Goal: Task Accomplishment & Management: Use online tool/utility

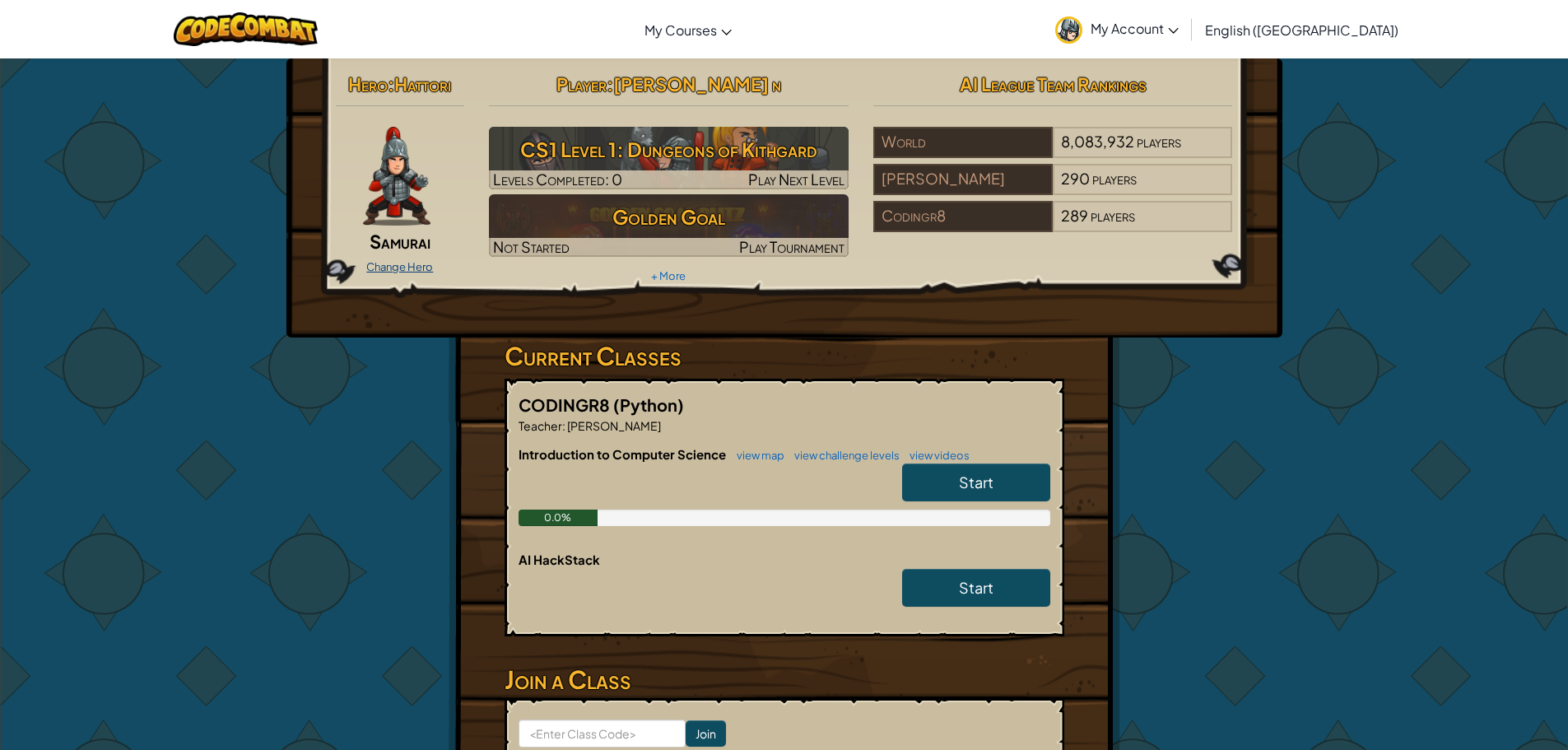
click at [405, 264] on link "Change Hero" at bounding box center [399, 267] width 66 height 13
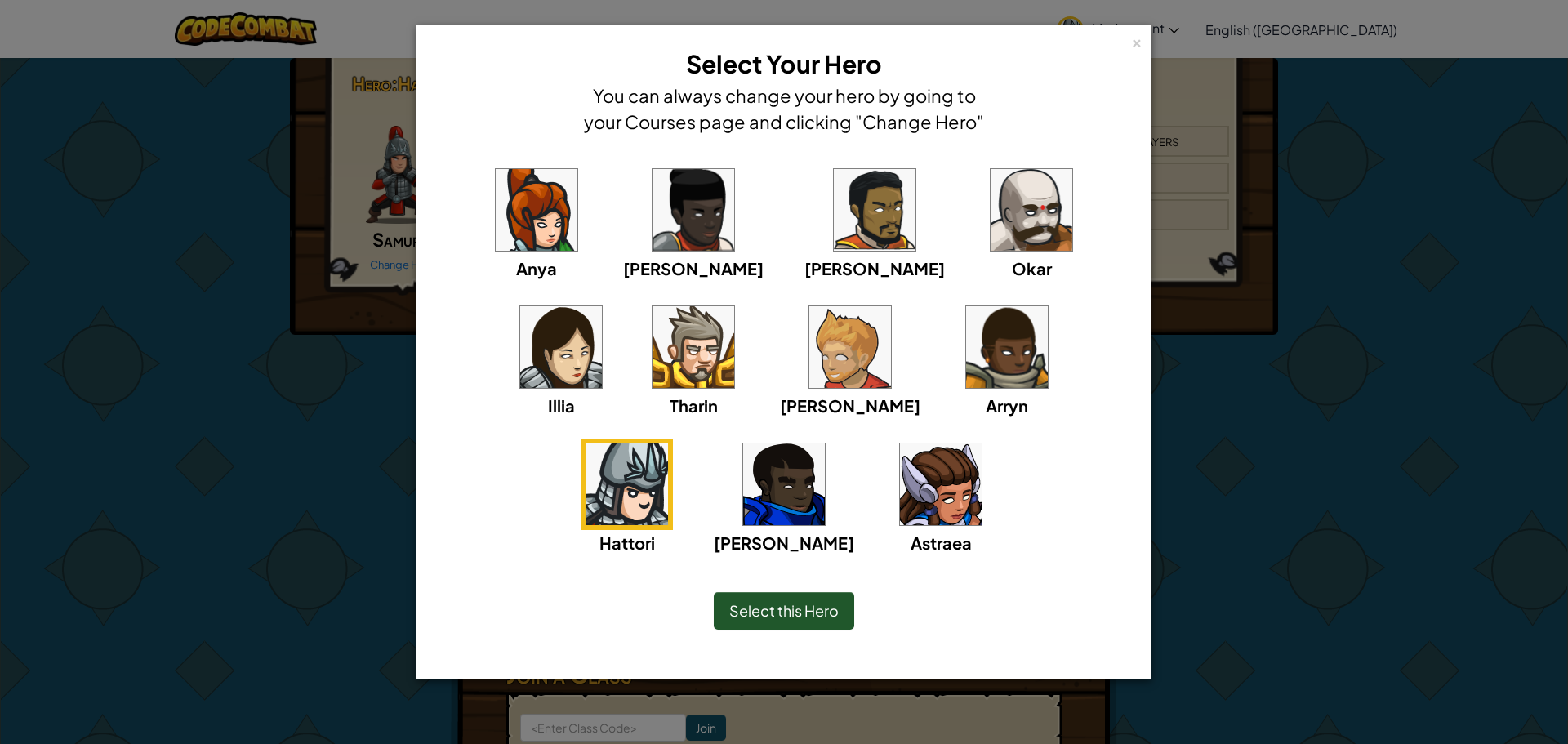
click at [668, 444] on img at bounding box center [626, 484] width 81 height 81
click at [790, 614] on span "Select this Hero" at bounding box center [784, 610] width 110 height 19
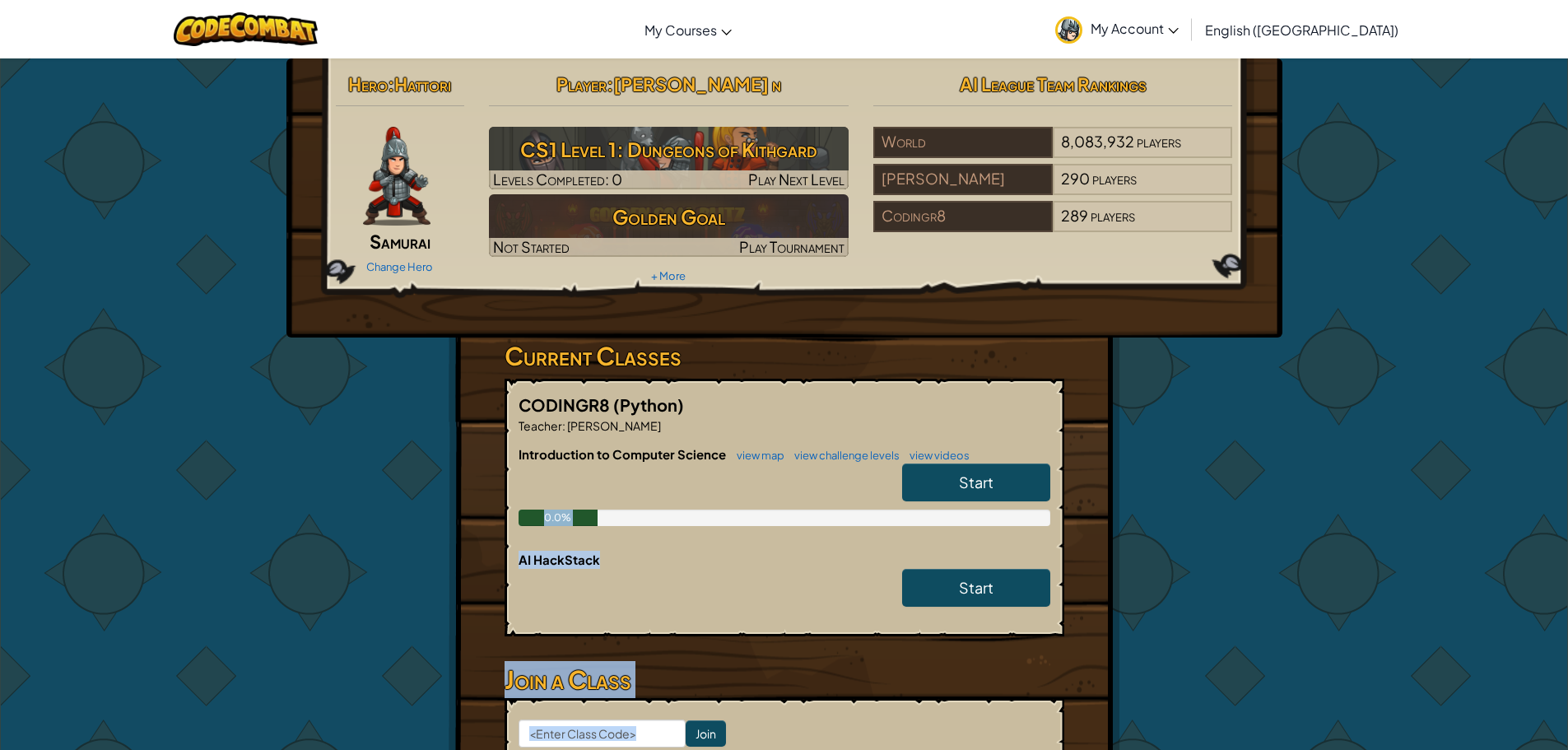
drag, startPoint x: 1150, startPoint y: 724, endPoint x: 1273, endPoint y: 508, distance: 248.6
click at [1253, 490] on div "Hero : Hattori Samurai Change Hero Player : [PERSON_NAME] n CS1 Level 1: Dungeo…" at bounding box center [784, 467] width 963 height 817
click at [1198, 521] on div "Hero : Hattori Samurai Change Hero Player : [PERSON_NAME] n CS1 Level 1: Dungeo…" at bounding box center [784, 467] width 963 height 817
click at [746, 579] on div at bounding box center [784, 592] width 532 height 46
click at [996, 485] on link "Start" at bounding box center [975, 482] width 148 height 38
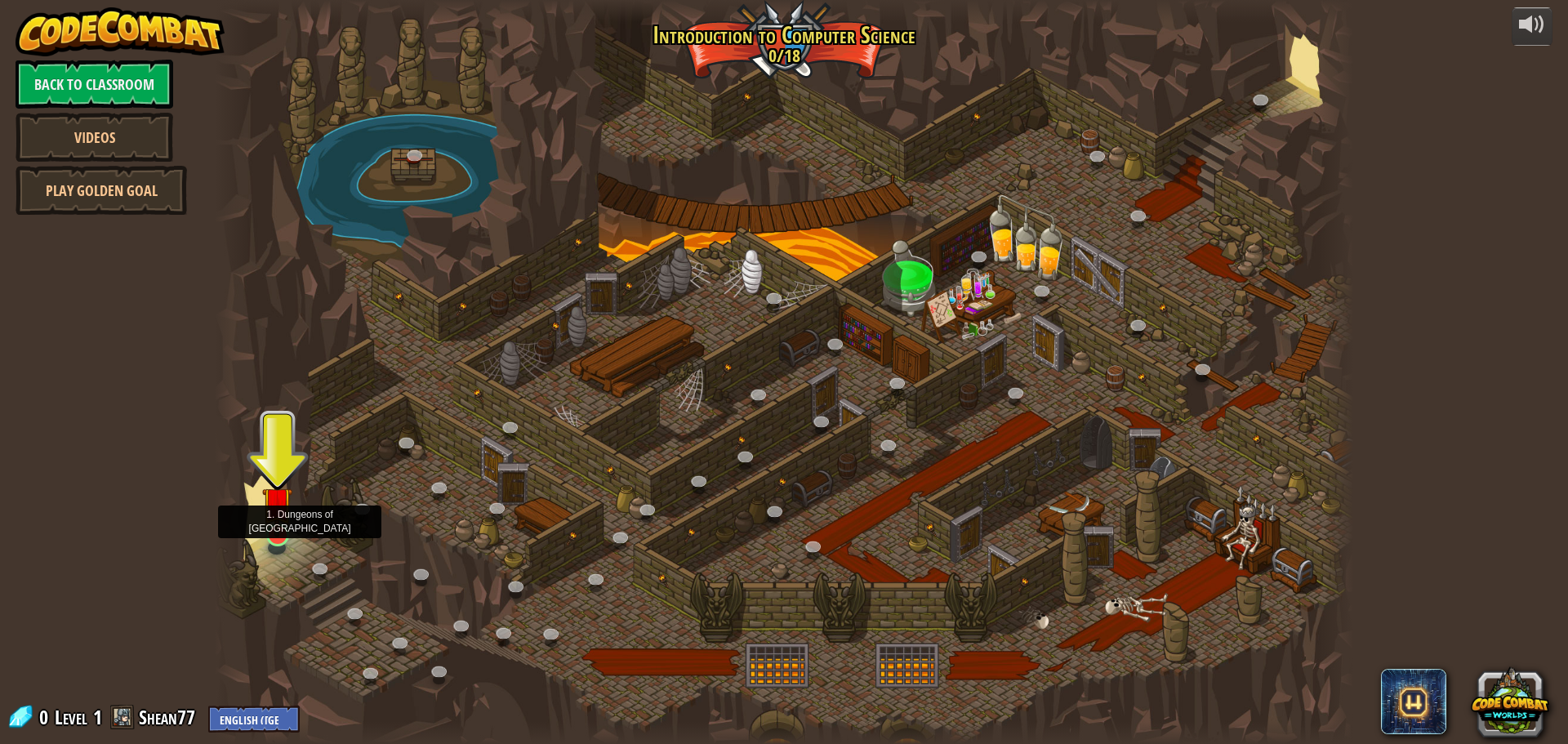
click at [267, 519] on img at bounding box center [277, 502] width 30 height 69
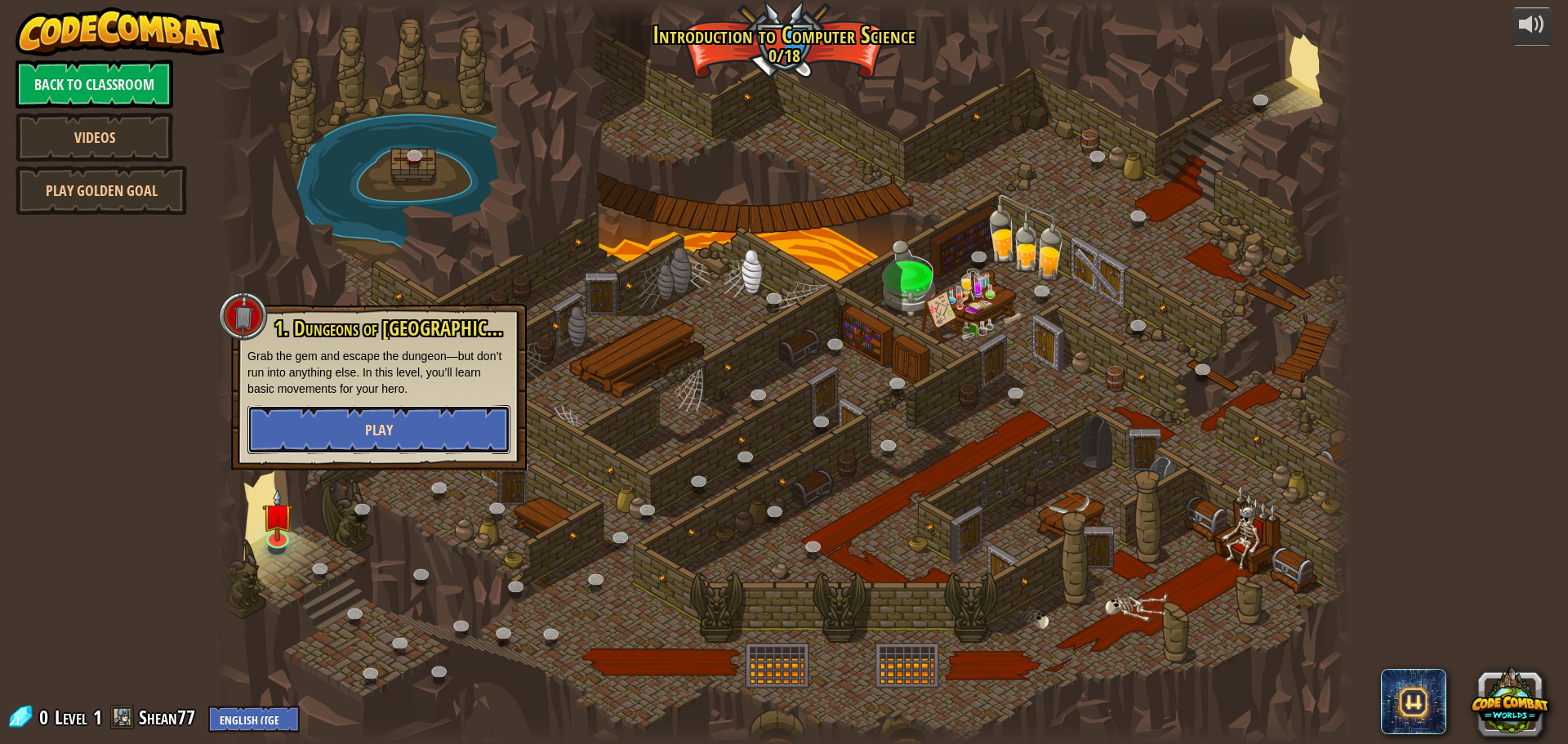
click at [384, 429] on span "Play" at bounding box center [379, 430] width 27 height 20
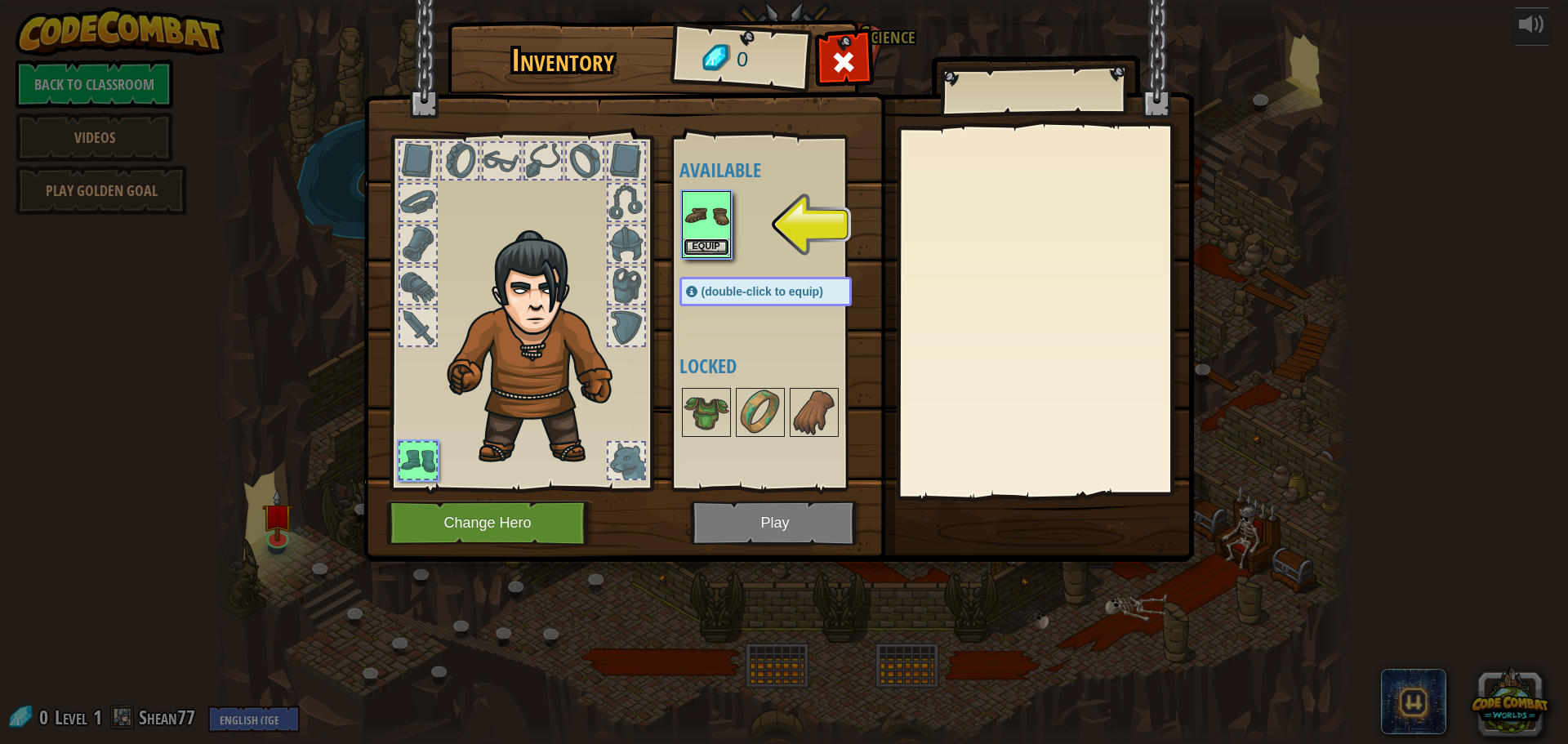
click at [703, 244] on button "Equip" at bounding box center [707, 246] width 46 height 17
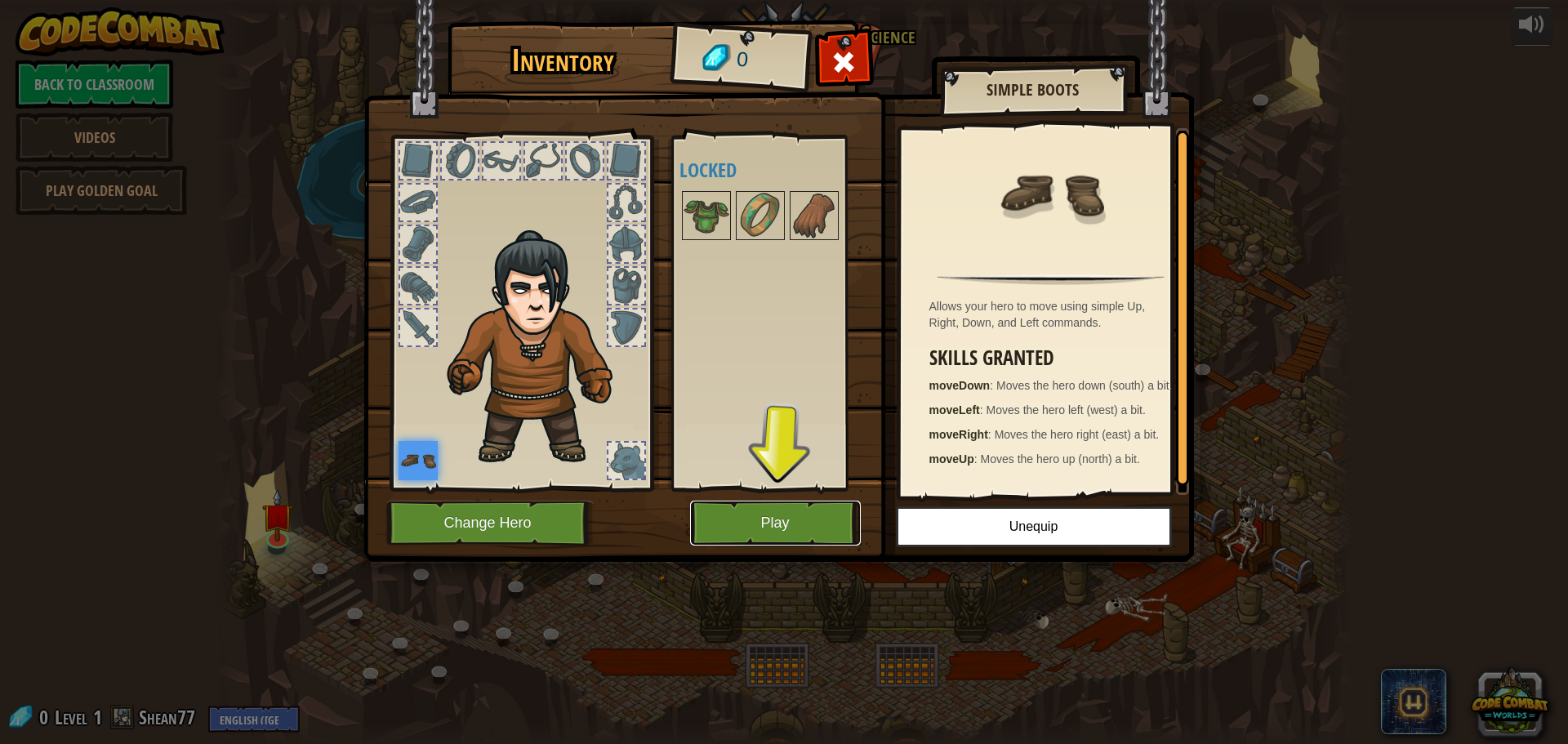
click at [770, 522] on button "Play" at bounding box center [775, 522] width 171 height 45
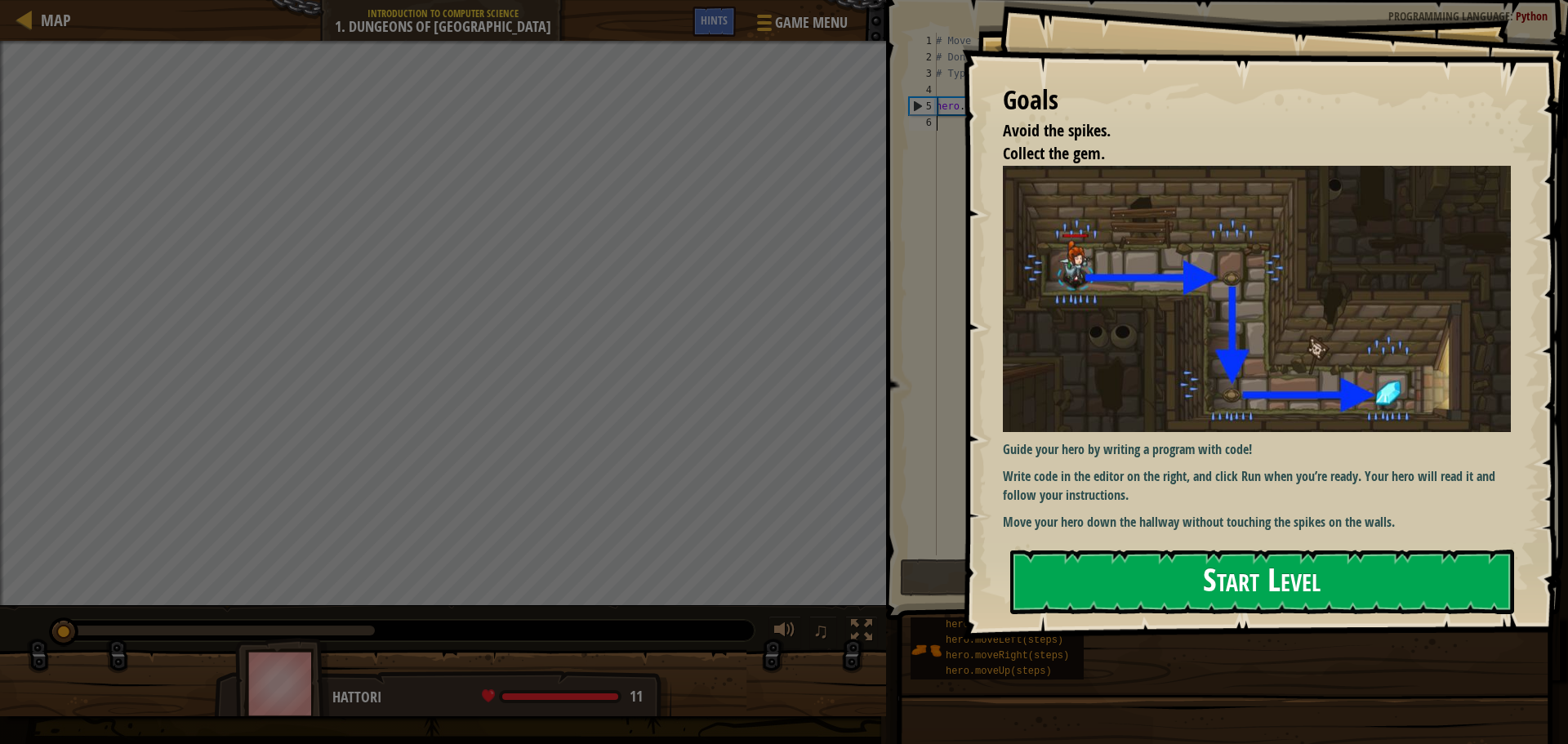
click at [1187, 578] on button "Start Level" at bounding box center [1262, 582] width 504 height 65
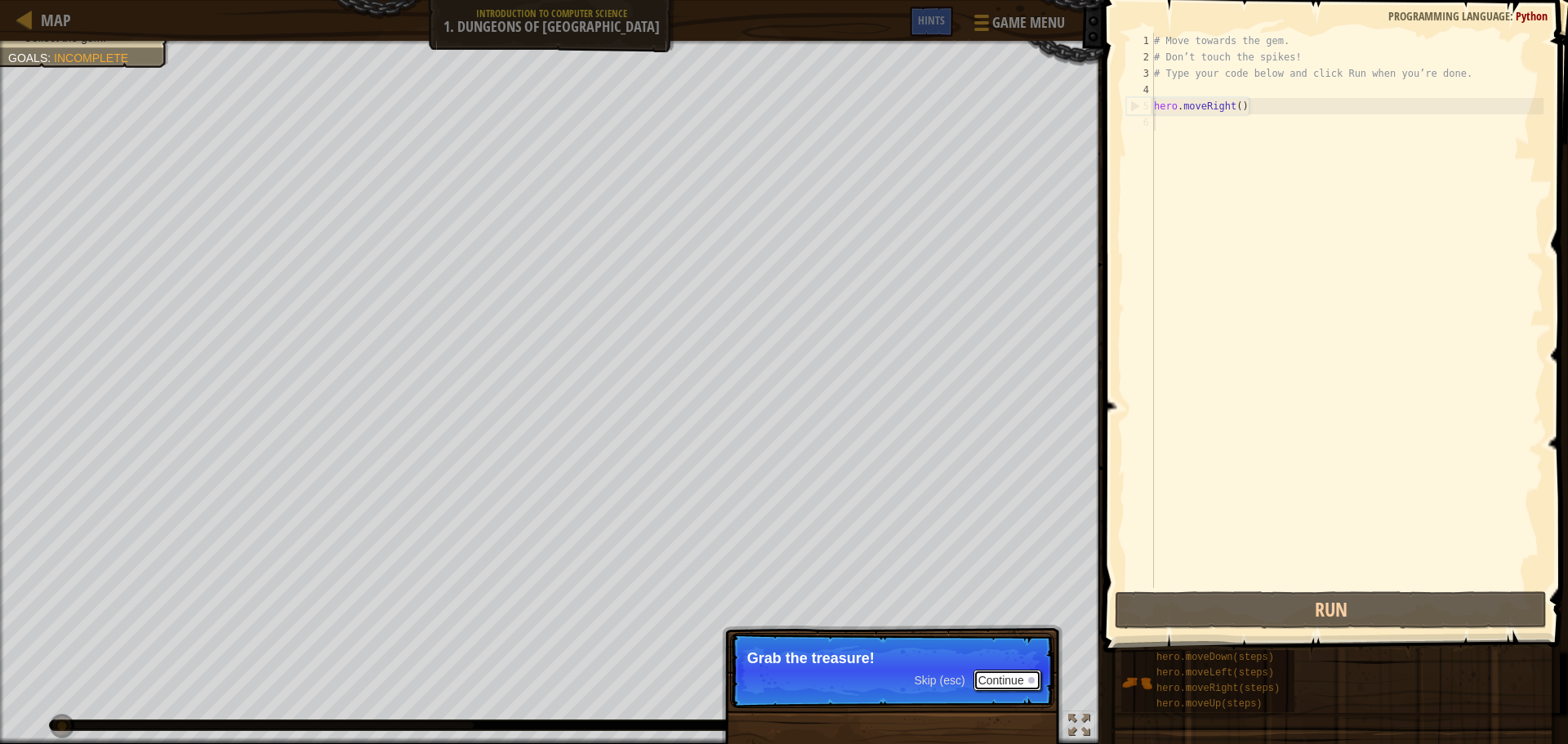
click at [984, 683] on button "Continue" at bounding box center [1007, 679] width 68 height 21
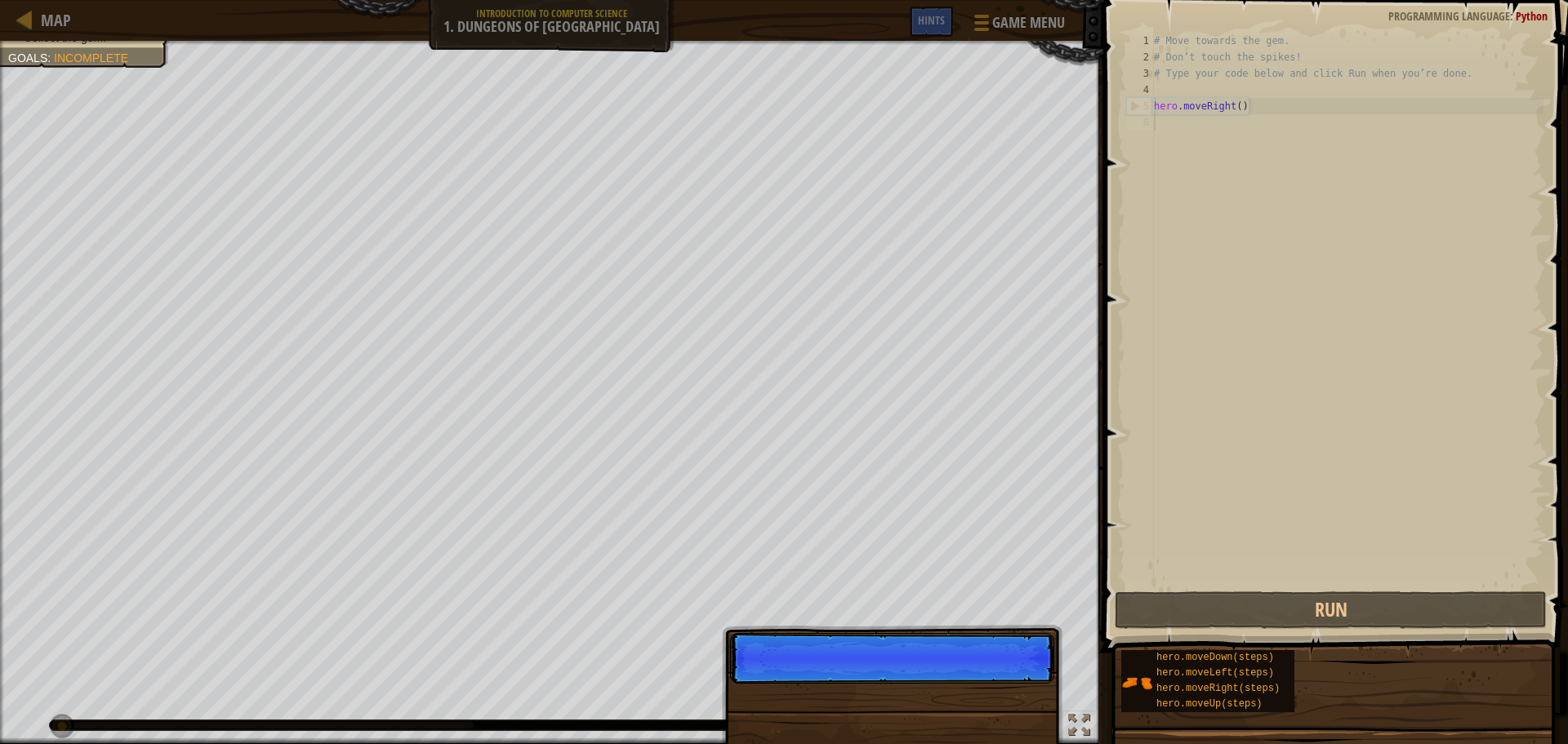
scroll to position [7, 0]
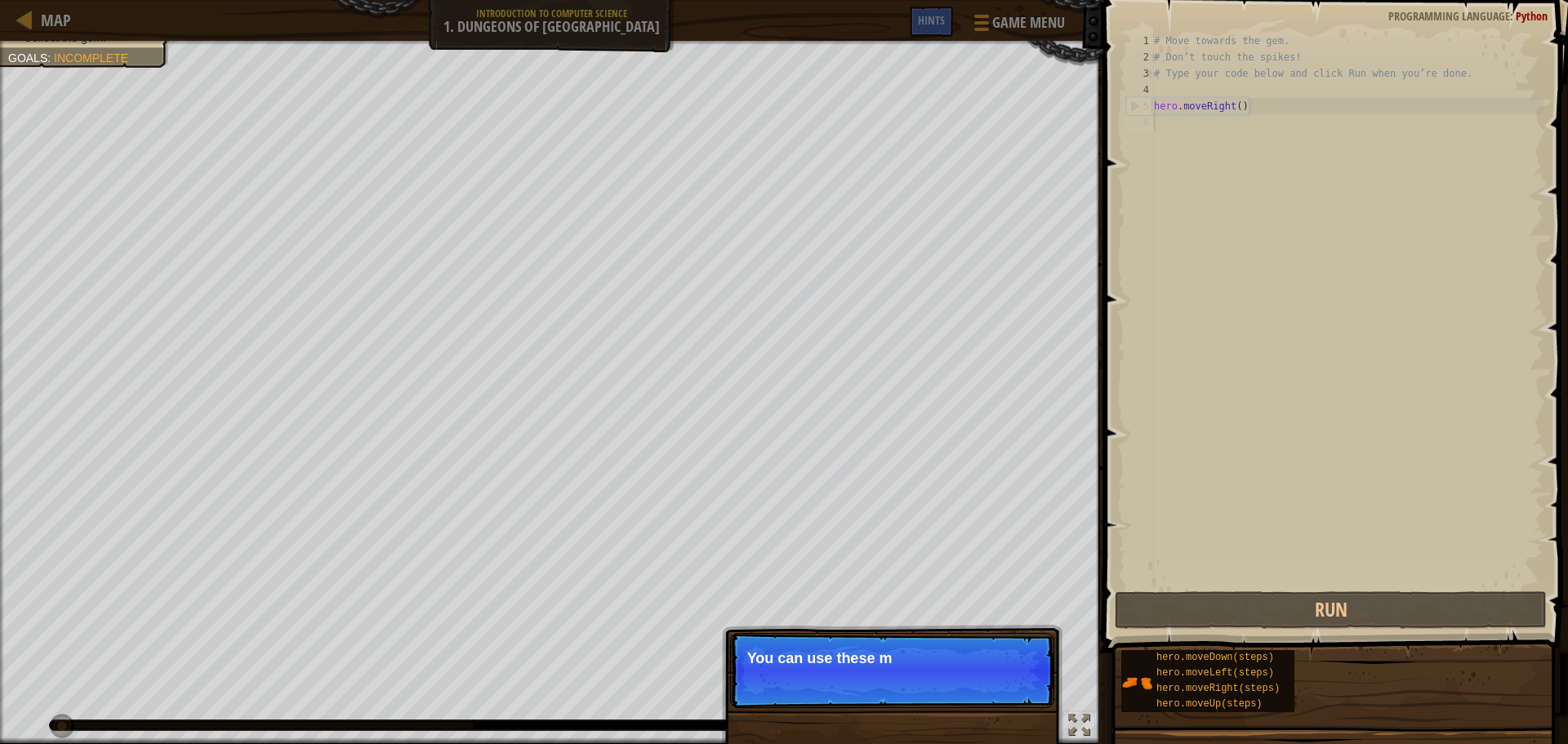
click at [984, 683] on p "Skip (esc) Continue You can use these m" at bounding box center [892, 670] width 324 height 75
click at [0, 0] on button "Continue" at bounding box center [0, 0] width 0 height 0
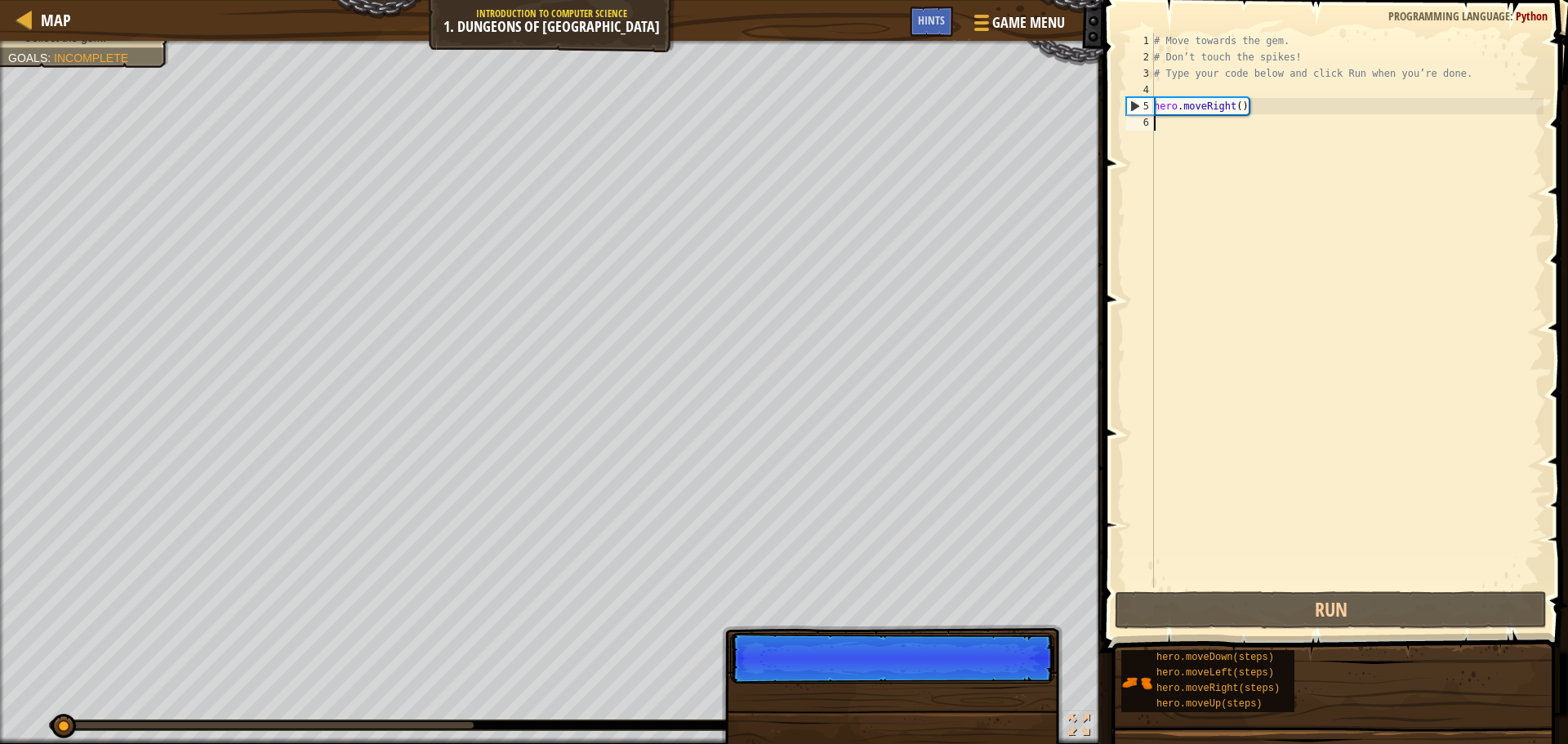
click at [985, 683] on p "Skip (esc) Continue" at bounding box center [892, 657] width 324 height 50
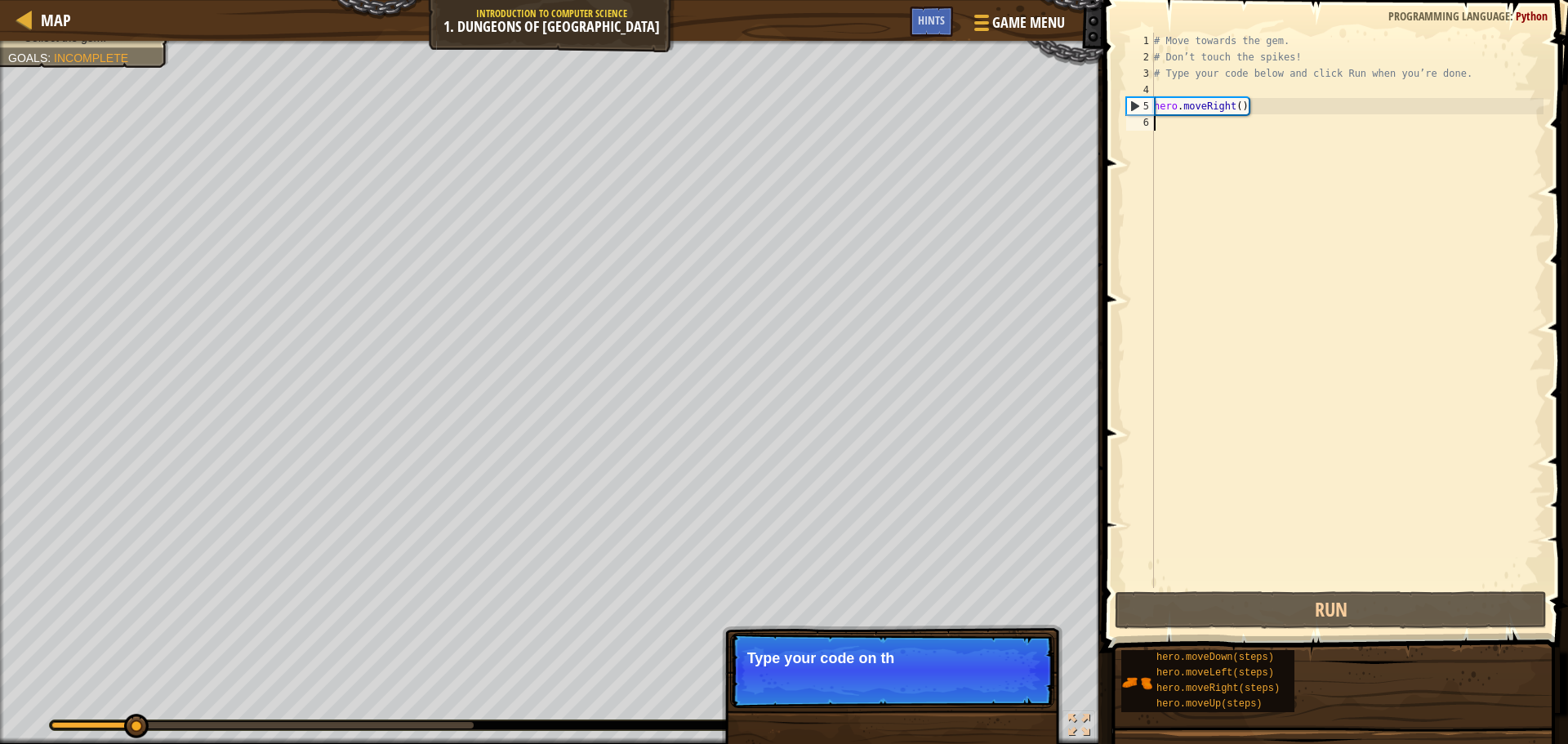
click at [985, 683] on p "Skip (esc) Continue Type your code on th" at bounding box center [892, 670] width 324 height 75
click at [985, 683] on button "Continue" at bounding box center [1007, 679] width 68 height 21
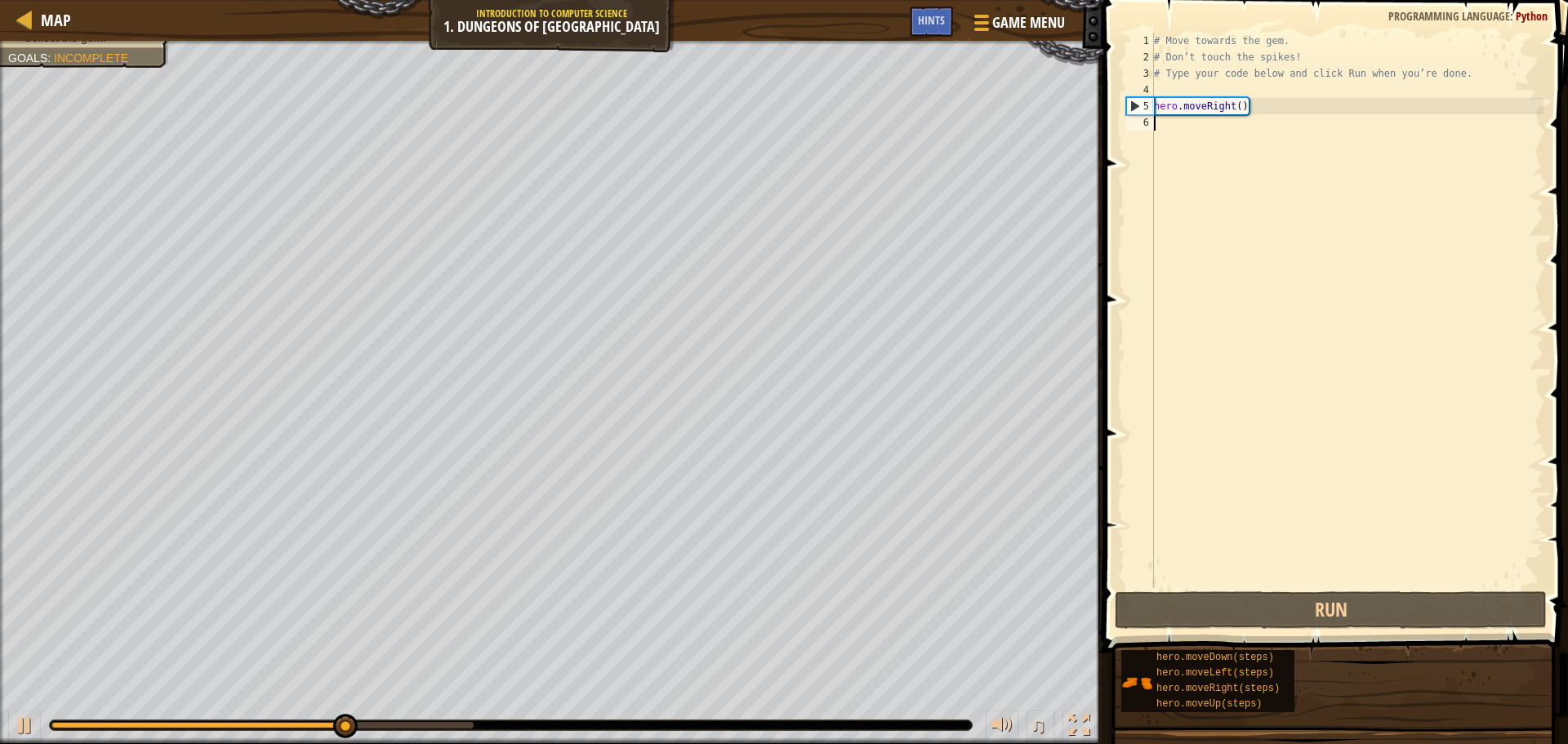
click at [1248, 122] on div "# Move towards the gem. # Don’t touch the spikes! # Type your code below and cl…" at bounding box center [1347, 327] width 393 height 588
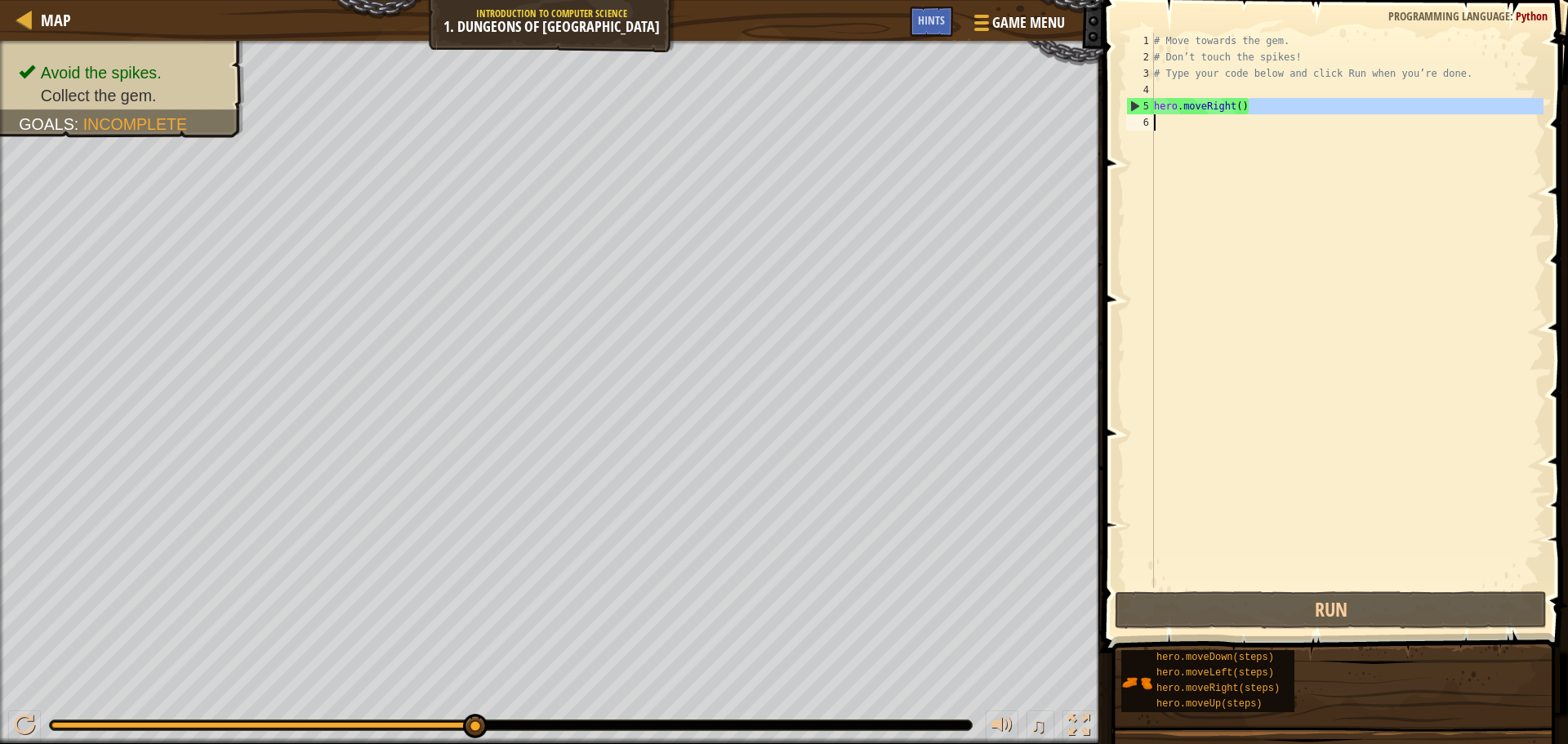
drag, startPoint x: 1249, startPoint y: 106, endPoint x: 1199, endPoint y: 128, distance: 54.6
click at [1199, 128] on div "# Move towards the gem. # Don’t touch the spikes! # Type your code below and cl…" at bounding box center [1347, 327] width 393 height 588
type textarea "hero.moveRight()"
click at [1199, 128] on div "# Move towards the gem. # Don’t touch the spikes! # Type your code below and cl…" at bounding box center [1347, 310] width 393 height 555
click at [1199, 128] on div "# Move towards the gem. # Don’t touch the spikes! # Type your code below and cl…" at bounding box center [1347, 327] width 393 height 588
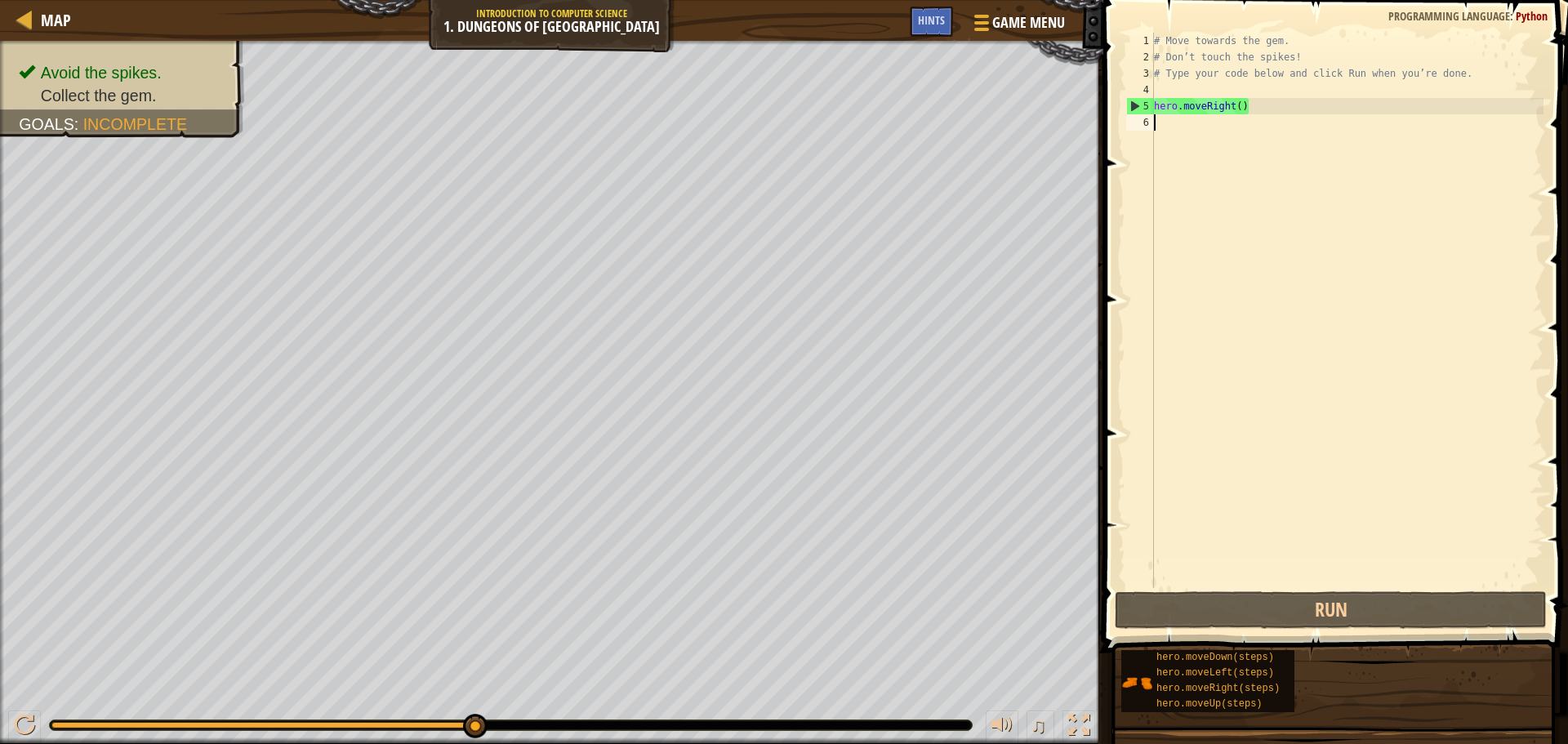
click at [1199, 128] on div "# Move towards the gem. # Don’t touch the spikes! # Type your code below and cl…" at bounding box center [1347, 327] width 393 height 588
type textarea "hero.moveRight()"
click at [1199, 128] on div "# Move towards the gem. # Don’t touch the spikes! # Type your code below and cl…" at bounding box center [1347, 327] width 393 height 588
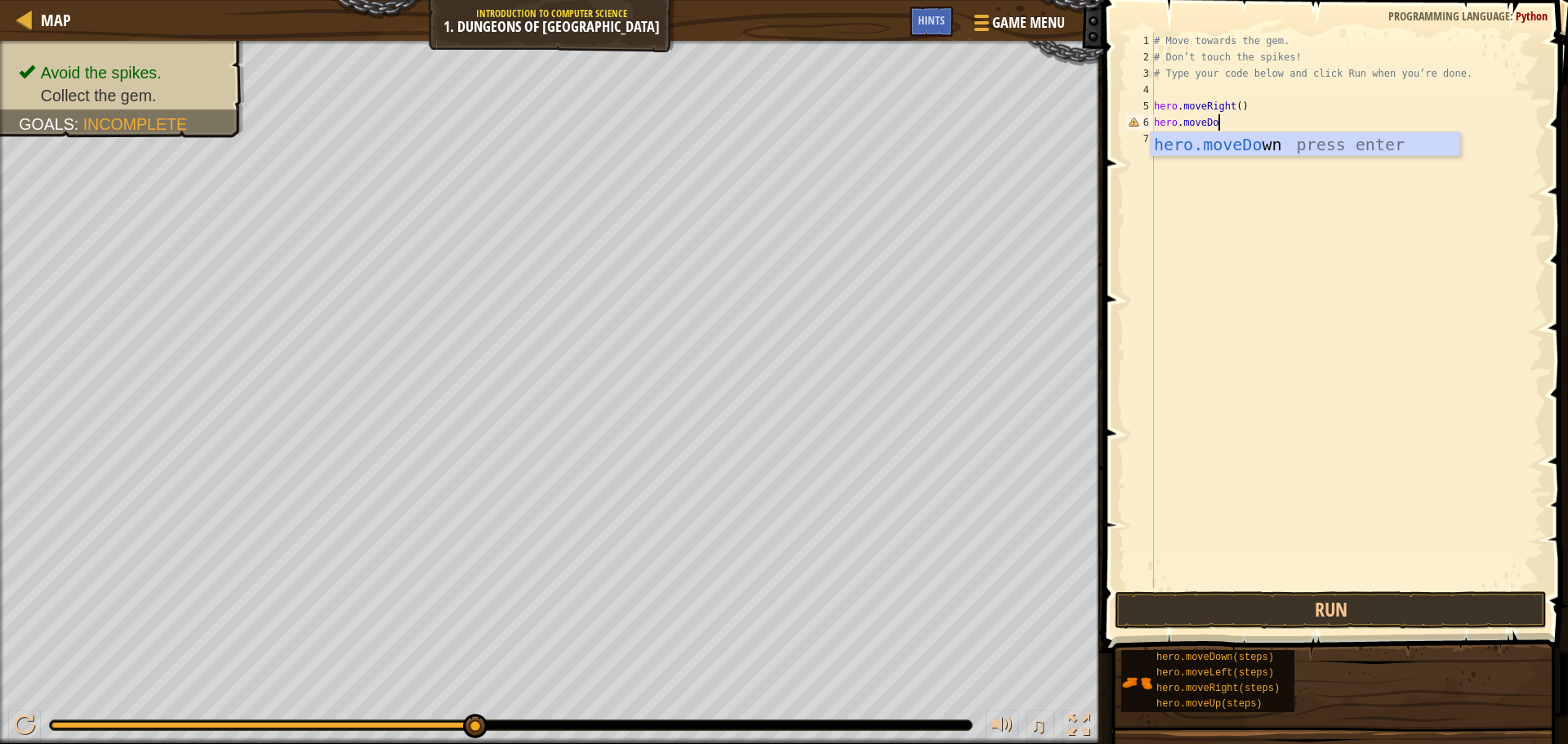
scroll to position [7, 5]
type textarea "hero.moveDown"
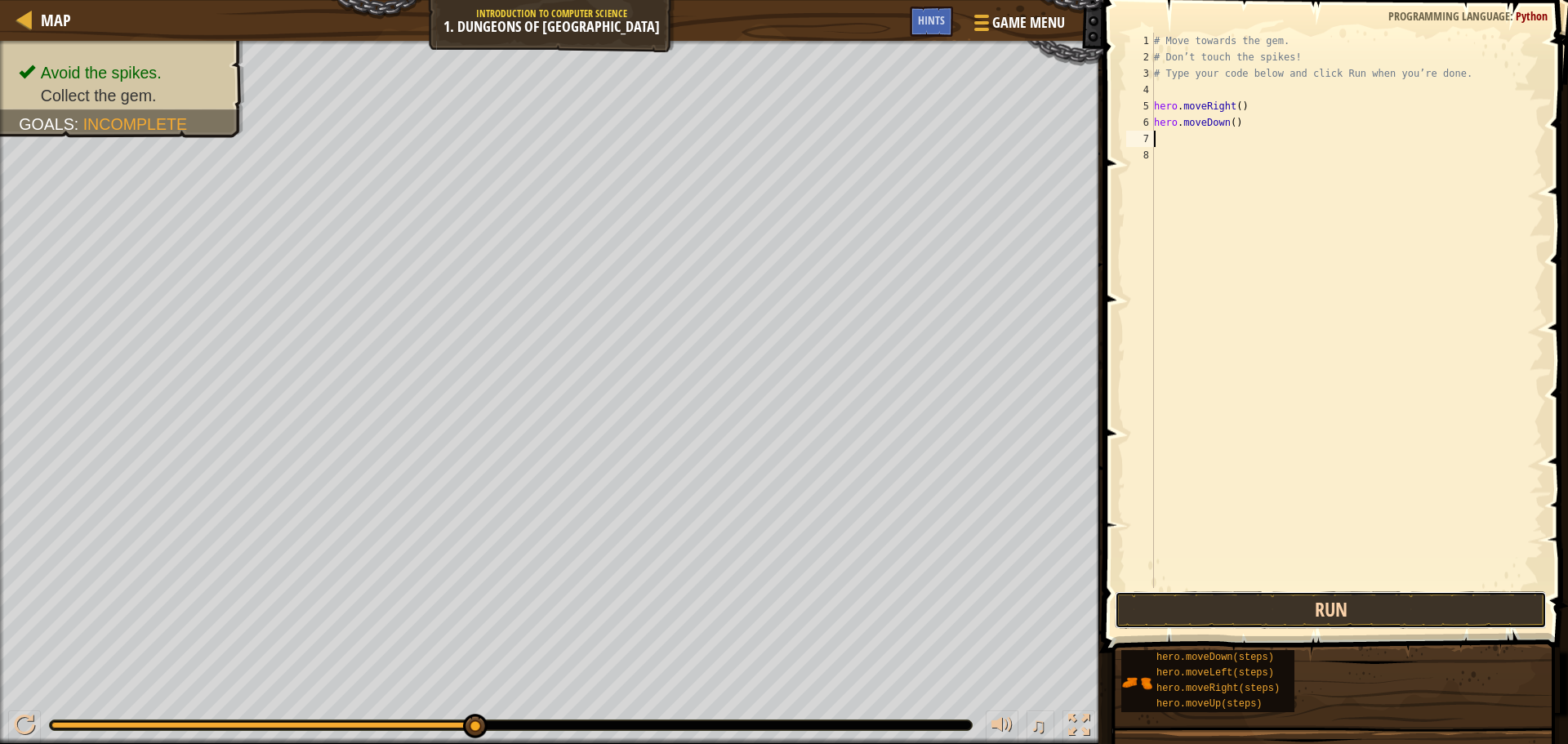
click at [1254, 614] on button "Run" at bounding box center [1331, 610] width 432 height 37
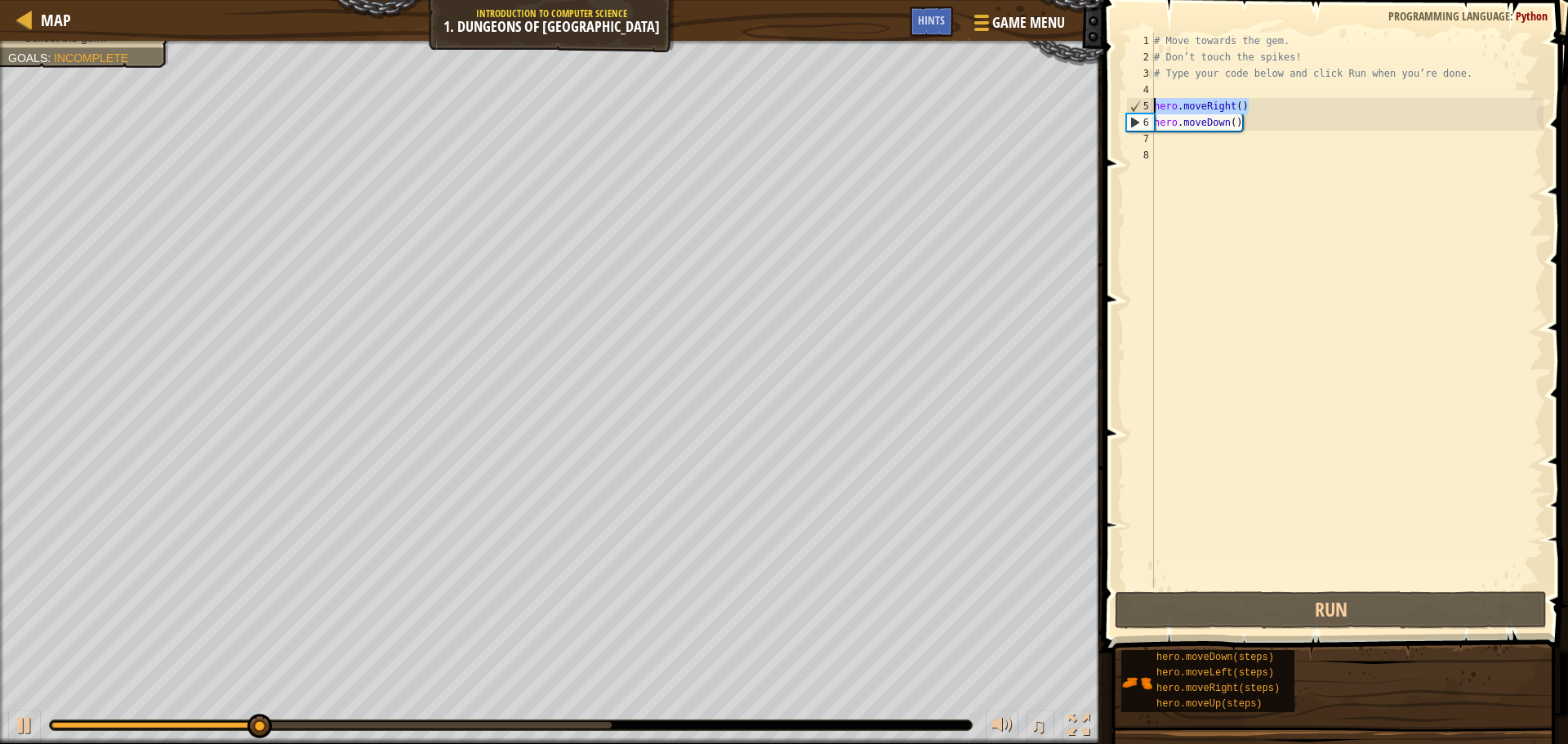
drag, startPoint x: 1247, startPoint y: 104, endPoint x: 1148, endPoint y: 106, distance: 99.0
click at [1148, 106] on div "1 2 3 4 5 6 7 8 # Move towards the gem. # Don’t touch the spikes! # Type your c…" at bounding box center [1333, 310] width 421 height 555
type textarea "hero.moveRight()"
click at [1184, 135] on div "# Move towards the gem. # Don’t touch the spikes! # Type your code below and cl…" at bounding box center [1347, 327] width 393 height 588
paste textarea "hero.moveRight()"
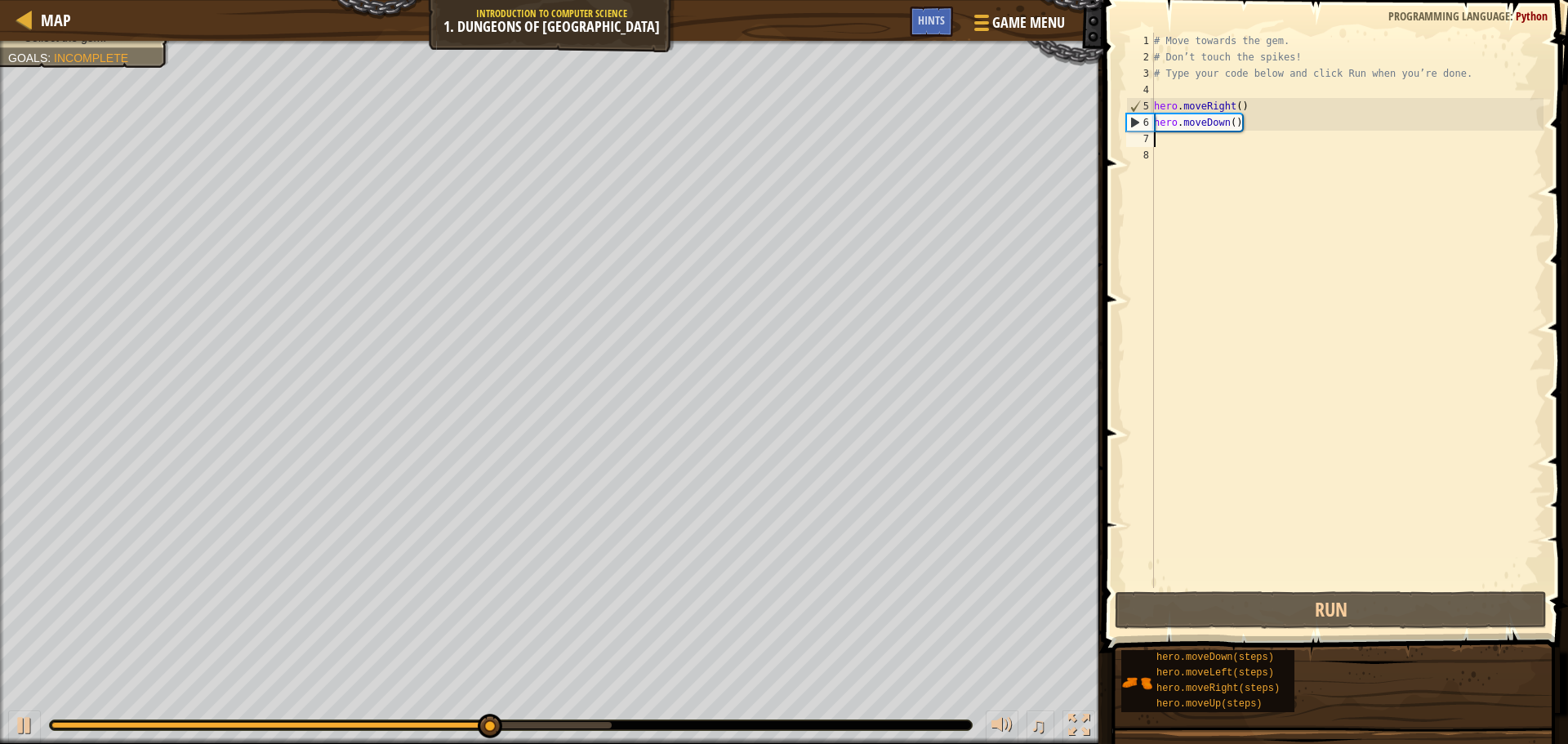
type textarea "hero.moveRight()"
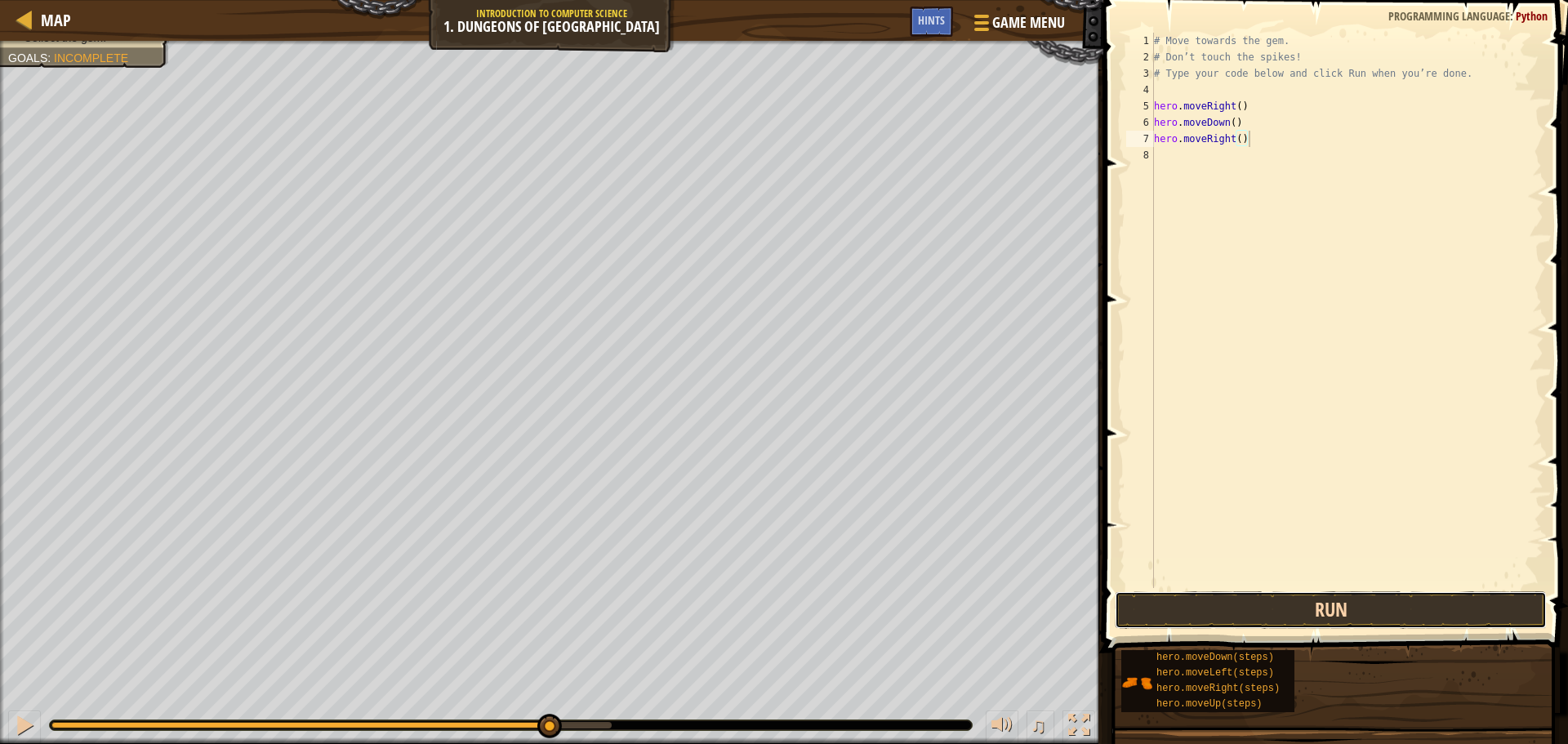
click at [1275, 608] on button "Run" at bounding box center [1331, 610] width 432 height 37
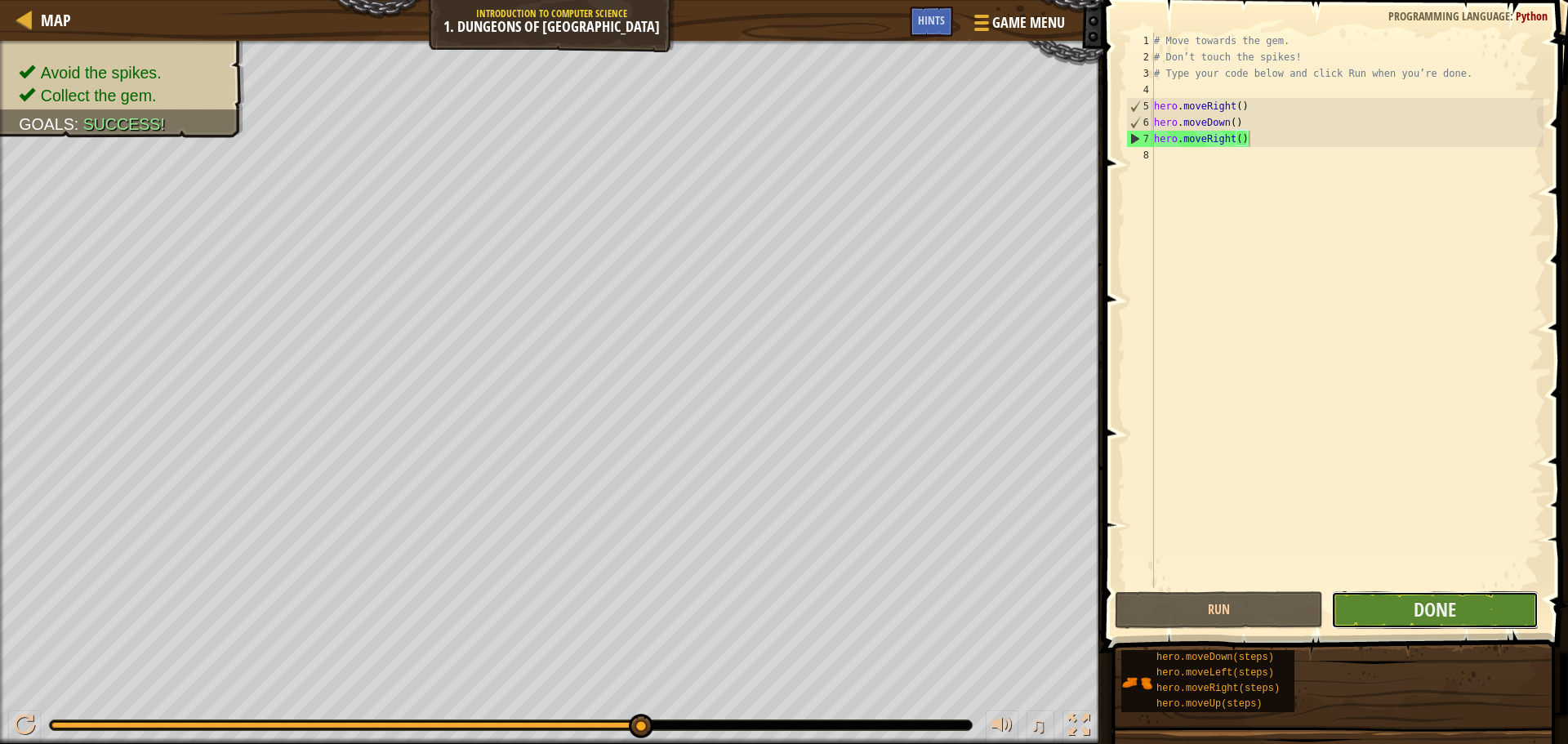
click at [1377, 620] on button "Done" at bounding box center [1435, 610] width 207 height 37
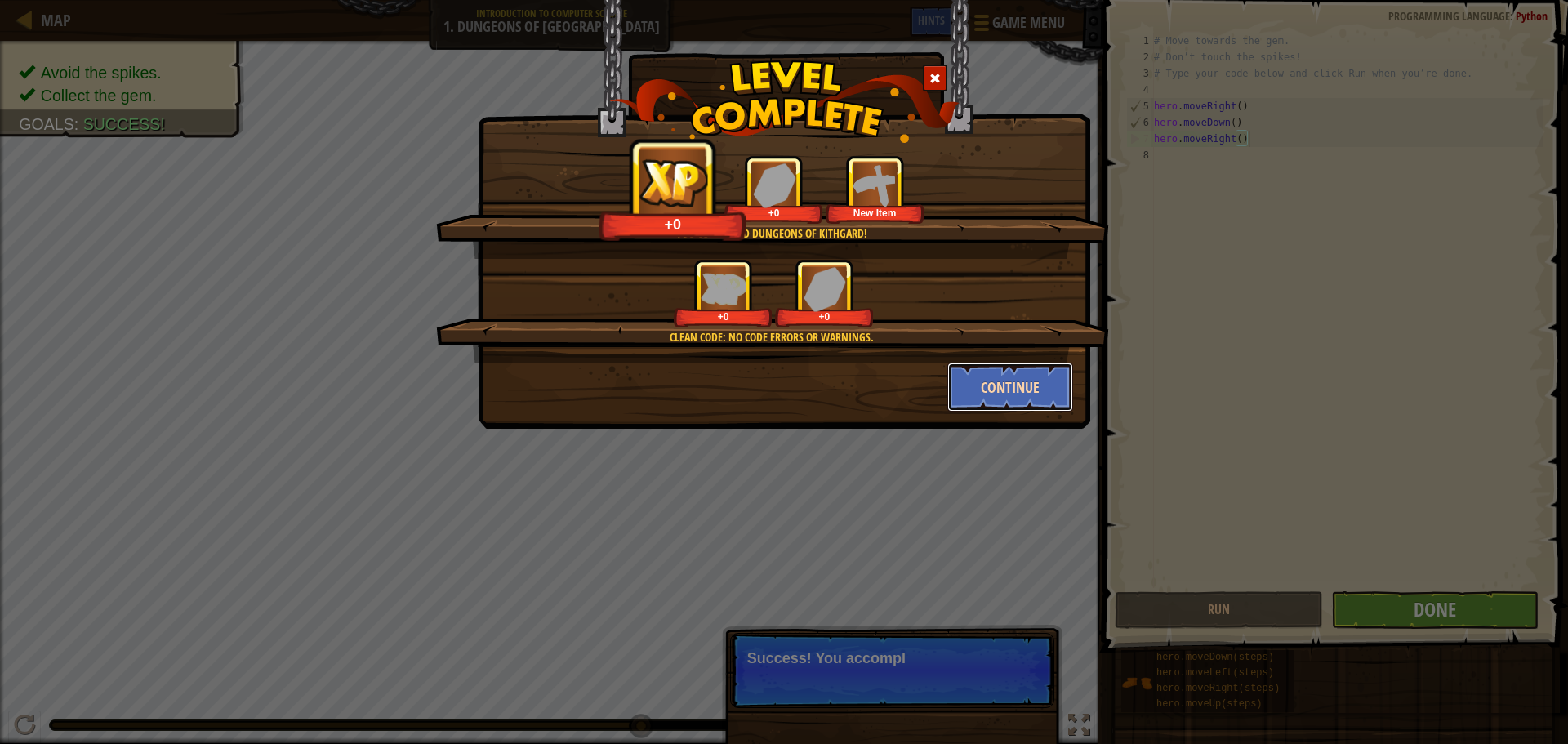
click at [994, 387] on button "Continue" at bounding box center [1010, 387] width 127 height 49
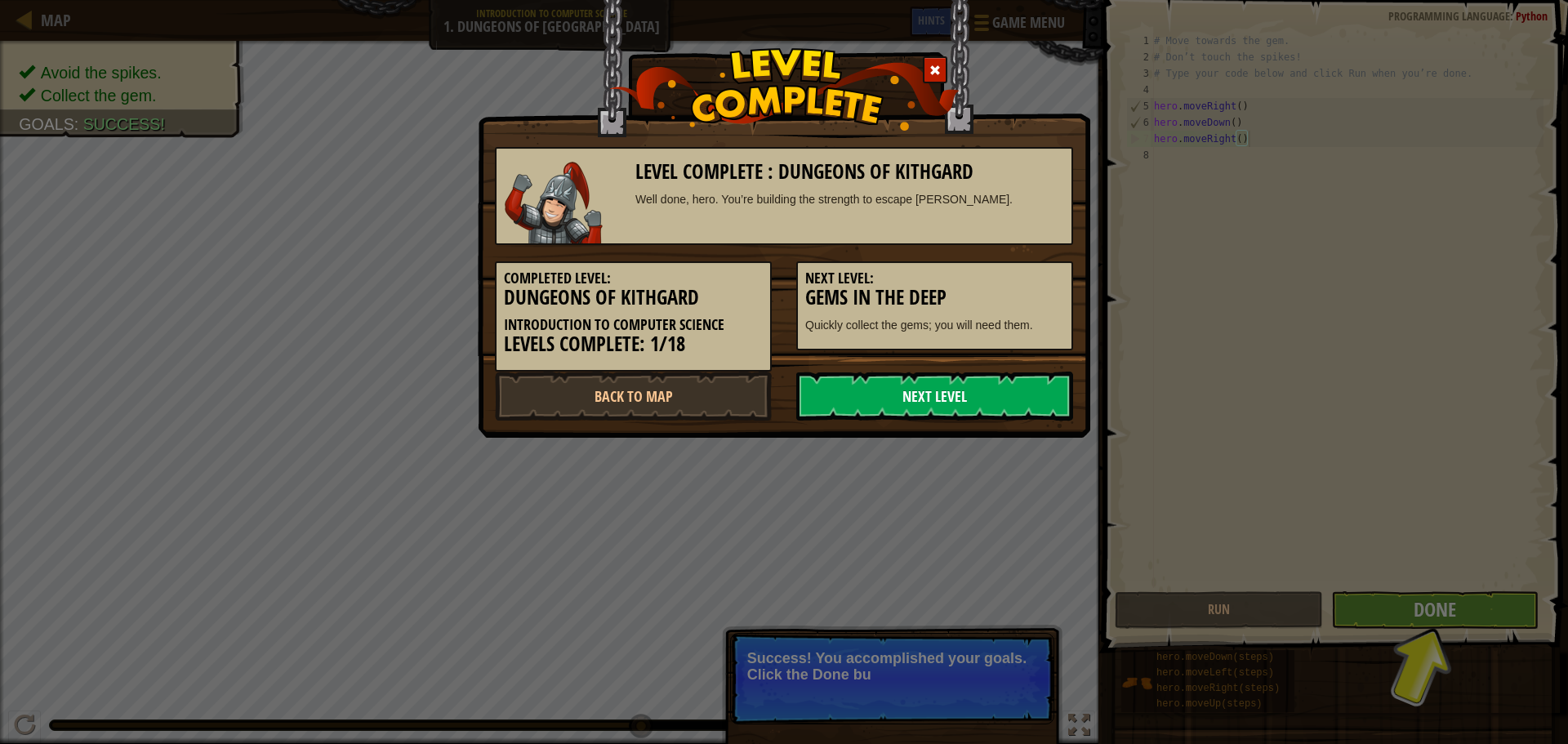
click at [990, 393] on link "Next Level" at bounding box center [934, 396] width 277 height 49
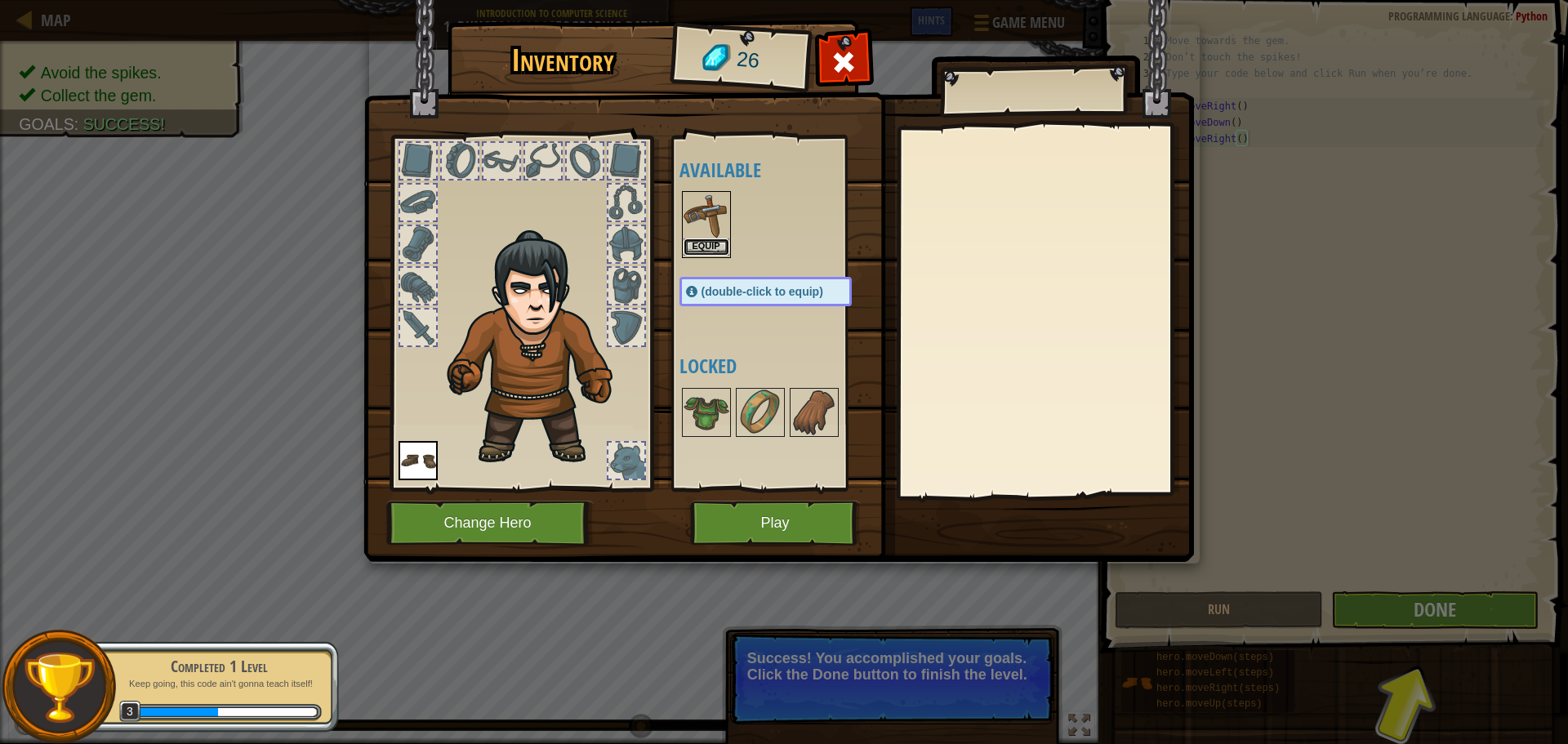
click at [723, 240] on button "Equip" at bounding box center [707, 246] width 46 height 17
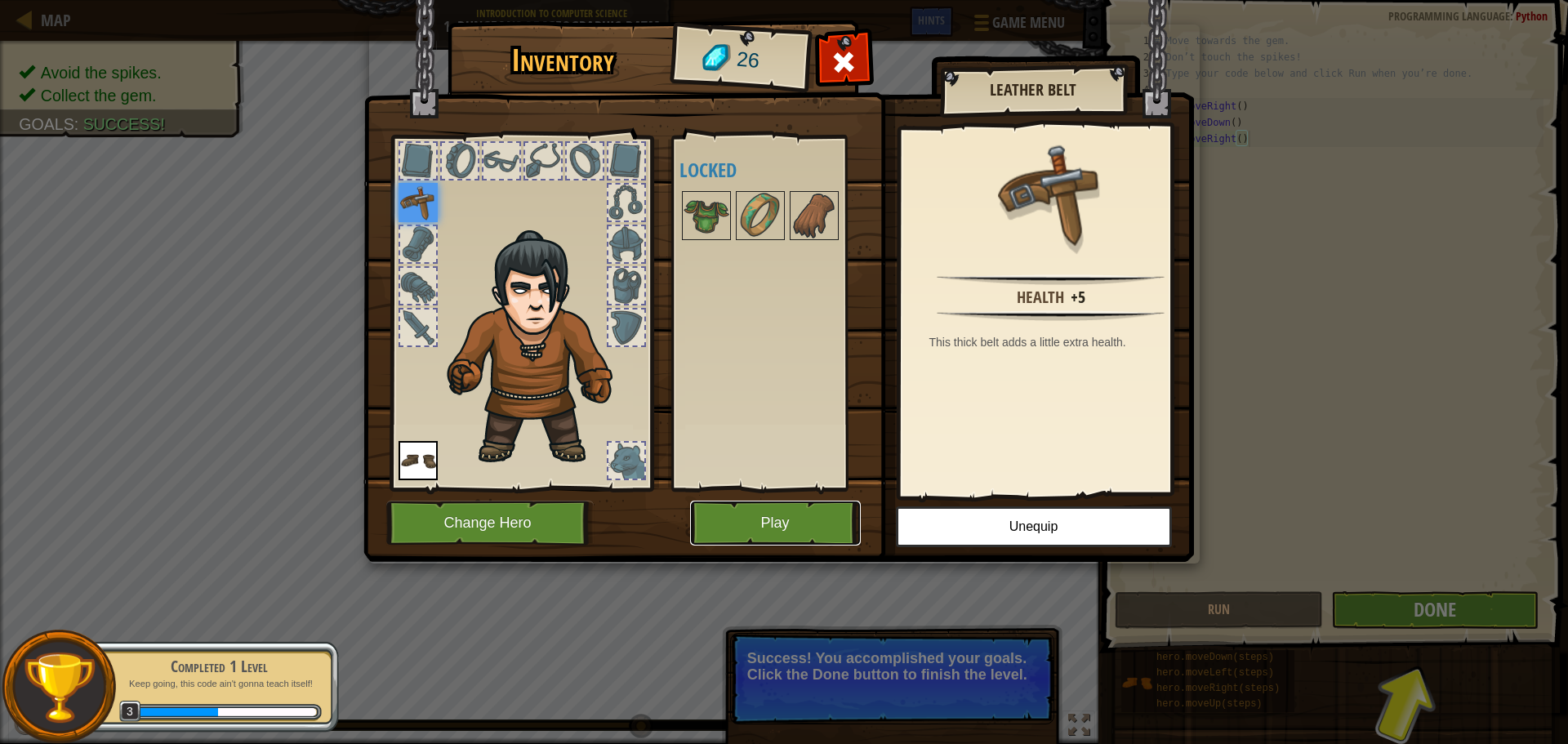
click at [777, 528] on button "Play" at bounding box center [775, 522] width 171 height 45
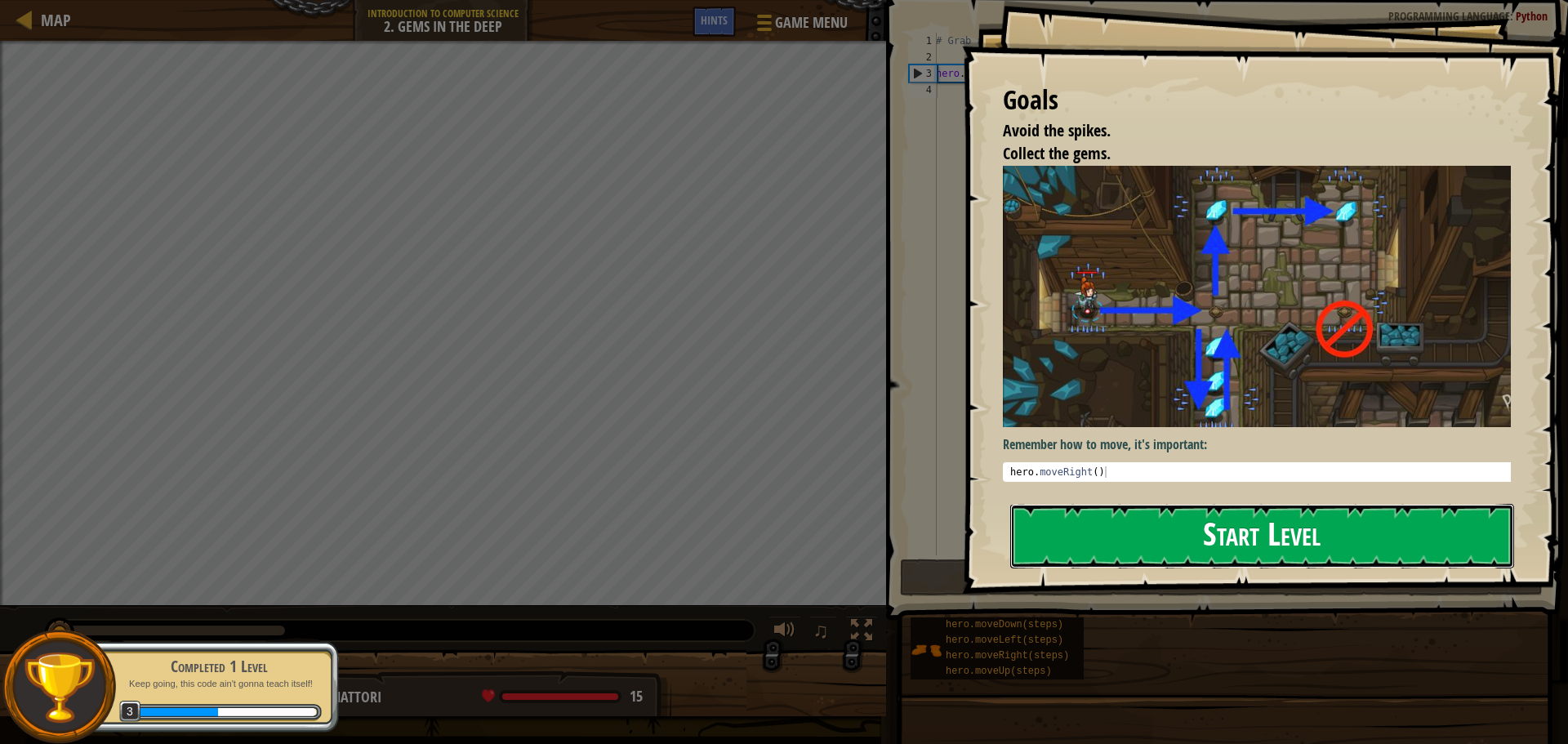
click at [1067, 307] on div "Goals Avoid the spikes. Collect the gems. Remember how to move, it's important:…" at bounding box center [1266, 297] width 606 height 593
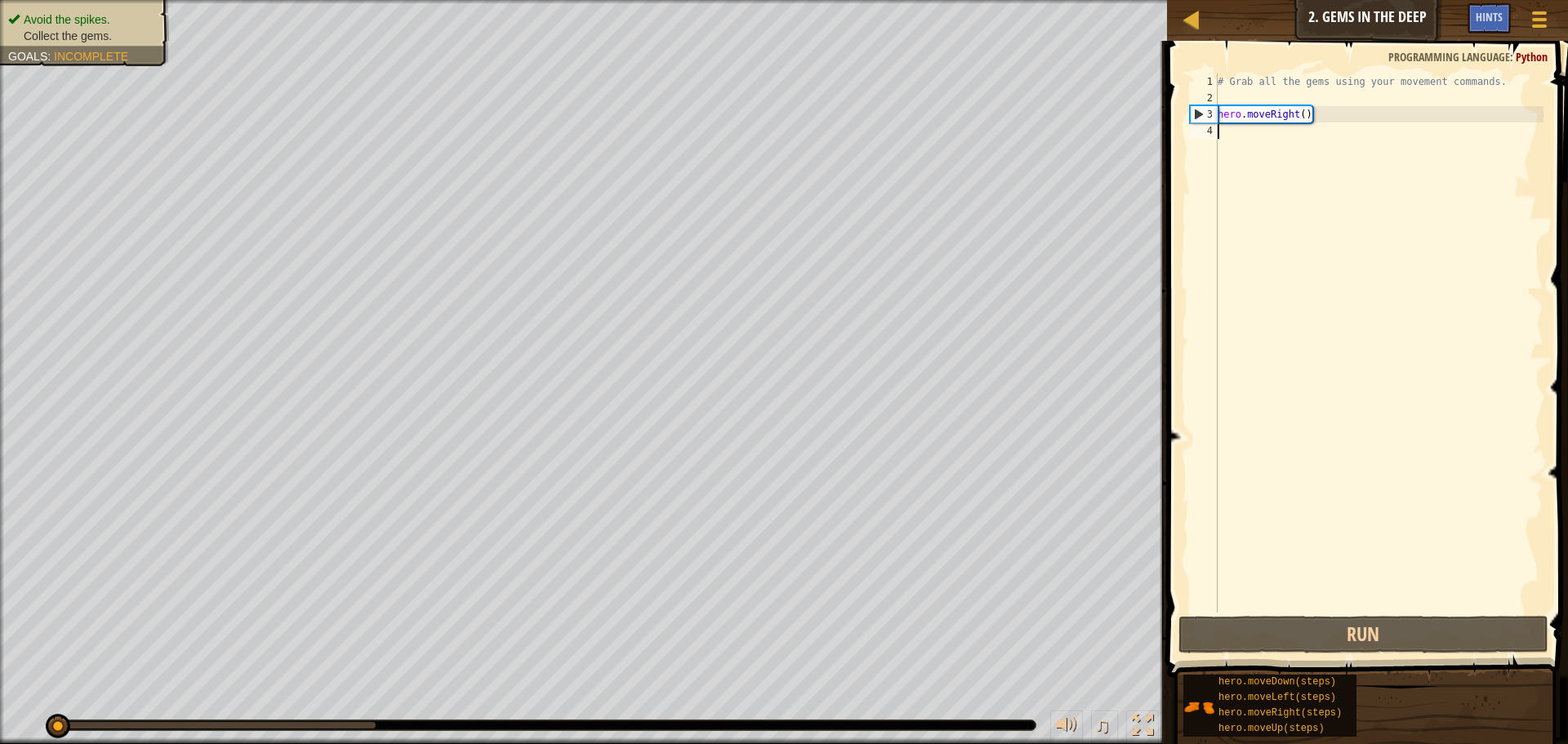
click at [1239, 144] on div "# Grab all the gems using your movement commands. hero . moveRight ( )" at bounding box center [1379, 359] width 329 height 571
type textarea "h"
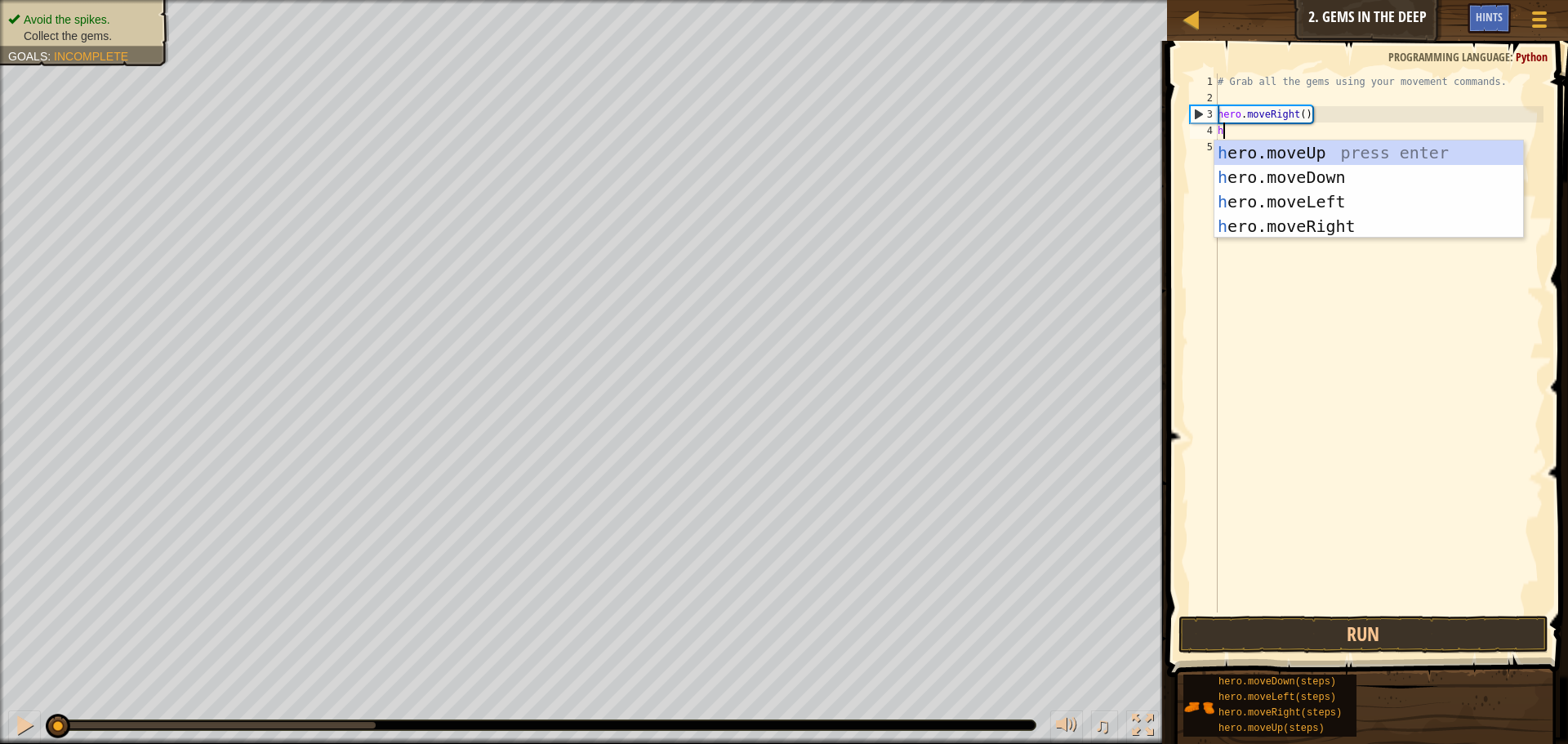
scroll to position [7, 0]
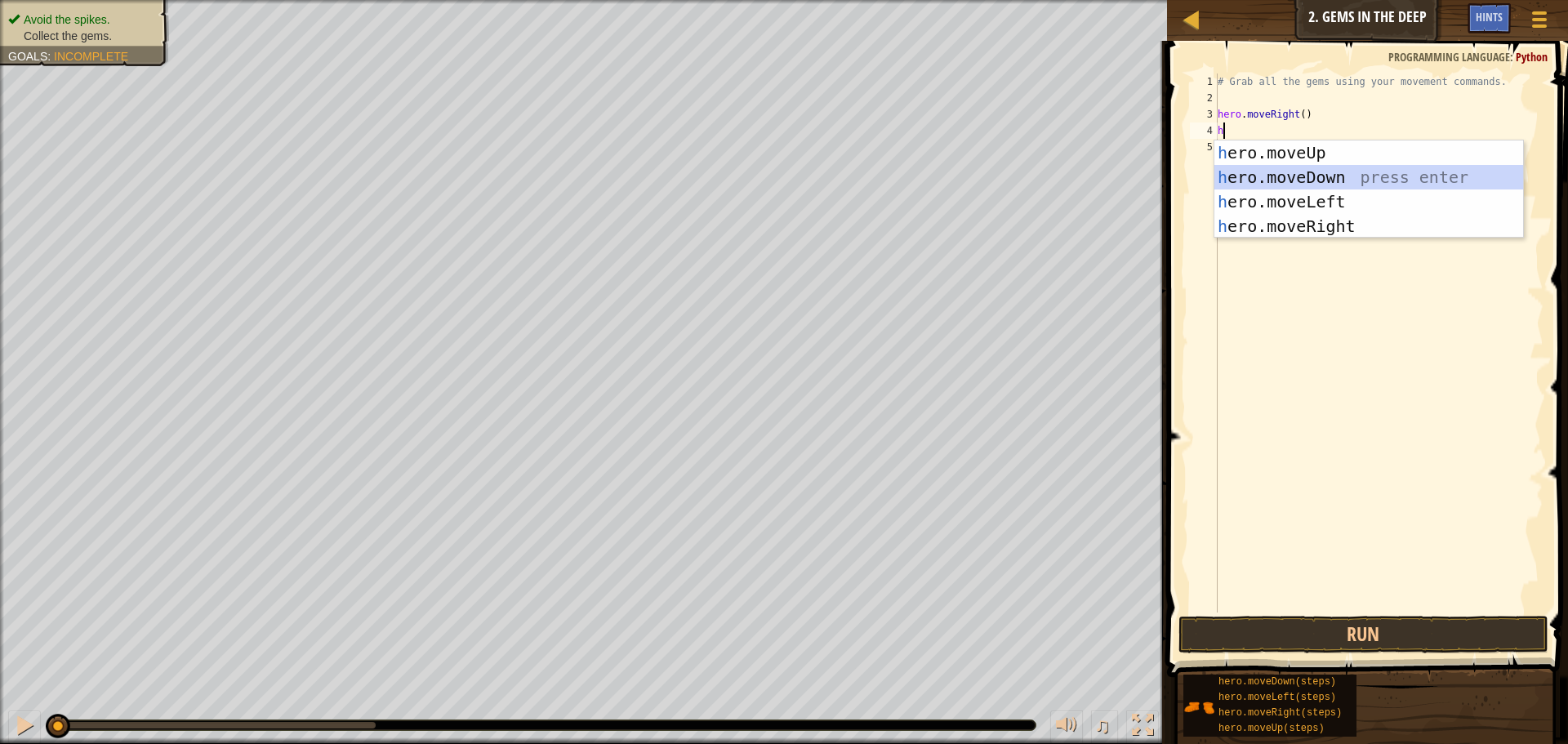
click at [1322, 175] on div "h ero.moveUp press enter h ero.moveDown press enter h ero.moveLeft press enter …" at bounding box center [1369, 214] width 309 height 147
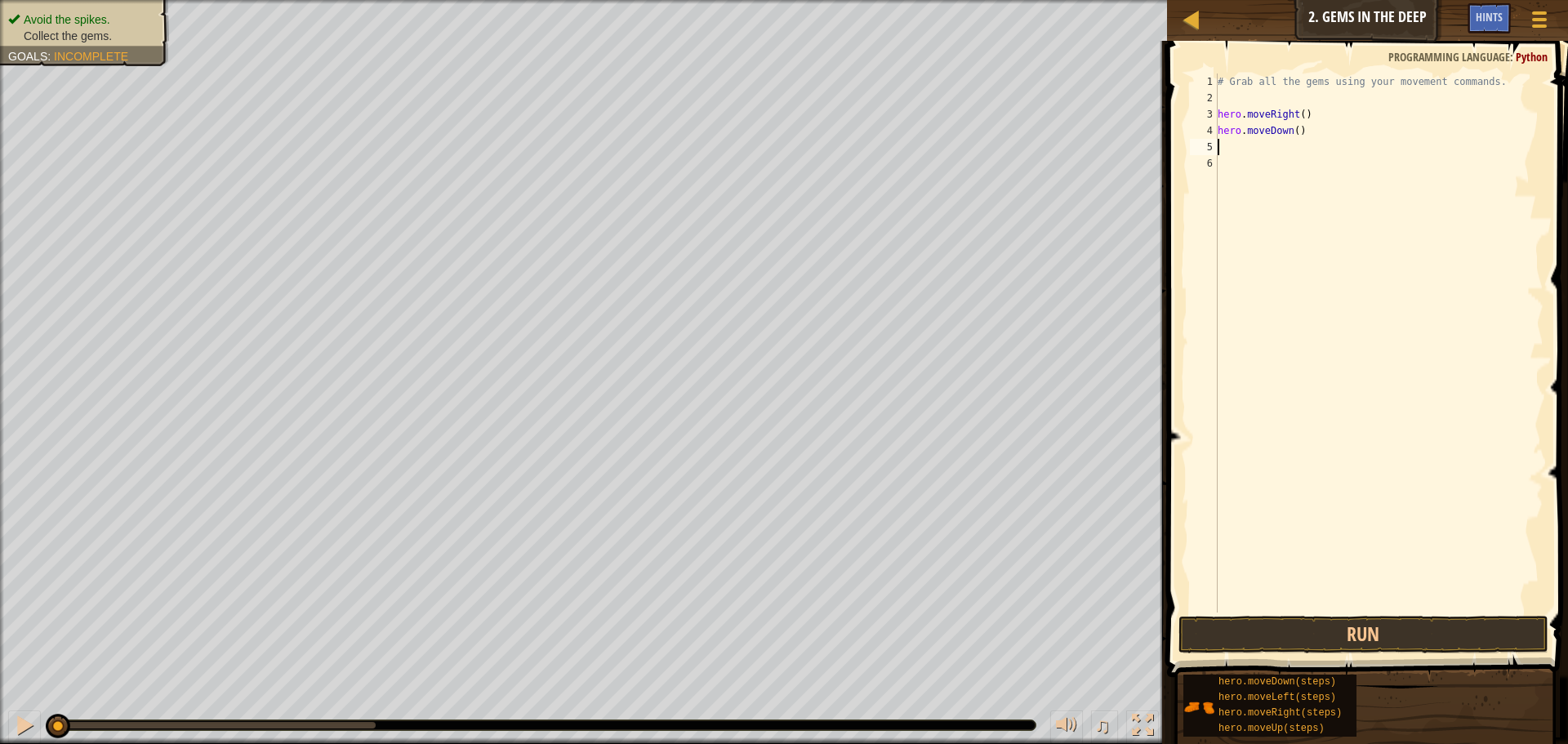
click at [1237, 143] on div "# Grab all the gems using your movement commands. hero . moveRight ( ) hero . m…" at bounding box center [1379, 359] width 329 height 571
type textarea "h"
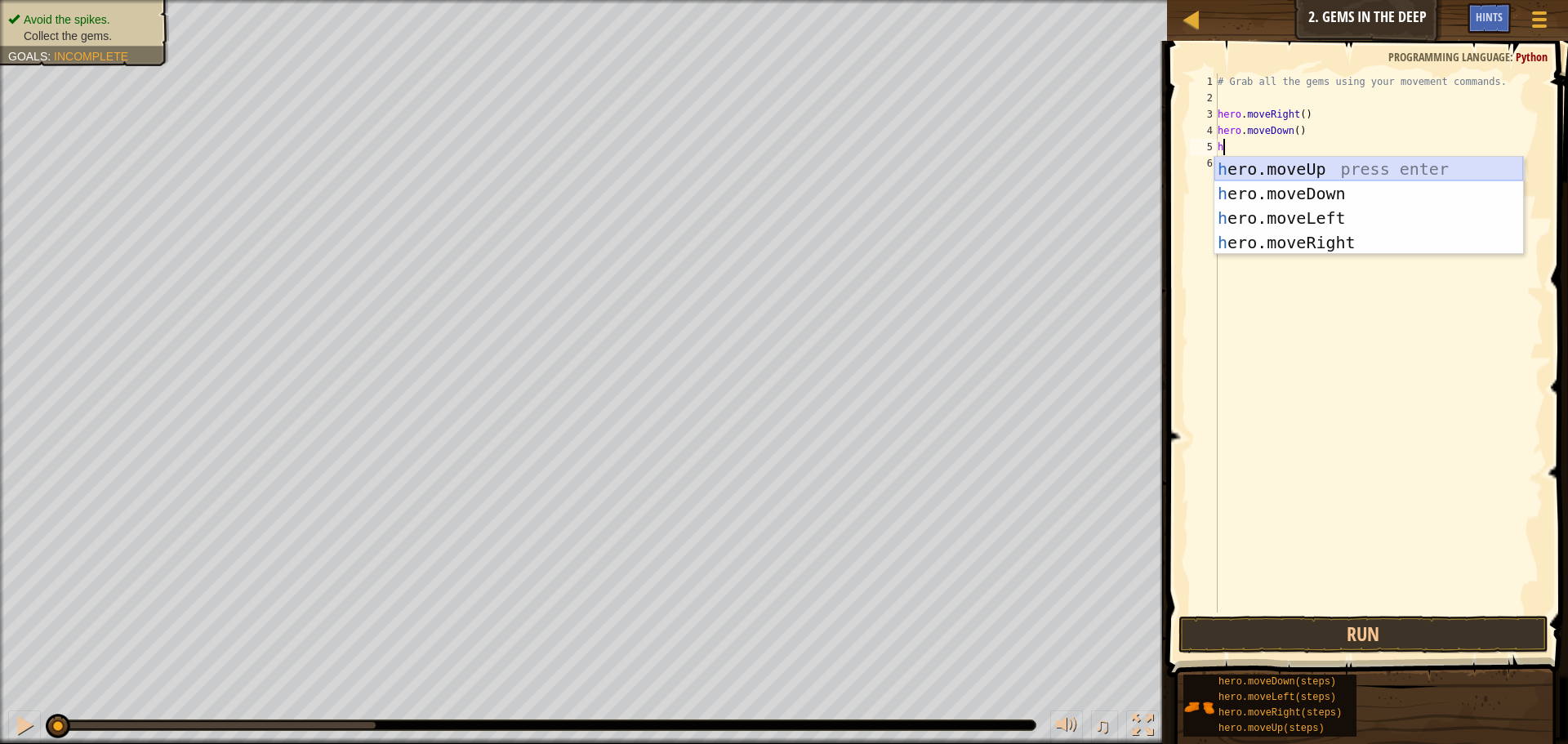
click at [1264, 172] on div "h ero.moveUp press enter h ero.moveDown press enter h ero.moveLeft press enter …" at bounding box center [1369, 230] width 309 height 147
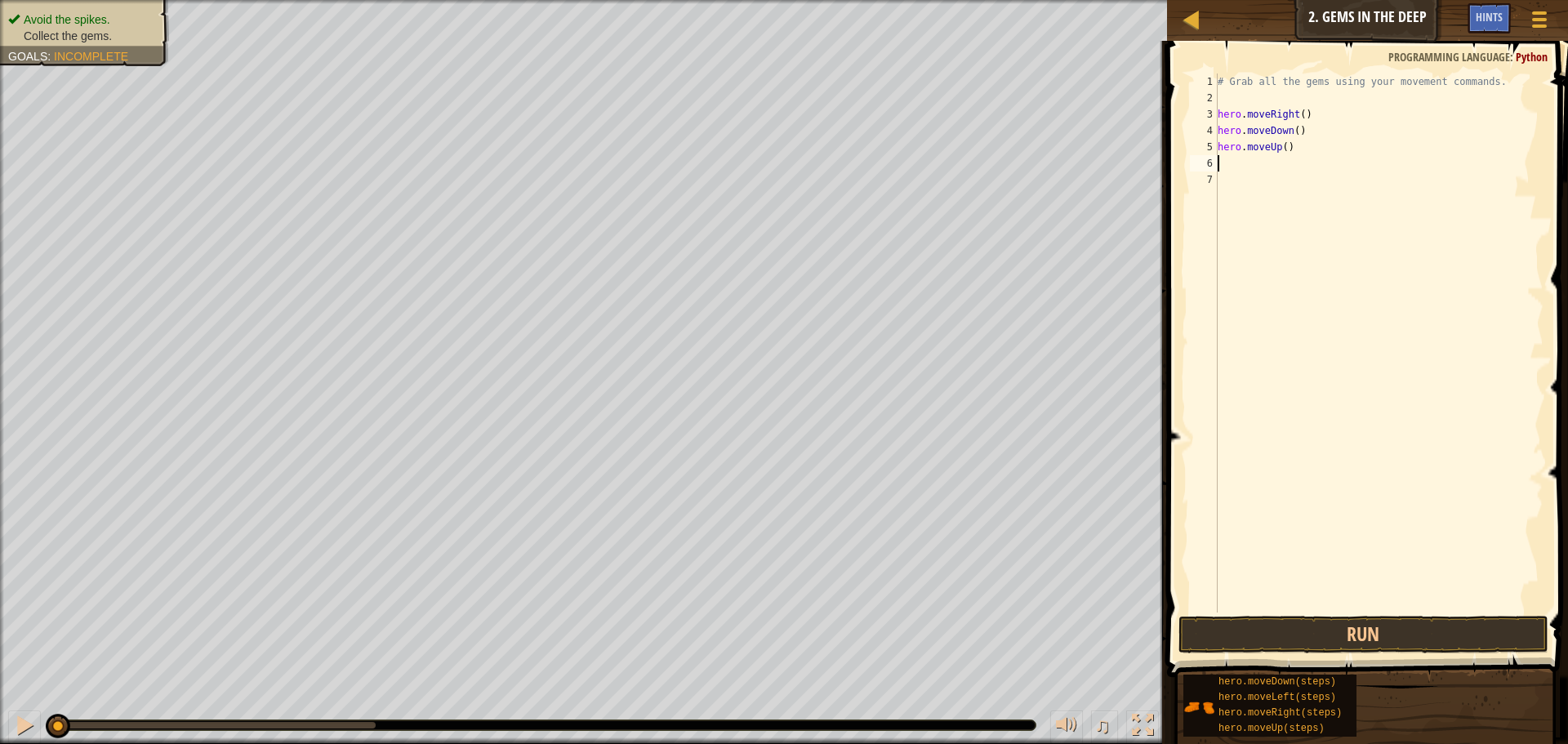
type textarea "h"
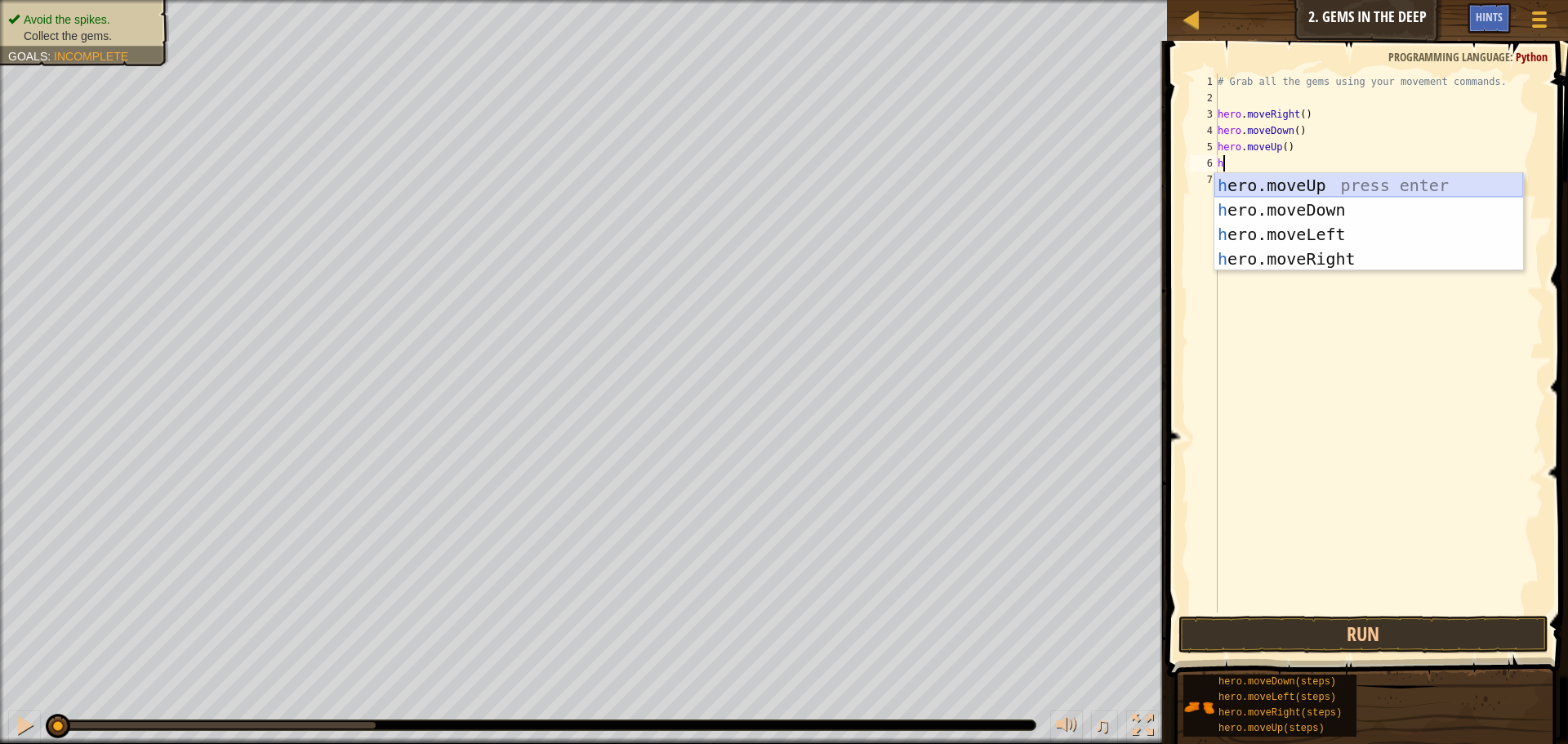
click at [1264, 180] on div "h ero.moveUp press enter h ero.moveDown press enter h ero.moveLeft press enter …" at bounding box center [1369, 246] width 309 height 147
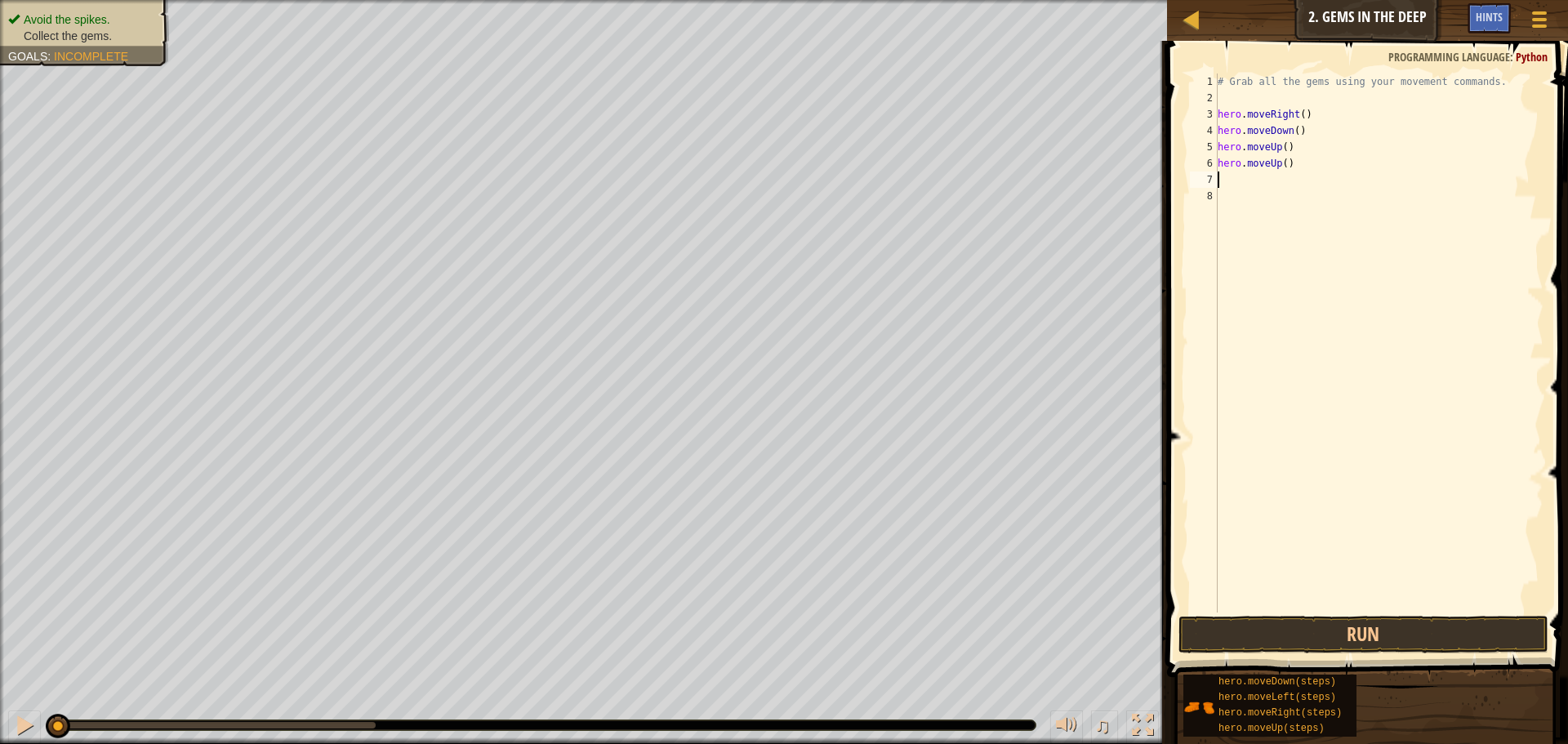
type textarea "h"
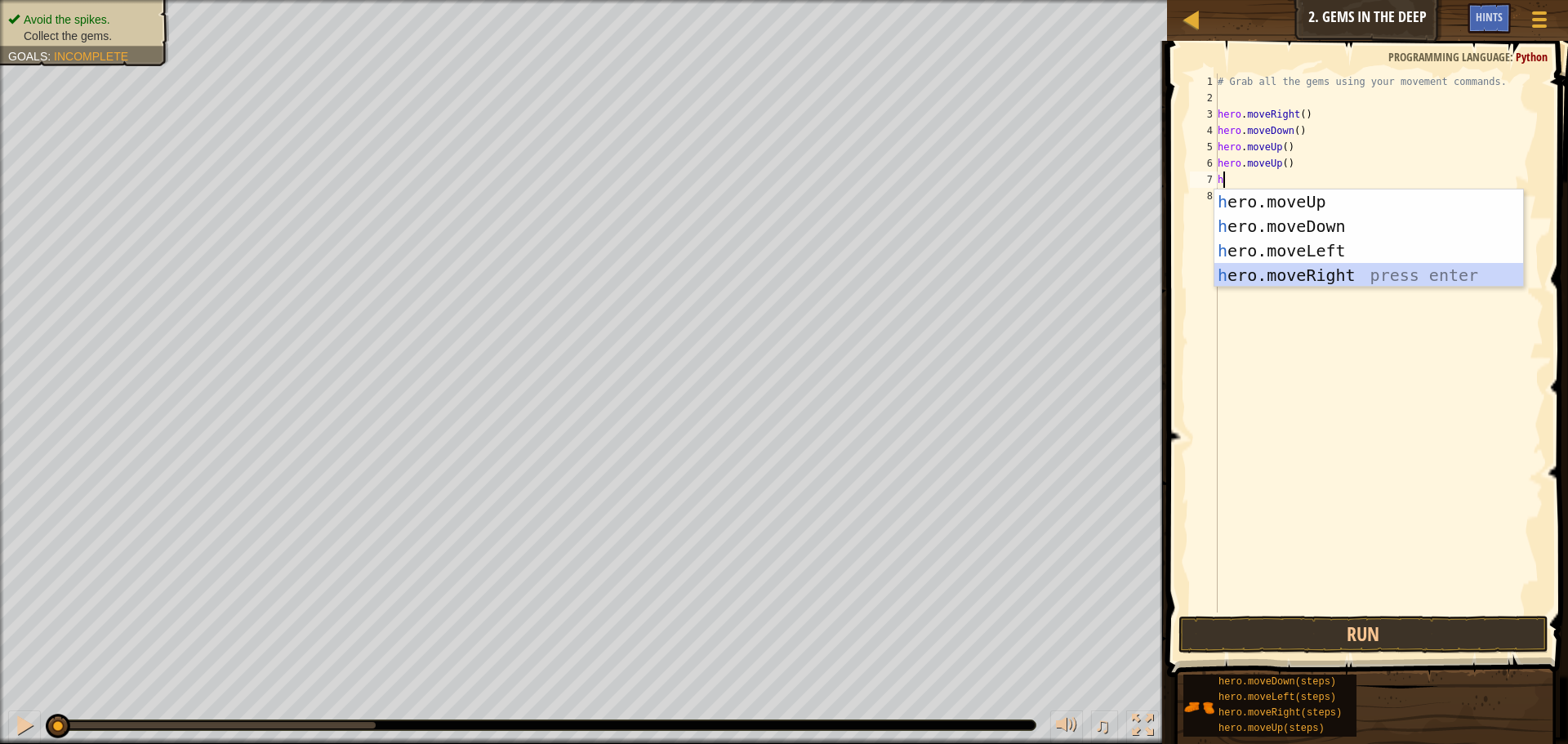
click at [1289, 269] on div "h ero.moveUp press enter h ero.moveDown press enter h ero.moveLeft press enter …" at bounding box center [1369, 262] width 309 height 147
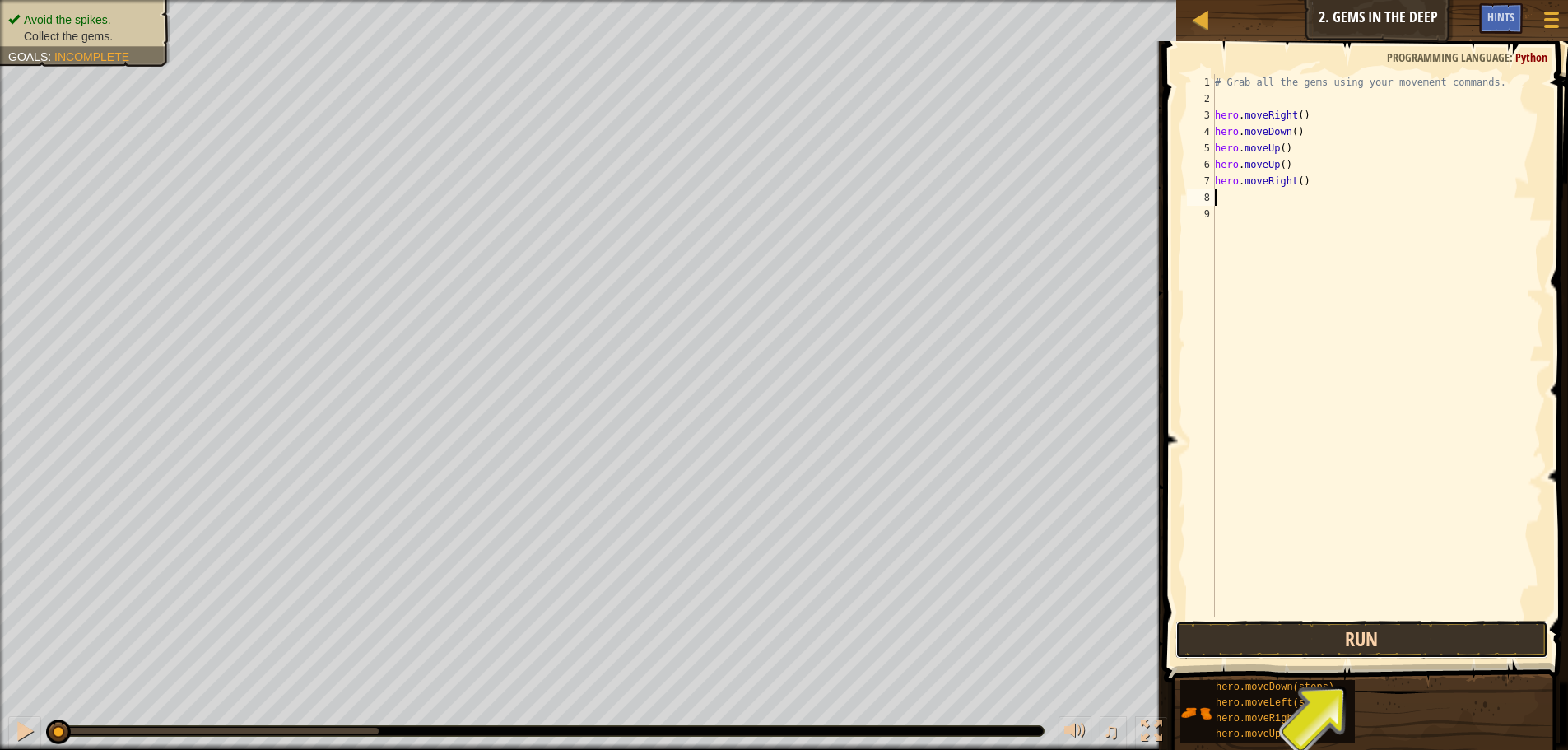
click at [1315, 639] on button "Run" at bounding box center [1361, 639] width 373 height 38
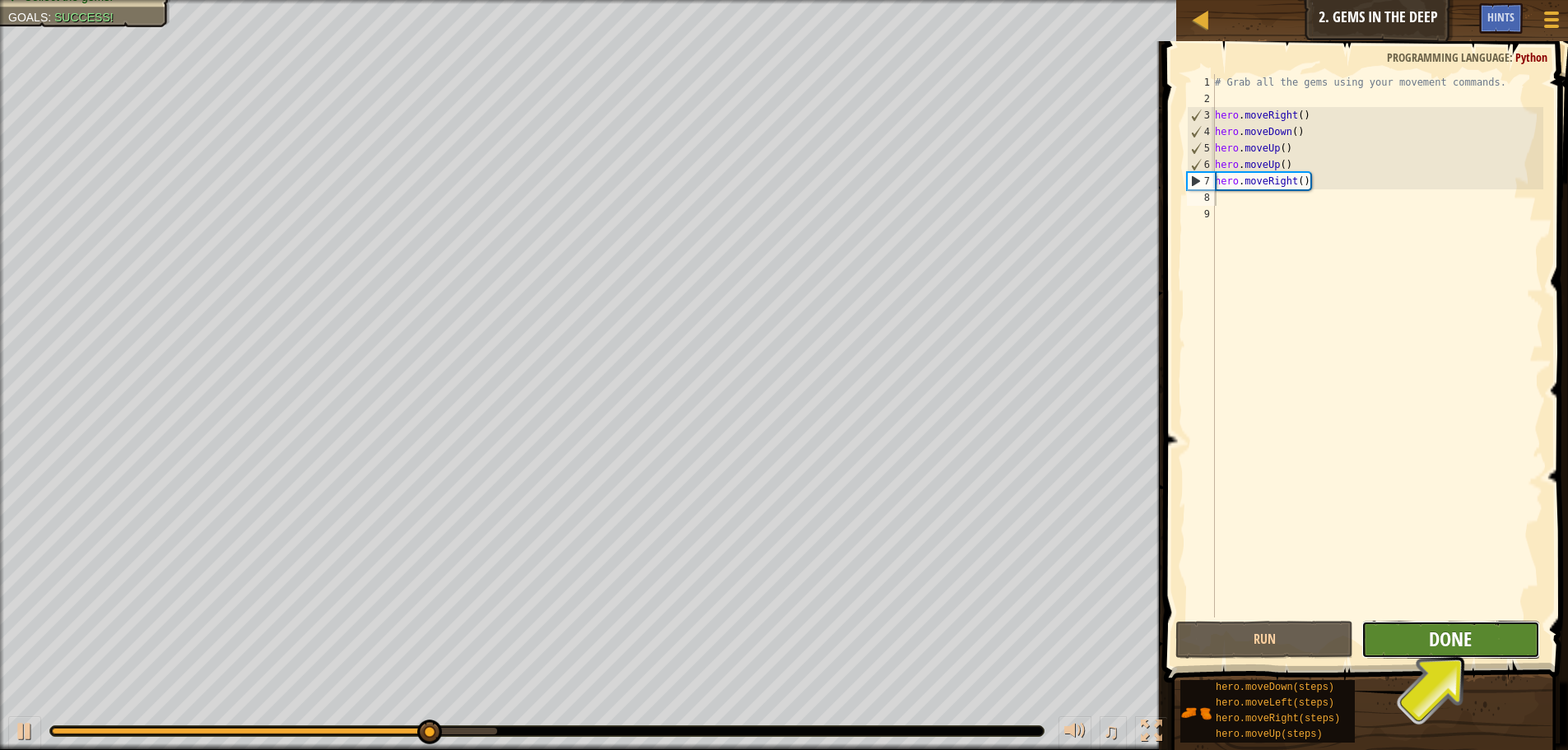
click at [1453, 647] on span "Done" at bounding box center [1450, 639] width 43 height 27
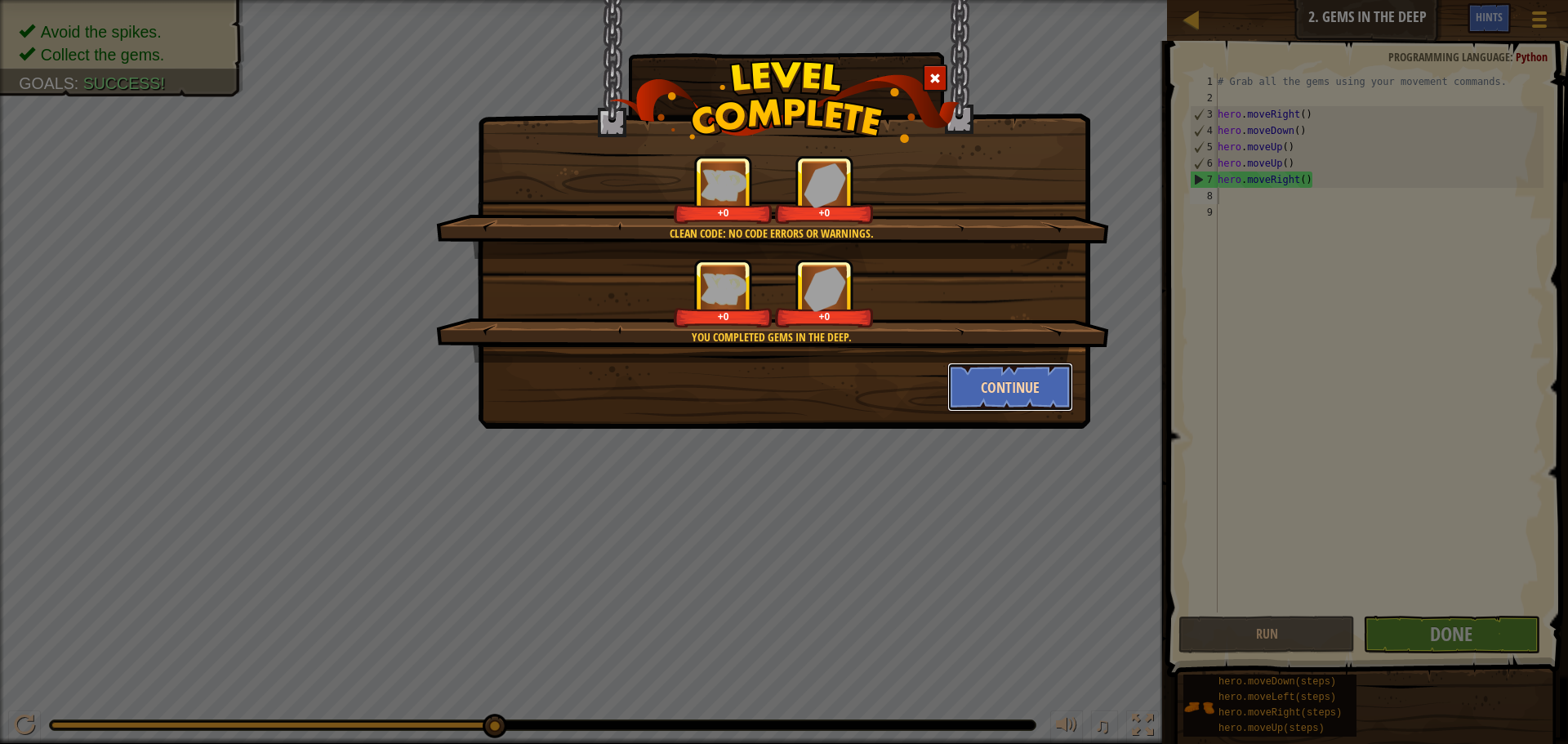
click at [1022, 379] on button "Continue" at bounding box center [1010, 387] width 127 height 49
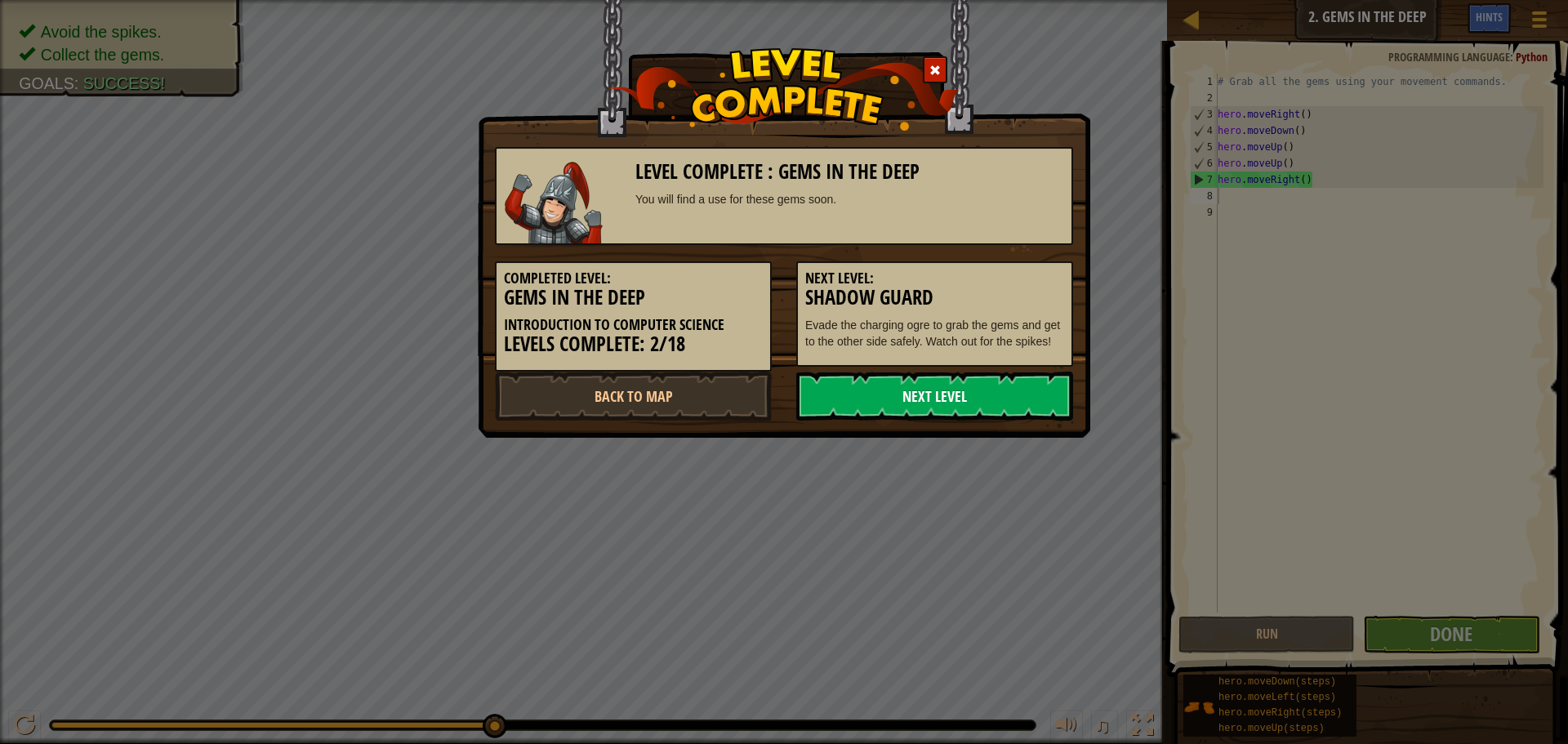
click at [995, 393] on link "Next Level" at bounding box center [934, 396] width 277 height 49
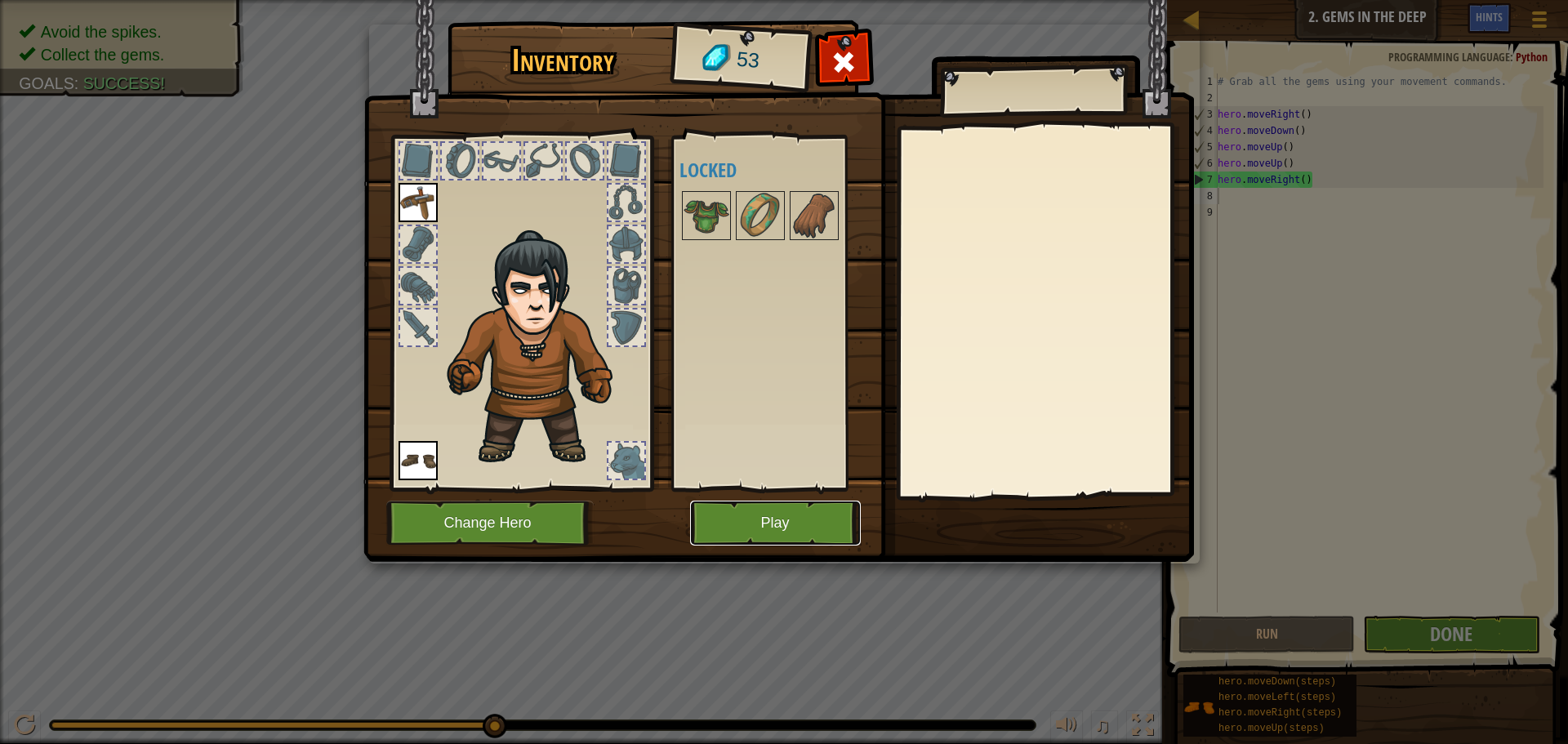
click at [775, 520] on button "Play" at bounding box center [775, 522] width 171 height 45
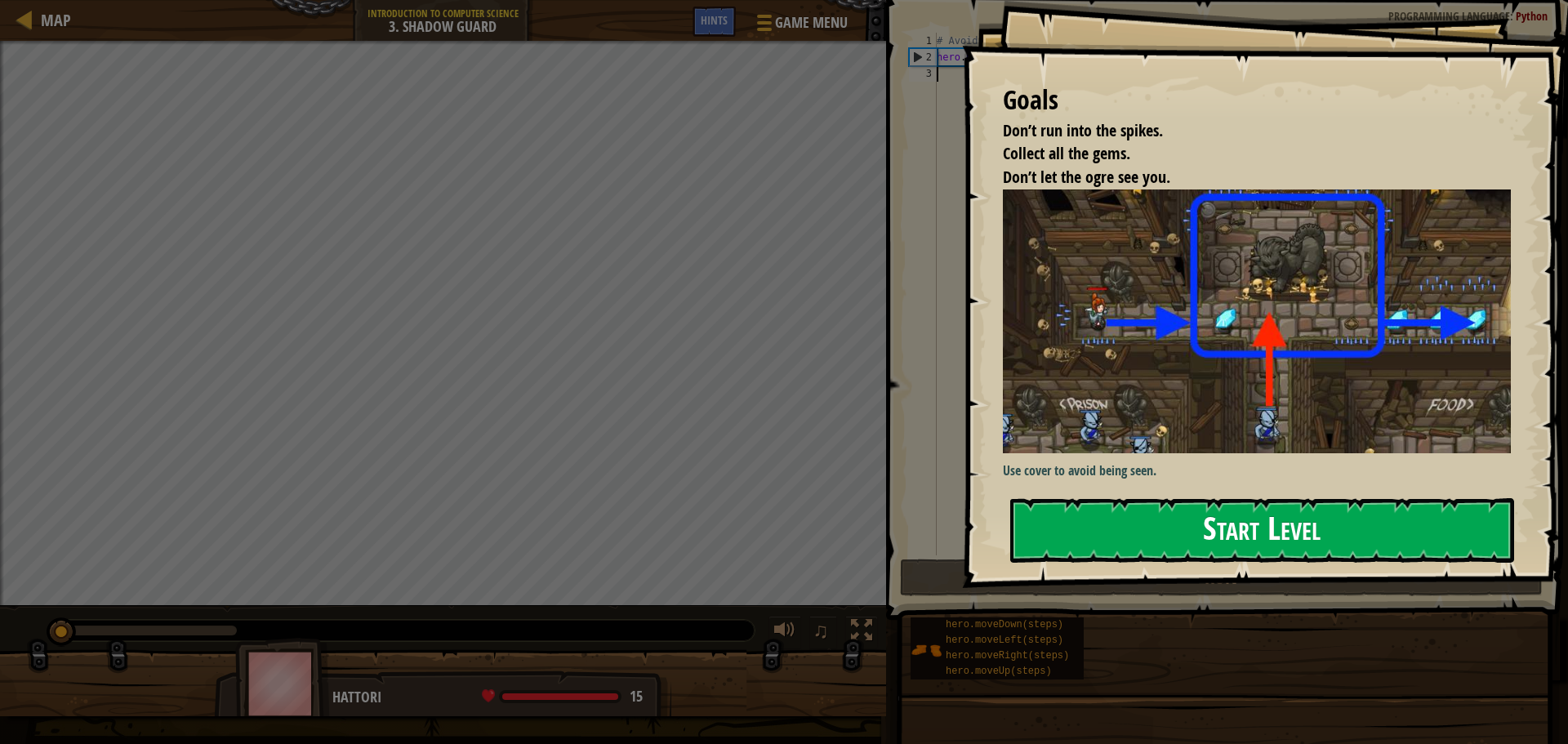
click at [1150, 529] on button "Start Level" at bounding box center [1262, 530] width 504 height 65
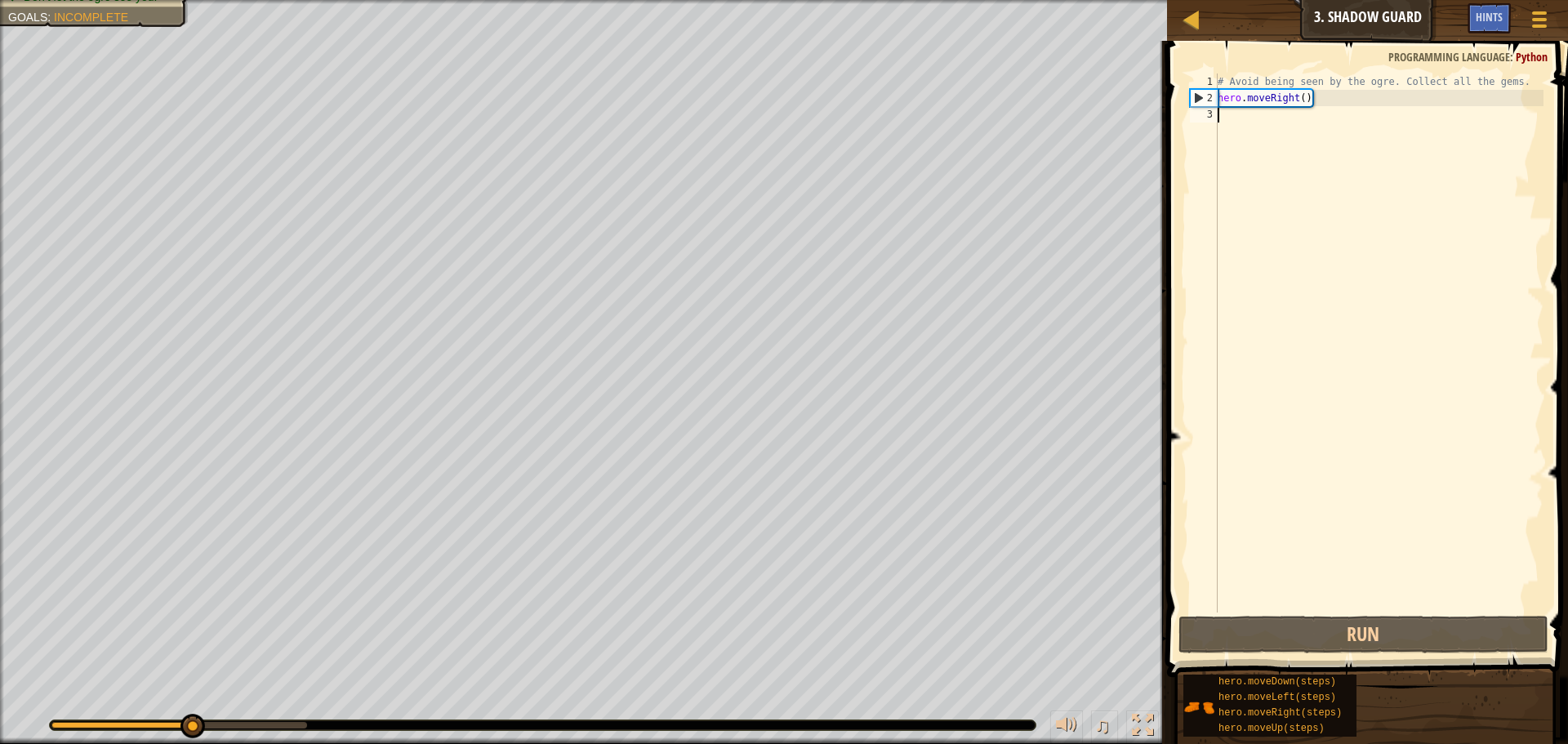
click at [1278, 128] on div "# Avoid being seen by the ogre. Collect all the gems. hero . moveRight ( )" at bounding box center [1379, 359] width 329 height 571
type textarea "h"
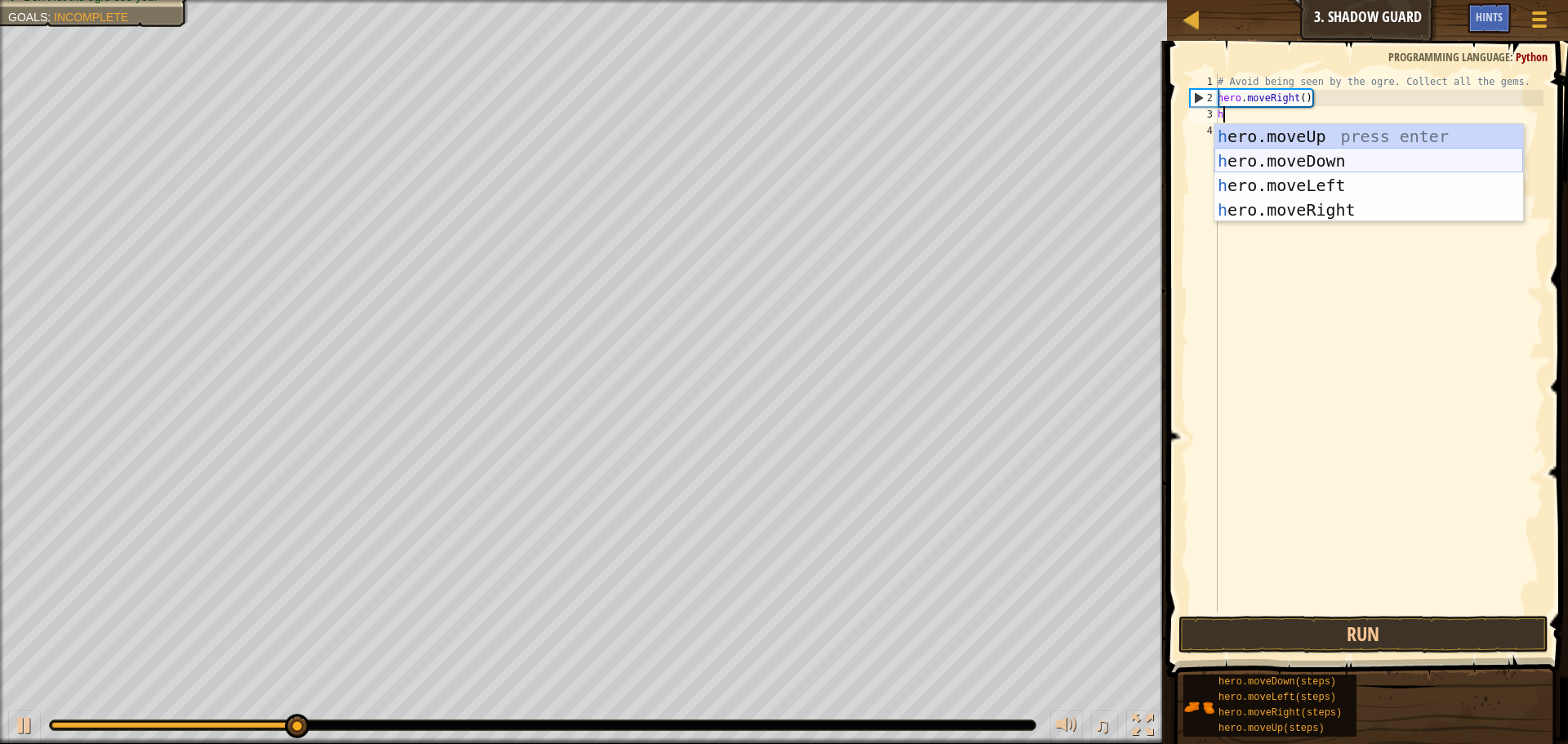
click at [1338, 162] on div "h ero.moveUp press enter h ero.moveDown press enter h ero.moveLeft press enter …" at bounding box center [1369, 197] width 309 height 147
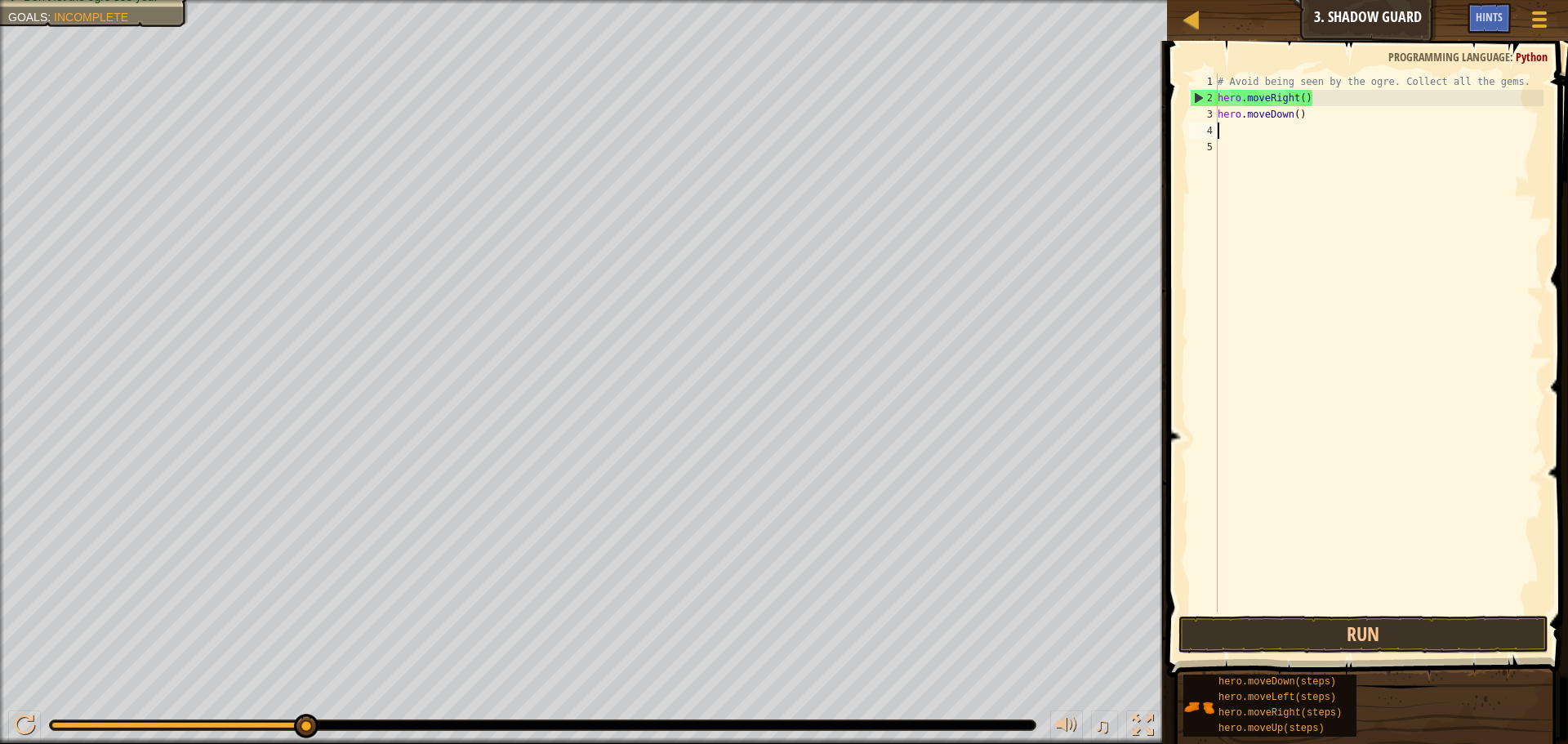
type textarea "h"
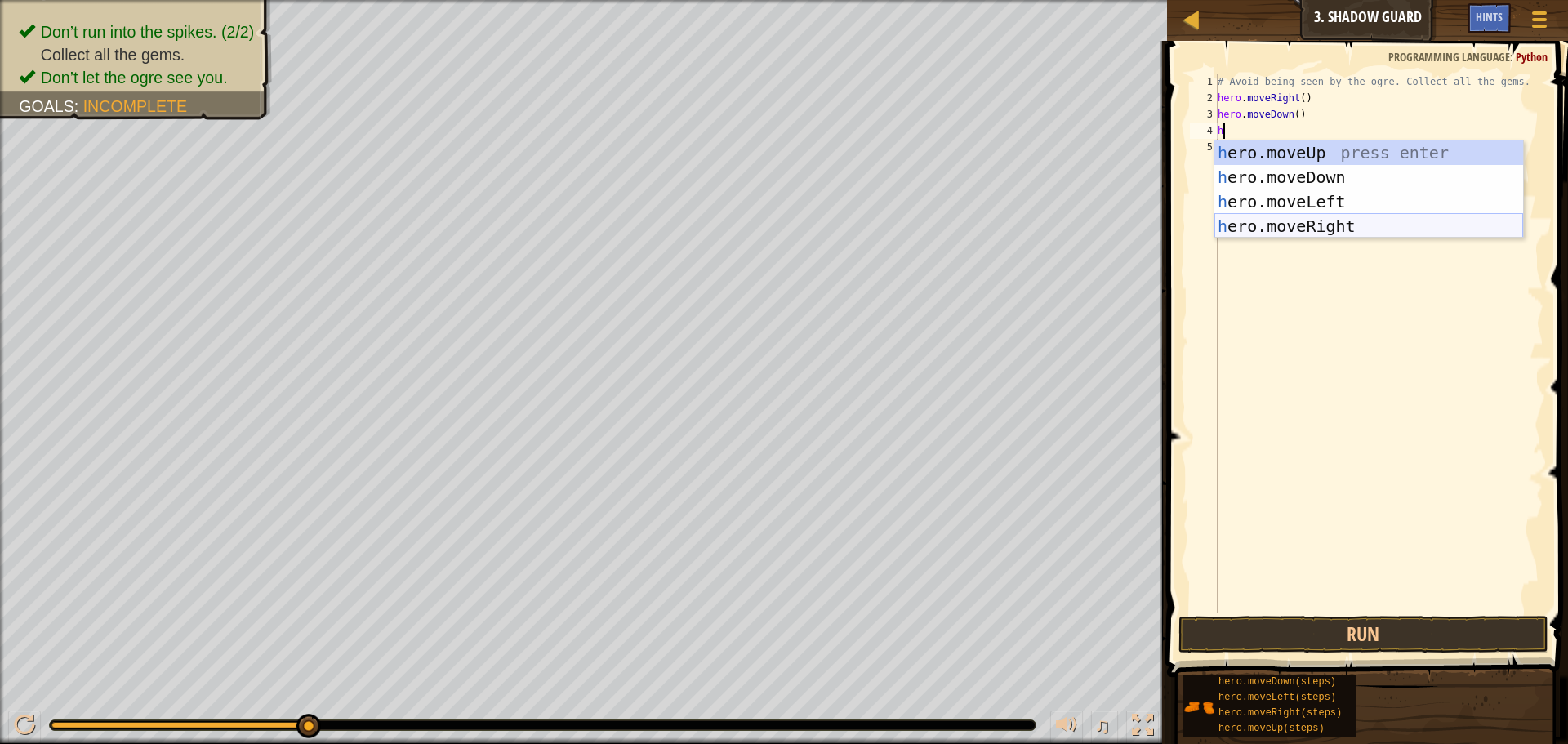
click at [1333, 226] on div "h ero.moveUp press enter h ero.moveDown press enter h ero.moveLeft press enter …" at bounding box center [1369, 214] width 309 height 147
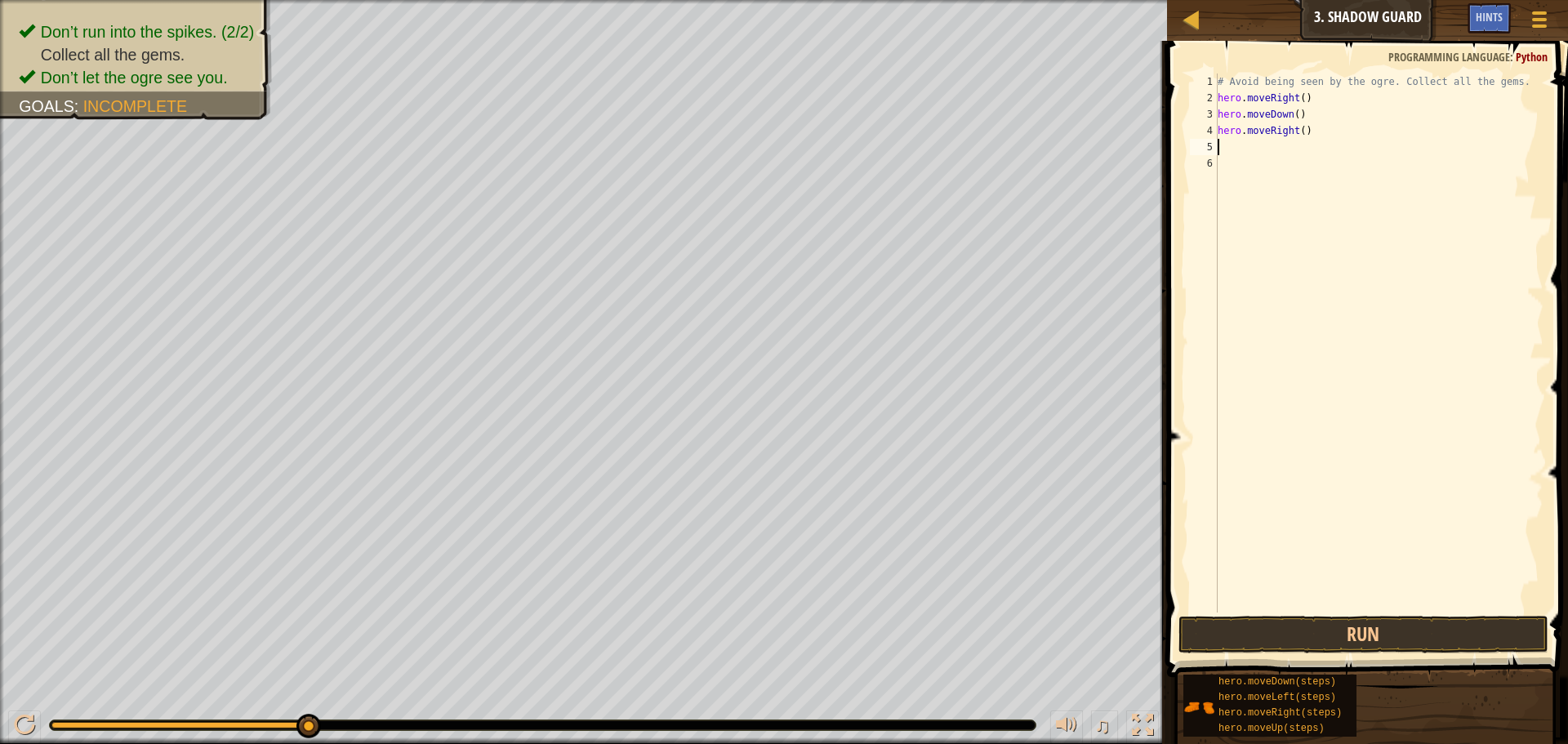
type textarea "h"
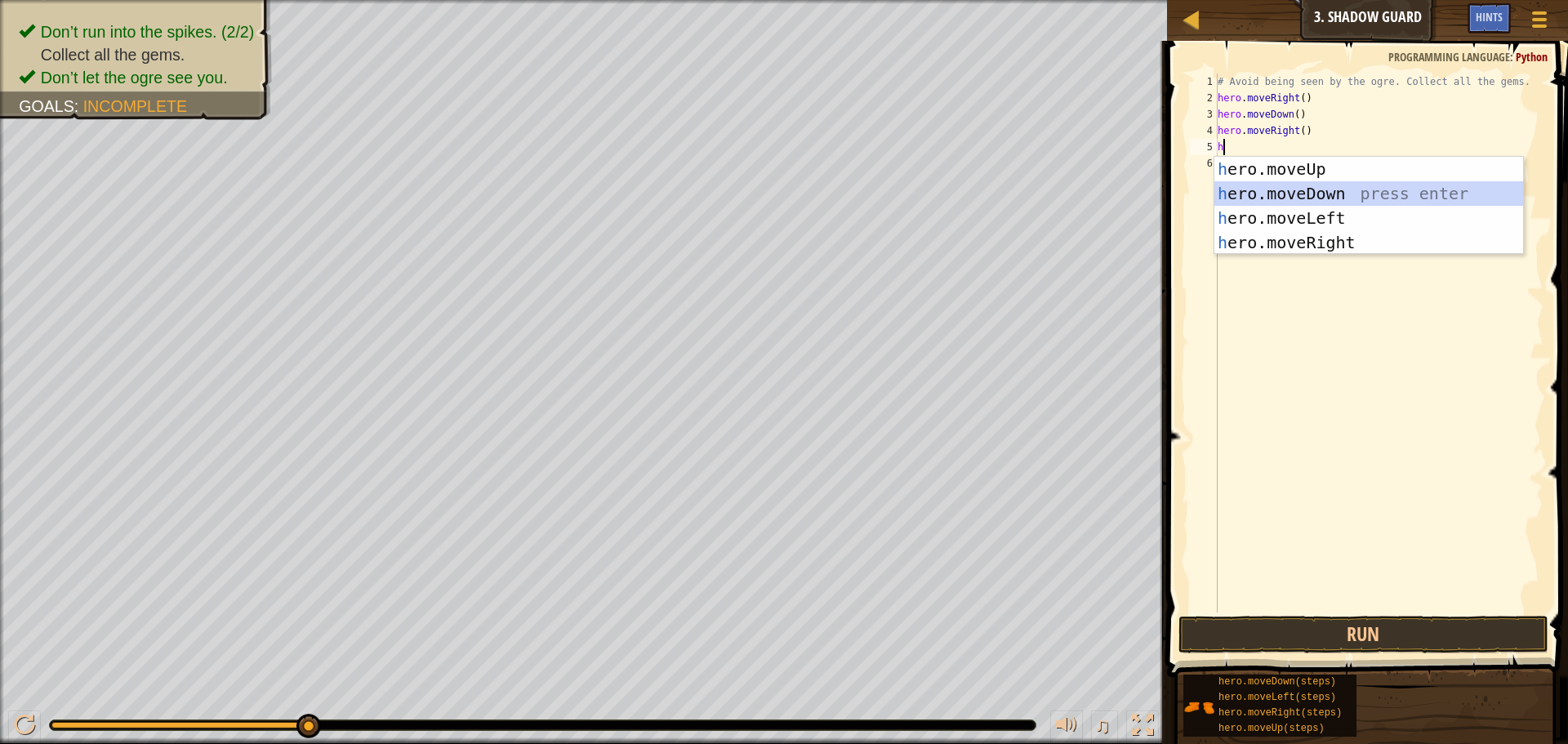
click at [1326, 197] on div "h ero.moveUp press enter h ero.moveDown press enter h ero.moveLeft press enter …" at bounding box center [1369, 230] width 309 height 147
type textarea "h"
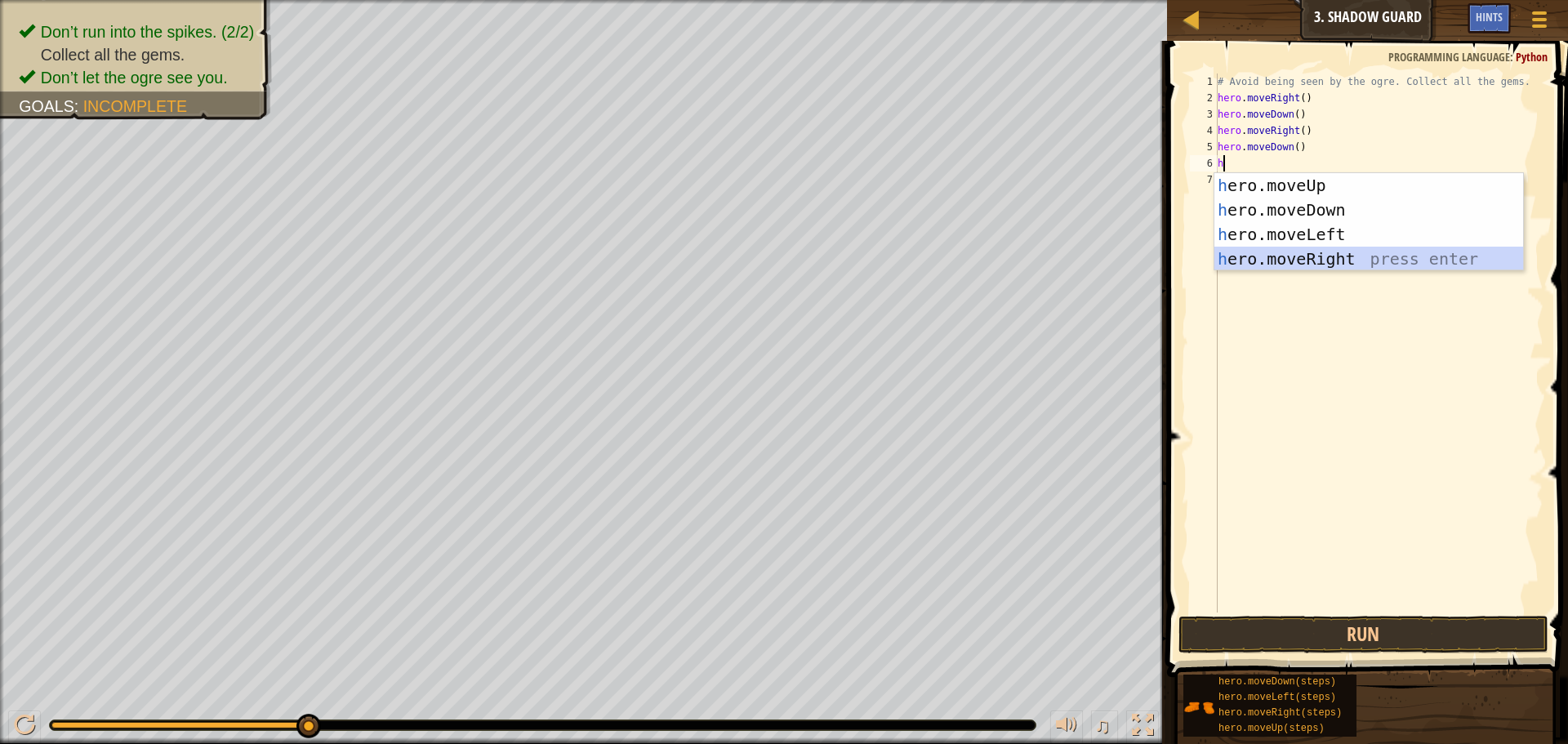
click at [1333, 257] on div "h ero.moveUp press enter h ero.moveDown press enter h ero.moveLeft press enter …" at bounding box center [1369, 246] width 309 height 147
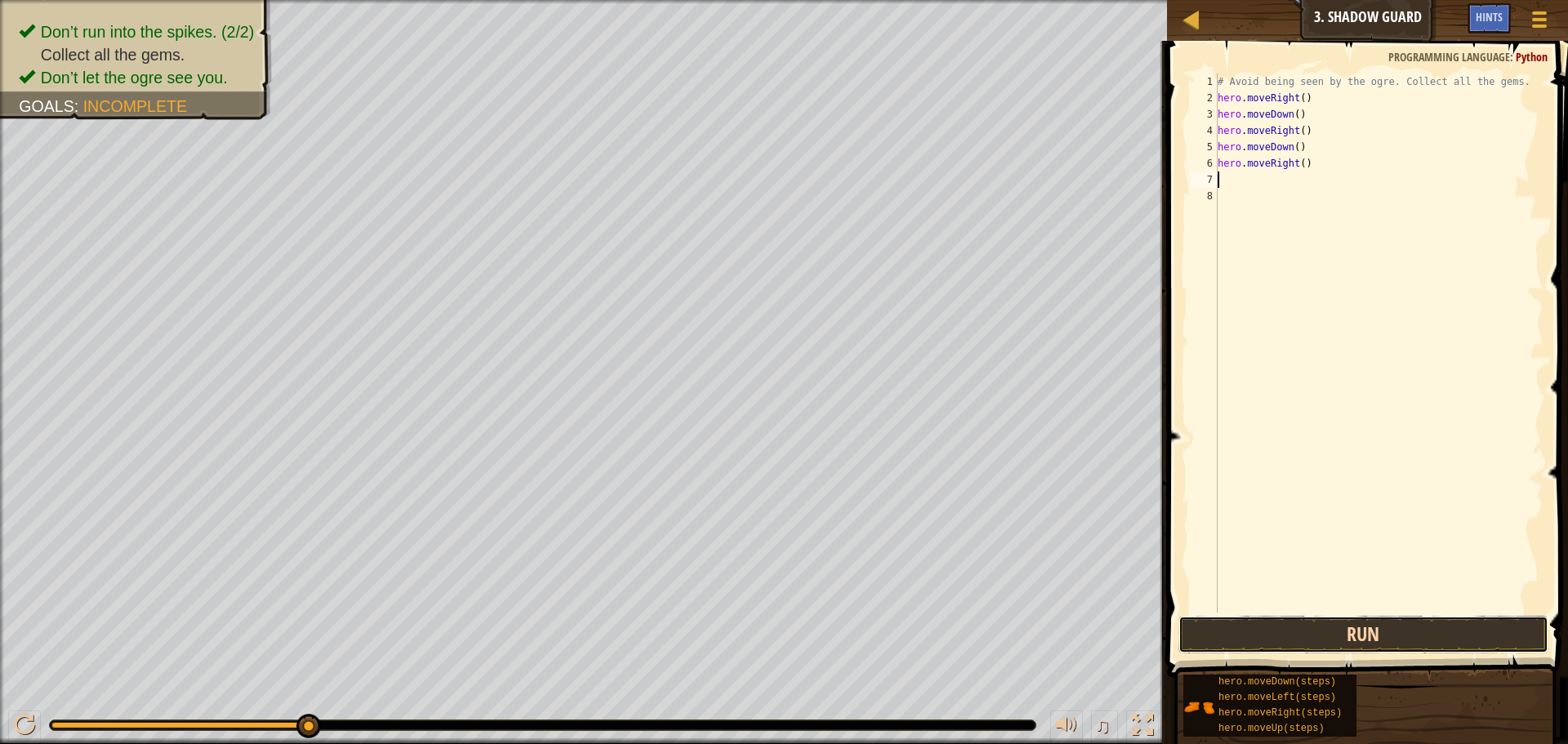
click at [1268, 628] on button "Run" at bounding box center [1363, 634] width 370 height 37
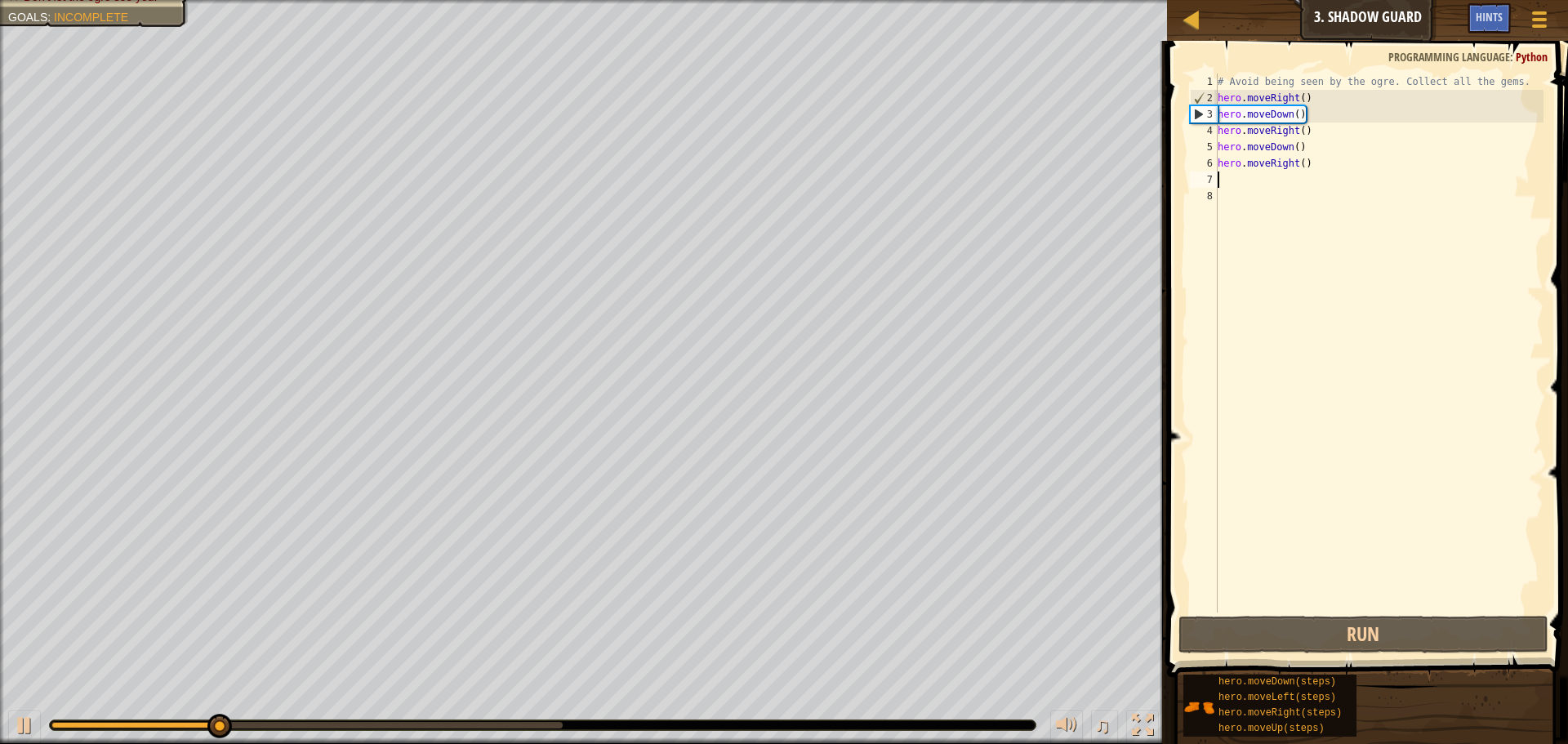
click at [1303, 114] on div "# Avoid being seen by the ogre. Collect all the gems. hero . moveRight ( ) hero…" at bounding box center [1379, 359] width 329 height 571
type textarea "hero.moveDown()"
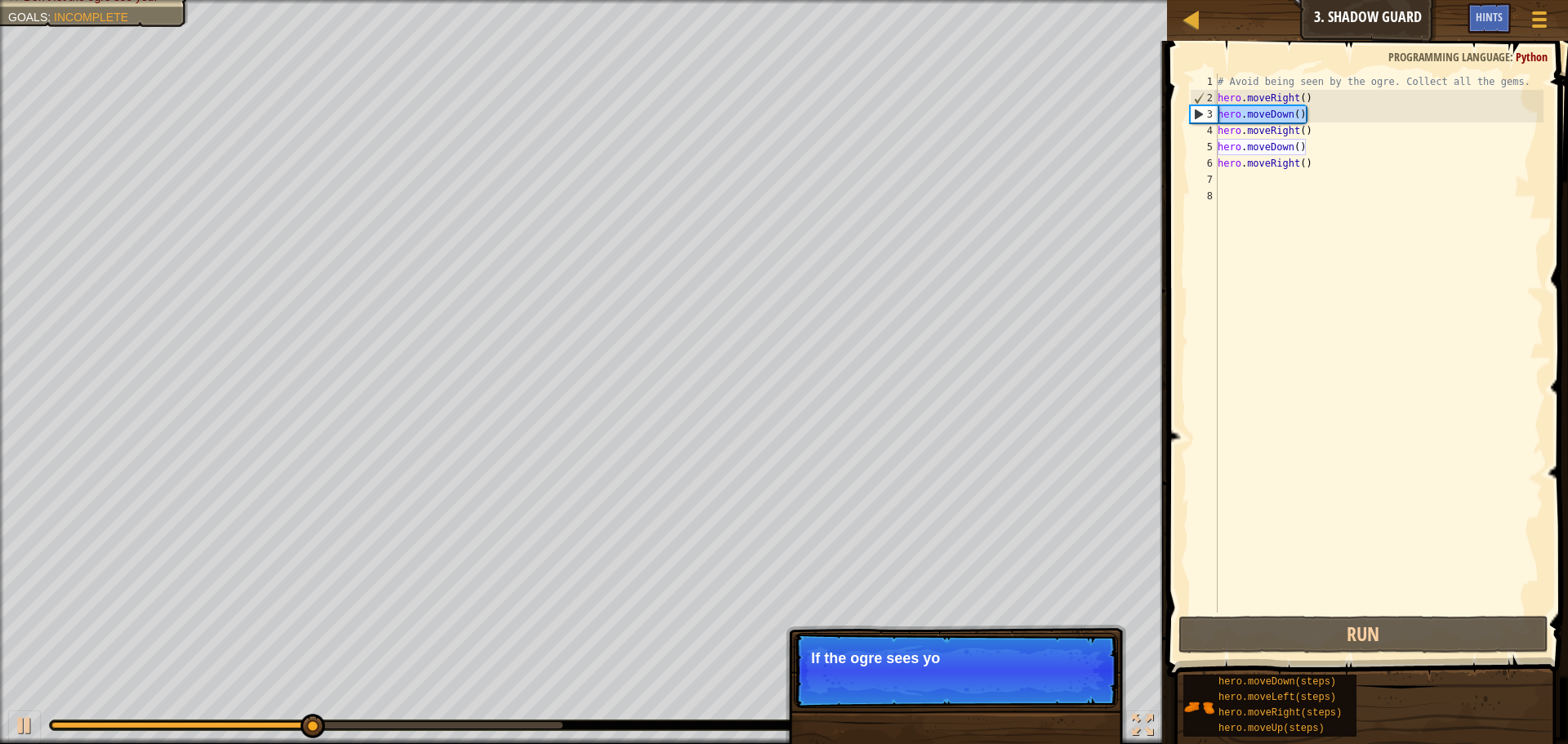
drag, startPoint x: 1303, startPoint y: 114, endPoint x: 1220, endPoint y: 117, distance: 83.1
click at [1220, 117] on div "# Avoid being seen by the ogre. Collect all the gems. hero . moveRight ( ) hero…" at bounding box center [1379, 359] width 329 height 571
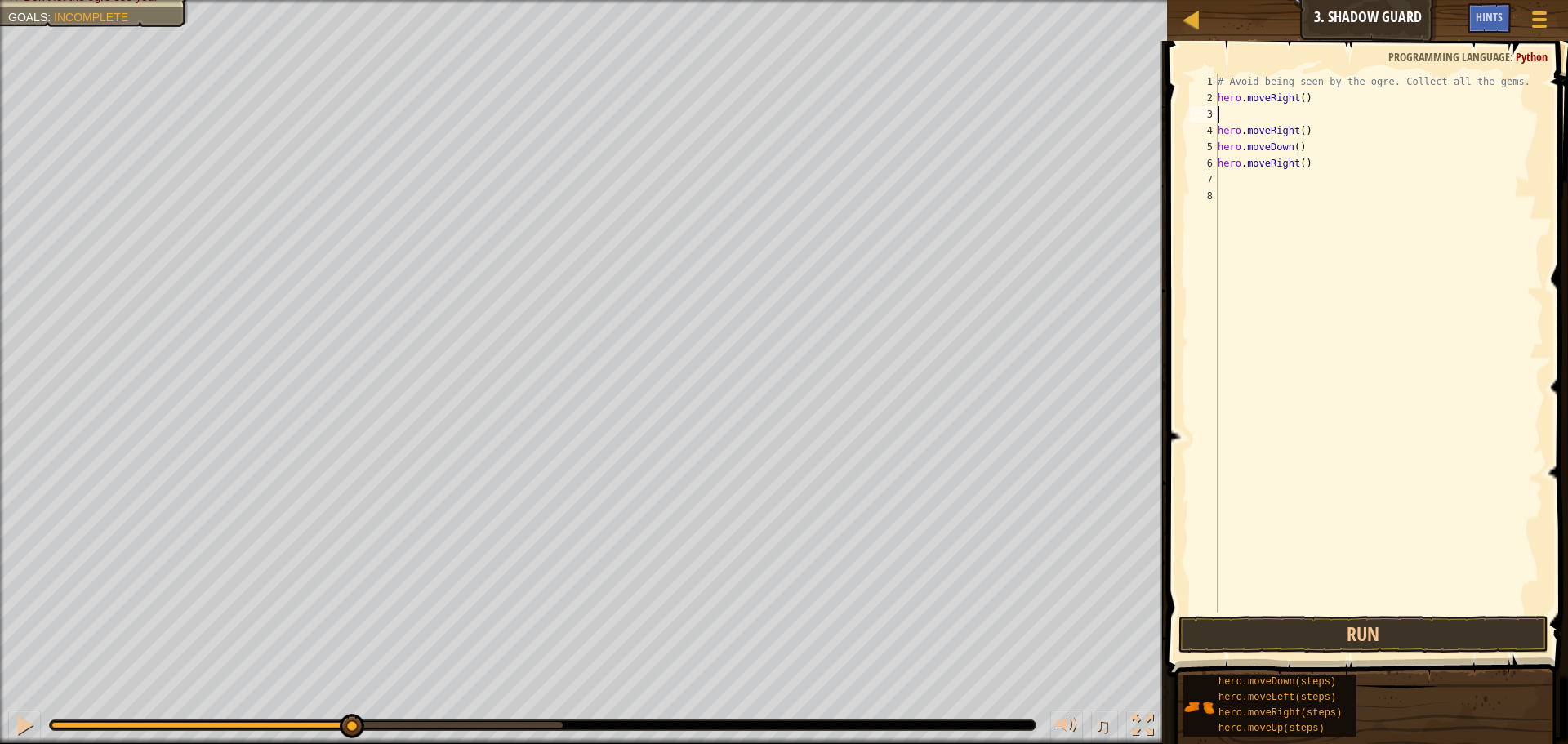
click at [1226, 114] on div "# Avoid being seen by the ogre. Collect all the gems. hero . moveRight ( ) hero…" at bounding box center [1379, 359] width 329 height 571
type textarea "h"
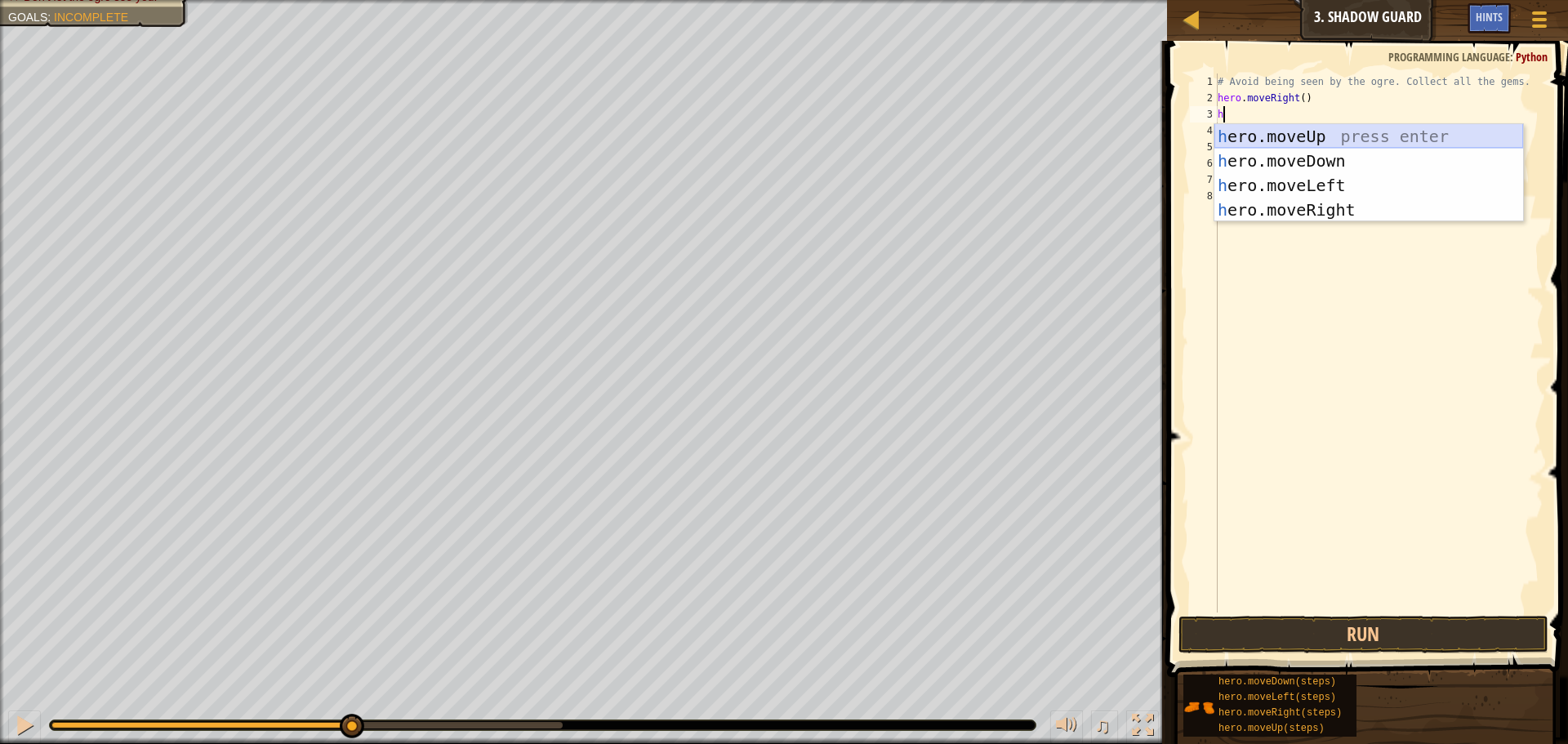
click at [1363, 135] on div "h ero.moveUp press enter h ero.moveDown press enter h ero.moveLeft press enter …" at bounding box center [1369, 197] width 309 height 147
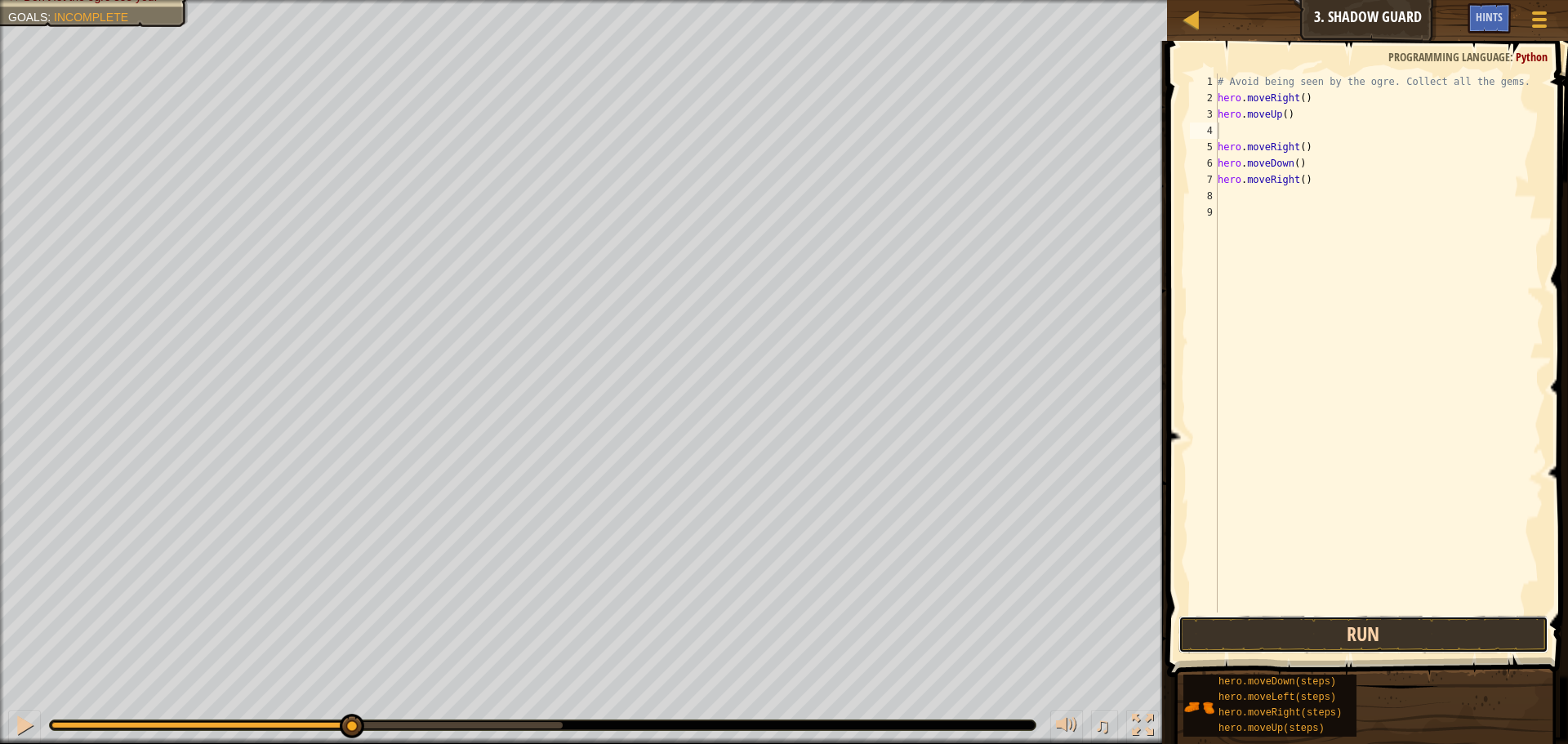
click at [1349, 624] on button "Run" at bounding box center [1363, 634] width 370 height 37
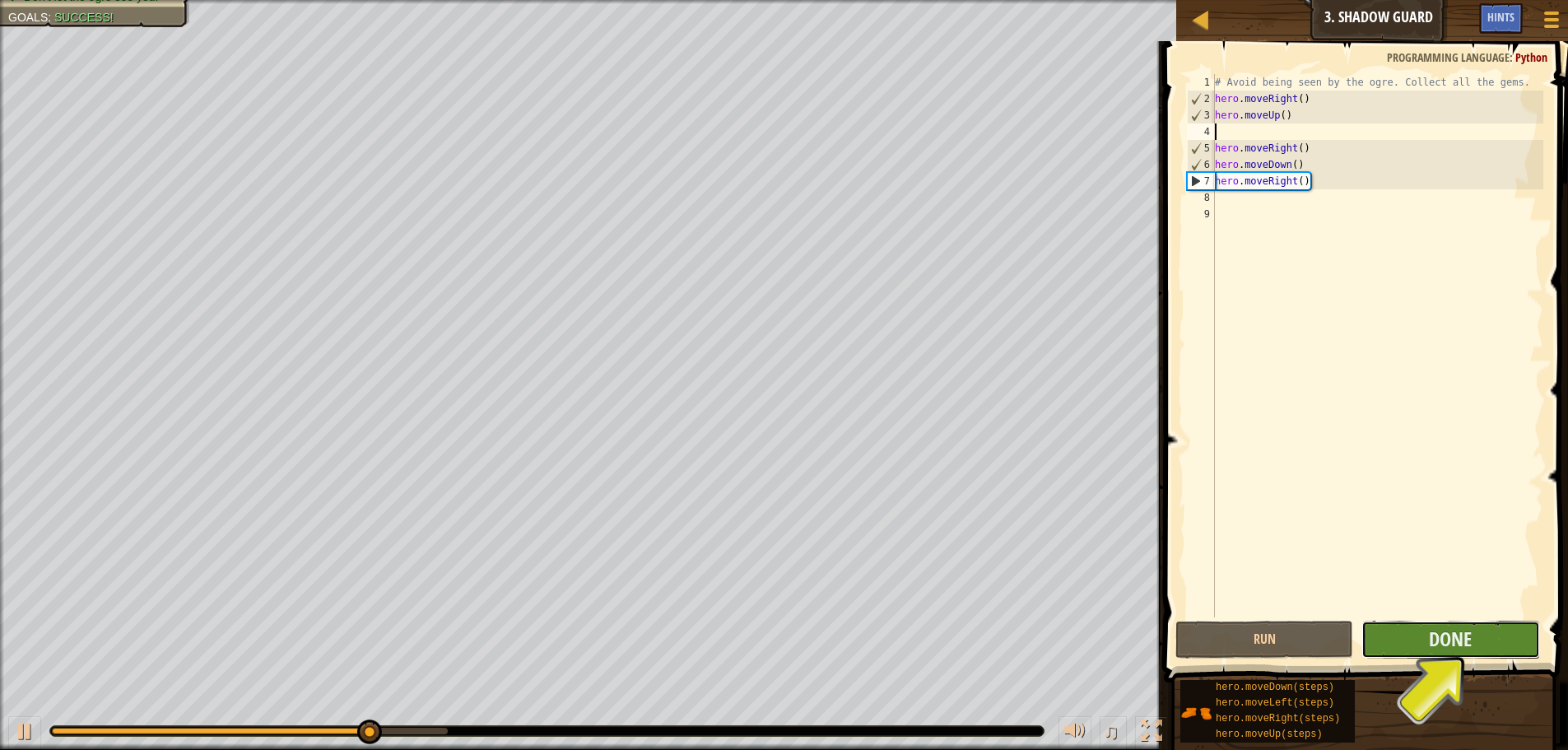
click at [1425, 650] on button "Done" at bounding box center [1449, 639] width 178 height 38
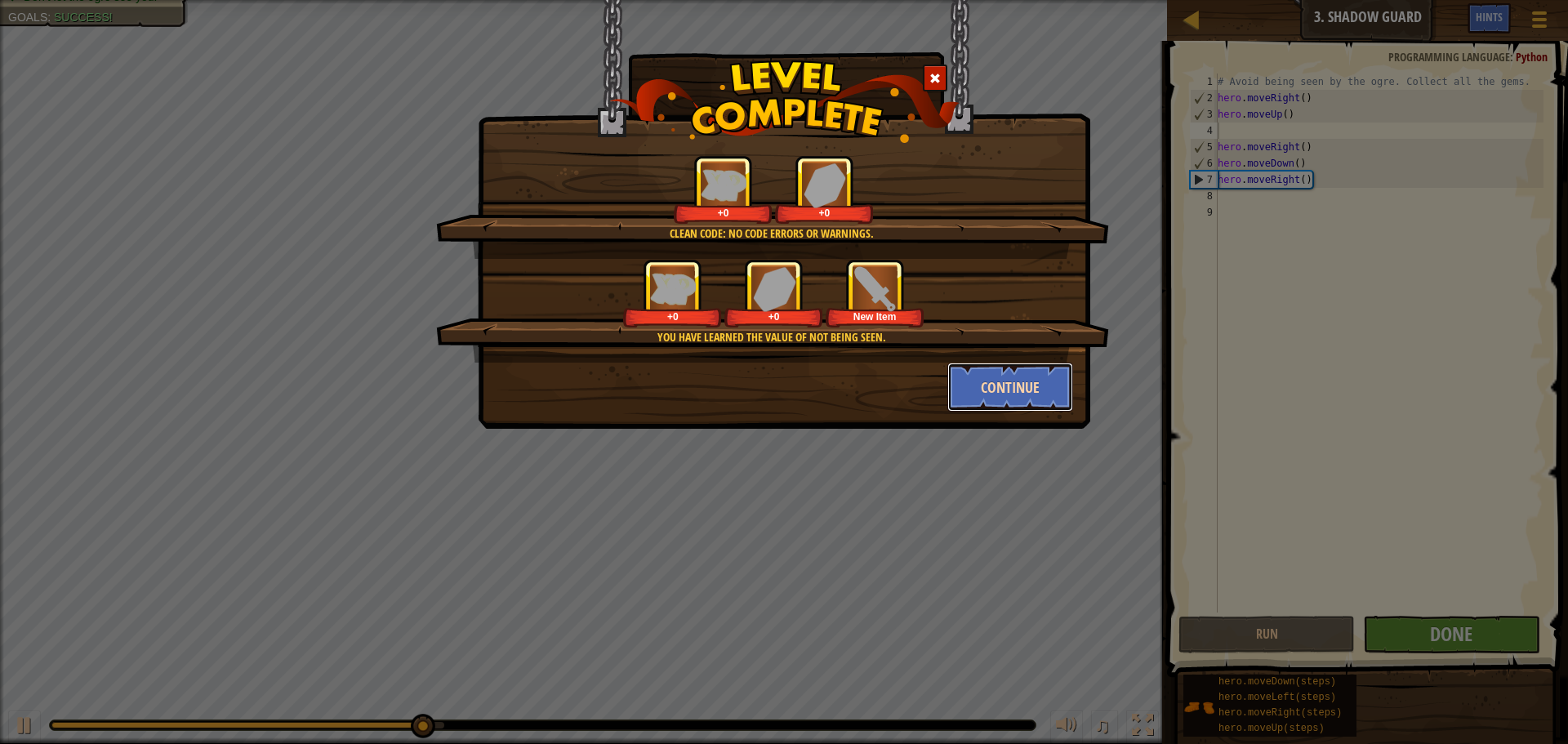
click at [985, 386] on button "Continue" at bounding box center [1010, 387] width 127 height 49
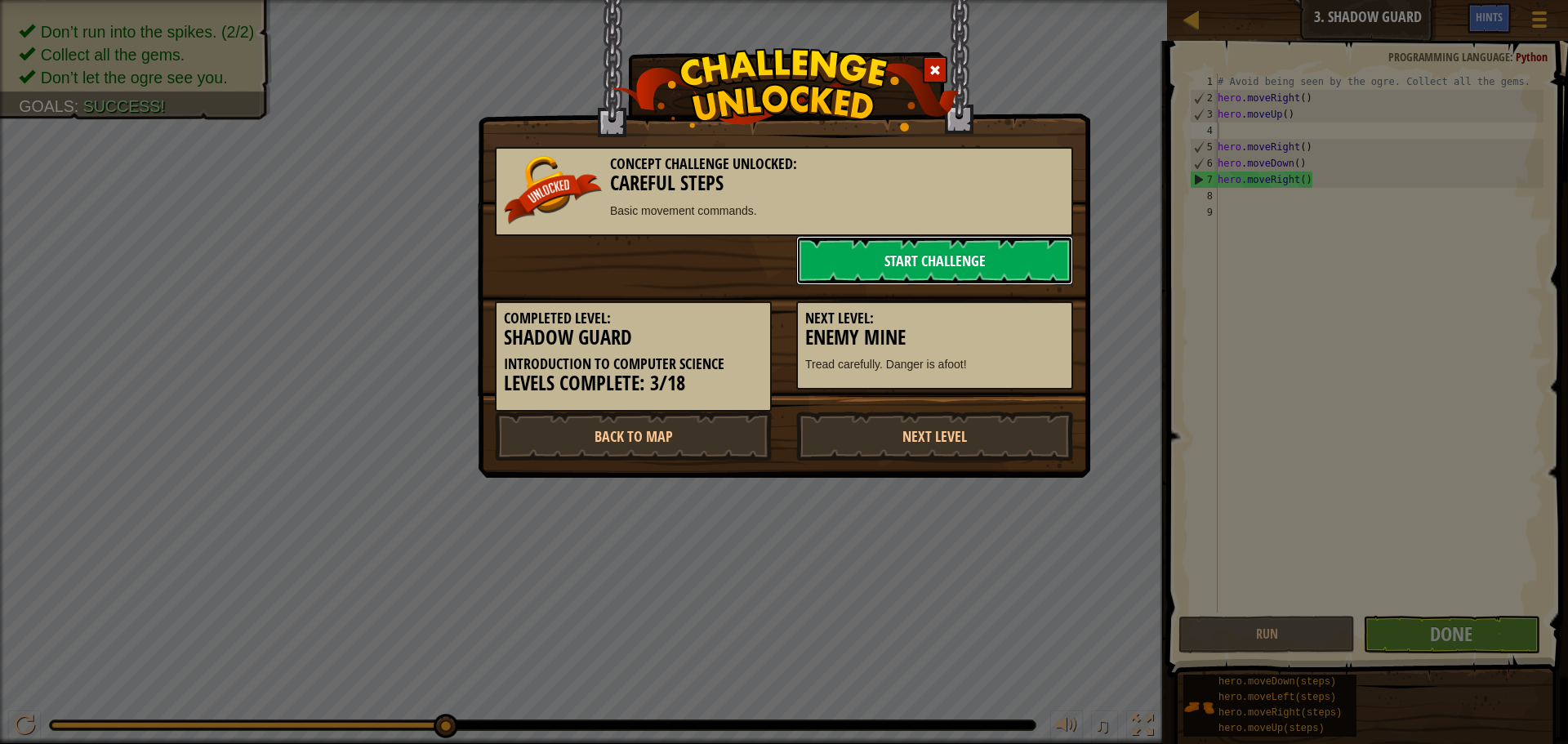
click at [864, 256] on link "Start Challenge" at bounding box center [934, 260] width 277 height 49
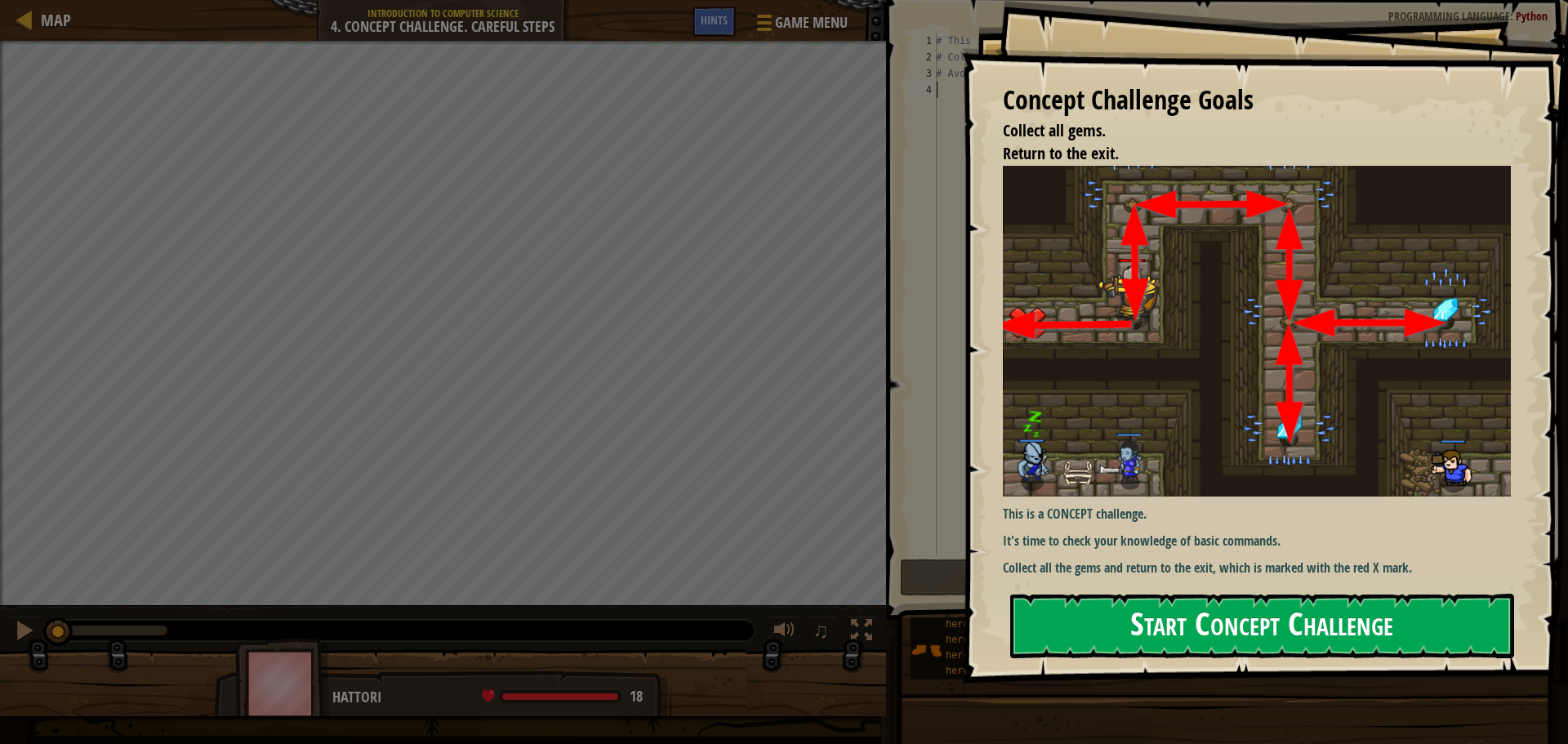
click at [1089, 593] on button "Start Concept Challenge" at bounding box center [1262, 625] width 504 height 65
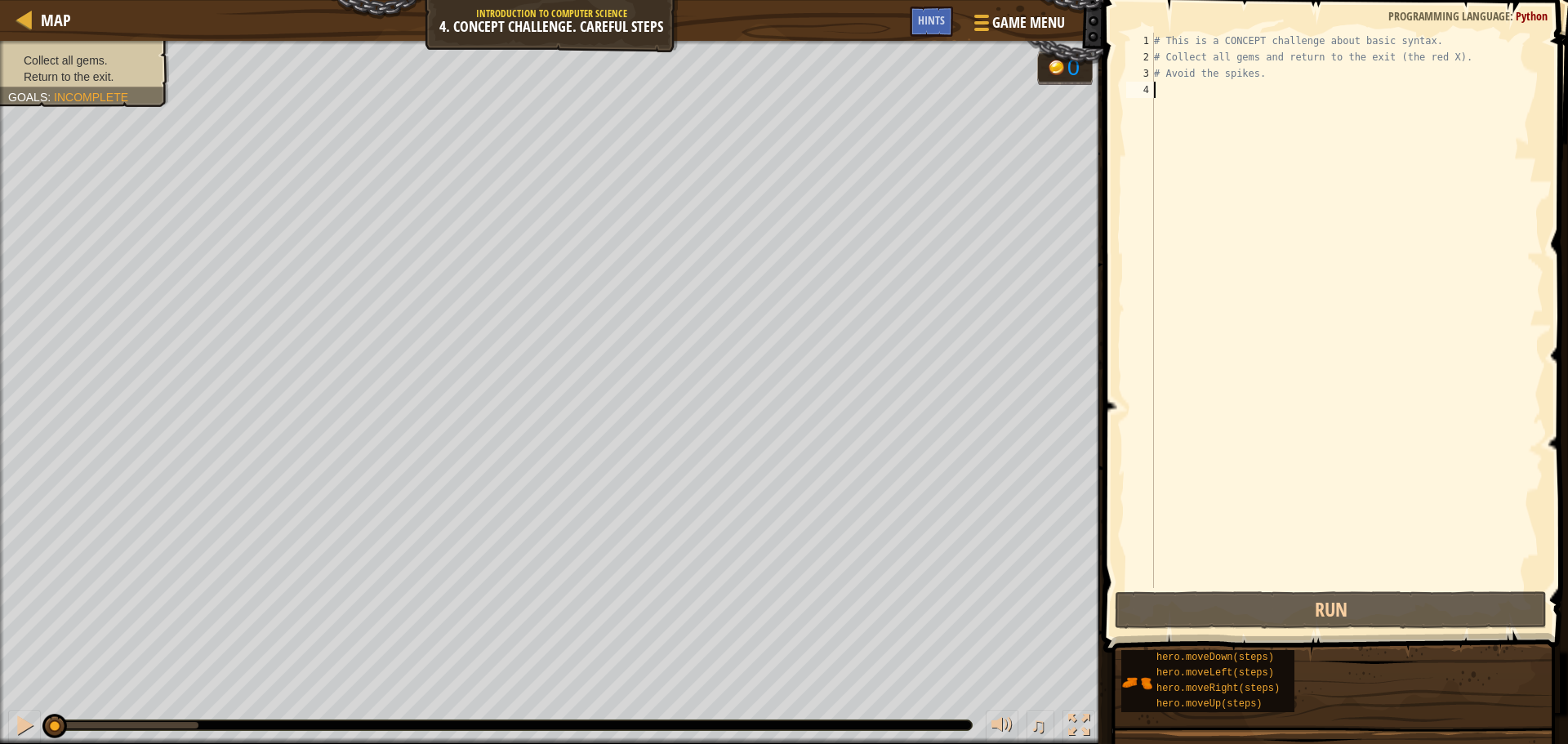
click at [1205, 110] on div "# This is a CONCEPT challenge about basic syntax. # Collect all gems and return…" at bounding box center [1347, 327] width 393 height 588
type textarea "h"
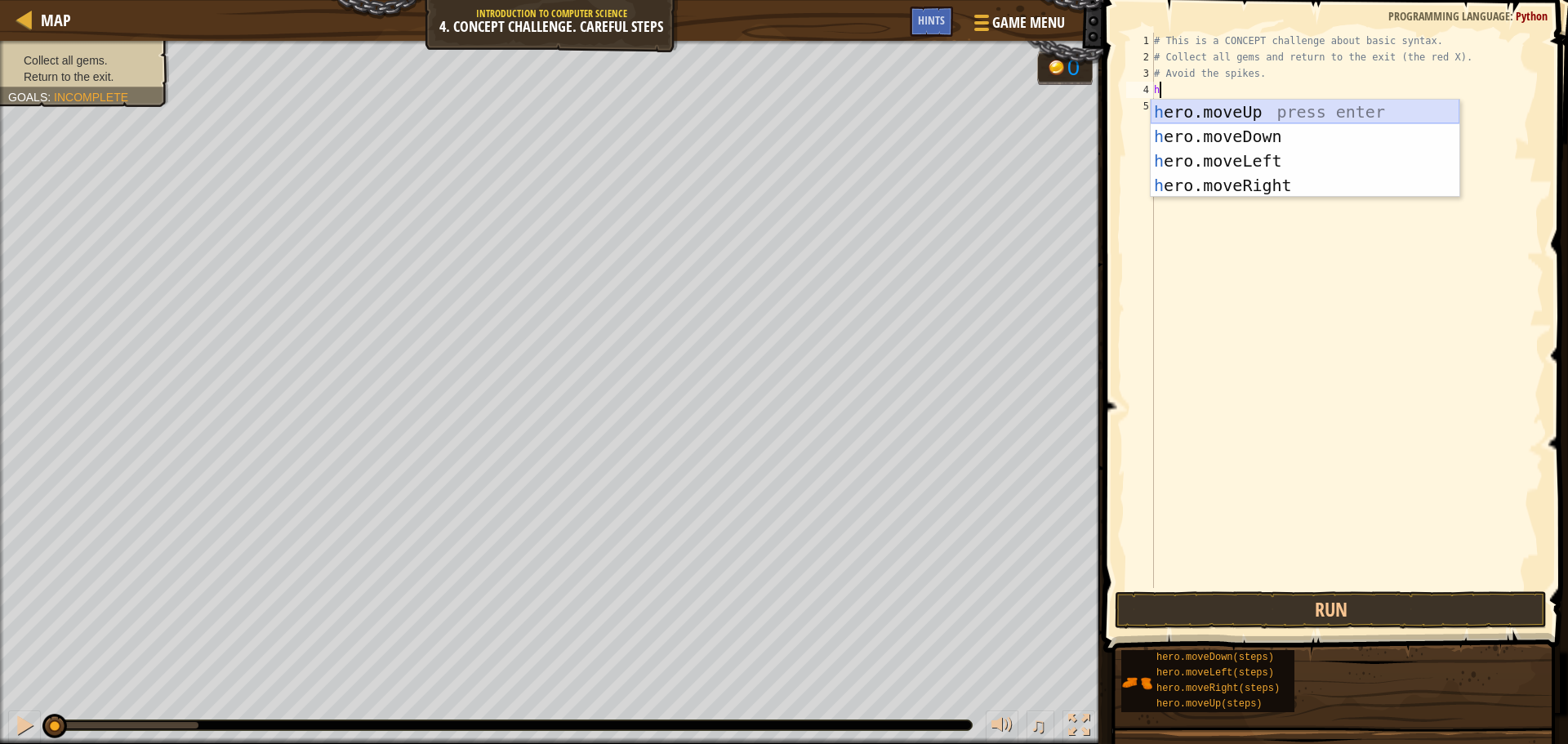
click at [1202, 115] on div "h ero.moveUp press enter h ero.moveDown press enter h ero.moveLeft press enter …" at bounding box center [1305, 173] width 309 height 147
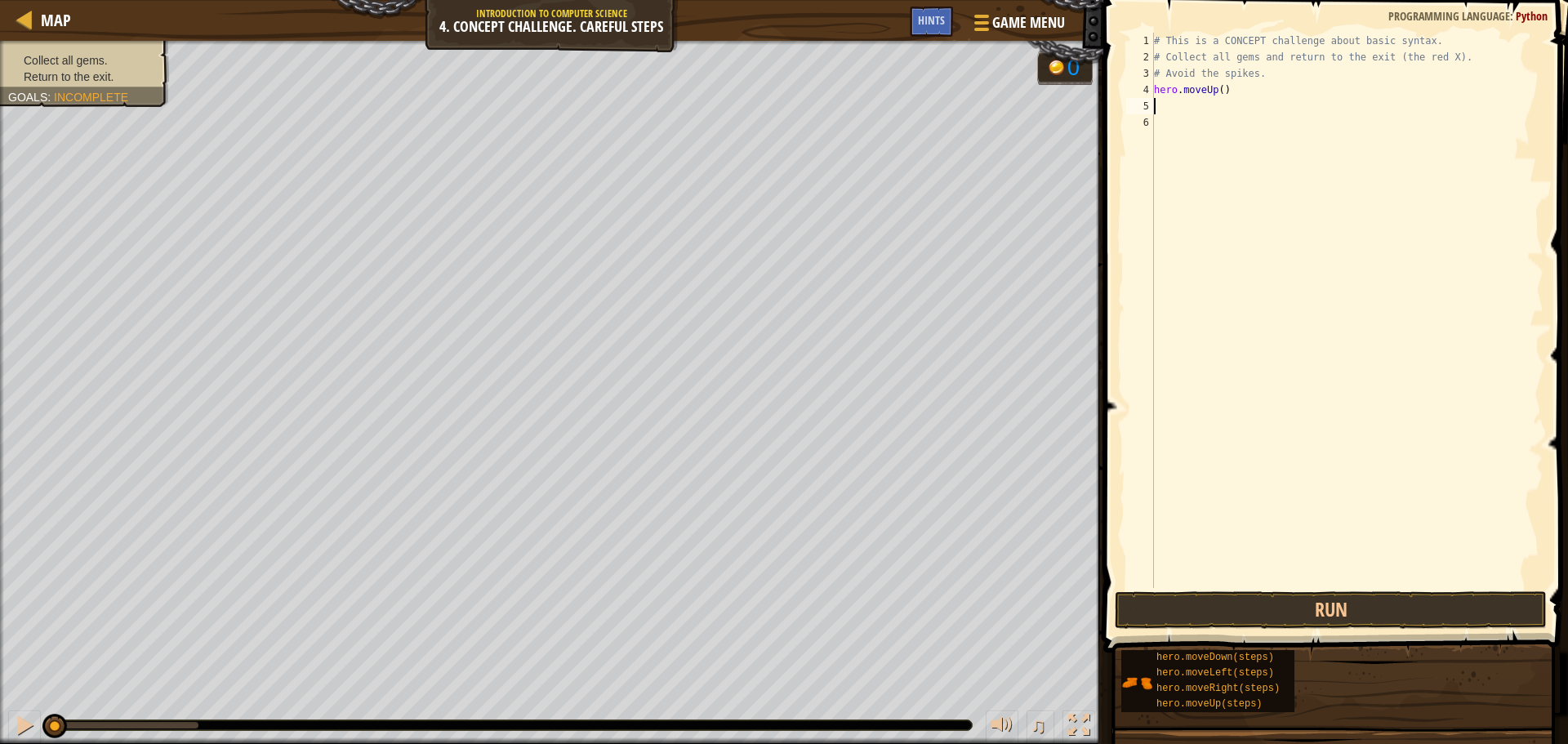
type textarea "h"
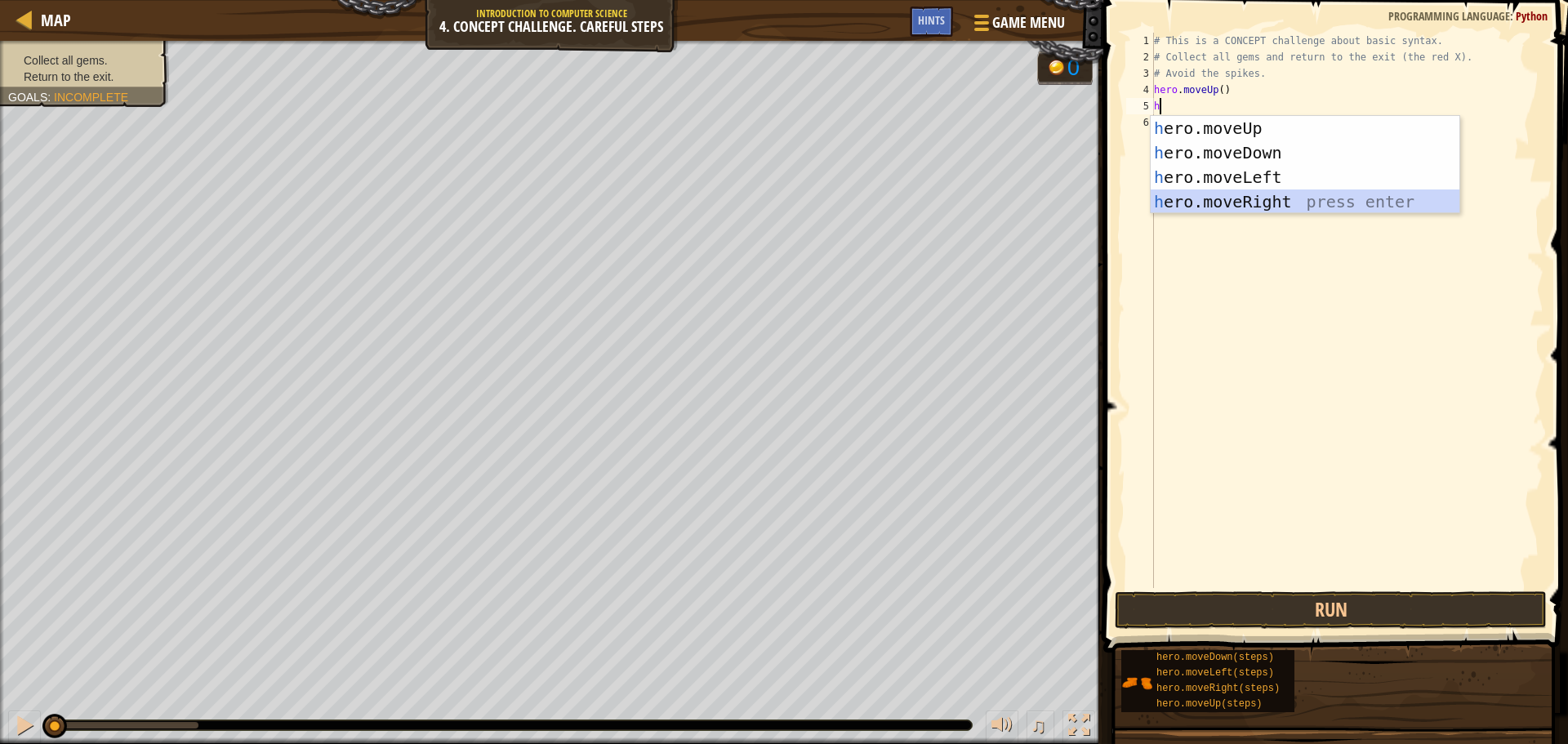
click at [1240, 197] on div "h ero.moveUp press enter h ero.moveDown press enter h ero.moveLeft press enter …" at bounding box center [1305, 189] width 309 height 147
type textarea "h"
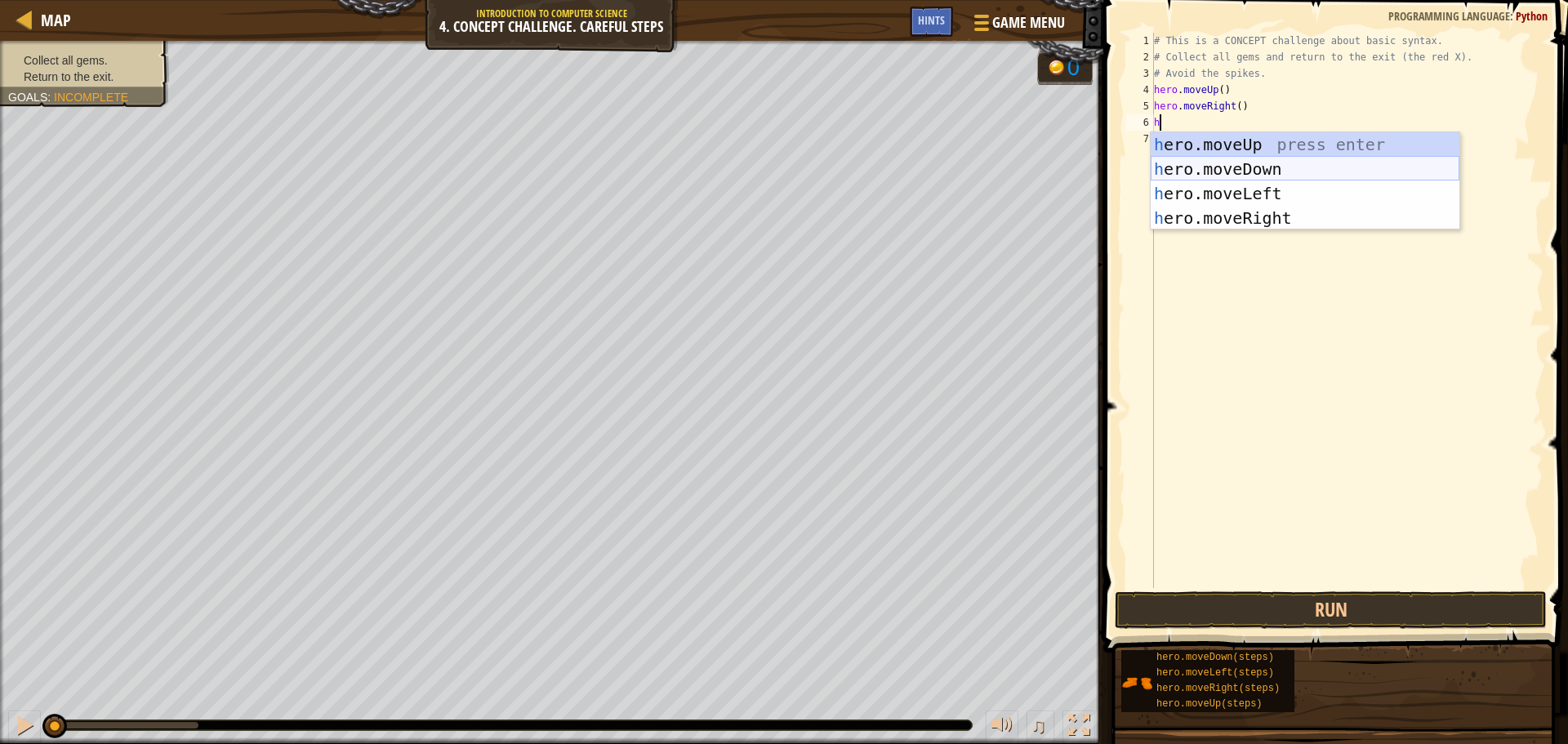
click at [1252, 170] on div "h ero.moveUp press enter h ero.moveDown press enter h ero.moveLeft press enter …" at bounding box center [1305, 205] width 309 height 147
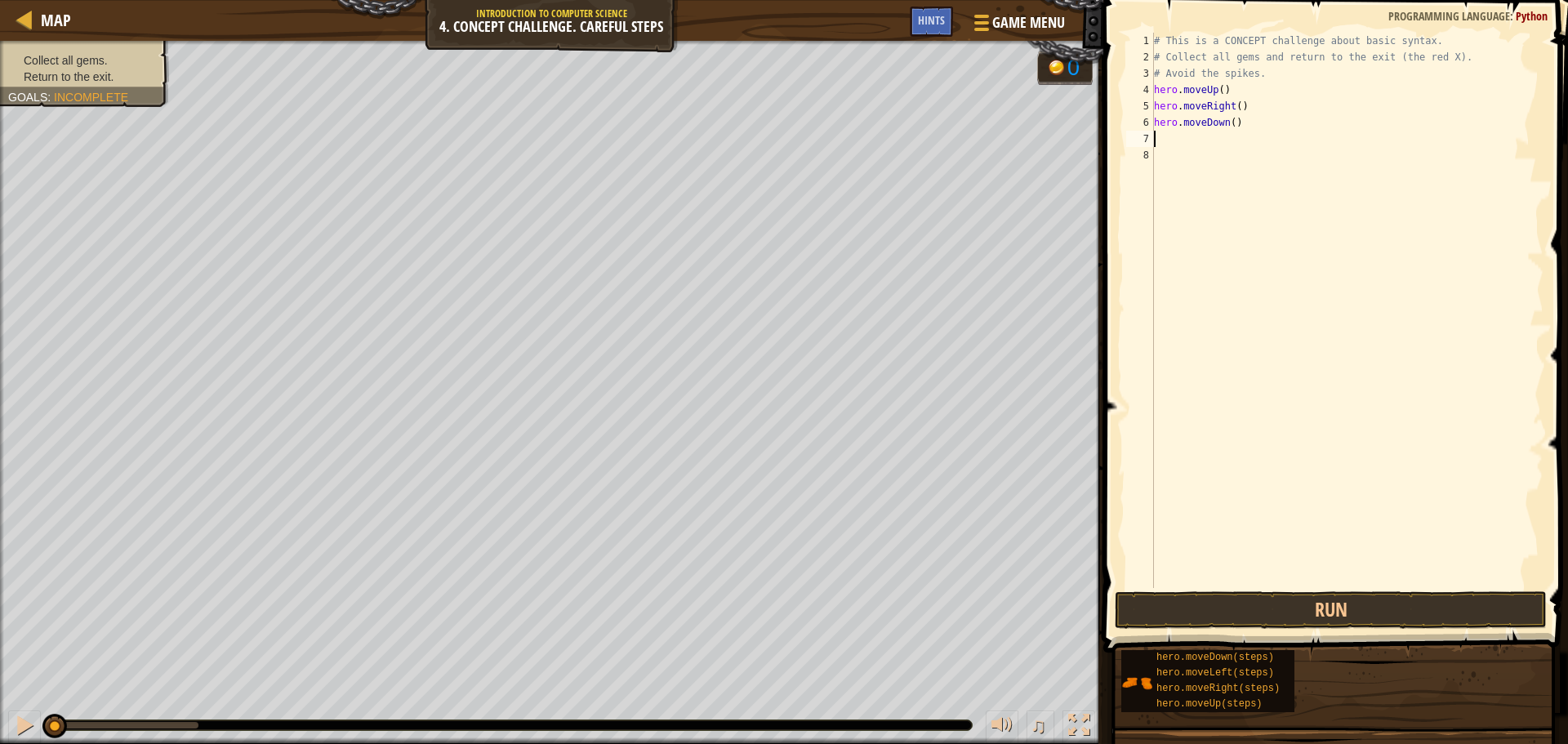
type textarea "h"
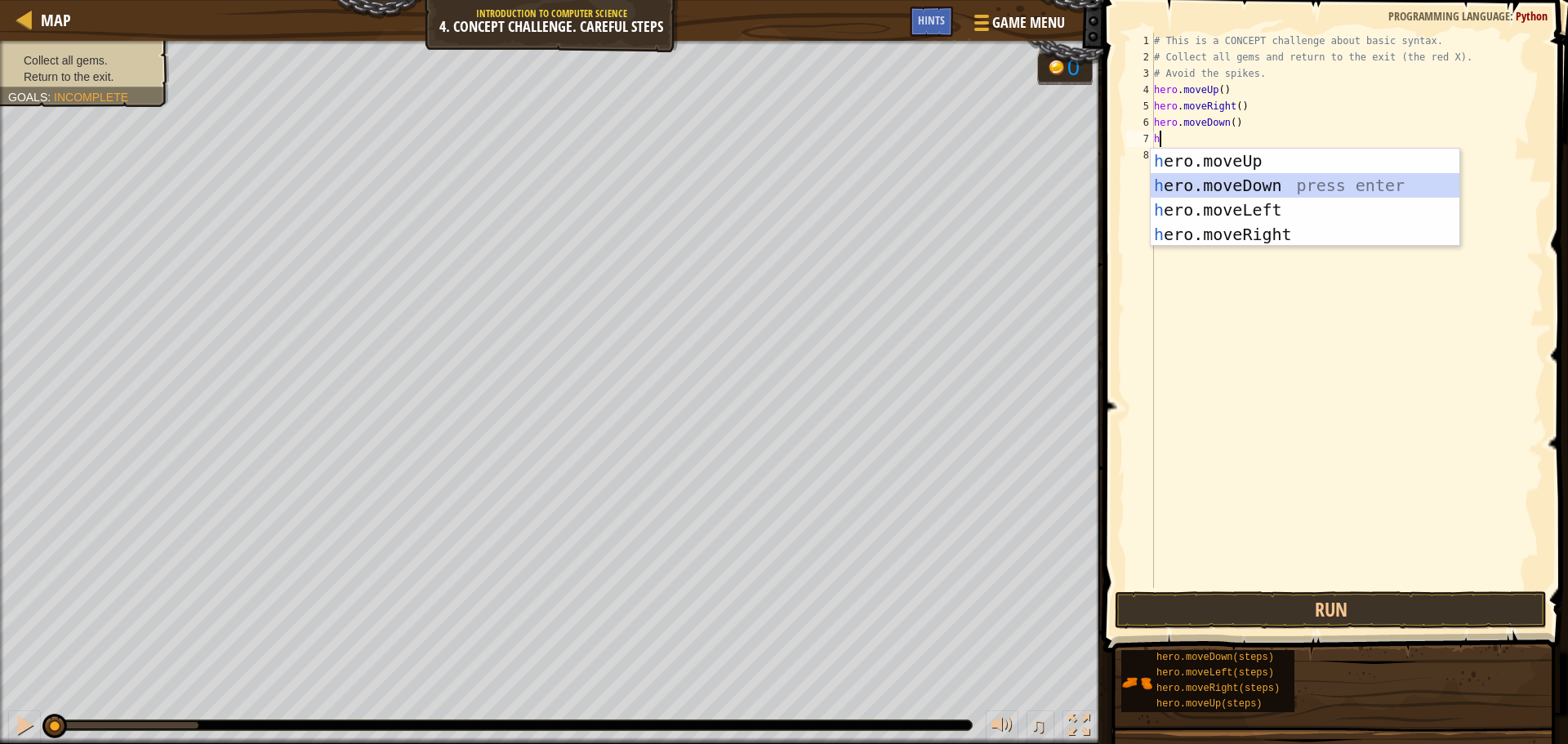
click at [1248, 186] on div "h ero.moveUp press enter h ero.moveDown press enter h ero.moveLeft press enter …" at bounding box center [1305, 222] width 309 height 147
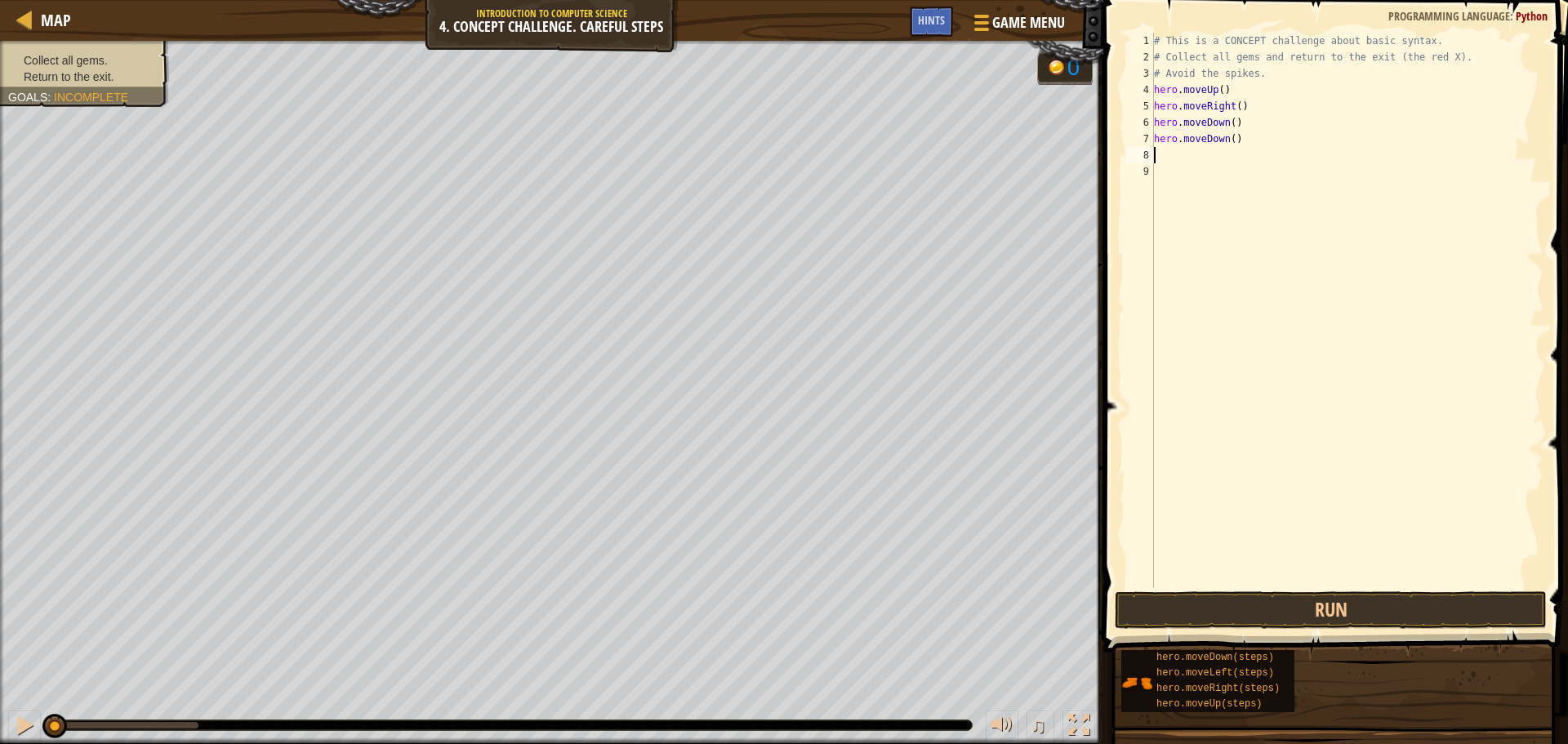
type textarea "h"
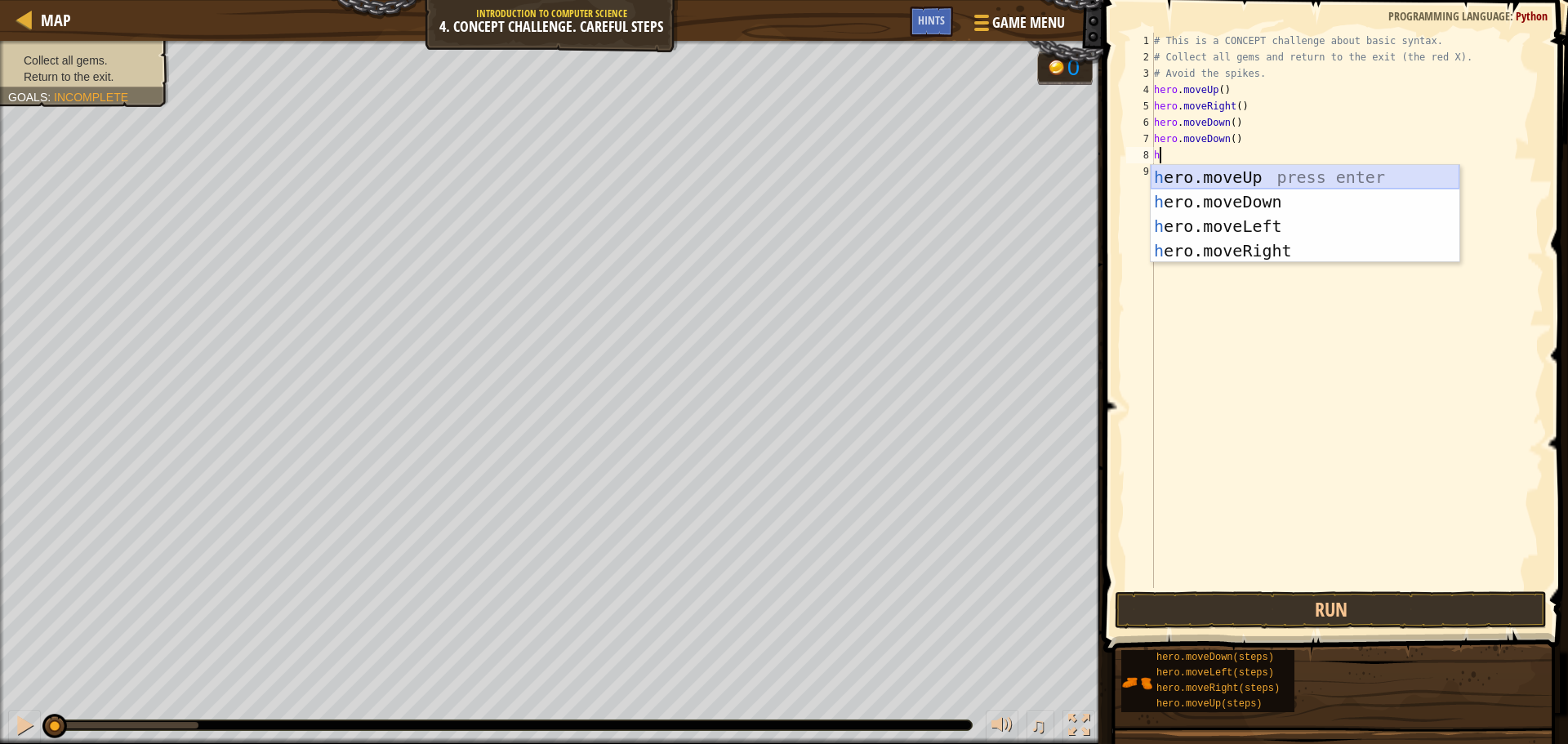
click at [1262, 172] on div "h ero.moveUp press enter h ero.moveDown press enter h ero.moveLeft press enter …" at bounding box center [1305, 238] width 309 height 147
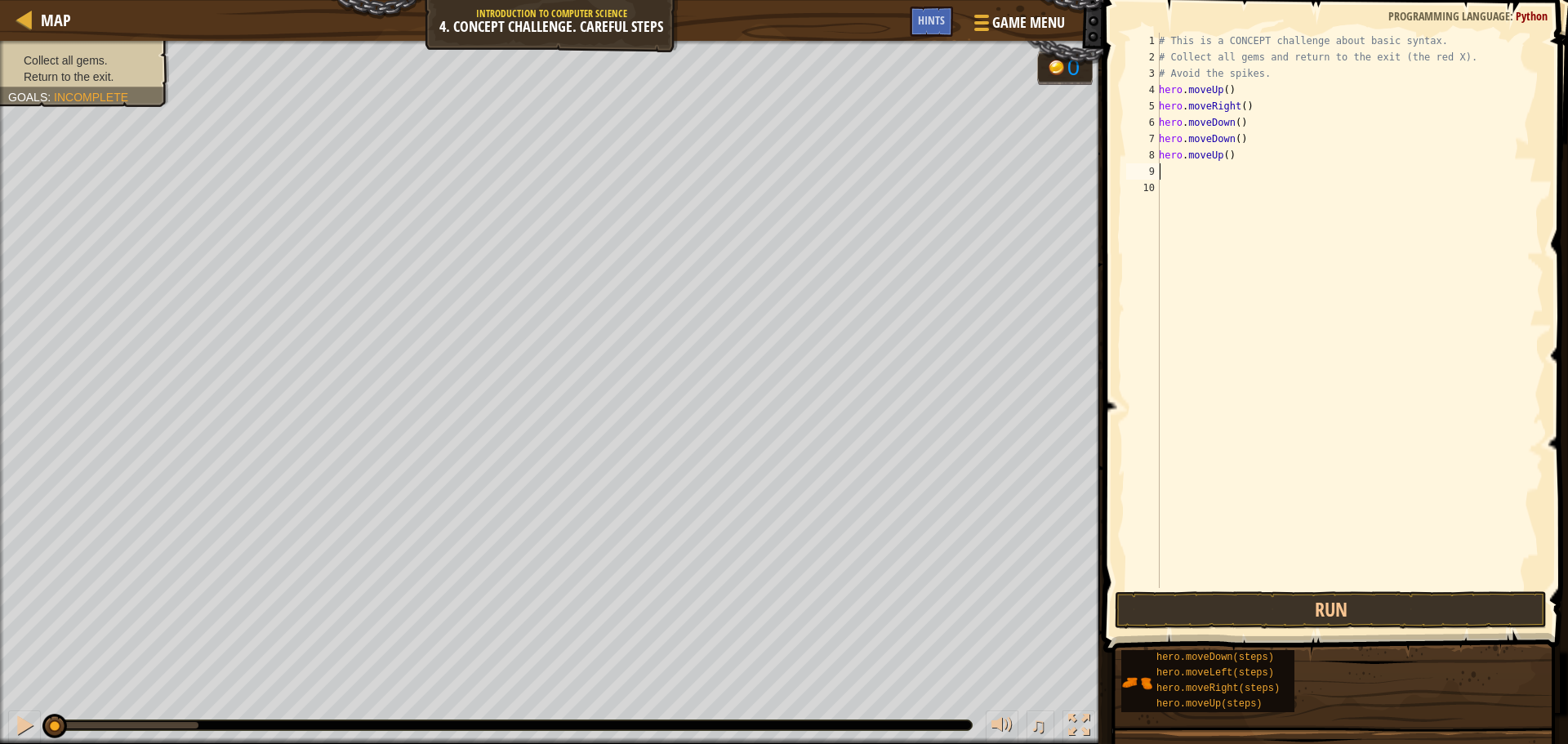
type textarea "h"
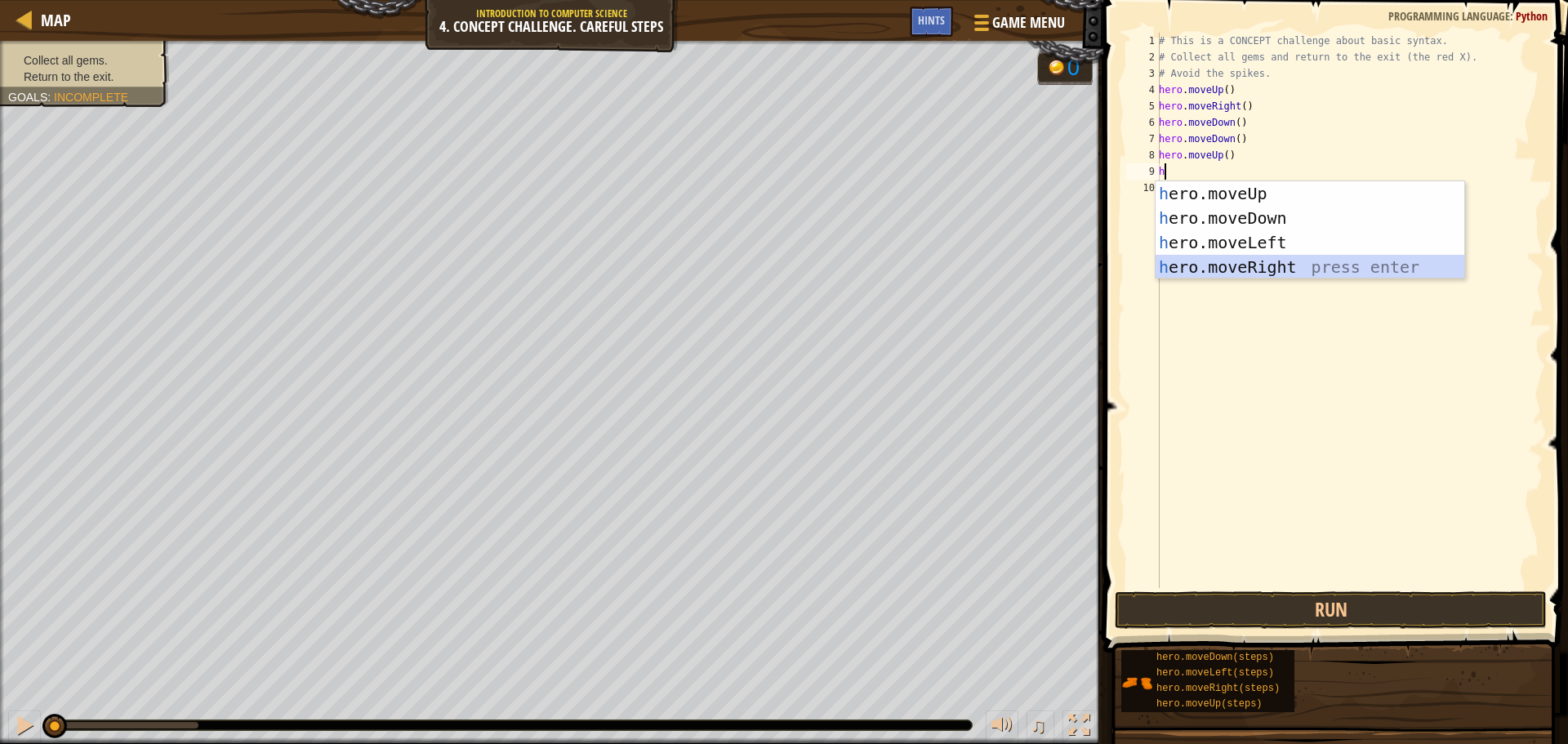
click at [1284, 266] on div "h ero.moveUp press enter h ero.moveDown press enter h ero.moveLeft press enter …" at bounding box center [1310, 255] width 309 height 147
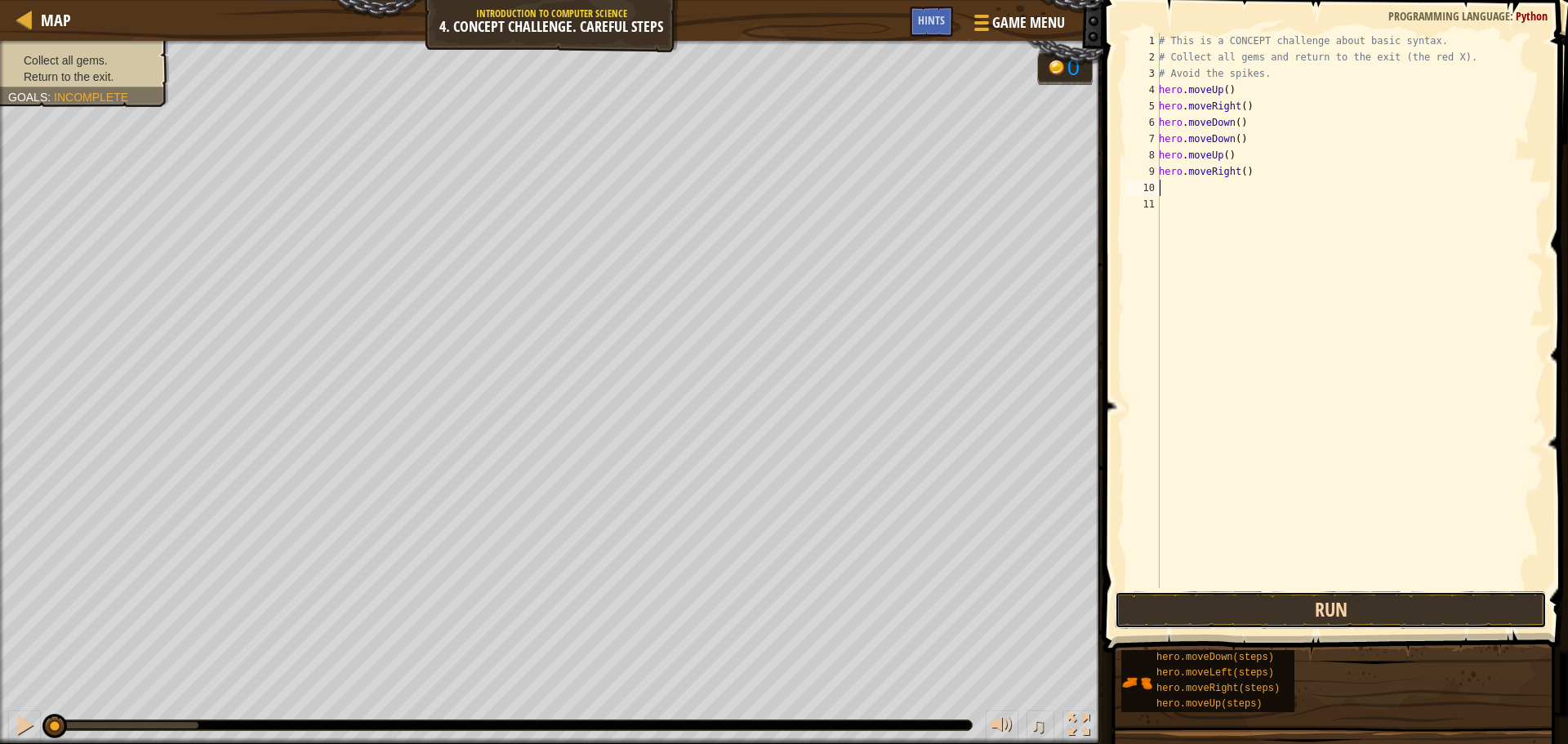
click at [1243, 606] on button "Run" at bounding box center [1331, 610] width 432 height 37
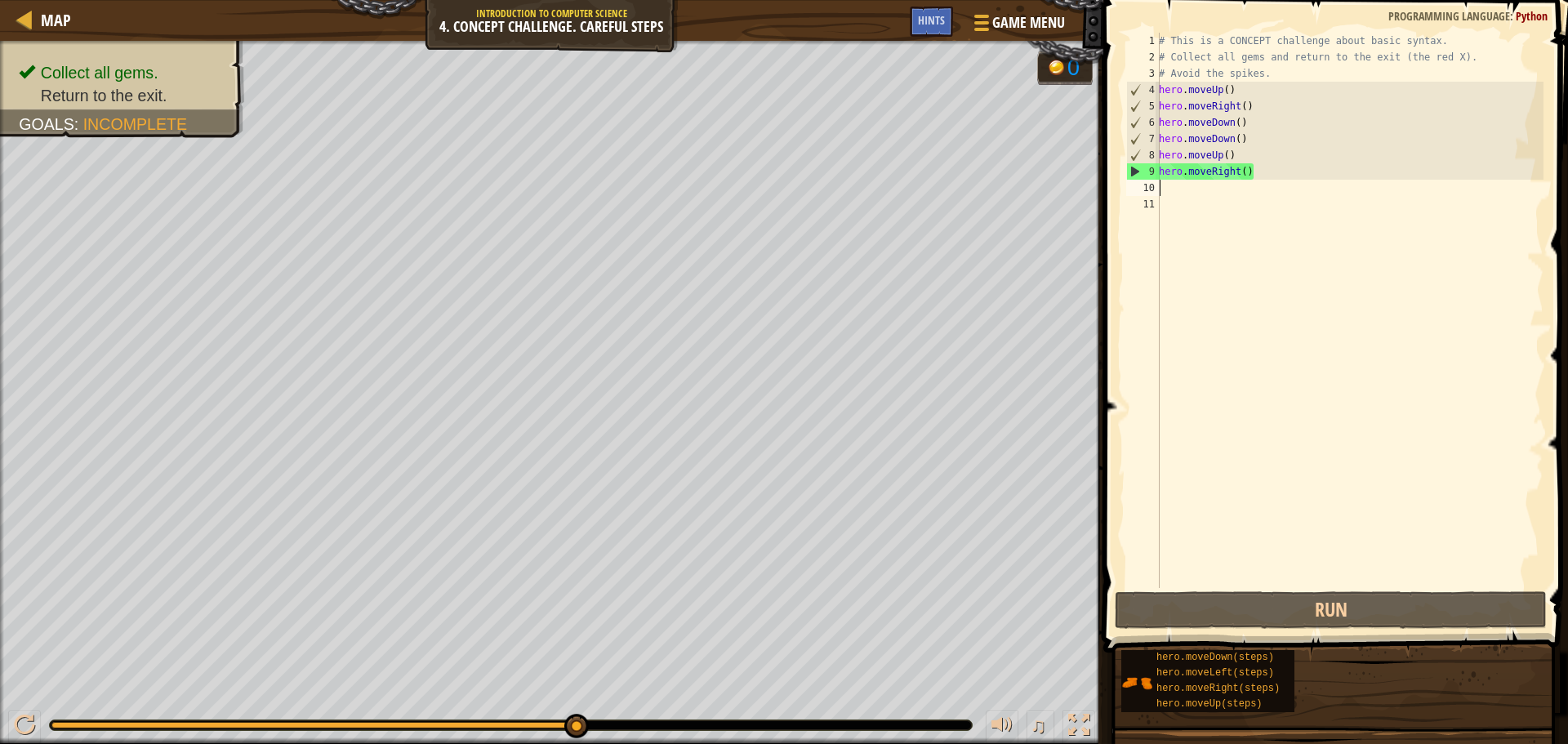
click at [1200, 192] on div "# This is a CONCEPT challenge about basic syntax. # Collect all gems and return…" at bounding box center [1349, 327] width 388 height 588
type textarea "h"
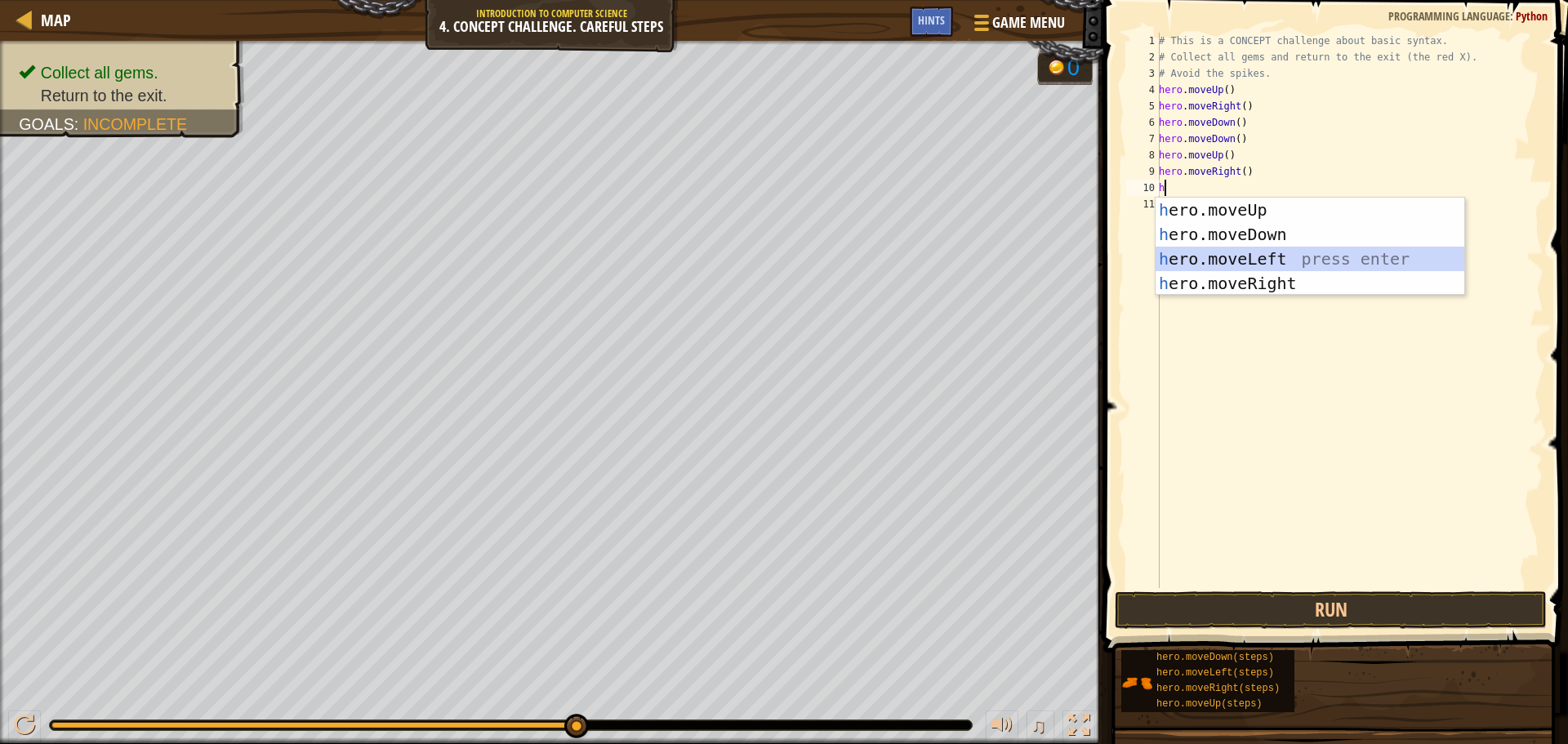
click at [1217, 259] on div "h ero.moveUp press enter h ero.moveDown press enter h ero.moveLeft press enter …" at bounding box center [1310, 270] width 309 height 147
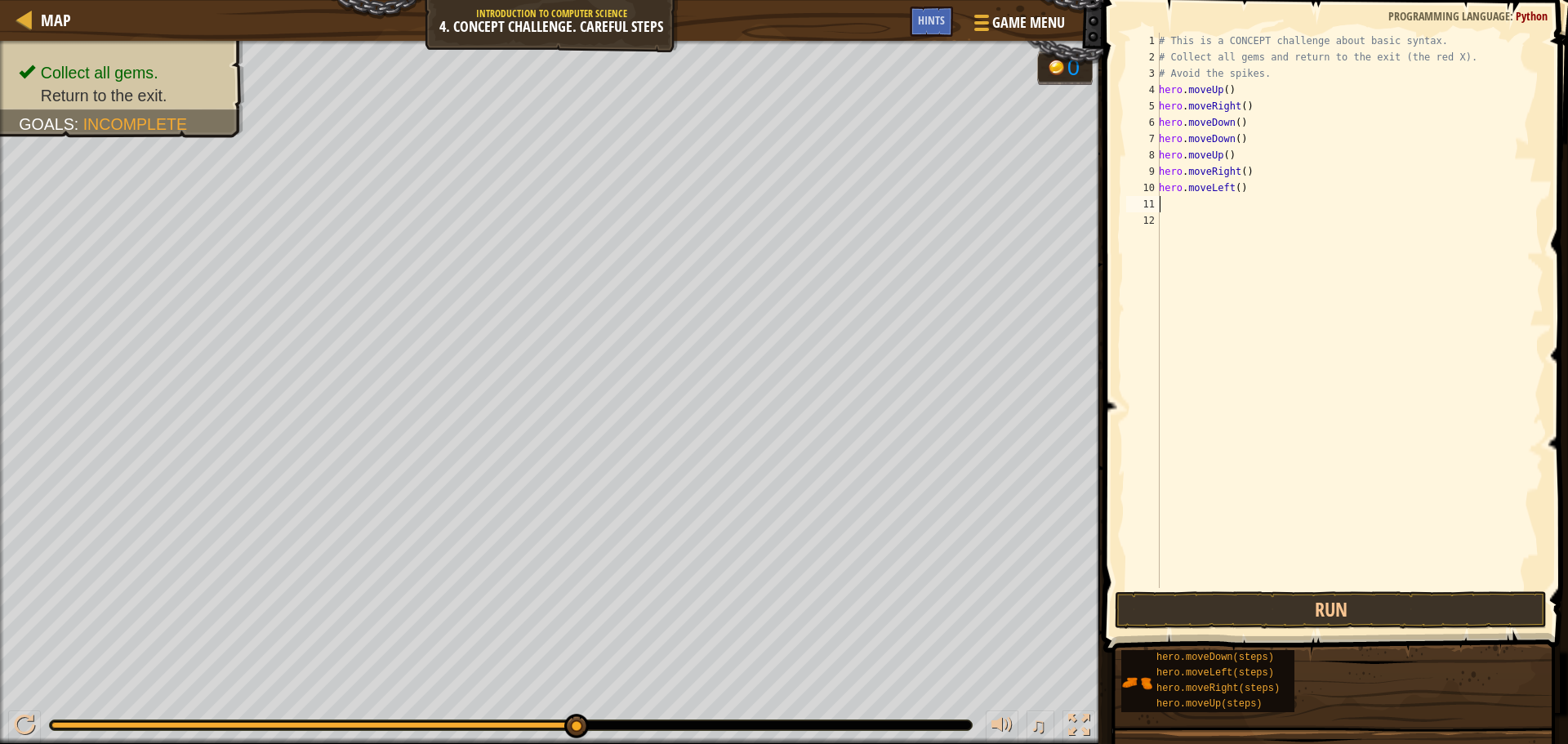
type textarea "h"
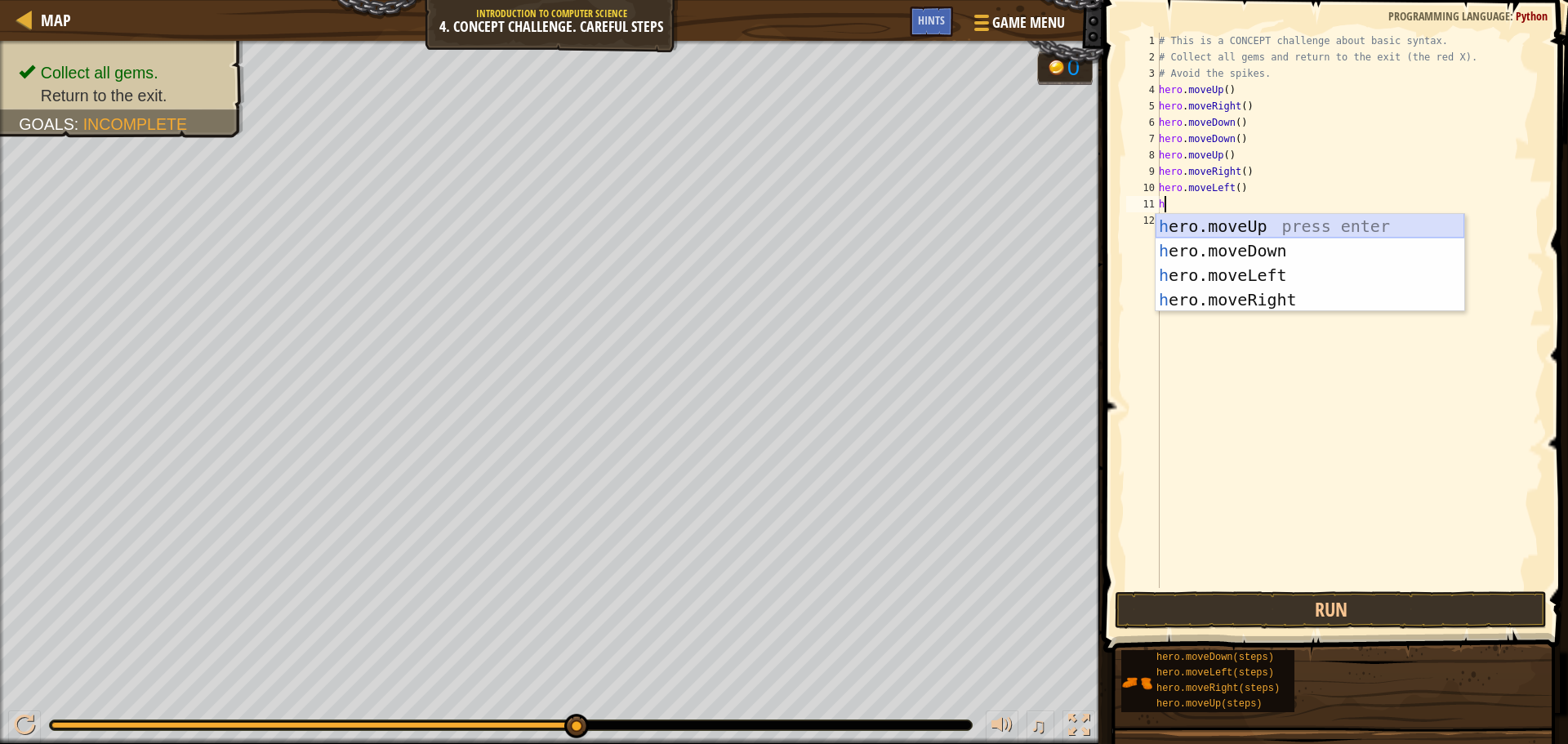
click at [1252, 220] on div "h ero.moveUp press enter h ero.moveDown press enter h ero.moveLeft press enter …" at bounding box center [1310, 287] width 309 height 147
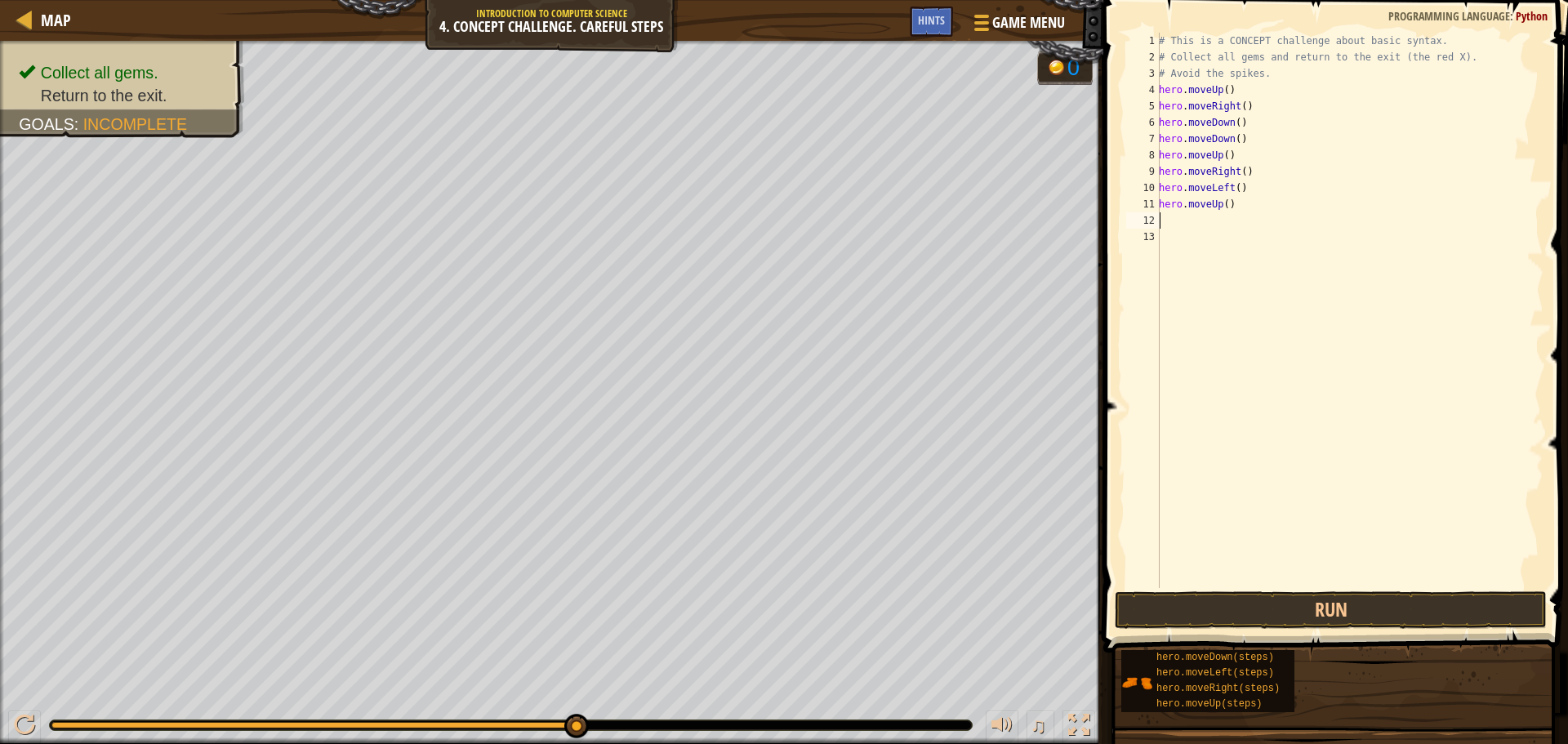
type textarea "h"
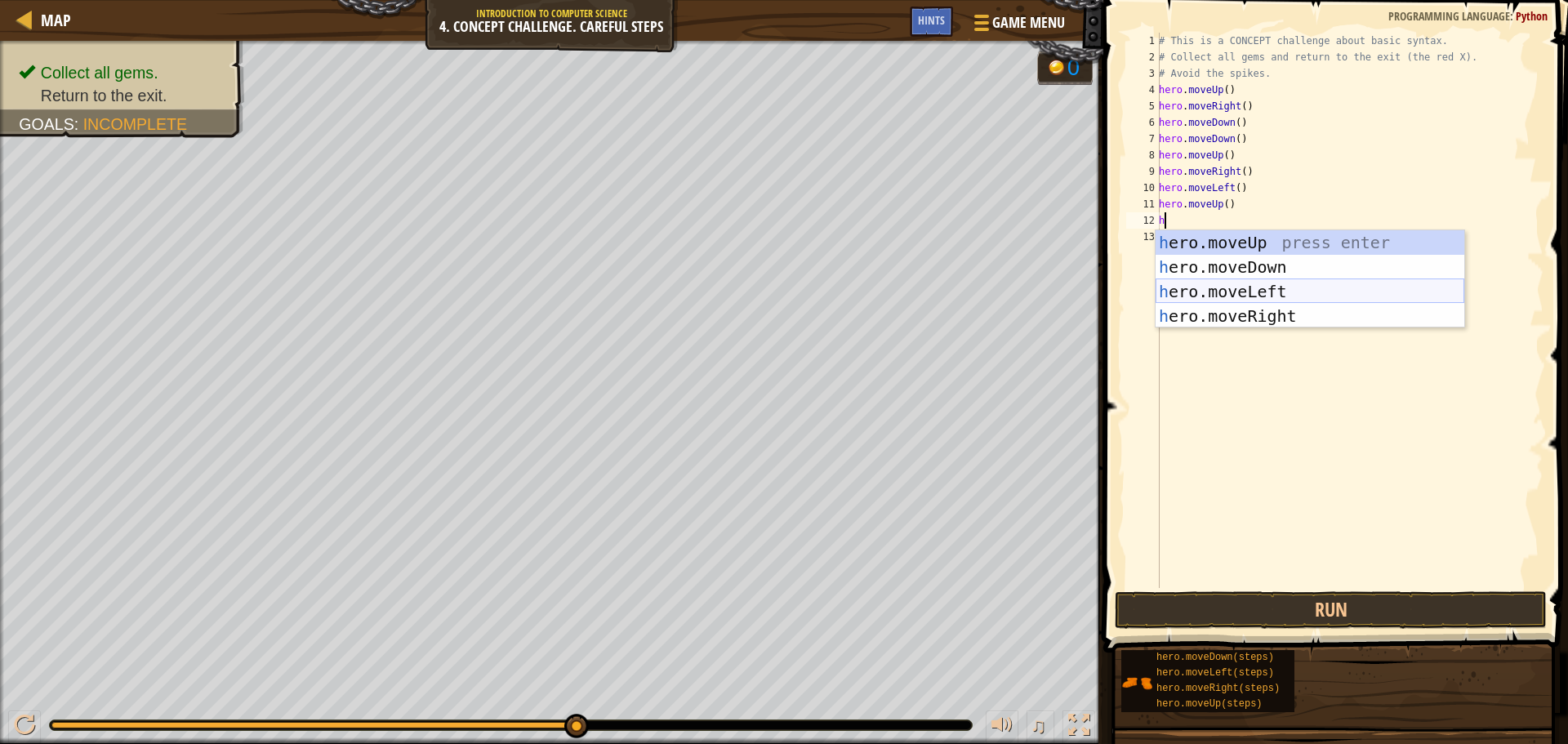
click at [1261, 288] on div "h ero.moveUp press enter h ero.moveDown press enter h ero.moveLeft press enter …" at bounding box center [1310, 303] width 309 height 147
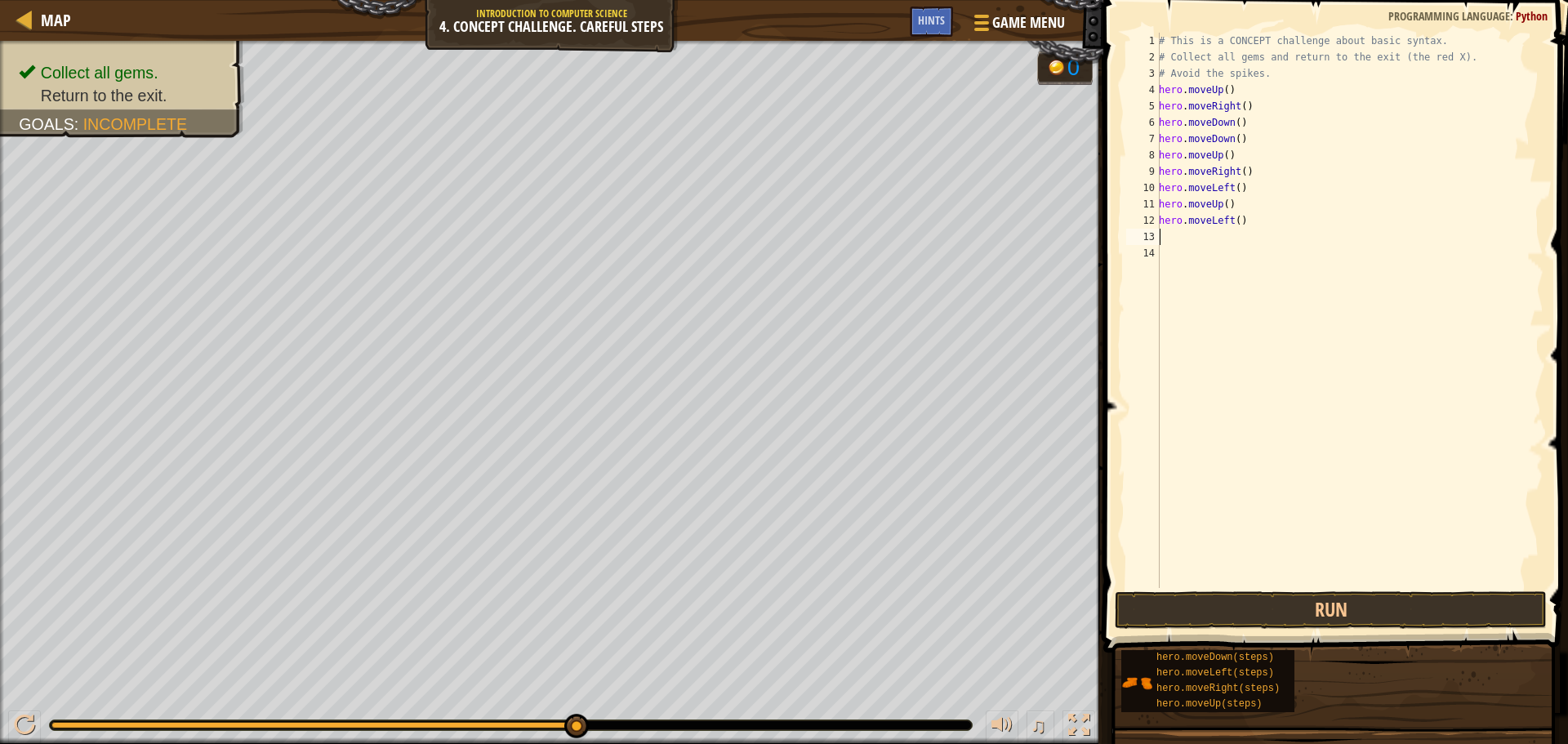
type textarea "h"
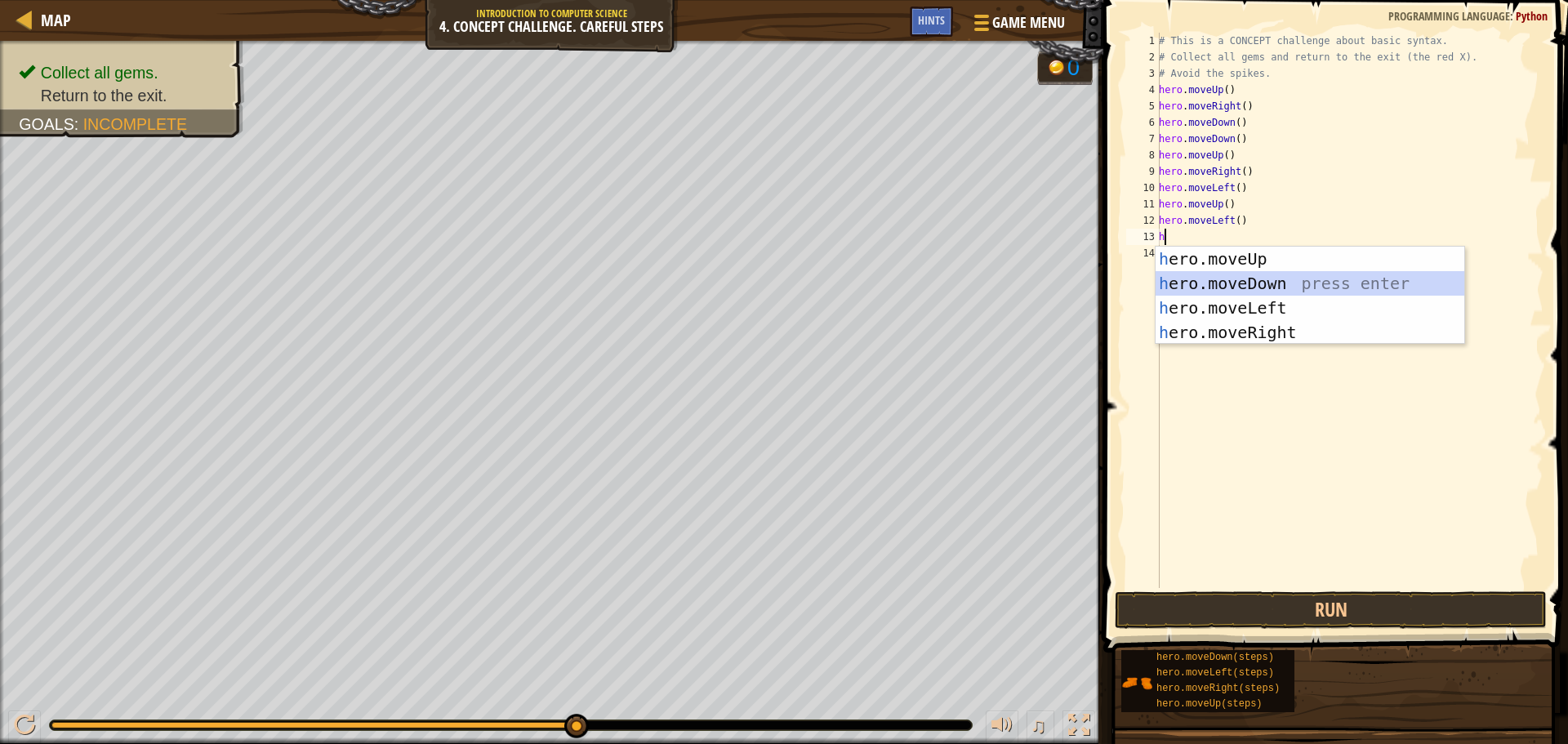
click at [1268, 285] on div "h ero.moveUp press enter h ero.moveDown press enter h ero.moveLeft press enter …" at bounding box center [1310, 320] width 309 height 147
type textarea "h"
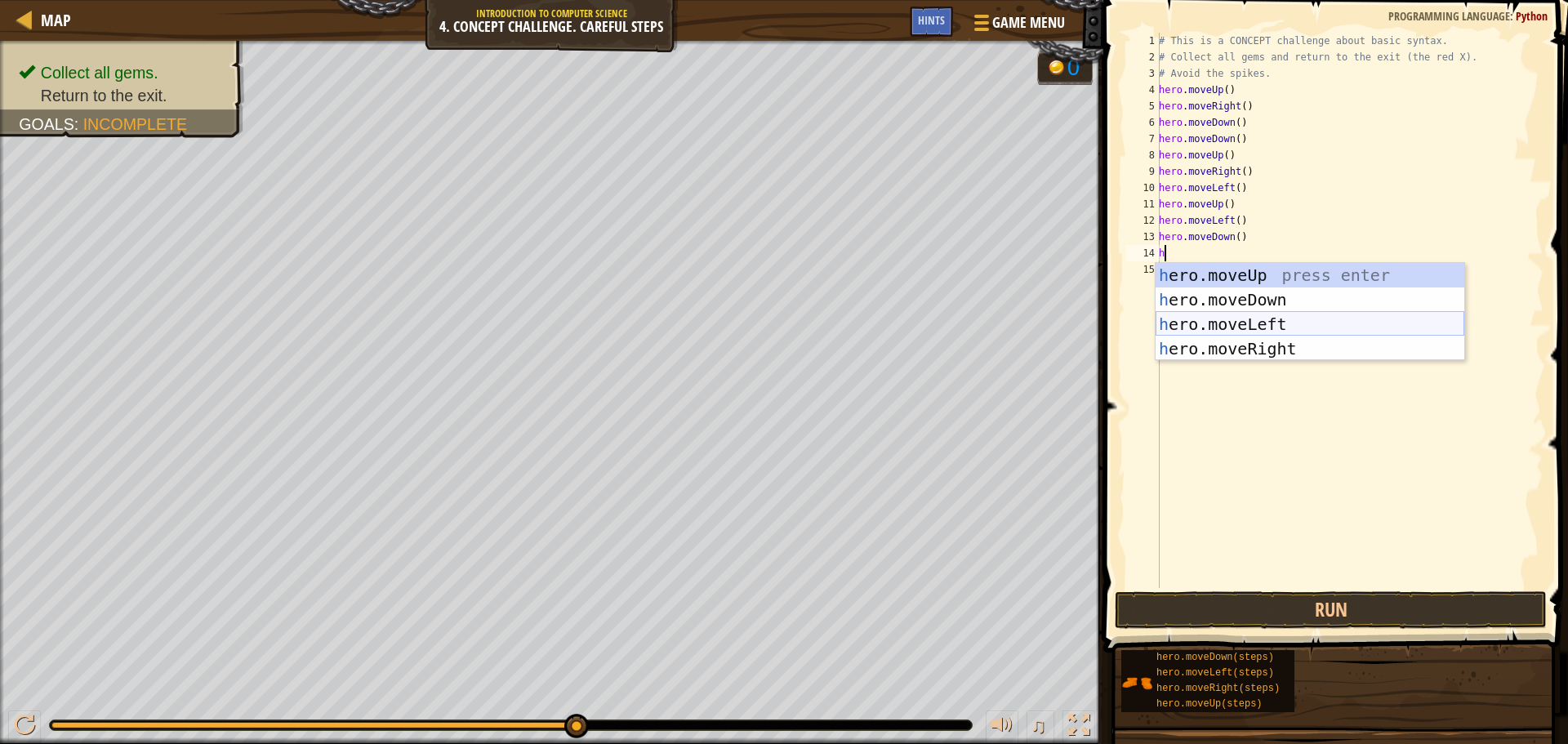
click at [1262, 320] on div "h ero.moveUp press enter h ero.moveDown press enter h ero.moveLeft press enter …" at bounding box center [1310, 336] width 309 height 147
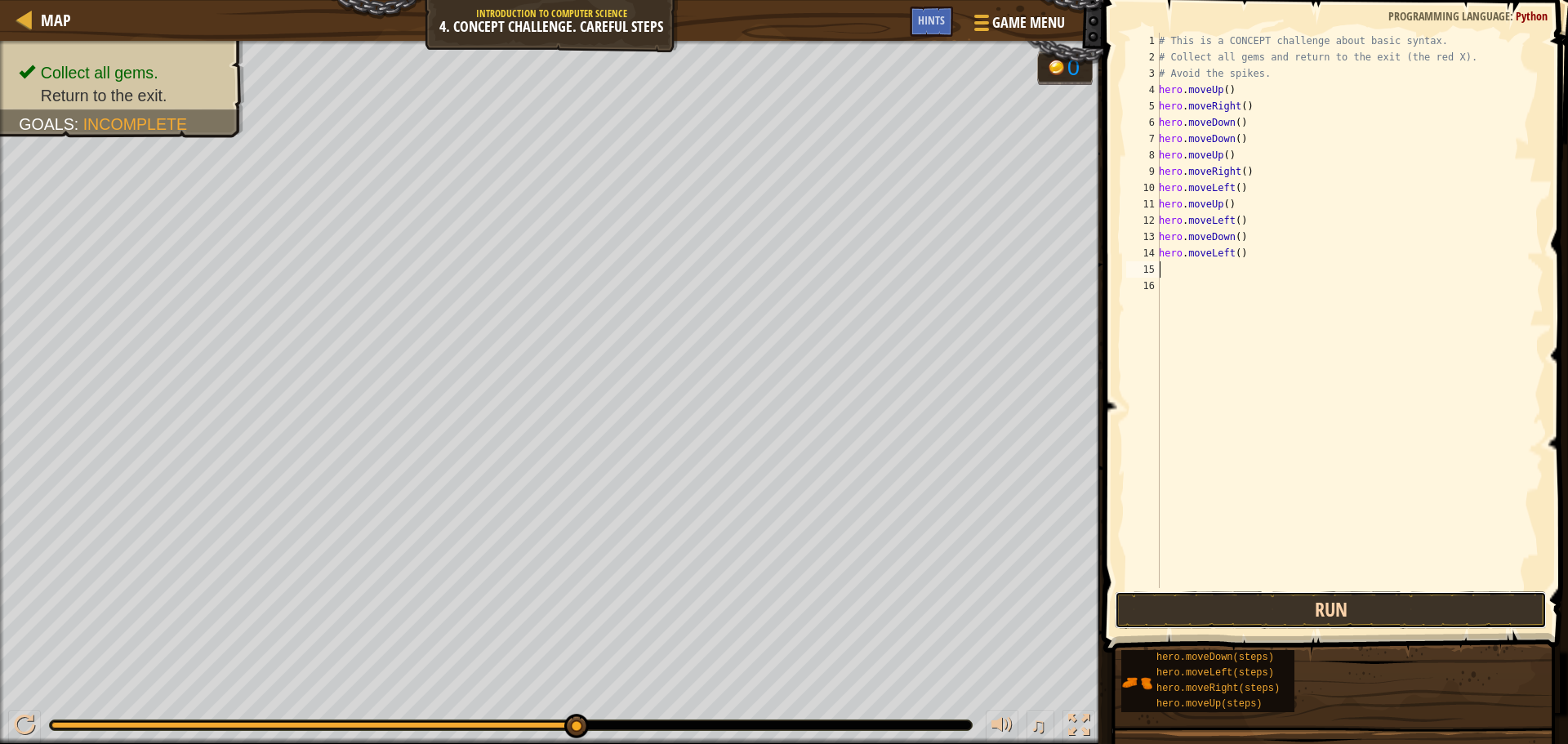
click at [1186, 606] on button "Run" at bounding box center [1331, 610] width 432 height 37
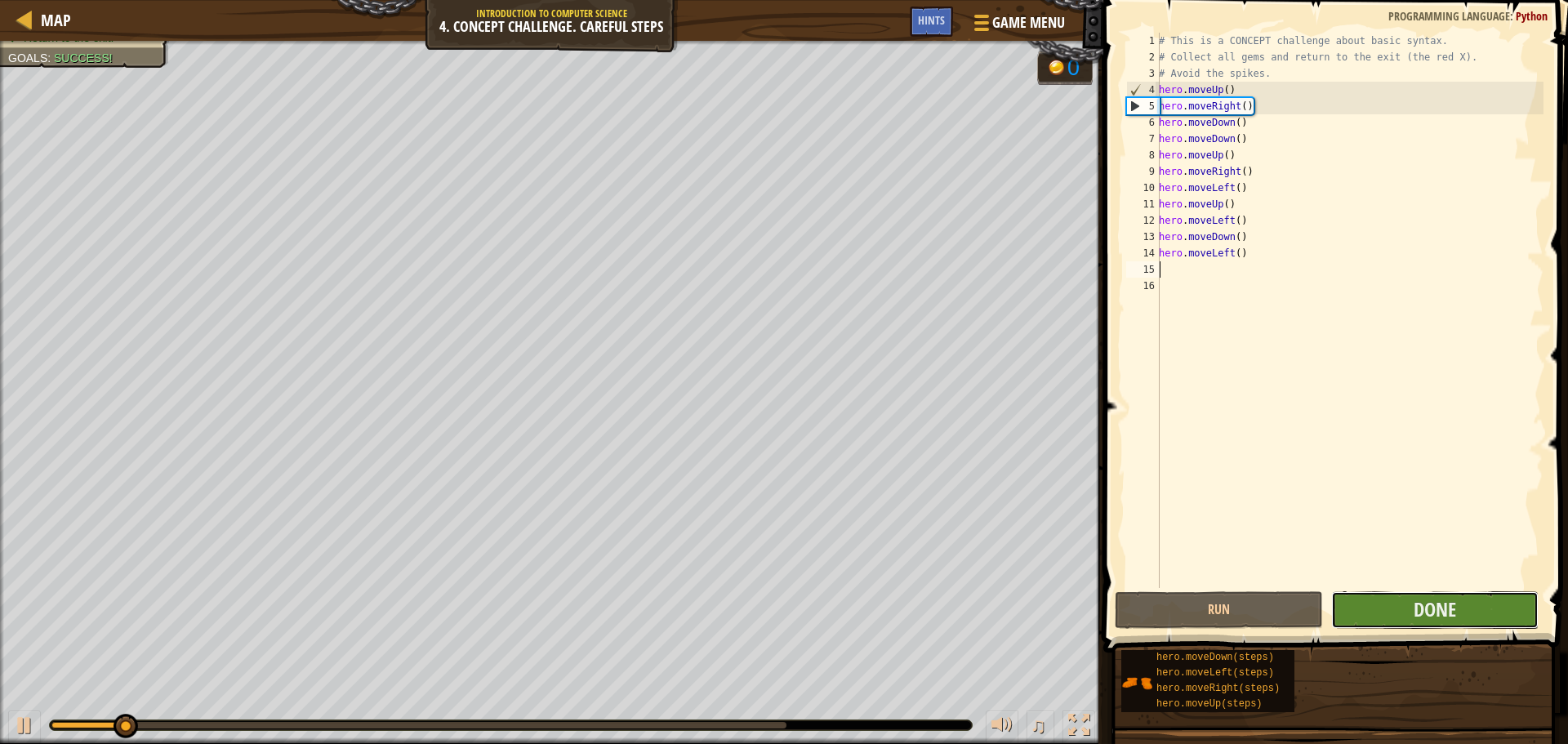
click at [1483, 626] on button "Done" at bounding box center [1435, 610] width 207 height 37
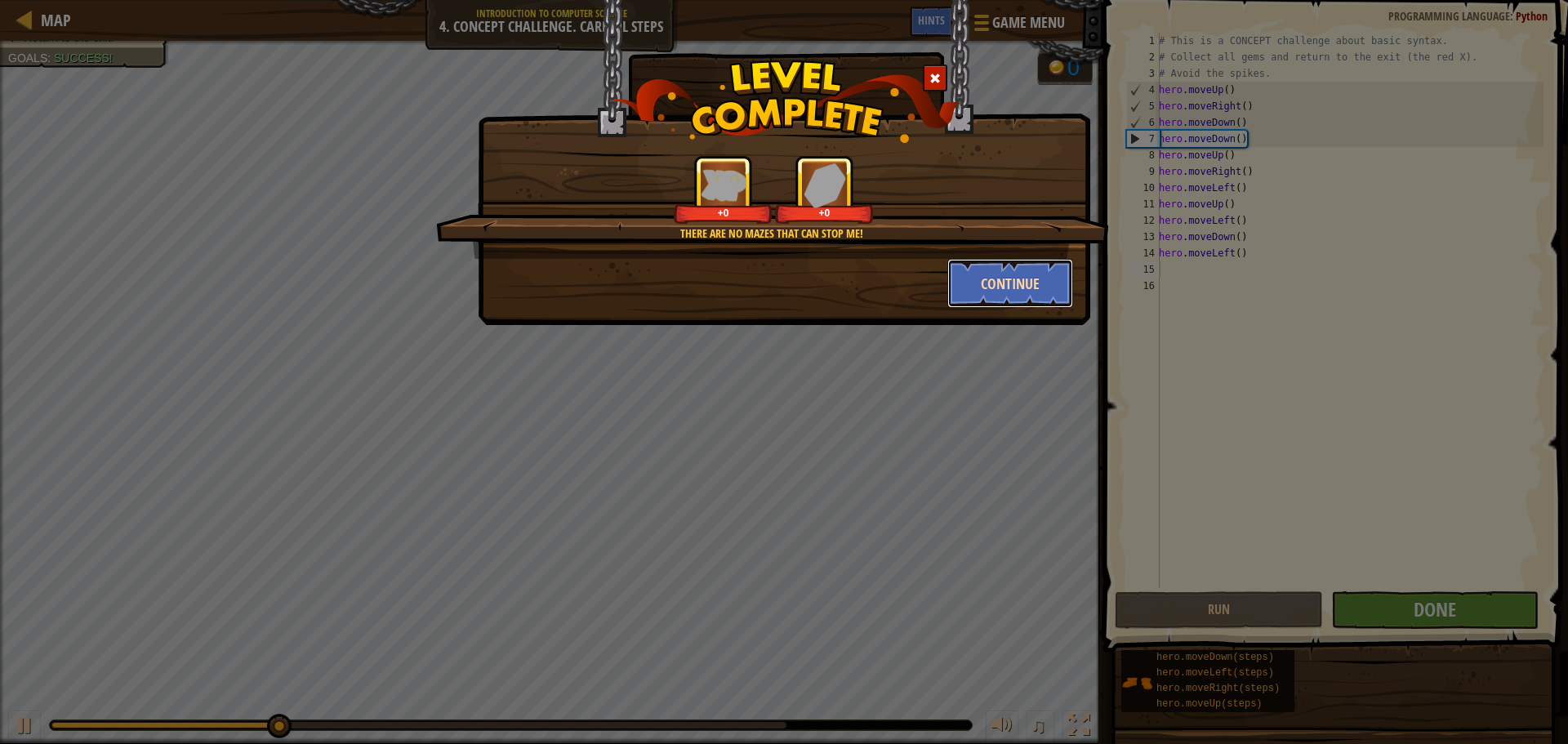
click at [999, 299] on button "Continue" at bounding box center [1010, 284] width 127 height 49
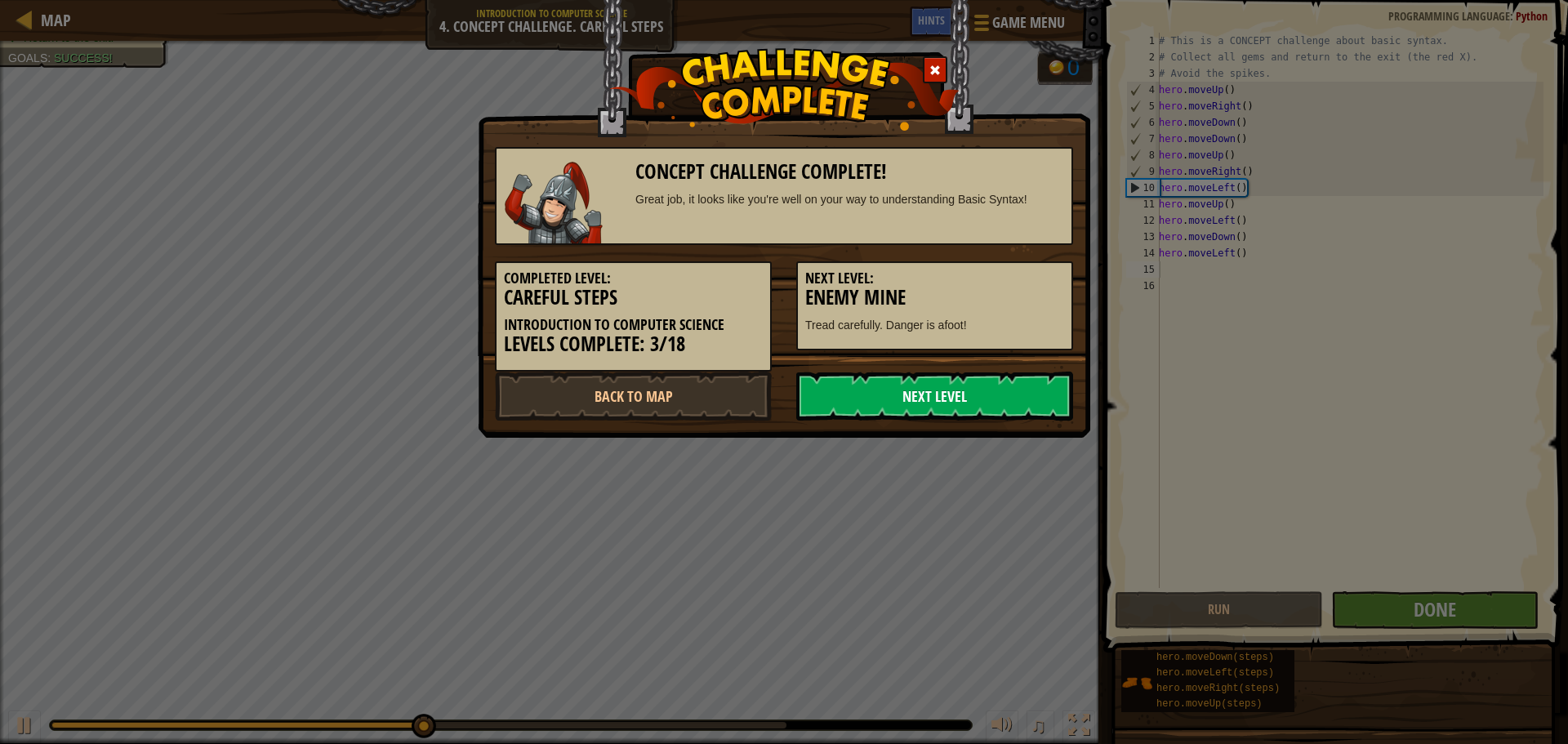
click at [998, 404] on link "Next Level" at bounding box center [934, 396] width 277 height 49
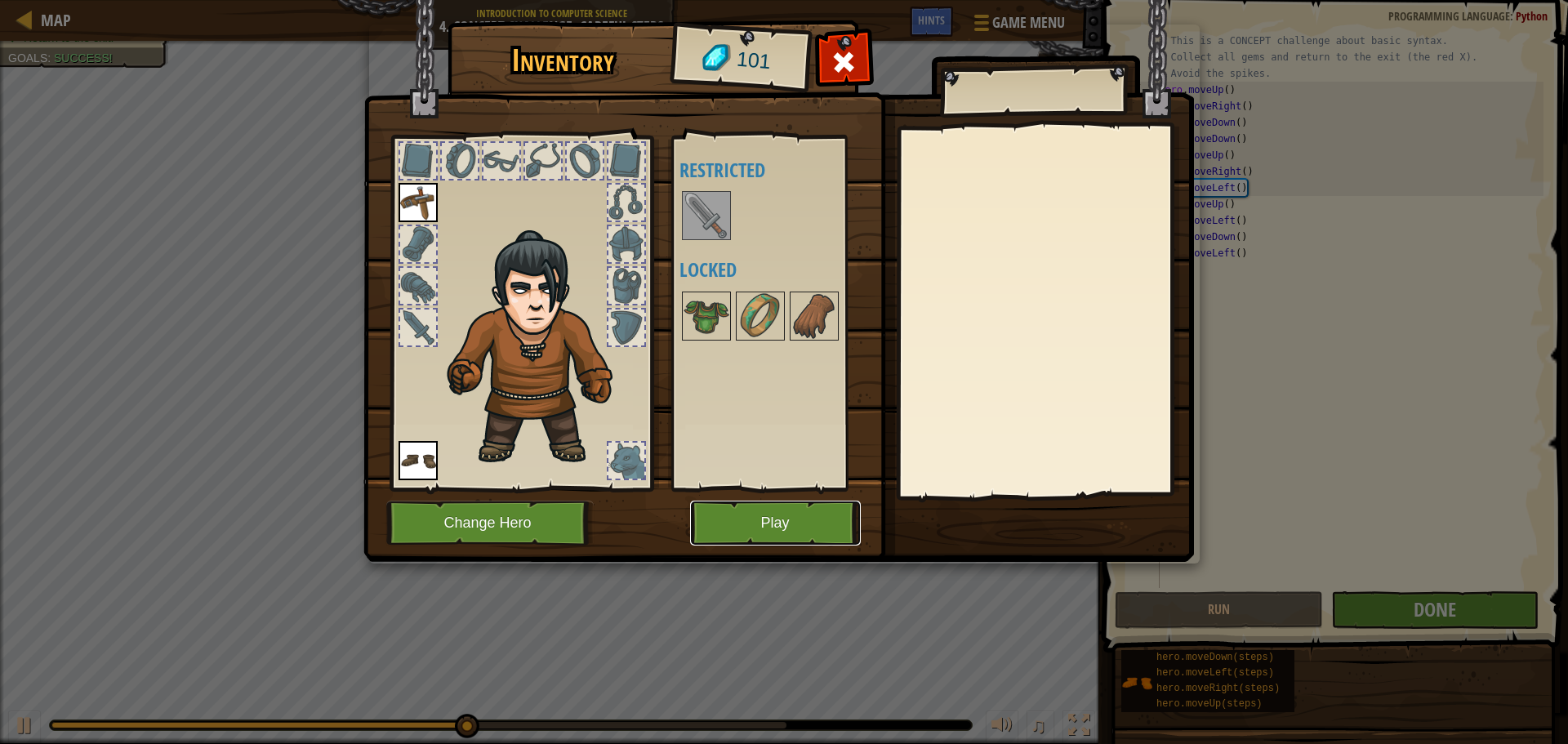
click at [763, 537] on button "Play" at bounding box center [775, 522] width 171 height 45
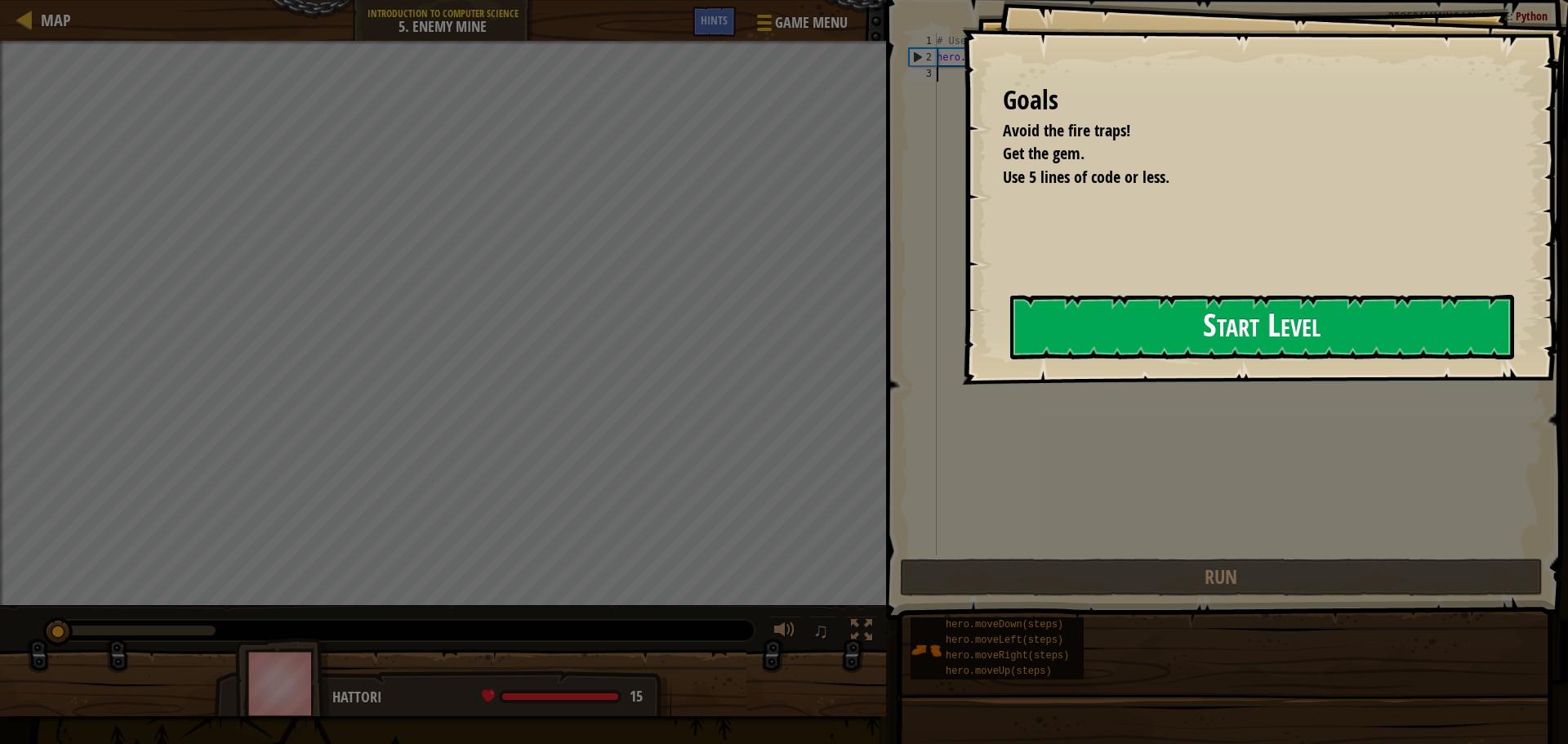
click at [1010, 348] on button "Start Level" at bounding box center [1262, 327] width 504 height 65
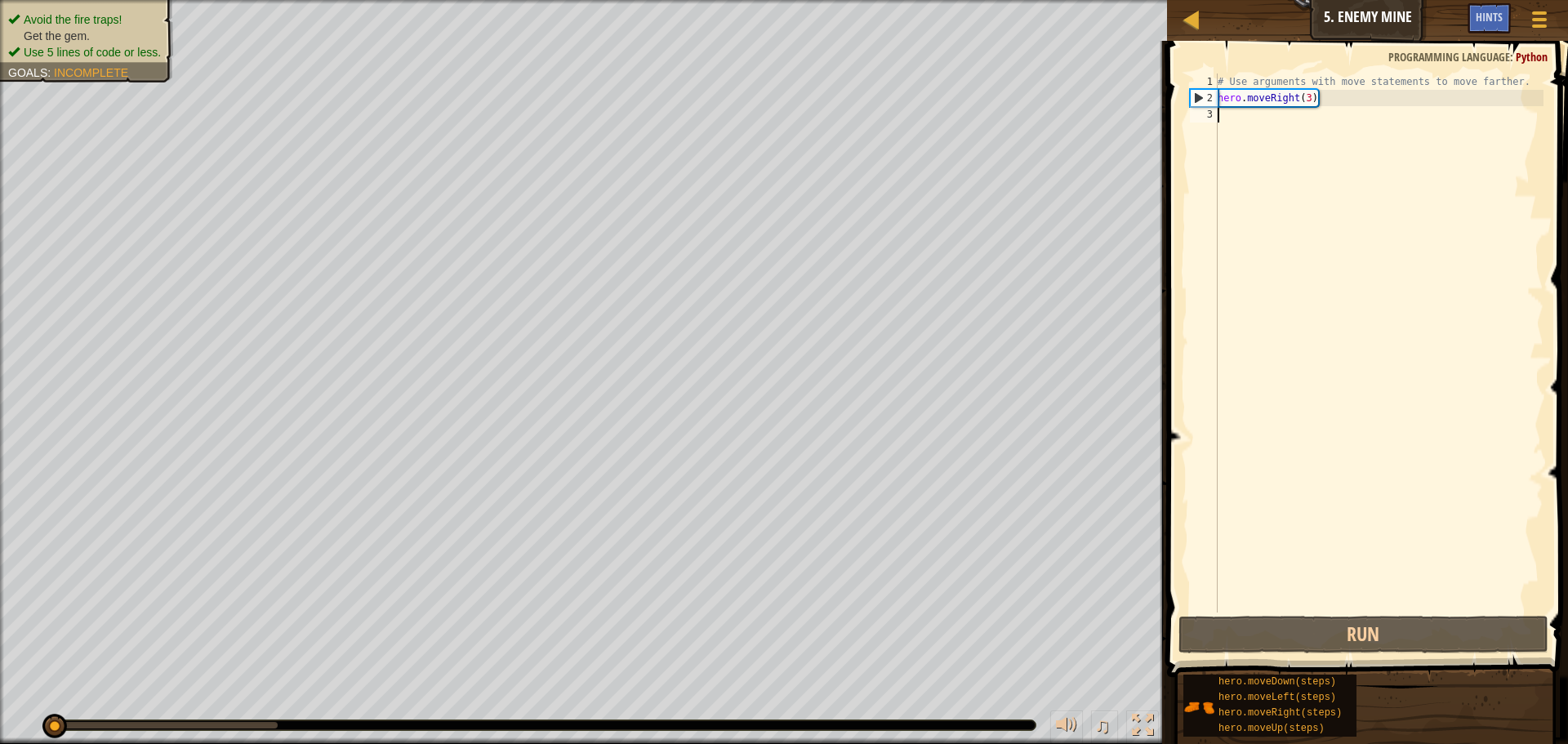
click at [1281, 114] on div "# Use arguments with move statements to move farther. hero . moveRight ( 3 )" at bounding box center [1379, 359] width 329 height 571
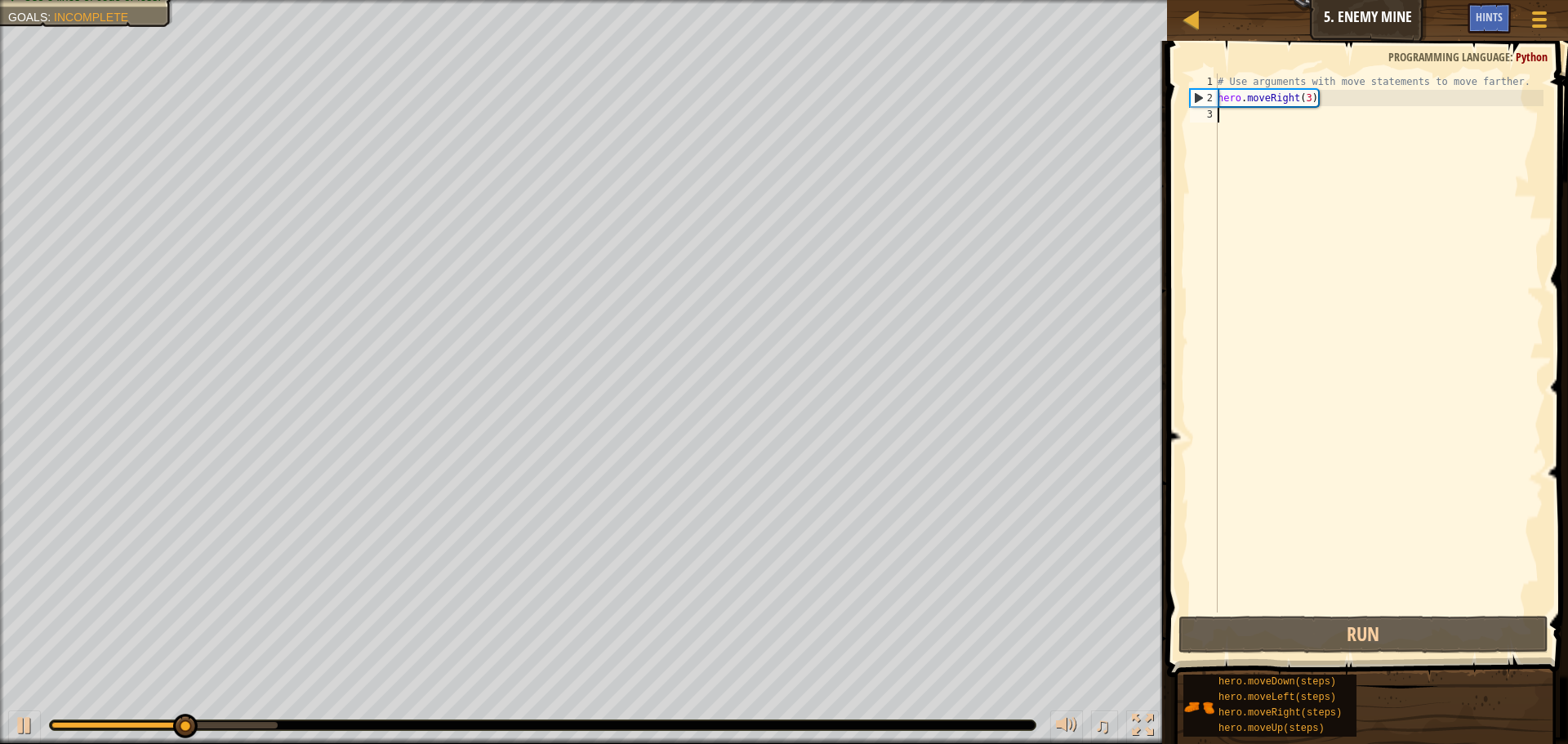
click at [1242, 115] on div "# Use arguments with move statements to move farther. hero . moveRight ( 3 )" at bounding box center [1379, 359] width 329 height 571
type textarea "h"
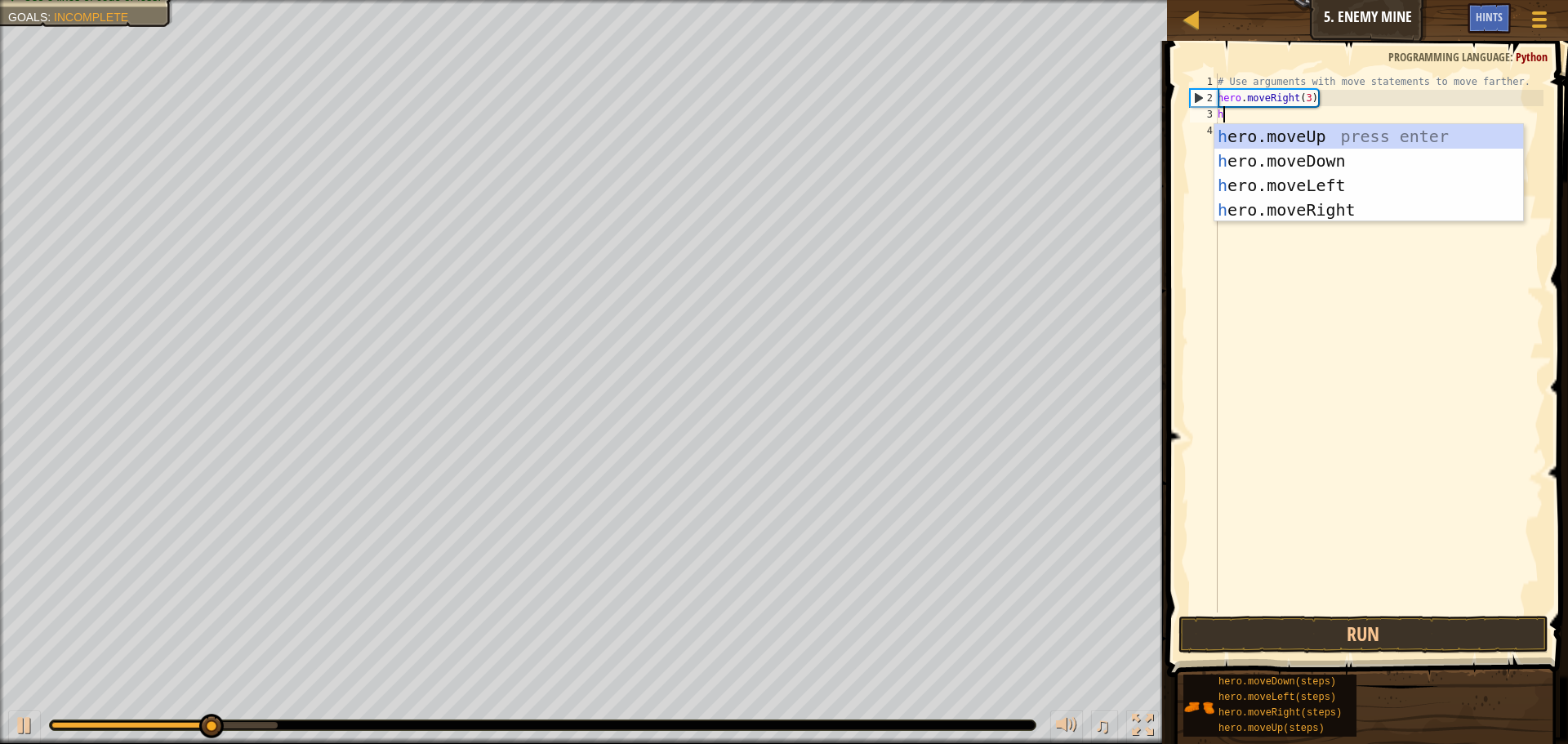
scroll to position [7, 0]
click at [1258, 138] on div "h ero.moveUp press enter h ero.moveDown press enter h ero.moveLeft press enter …" at bounding box center [1369, 197] width 309 height 147
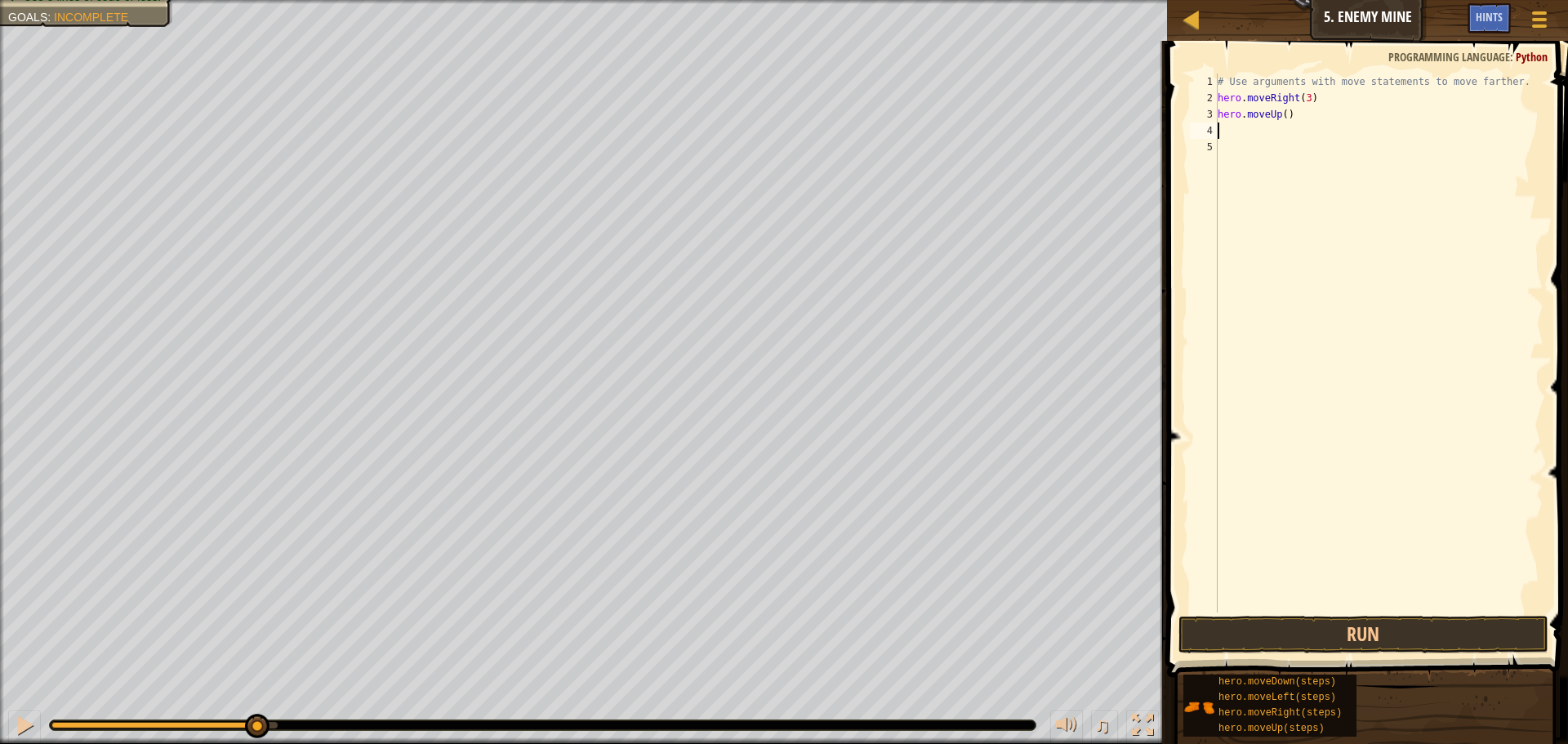
type textarea "h"
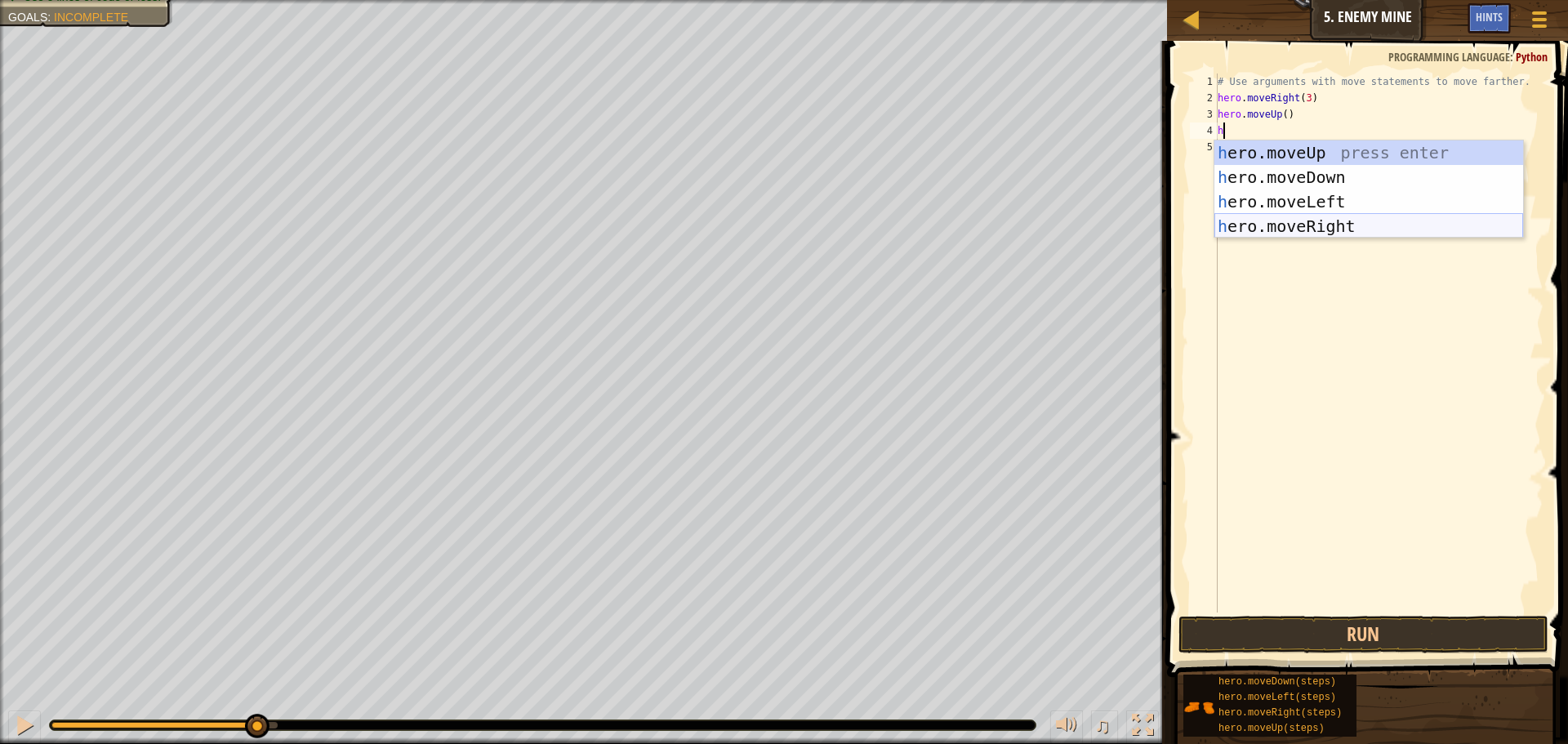
click at [1332, 218] on div "h ero.moveUp press enter h ero.moveDown press enter h ero.moveLeft press enter …" at bounding box center [1369, 214] width 309 height 147
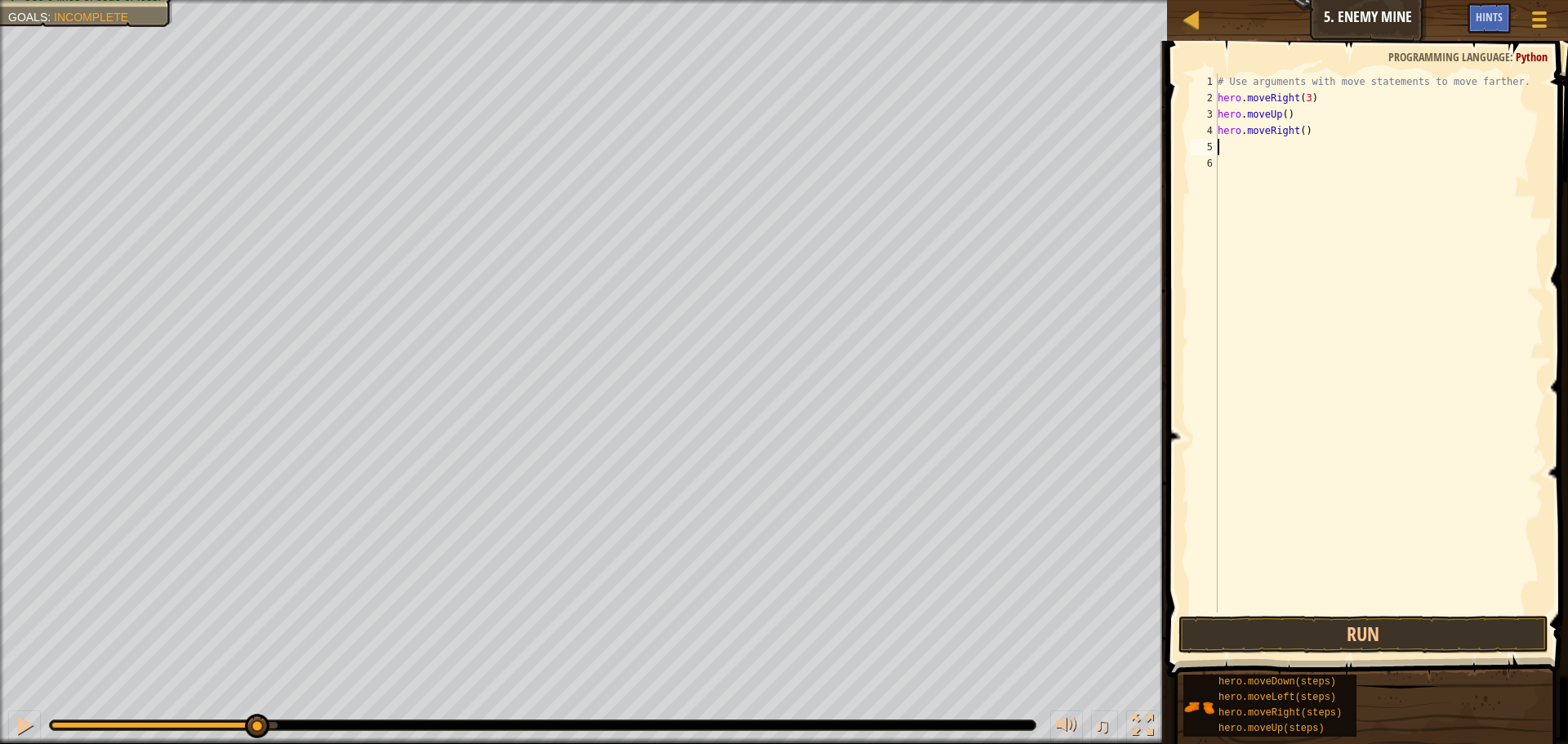
type textarea "h"
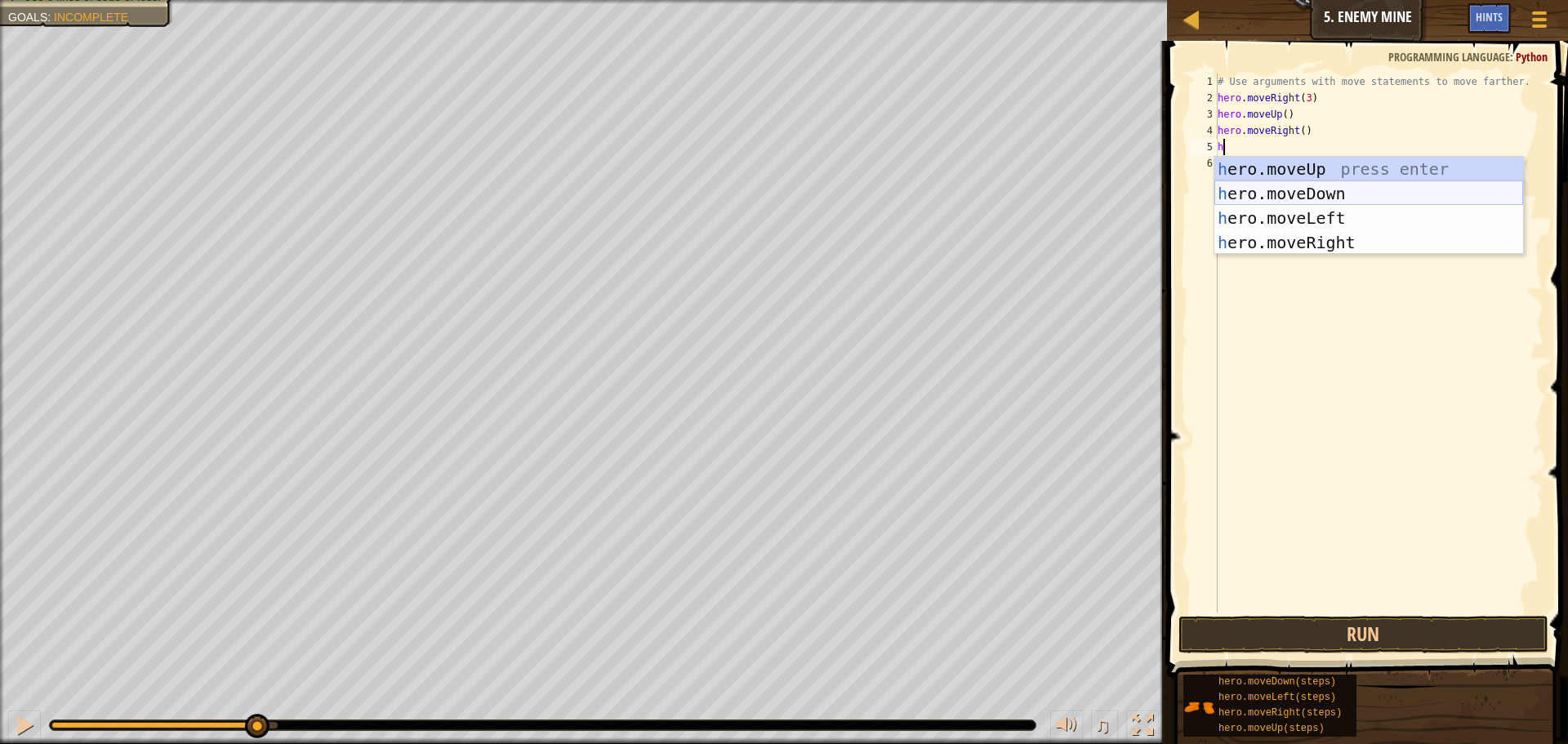
click at [1339, 194] on div "h ero.moveUp press enter h ero.moveDown press enter h ero.moveLeft press enter …" at bounding box center [1369, 230] width 309 height 147
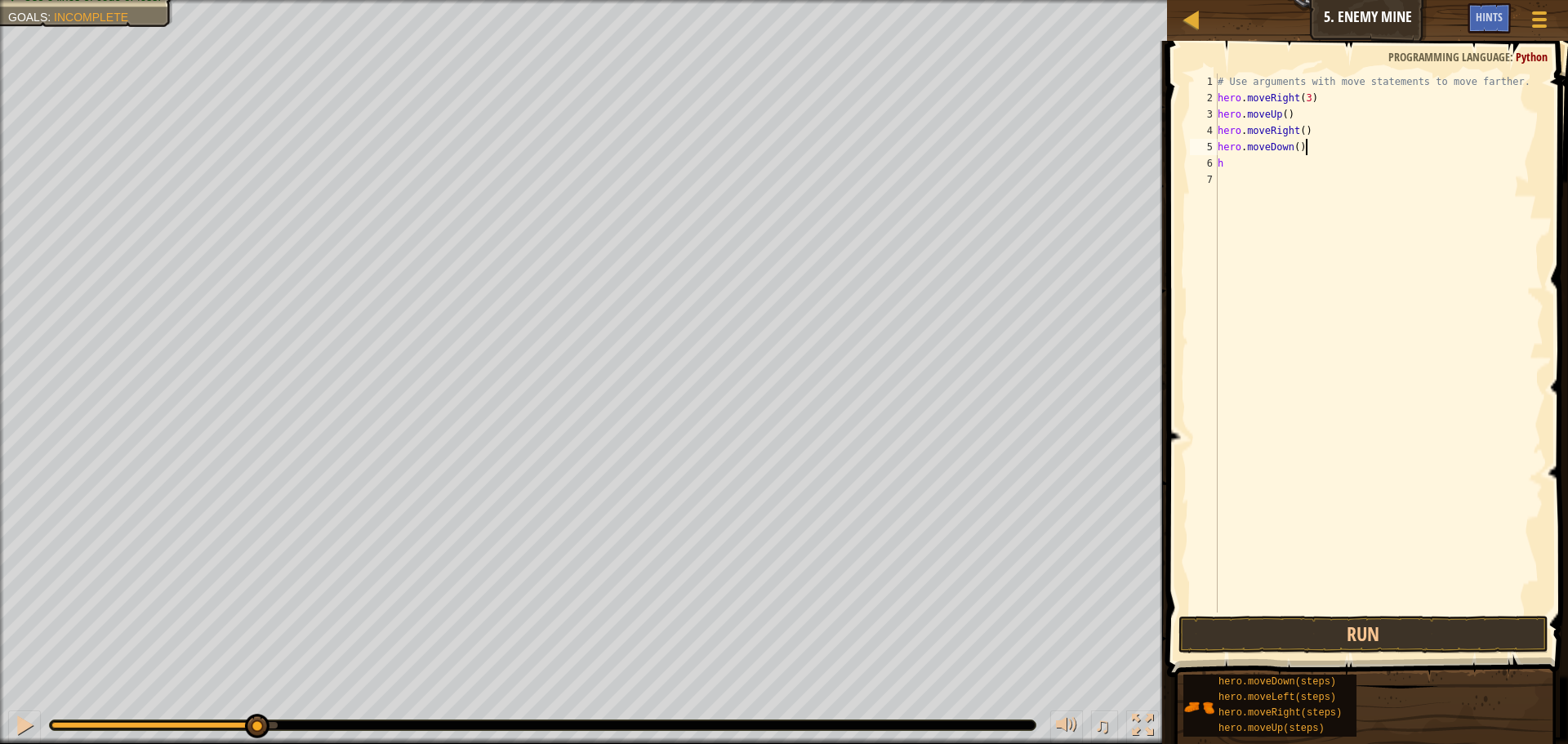
click at [1305, 143] on div "# Use arguments with move statements to move farther. hero . moveRight ( 3 ) he…" at bounding box center [1379, 359] width 329 height 571
click at [1300, 148] on div "# Use arguments with move statements to move farther. hero . moveRight ( 3 ) he…" at bounding box center [1379, 359] width 329 height 571
type textarea "hero.moveDown(3)"
click at [1305, 177] on div "# Use arguments with move statements to move farther. hero . moveRight ( 3 ) he…" at bounding box center [1379, 359] width 329 height 571
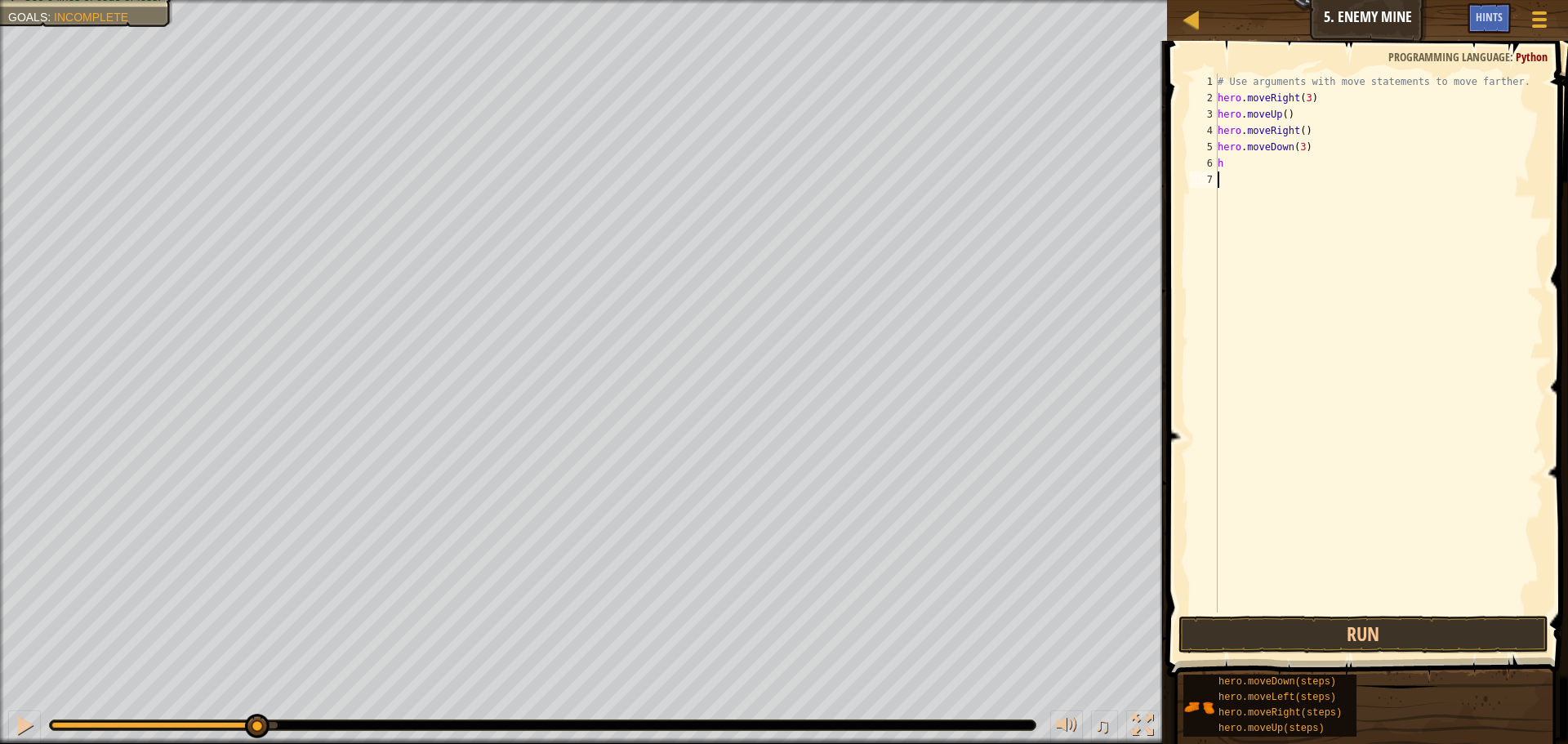
scroll to position [7, 0]
click at [1300, 164] on div "# Use arguments with move statements to move farther. hero . moveRight ( 3 ) he…" at bounding box center [1379, 359] width 329 height 571
type textarea "h"
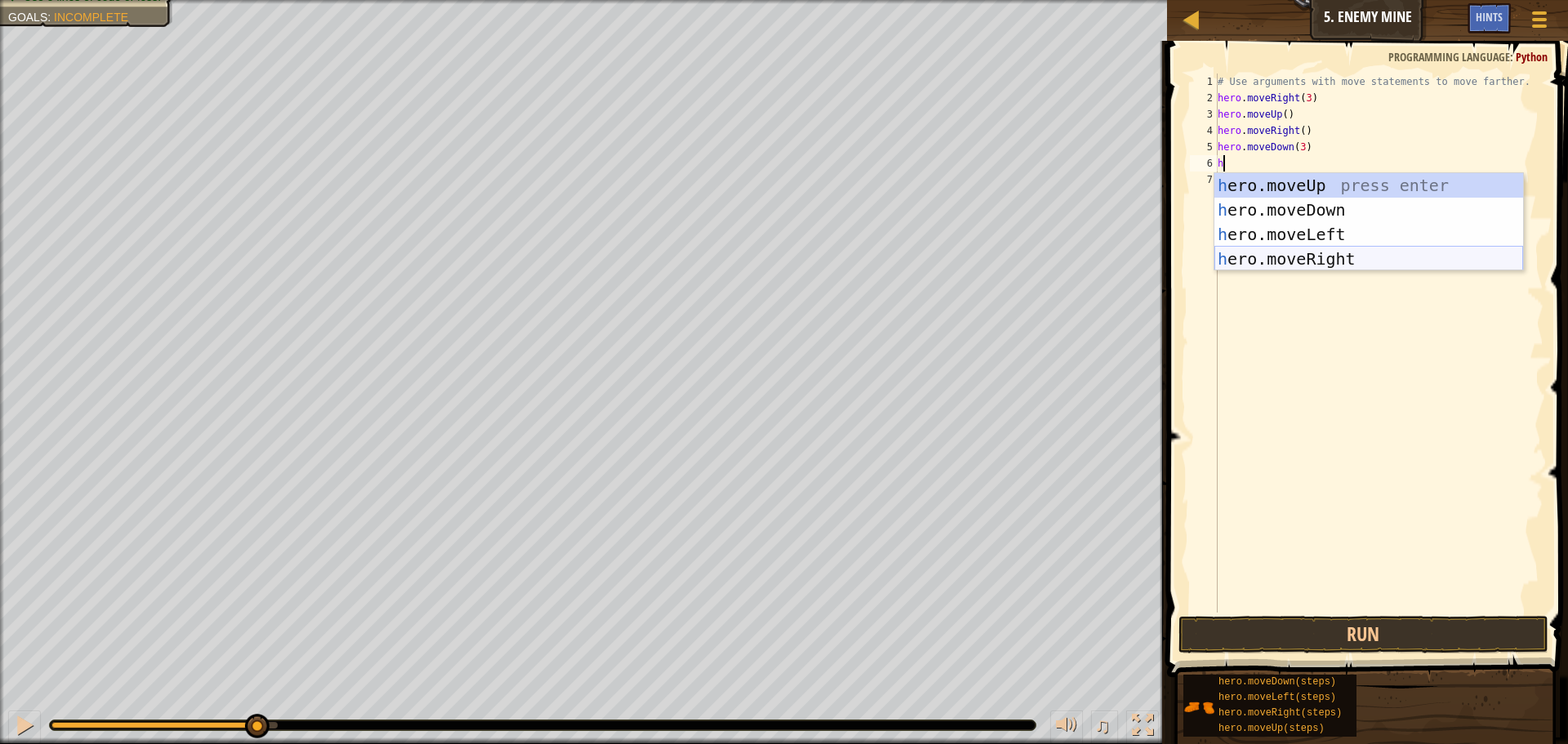
click at [1303, 250] on div "h ero.moveUp press enter h ero.moveDown press enter h ero.moveLeft press enter …" at bounding box center [1369, 246] width 309 height 147
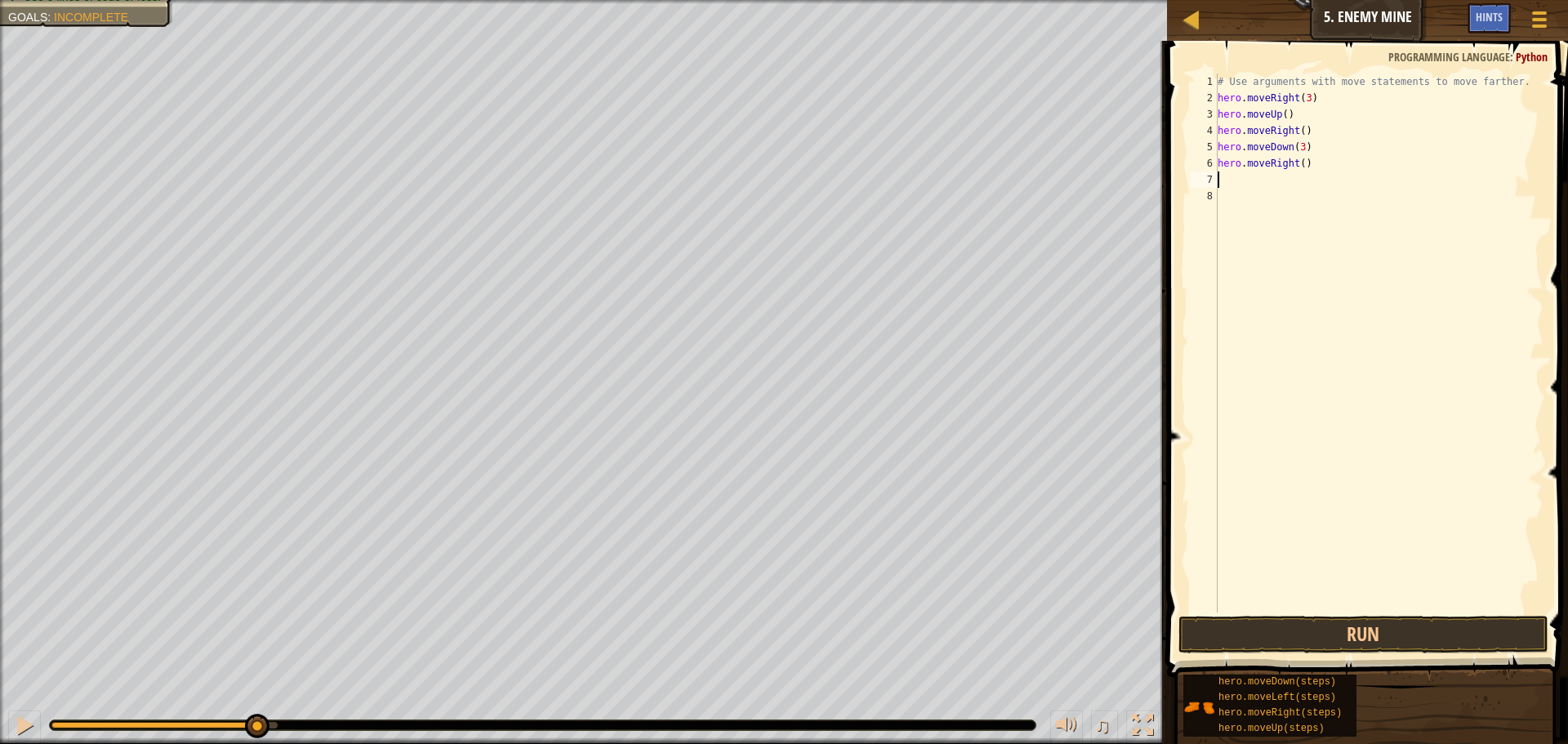
type textarea "h"
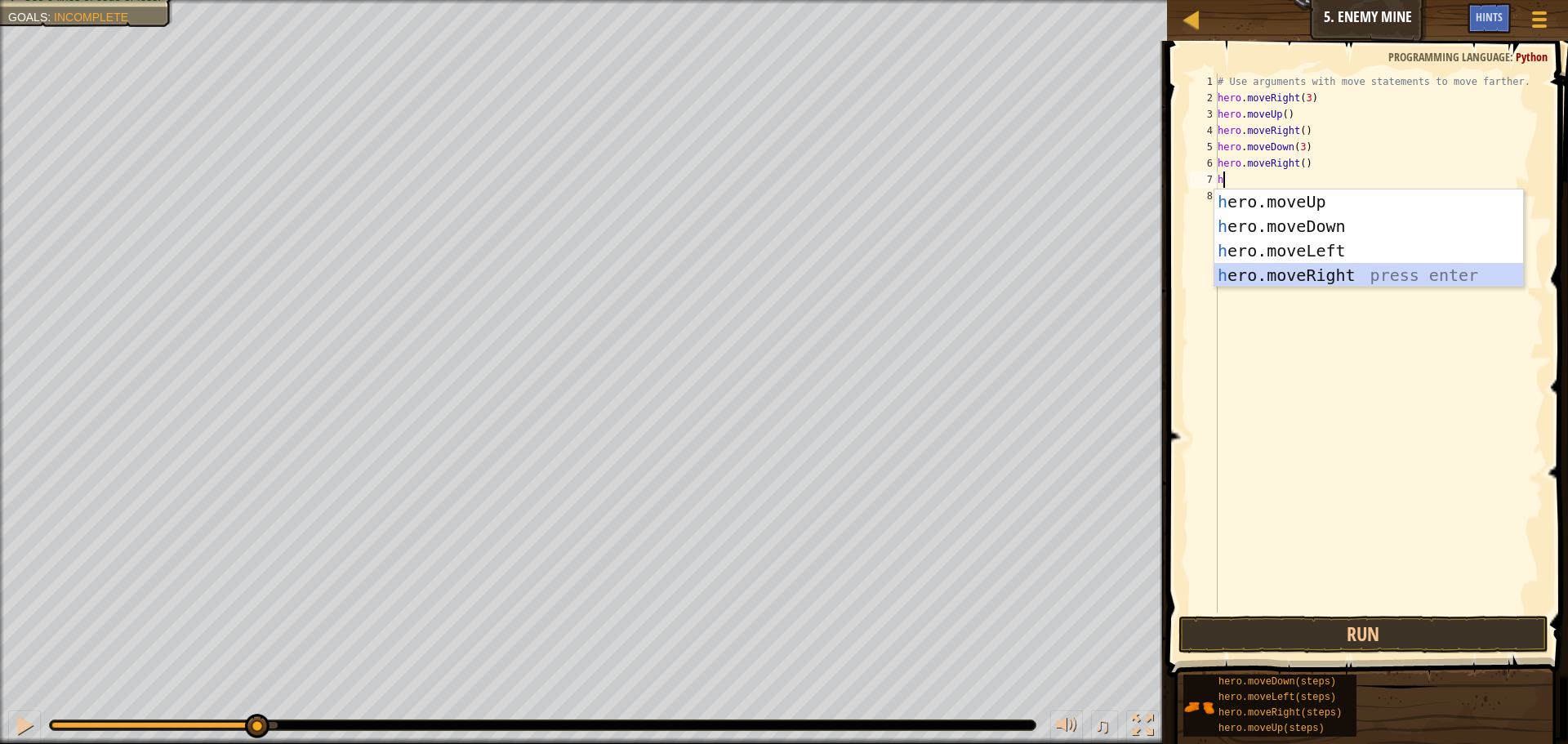
click at [1300, 268] on div "h ero.moveUp press enter h ero.moveDown press enter h ero.moveLeft press enter …" at bounding box center [1369, 262] width 309 height 147
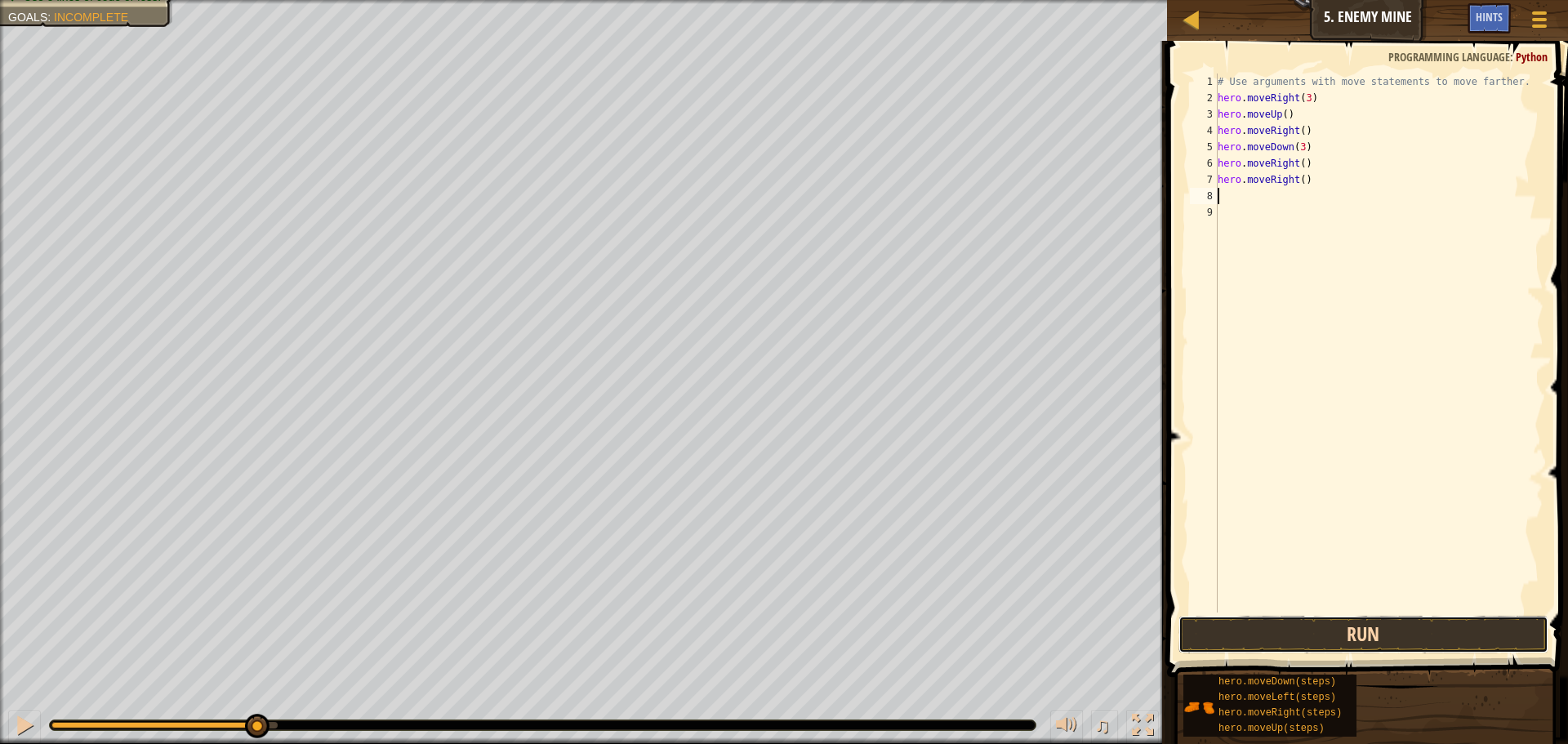
click at [1279, 637] on button "Run" at bounding box center [1363, 634] width 370 height 37
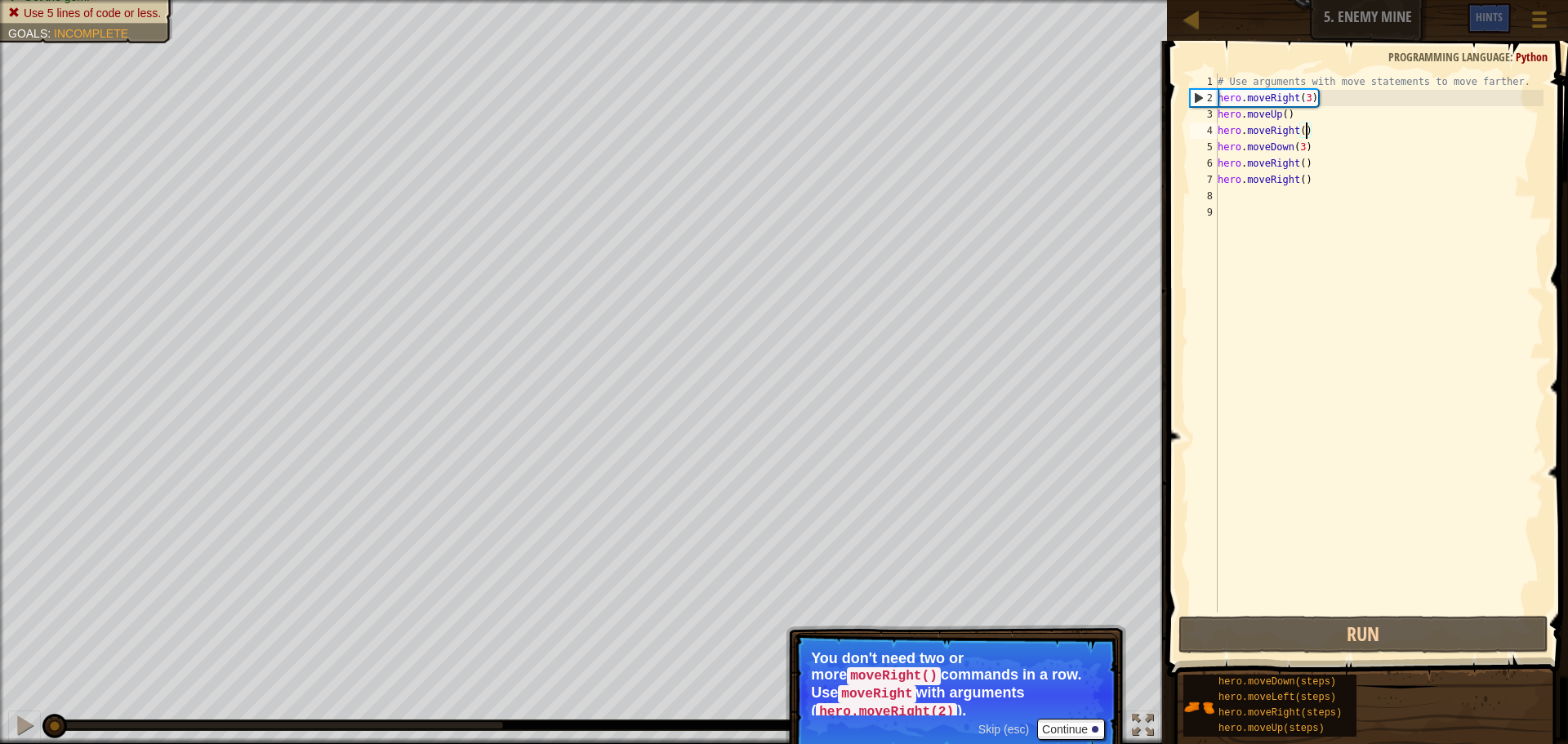
click at [1305, 130] on div "# Use arguments with move statements to move farther. hero . moveRight ( 3 ) he…" at bounding box center [1379, 359] width 329 height 571
drag, startPoint x: 1309, startPoint y: 182, endPoint x: 1195, endPoint y: 180, distance: 114.0
click at [1195, 180] on div "hero.moveRight() 1 2 3 4 5 6 7 8 9 # Use arguments with move statements to move…" at bounding box center [1364, 342] width 357 height 539
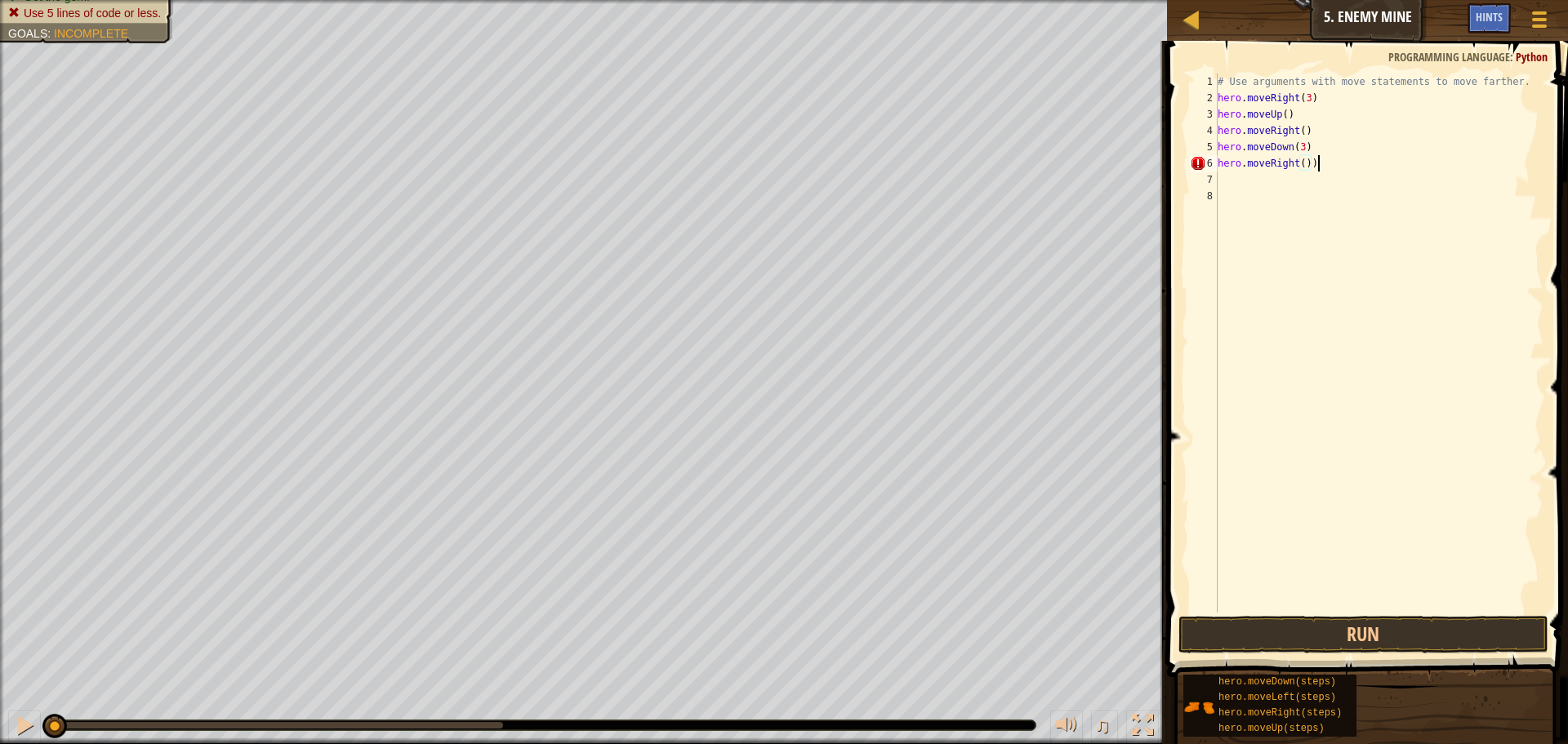
click at [1330, 162] on div "# Use arguments with move statements to move farther. hero . moveRight ( 3 ) he…" at bounding box center [1379, 359] width 329 height 571
click at [1304, 166] on div "# Use arguments with move statements to move farther. hero . moveRight ( 3 ) he…" at bounding box center [1379, 359] width 329 height 571
type textarea "hero.moveRight(2)"
click at [1393, 635] on button "Run" at bounding box center [1363, 634] width 370 height 37
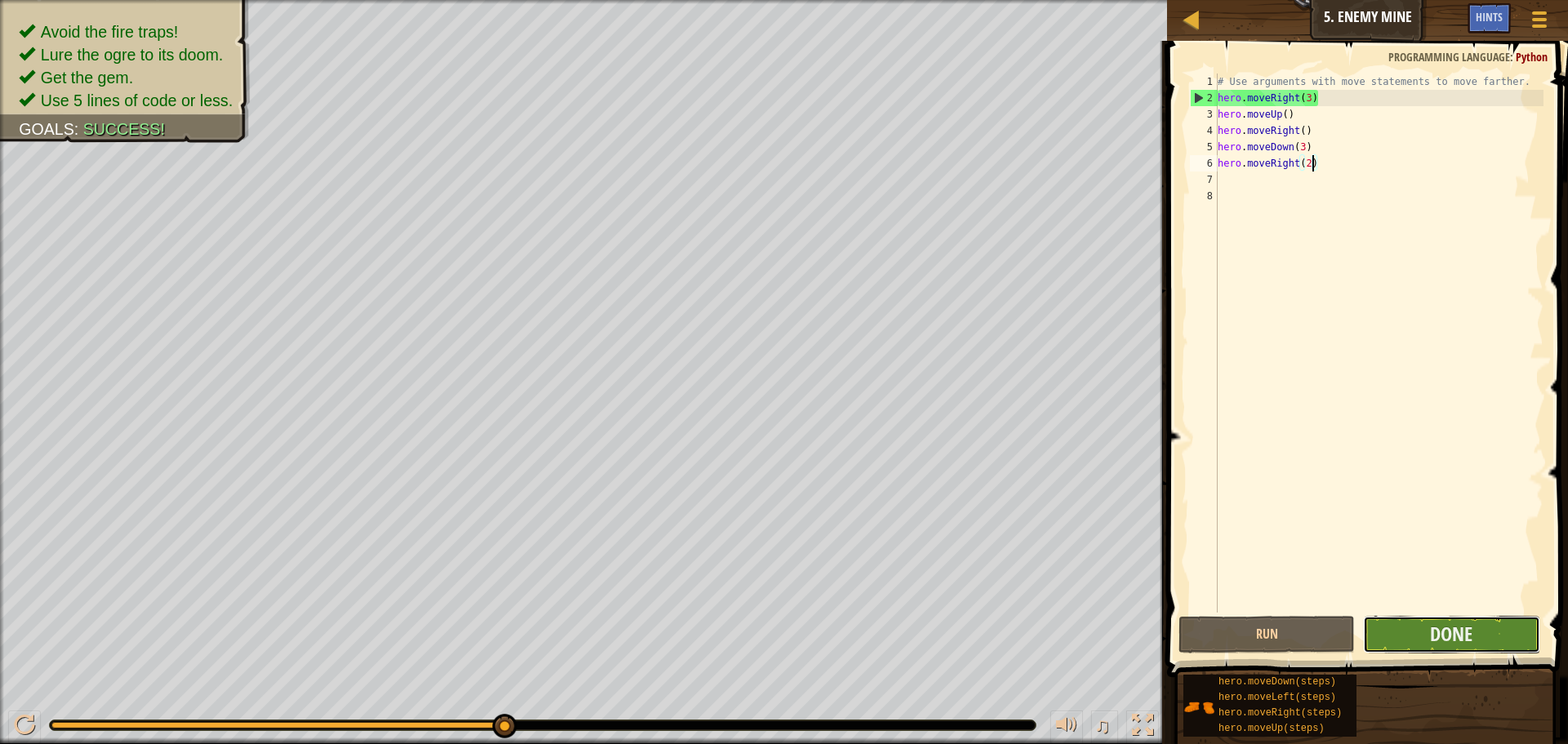
click at [1481, 622] on button "Done" at bounding box center [1451, 634] width 176 height 37
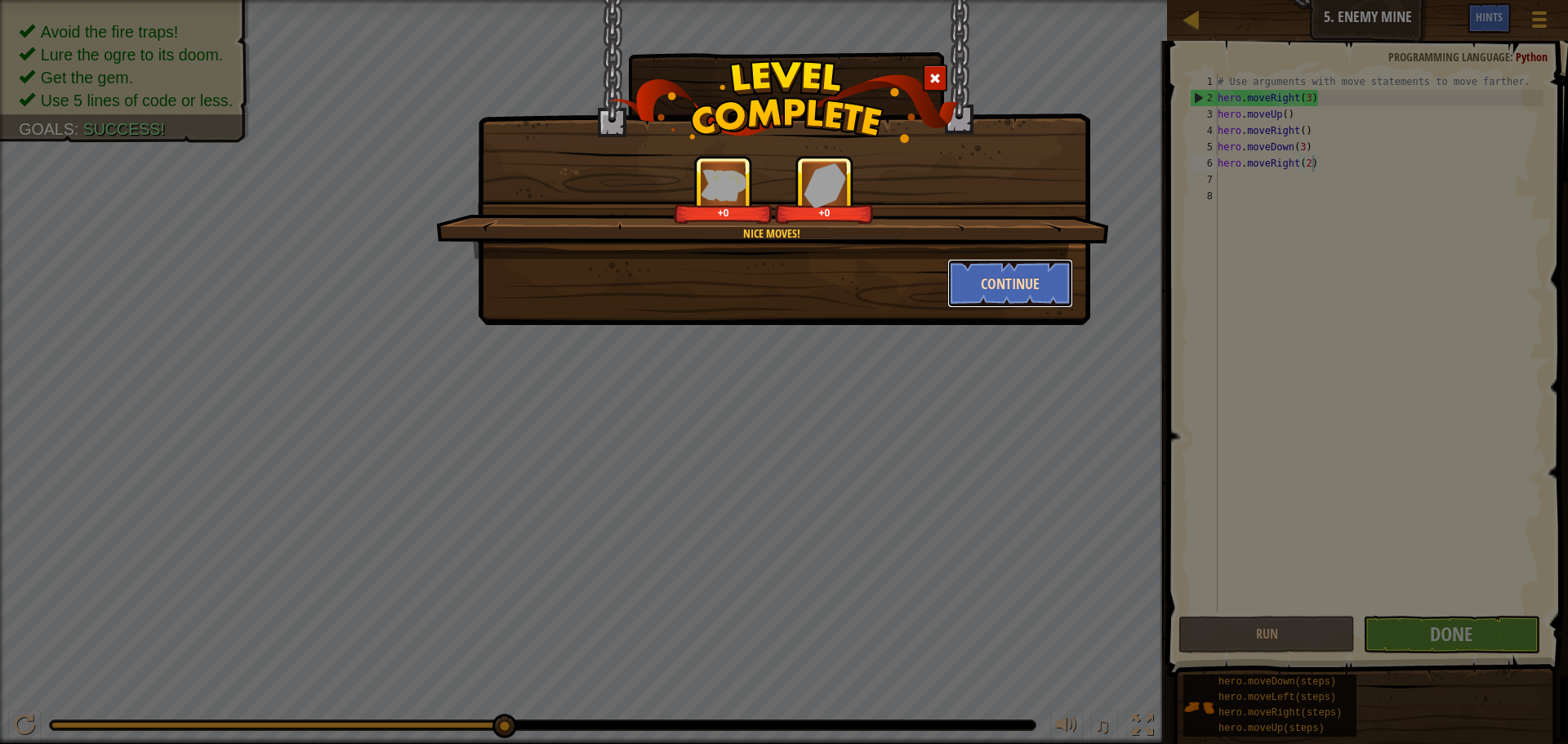
click at [973, 278] on button "Continue" at bounding box center [1010, 284] width 127 height 49
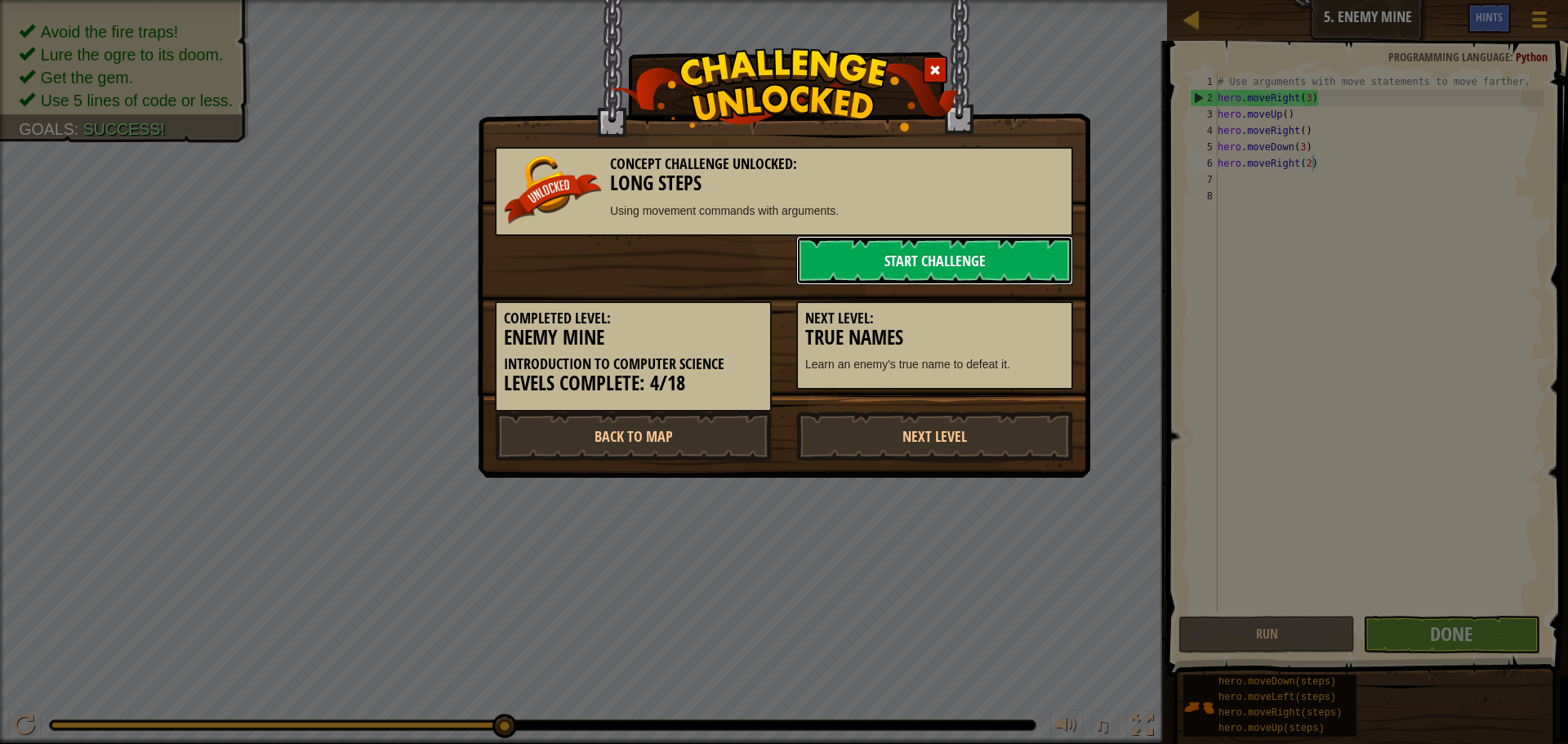
click at [978, 236] on link "Start Challenge" at bounding box center [934, 260] width 277 height 49
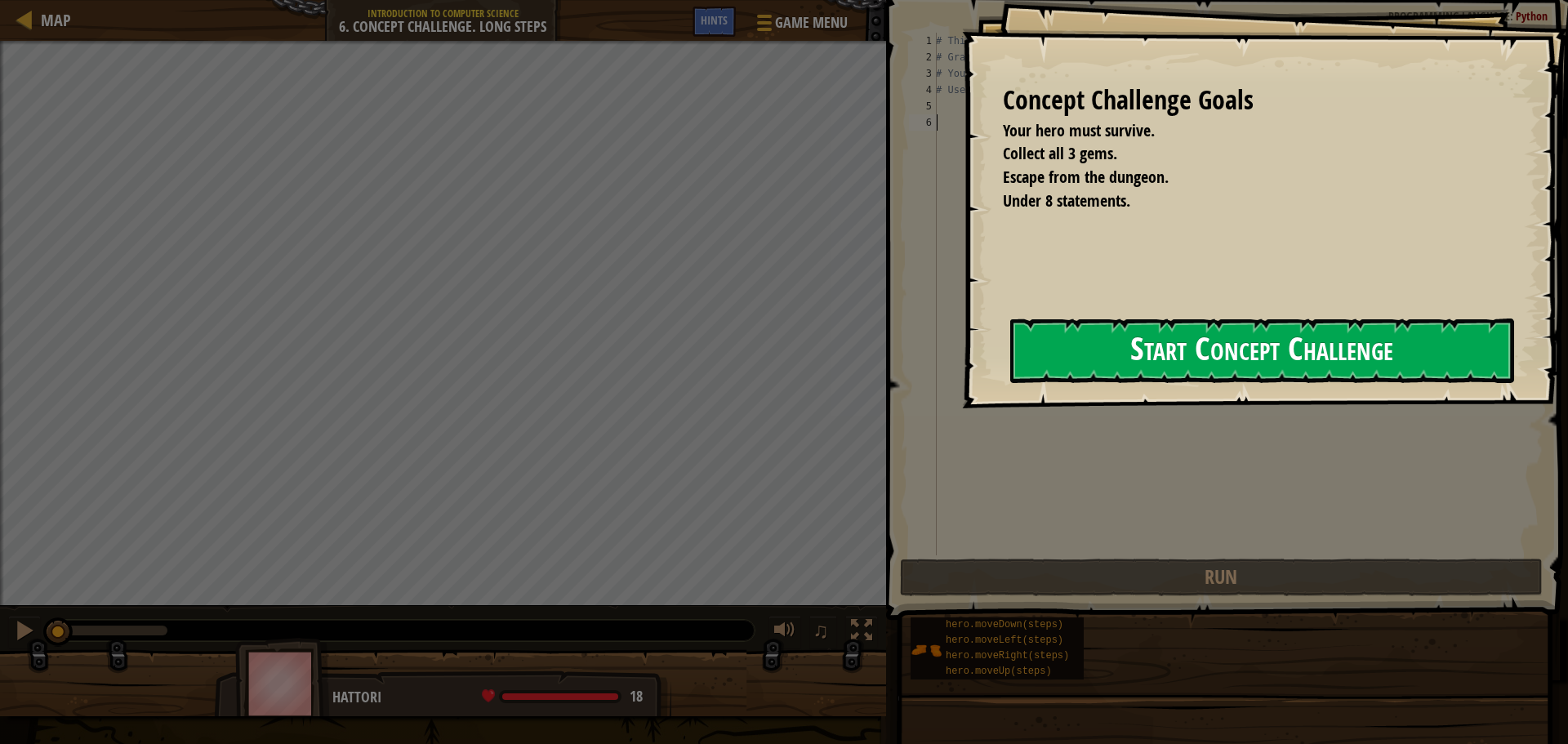
click at [1056, 358] on button "Start Concept Challenge" at bounding box center [1262, 351] width 504 height 65
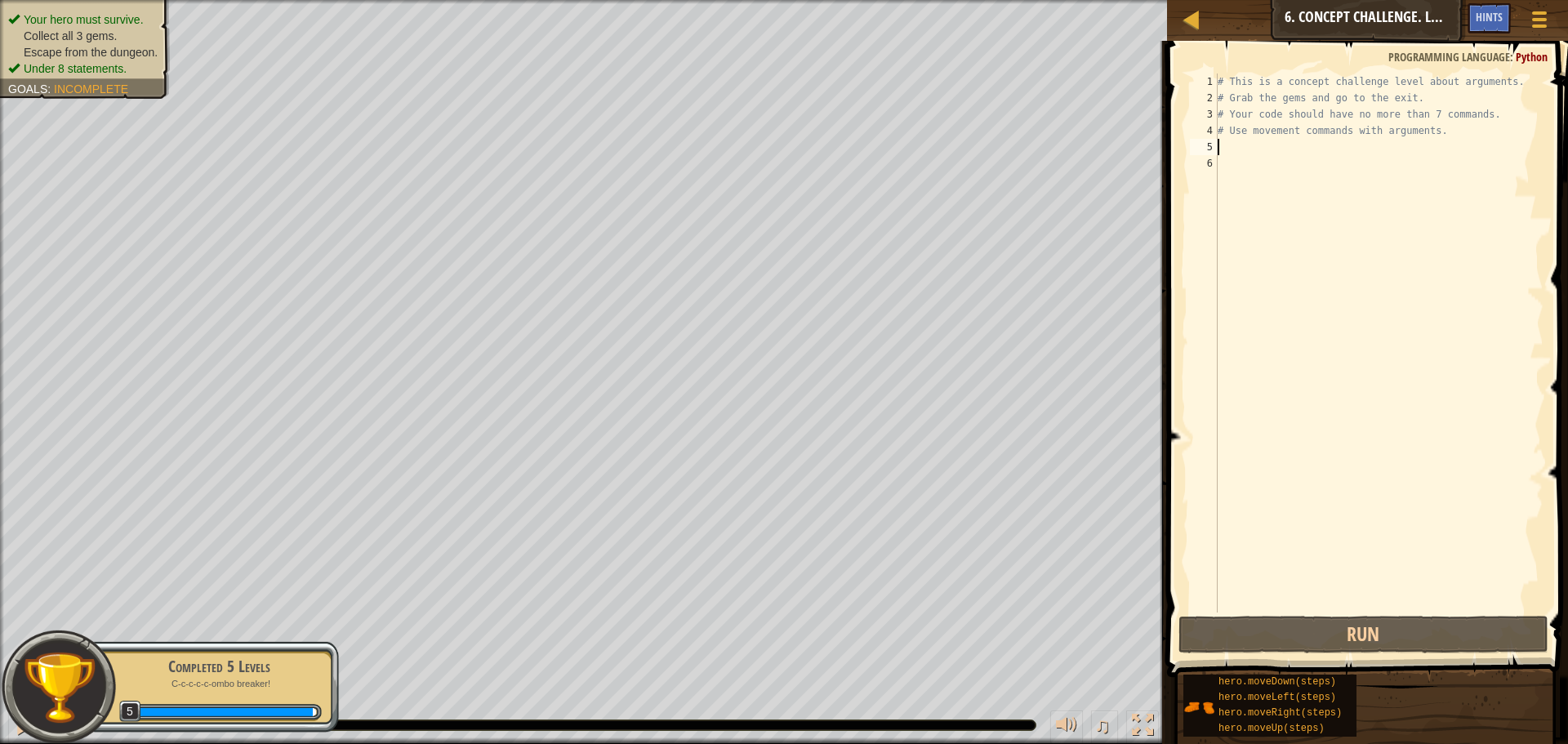
click at [1263, 142] on div "# This is a concept challenge level about arguments. # Grab the gems and go to …" at bounding box center [1379, 359] width 329 height 571
type textarea "h"
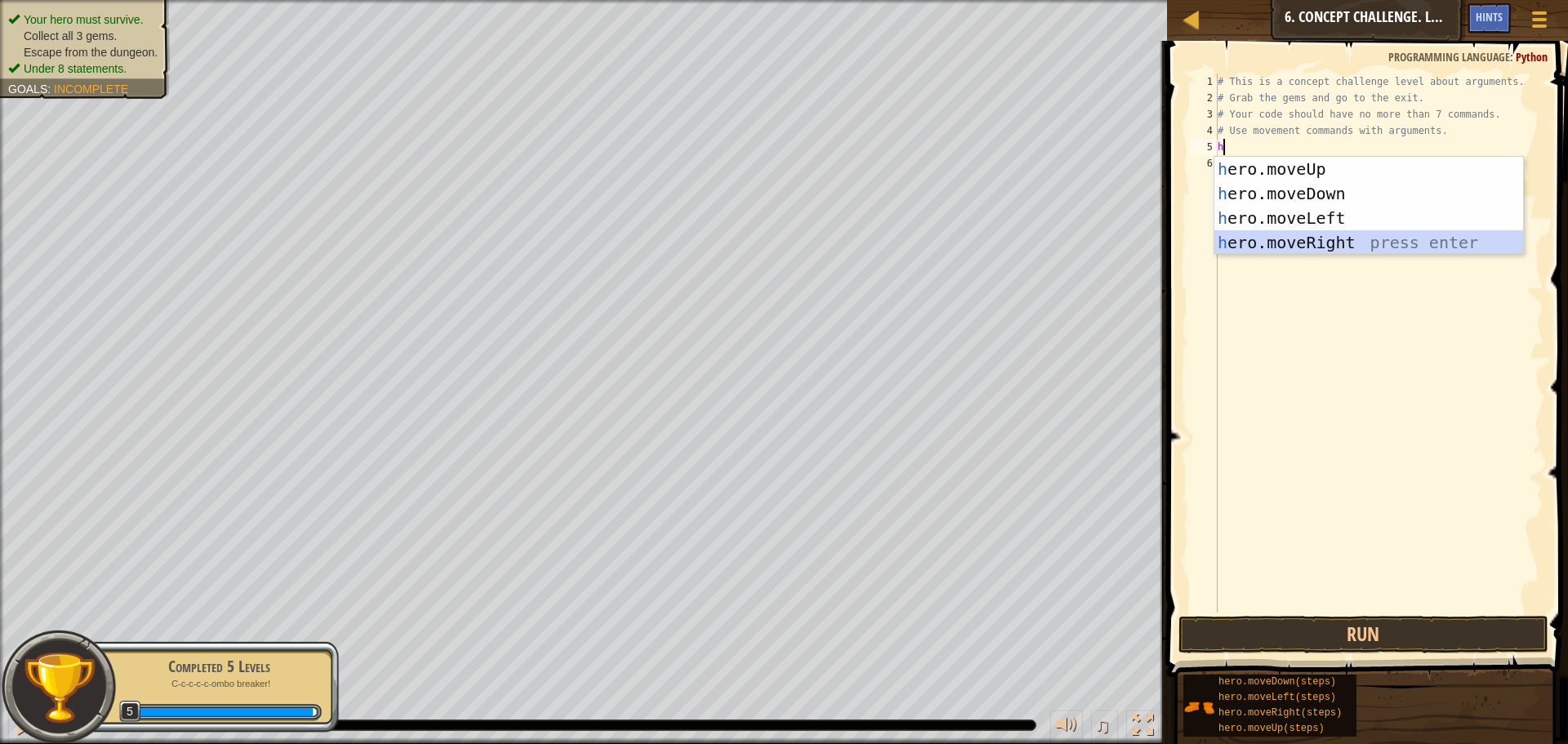
click at [1338, 235] on div "h ero.moveUp press enter h ero.moveDown press enter h ero.moveLeft press enter …" at bounding box center [1369, 230] width 309 height 147
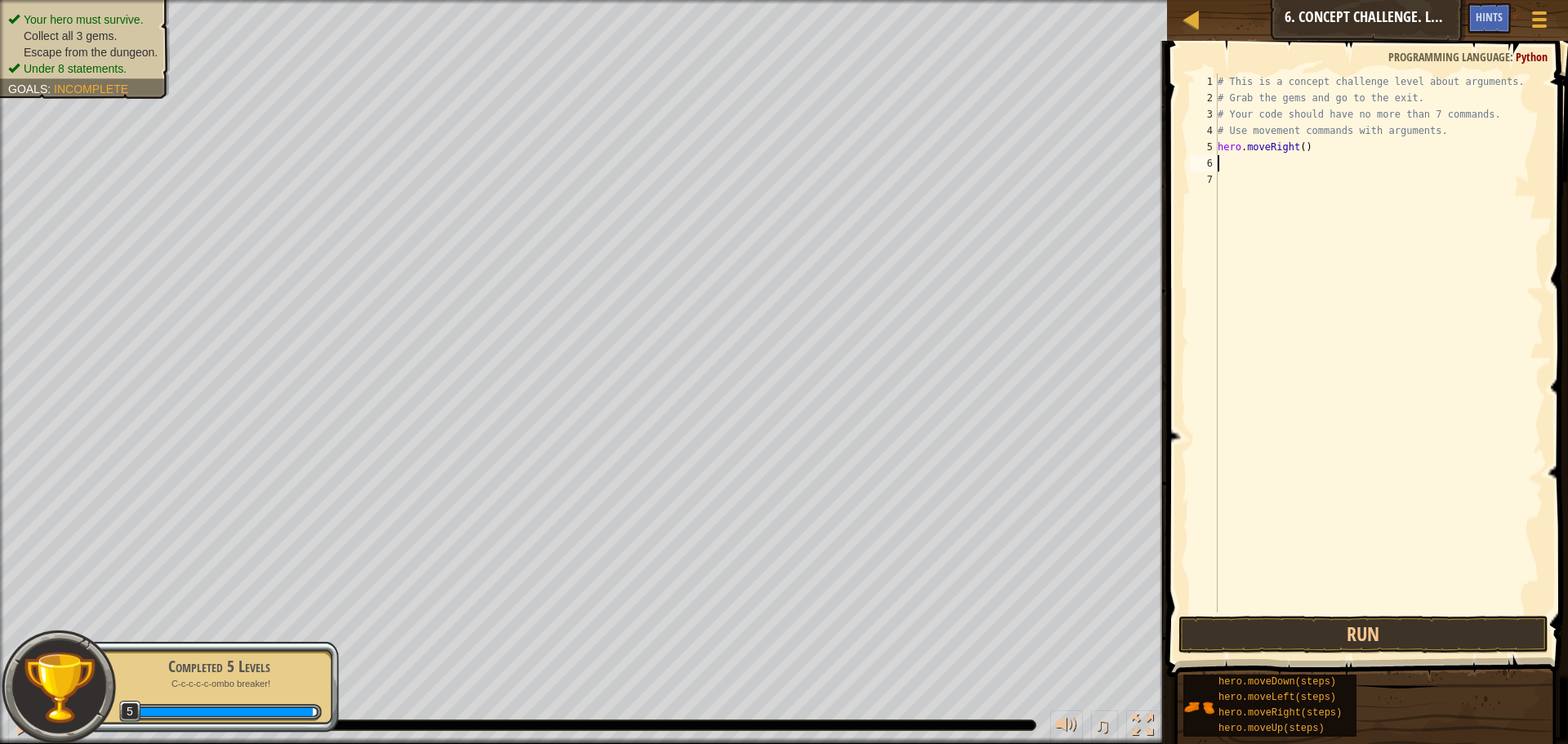
type textarea "h"
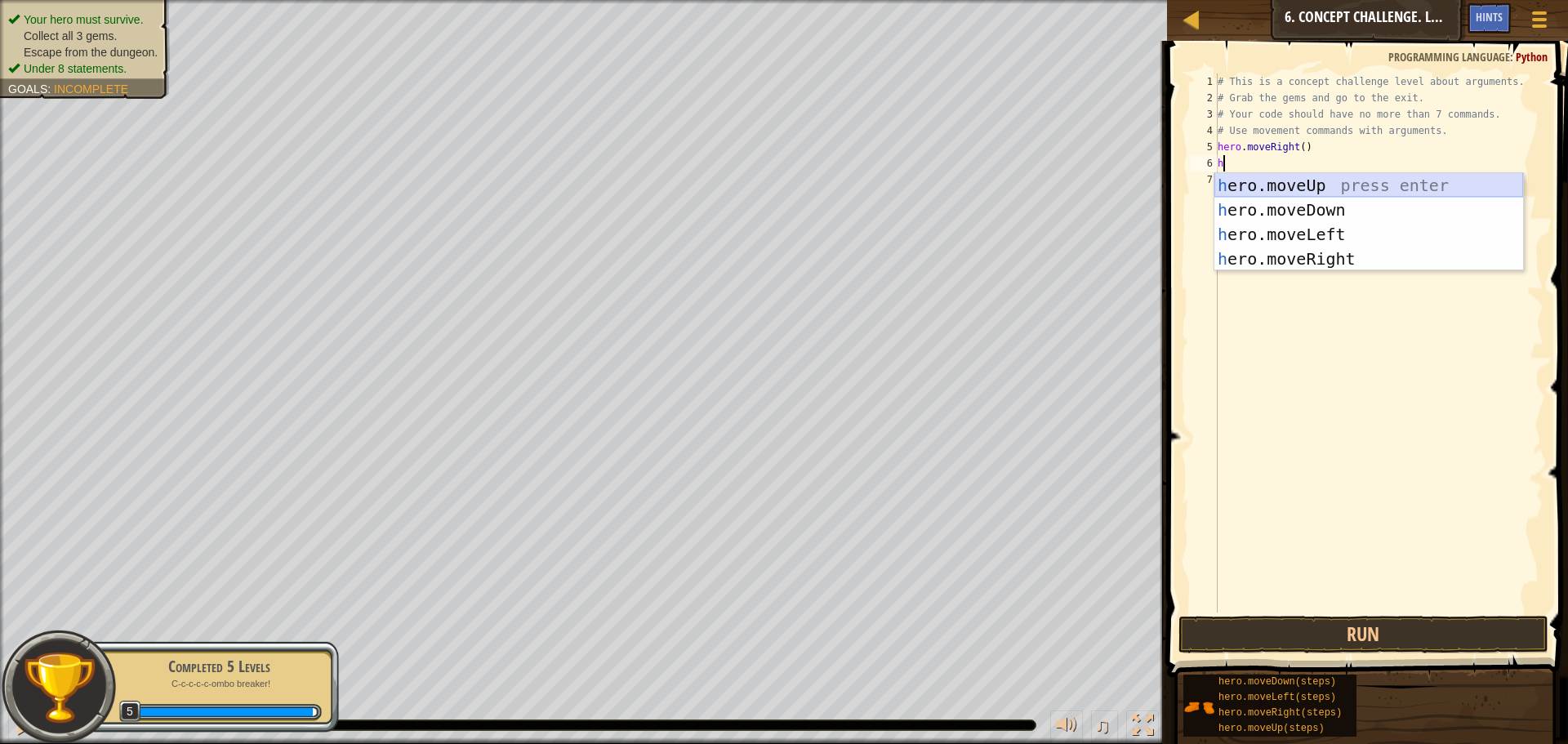
click at [1347, 185] on div "h ero.moveUp press enter h ero.moveDown press enter h ero.moveLeft press enter …" at bounding box center [1369, 246] width 309 height 147
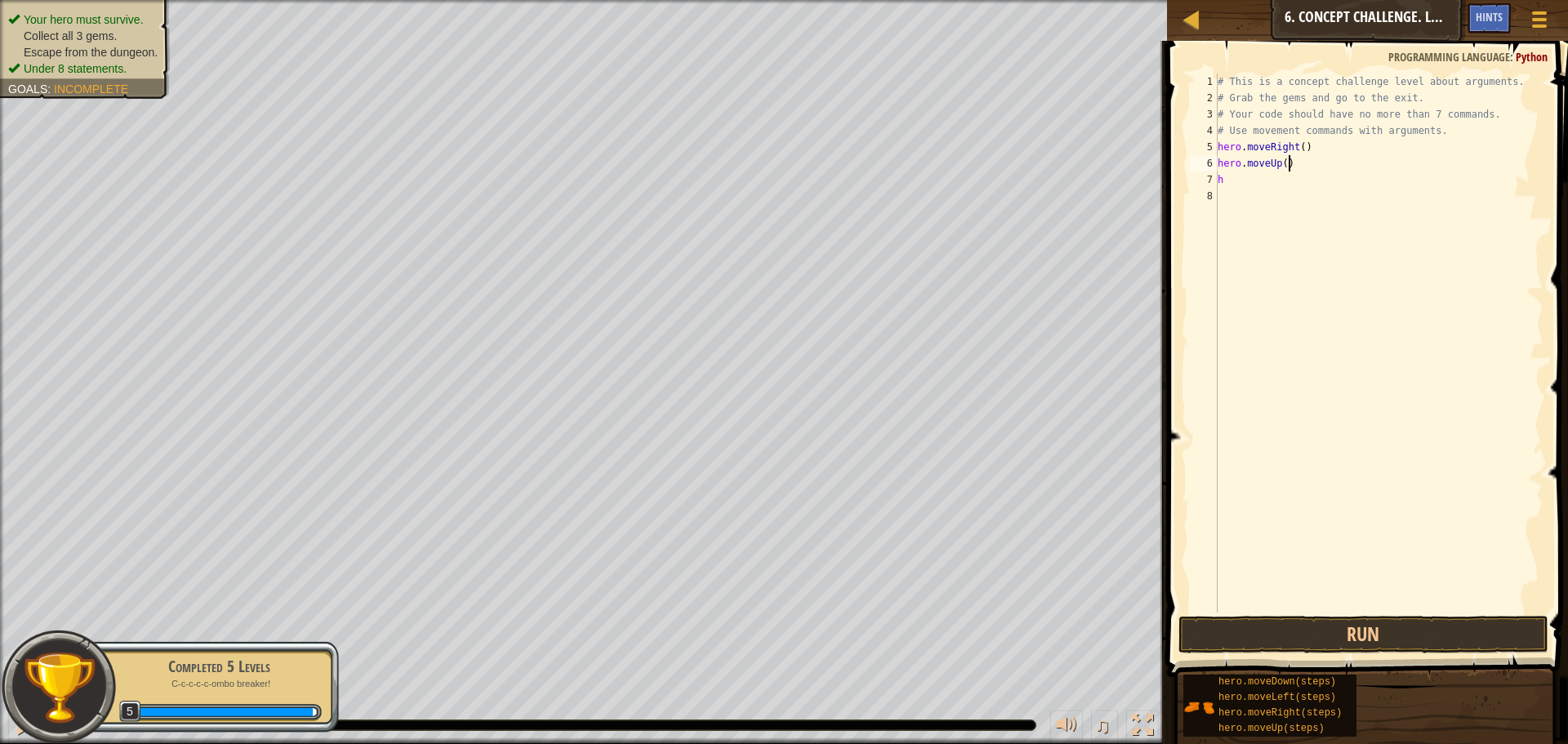
click at [1287, 162] on div "# This is a concept challenge level about arguments. # Grab the gems and go to …" at bounding box center [1379, 359] width 329 height 571
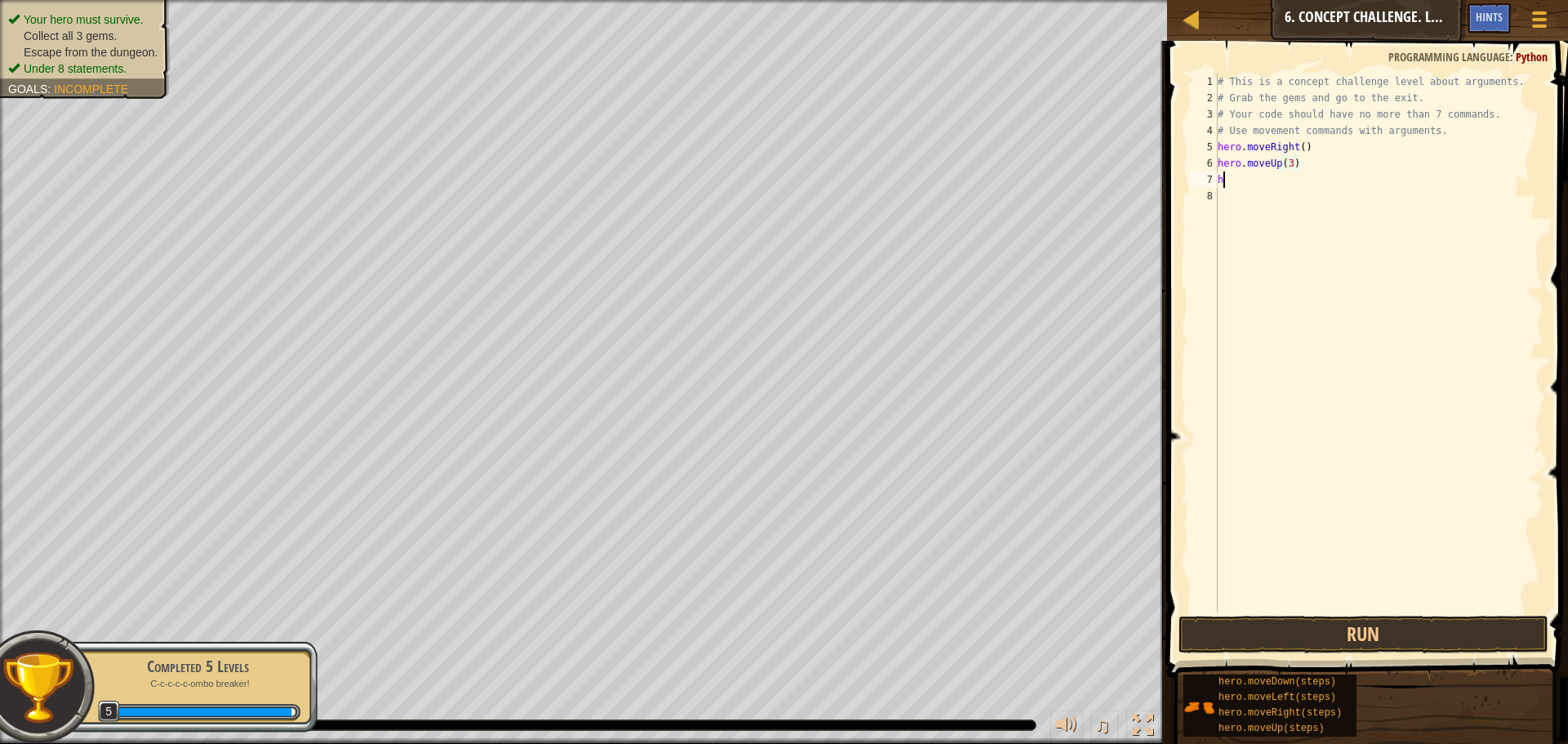
click at [1279, 178] on div "# This is a concept challenge level about arguments. # Grab the gems and go to …" at bounding box center [1379, 359] width 329 height 571
type textarea "h"
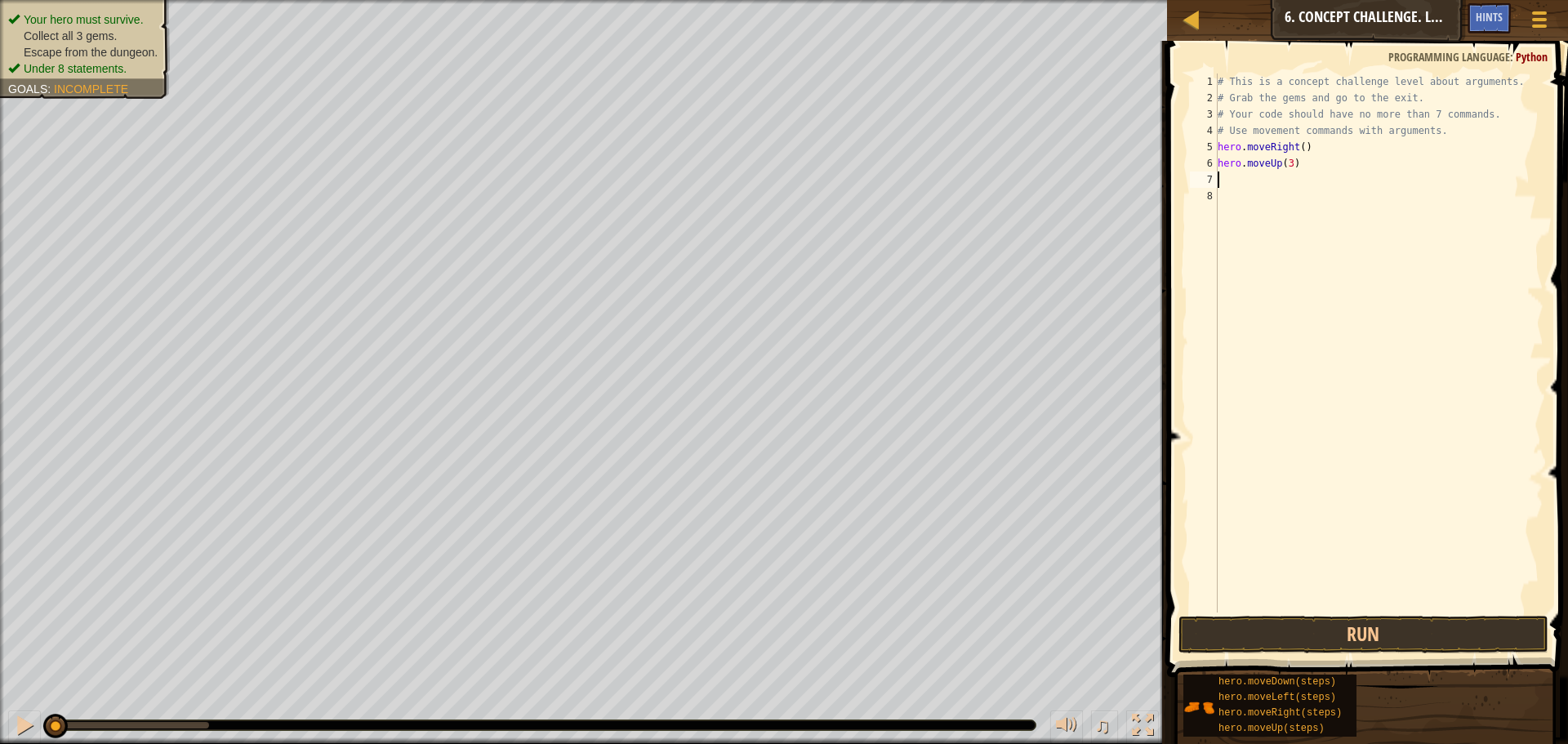
type textarea "h"
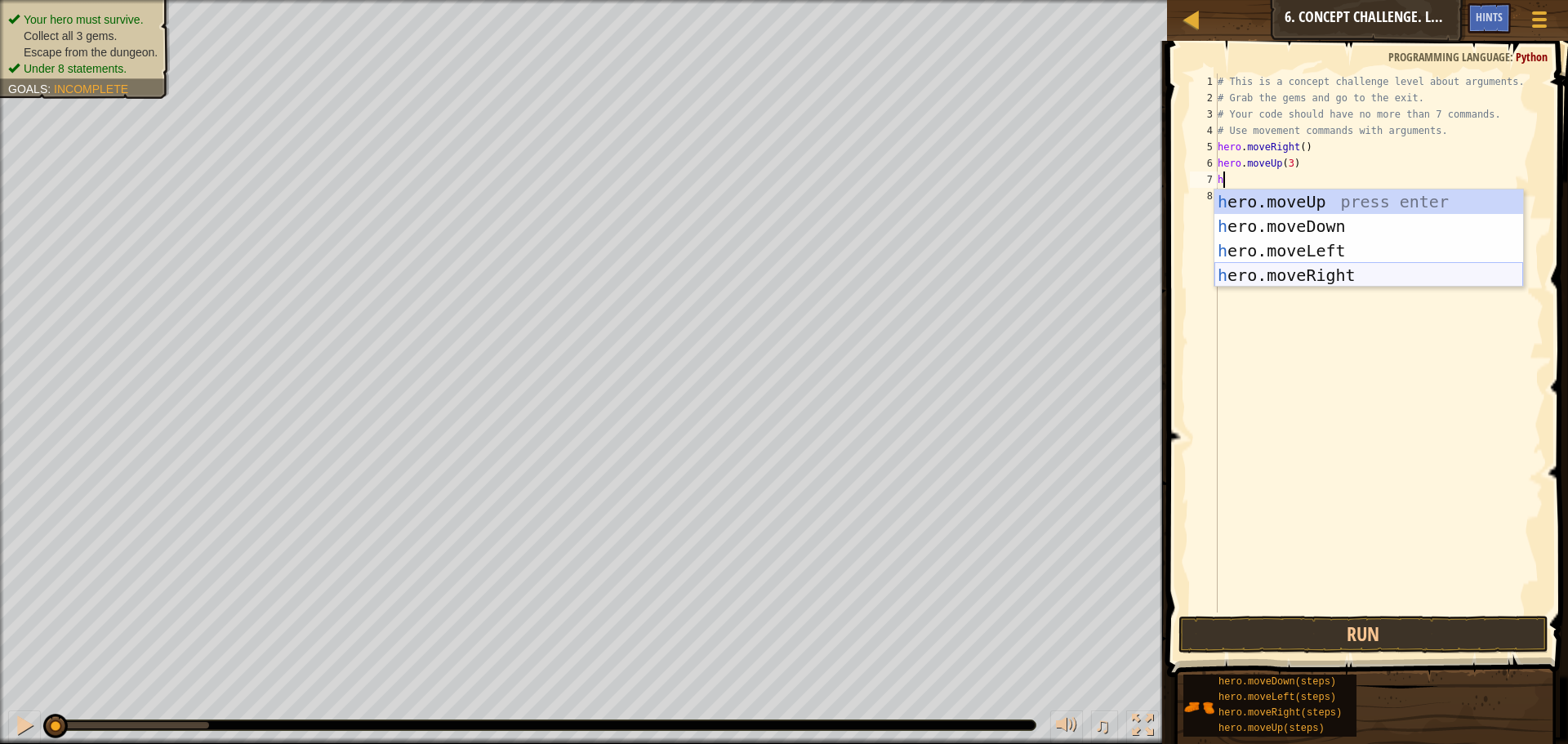
click at [1315, 267] on div "h ero.moveUp press enter h ero.moveDown press enter h ero.moveLeft press enter …" at bounding box center [1369, 262] width 309 height 147
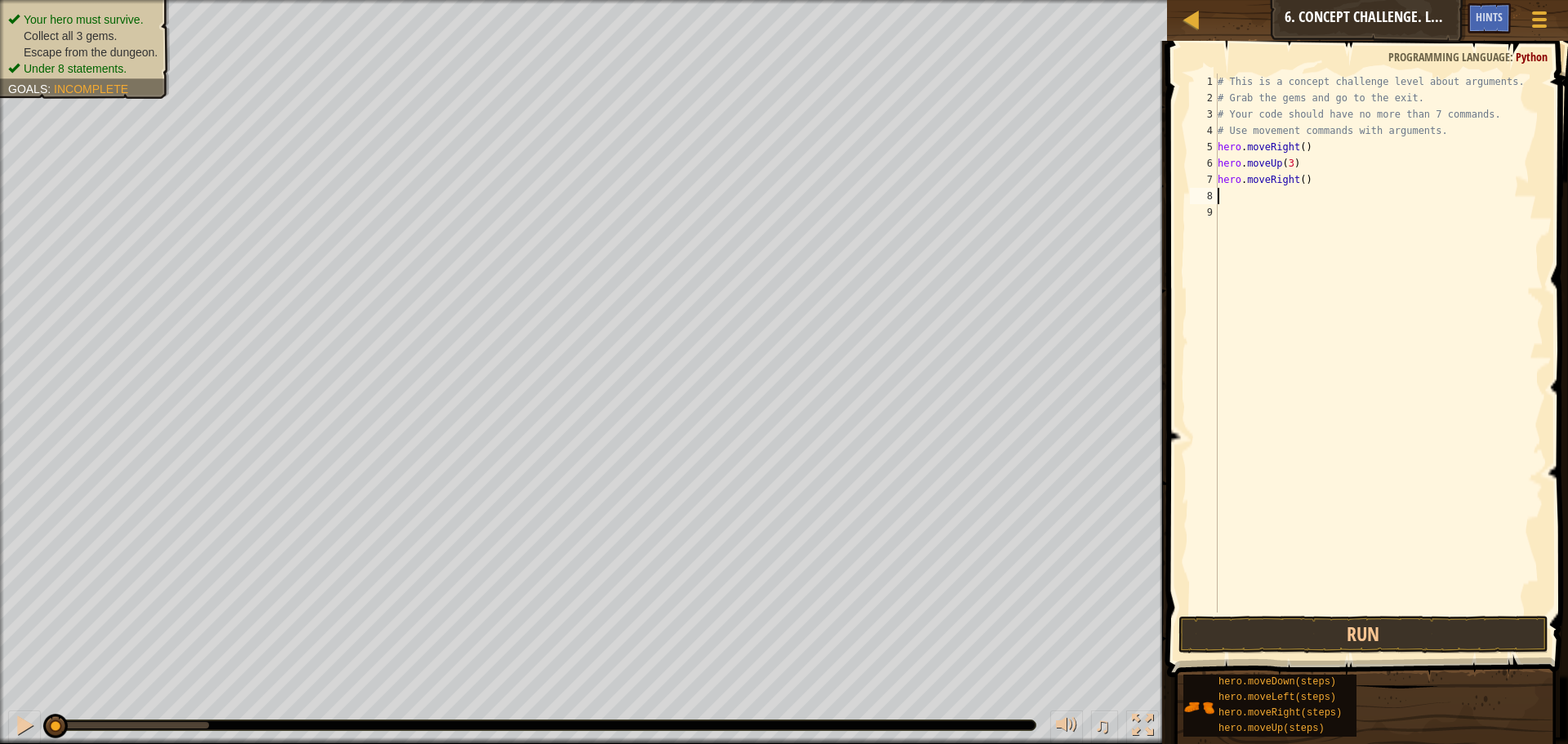
click at [1304, 177] on div "# This is a concept challenge level about arguments. # Grab the gems and go to …" at bounding box center [1379, 359] width 329 height 571
type textarea "hero.moveRight(2)"
click at [1289, 209] on div "# This is a concept challenge level about arguments. # Grab the gems and go to …" at bounding box center [1379, 359] width 329 height 571
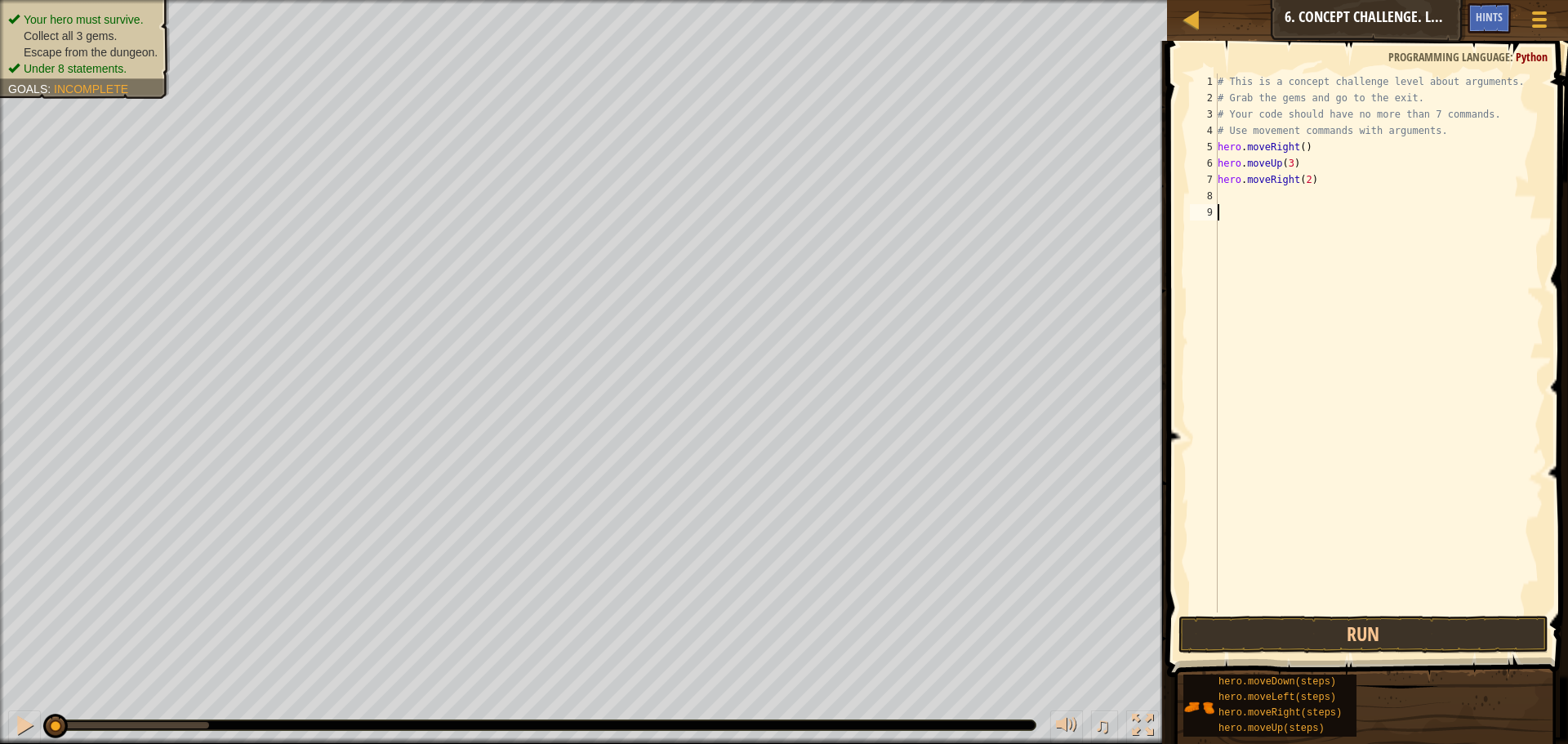
click at [1289, 204] on div "# This is a concept challenge level about arguments. # Grab the gems and go to …" at bounding box center [1379, 359] width 329 height 571
click at [1279, 191] on div "# This is a concept challenge level about arguments. # Grab the gems and go to …" at bounding box center [1379, 359] width 329 height 571
type textarea "h"
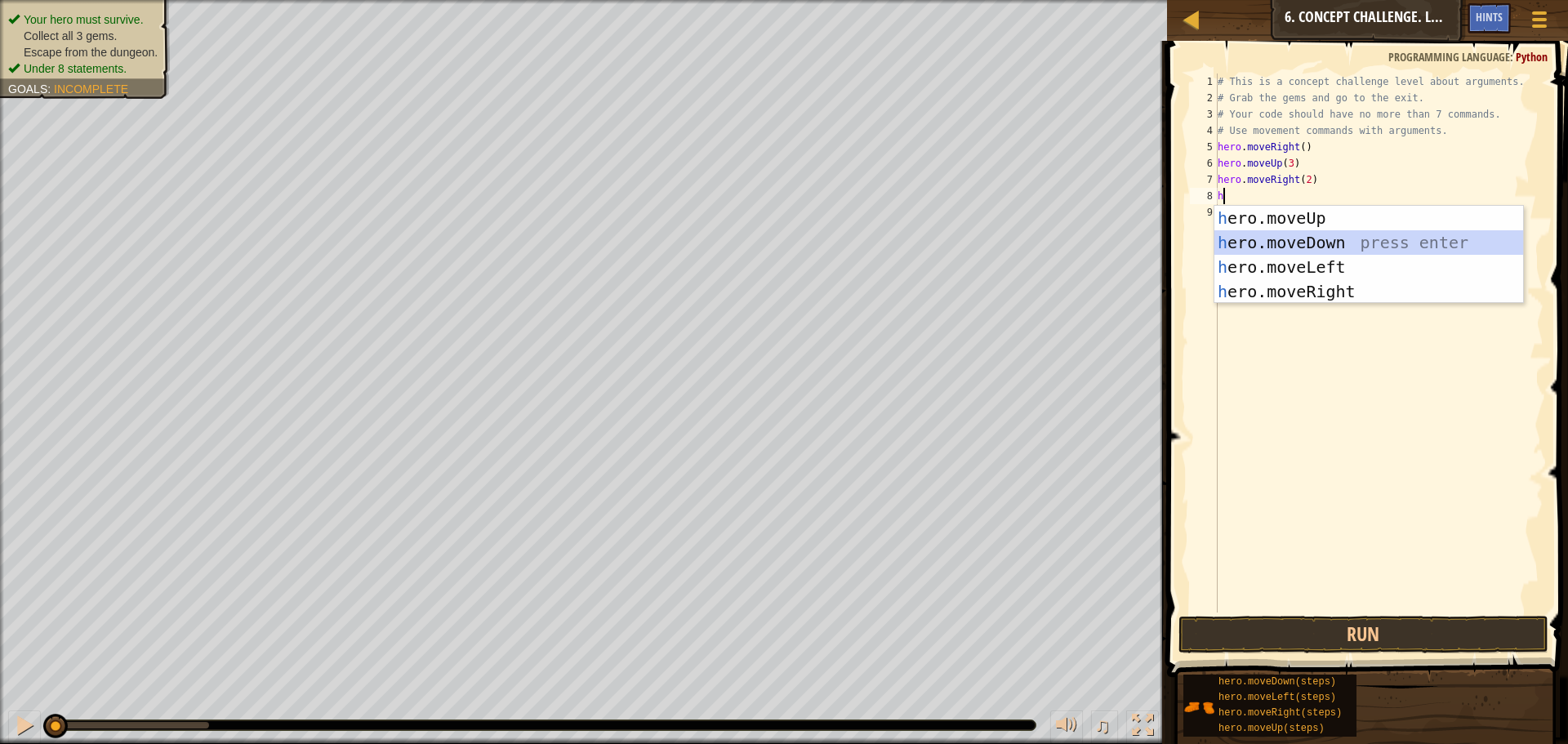
click at [1333, 245] on div "h ero.moveUp press enter h ero.moveDown press enter h ero.moveLeft press enter …" at bounding box center [1369, 278] width 309 height 147
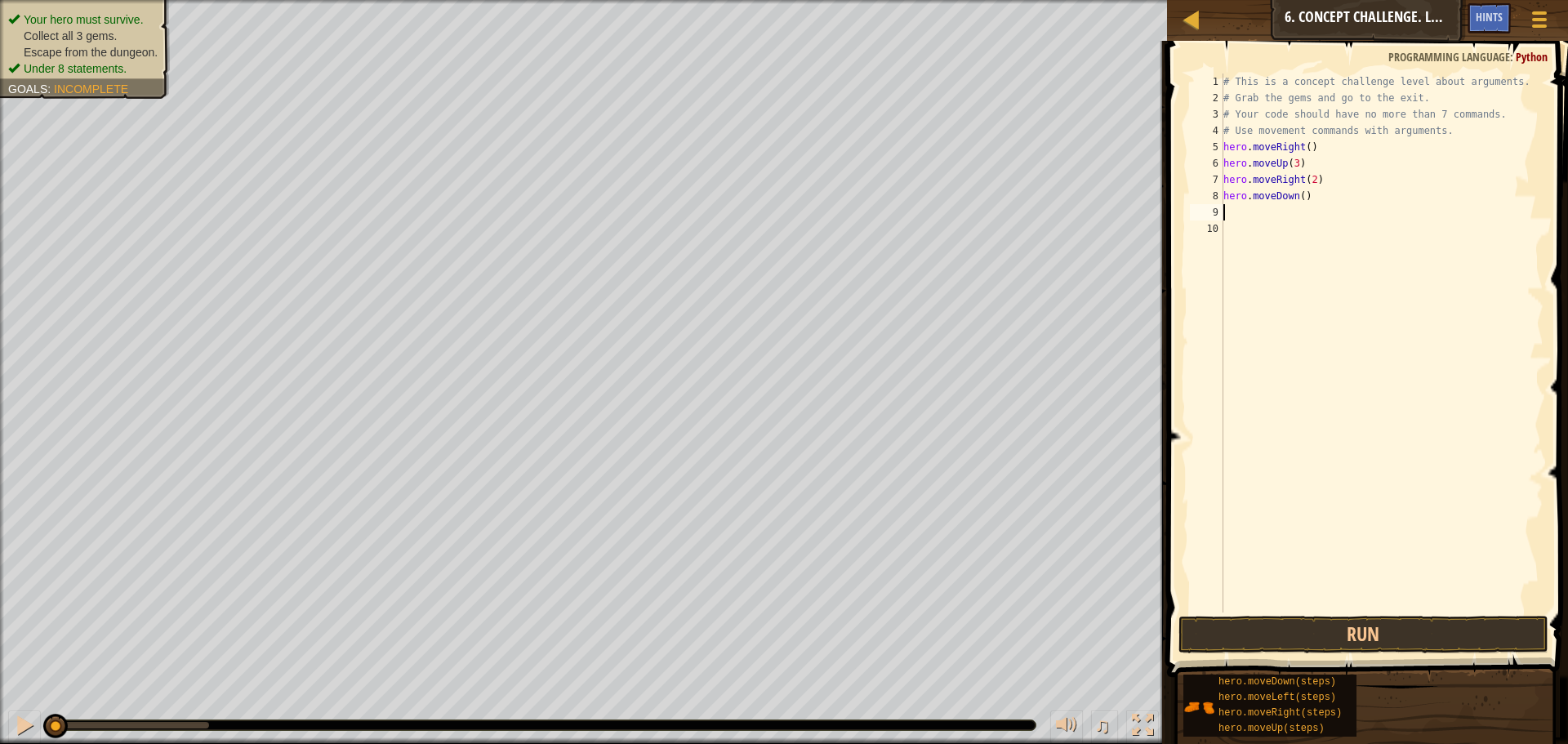
click at [1349, 202] on div "# This is a concept challenge level about arguments. # Grab the gems and go to …" at bounding box center [1382, 359] width 324 height 571
click at [1303, 194] on div "# This is a concept challenge level about arguments. # Grab the gems and go to …" at bounding box center [1382, 359] width 324 height 571
type textarea "hero.moveDown(3)"
click at [1312, 222] on div "# This is a concept challenge level about arguments. # Grab the gems and go to …" at bounding box center [1382, 359] width 324 height 571
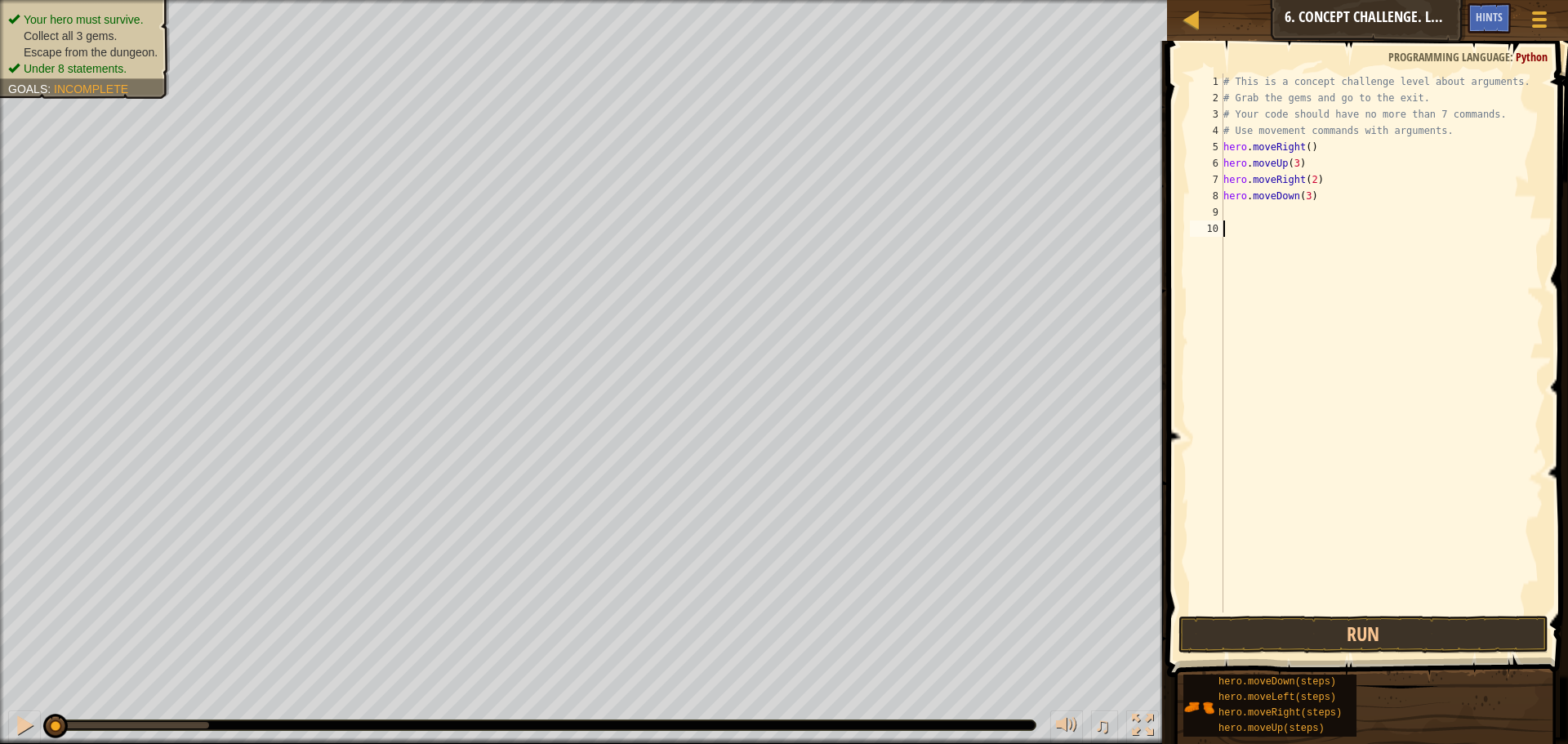
scroll to position [7, 0]
click at [1309, 216] on div "# This is a concept challenge level about arguments. # Grab the gems and go to …" at bounding box center [1382, 359] width 324 height 571
type textarea "h"
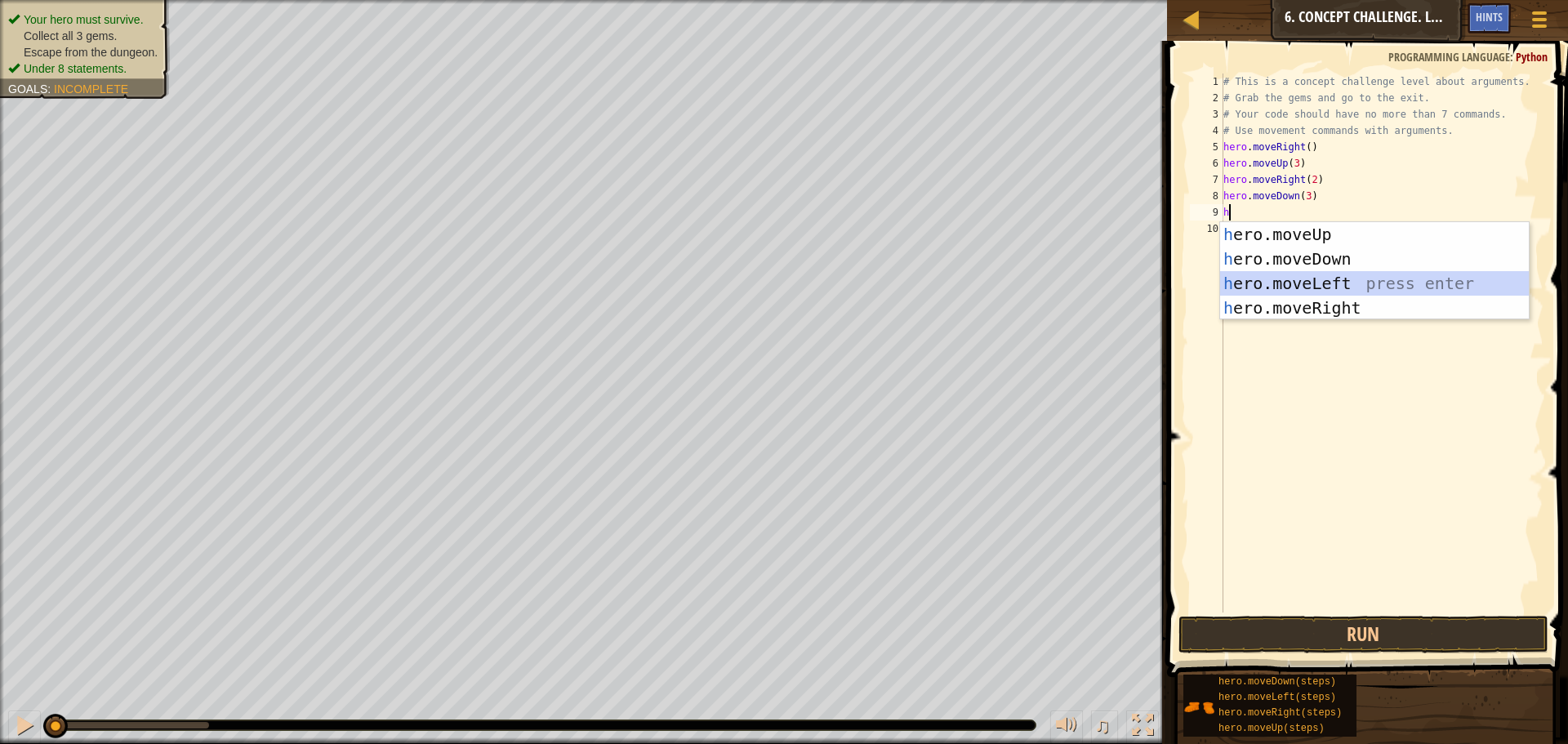
click at [1301, 290] on div "h ero.moveUp press enter h ero.moveDown press enter h ero.moveLeft press enter …" at bounding box center [1374, 295] width 309 height 147
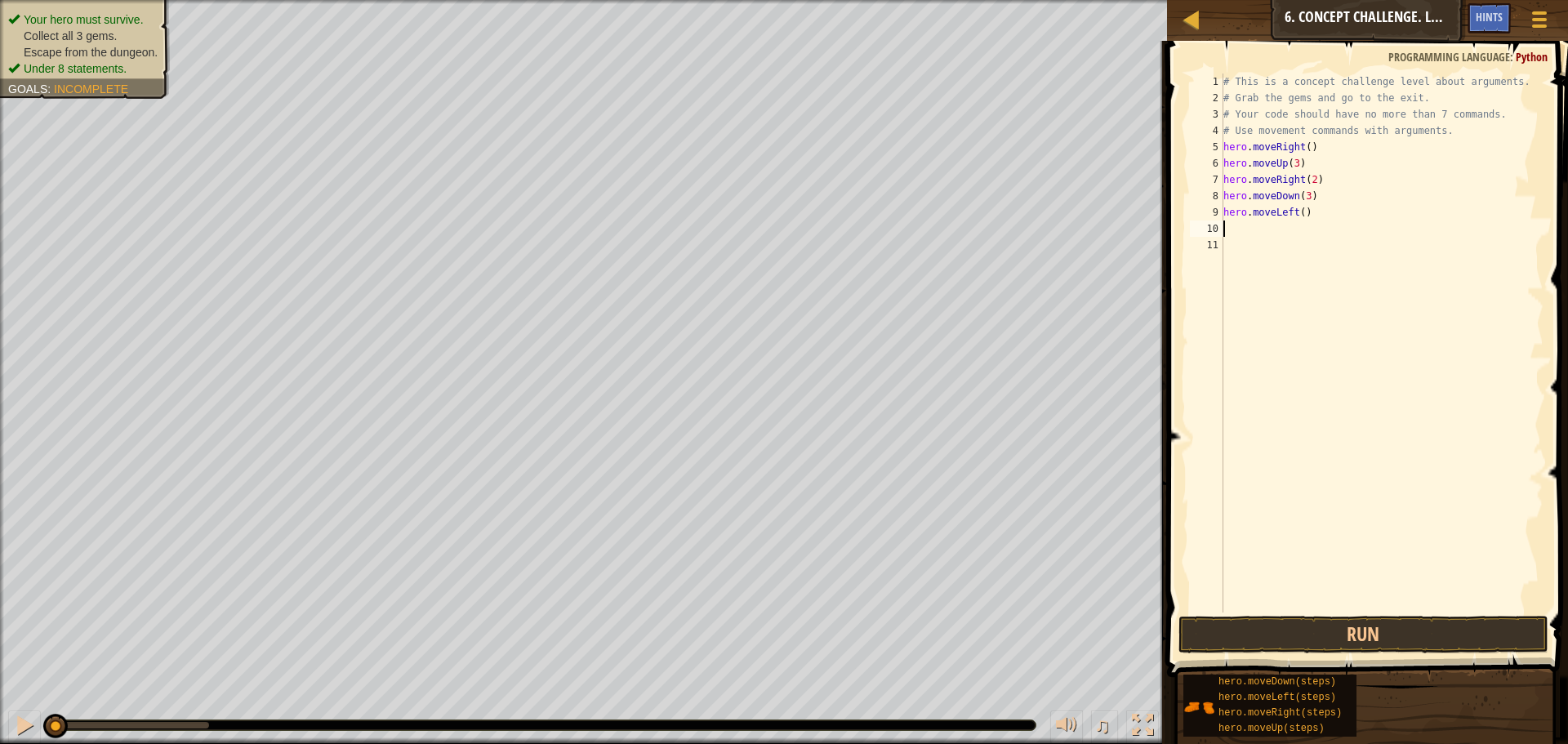
click at [1306, 216] on div "# This is a concept challenge level about arguments. # Grab the gems and go to …" at bounding box center [1382, 359] width 324 height 571
type textarea "hero.moveLeft()"
click at [1274, 232] on div "# This is a concept challenge level about arguments. # Grab the gems and go to …" at bounding box center [1382, 359] width 324 height 571
type textarea "h"
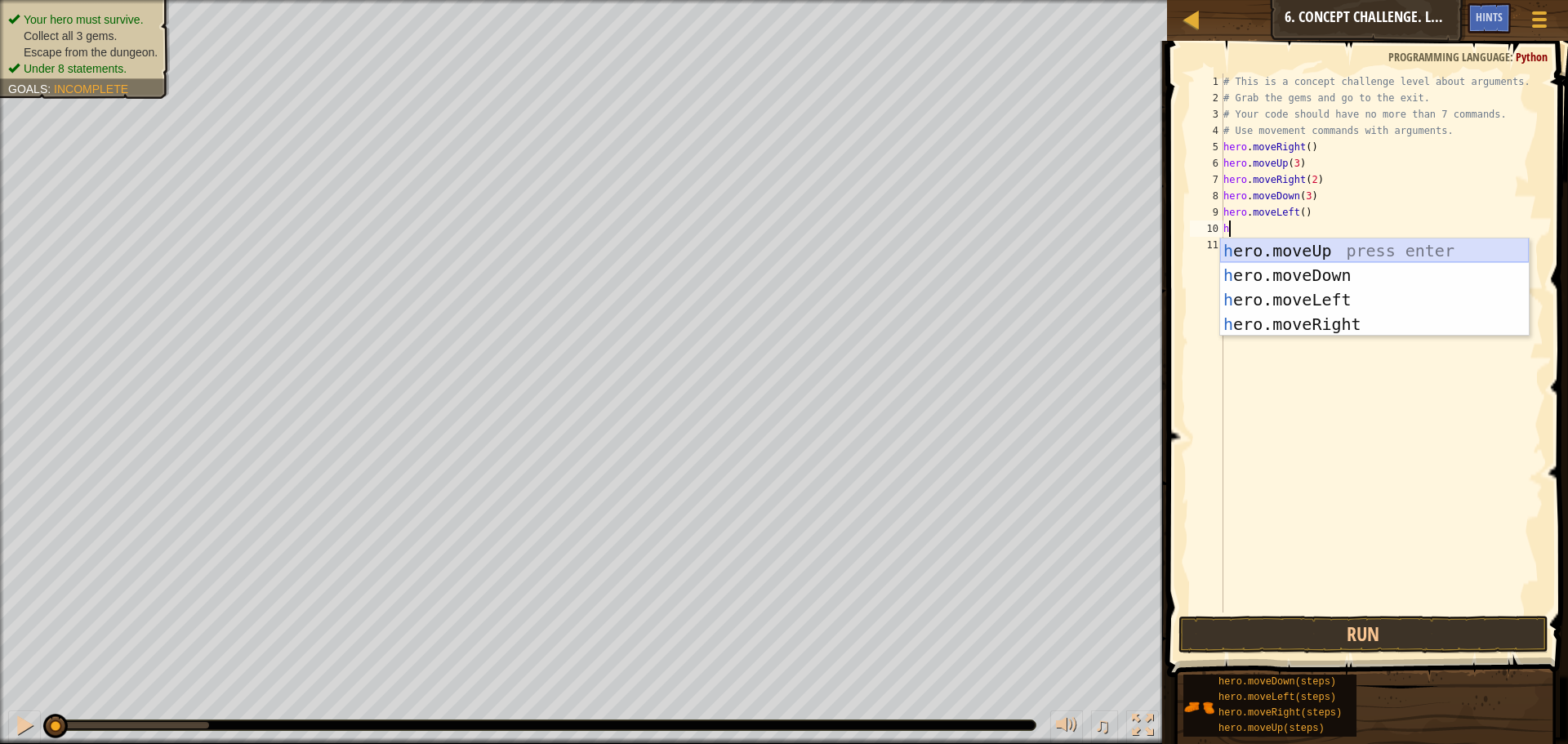
click at [1333, 250] on div "h ero.moveUp press enter h ero.moveDown press enter h ero.moveLeft press enter …" at bounding box center [1374, 311] width 309 height 147
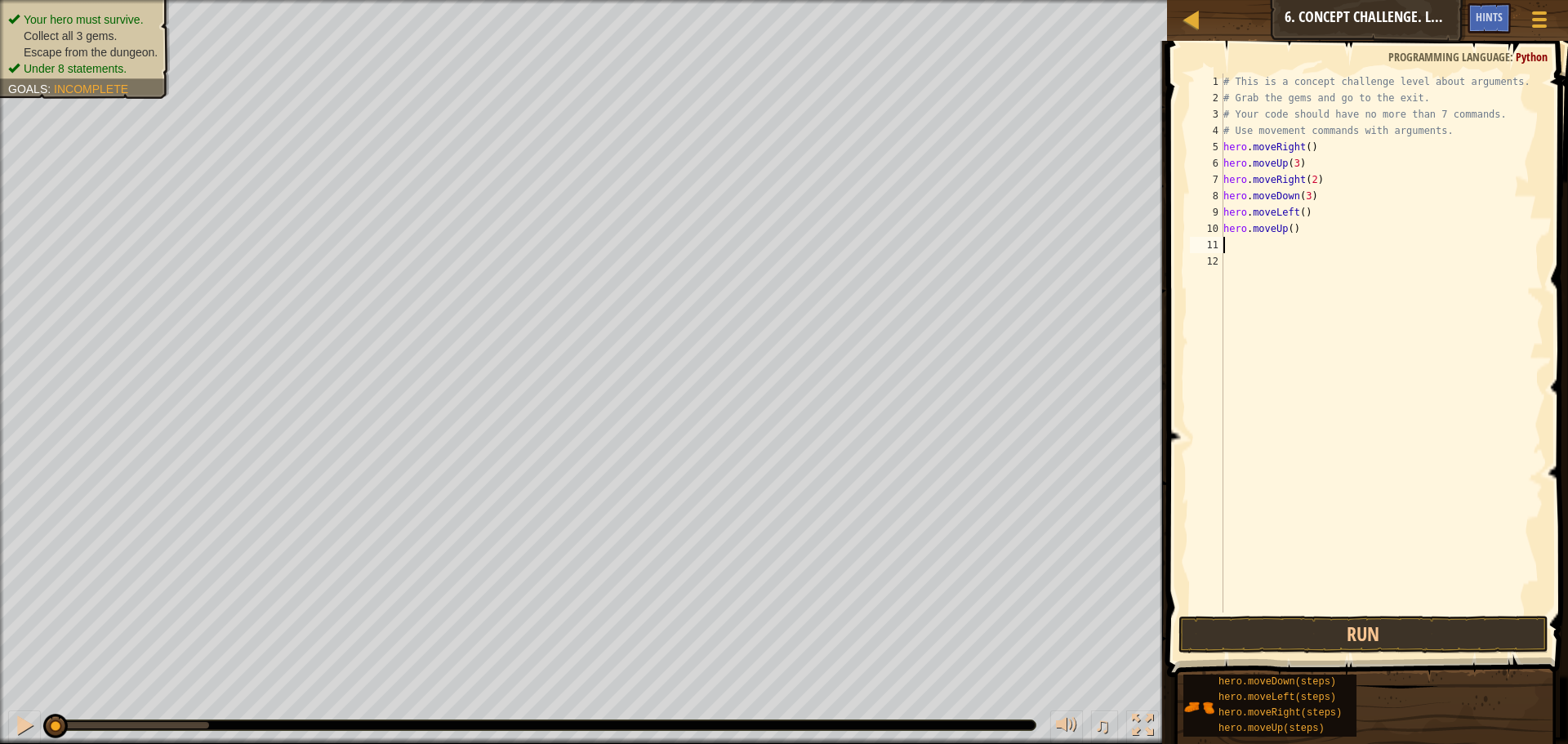
click at [1291, 233] on div "# This is a concept challenge level about arguments. # Grab the gems and go to …" at bounding box center [1382, 359] width 324 height 571
type textarea "hero.moveUp(2)"
click at [1305, 249] on div "# This is a concept challenge level about arguments. # Grab the gems and go to …" at bounding box center [1382, 359] width 324 height 571
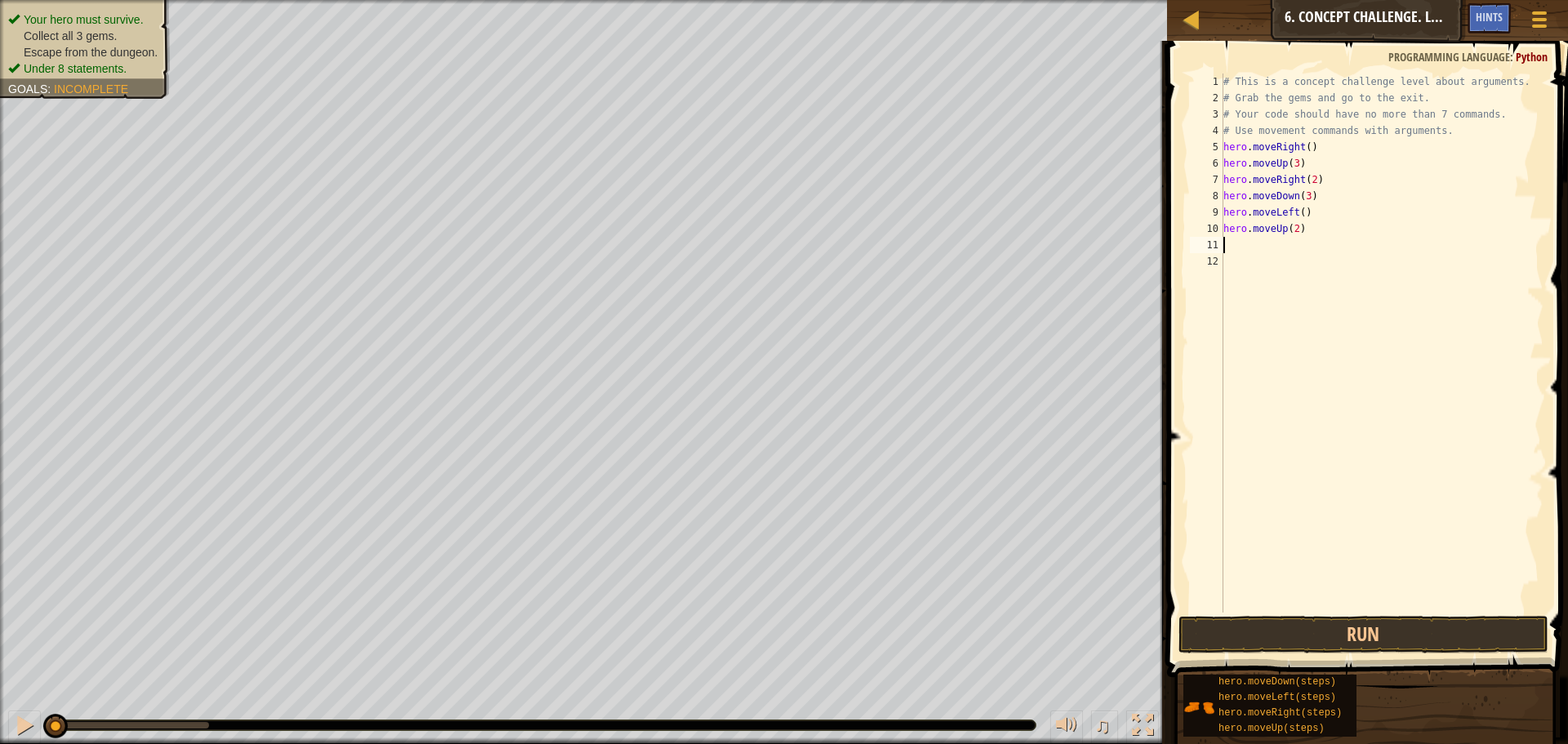
type textarea "h"
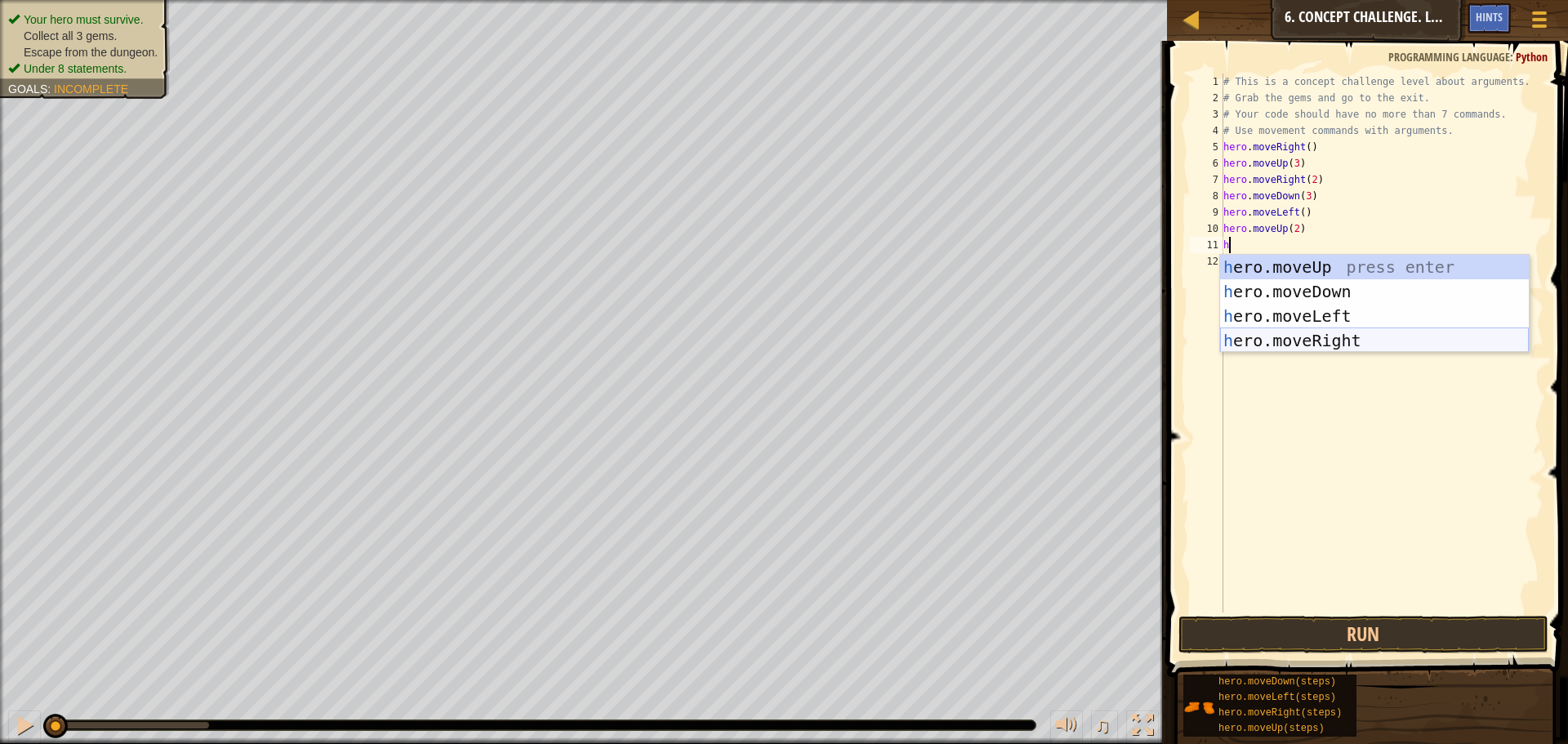
click at [1316, 332] on div "h ero.moveUp press enter h ero.moveDown press enter h ero.moveLeft press enter …" at bounding box center [1374, 328] width 309 height 147
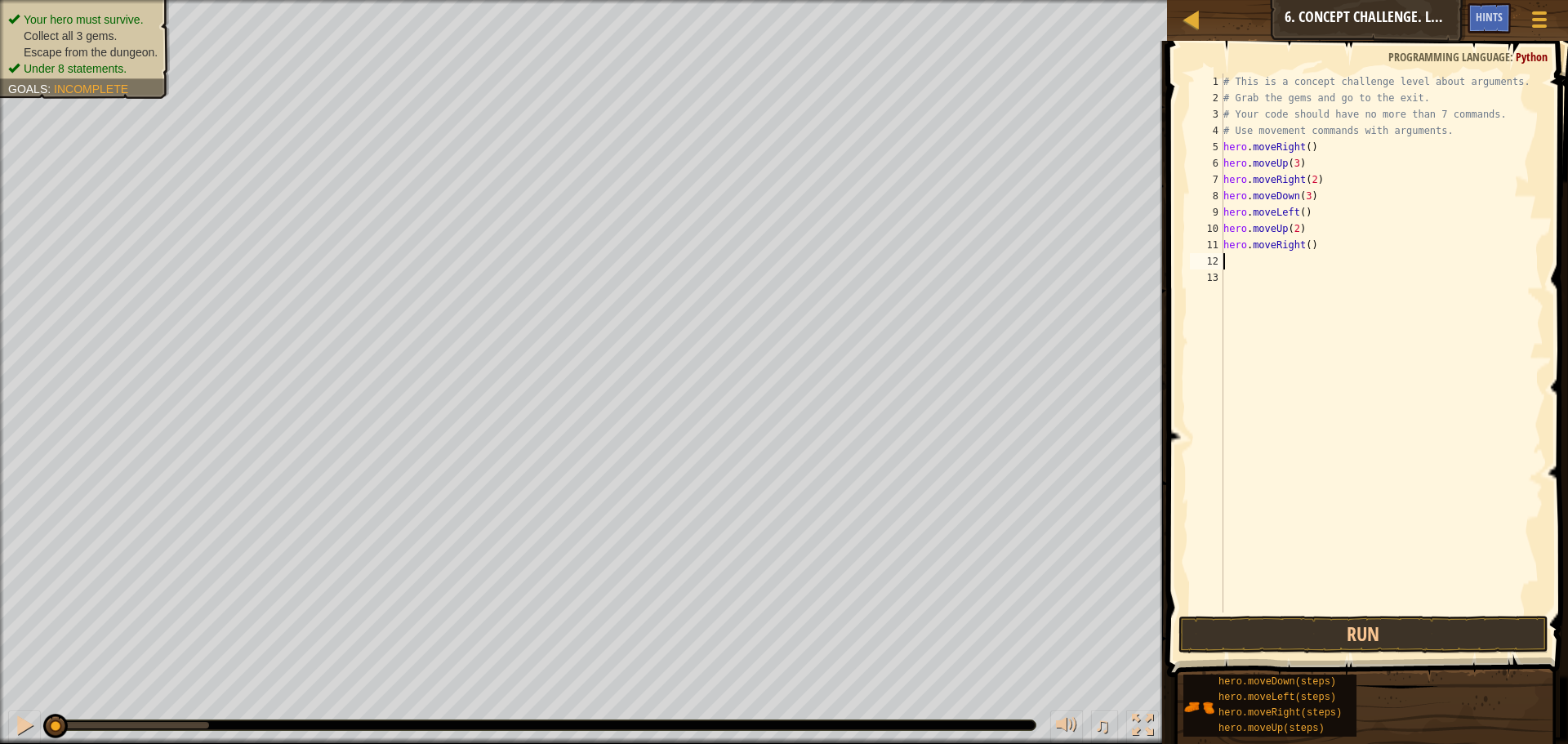
click at [1310, 247] on div "# This is a concept challenge level about arguments. # Grab the gems and go to …" at bounding box center [1382, 359] width 324 height 571
click at [1353, 633] on button "Run" at bounding box center [1363, 634] width 370 height 37
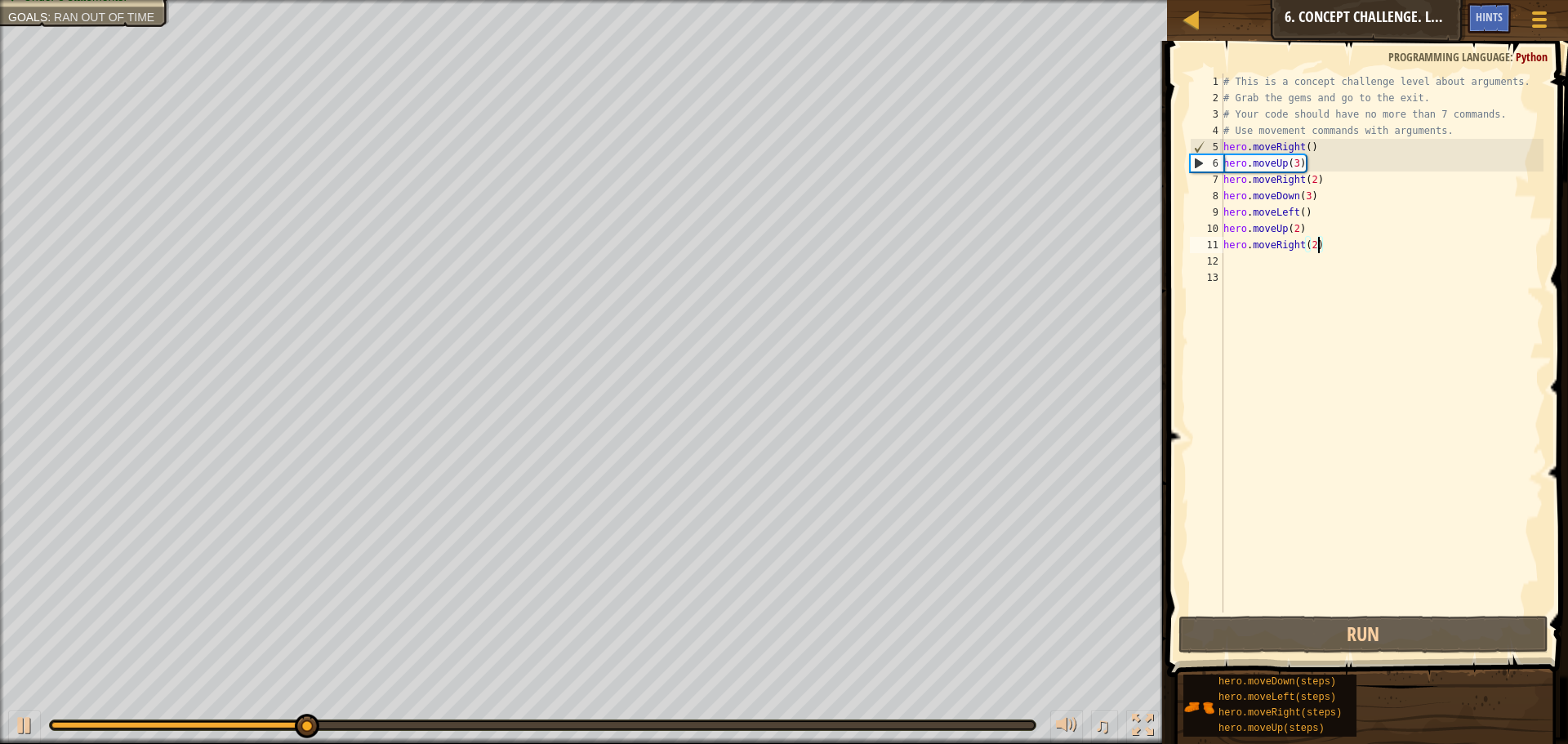
click at [1317, 244] on div "# This is a concept challenge level about arguments. # Grab the gems and go to …" at bounding box center [1382, 359] width 324 height 571
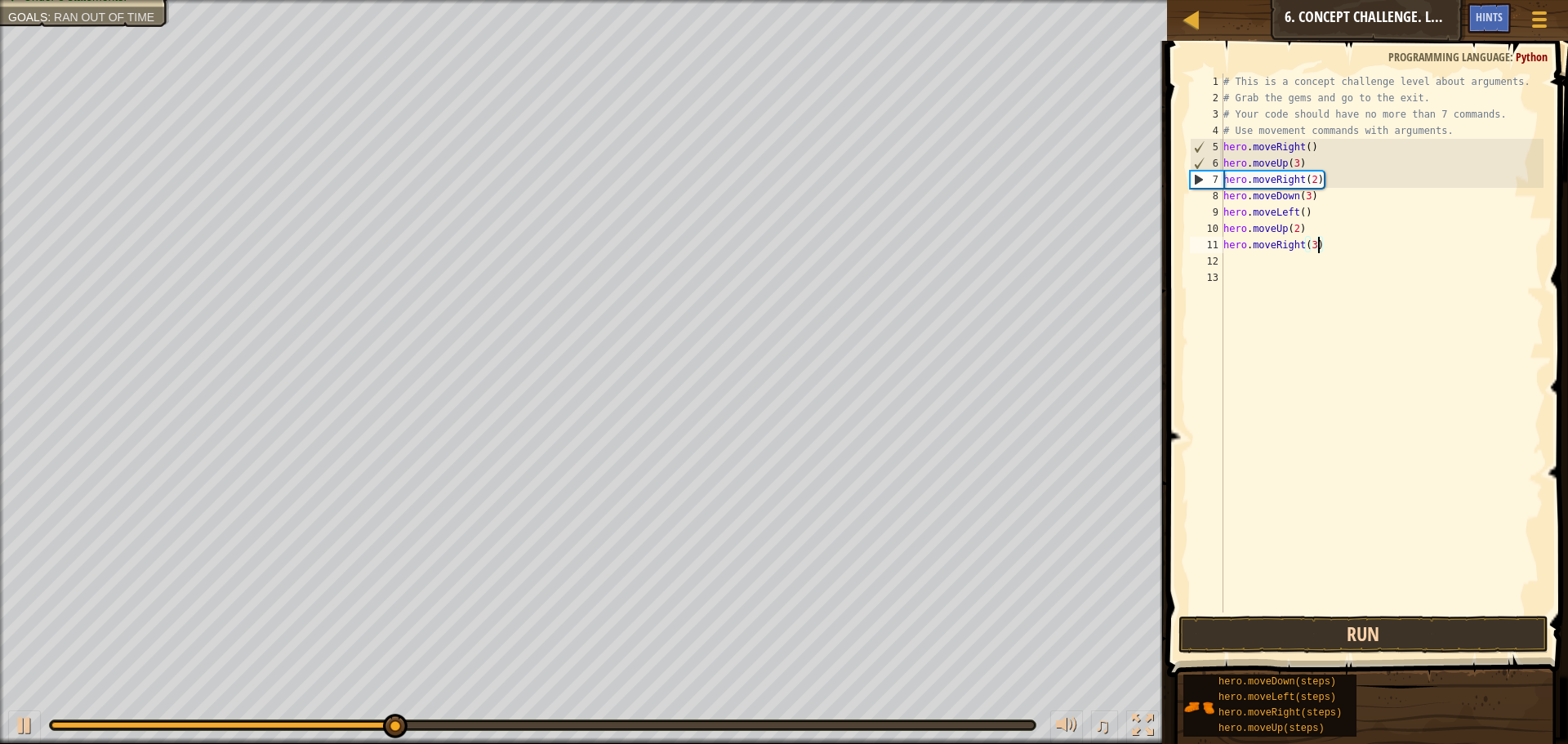
type textarea "hero.moveRight(3)"
click at [1356, 625] on button "Run" at bounding box center [1363, 634] width 370 height 37
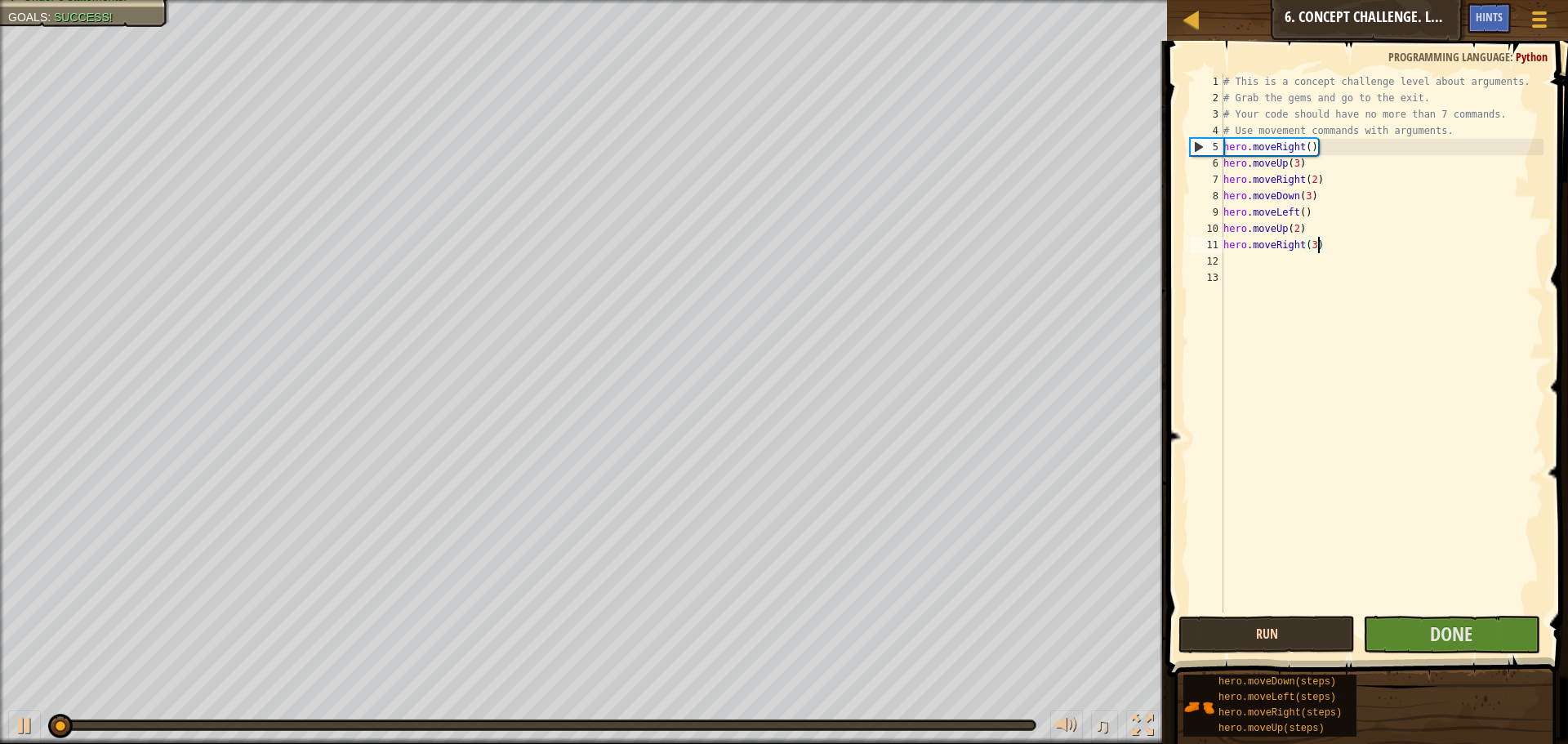
click at [1356, 625] on div "Run Submit Done" at bounding box center [1363, 634] width 370 height 37
click at [1421, 623] on button "Done" at bounding box center [1451, 634] width 176 height 37
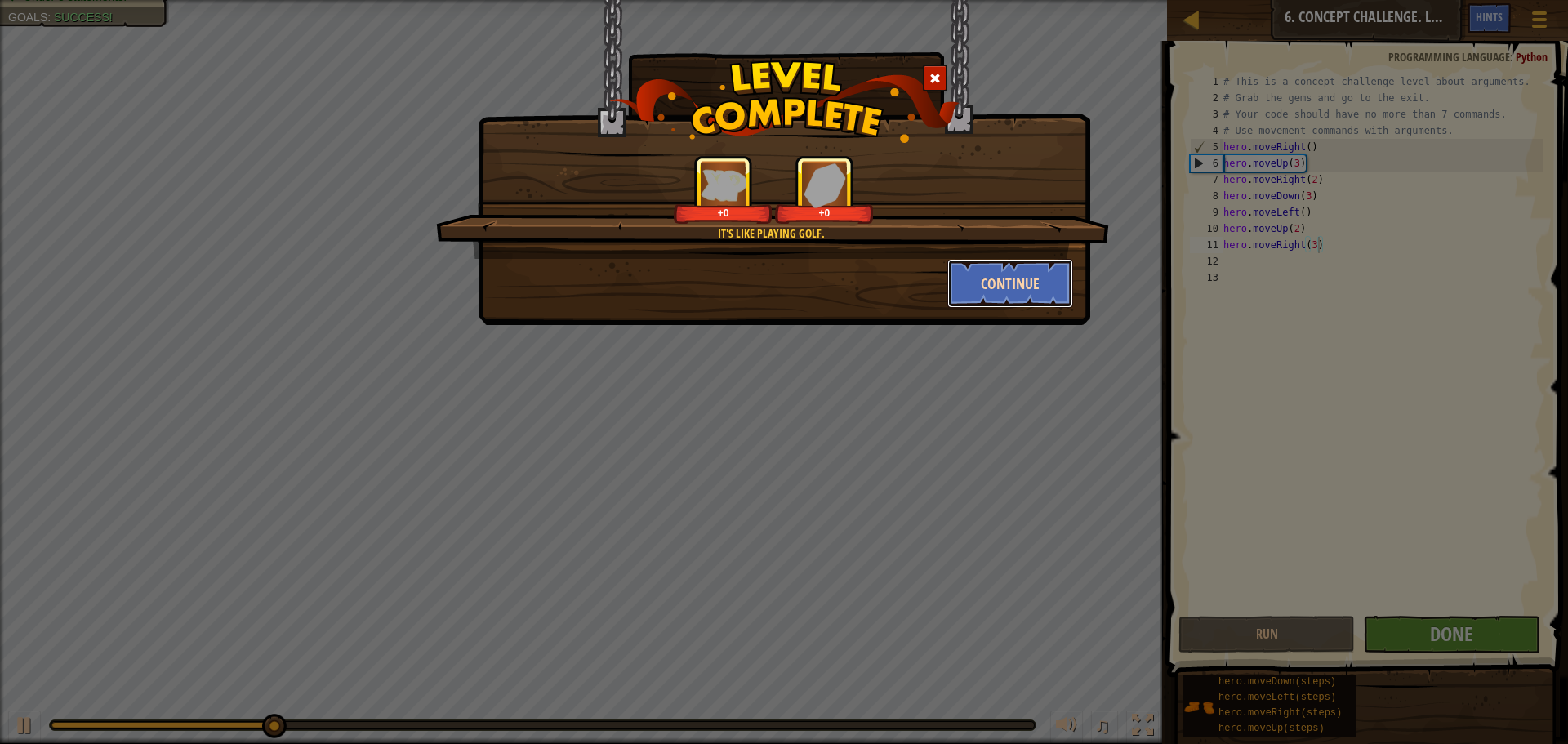
click at [947, 281] on button "Continue" at bounding box center [1010, 284] width 127 height 49
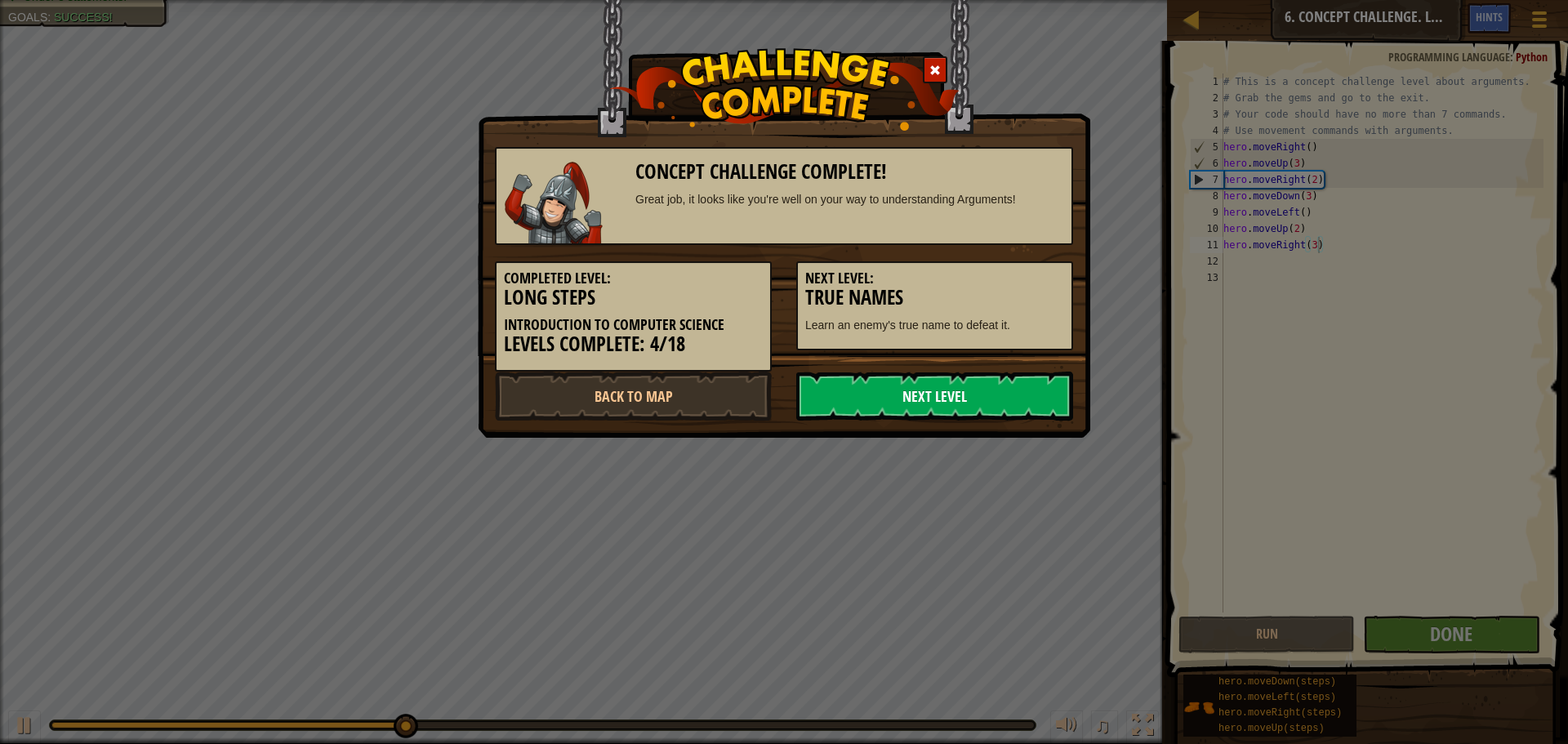
click at [994, 390] on link "Next Level" at bounding box center [934, 396] width 277 height 49
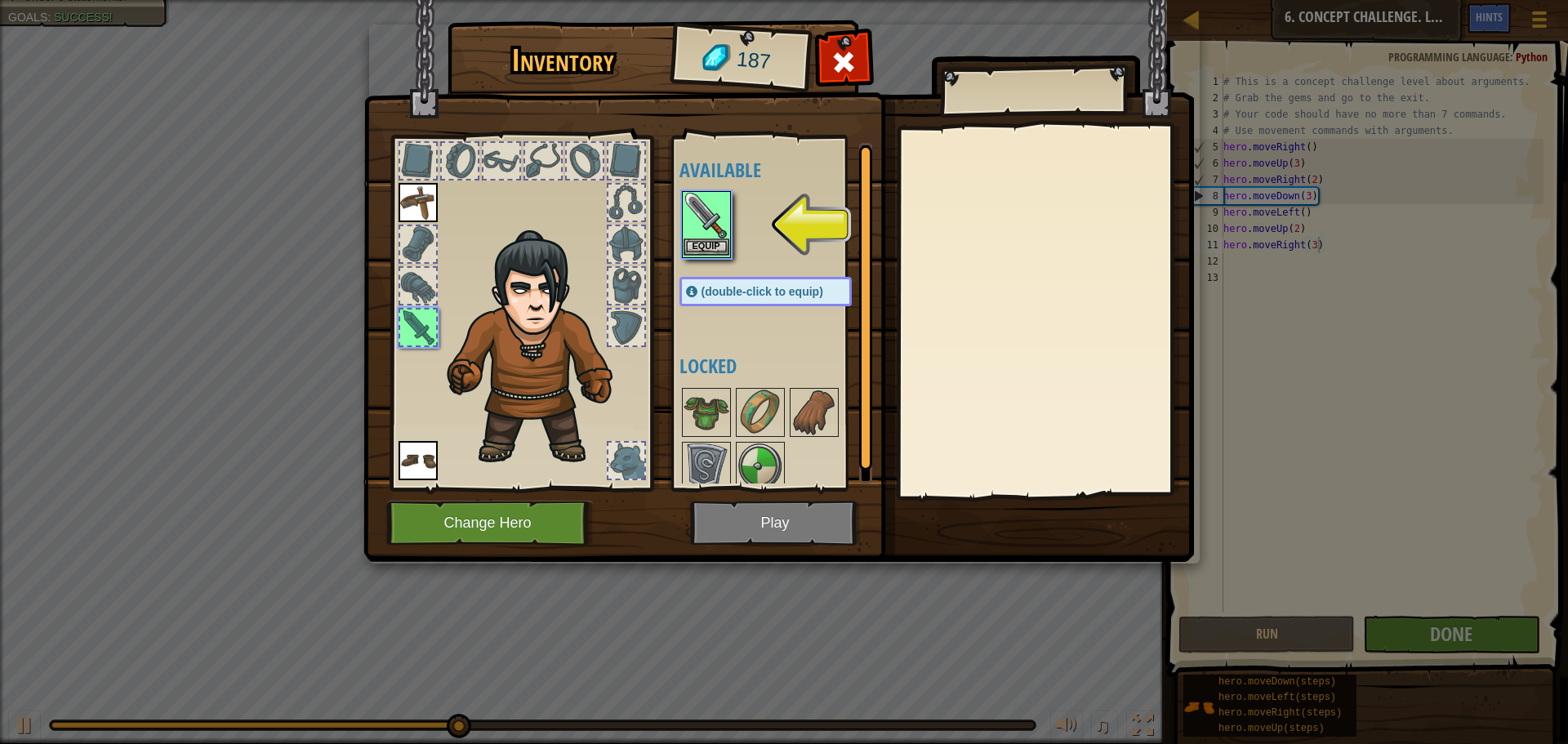
click at [689, 235] on img at bounding box center [707, 215] width 46 height 46
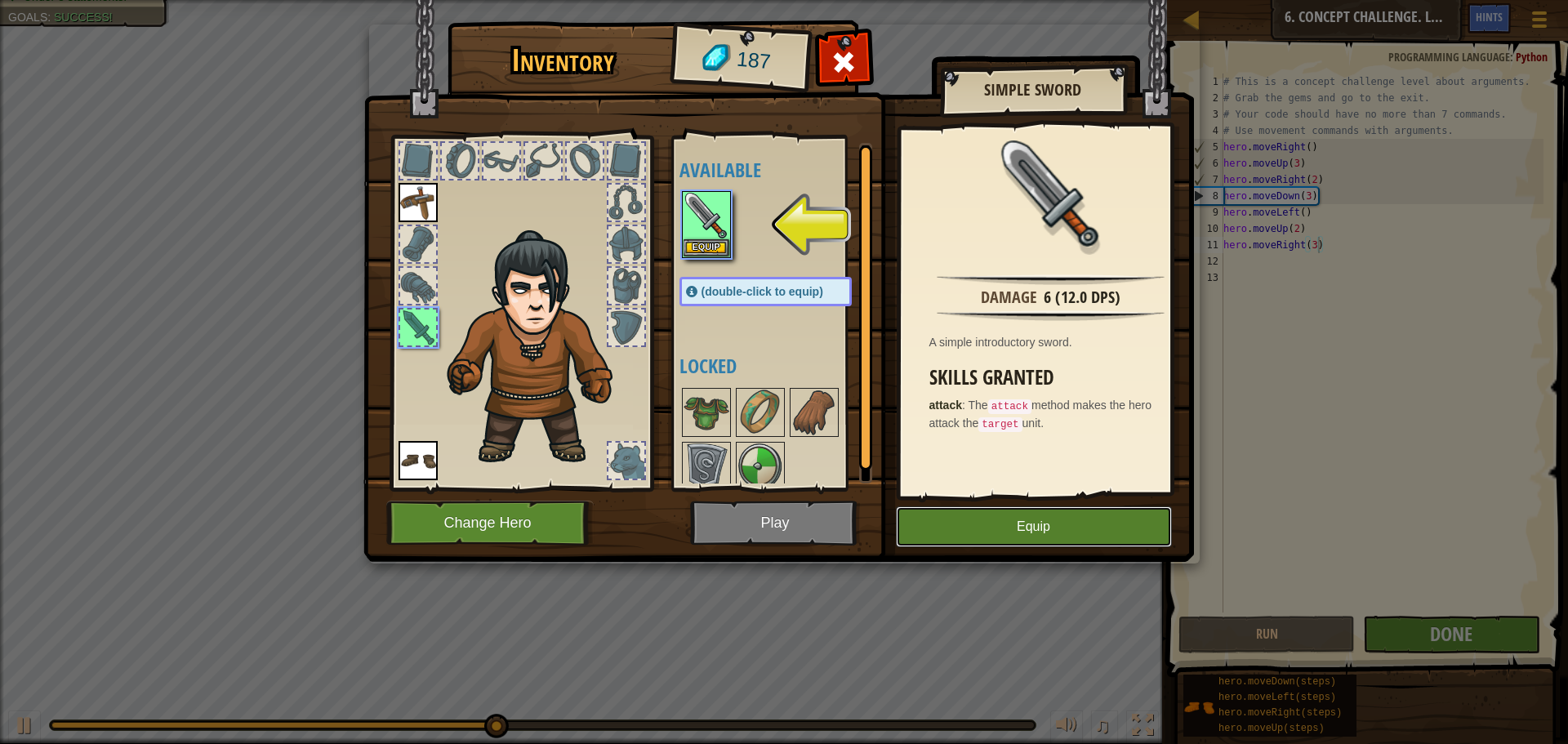
click at [948, 509] on button "Equip" at bounding box center [1034, 526] width 276 height 41
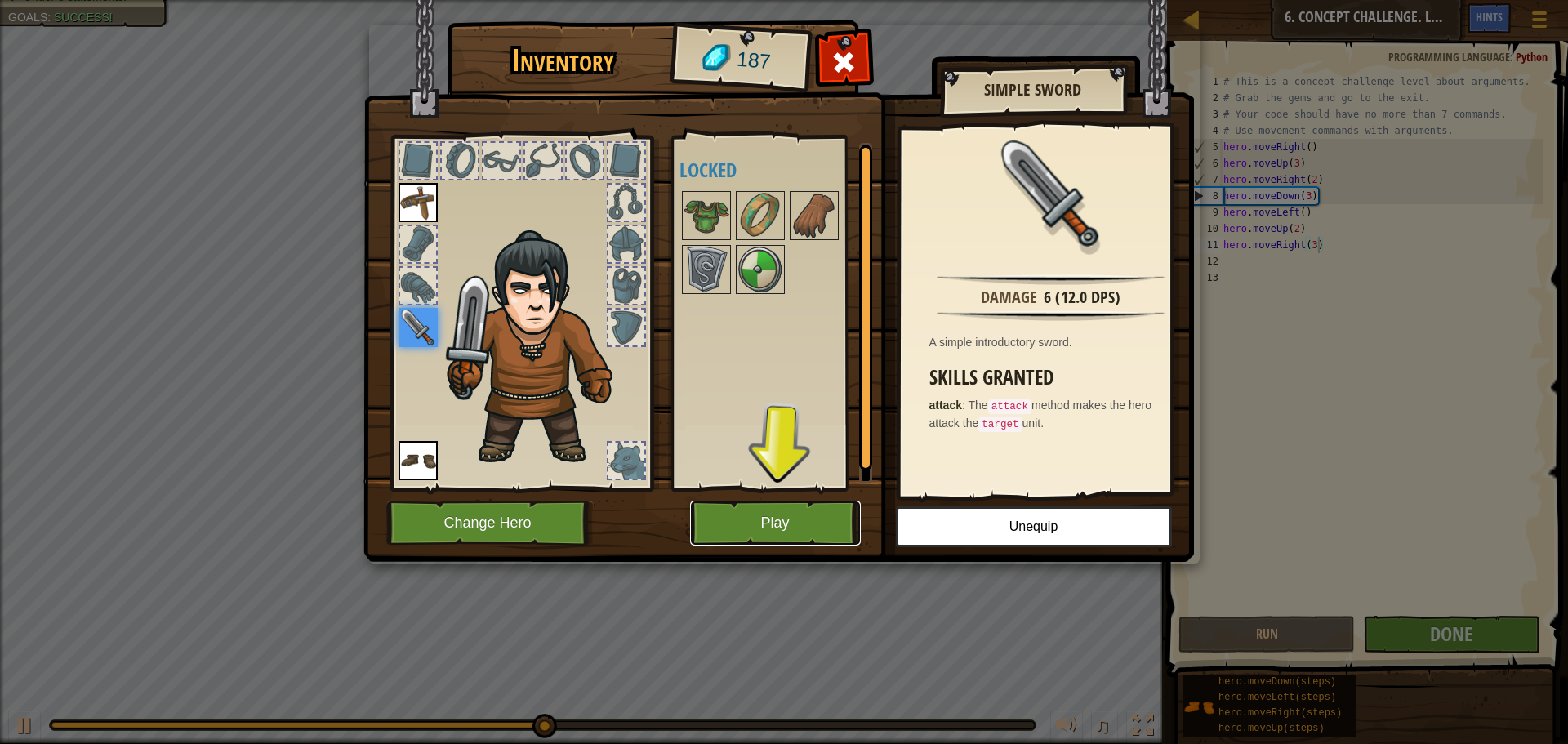
click at [826, 514] on button "Play" at bounding box center [775, 522] width 171 height 45
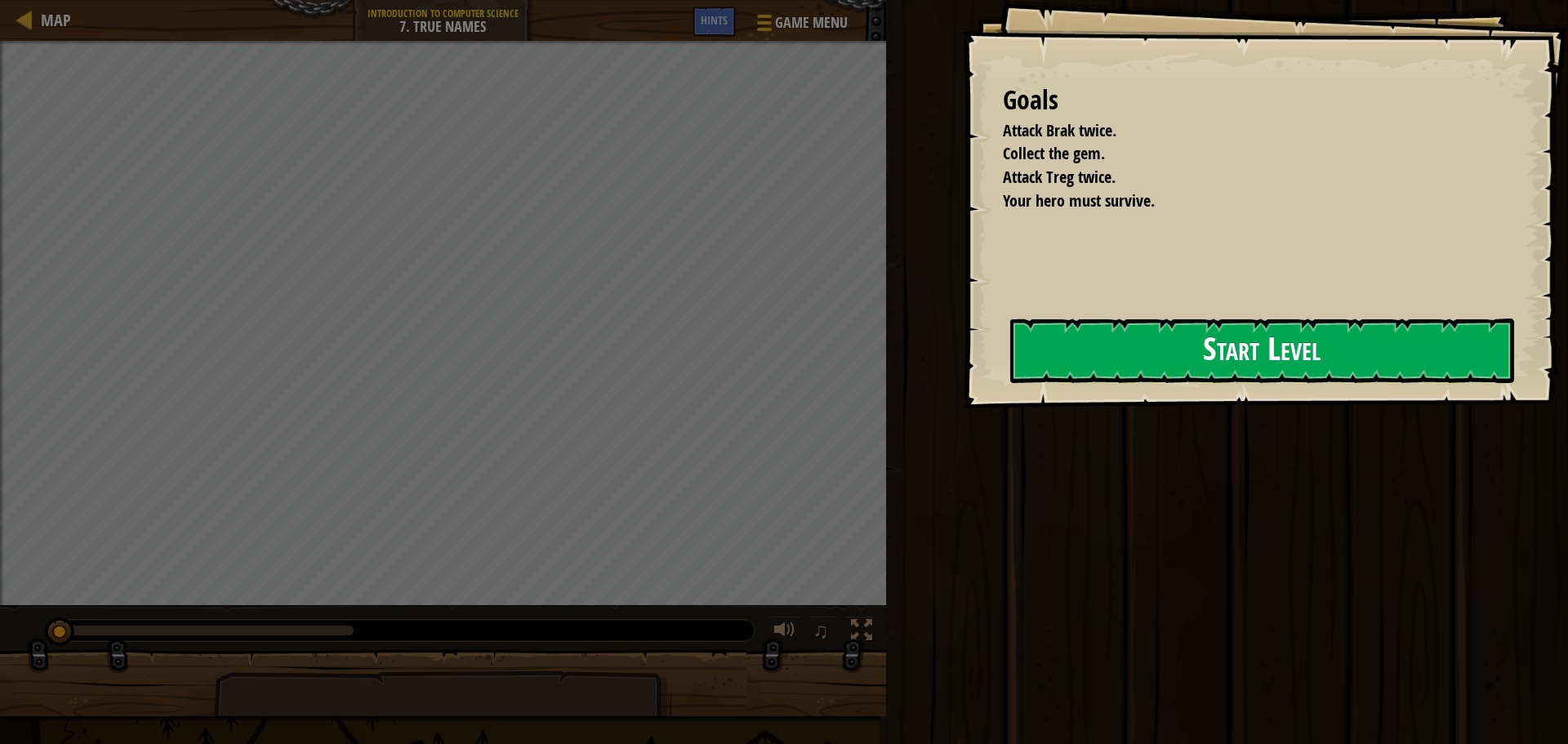
click at [1052, 335] on button "Start Level" at bounding box center [1262, 351] width 504 height 65
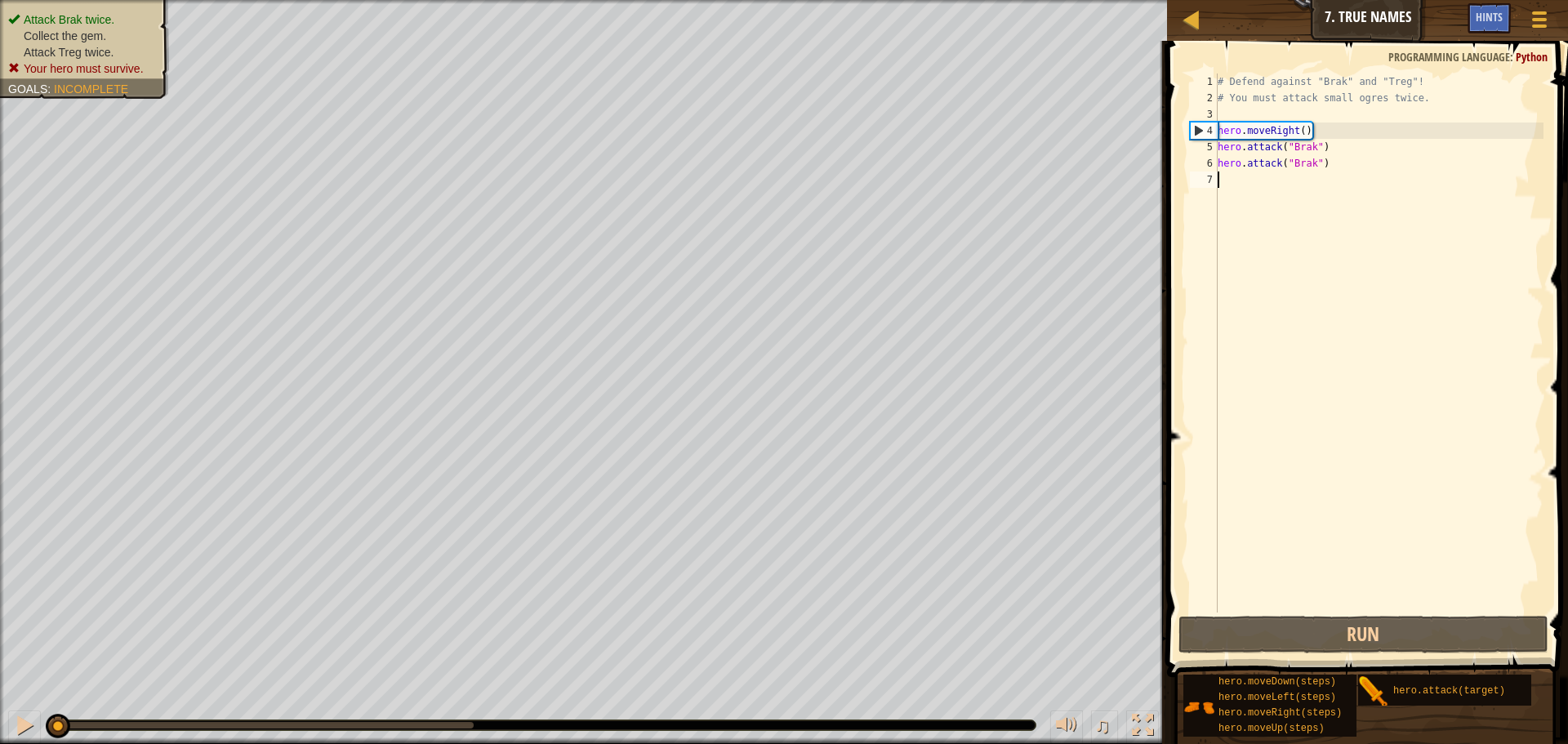
click at [1262, 179] on div "# Defend against "Brak" and "Treg"! # You must attack small ogres twice. hero .…" at bounding box center [1379, 359] width 329 height 571
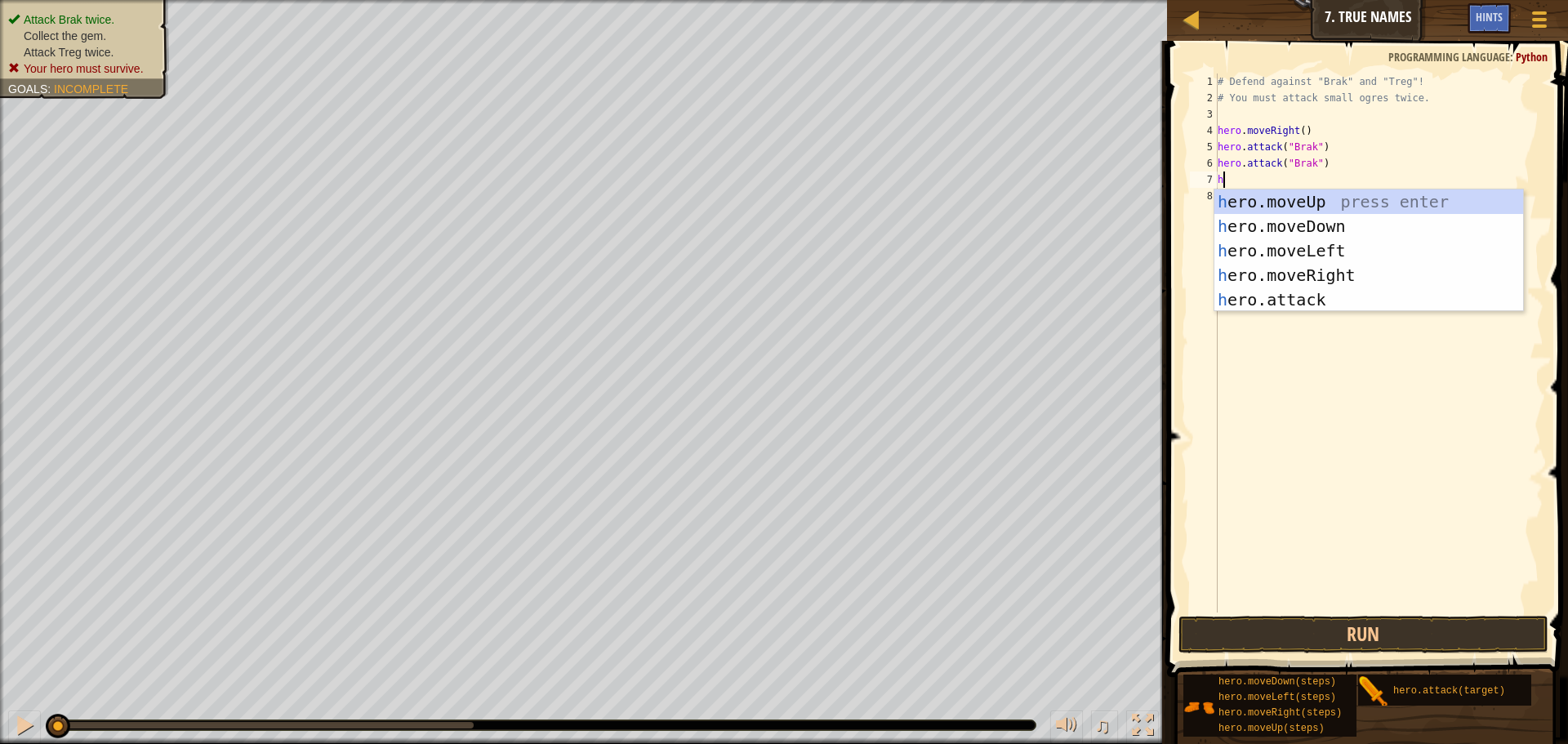
click at [1342, 122] on div "# Defend against "Brak" and "Treg"! # You must attack small ogres twice. hero .…" at bounding box center [1379, 359] width 329 height 571
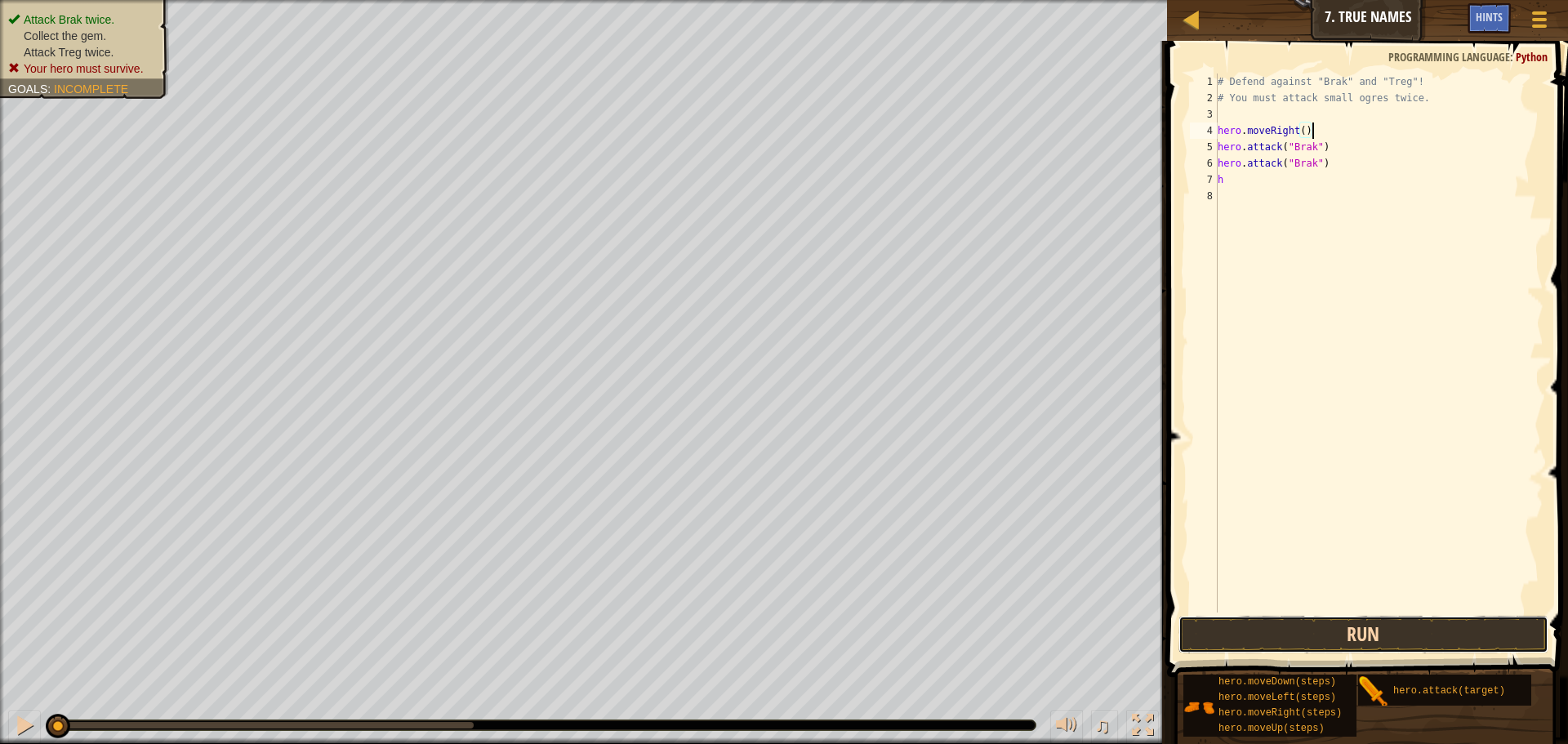
click at [1352, 643] on button "Run" at bounding box center [1363, 634] width 370 height 37
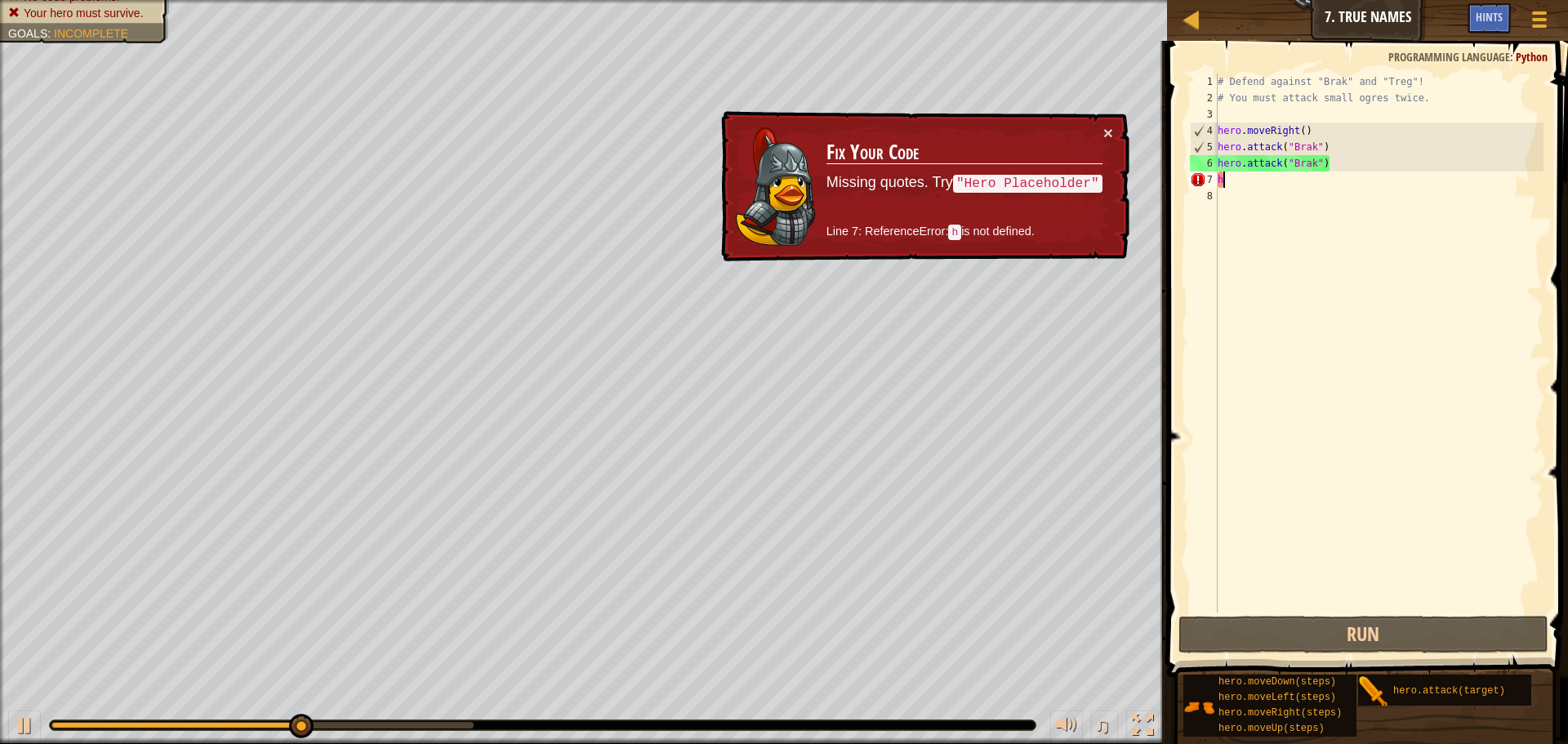
click at [1362, 182] on div "# Defend against "Brak" and "Treg"! # You must attack small ogres twice. hero .…" at bounding box center [1379, 359] width 329 height 571
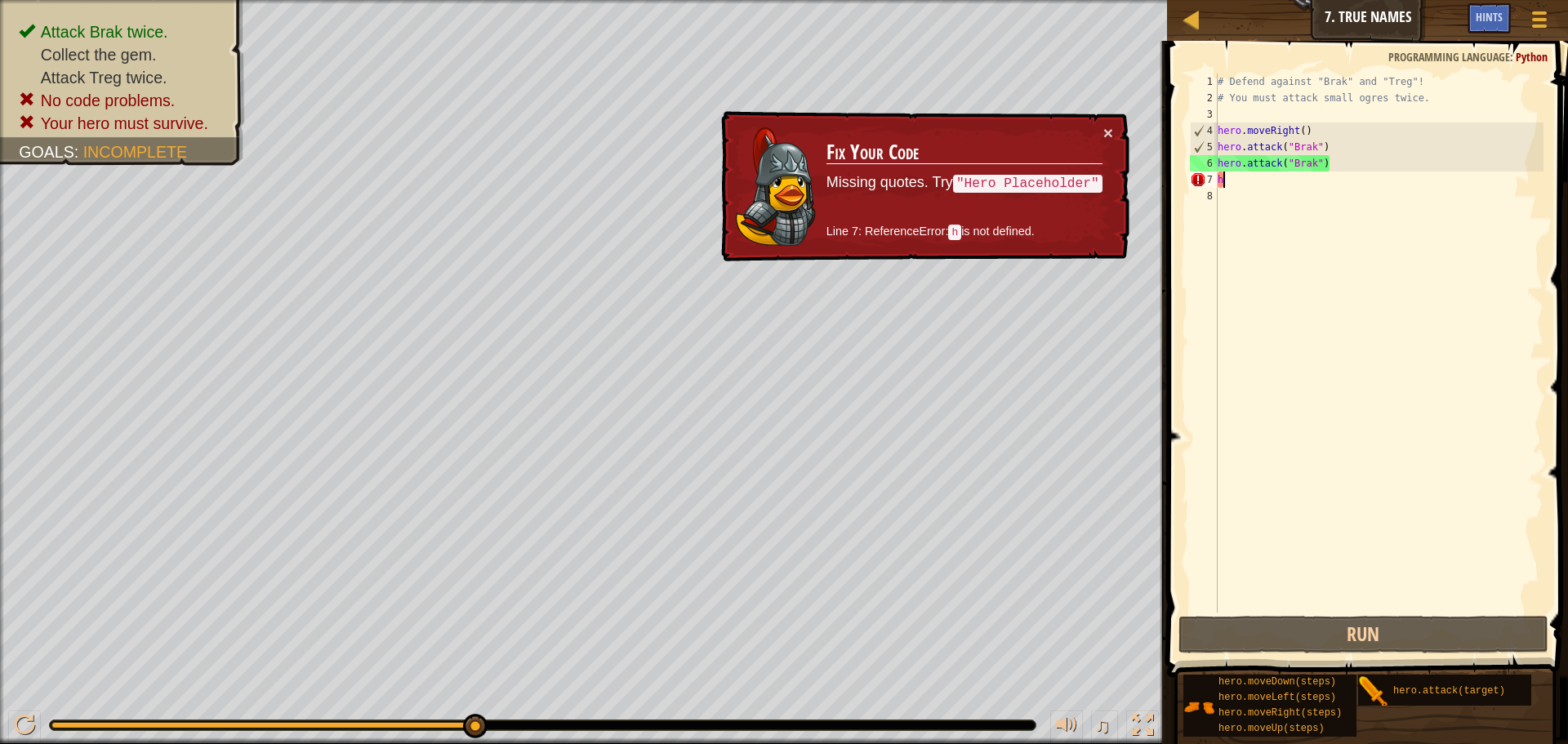
click at [1333, 153] on div "# Defend against "Brak" and "Treg"! # You must attack small ogres twice. hero .…" at bounding box center [1379, 359] width 329 height 571
click at [1245, 179] on div "# Defend against "Brak" and "Treg"! # You must attack small ogres twice. hero .…" at bounding box center [1379, 359] width 329 height 571
type textarea "h"
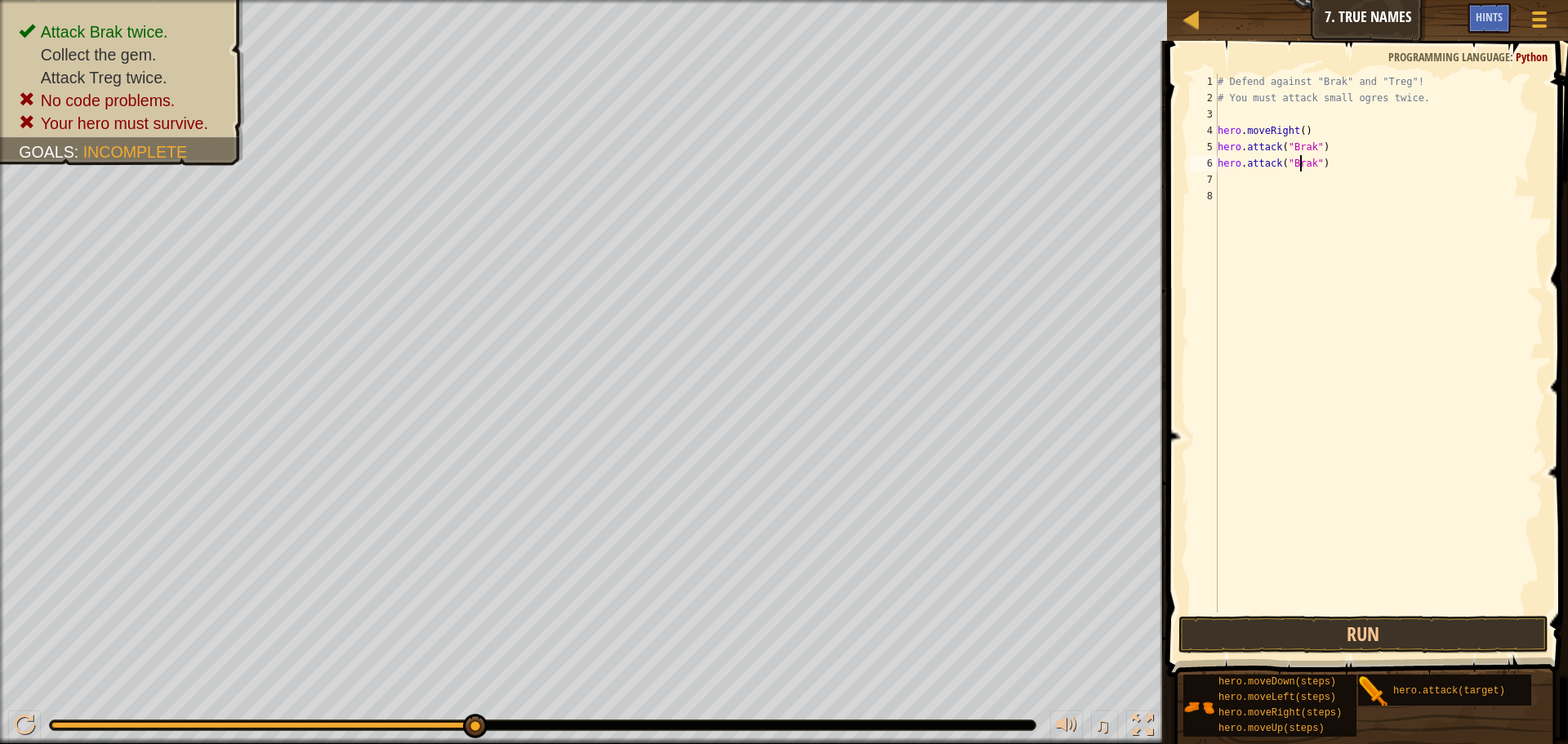
click at [1300, 158] on div "# Defend against "Brak" and "Treg"! # You must attack small ogres twice. hero .…" at bounding box center [1379, 359] width 329 height 571
type textarea "hero.attack("Brak")"
click at [1331, 147] on div "# Defend against "Brak" and "Treg"! # You must attack small ogres twice. hero .…" at bounding box center [1379, 359] width 329 height 571
type textarea "h"
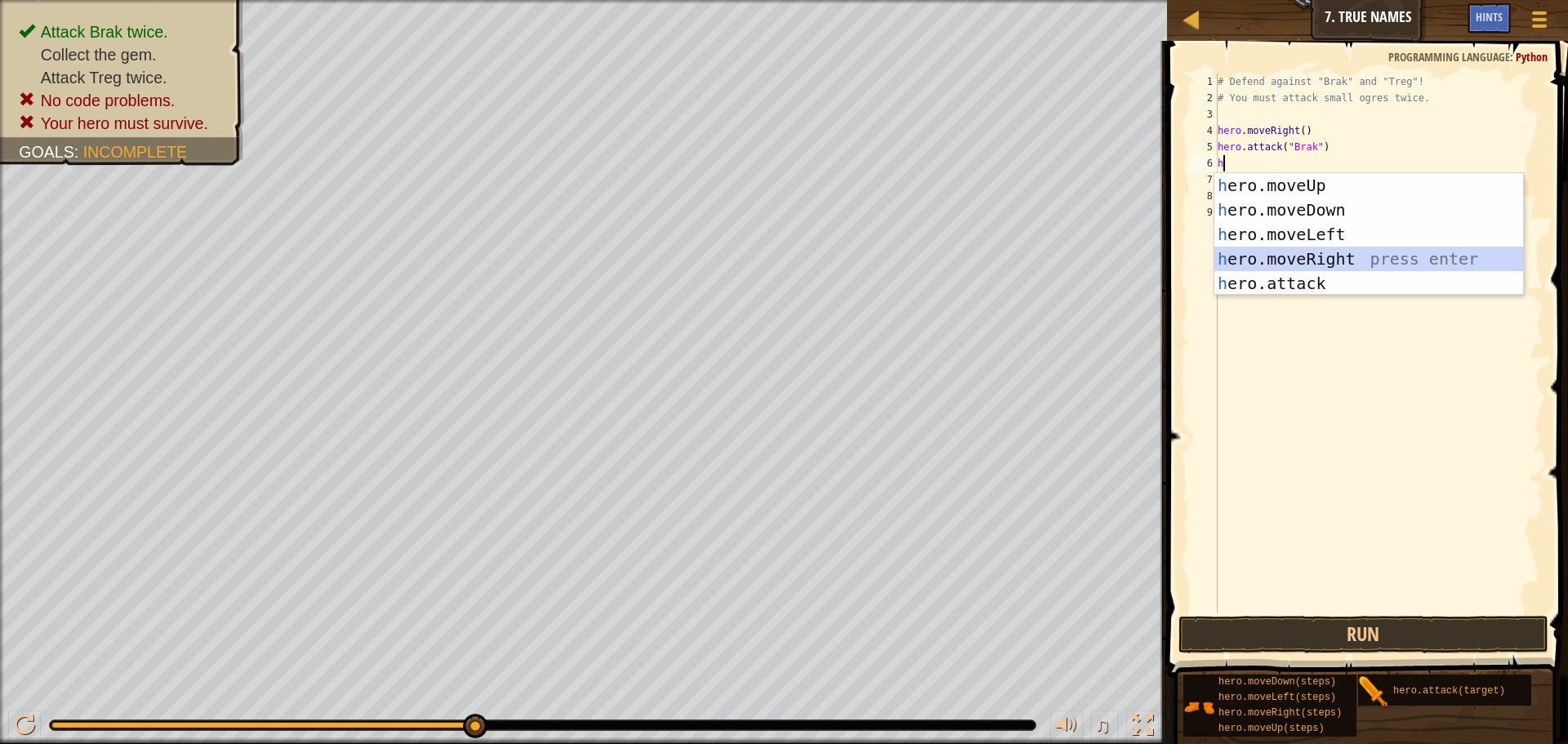
click at [1318, 256] on div "h ero.moveUp press enter h ero.moveDown press enter h ero.moveLeft press enter …" at bounding box center [1369, 259] width 309 height 172
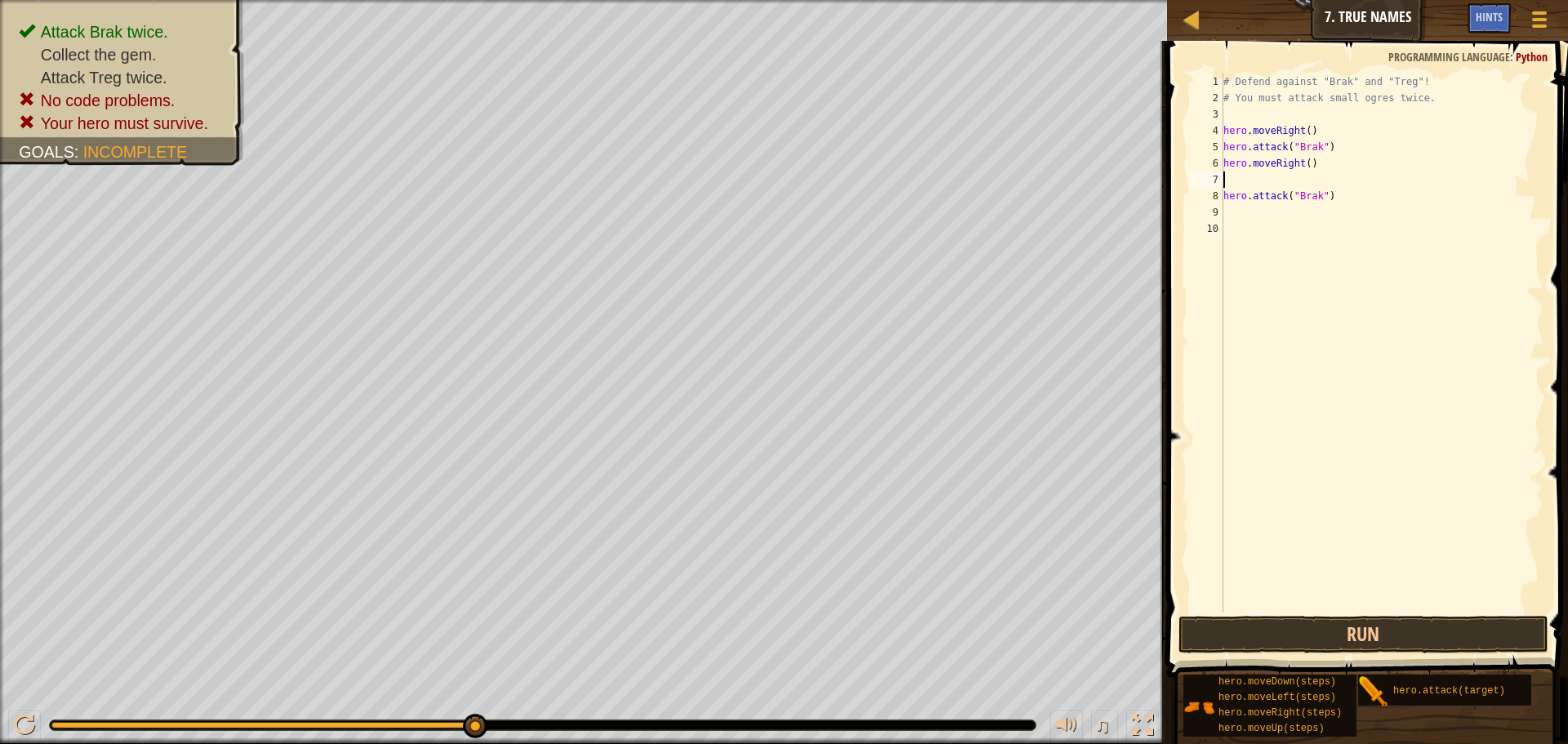
type textarea "hero.moveRight()"
click at [1326, 208] on div "# Defend against "Brak" and "Treg"! # You must attack small ogres twice. hero .…" at bounding box center [1378, 359] width 330 height 571
click at [1326, 191] on div "# Defend against "Brak" and "Treg"! # You must attack small ogres twice. hero .…" at bounding box center [1378, 359] width 330 height 571
click at [1294, 198] on div "# Defend against "Brak" and "Treg"! # You must attack small ogres twice. hero .…" at bounding box center [1378, 359] width 330 height 571
click at [1453, 633] on button "Run" at bounding box center [1363, 634] width 370 height 37
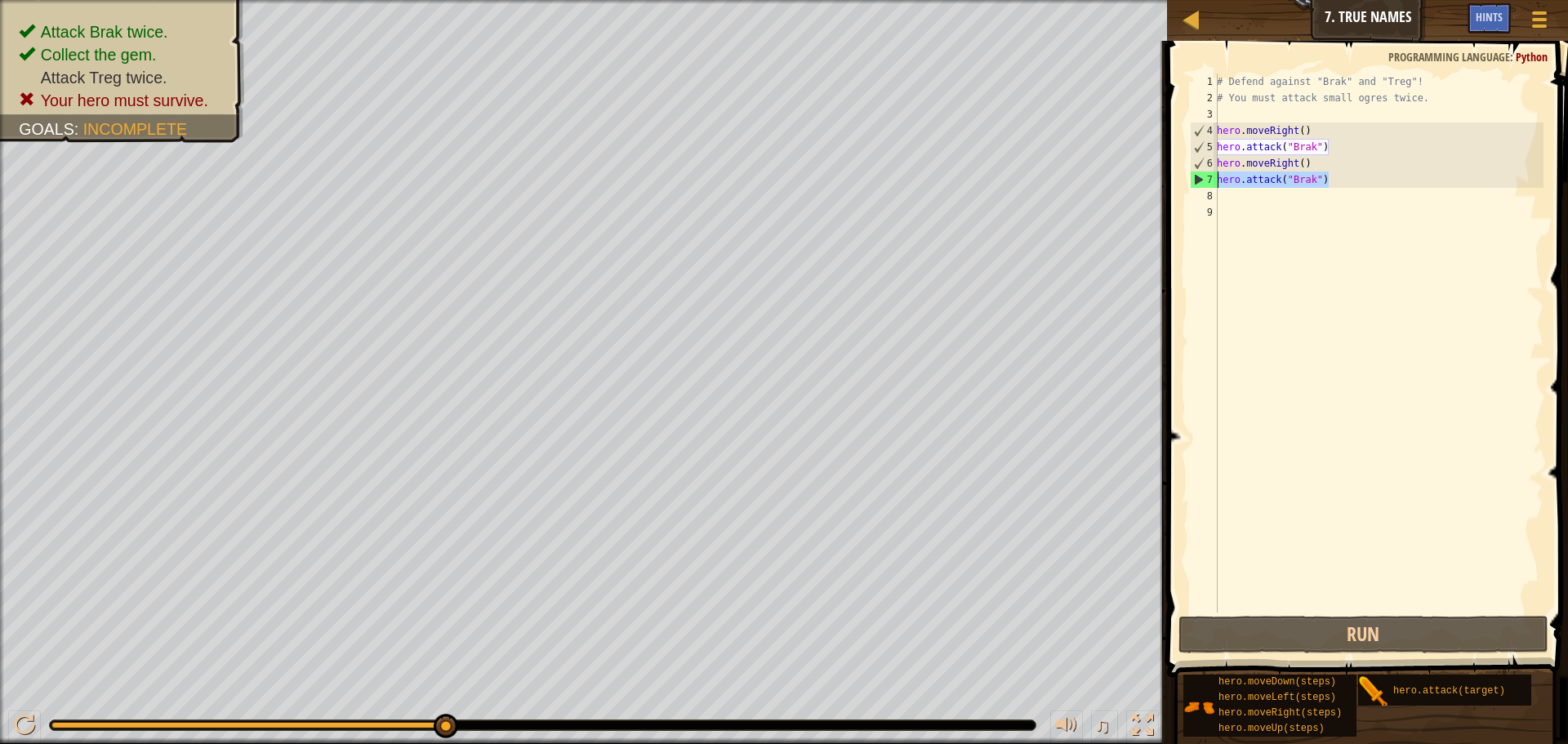
drag, startPoint x: 1328, startPoint y: 183, endPoint x: 1194, endPoint y: 182, distance: 134.0
click at [1194, 182] on div "1 2 3 4 5 6 7 8 9 # Defend against "Brak" and "Treg"! # You must attack small o…" at bounding box center [1364, 342] width 357 height 539
click at [1343, 143] on div "# Defend against "Brak" and "Treg"! # You must attack small ogres twice. hero .…" at bounding box center [1378, 359] width 330 height 571
click at [1337, 131] on div "# Defend against "Brak" and "Treg"! # You must attack small ogres twice. hero .…" at bounding box center [1378, 359] width 330 height 571
click at [1339, 142] on div "# Defend against "Brak" and "Treg"! # You must attack small ogres twice. hero .…" at bounding box center [1378, 359] width 330 height 571
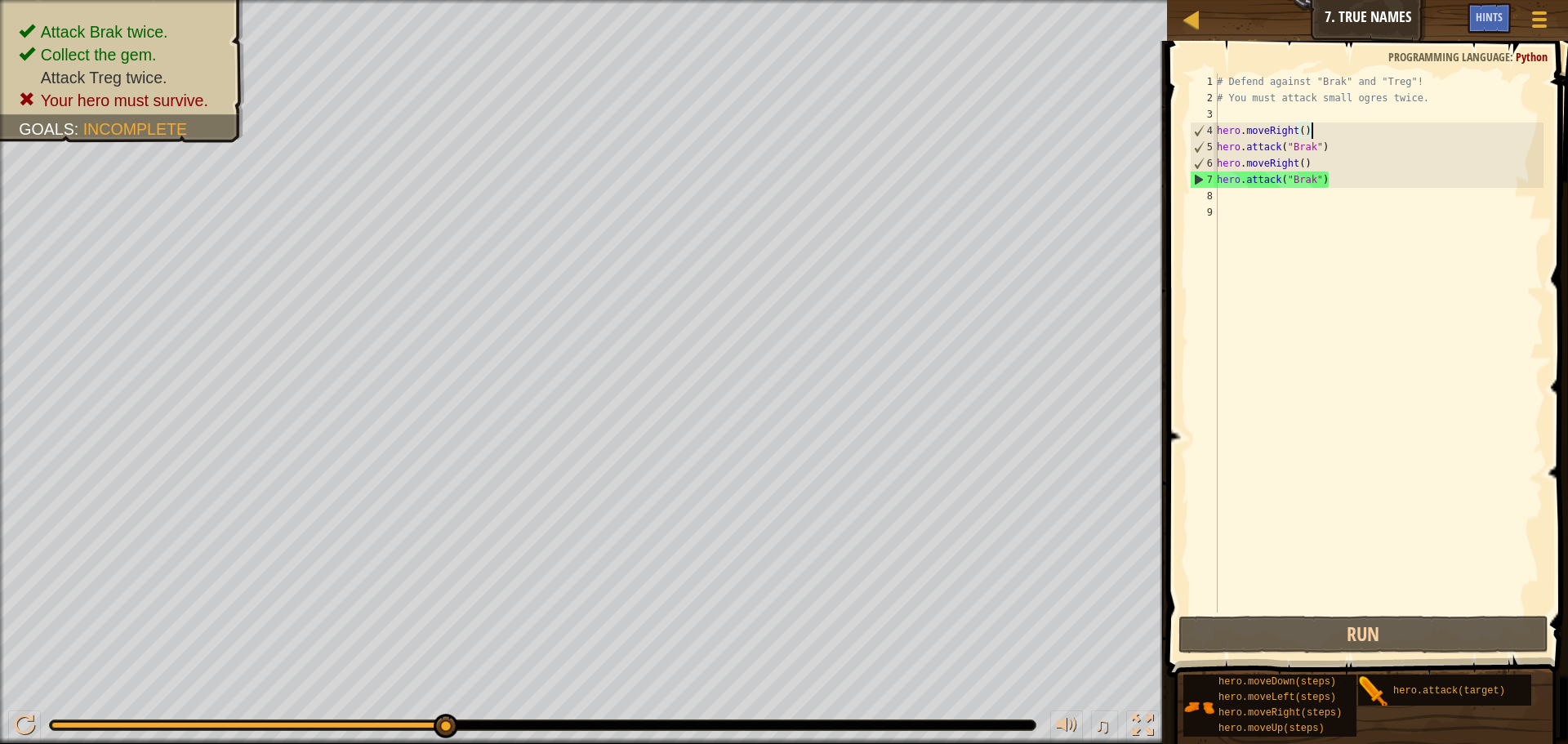
type textarea "hero.attack("Brak")"
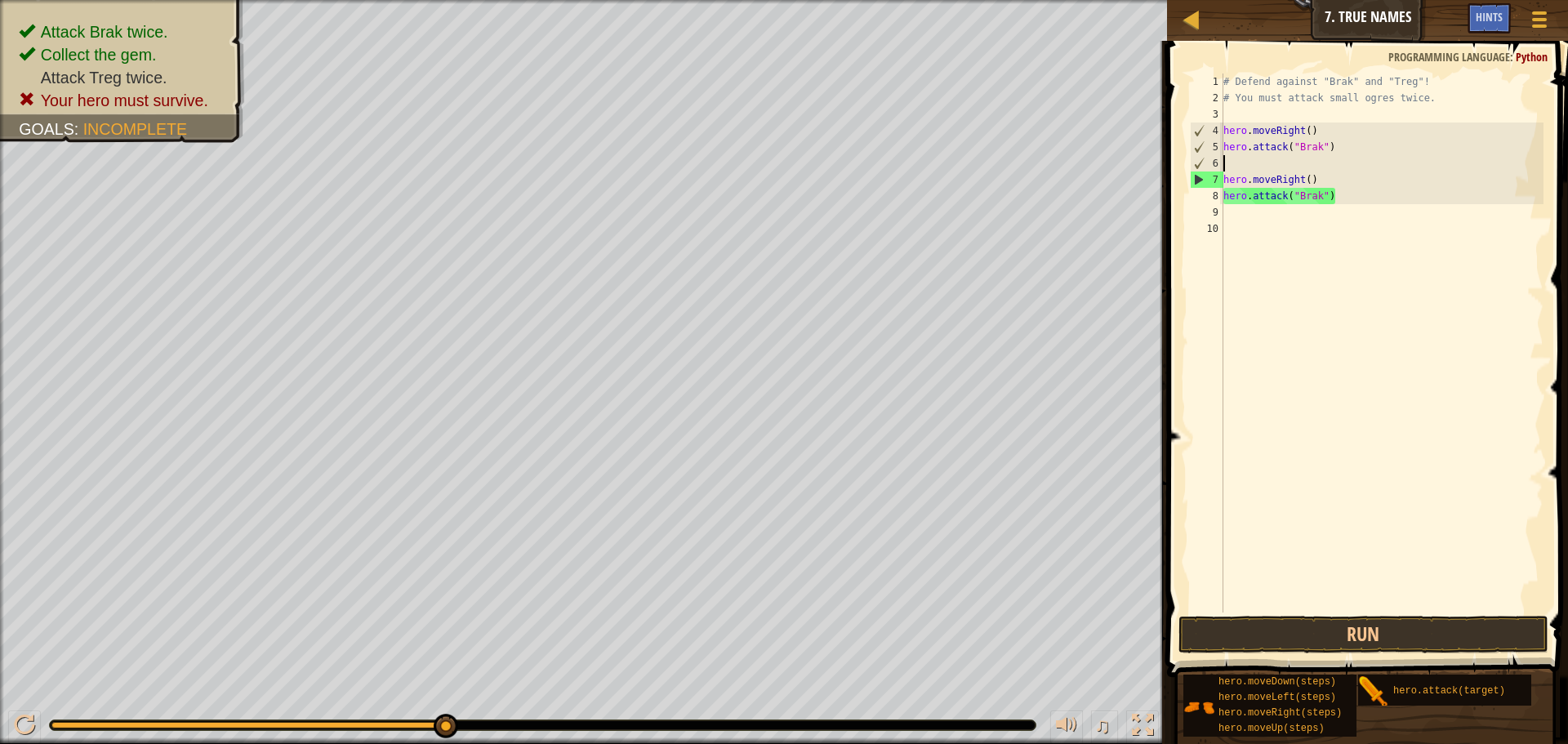
paste textarea "hero.attack("Brak")"
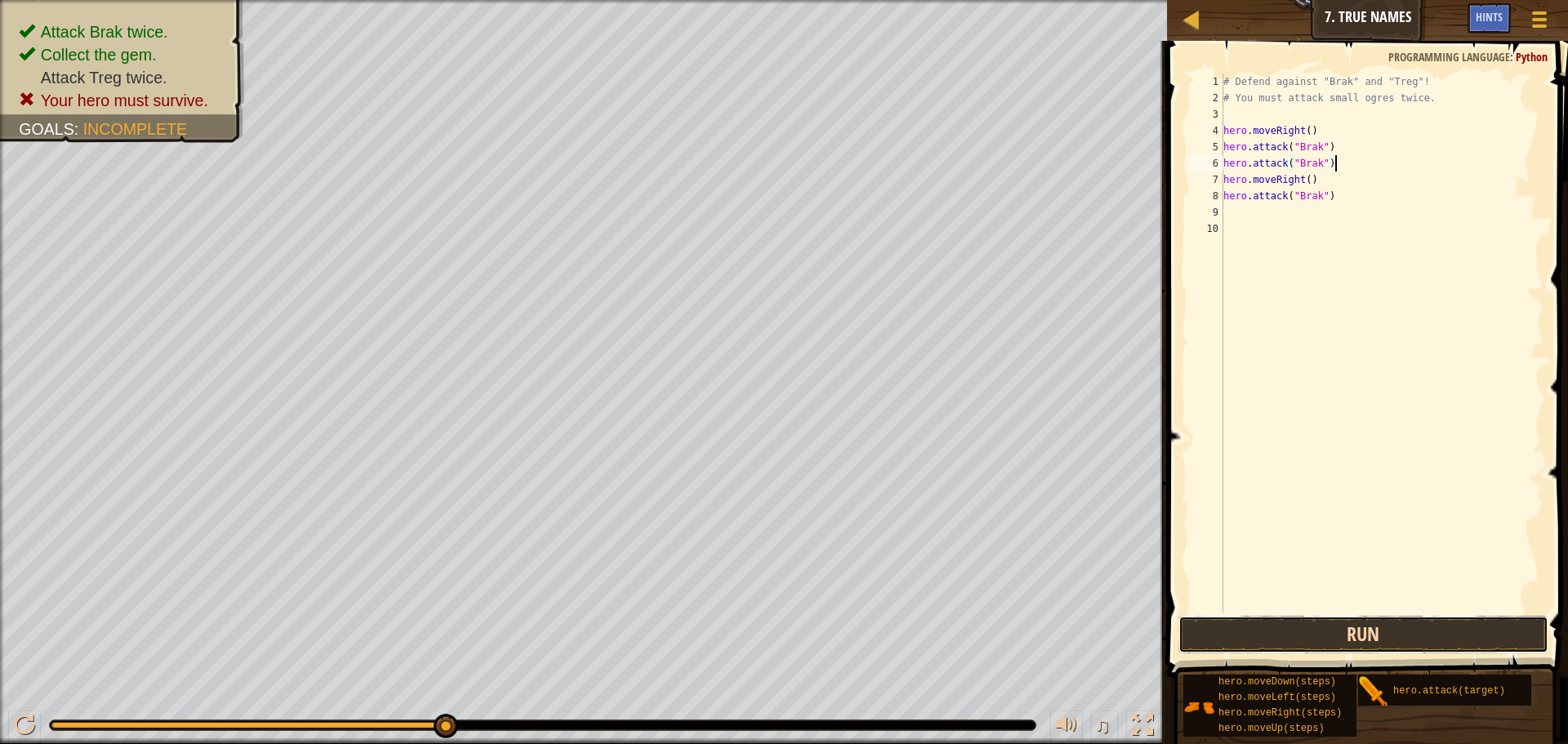
click at [1309, 633] on button "Run" at bounding box center [1363, 634] width 370 height 37
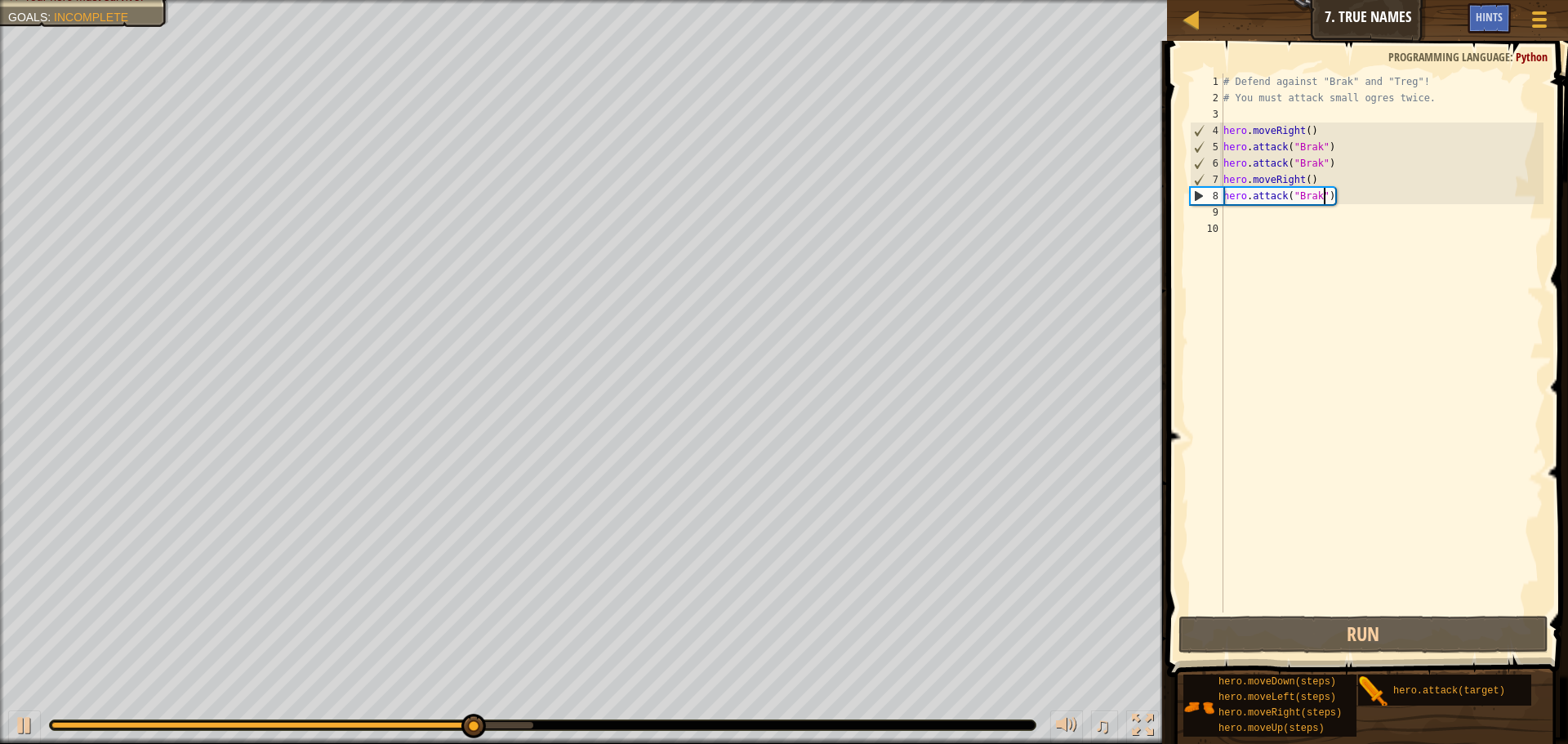
click at [1321, 195] on div "# Defend against "Brak" and "Treg"! # You must attack small ogres twice. hero .…" at bounding box center [1382, 359] width 324 height 571
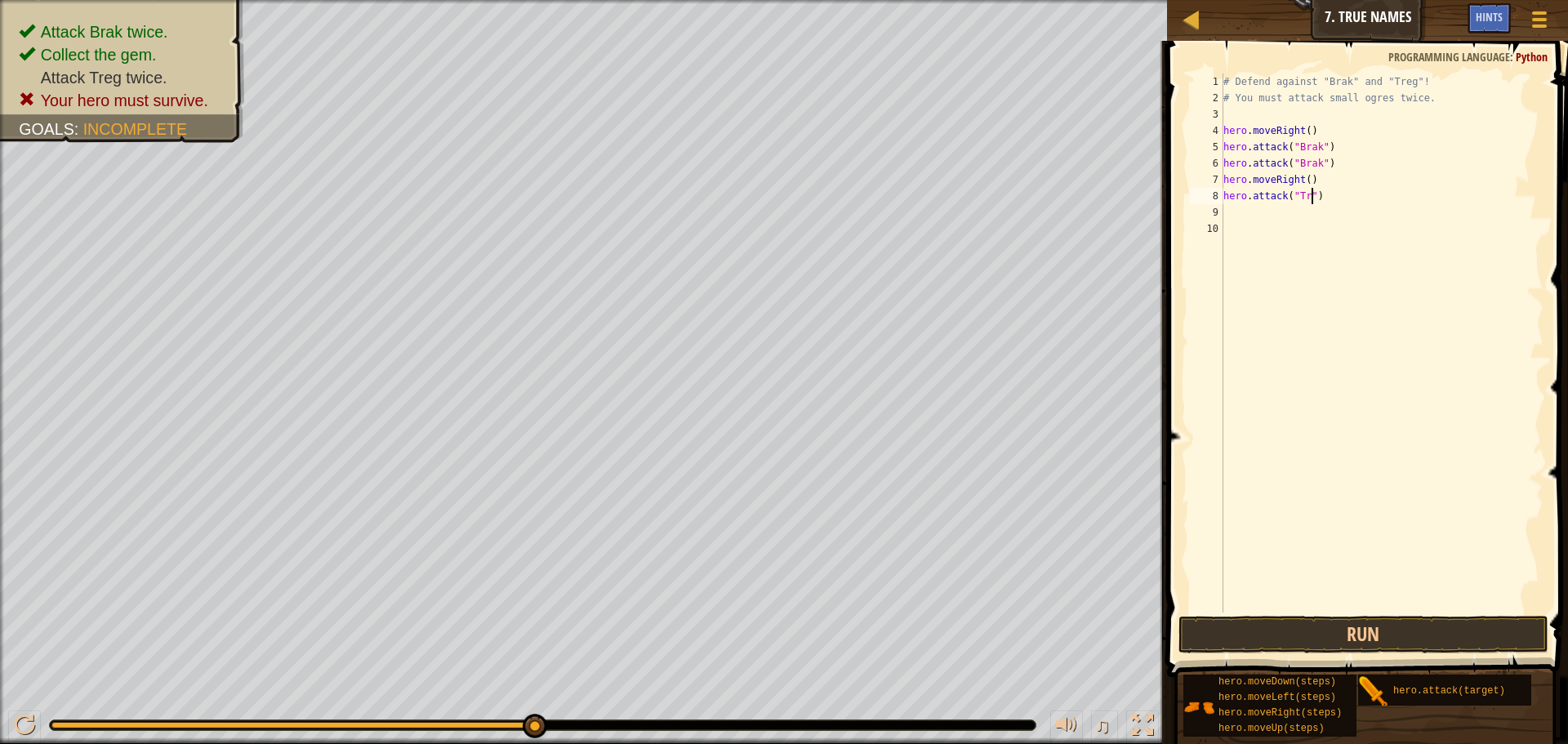
scroll to position [7, 8]
click at [1326, 630] on button "Run" at bounding box center [1363, 634] width 370 height 37
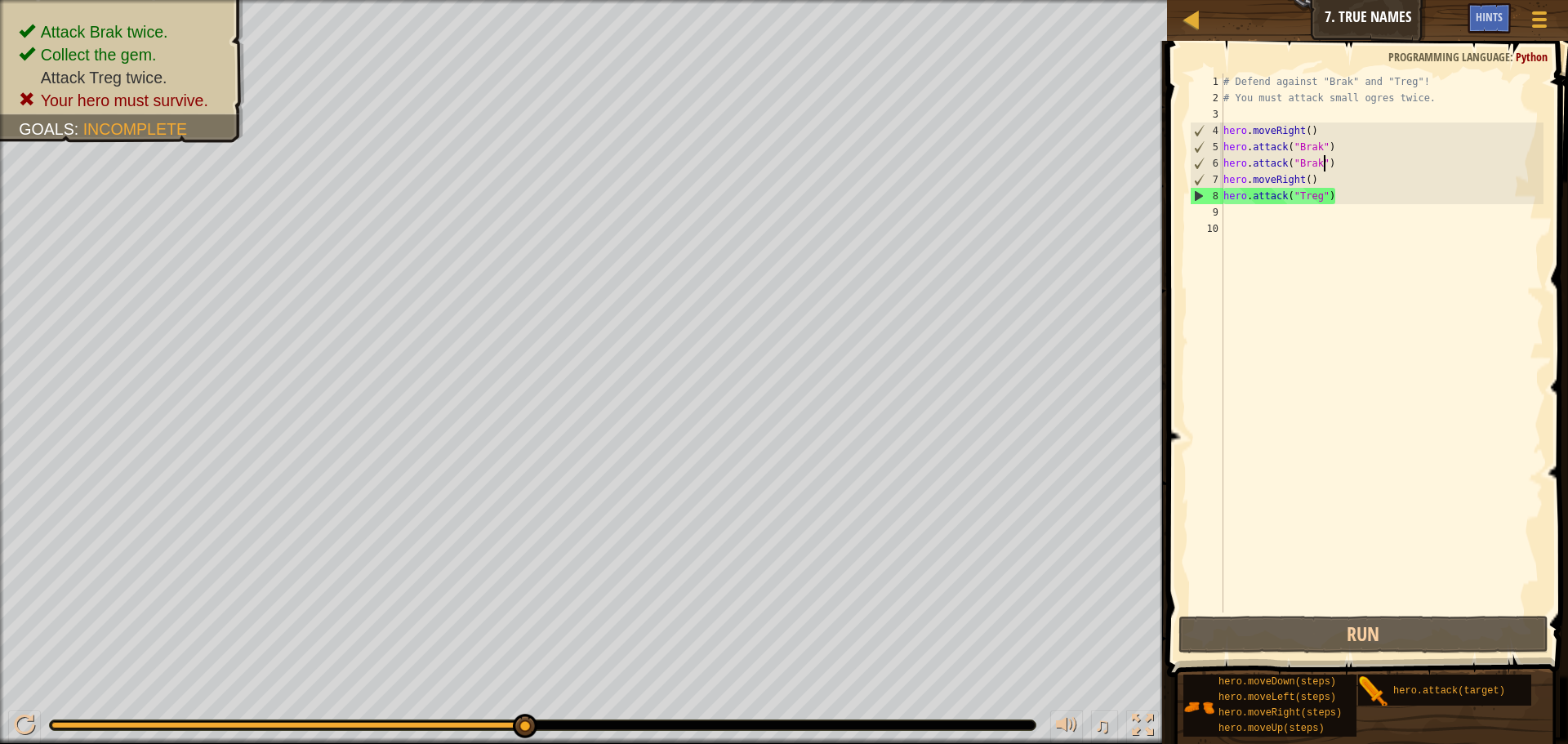
click at [1324, 162] on div "# Defend against "Brak" and "Treg"! # You must attack small ogres twice. hero .…" at bounding box center [1382, 359] width 324 height 571
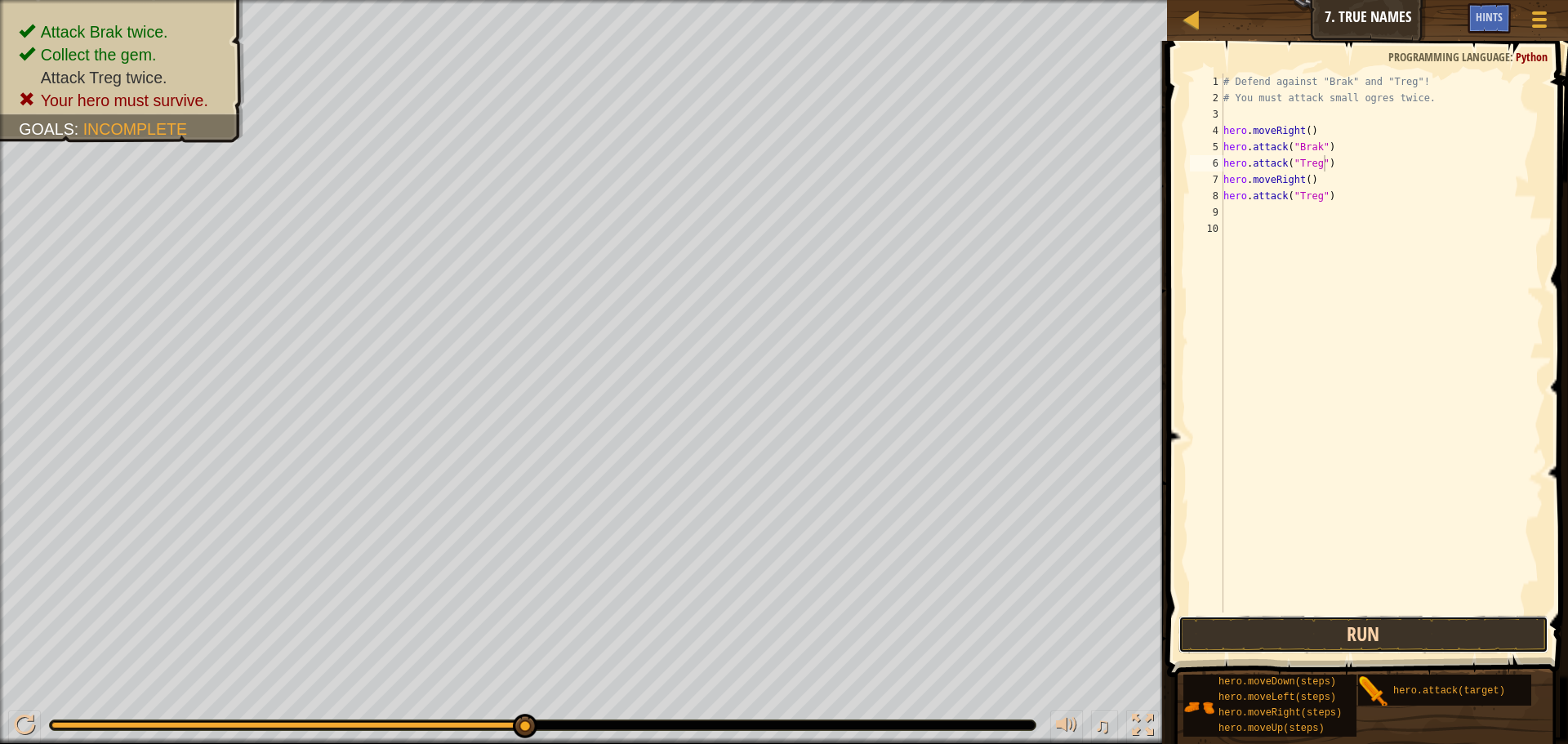
click at [1324, 632] on button "Run" at bounding box center [1363, 634] width 370 height 37
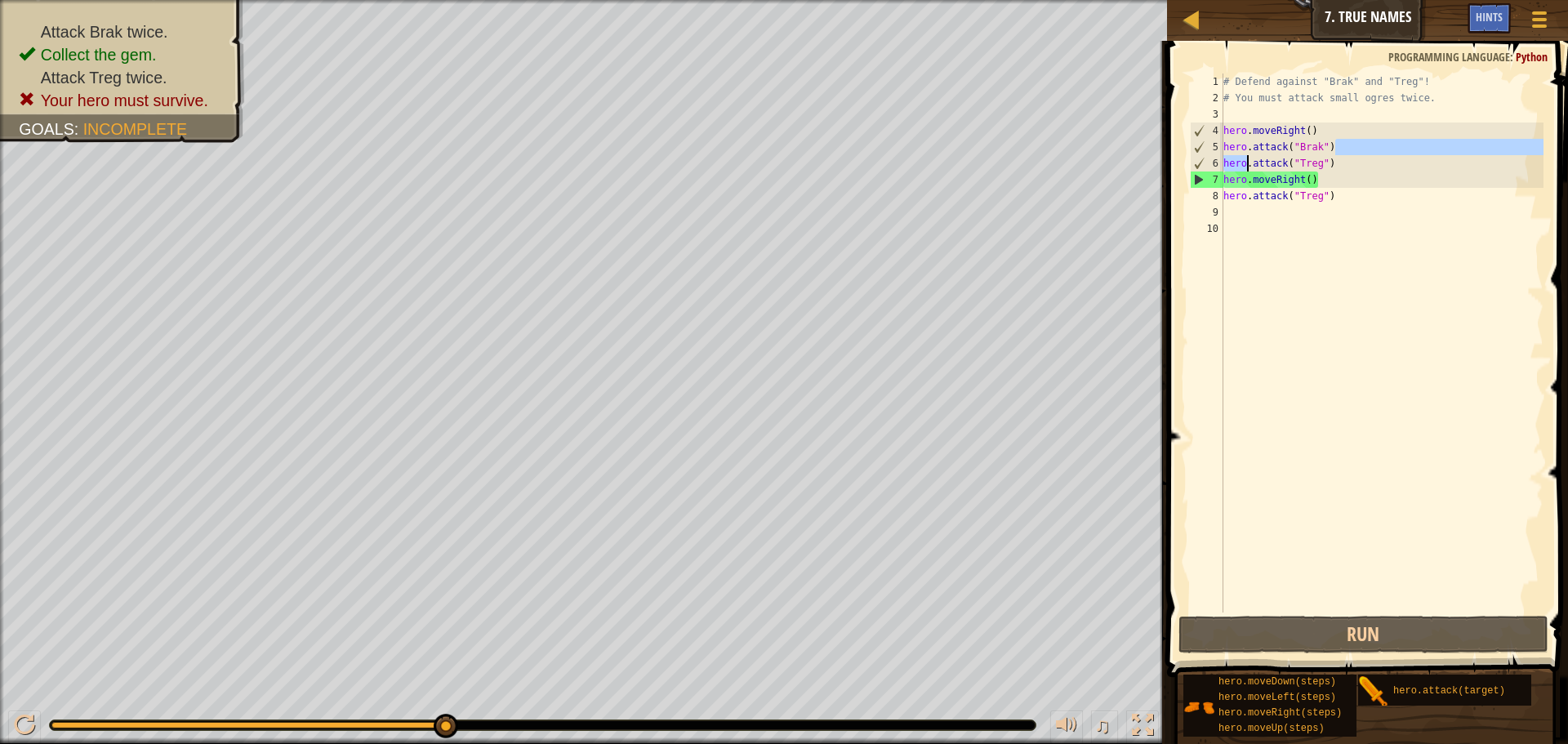
drag, startPoint x: 1346, startPoint y: 141, endPoint x: 1230, endPoint y: 143, distance: 116.0
click at [1231, 144] on div "# Defend against "Brak" and "Treg"! # You must attack small ogres twice. hero .…" at bounding box center [1382, 359] width 324 height 571
type textarea "hero.attack("Brak")"
click at [1225, 141] on div "# Defend against "Brak" and "Treg"! # You must attack small ogres twice. hero .…" at bounding box center [1382, 359] width 324 height 571
drag, startPoint x: 1225, startPoint y: 141, endPoint x: 1373, endPoint y: 146, distance: 148.1
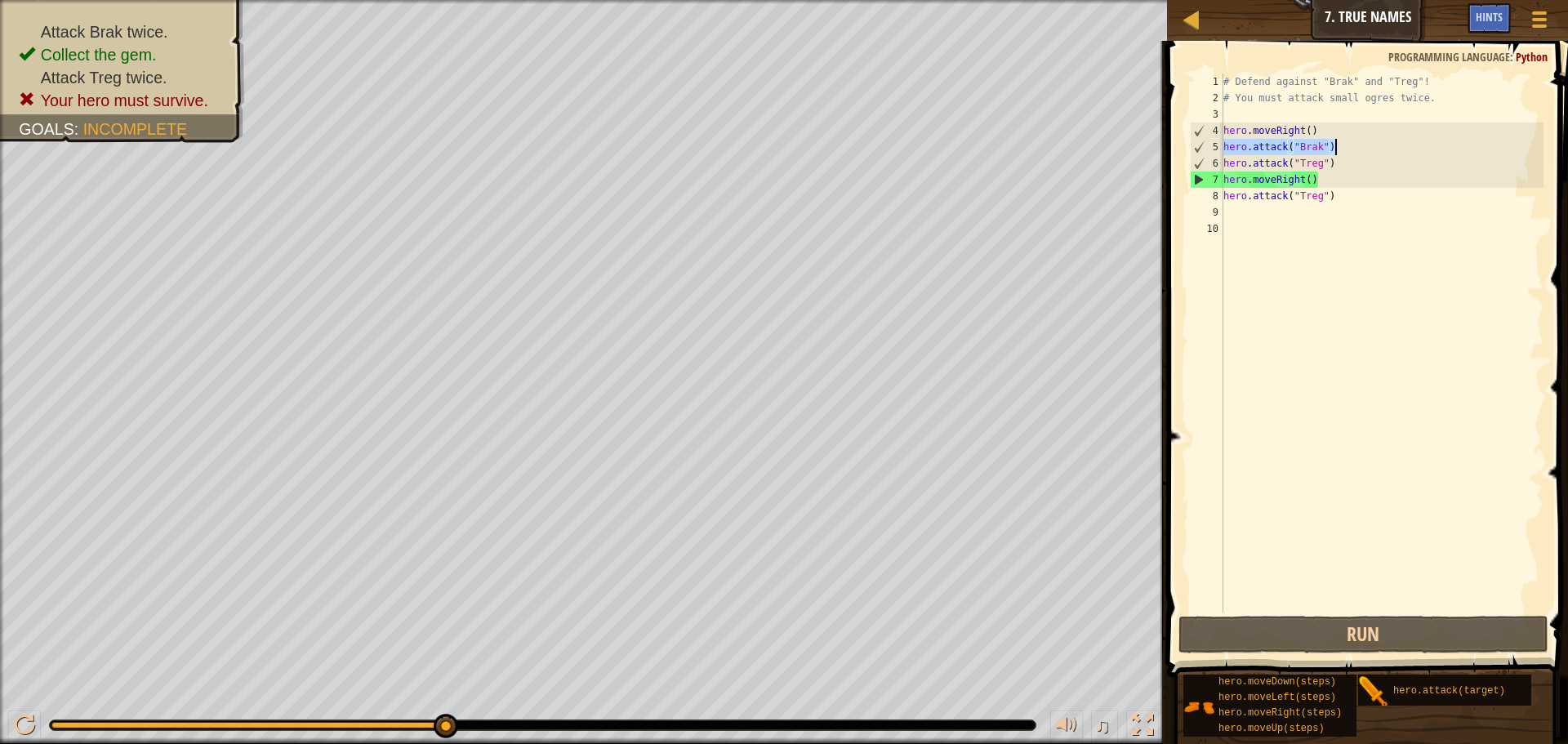
click at [1373, 146] on div "# Defend against "Brak" and "Treg"! # You must attack small ogres twice. hero .…" at bounding box center [1382, 359] width 324 height 571
click at [1369, 149] on div "# Defend against "Brak" and "Treg"! # You must attack small ogres twice. hero .…" at bounding box center [1382, 342] width 323 height 539
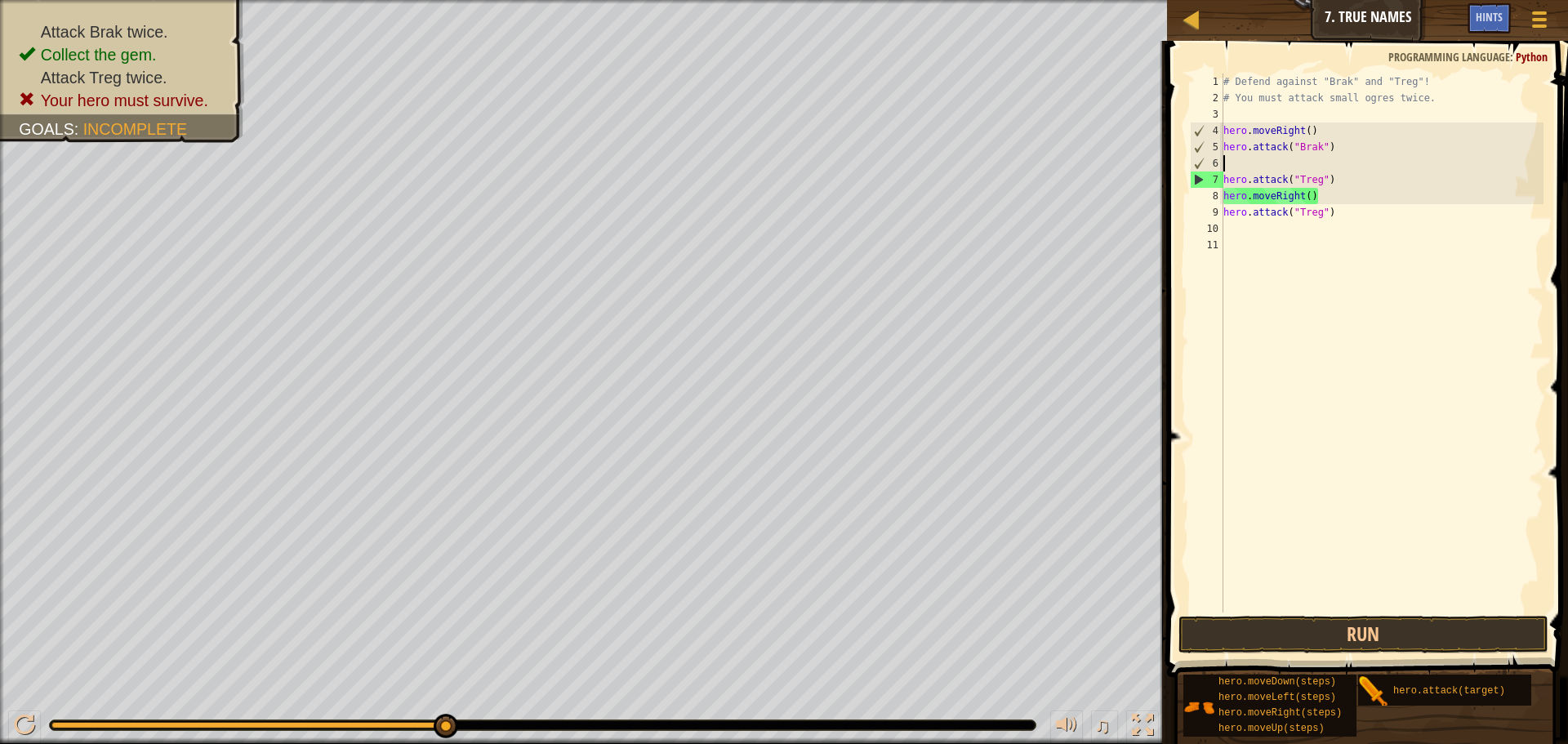
paste textarea "hero.attack("Brak")"
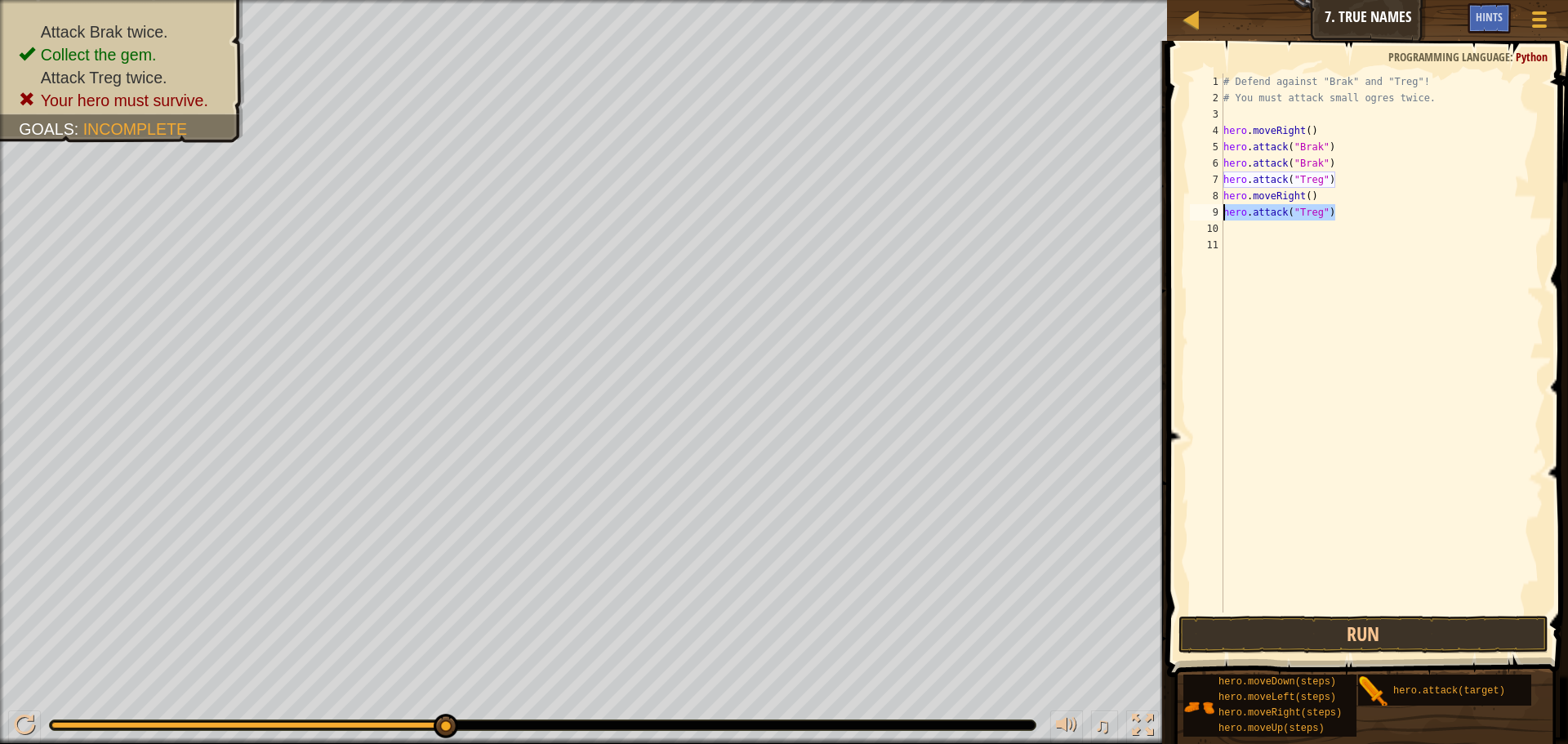
drag, startPoint x: 1347, startPoint y: 212, endPoint x: 1223, endPoint y: 207, distance: 124.1
click at [1223, 207] on div "hero.attack("Brak") 1 2 3 4 5 6 7 8 9 10 11 # Defend against "Brak" and "Treg"!…" at bounding box center [1364, 342] width 357 height 539
click at [1380, 188] on div "# Defend against "Brak" and "Treg"! # You must attack small ogres twice. hero .…" at bounding box center [1382, 359] width 324 height 571
click at [1378, 179] on div "# Defend against "Brak" and "Treg"! # You must attack small ogres twice. hero .…" at bounding box center [1382, 359] width 324 height 571
type textarea "hero.attack("Treg")"
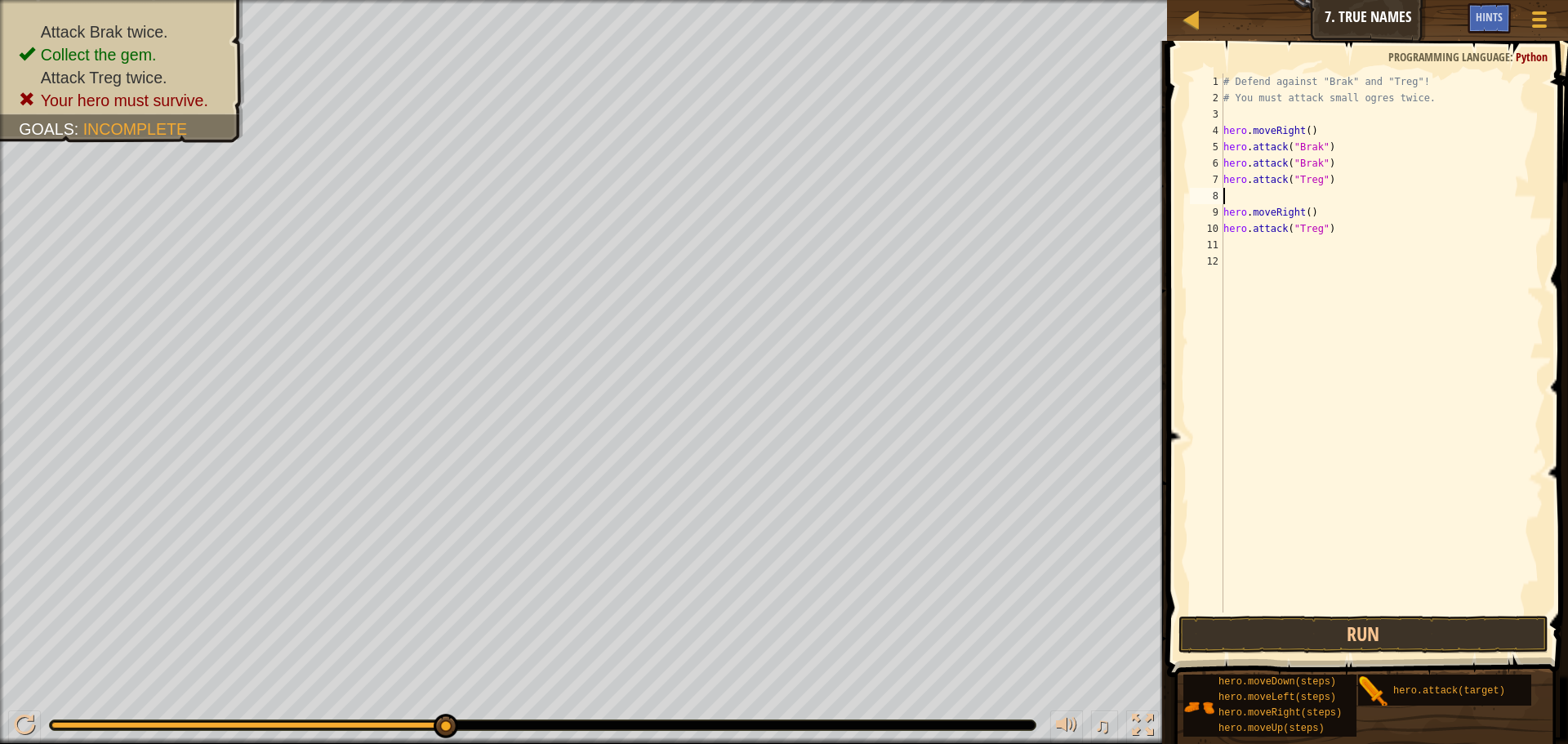
paste textarea "hero.attack("Treg")"
type textarea "hero.attack("Treg")"
drag, startPoint x: 1349, startPoint y: 235, endPoint x: 1226, endPoint y: 228, distance: 123.2
click at [1226, 228] on div "# Defend against "Brak" and "Treg"! # You must attack small ogres twice. hero .…" at bounding box center [1382, 359] width 324 height 571
click at [1354, 622] on button "Run" at bounding box center [1363, 634] width 370 height 37
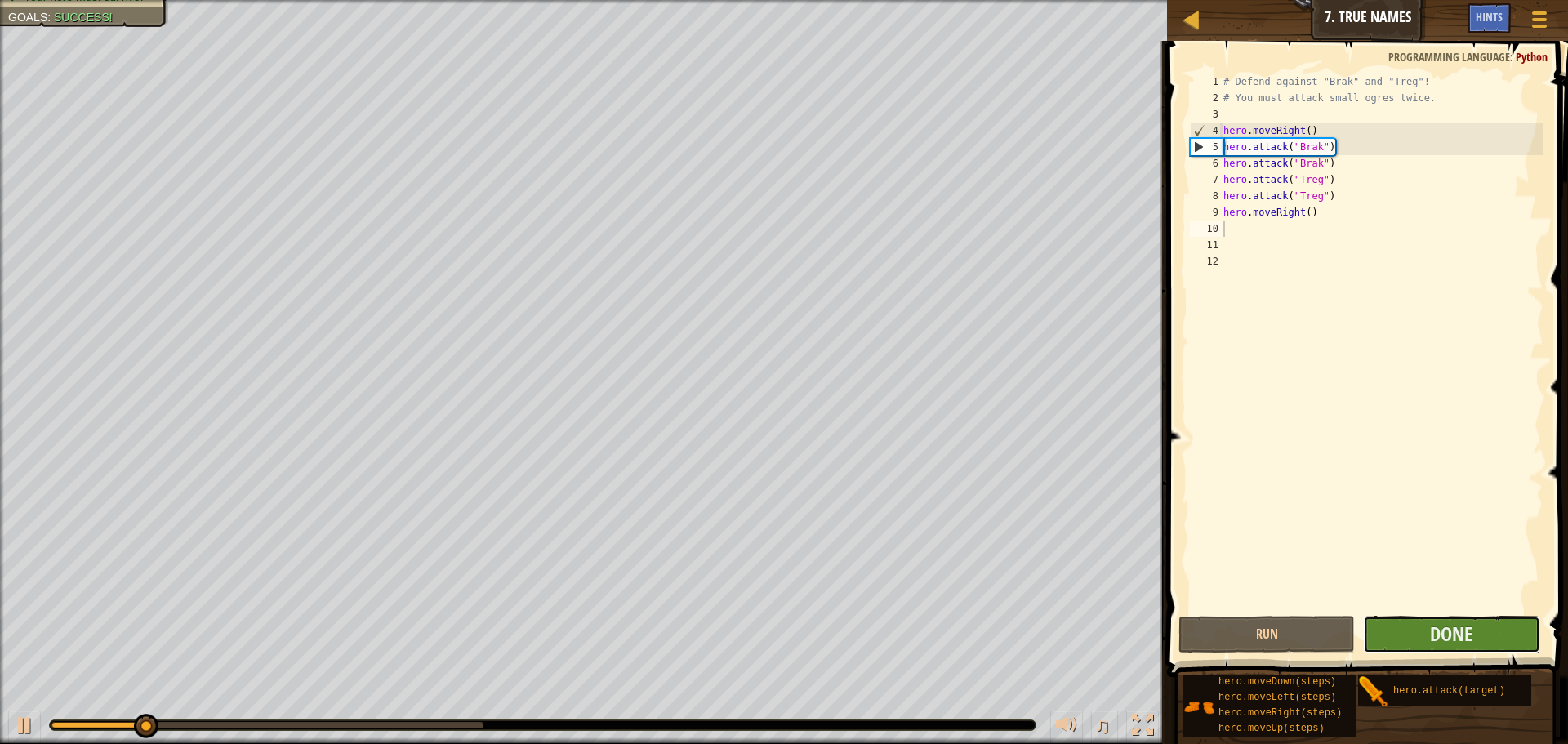
click at [1415, 633] on button "Done" at bounding box center [1451, 634] width 176 height 37
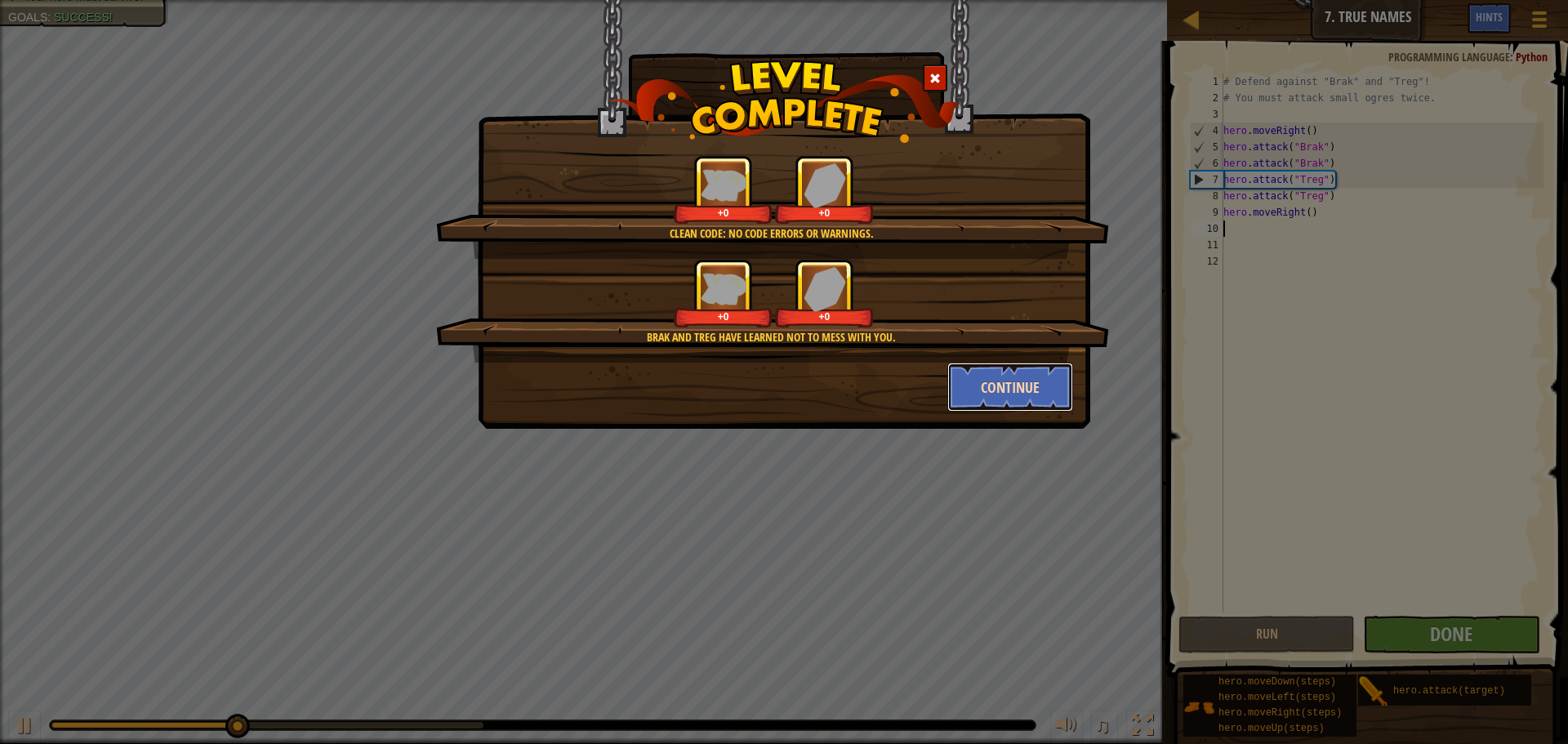
click at [971, 375] on button "Continue" at bounding box center [1010, 387] width 127 height 49
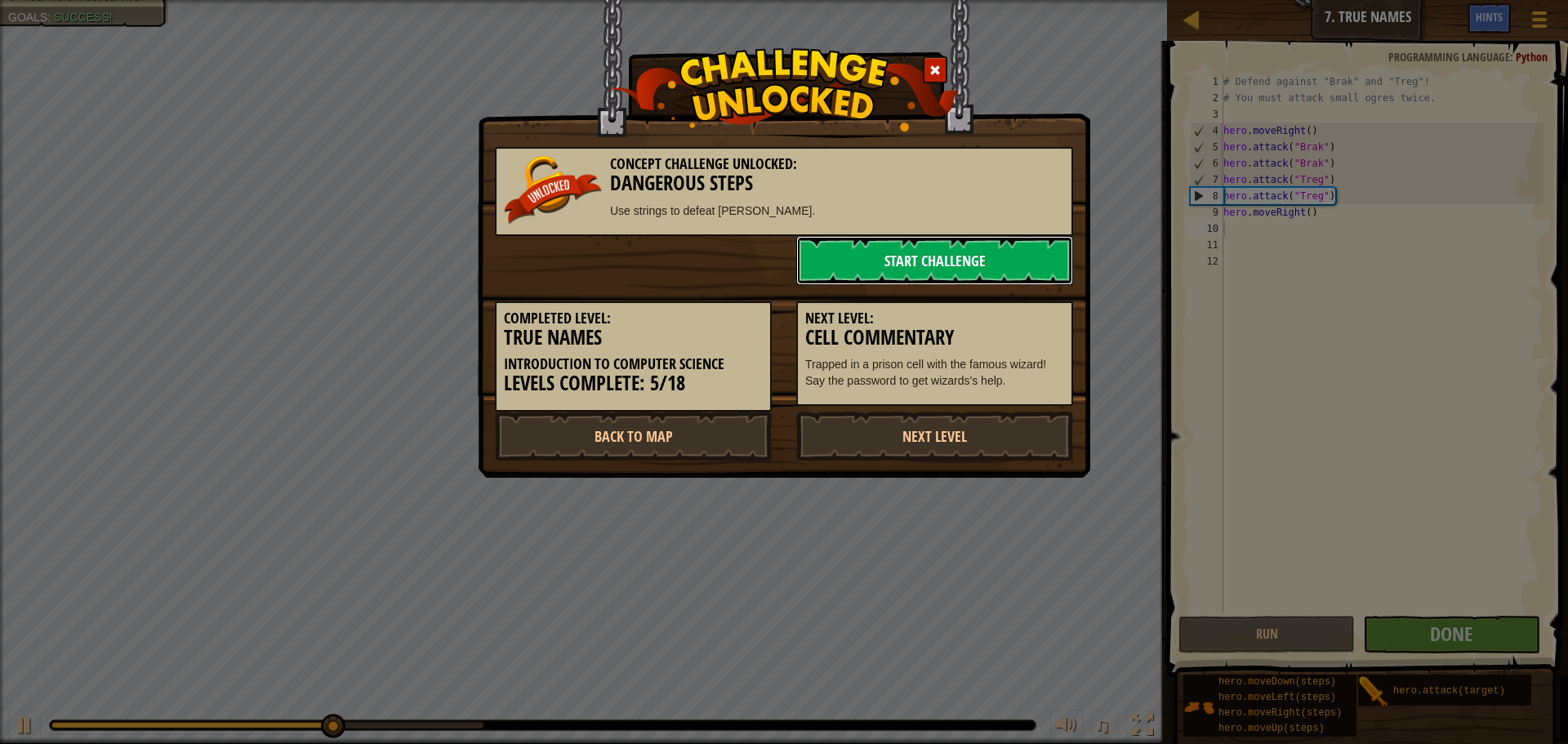
click at [874, 267] on link "Start Challenge" at bounding box center [934, 260] width 277 height 49
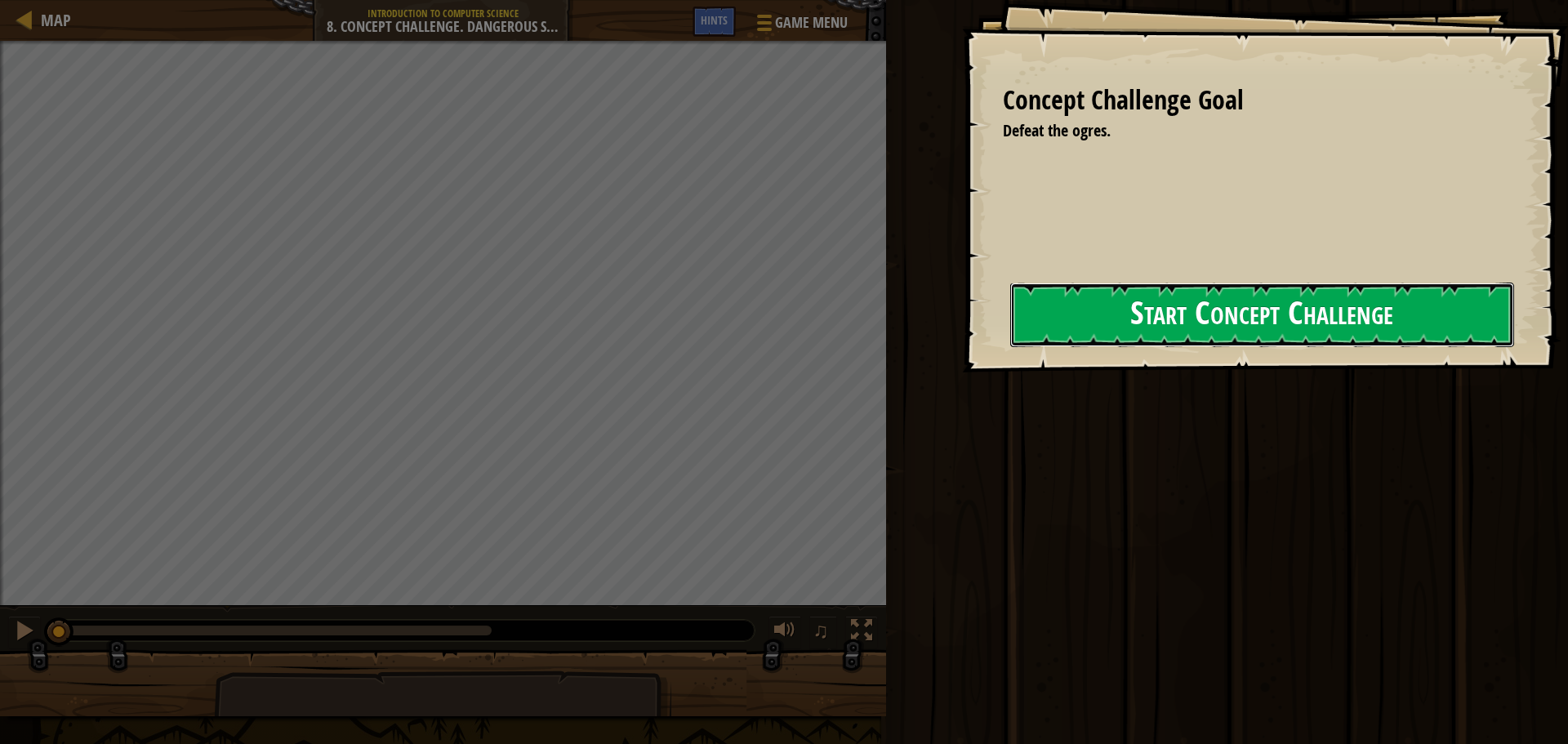
click at [1153, 301] on button "Start Concept Challenge" at bounding box center [1262, 314] width 504 height 65
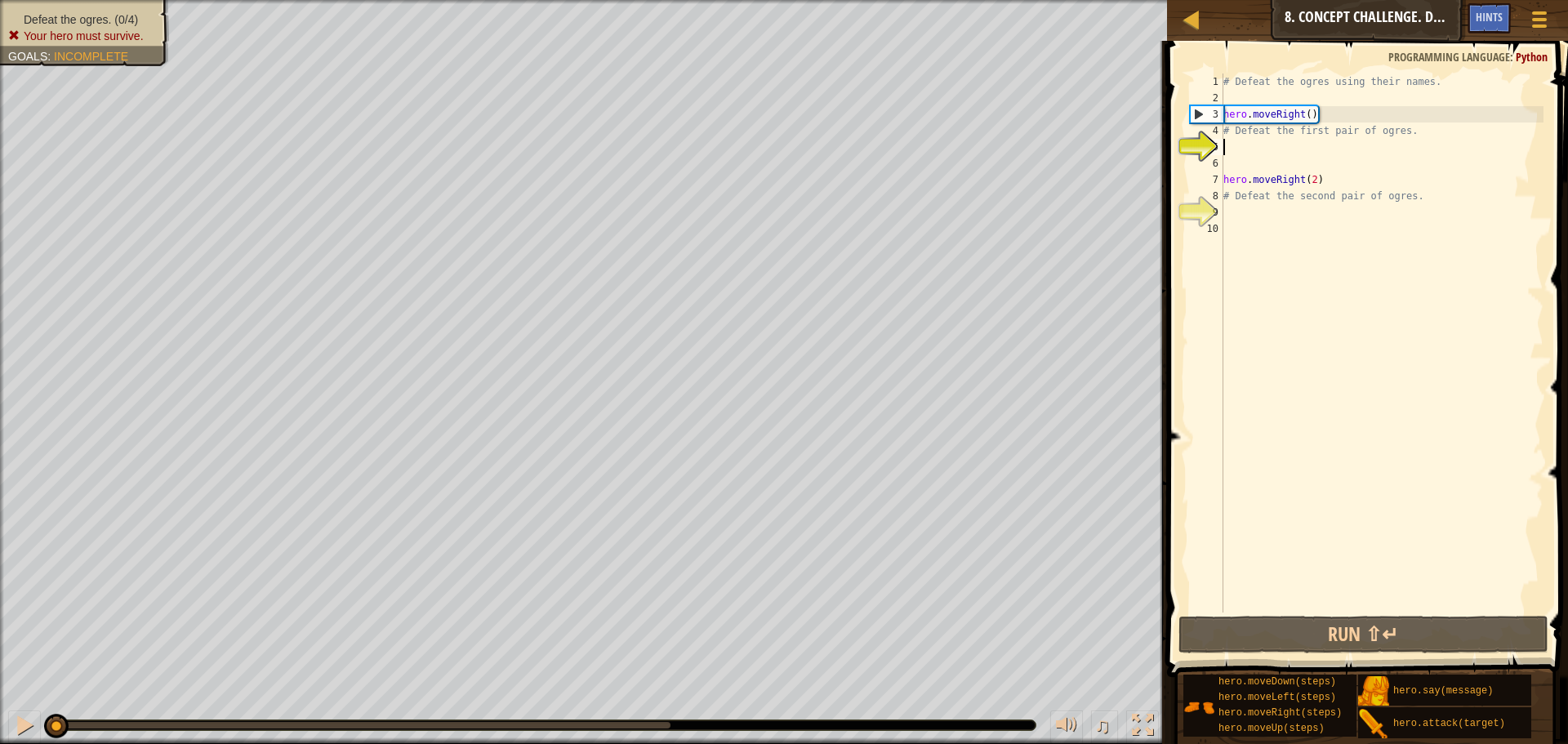
click at [1346, 151] on div "# Defeat the ogres using their names. hero . moveRight ( ) # Defeat the first p…" at bounding box center [1382, 359] width 323 height 571
click at [1310, 152] on div "# Defeat the ogres using their names. hero . moveRight ( ) # Defeat the first p…" at bounding box center [1382, 359] width 323 height 571
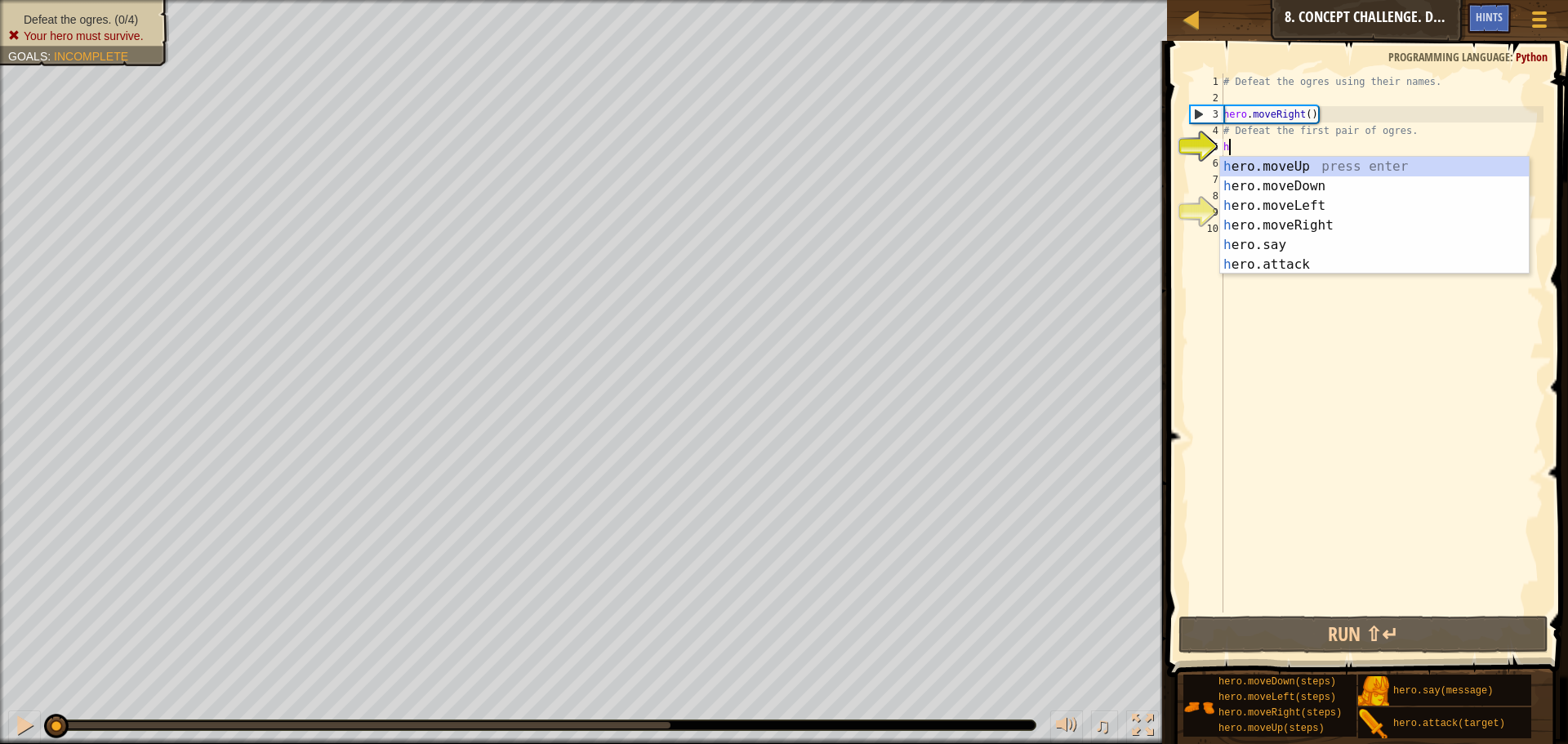
scroll to position [7, 0]
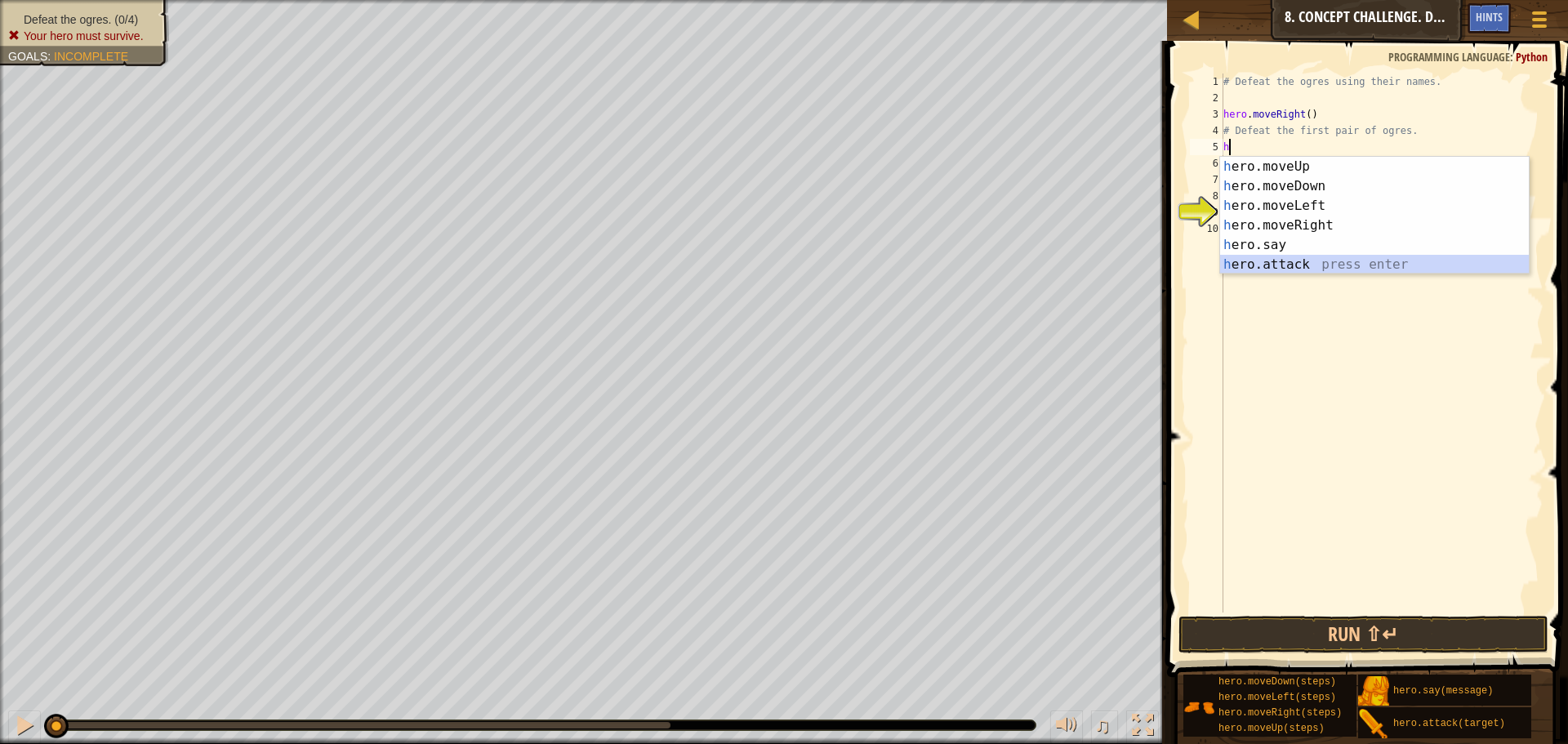
click at [1332, 262] on div "h ero.moveUp press enter h ero.moveDown press enter h ero.moveLeft press enter …" at bounding box center [1374, 236] width 309 height 157
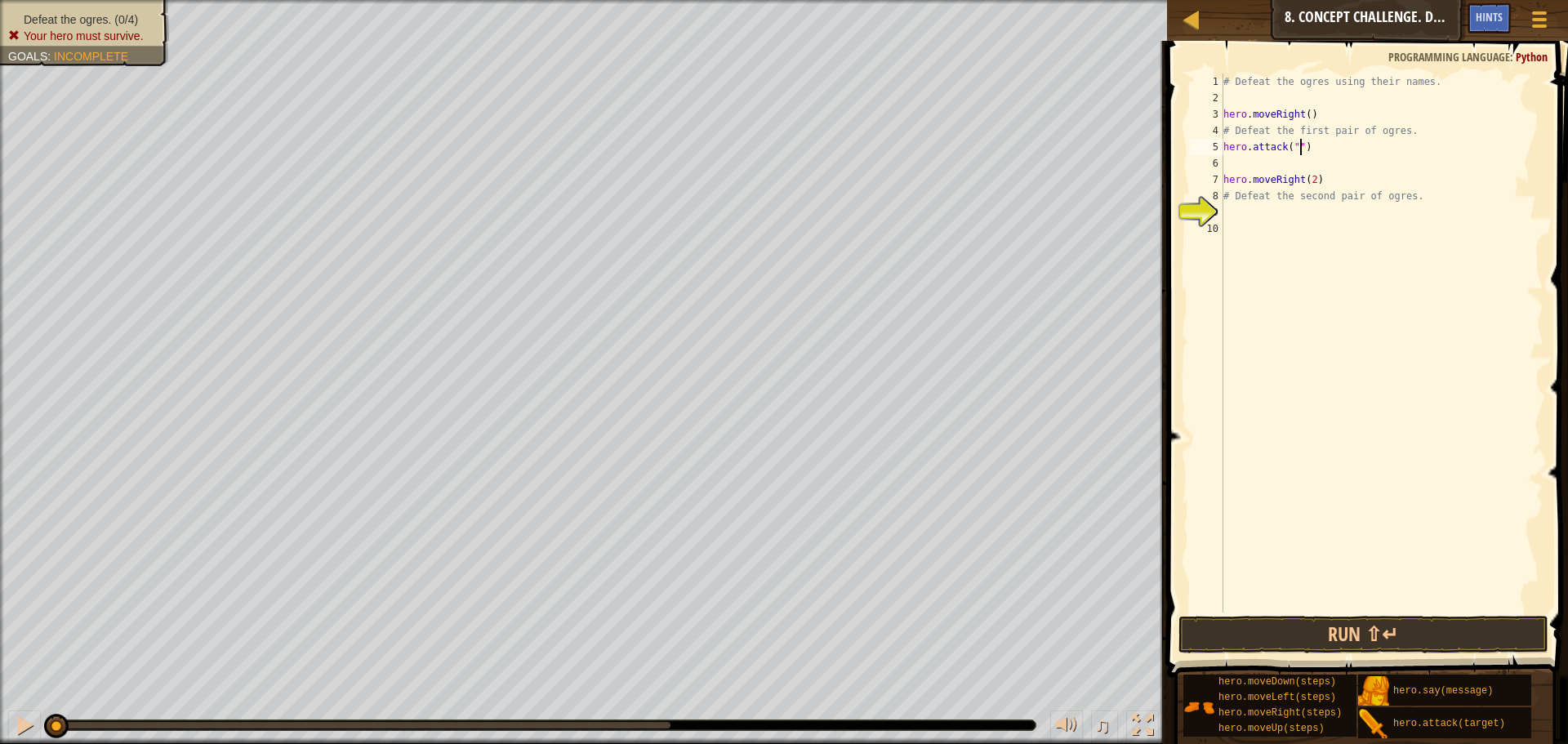
scroll to position [7, 7]
type textarea "hero.attack("Sog")"
drag, startPoint x: 1222, startPoint y: 142, endPoint x: 1214, endPoint y: 143, distance: 8.1
click at [1214, 143] on div "hero.attack("Sog") 1 2 3 4 5 6 7 8 9 10 # Defeat the ogres using their names. h…" at bounding box center [1364, 342] width 357 height 539
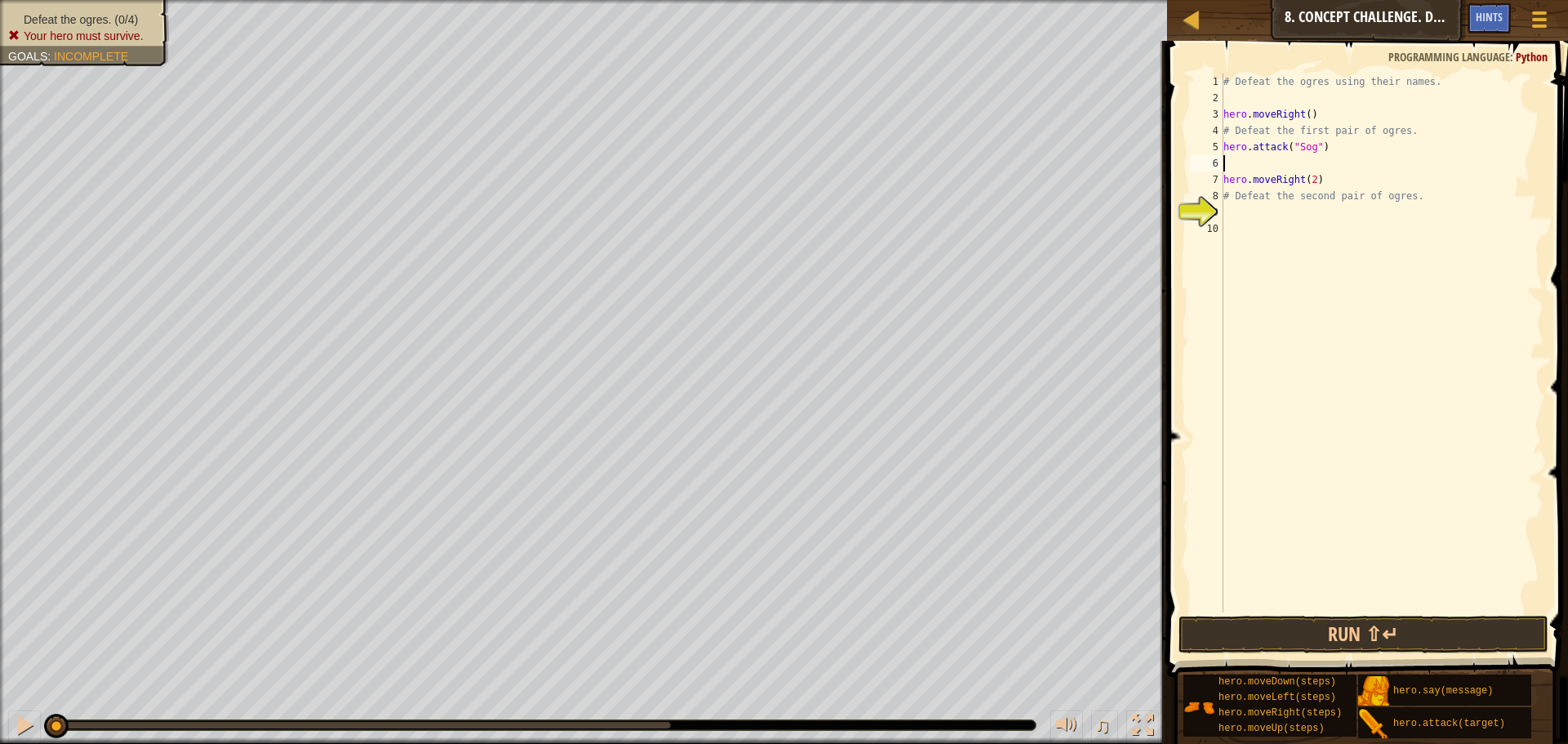
click at [1250, 157] on div "# Defeat the ogres using their names. hero . moveRight ( ) # Defeat the first p…" at bounding box center [1382, 359] width 323 height 571
type textarea "hero.attack("Sog")"
click at [1306, 179] on div "# Defeat the ogres using their names. hero . moveRight ( ) # Defeat the first p…" at bounding box center [1382, 359] width 323 height 571
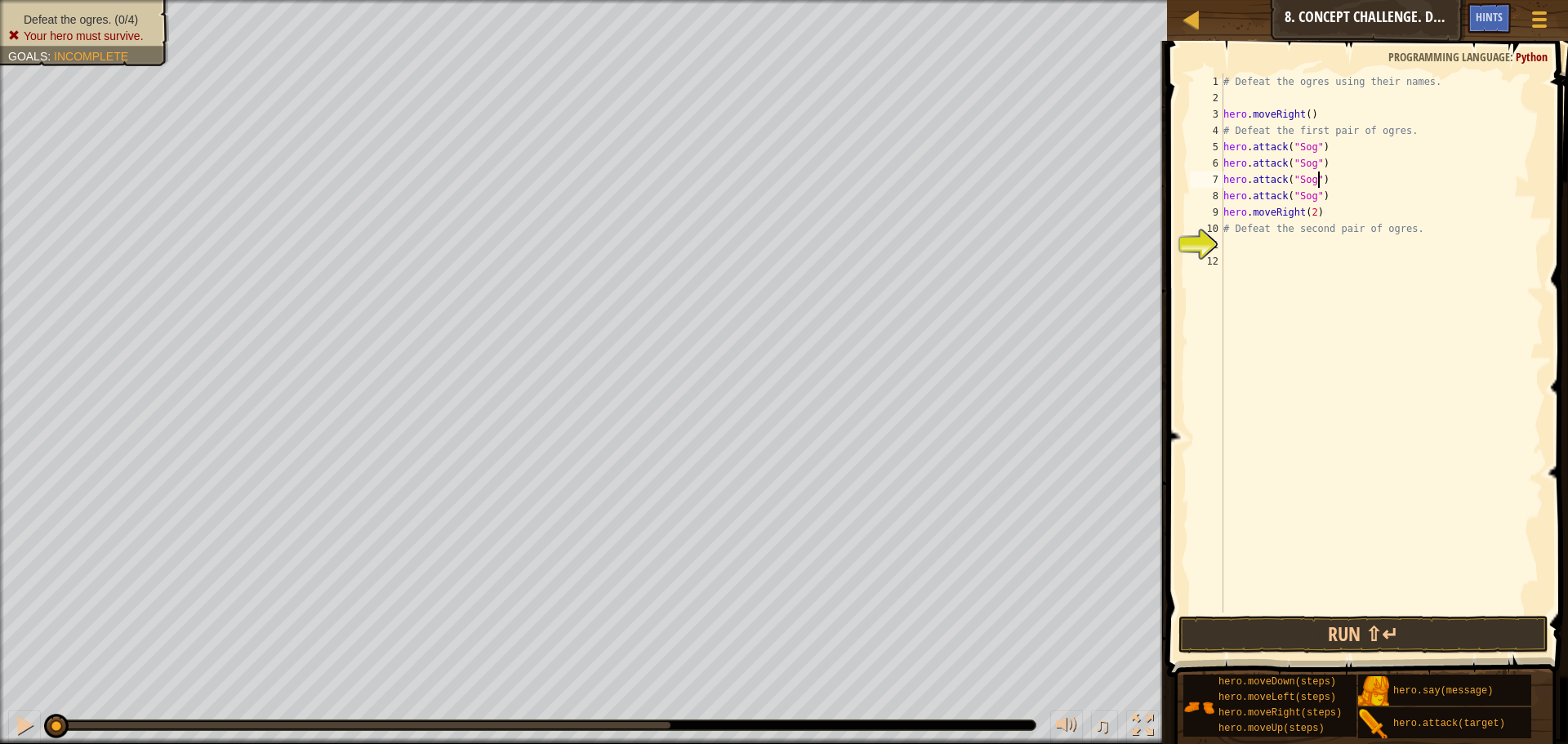
click at [1320, 179] on div "# Defeat the ogres using their names. hero . moveRight ( ) # Defeat the first p…" at bounding box center [1382, 359] width 323 height 571
click at [1317, 196] on div "# Defeat the ogres using their names. hero . moveRight ( ) # Defeat the first p…" at bounding box center [1382, 359] width 323 height 571
click at [1318, 197] on div "# Defeat the ogres using their names. hero . moveRight ( ) # Defeat the first p…" at bounding box center [1382, 342] width 323 height 539
click at [1331, 207] on div "# Defeat the ogres using their names. hero . moveRight ( ) # Defeat the first p…" at bounding box center [1382, 359] width 323 height 571
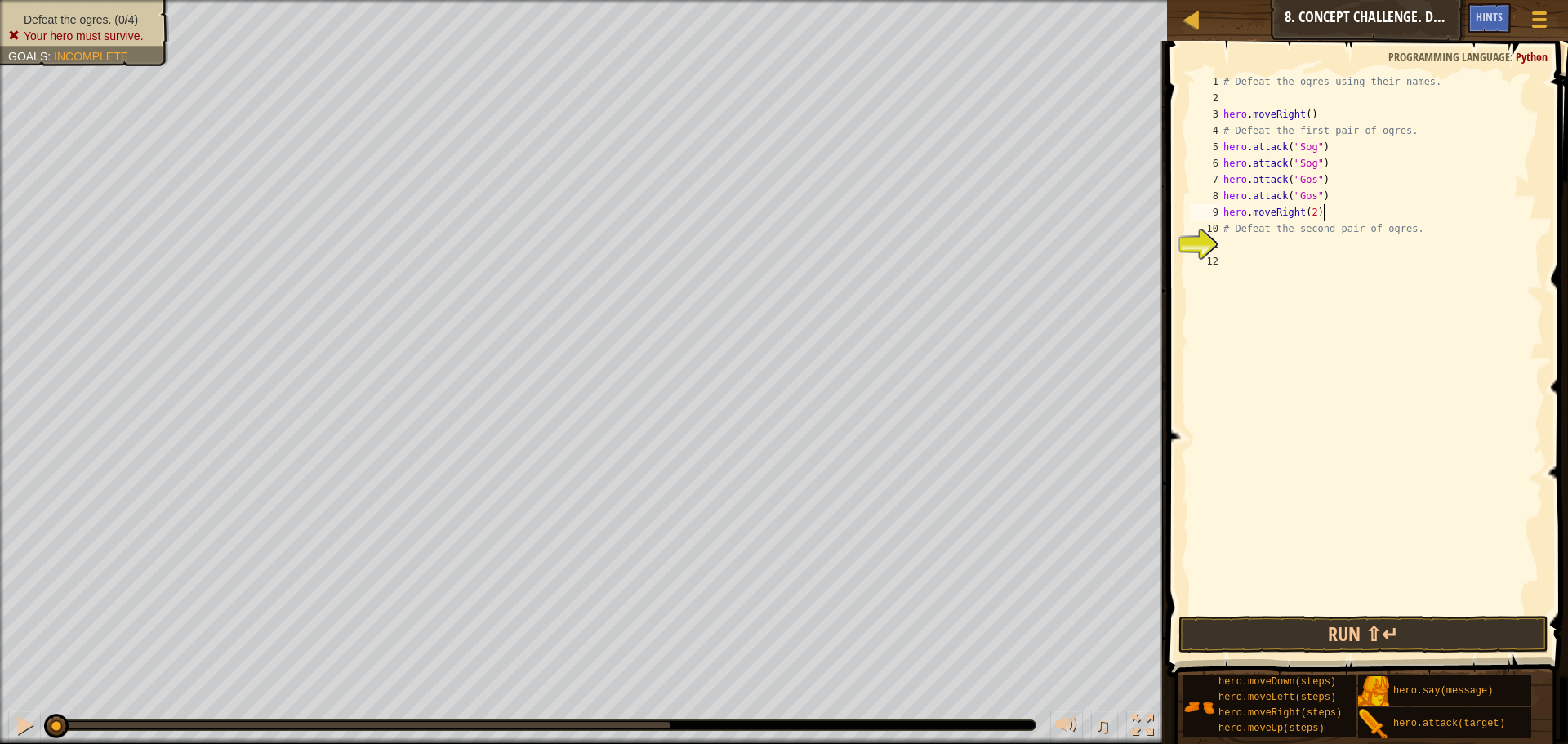
scroll to position [7, 7]
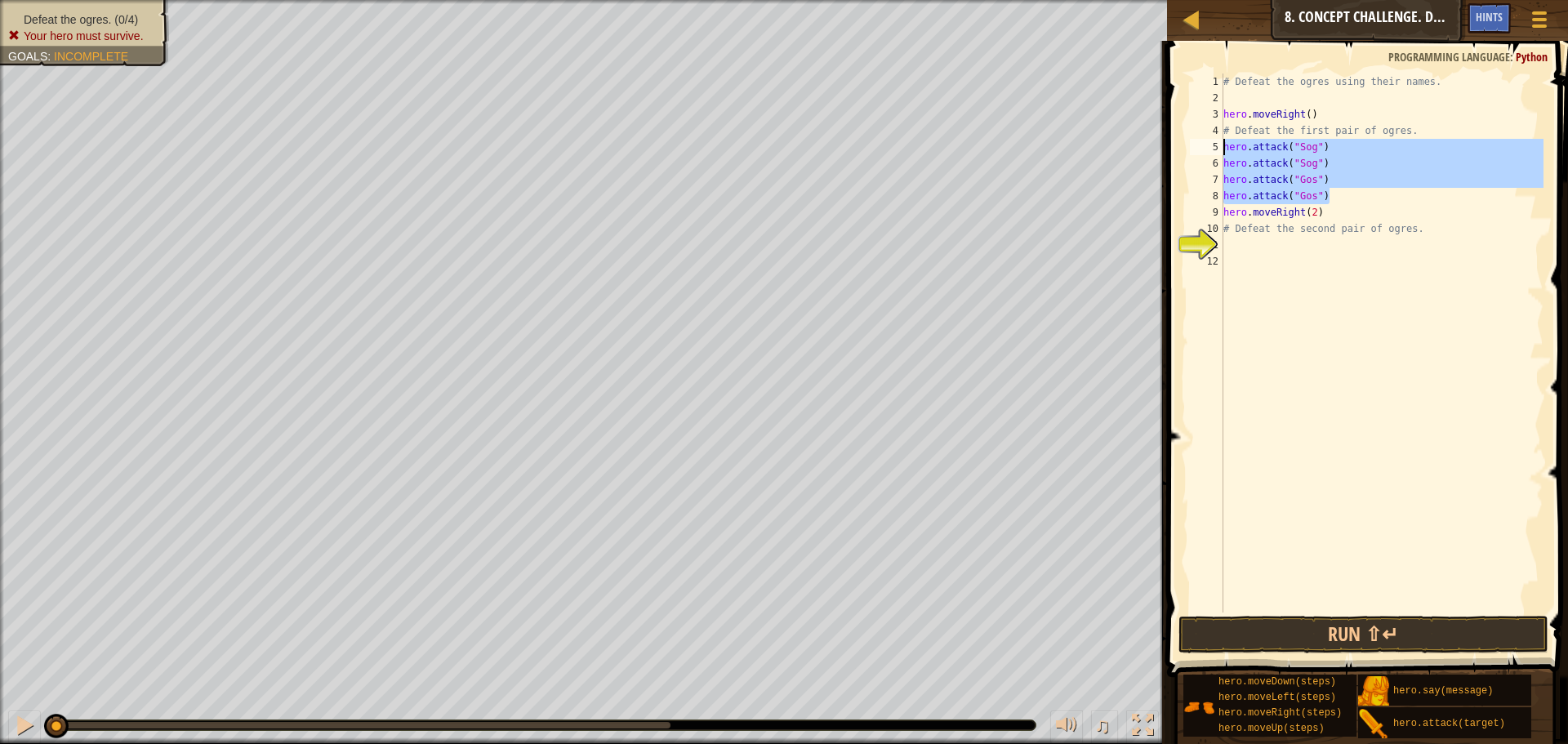
drag, startPoint x: 1333, startPoint y: 195, endPoint x: 1221, endPoint y: 143, distance: 123.5
click at [1221, 143] on div "hero.moveRight(2) 1 2 3 4 5 6 7 8 9 10 11 12 # Defeat the ogres using their nam…" at bounding box center [1364, 342] width 357 height 539
type textarea "hero.attack("Sog") hero.attack("Sog")"
click at [1353, 250] on div "# Defeat the ogres using their names. hero . moveRight ( ) # Defeat the first p…" at bounding box center [1382, 359] width 323 height 571
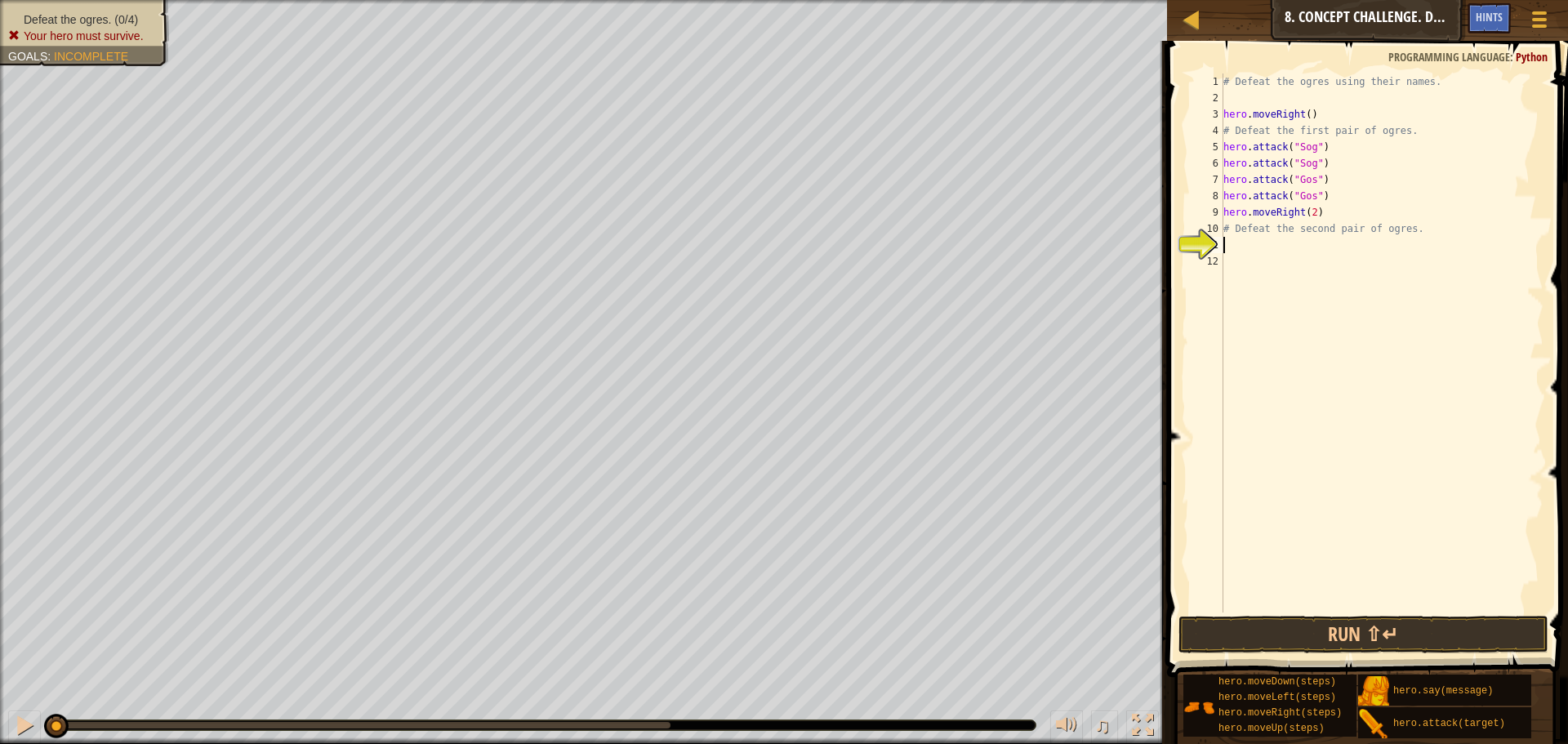
paste textarea "hero.attack("Gos")"
click at [1316, 243] on div "# Defeat the ogres using their names. hero . moveRight ( ) # Defeat the first p…" at bounding box center [1382, 359] width 323 height 571
click at [1316, 265] on div "# Defeat the ogres using their names. hero . moveRight ( ) # Defeat the first p…" at bounding box center [1382, 359] width 323 height 571
click at [1317, 274] on div "# Defeat the ogres using their names. hero . moveRight ( ) # Defeat the first p…" at bounding box center [1382, 359] width 323 height 571
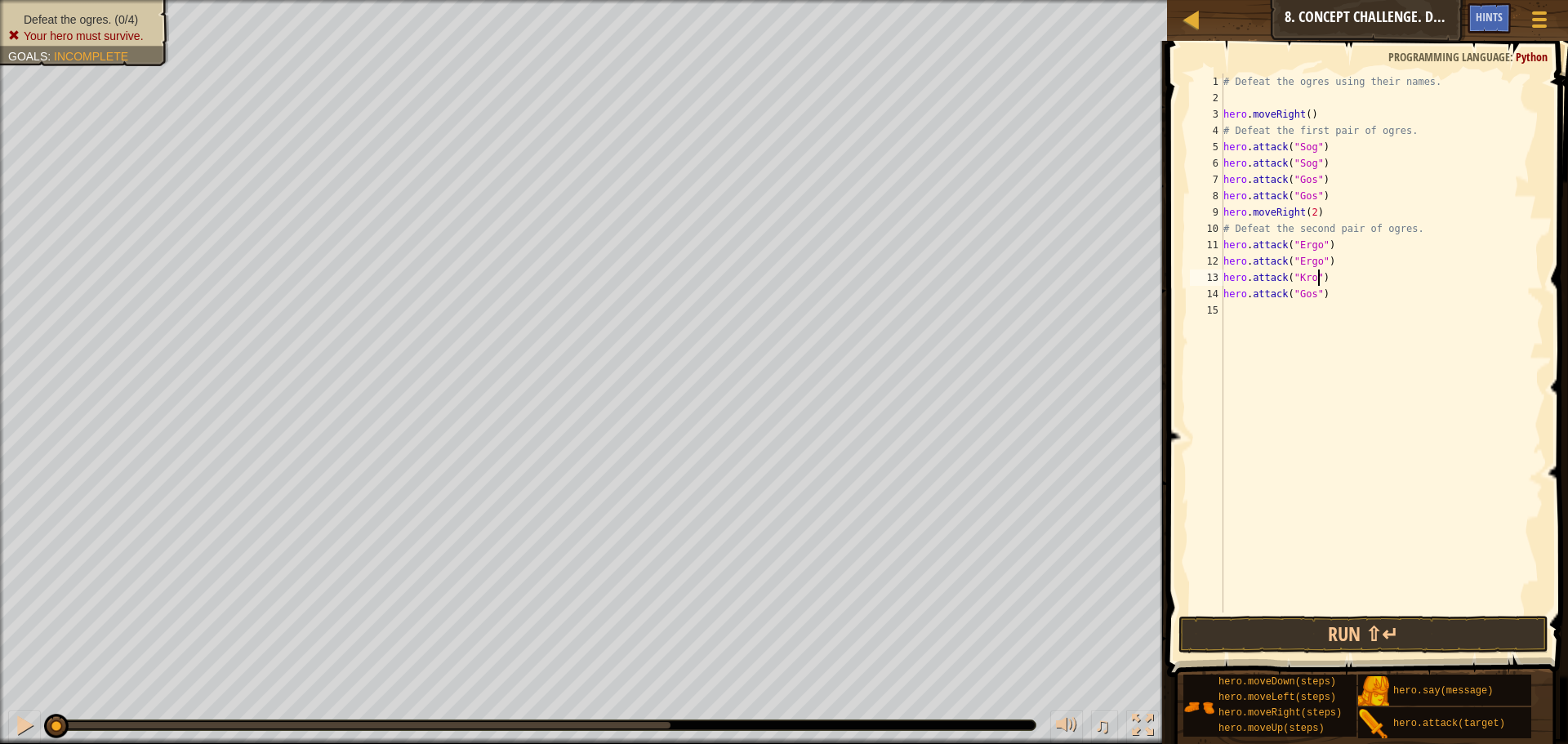
click at [1316, 294] on div "# Defeat the ogres using their names. hero . moveRight ( ) # Defeat the first p…" at bounding box center [1382, 359] width 323 height 571
type textarea "hero.attack("Kro")"
click at [1388, 636] on button "Run ⇧↵" at bounding box center [1363, 634] width 370 height 37
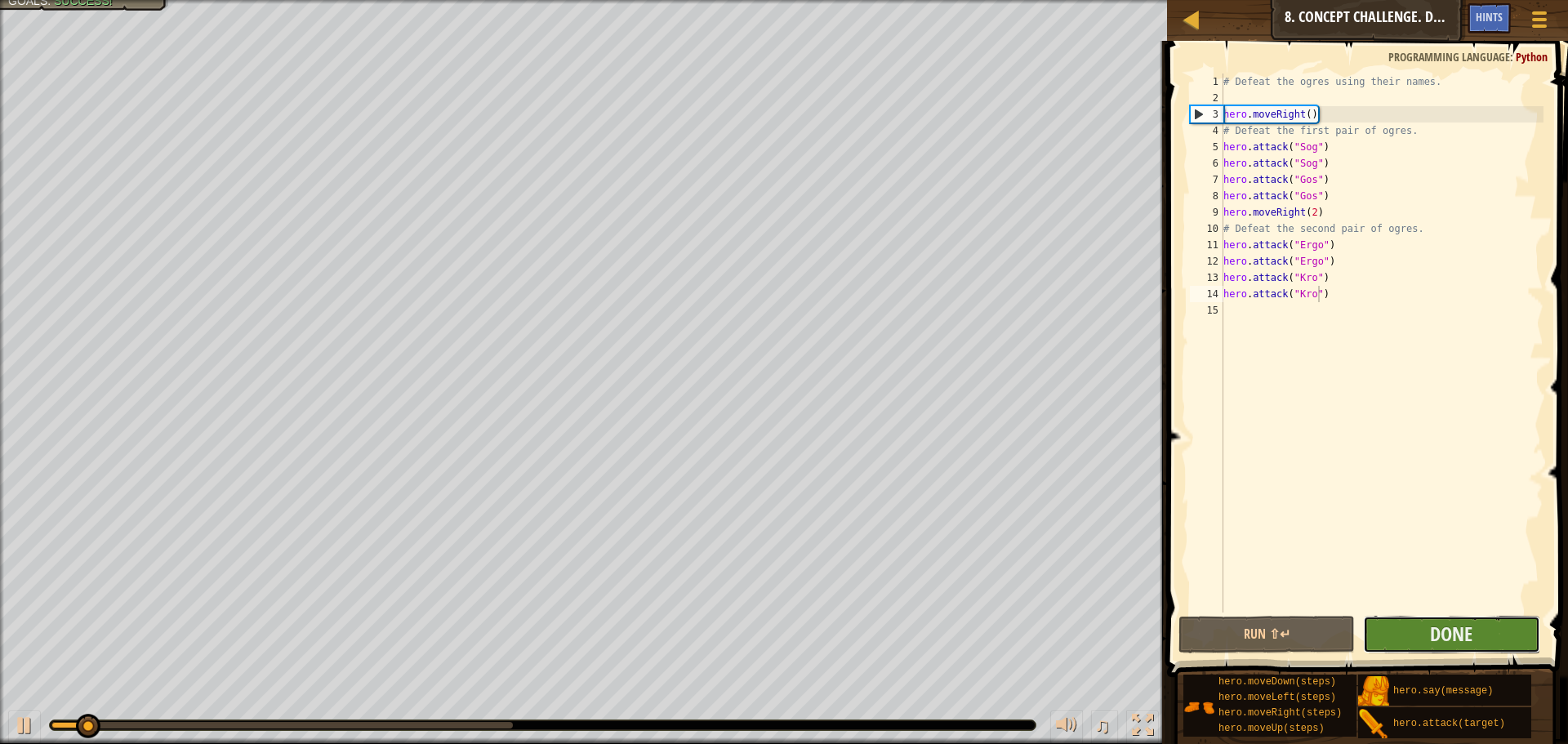
click at [1428, 625] on button "Done" at bounding box center [1451, 634] width 176 height 37
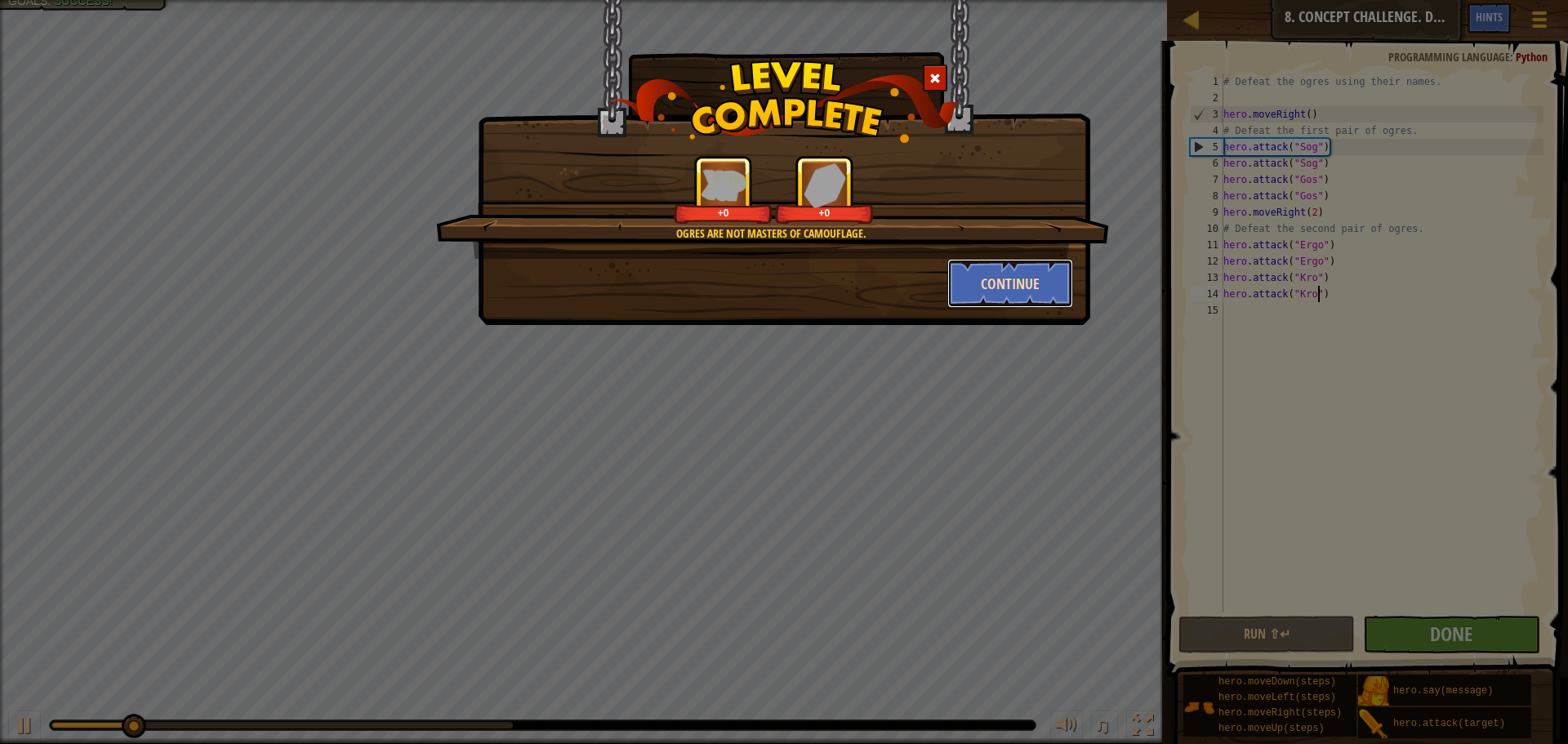
click at [963, 275] on button "Continue" at bounding box center [1010, 284] width 127 height 49
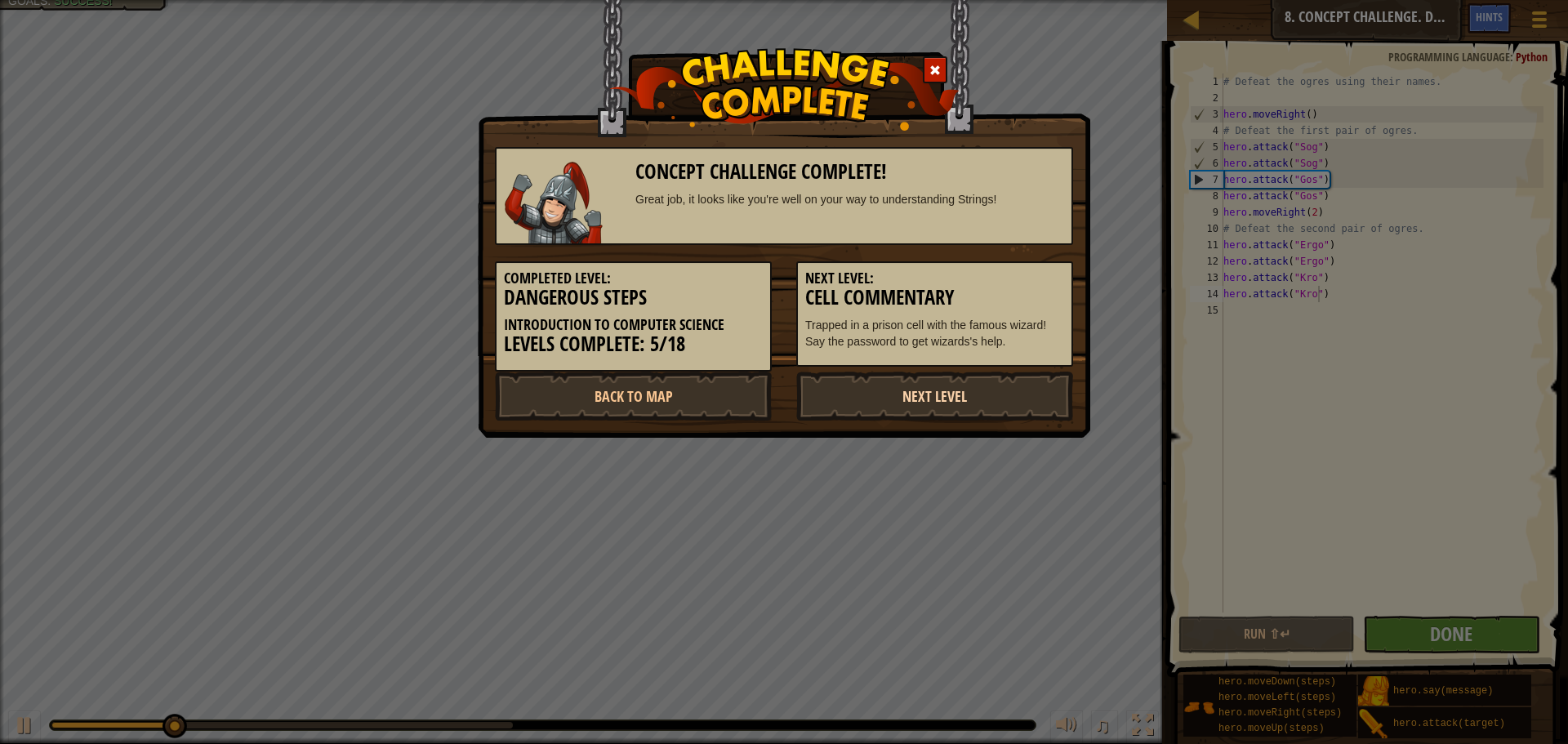
click at [947, 389] on link "Next Level" at bounding box center [934, 396] width 277 height 49
click at [942, 399] on link "Next Level" at bounding box center [934, 396] width 277 height 49
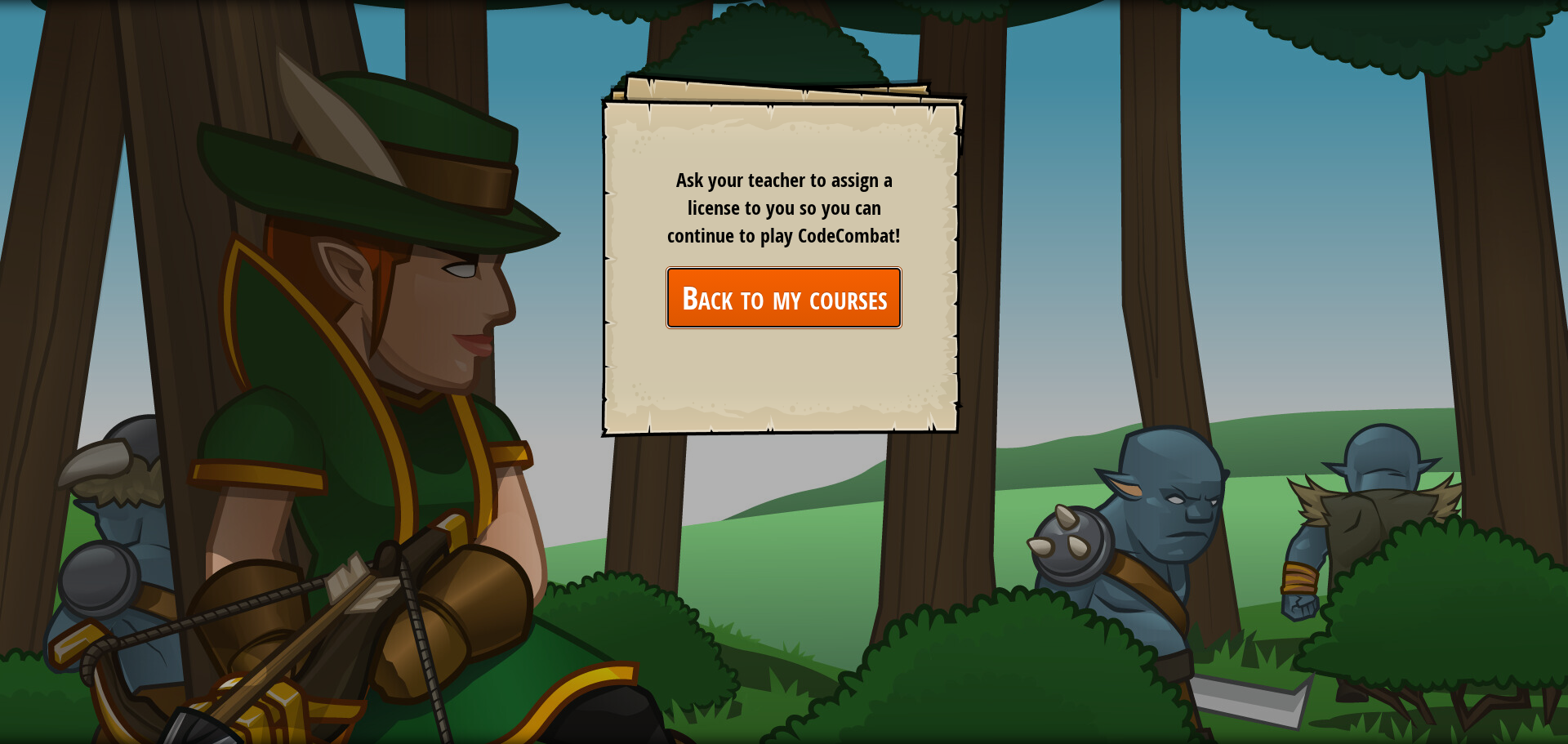
click at [834, 289] on link "Back to my courses" at bounding box center [784, 298] width 237 height 63
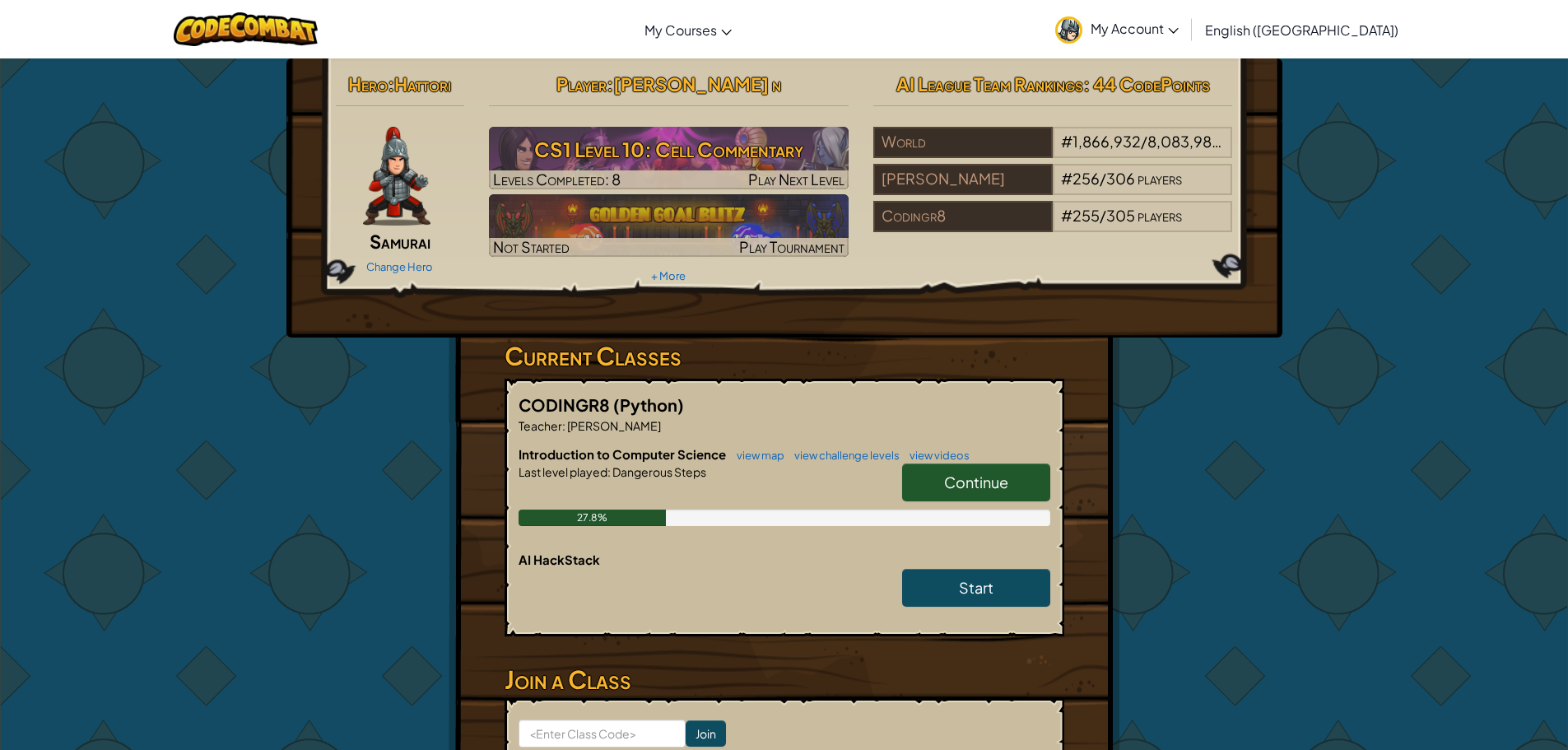
click at [951, 478] on span "Continue" at bounding box center [976, 481] width 64 height 19
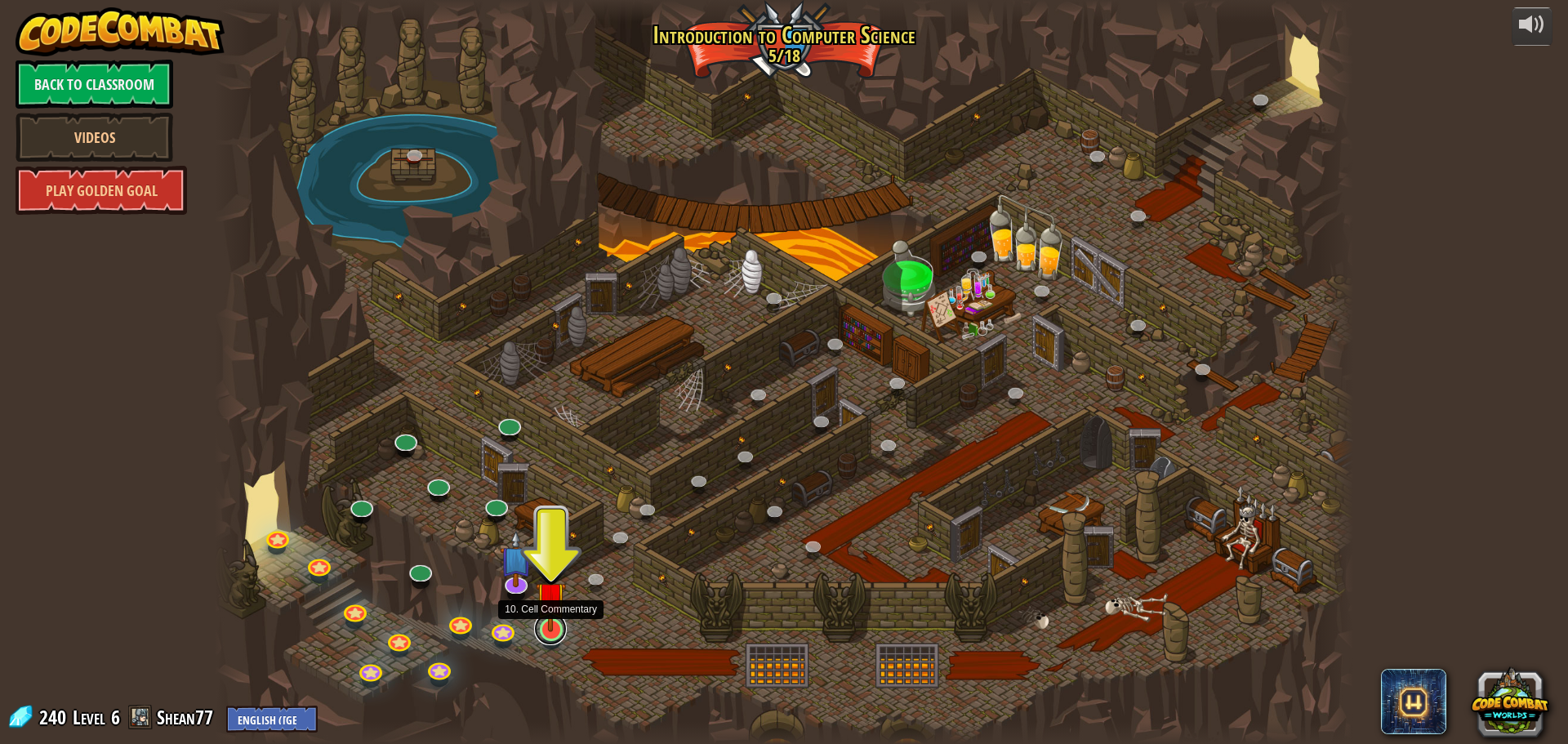
click at [561, 633] on link at bounding box center [551, 629] width 33 height 33
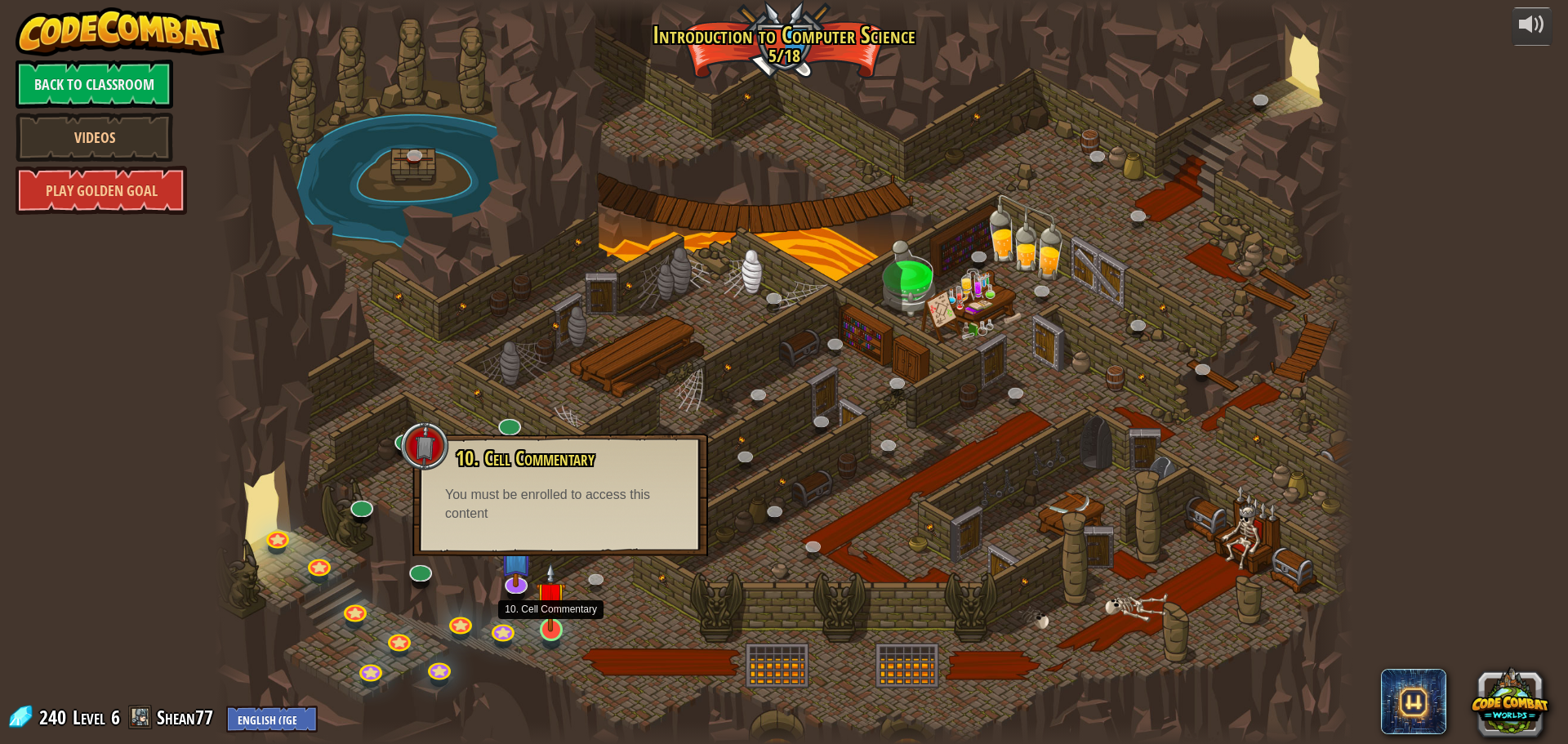
click at [548, 630] on img at bounding box center [551, 596] width 30 height 69
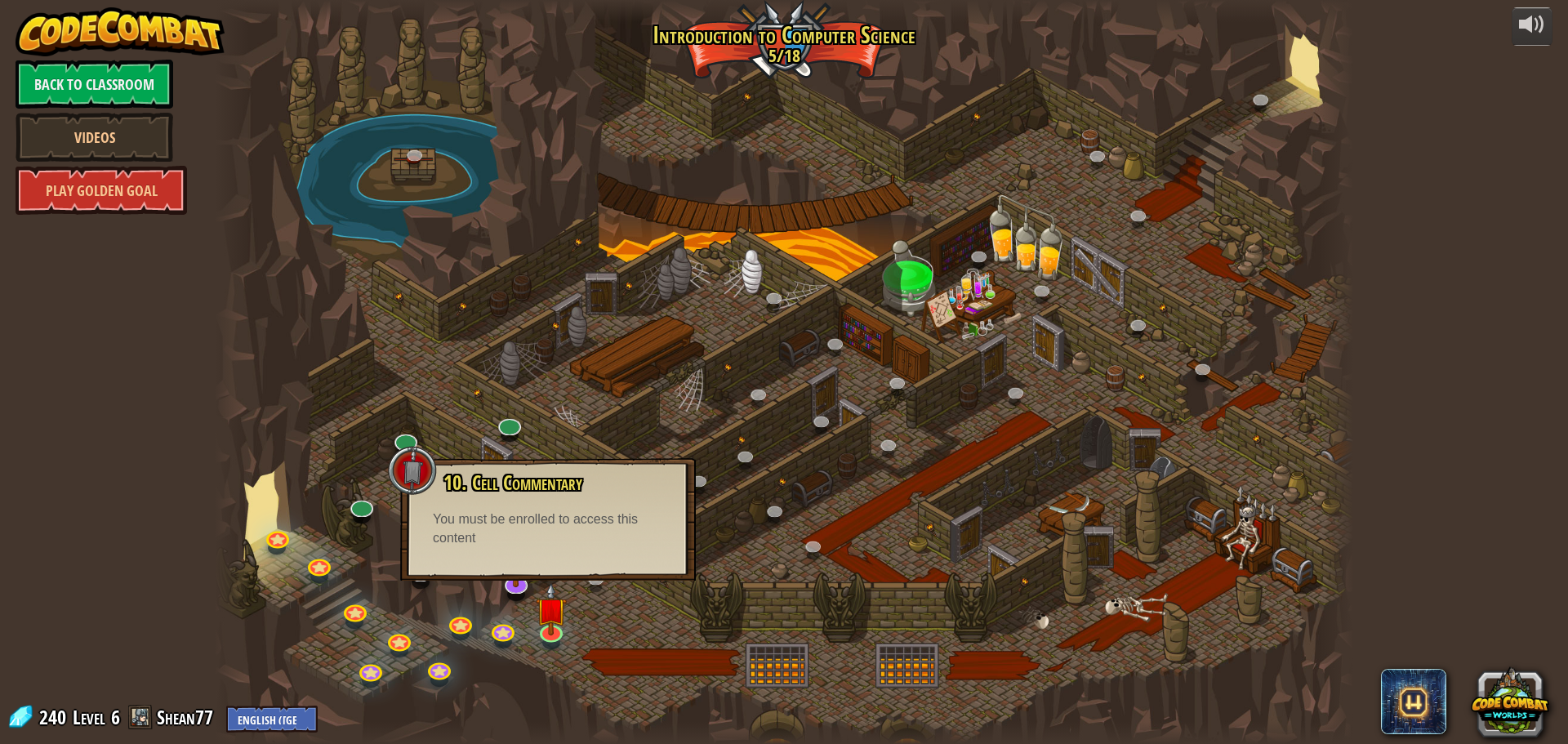
click at [531, 364] on div at bounding box center [784, 372] width 1139 height 744
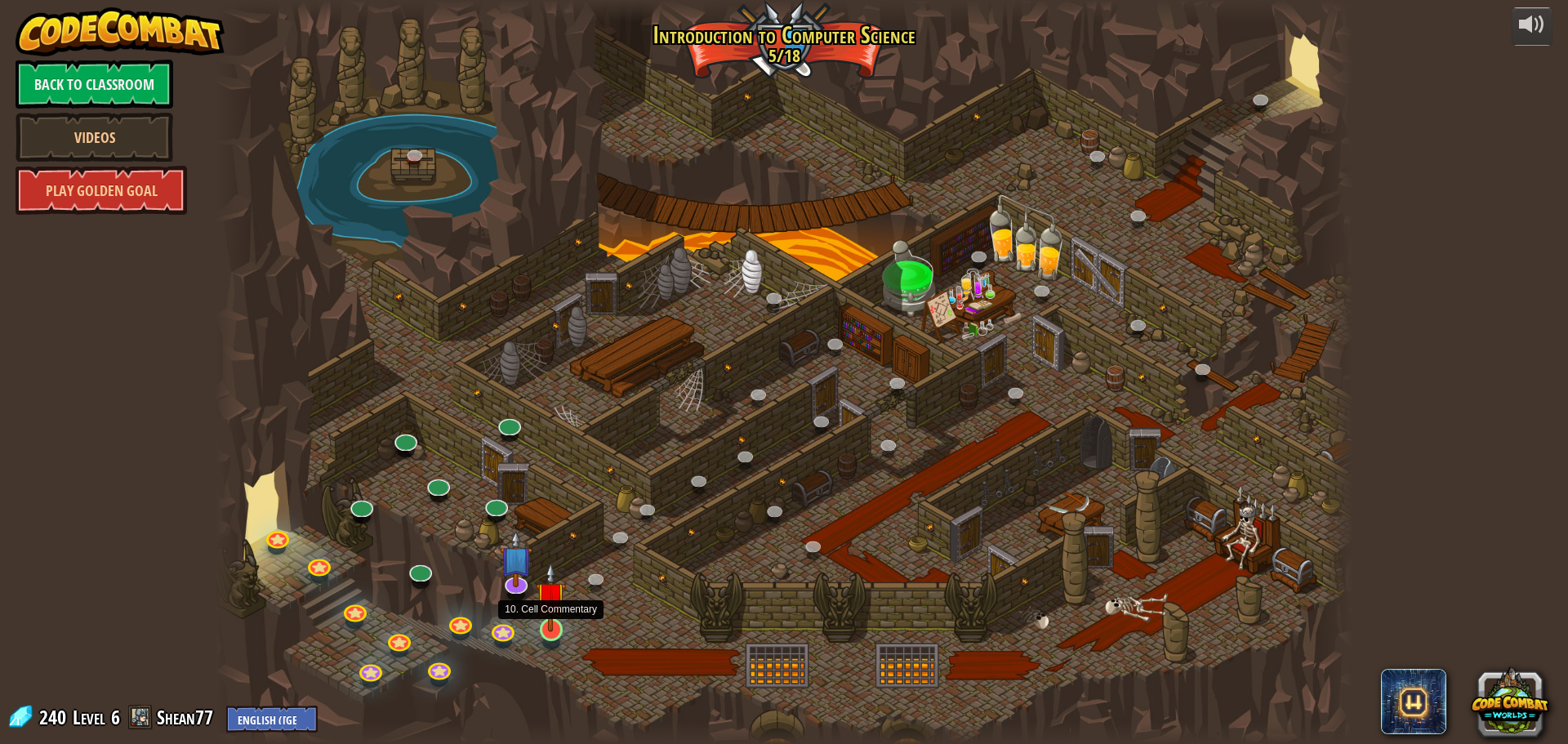
click at [561, 627] on img at bounding box center [551, 596] width 30 height 69
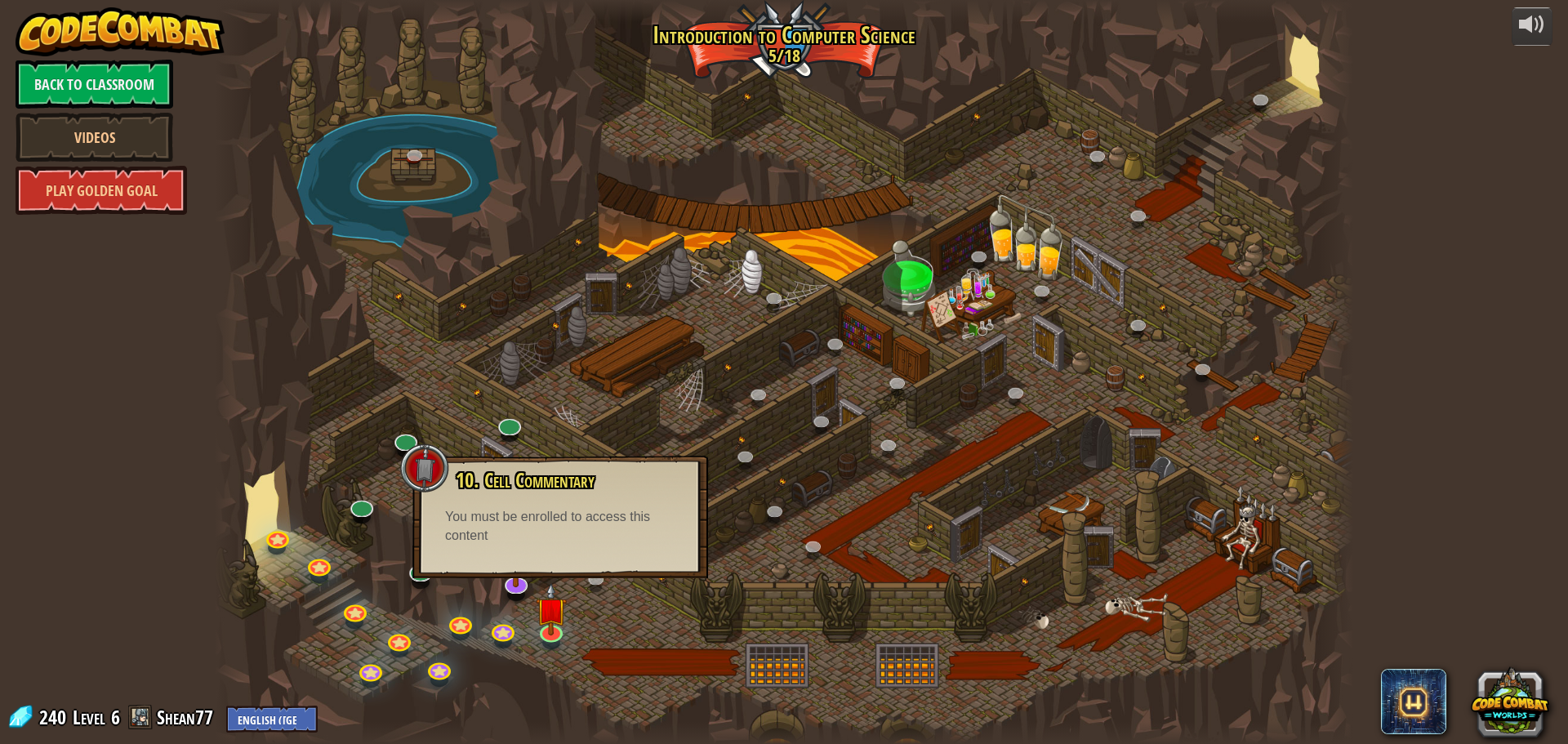
click at [554, 529] on div "You must be enrolled to access this content" at bounding box center [560, 526] width 230 height 37
click at [131, 86] on link "Back to Classroom" at bounding box center [94, 84] width 158 height 49
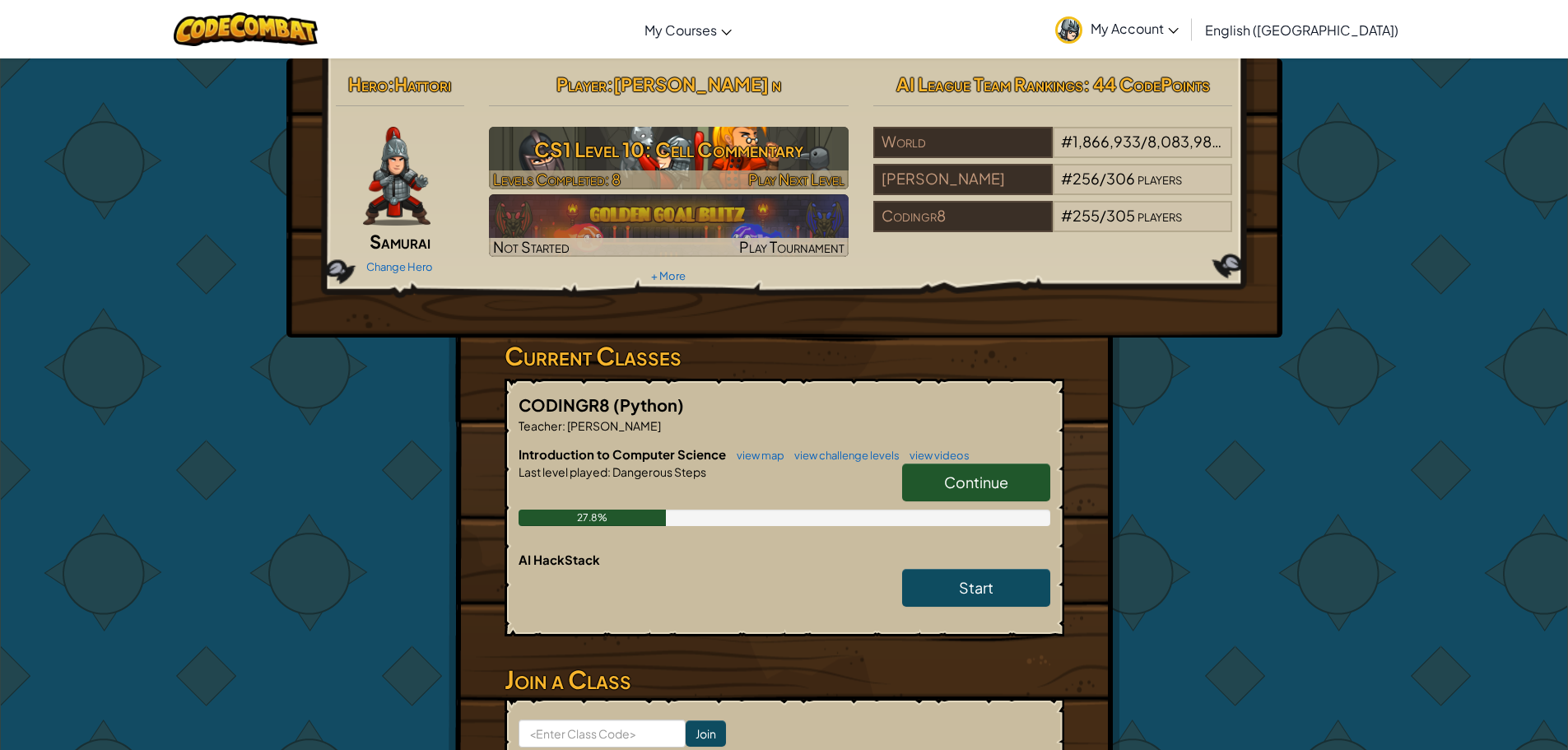
click at [684, 156] on h3 "CS1 Level 10: Cell Commentary" at bounding box center [668, 149] width 360 height 37
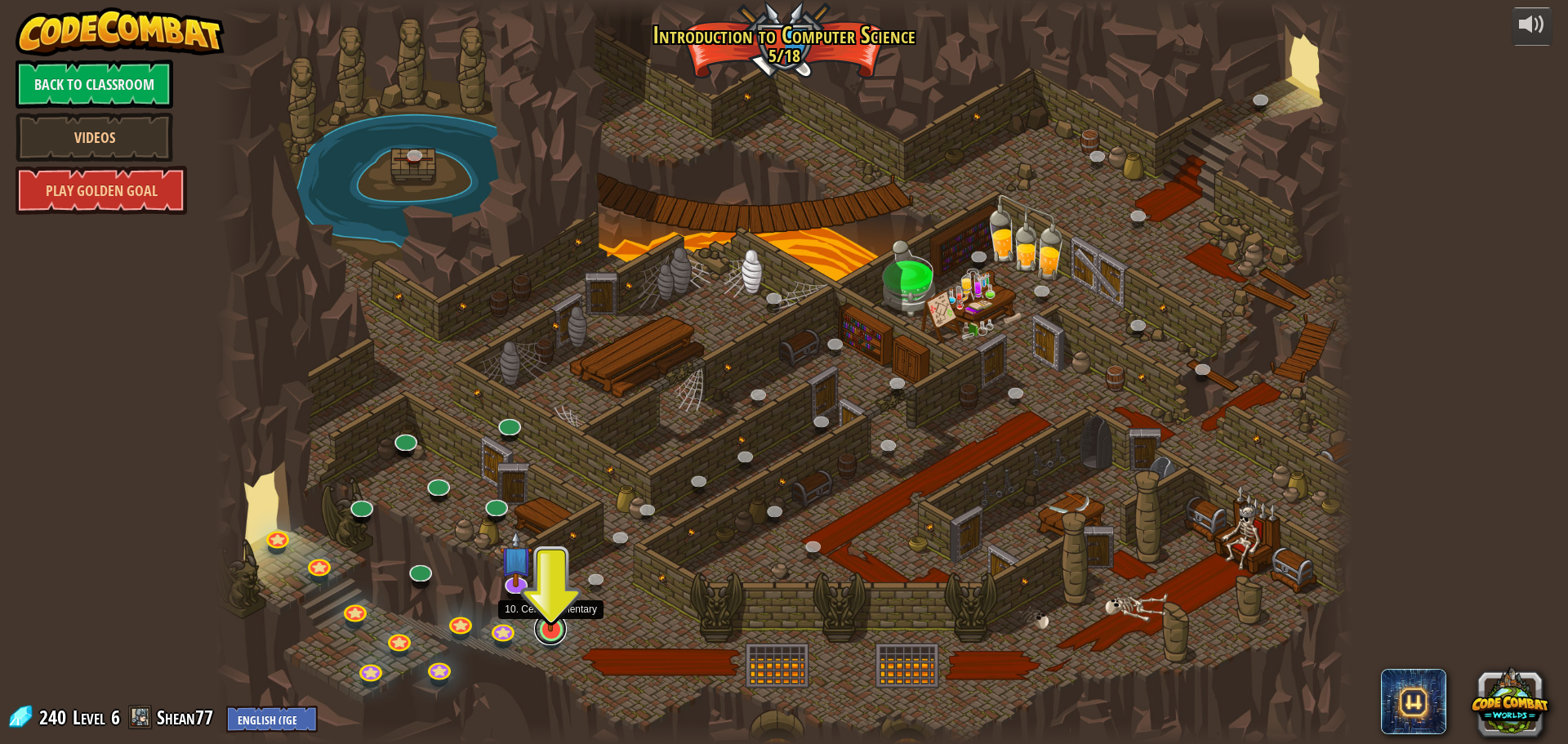
click at [557, 632] on link at bounding box center [551, 629] width 33 height 33
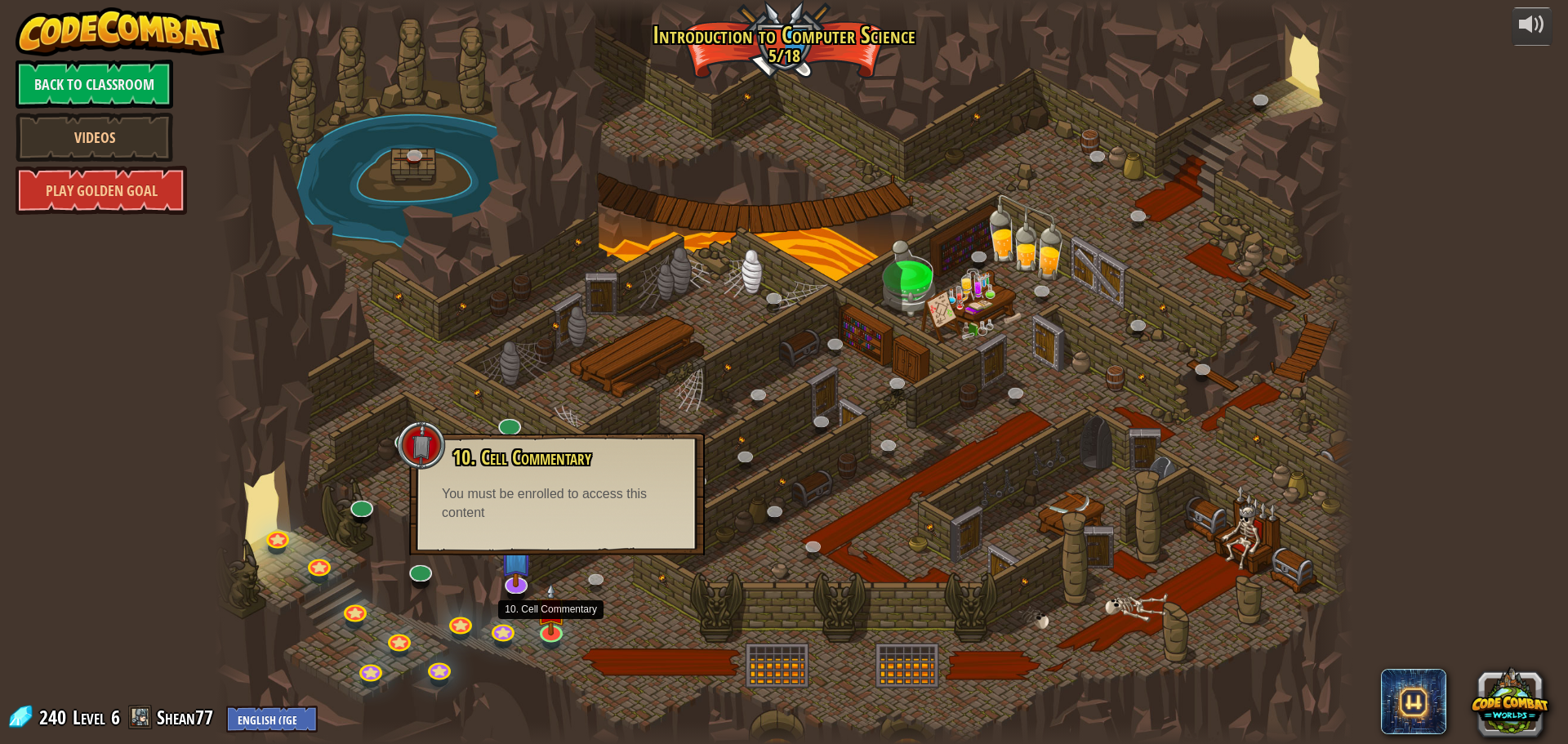
click at [569, 556] on div at bounding box center [784, 372] width 1139 height 744
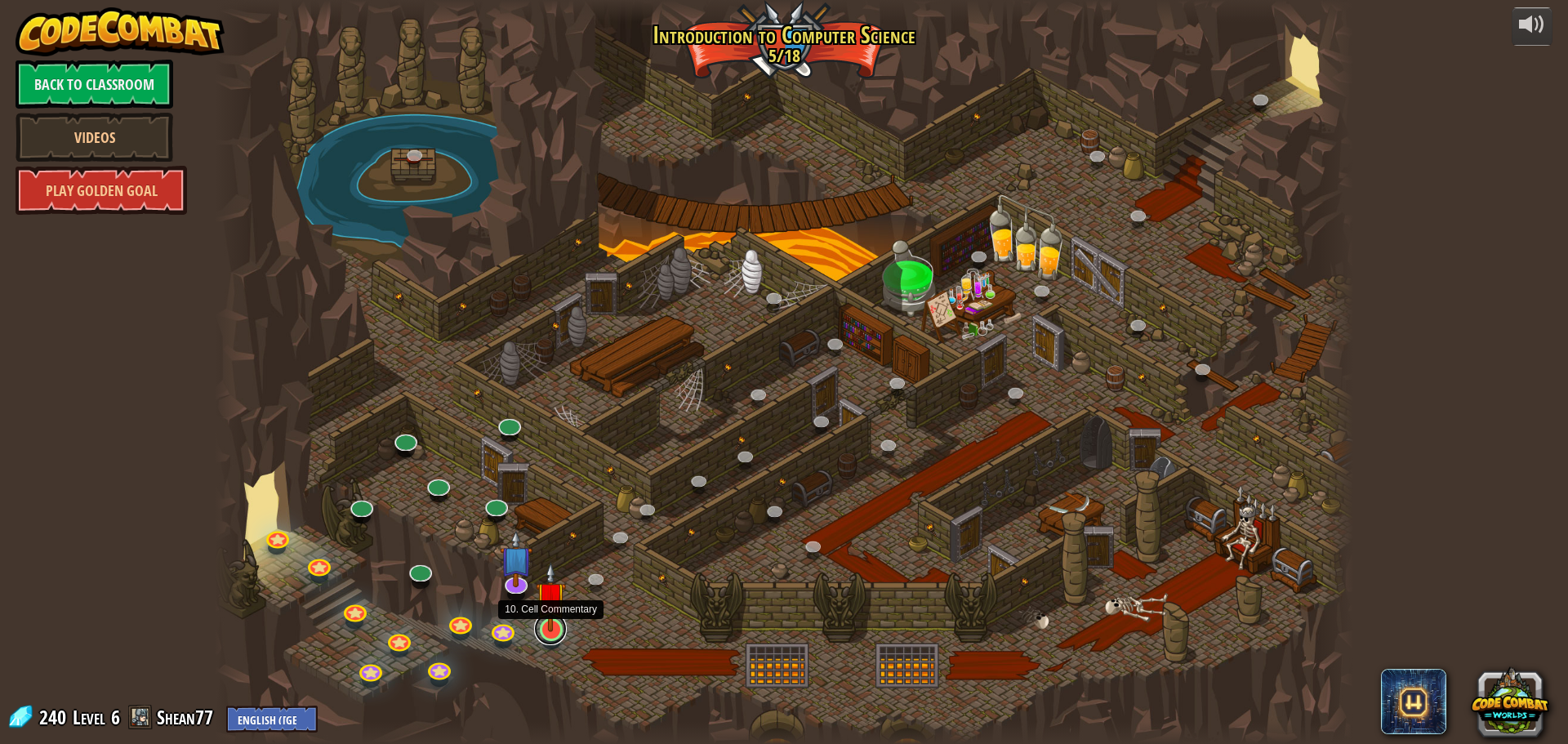
click at [561, 636] on link at bounding box center [551, 629] width 33 height 33
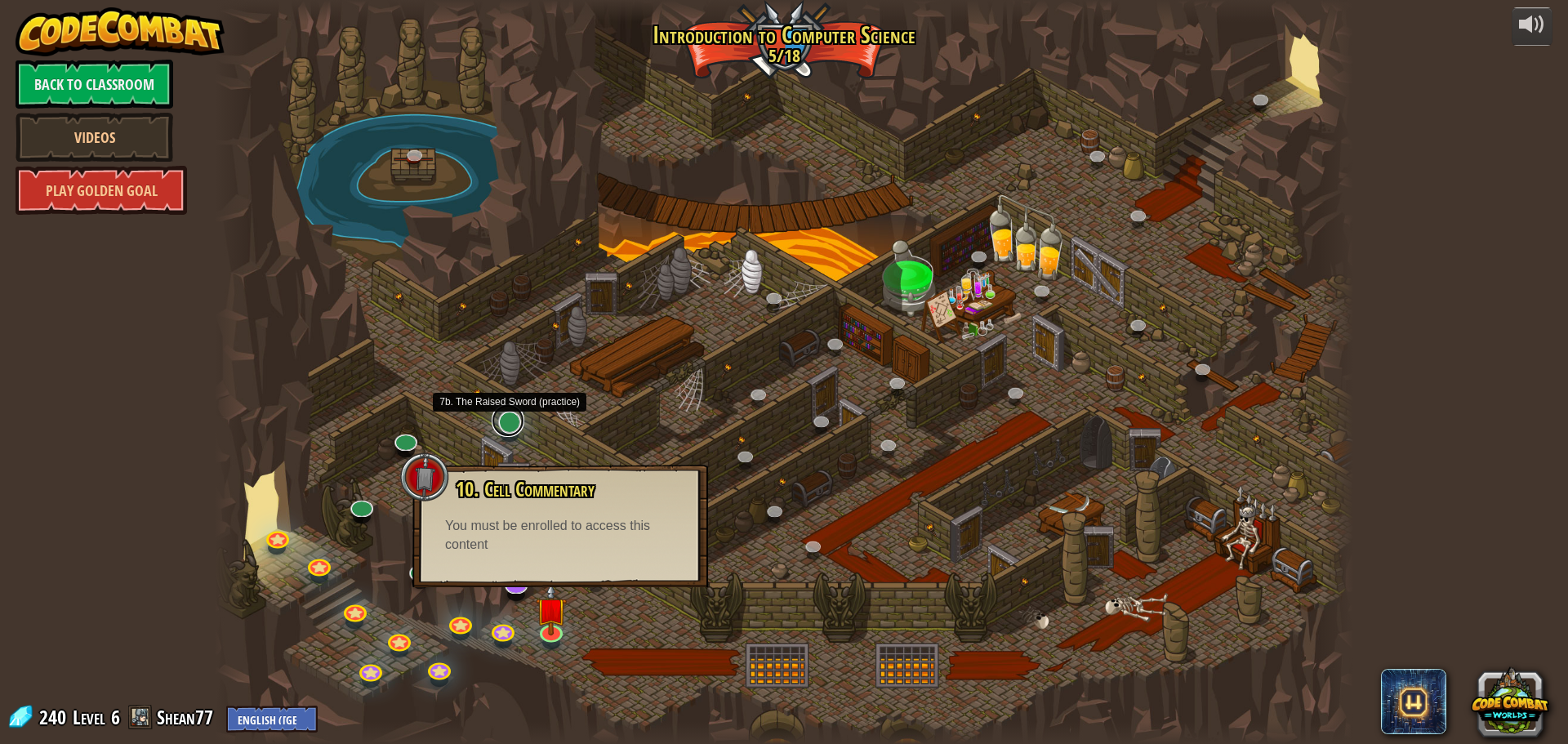
click at [511, 434] on link at bounding box center [508, 421] width 33 height 33
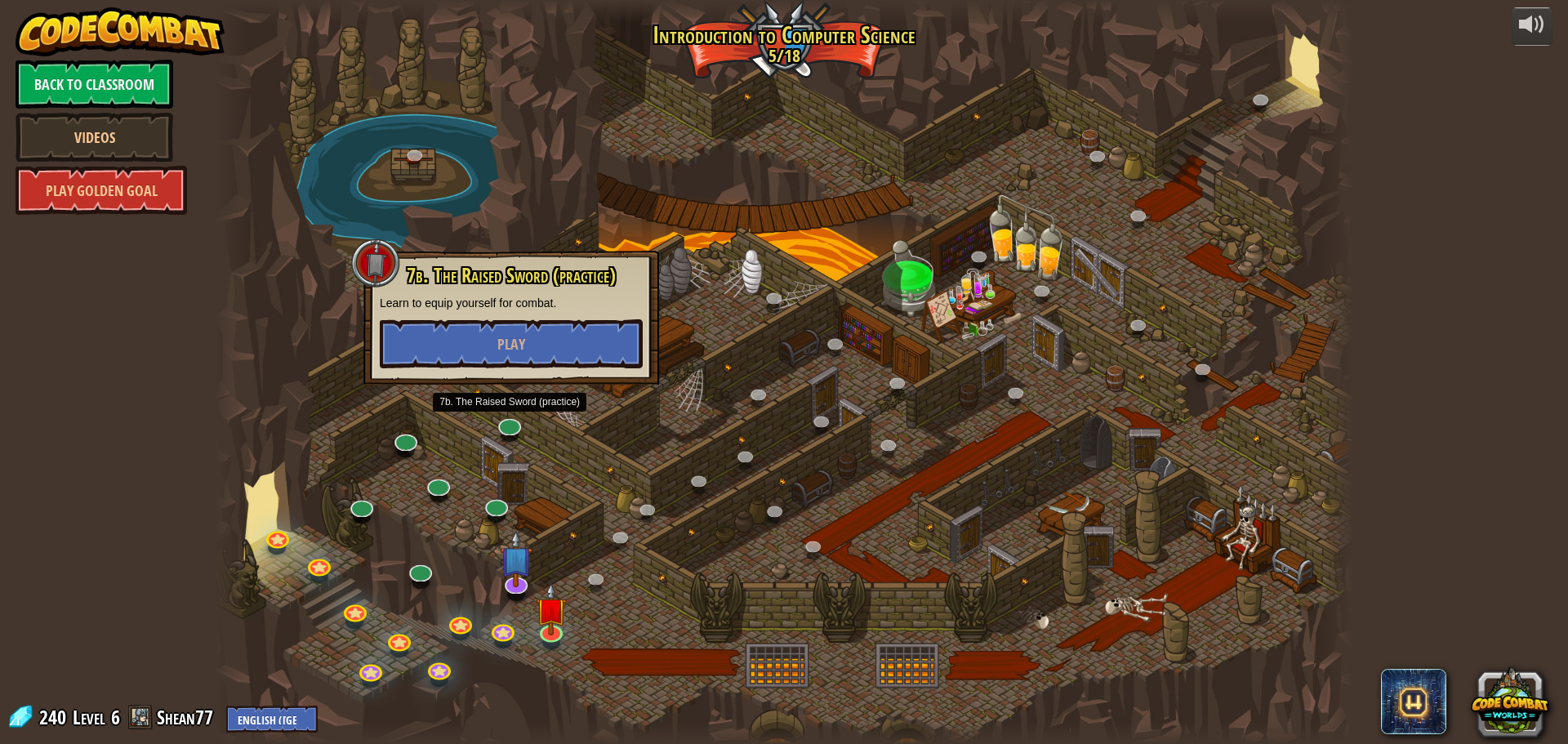
click at [696, 313] on div at bounding box center [784, 372] width 1139 height 744
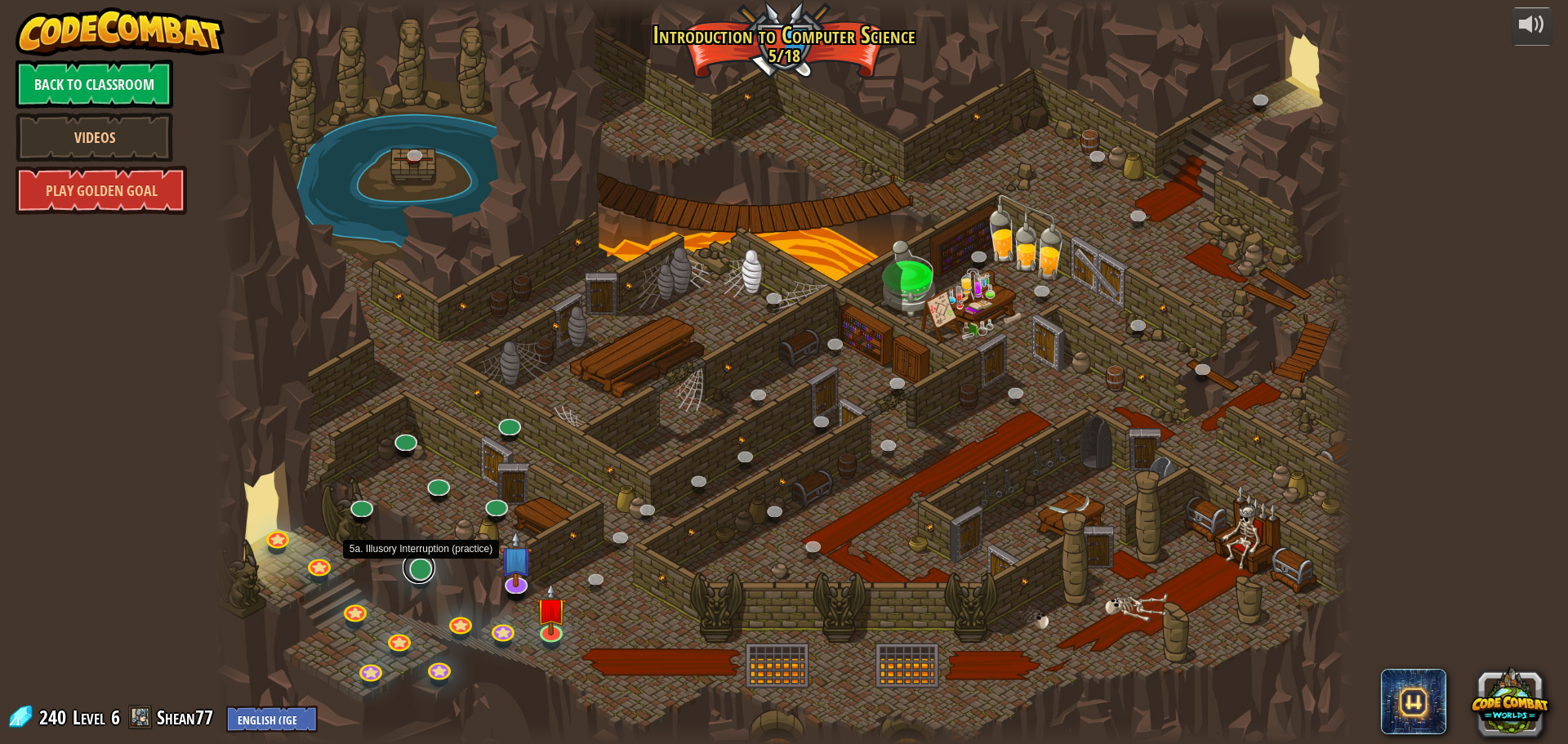
click at [411, 574] on link at bounding box center [419, 568] width 33 height 33
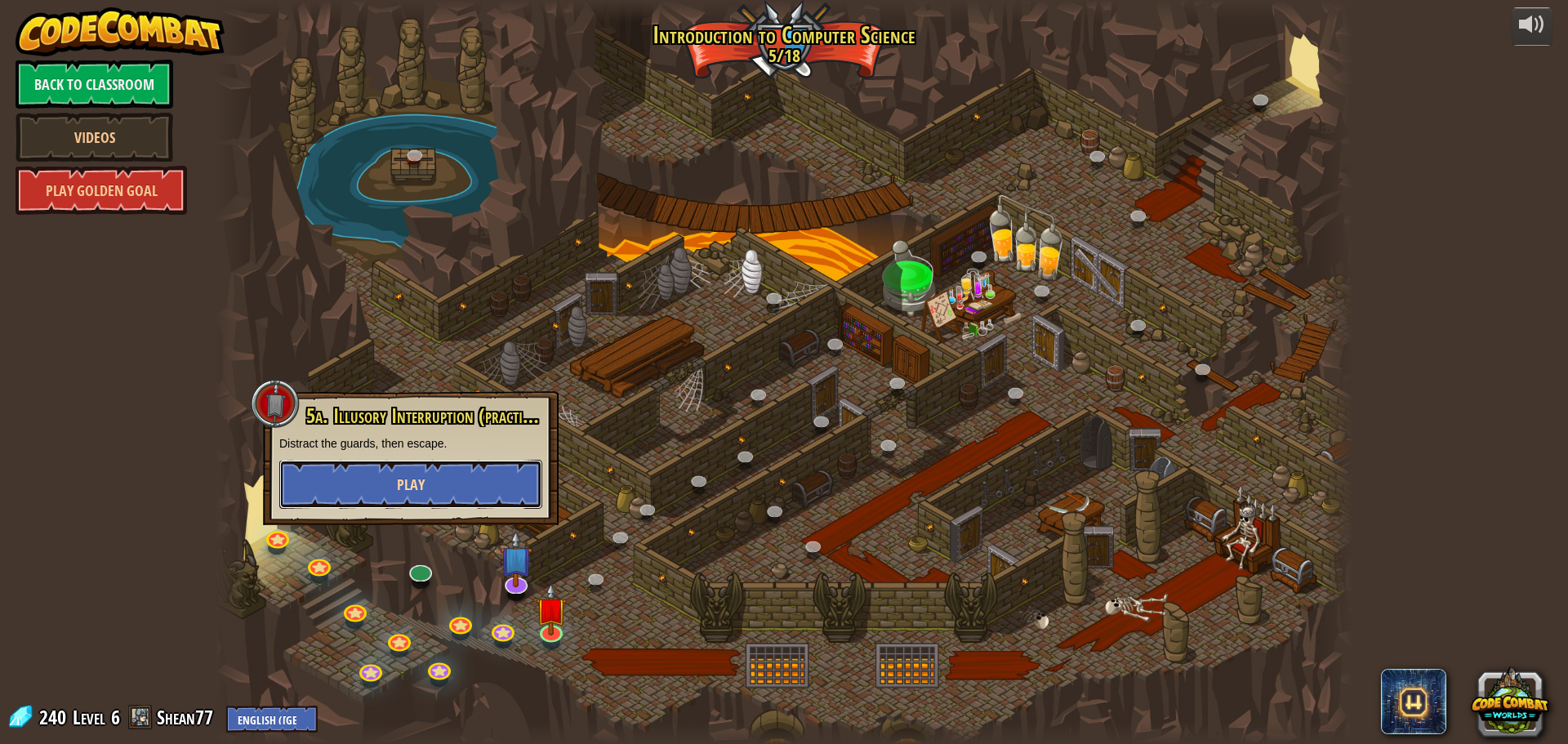
click at [443, 487] on button "Play" at bounding box center [411, 485] width 263 height 49
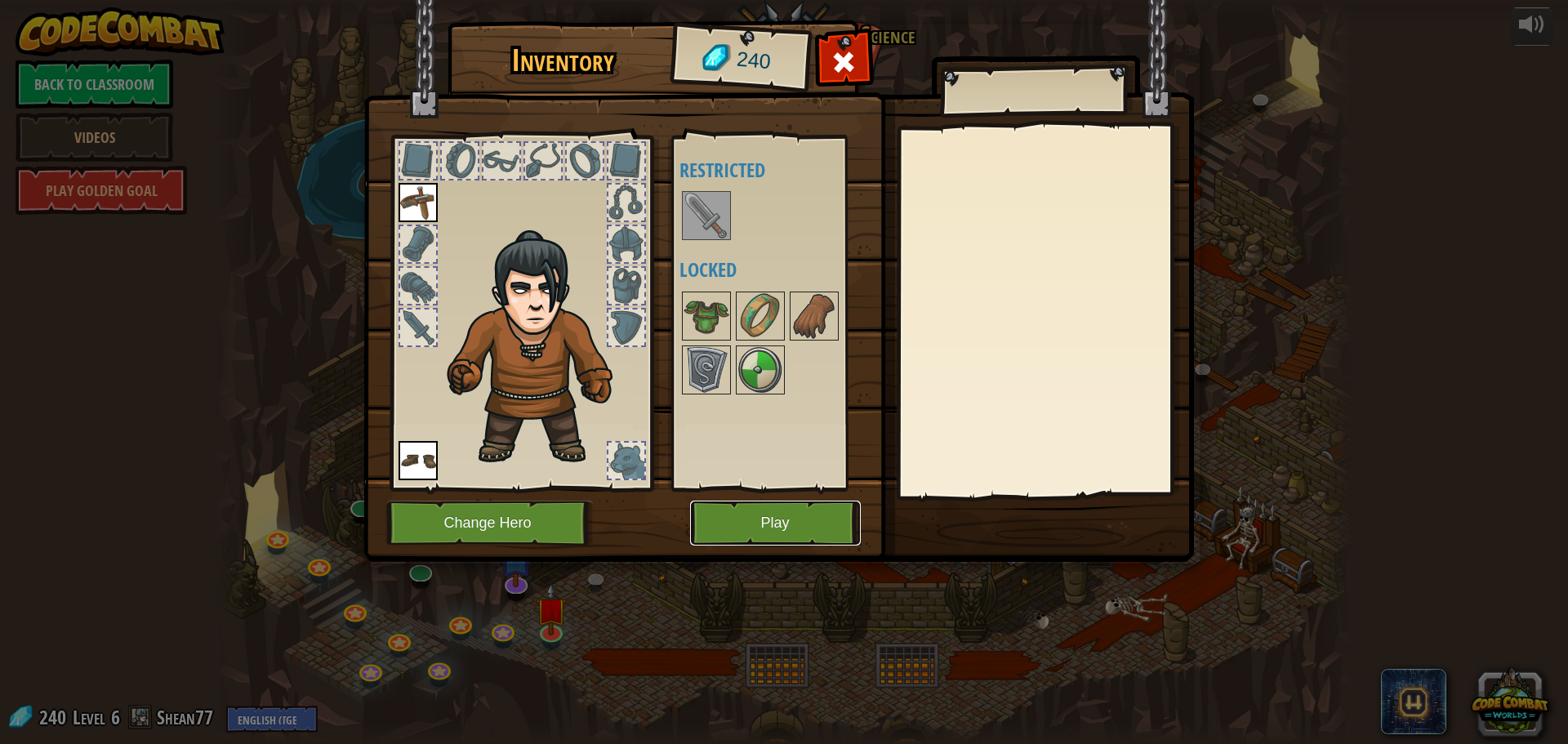
click at [739, 513] on button "Play" at bounding box center [775, 522] width 171 height 45
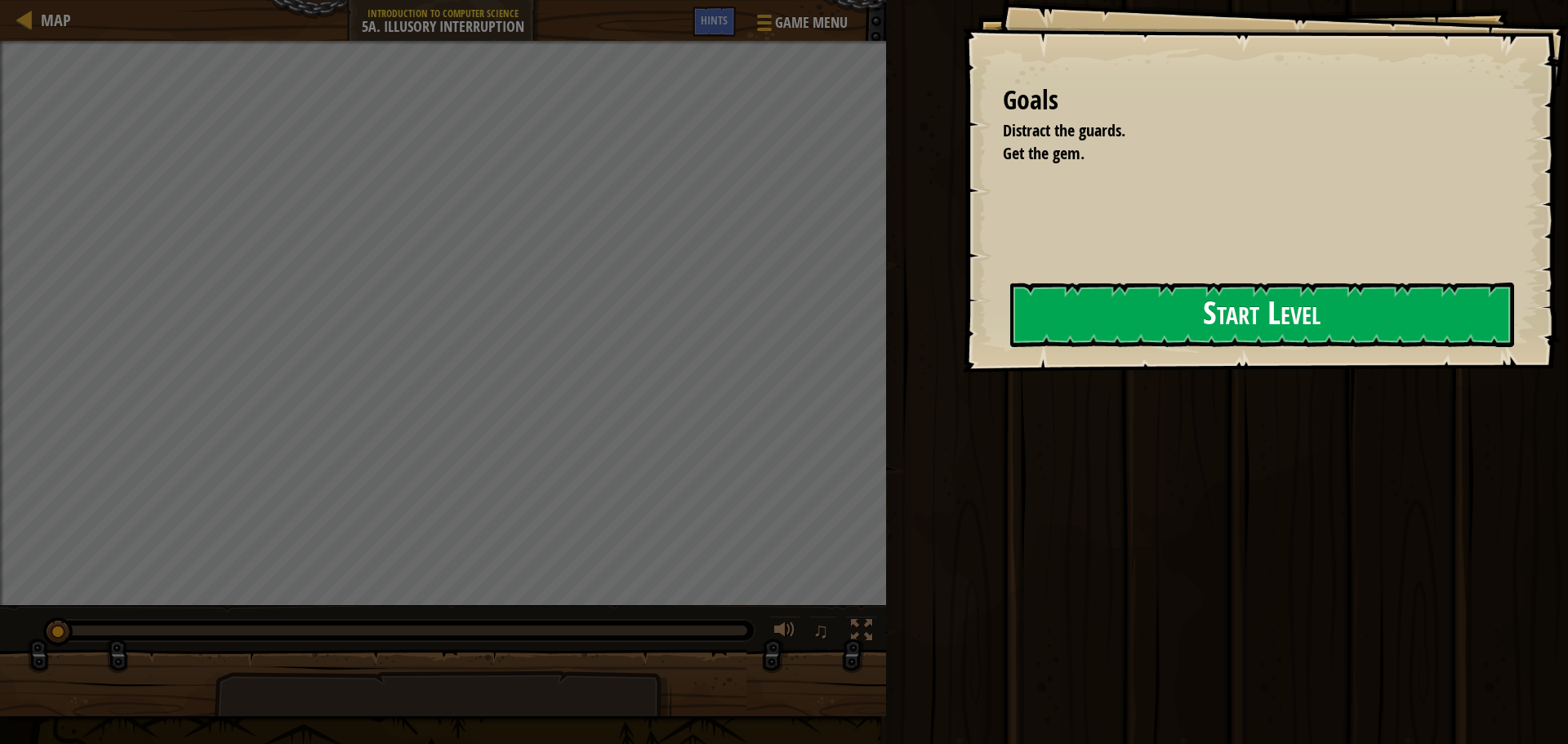
click at [1279, 303] on button "Start Level" at bounding box center [1262, 314] width 504 height 65
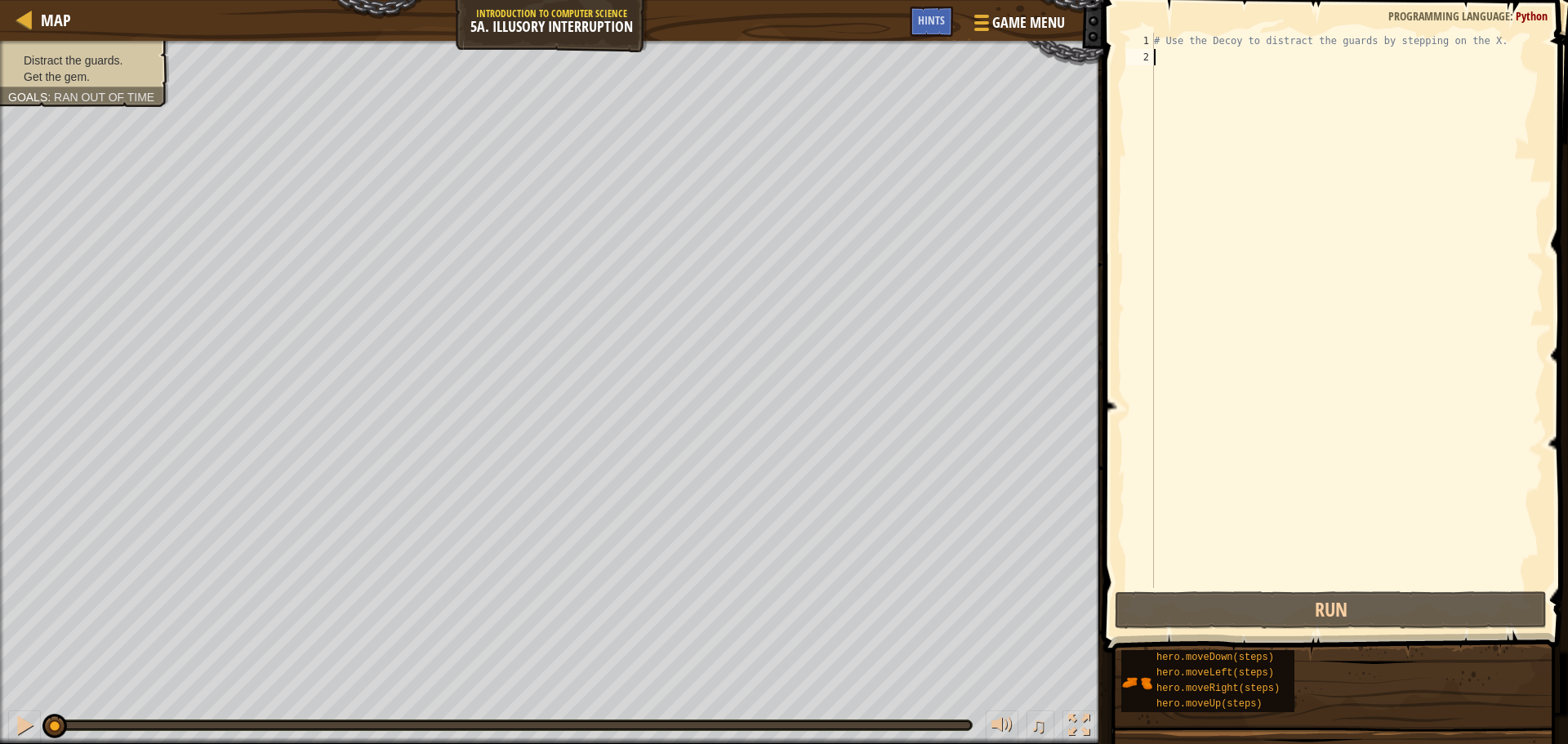
click at [1279, 73] on div "# Use the Decoy to distract the guards by stepping on the X." at bounding box center [1347, 327] width 393 height 588
click at [1233, 69] on div "# Use the Decoy to distract the guards by stepping on the X." at bounding box center [1347, 327] width 393 height 588
click at [1233, 58] on div "# Use the Decoy to distract the guards by stepping on the X." at bounding box center [1347, 327] width 393 height 588
type textarea "h"
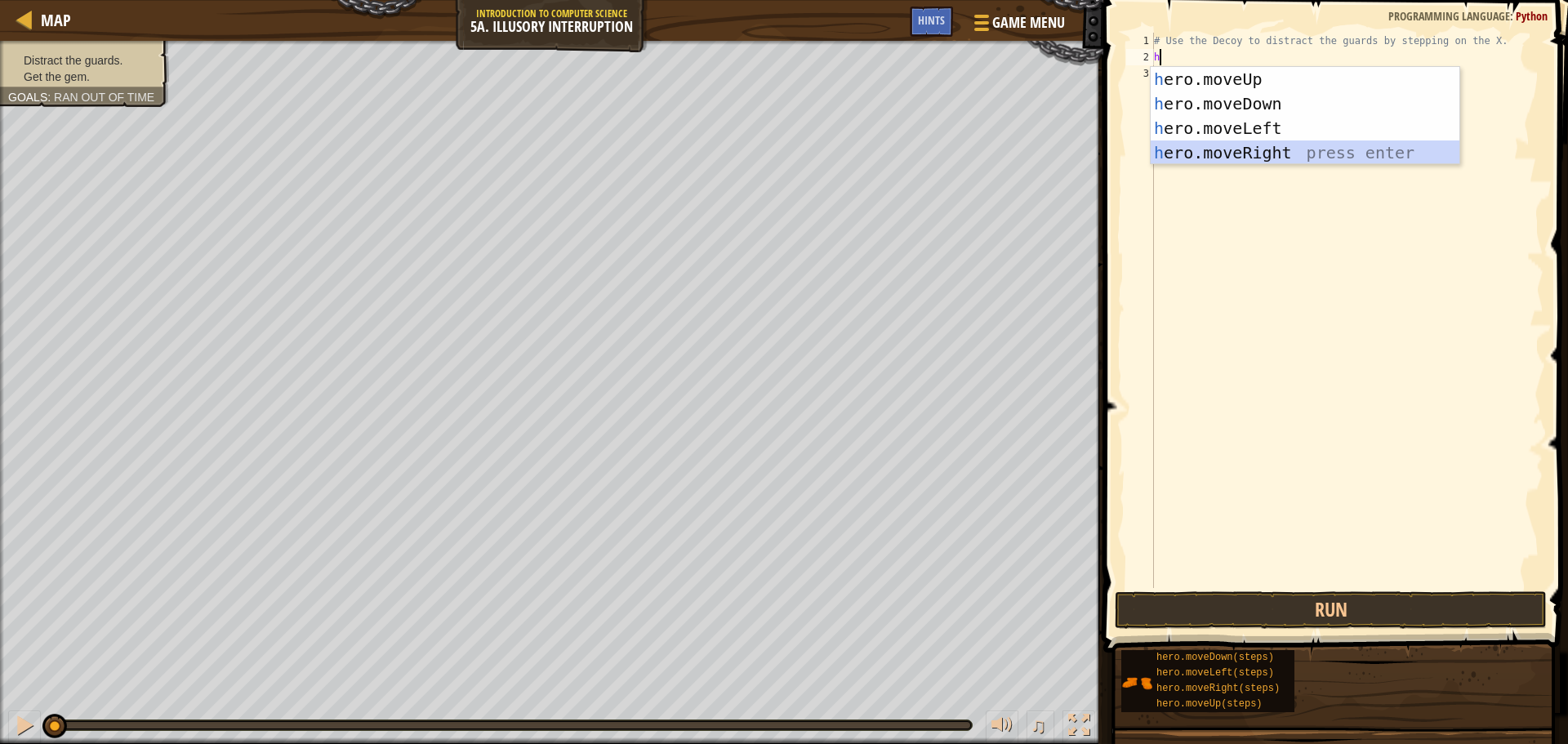
click at [1241, 150] on div "h ero.moveUp press enter h ero.moveDown press enter h ero.moveLeft press enter …" at bounding box center [1305, 140] width 309 height 147
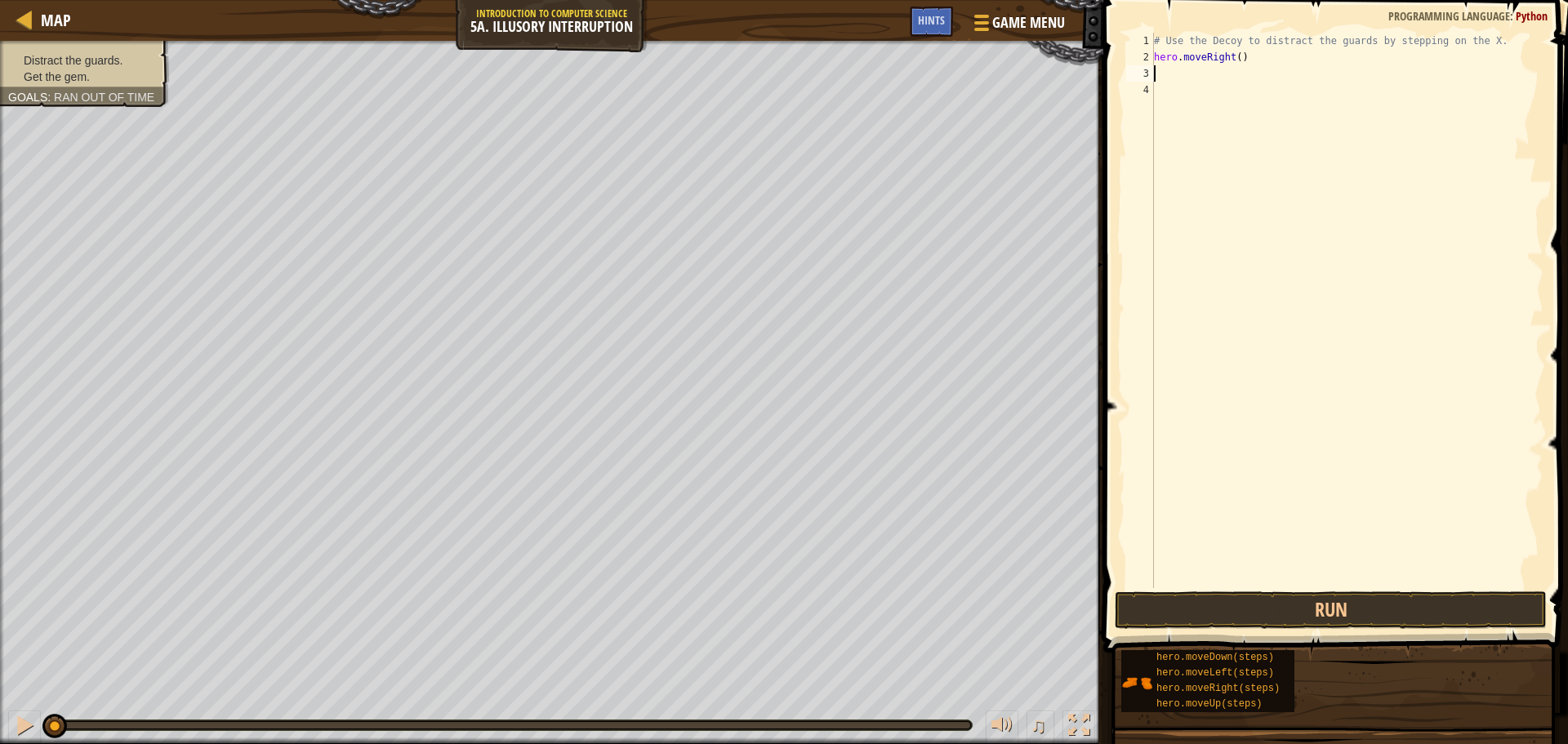
type textarea "h"
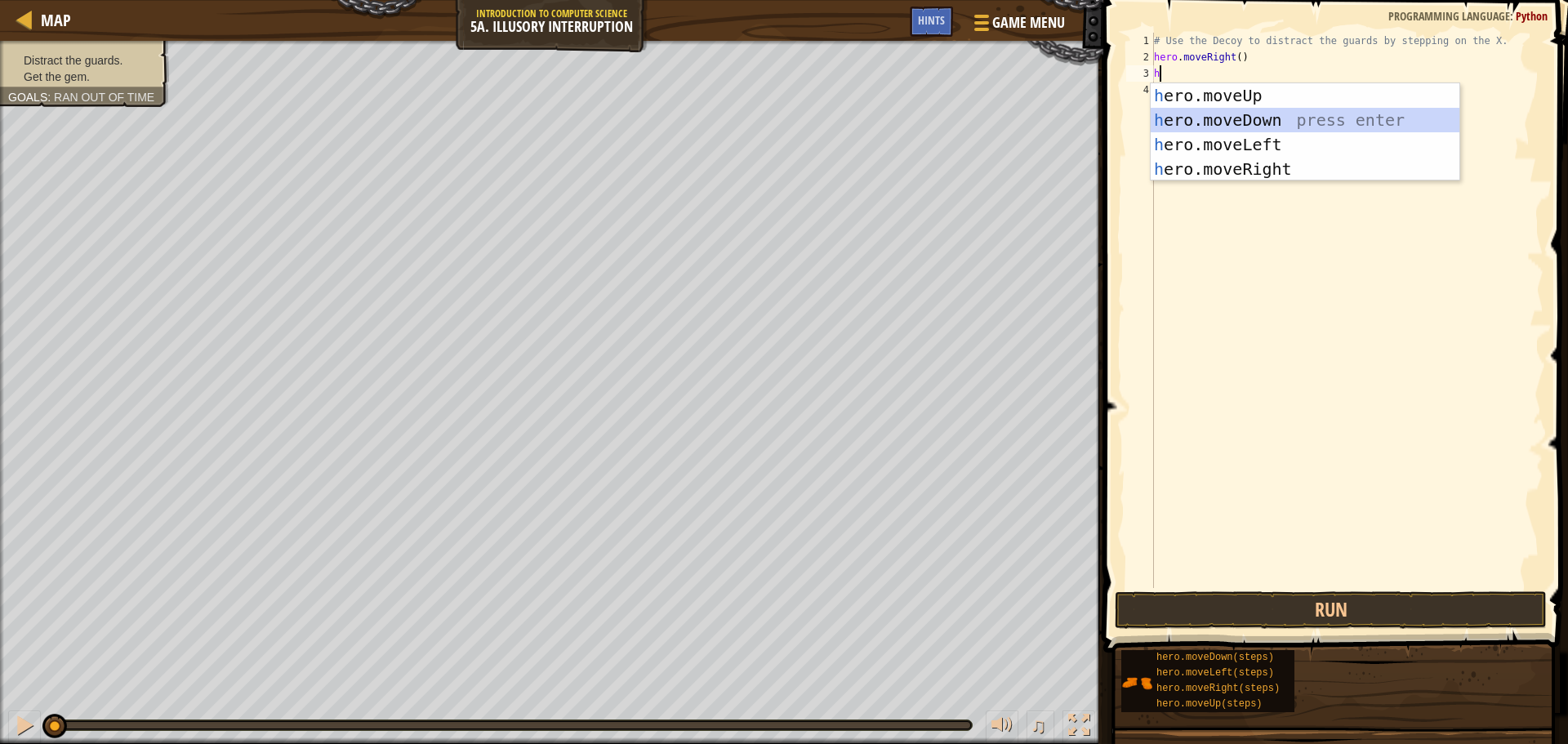
click at [1268, 116] on div "h ero.moveUp press enter h ero.moveDown press enter h ero.moveLeft press enter …" at bounding box center [1305, 156] width 309 height 147
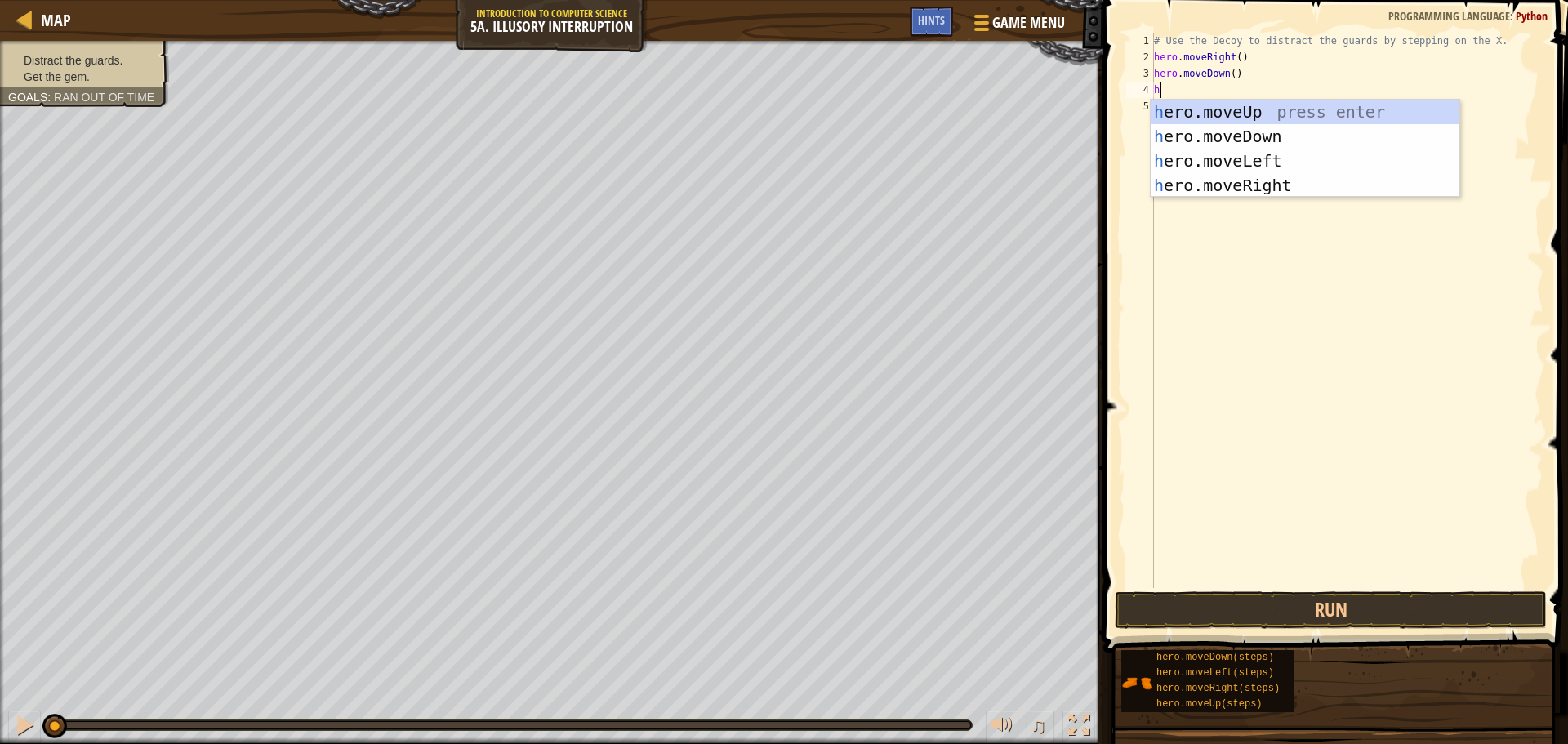
click at [1238, 73] on div "# Use the Decoy to distract the guards by stepping on the X. hero . moveRight (…" at bounding box center [1347, 327] width 393 height 588
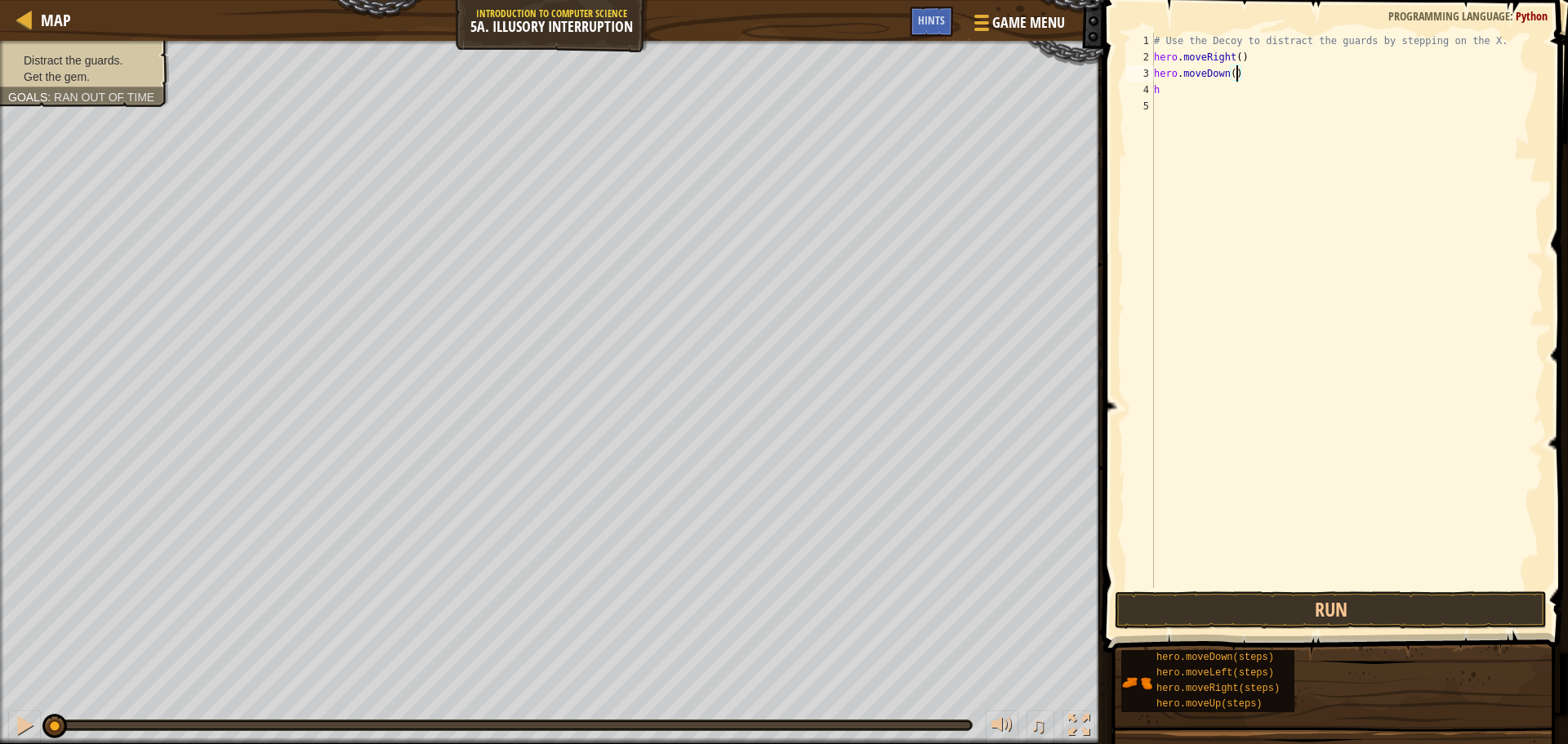
scroll to position [7, 6]
click at [1263, 97] on div "# Use the Decoy to distract the guards by stepping on the X. hero . moveRight (…" at bounding box center [1347, 327] width 393 height 588
type textarea "h"
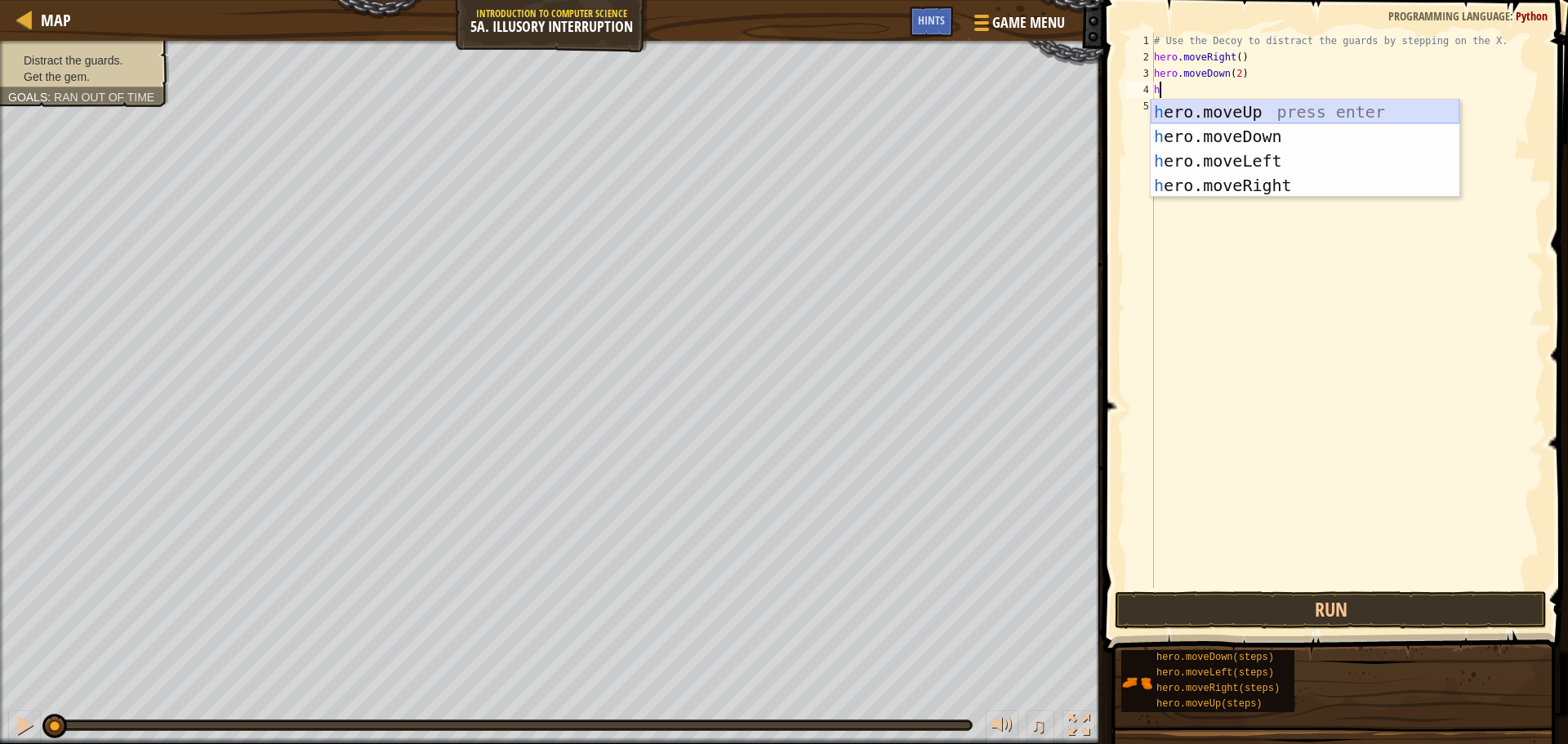
click at [1253, 104] on div "h ero.moveUp press enter h ero.moveDown press enter h ero.moveLeft press enter …" at bounding box center [1305, 173] width 309 height 147
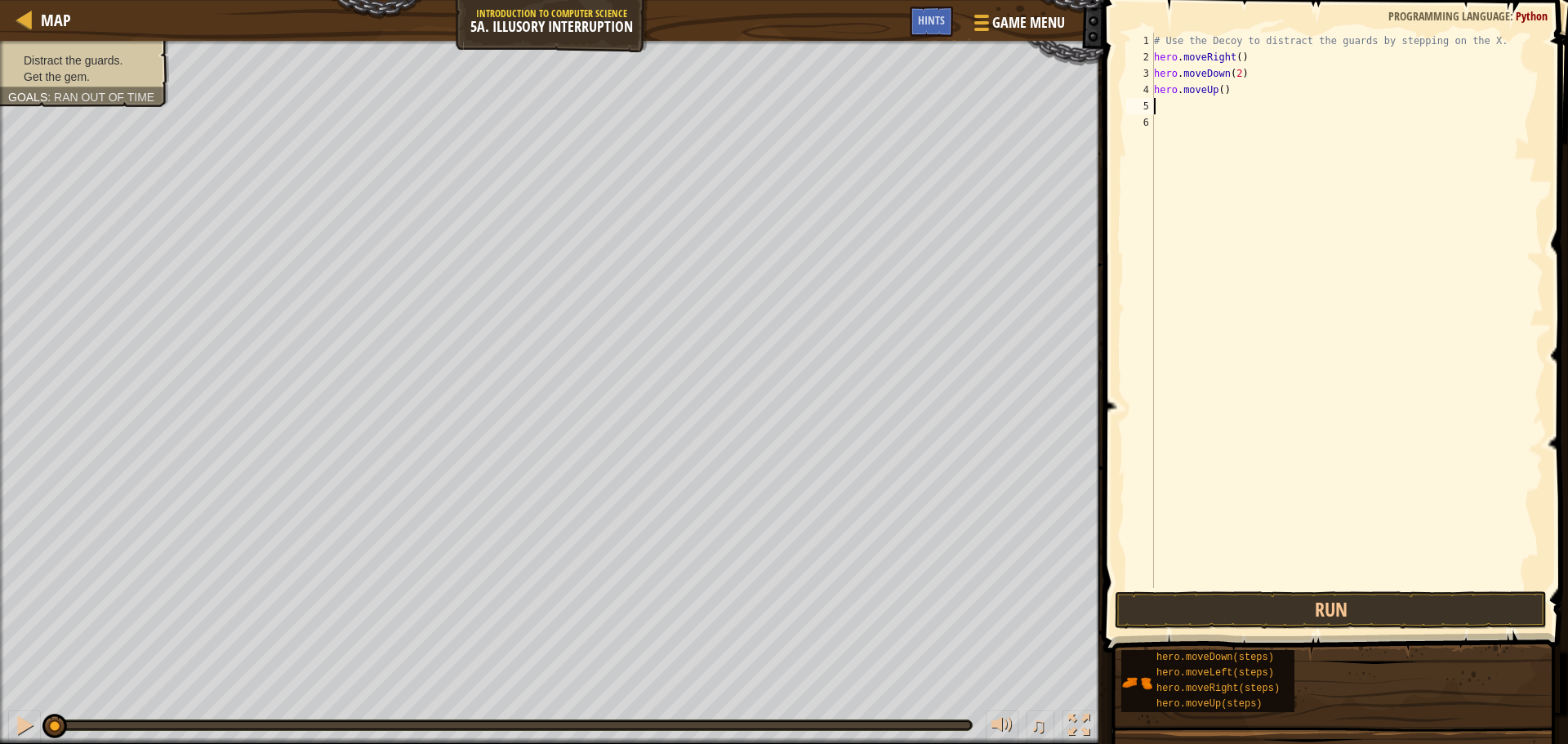
click at [1225, 91] on div "# Use the Decoy to distract the guards by stepping on the X. hero . moveRight (…" at bounding box center [1347, 327] width 393 height 588
type textarea "hero.moveUp(2)"
click at [1270, 93] on div "# Use the Decoy to distract the guards by stepping on the X. hero . moveRight (…" at bounding box center [1347, 327] width 393 height 588
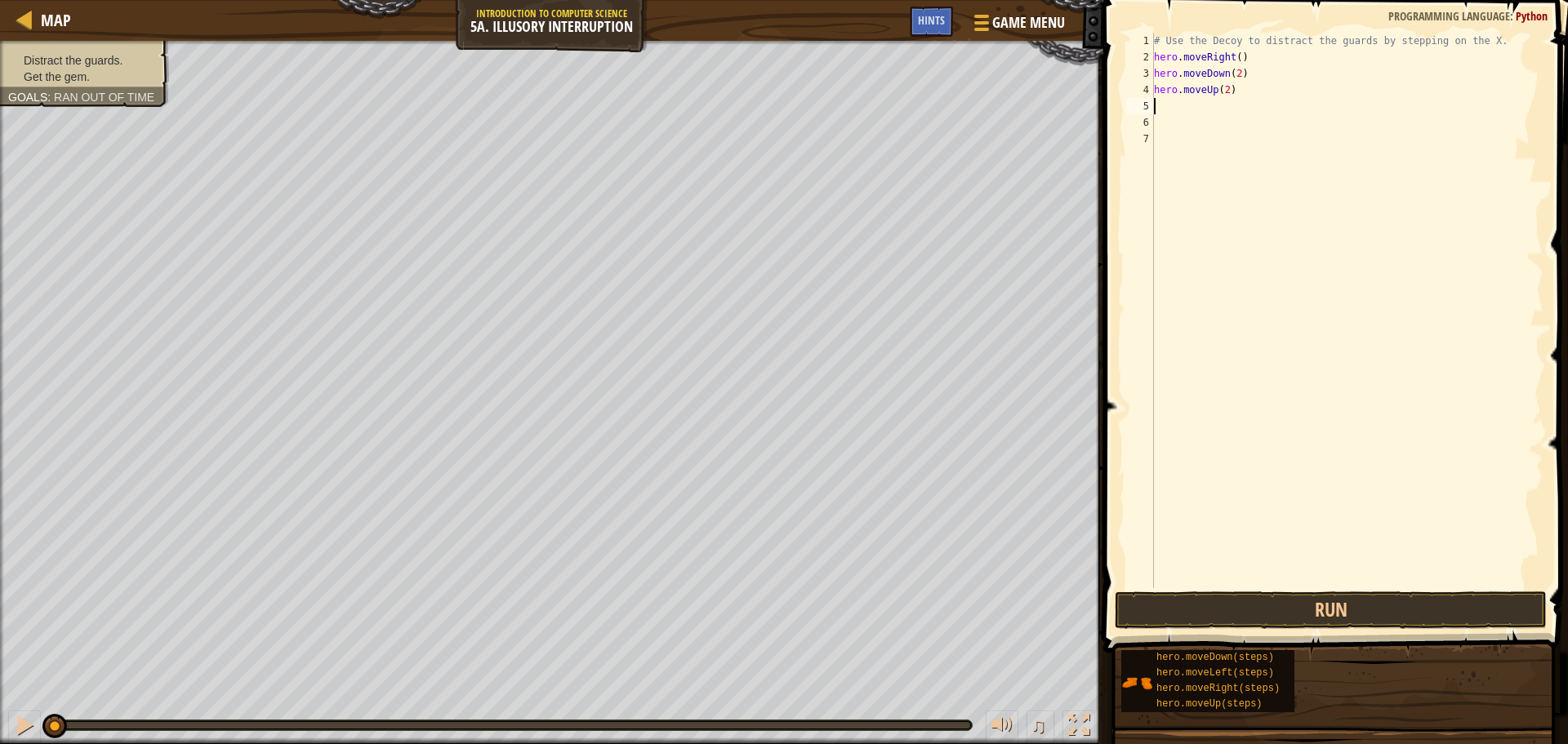
type textarea "h"
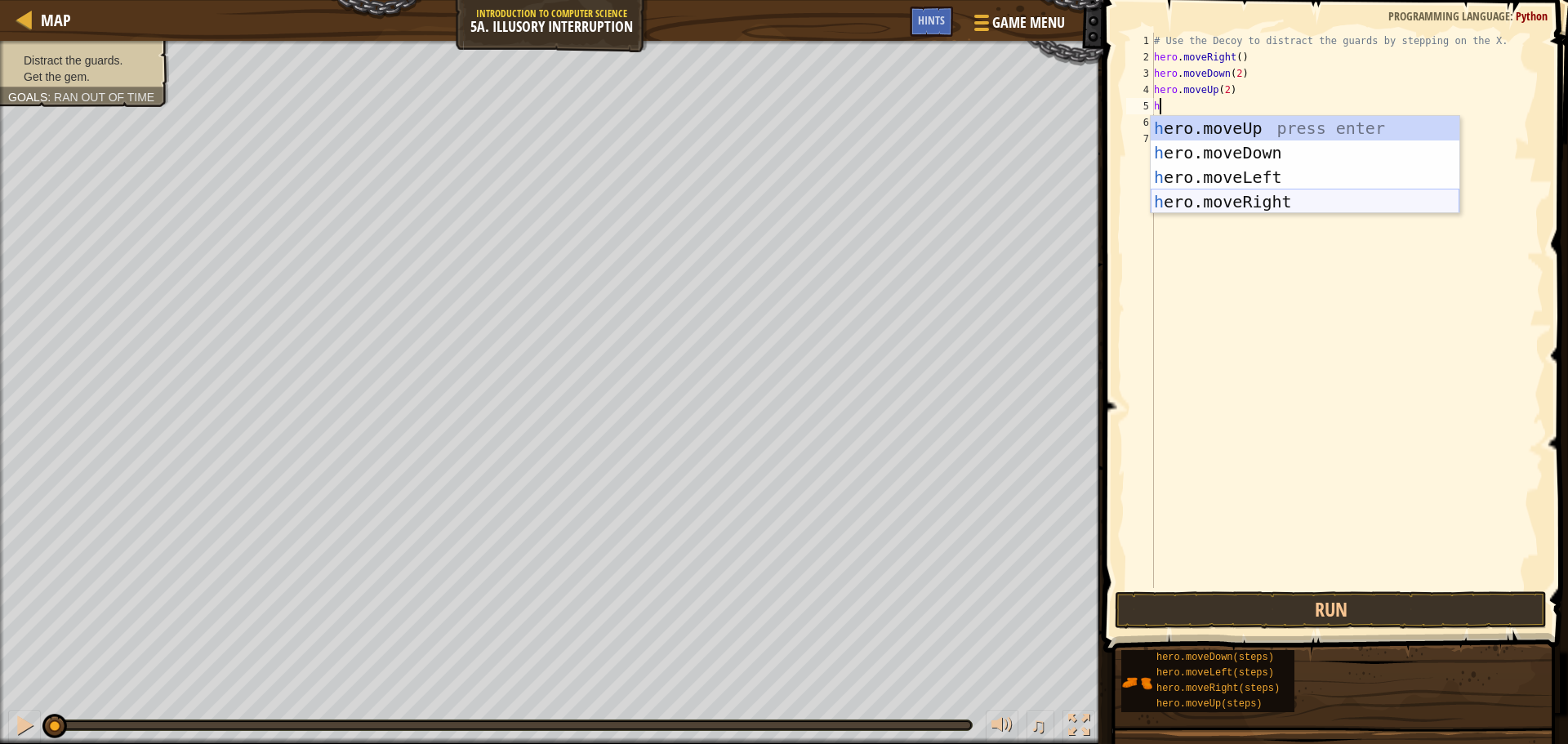
click at [1283, 206] on div "h ero.moveUp press enter h ero.moveDown press enter h ero.moveLeft press enter …" at bounding box center [1305, 189] width 309 height 147
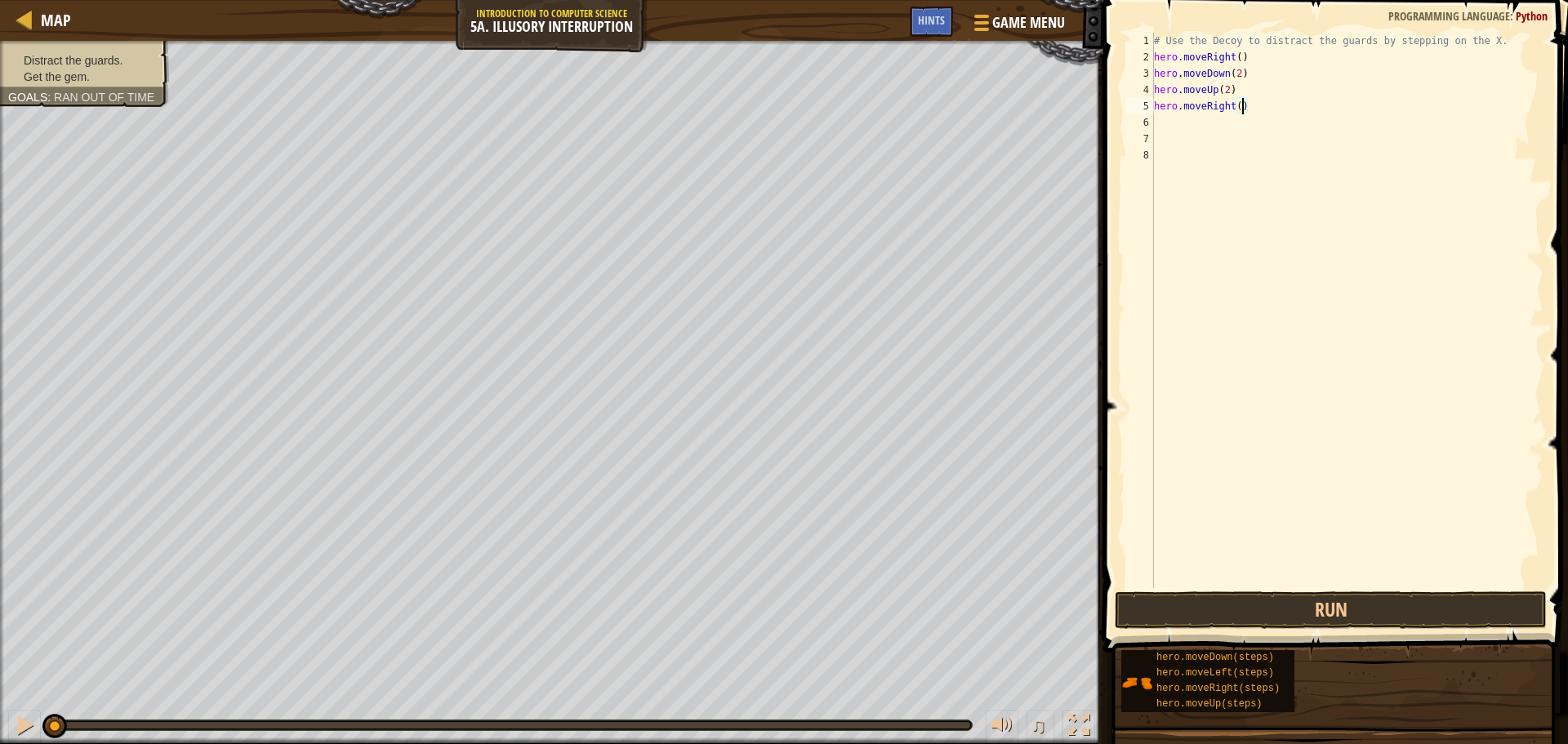
click at [1241, 105] on div "# Use the Decoy to distract the guards by stepping on the X. hero . moveRight (…" at bounding box center [1347, 327] width 393 height 588
type textarea "hero.moveRight(3)"
click at [1340, 622] on button "Run" at bounding box center [1331, 610] width 432 height 37
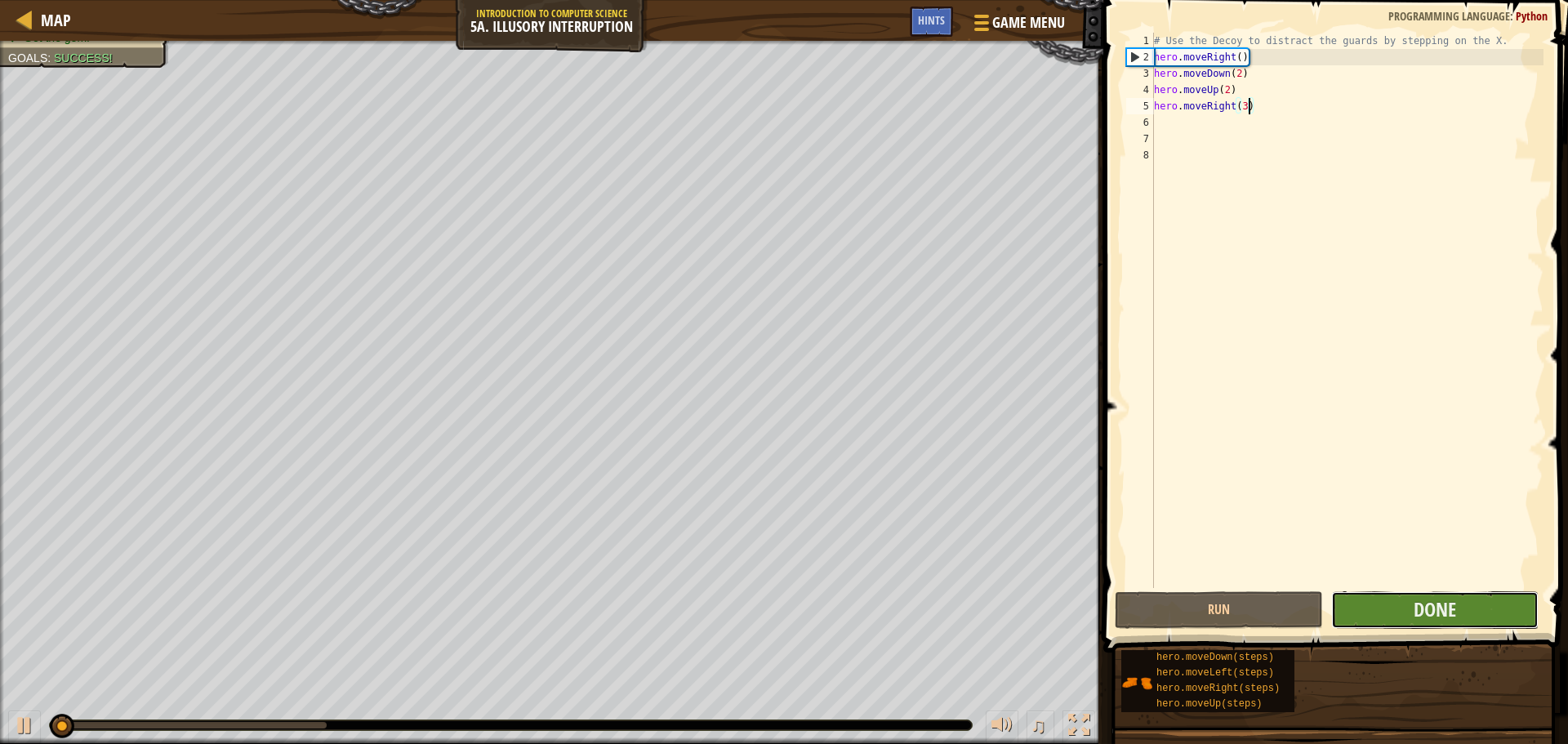
click at [1397, 606] on button "Done" at bounding box center [1435, 610] width 207 height 37
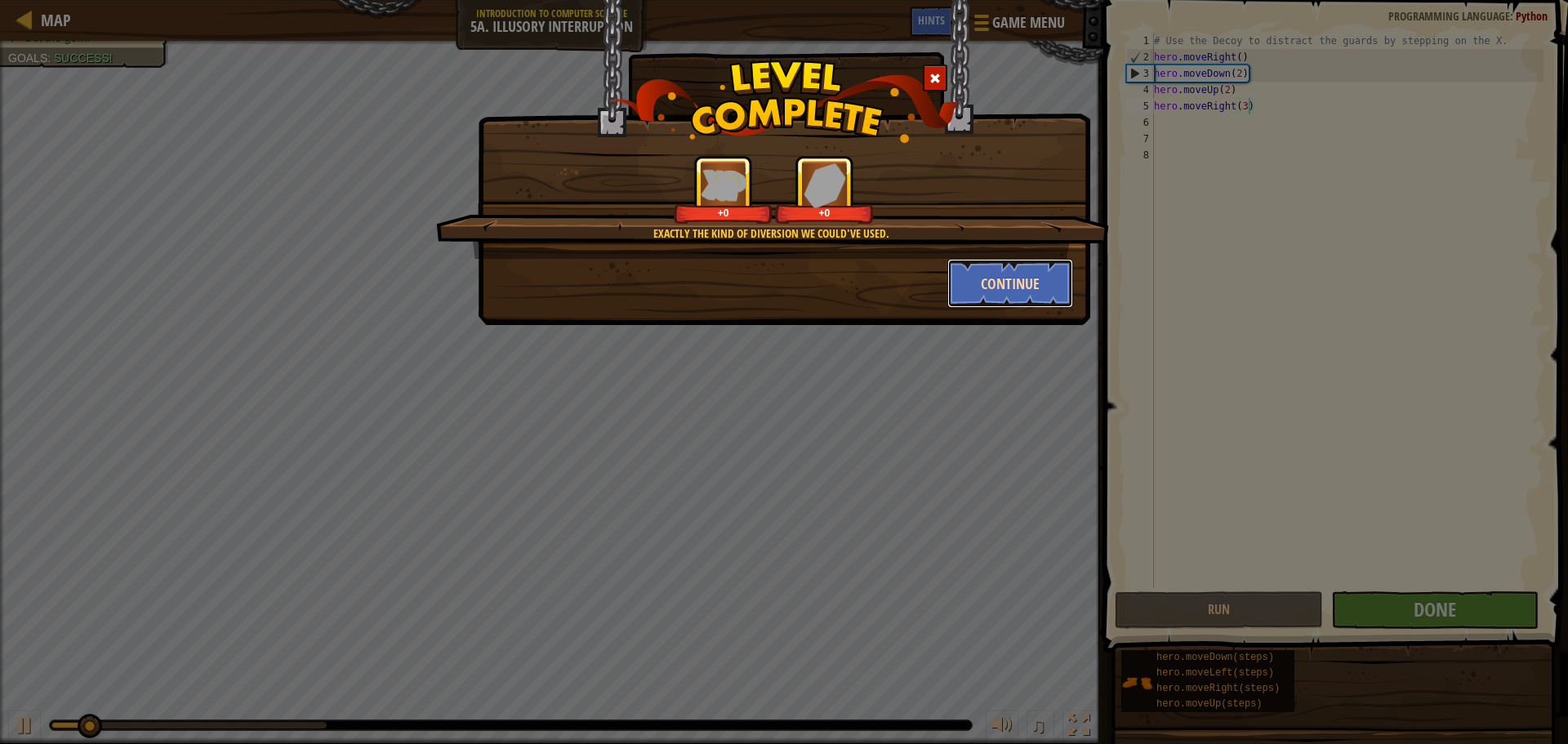
click at [974, 282] on button "Continue" at bounding box center [1010, 284] width 127 height 49
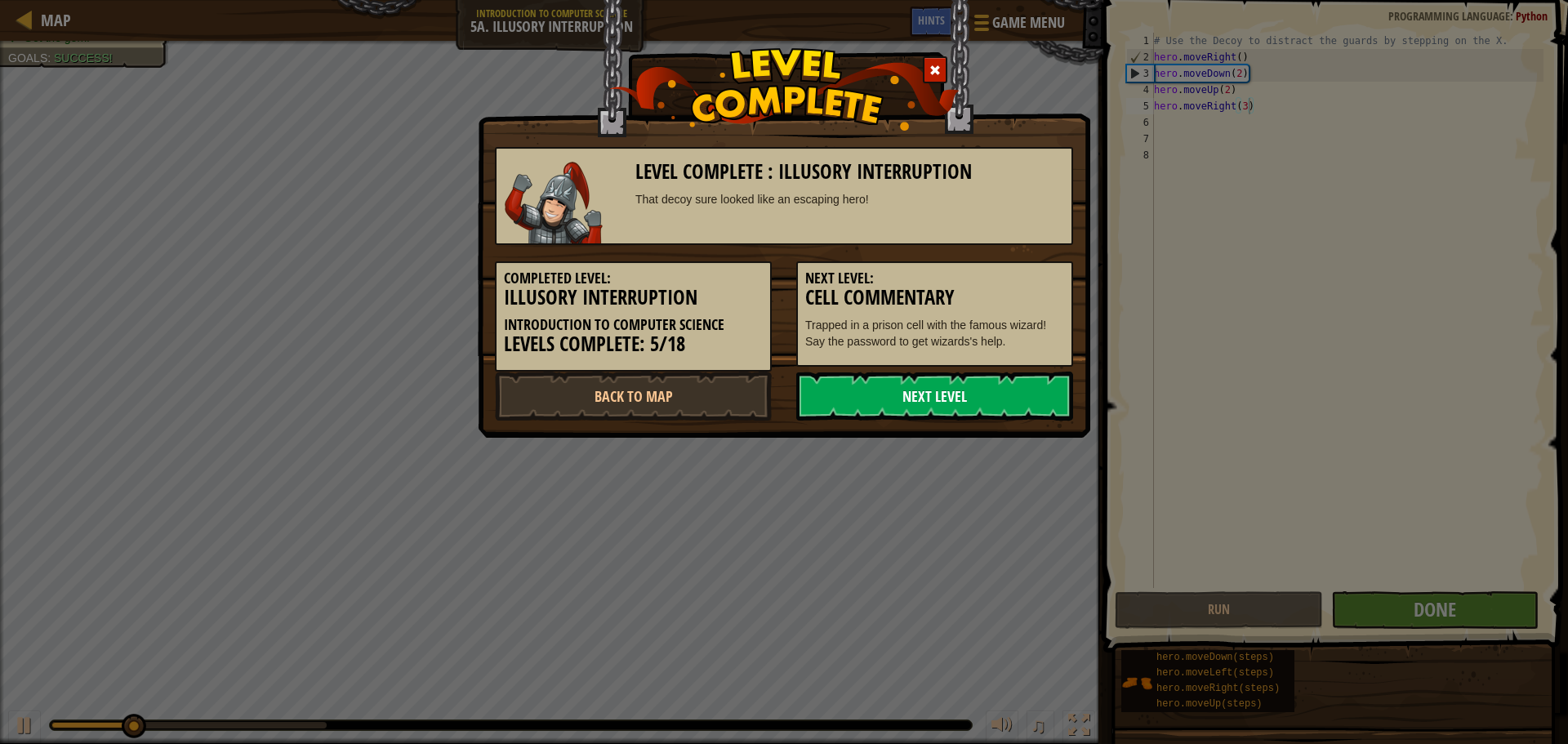
click at [836, 386] on link "Next Level" at bounding box center [934, 396] width 277 height 49
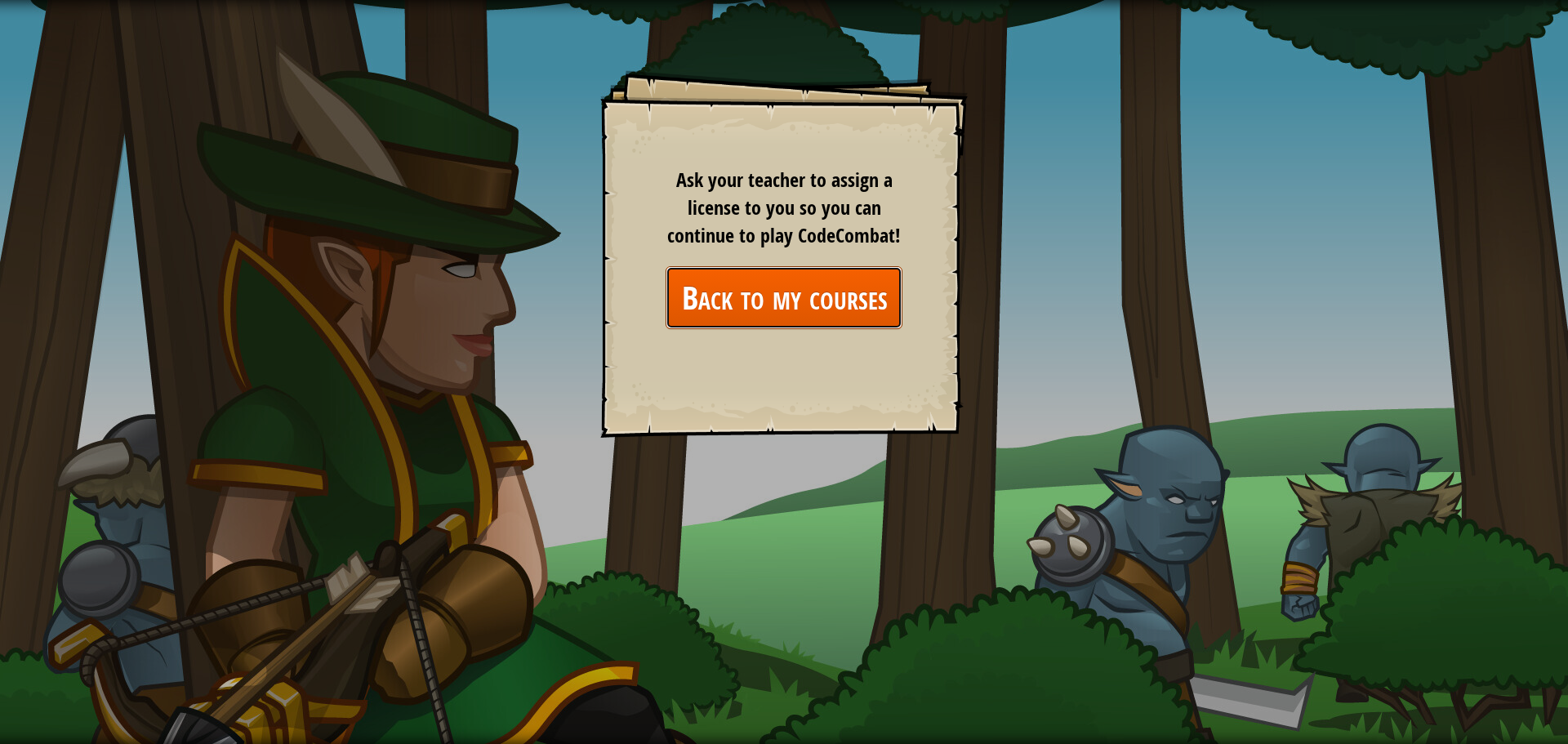
click at [860, 320] on link "Back to my courses" at bounding box center [784, 298] width 237 height 63
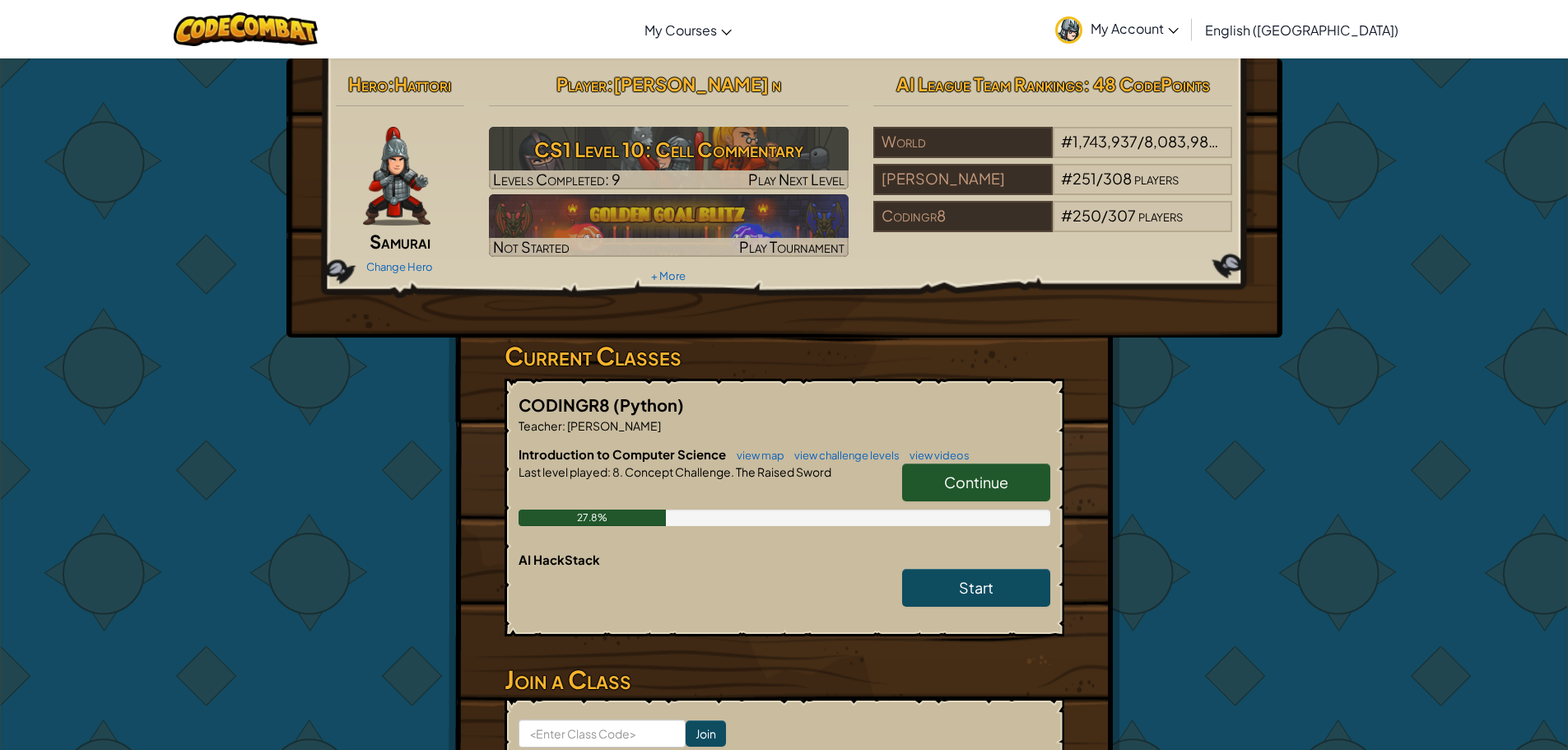
click at [954, 480] on span "Continue" at bounding box center [976, 481] width 64 height 19
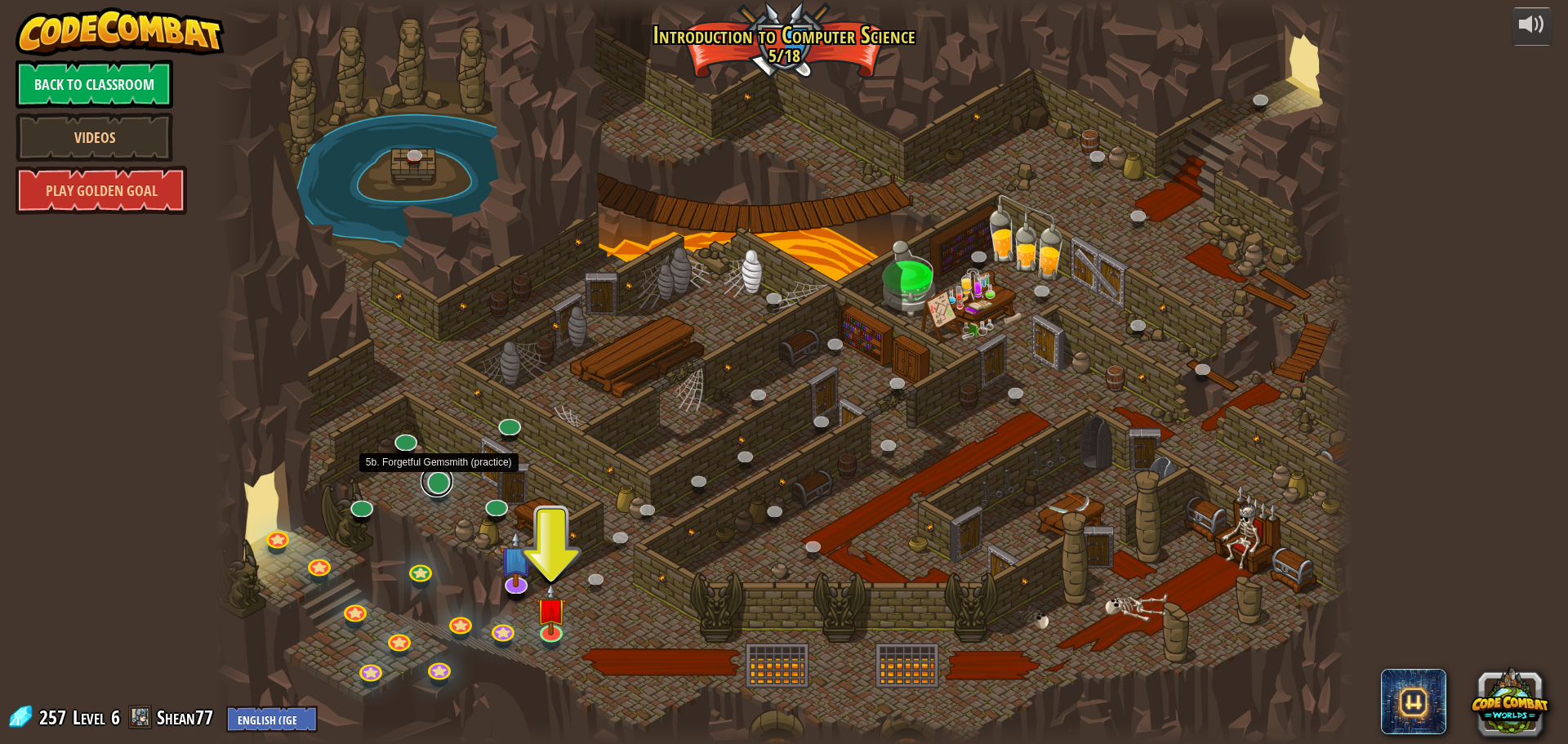
click at [452, 482] on link at bounding box center [437, 481] width 33 height 33
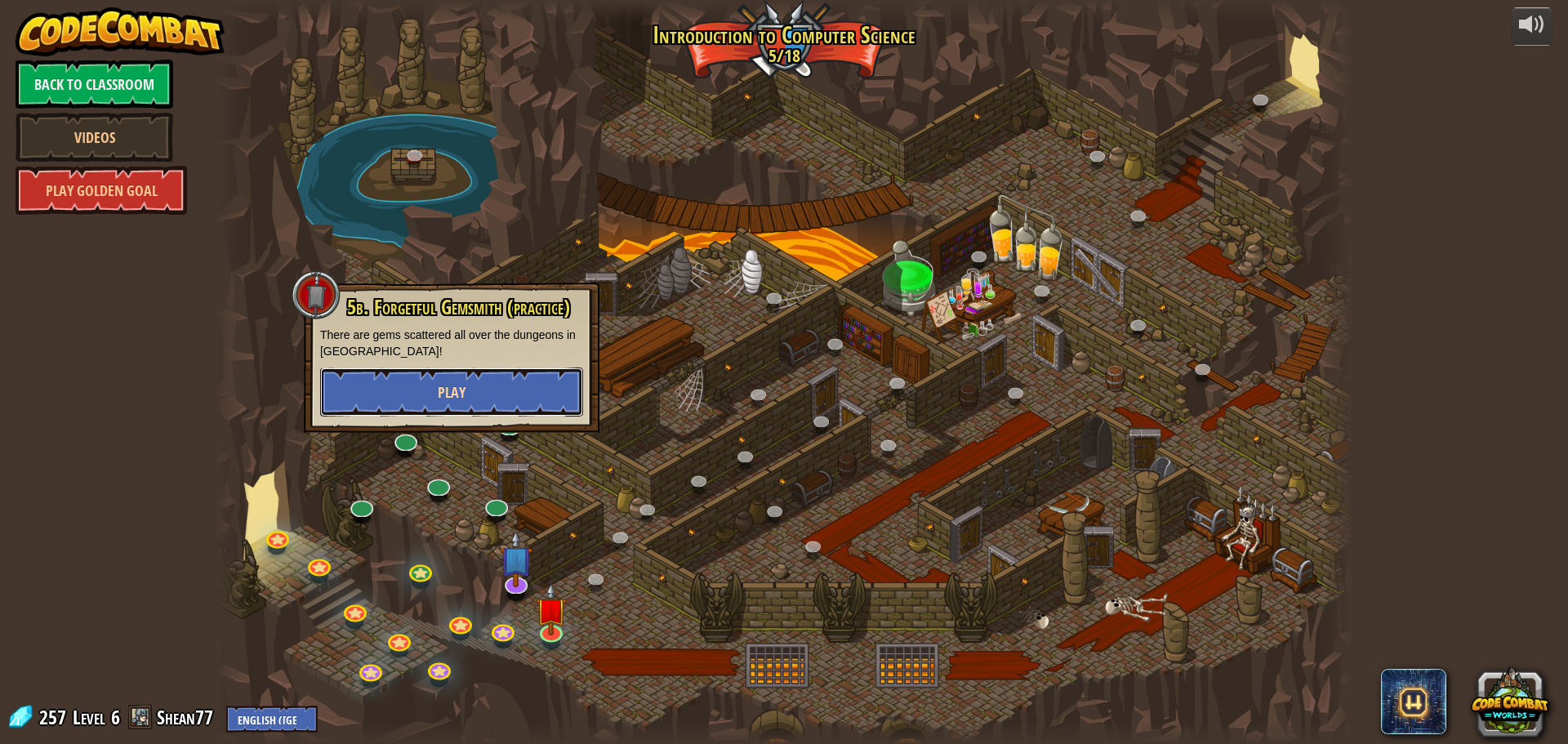
click at [483, 382] on button "Play" at bounding box center [452, 392] width 263 height 49
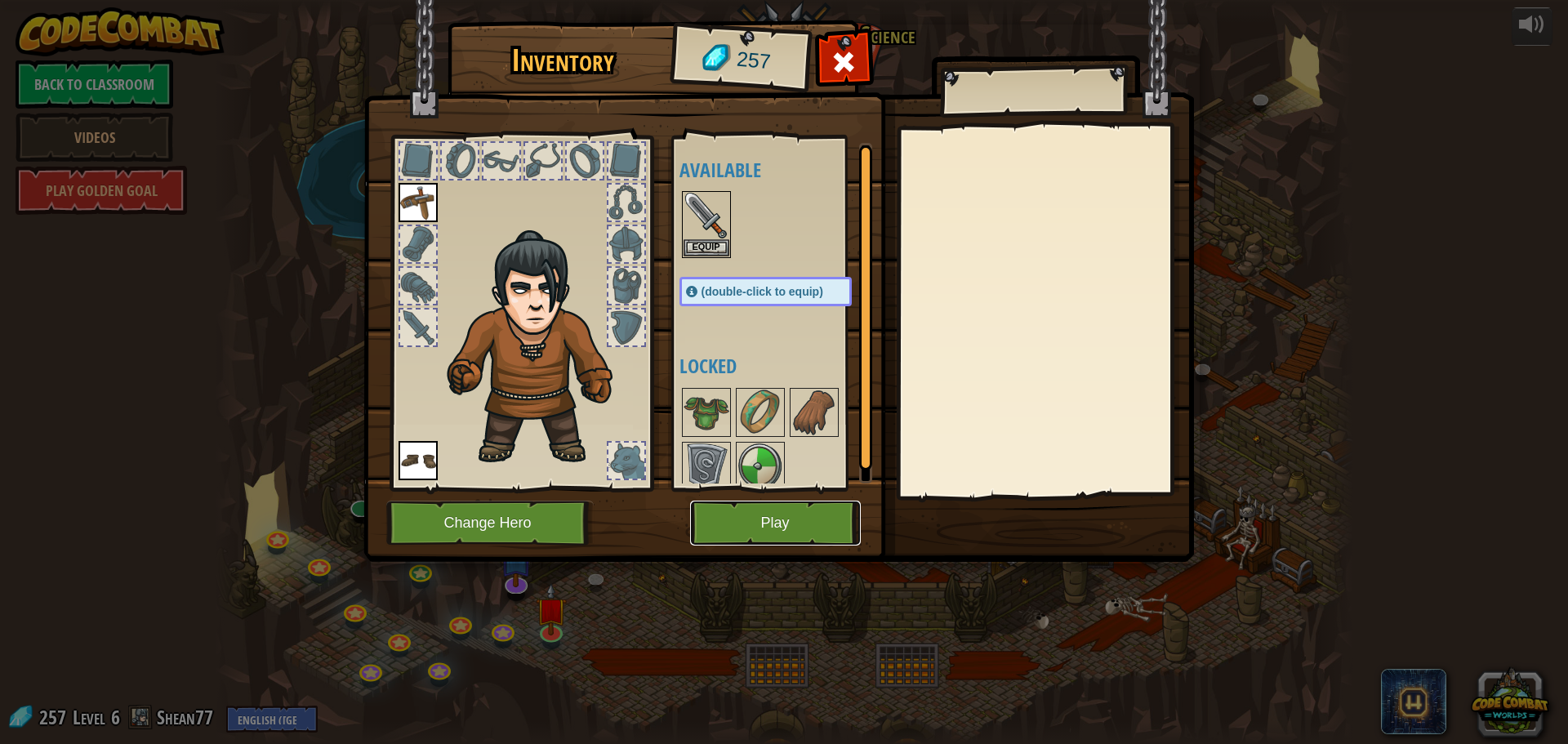
click at [701, 514] on button "Play" at bounding box center [775, 522] width 171 height 45
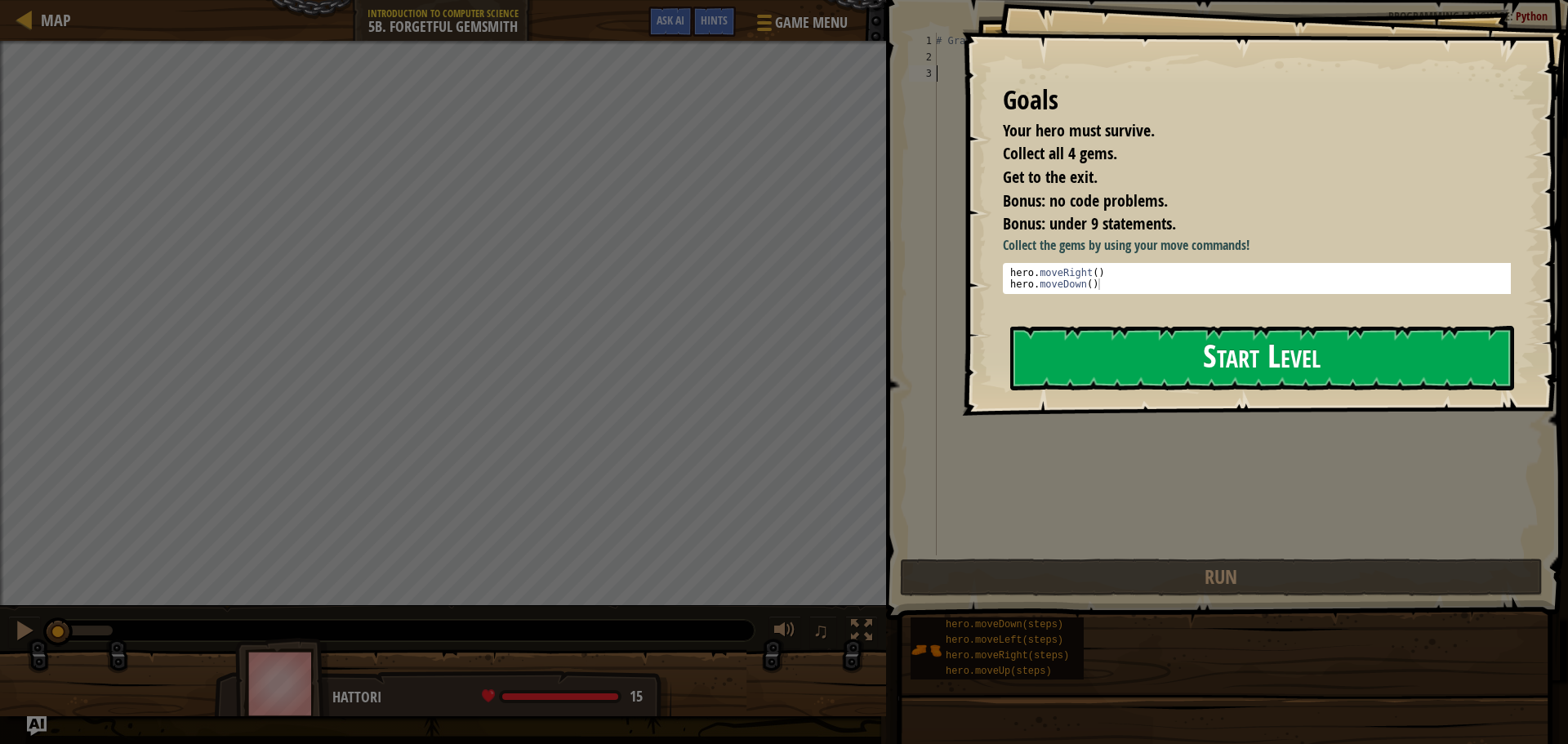
click at [1192, 349] on button "Start Level" at bounding box center [1262, 358] width 504 height 65
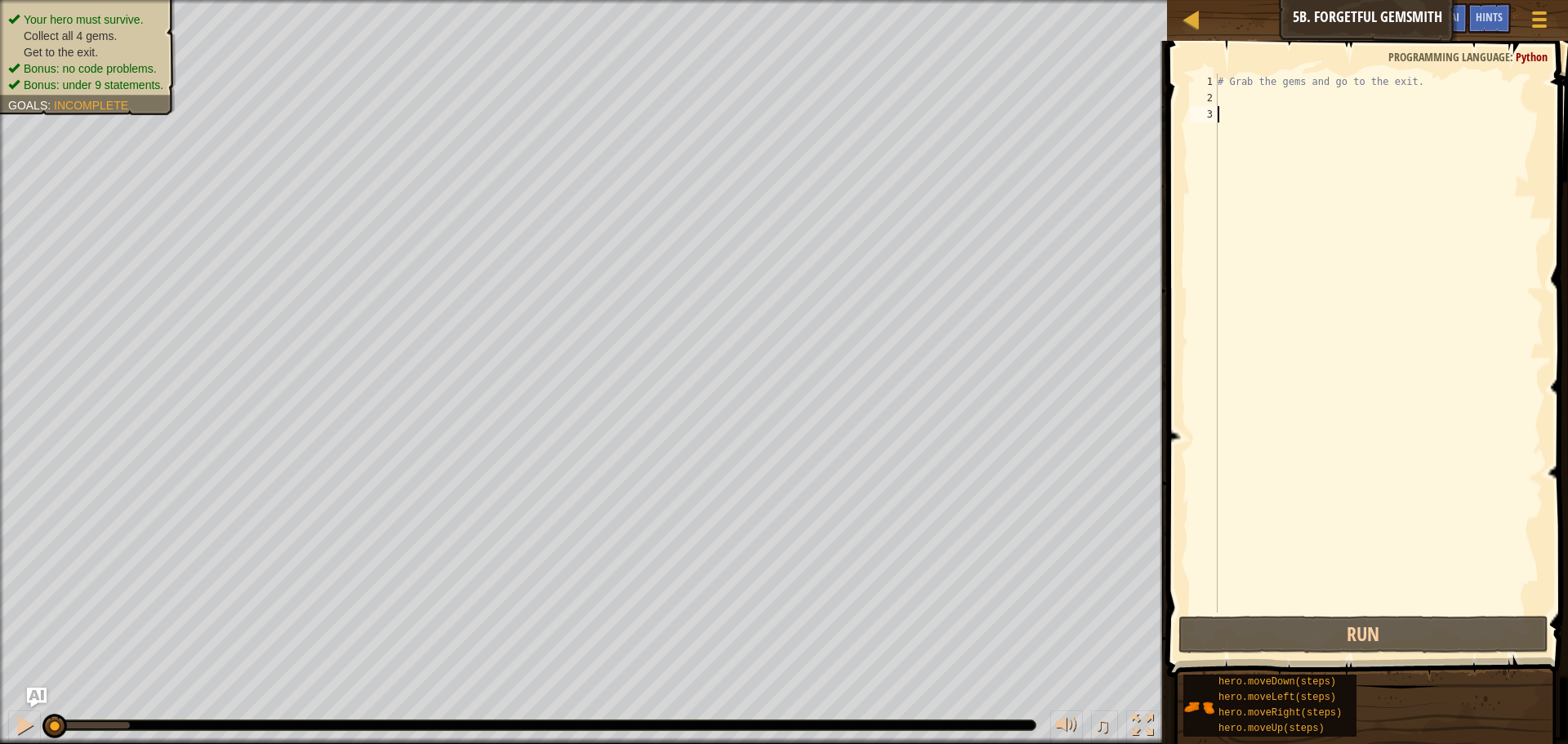
type textarea "h"
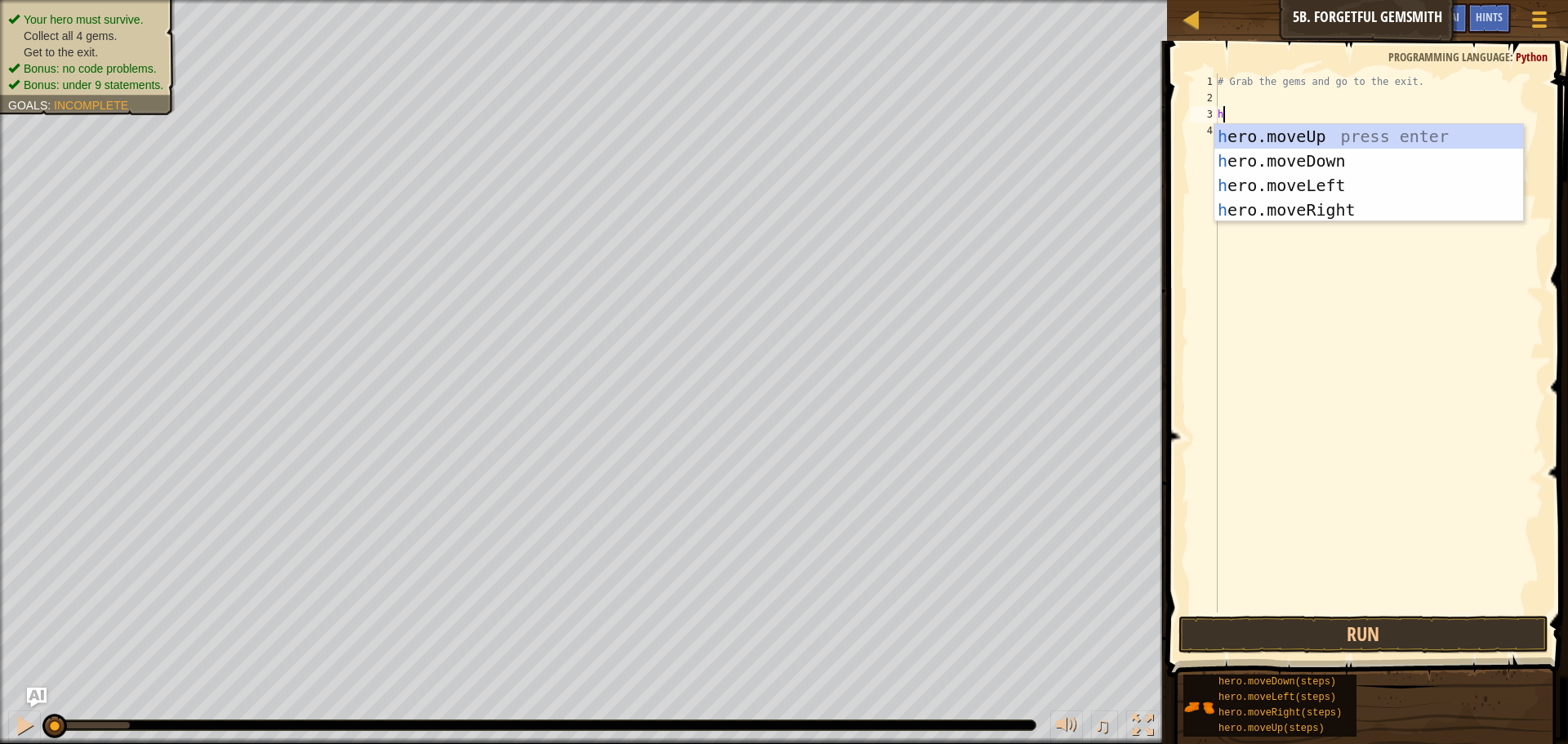
scroll to position [7, 0]
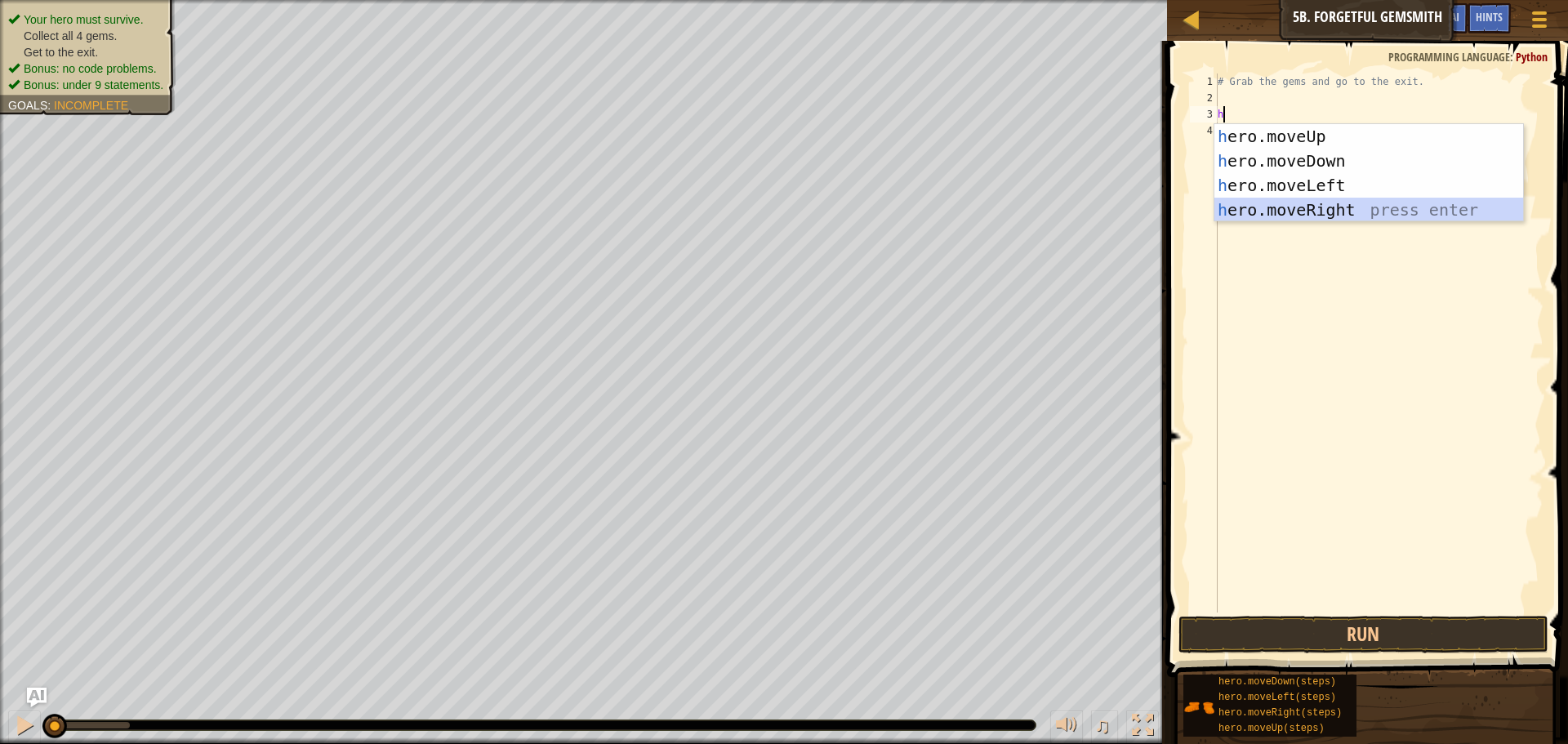
click at [1313, 206] on div "h ero.moveUp press enter h ero.moveDown press enter h ero.moveLeft press enter …" at bounding box center [1369, 197] width 309 height 147
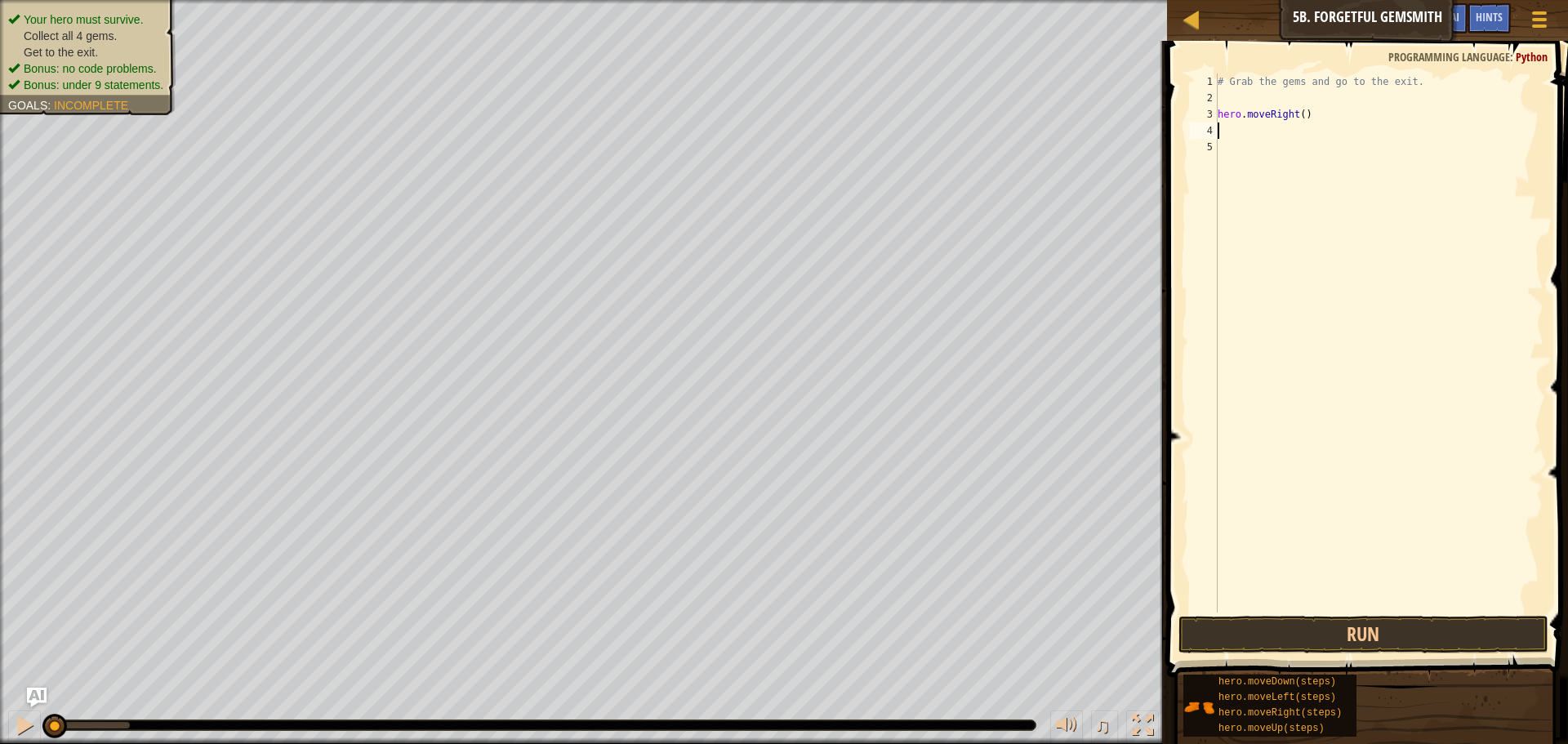
type textarea "h"
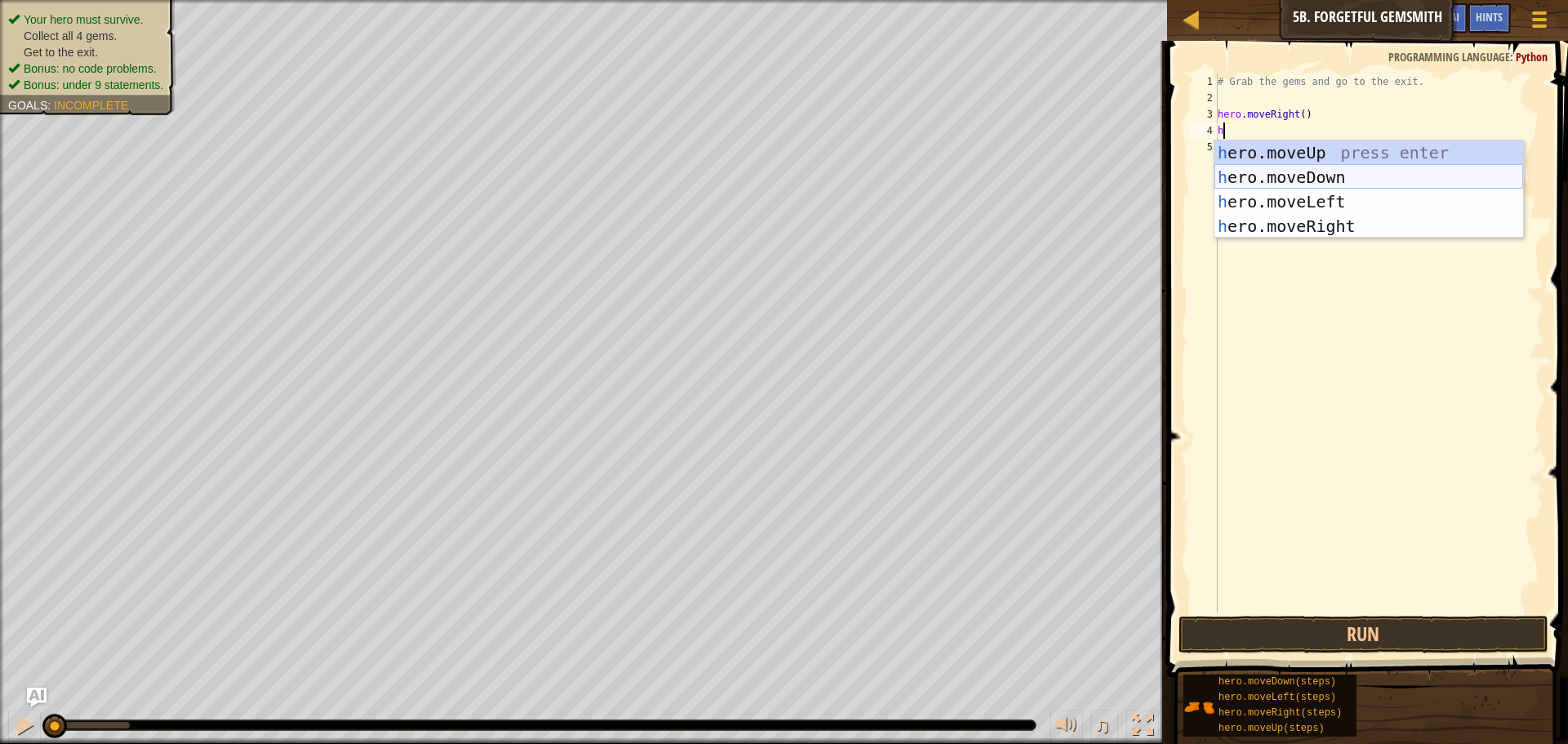
click at [1318, 173] on div "h ero.moveUp press enter h ero.moveDown press enter h ero.moveLeft press enter …" at bounding box center [1369, 214] width 309 height 147
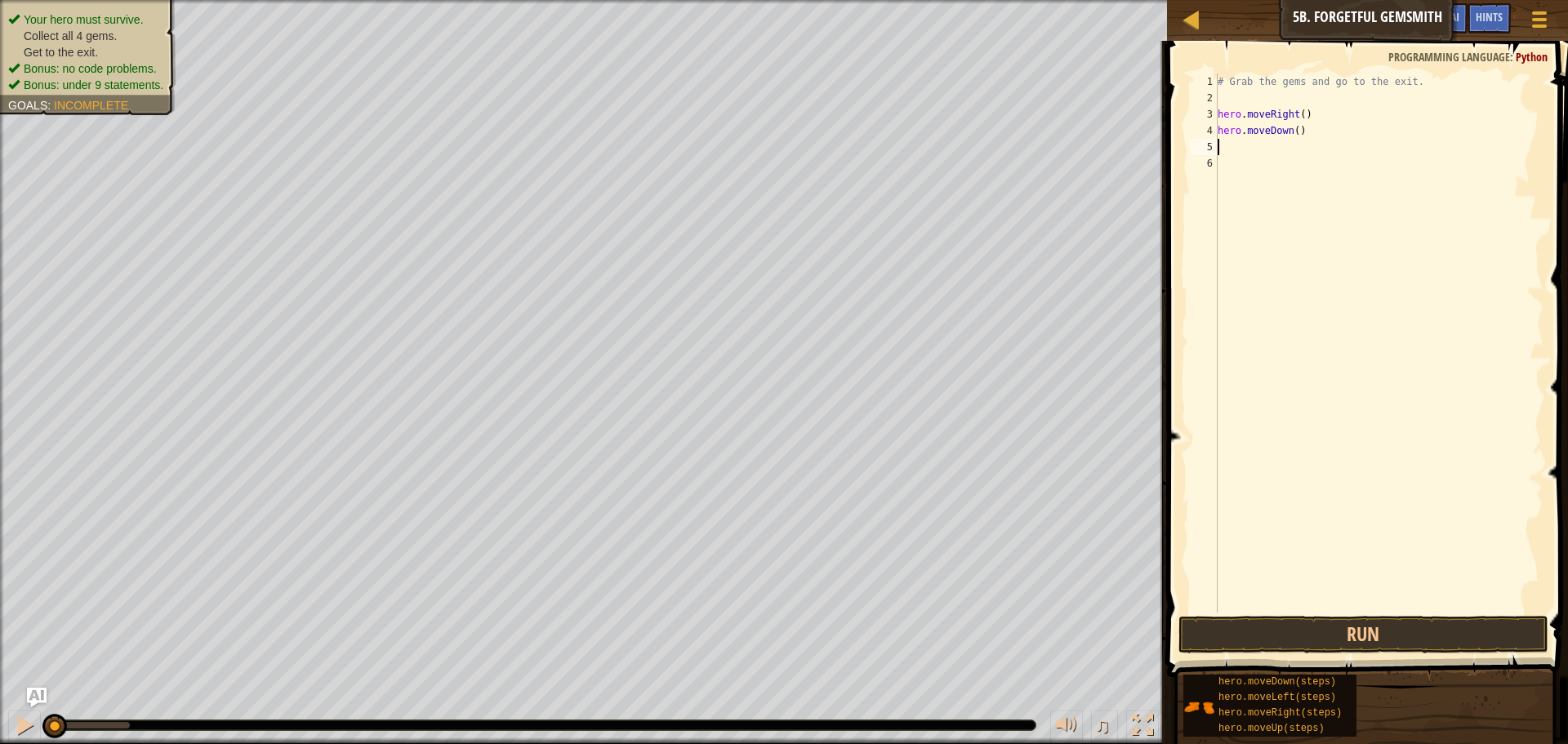
type textarea "h"
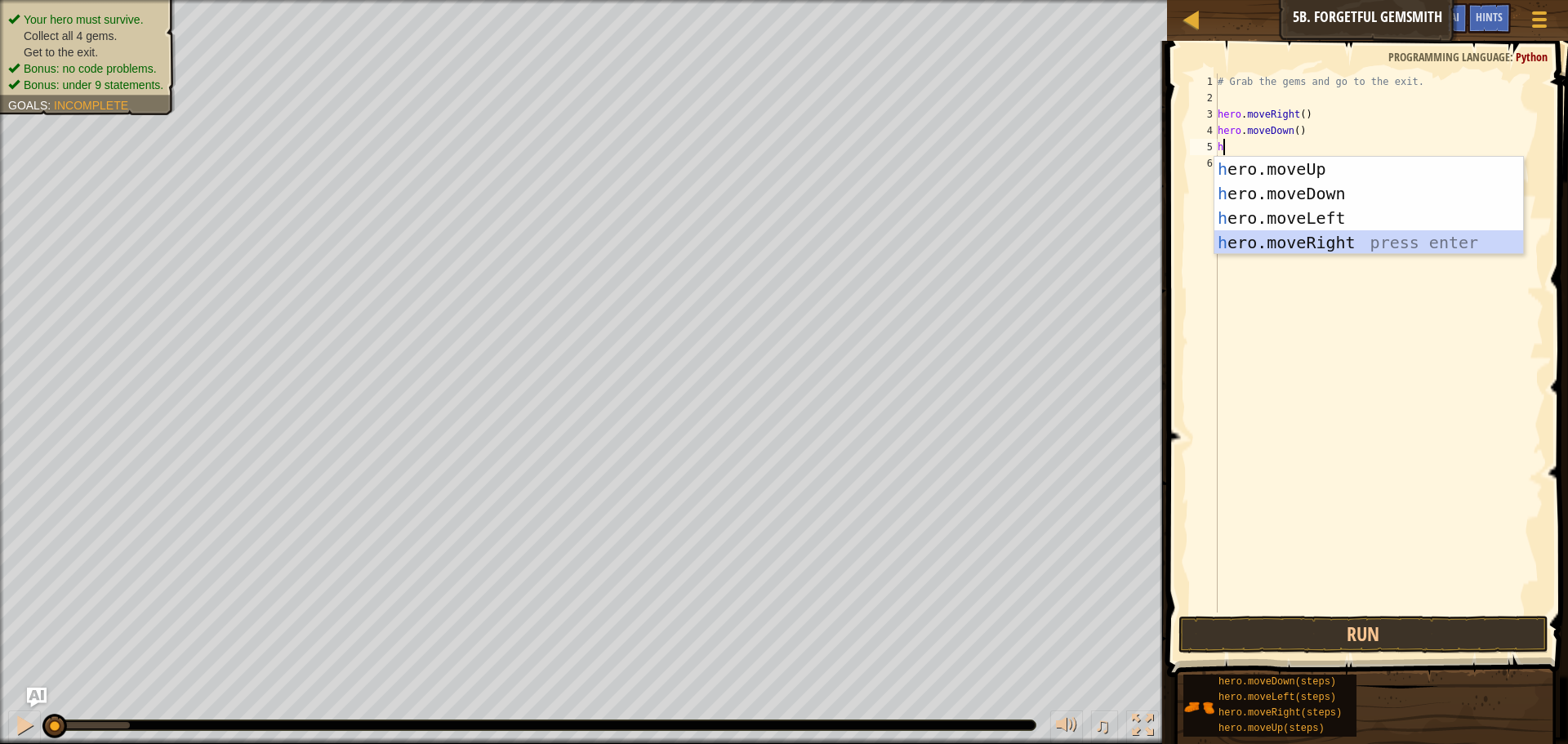
click at [1311, 238] on div "h ero.moveUp press enter h ero.moveDown press enter h ero.moveLeft press enter …" at bounding box center [1369, 230] width 309 height 147
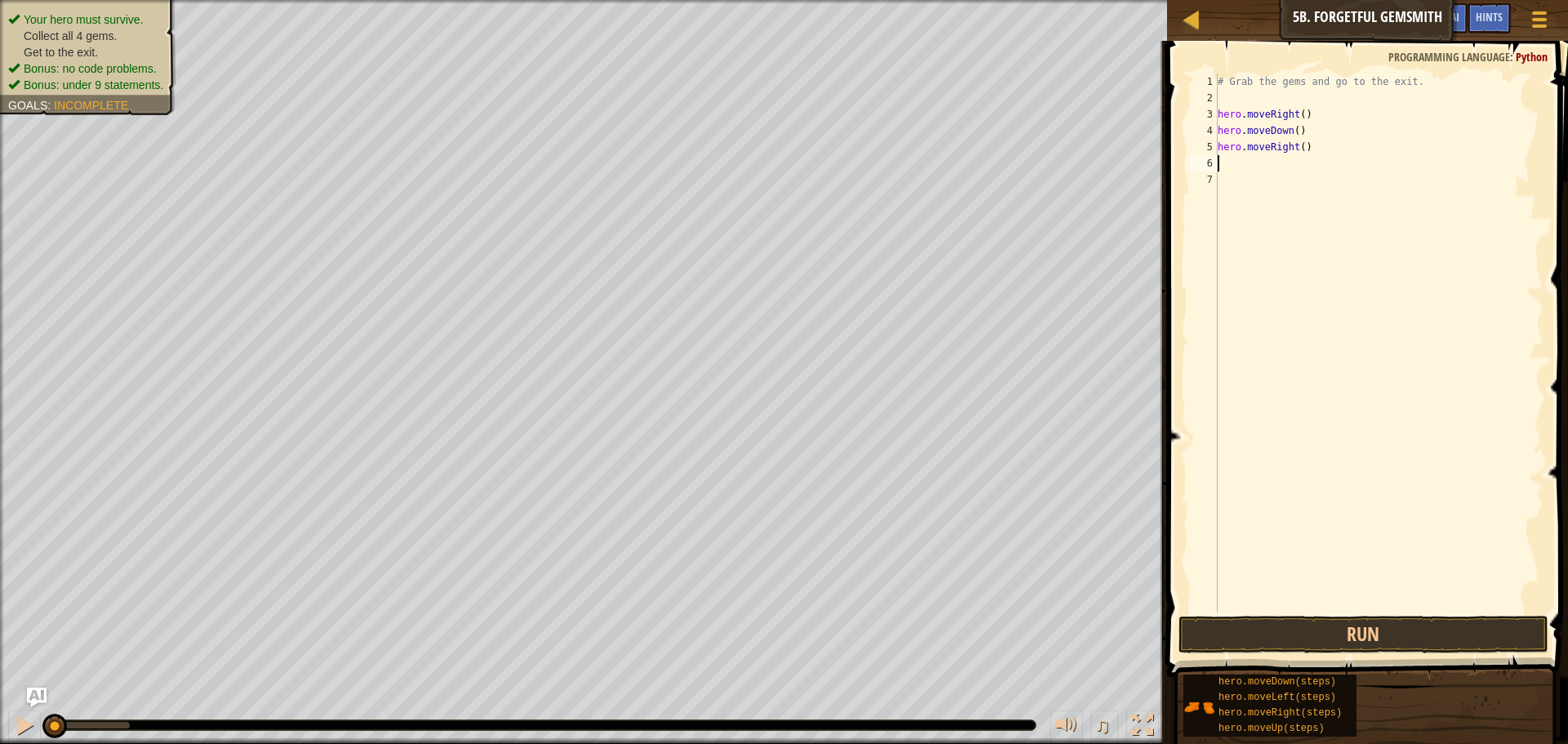
click at [1305, 150] on div "# Grab the gems and go to the exit. hero . moveRight ( ) hero . moveDown ( ) he…" at bounding box center [1379, 359] width 329 height 571
type textarea "hero.moveRight(2)"
click at [1319, 179] on div "# Grab the gems and go to the exit. hero . moveRight ( ) hero . moveDown ( ) he…" at bounding box center [1379, 359] width 329 height 571
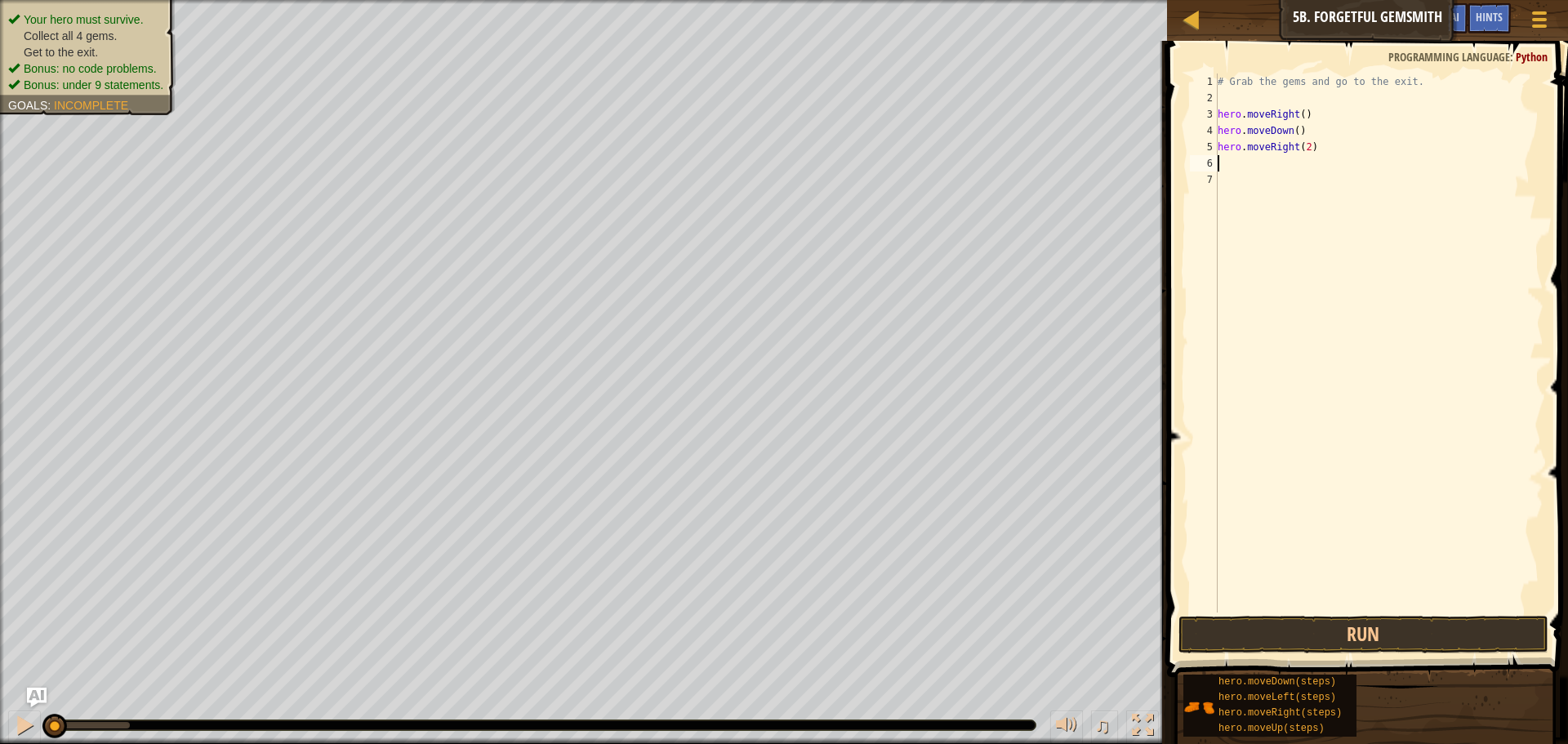
click at [1316, 162] on div "# Grab the gems and go to the exit. hero . moveRight ( ) hero . moveDown ( ) he…" at bounding box center [1379, 359] width 329 height 571
type textarea "h"
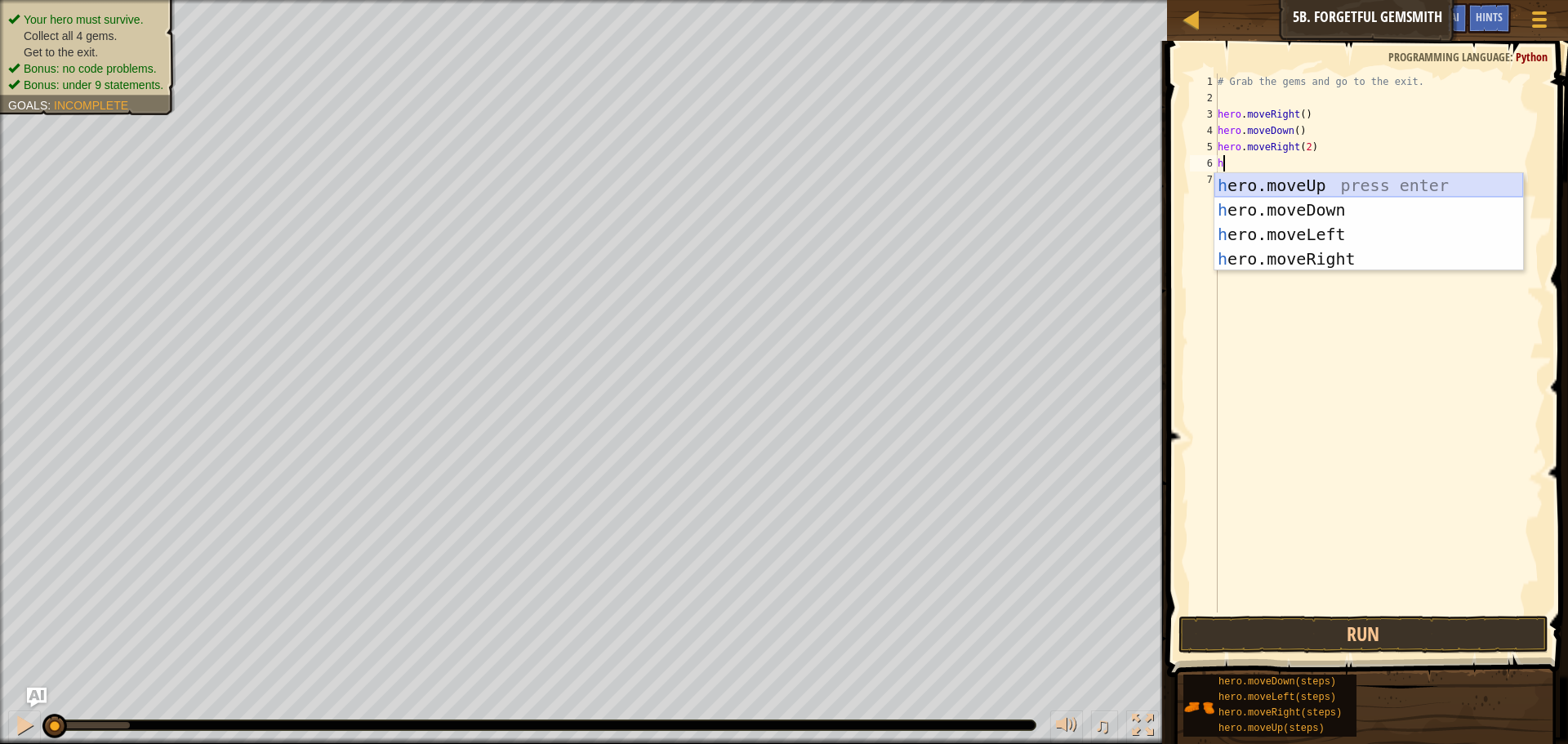
click at [1343, 184] on div "h ero.moveUp press enter h ero.moveDown press enter h ero.moveLeft press enter …" at bounding box center [1369, 246] width 309 height 147
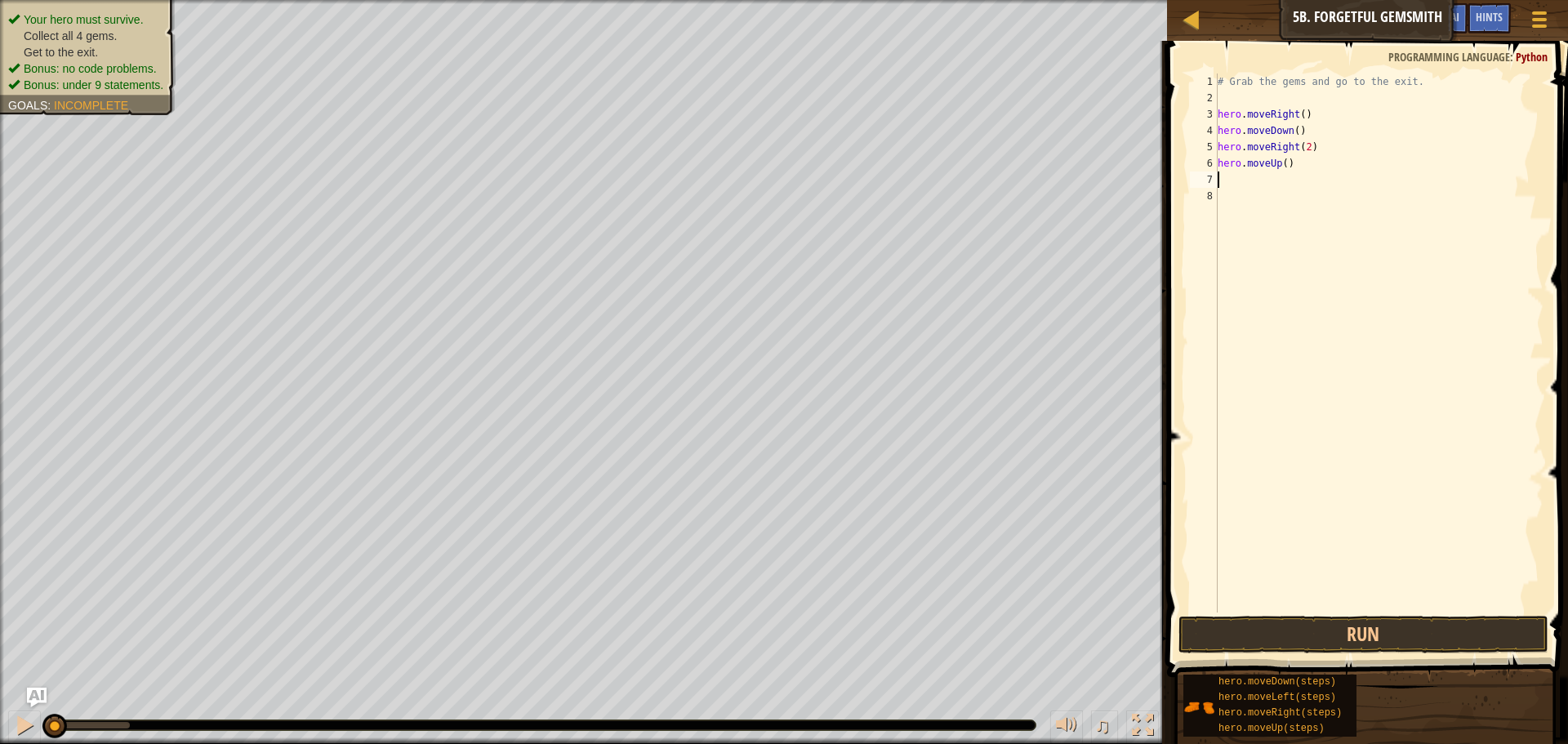
type textarea "h"
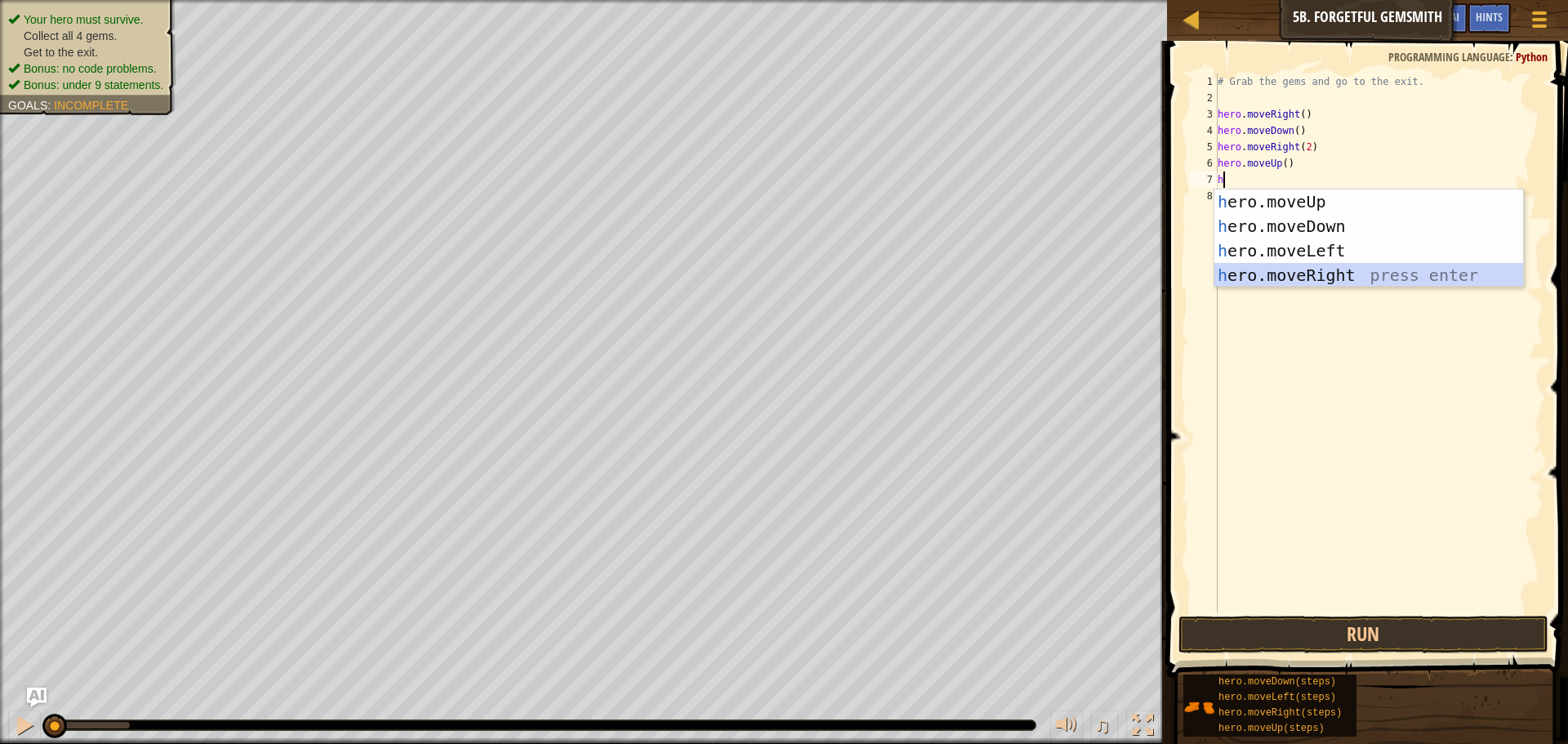
click at [1311, 276] on div "h ero.moveUp press enter h ero.moveDown press enter h ero.moveLeft press enter …" at bounding box center [1369, 262] width 309 height 147
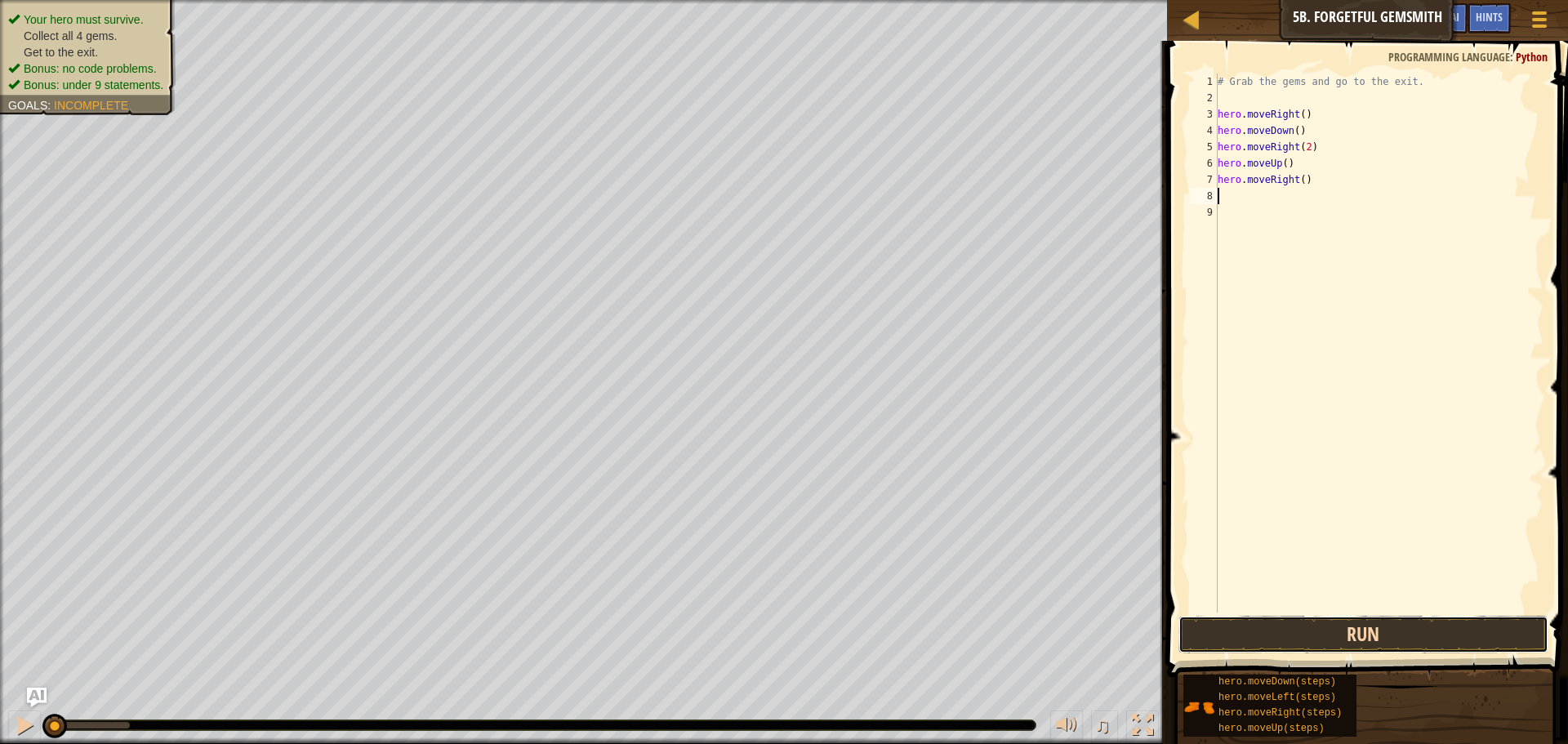
click at [1373, 644] on button "Run" at bounding box center [1363, 634] width 370 height 37
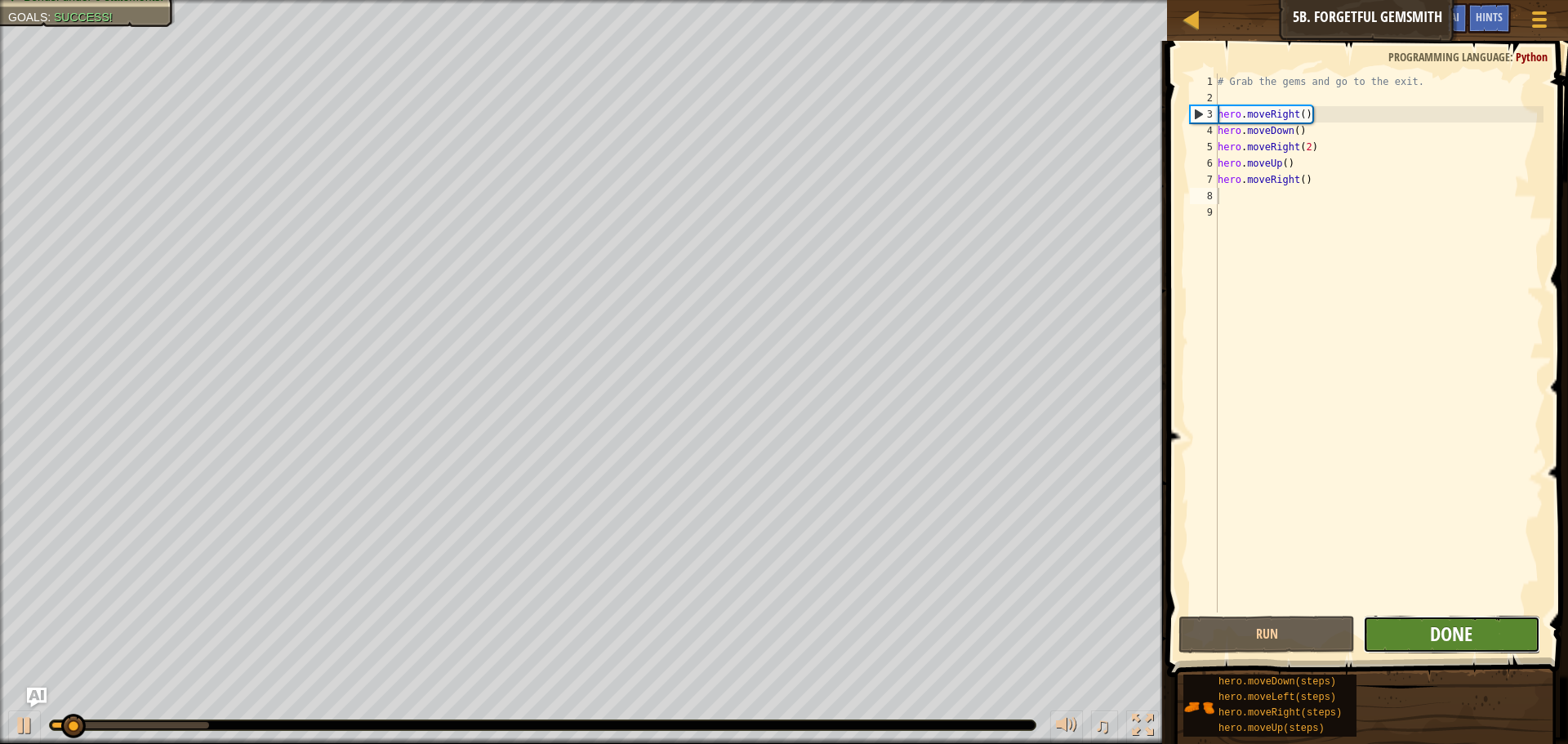
click at [1436, 637] on span "Done" at bounding box center [1451, 634] width 43 height 26
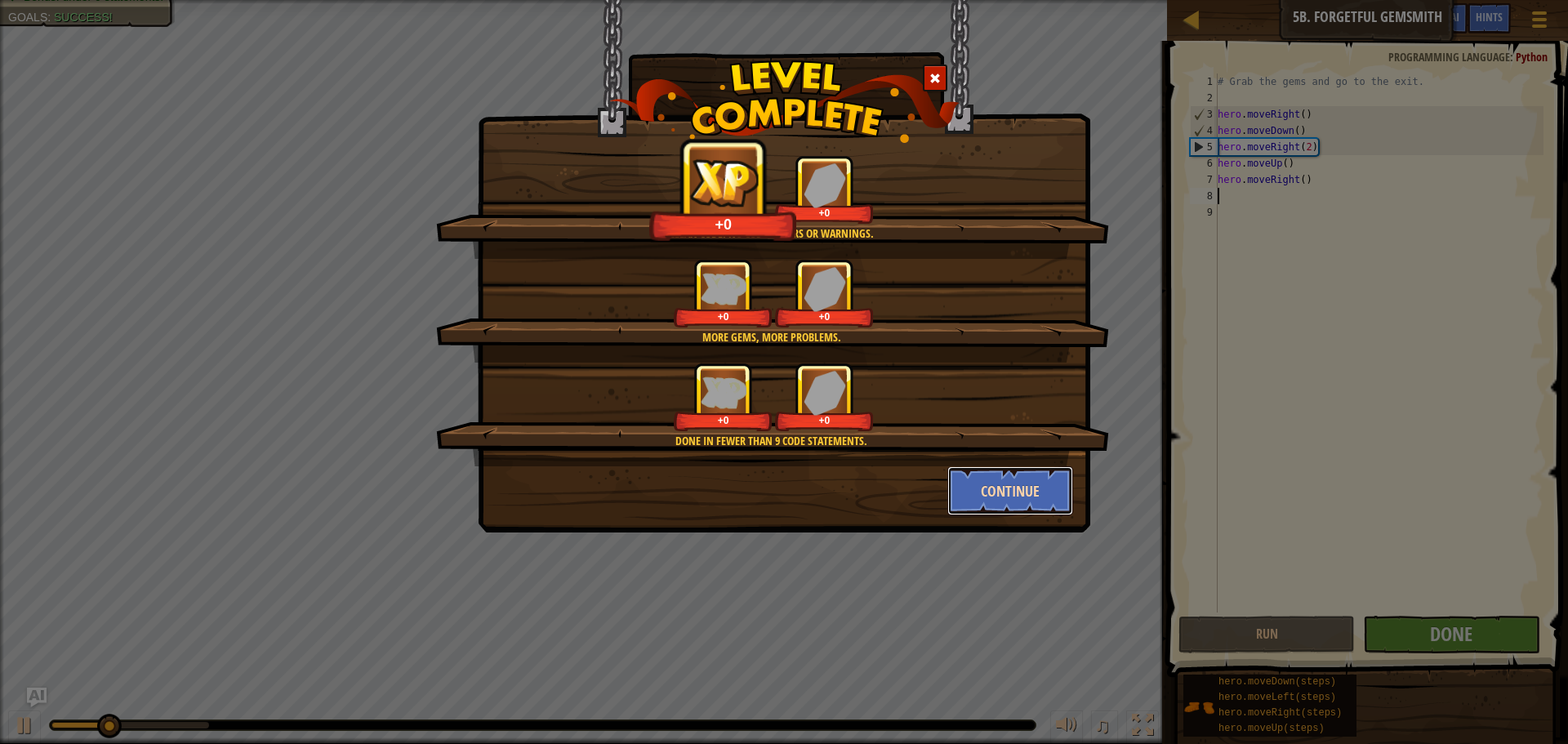
click at [1026, 483] on button "Continue" at bounding box center [1010, 491] width 127 height 49
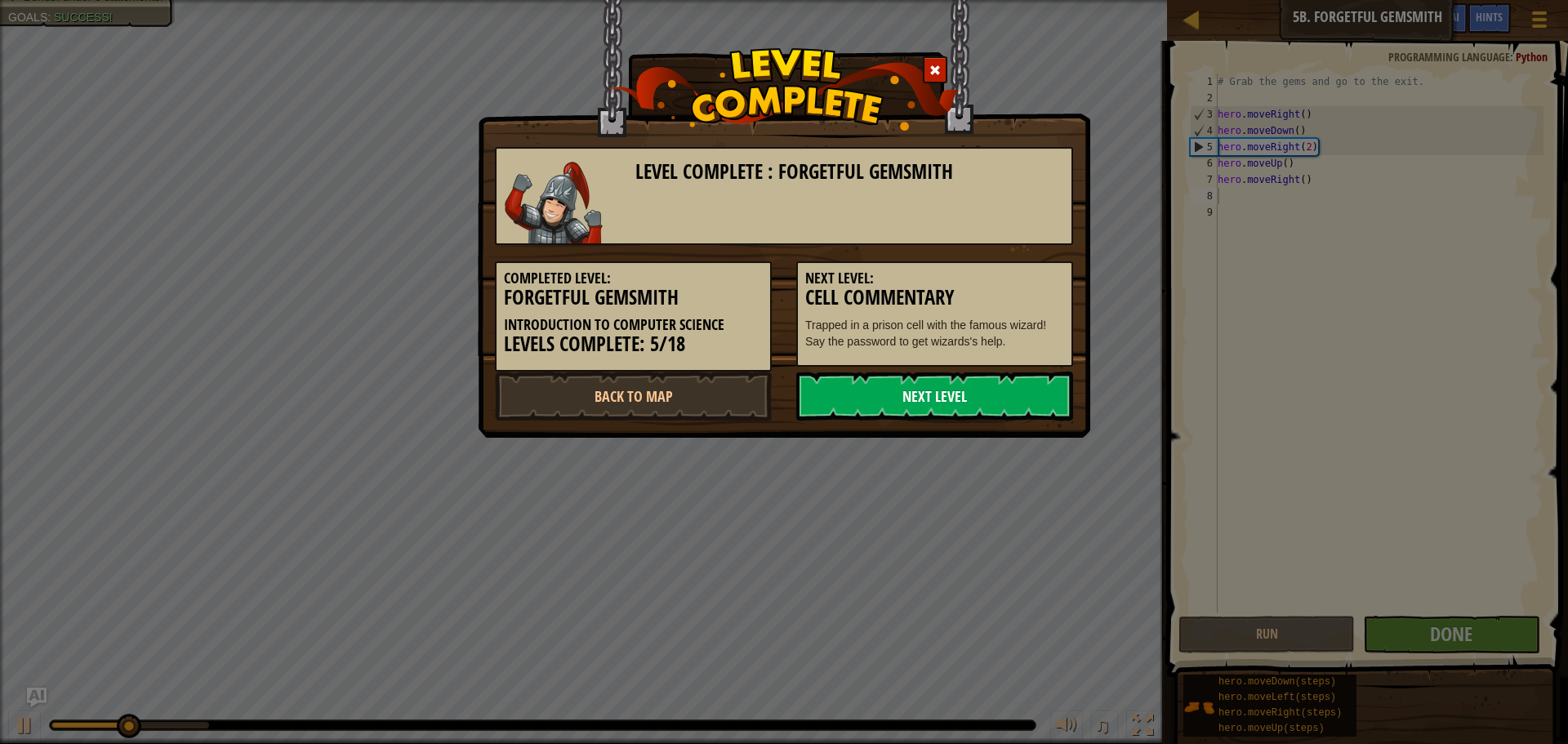
click at [873, 393] on link "Next Level" at bounding box center [934, 396] width 277 height 49
click at [689, 393] on link "Back to Map" at bounding box center [633, 396] width 277 height 49
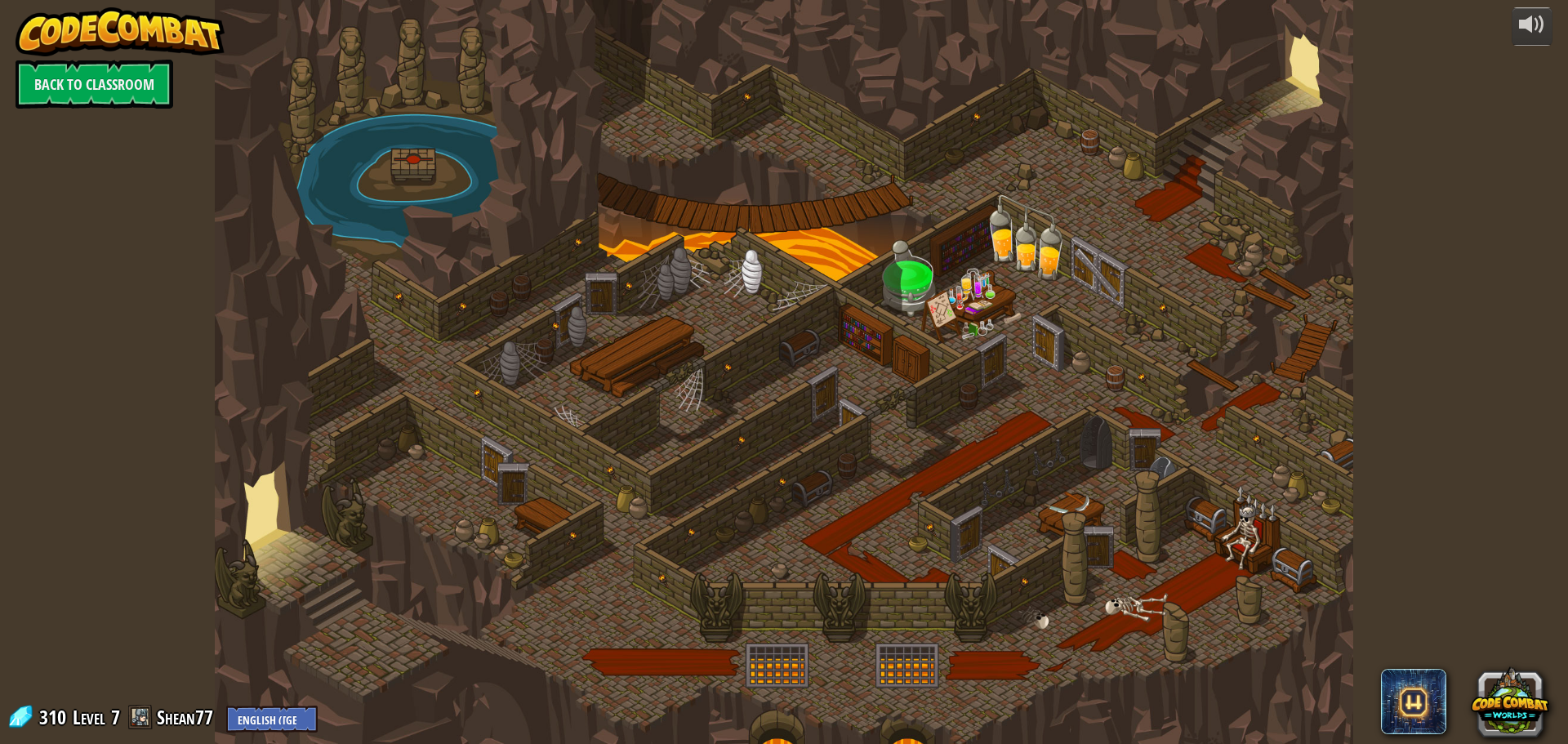
drag, startPoint x: 460, startPoint y: 498, endPoint x: 343, endPoint y: 359, distance: 181.7
click at [457, 497] on div at bounding box center [784, 372] width 1139 height 744
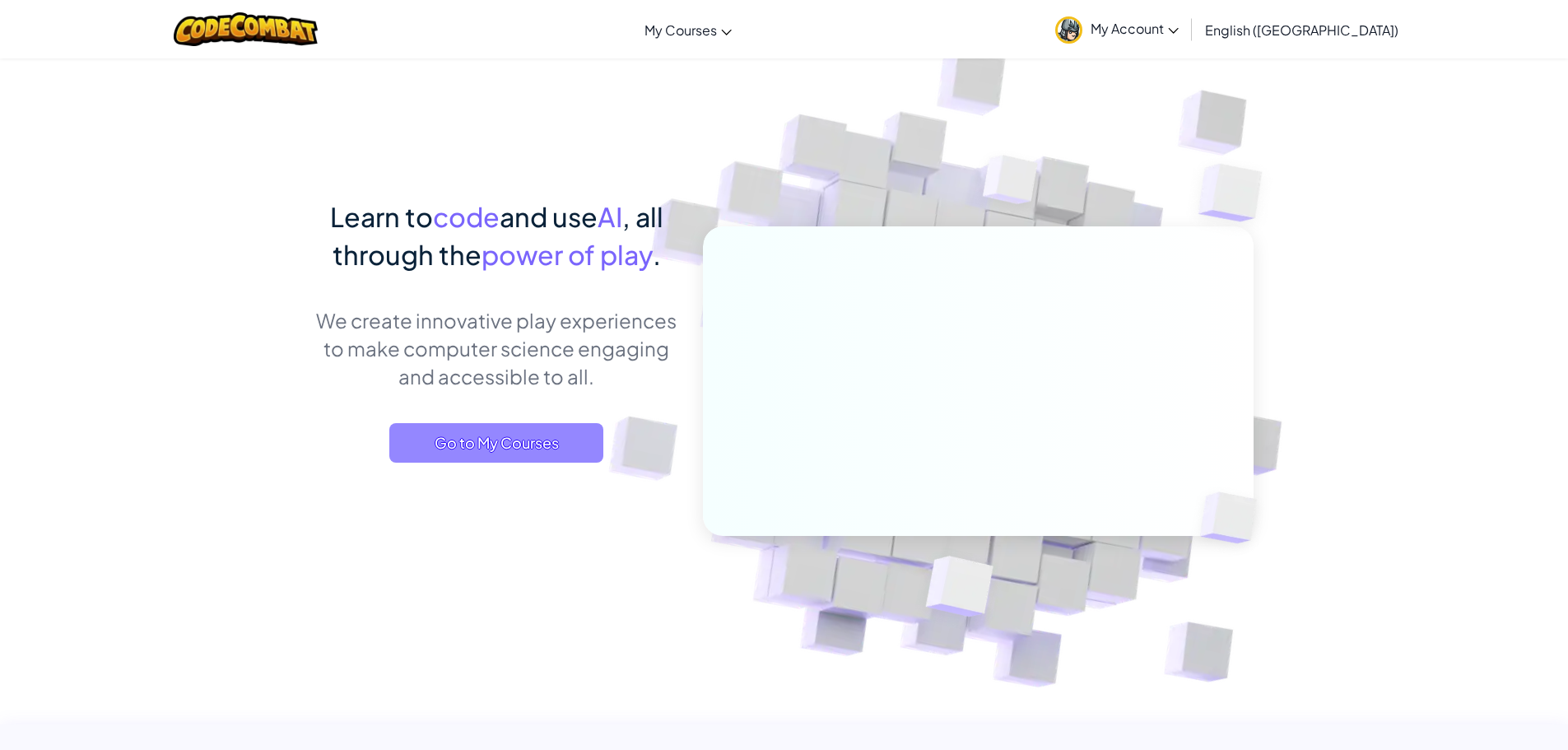
click at [518, 457] on span "Go to My Courses" at bounding box center [496, 443] width 214 height 40
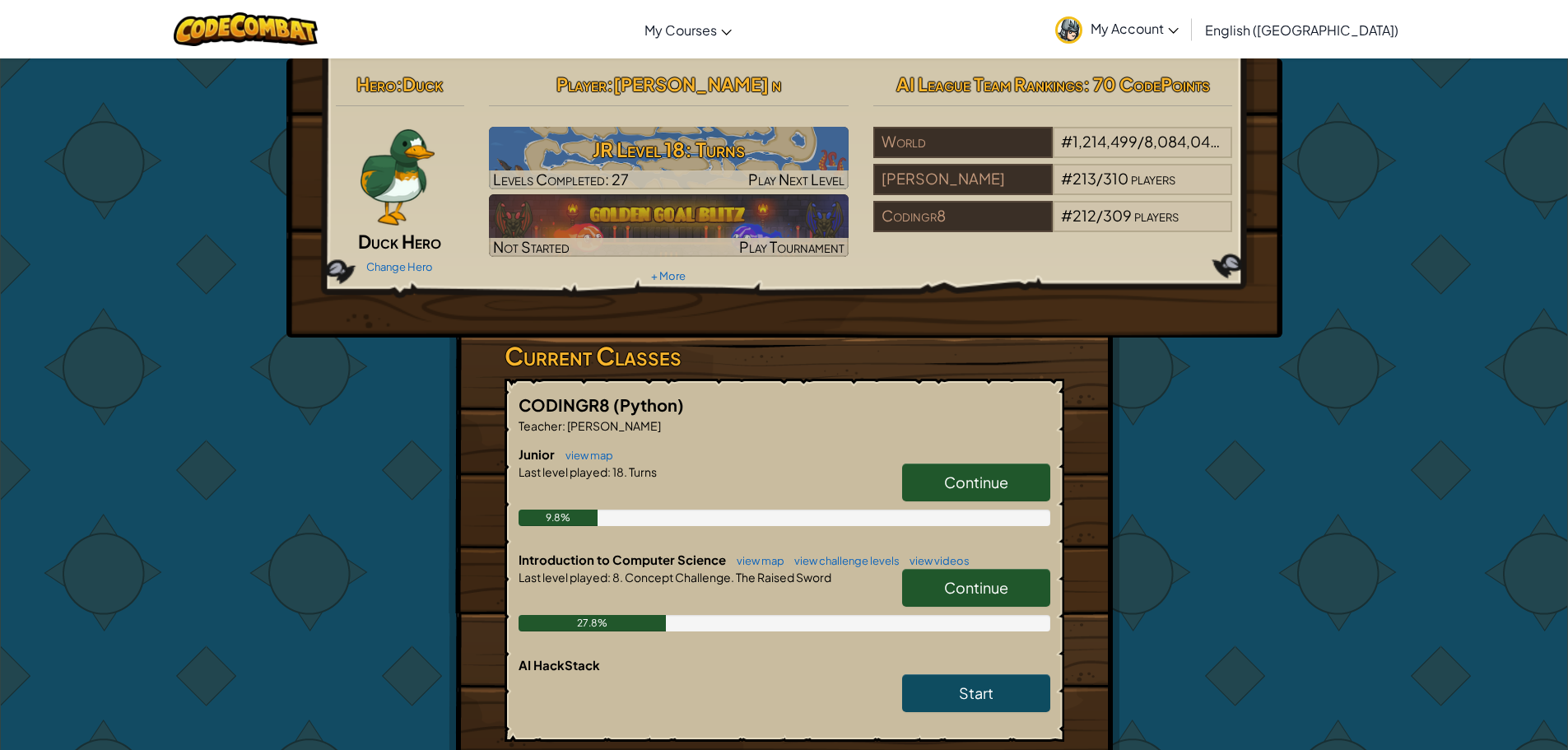
drag, startPoint x: 984, startPoint y: 565, endPoint x: 984, endPoint y: 587, distance: 22.0
click at [984, 578] on div "Introduction to Computer Science view map view challenge levels view videos Con…" at bounding box center [784, 603] width 532 height 105
click at [982, 595] on span "Continue" at bounding box center [976, 587] width 64 height 19
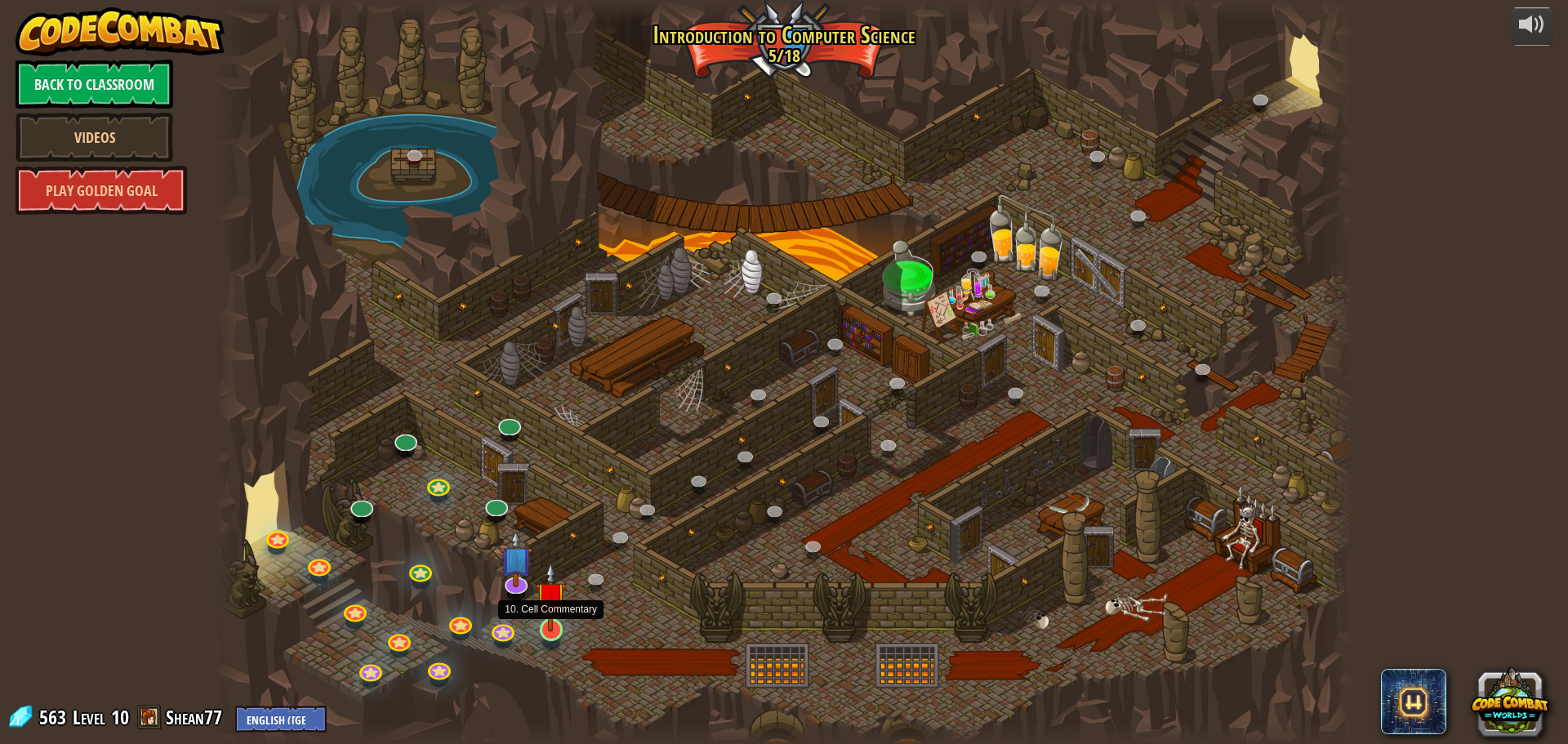
click at [549, 613] on img at bounding box center [551, 596] width 30 height 69
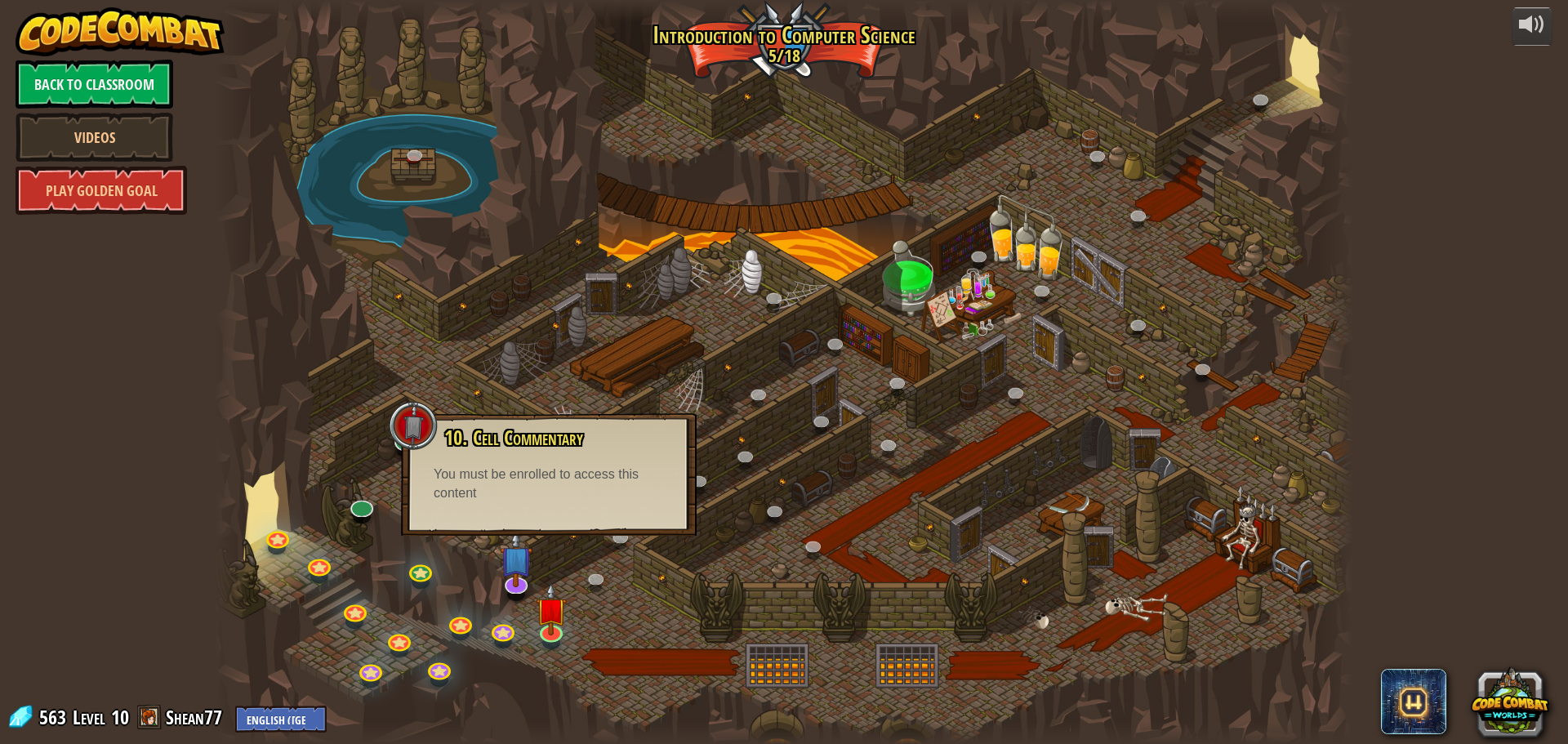
click at [530, 613] on div at bounding box center [784, 372] width 1139 height 744
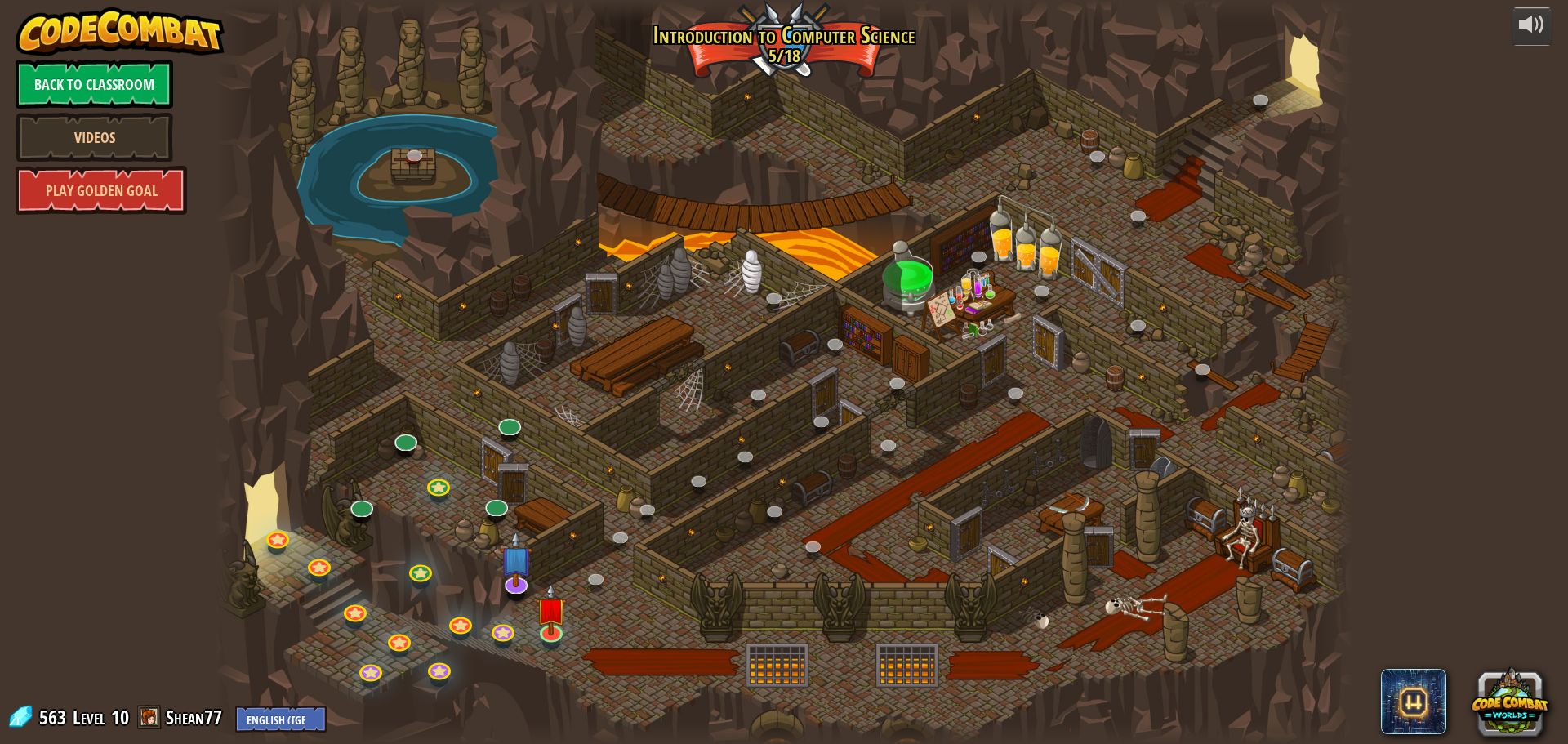
click at [533, 612] on div at bounding box center [784, 372] width 1139 height 744
click at [552, 599] on img at bounding box center [551, 596] width 30 height 69
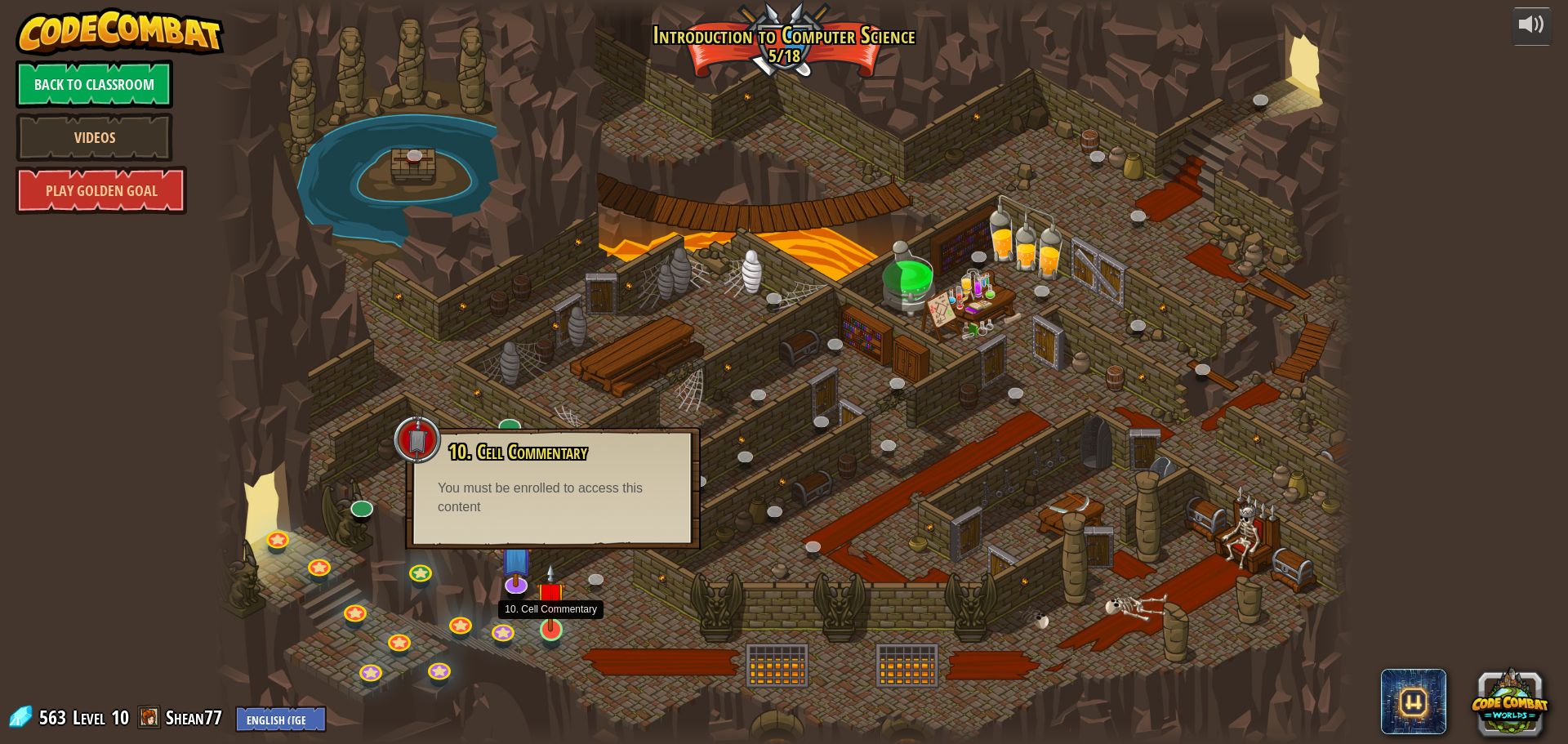
click at [552, 599] on img at bounding box center [551, 596] width 30 height 69
click at [556, 599] on img at bounding box center [551, 596] width 30 height 69
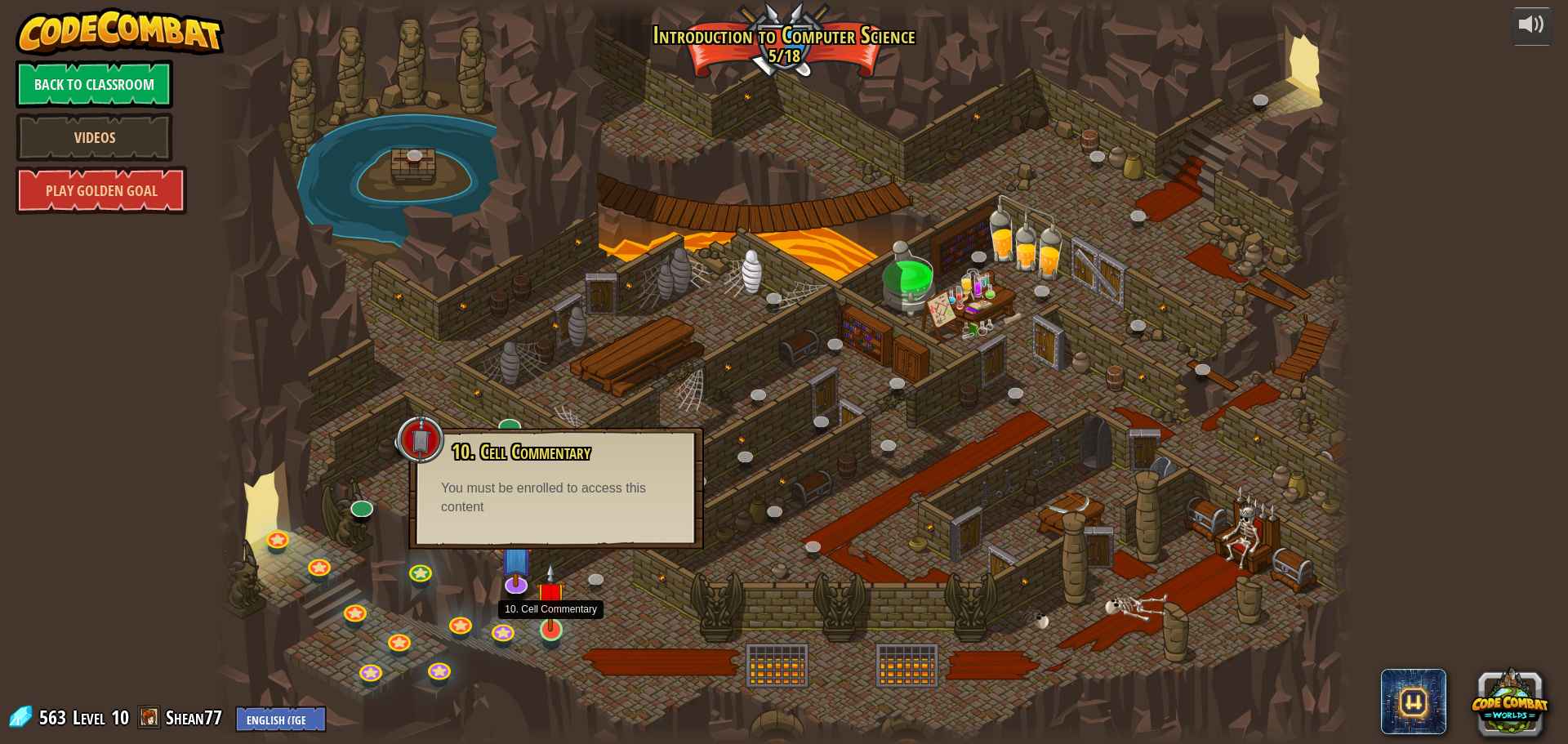
click at [556, 599] on img at bounding box center [551, 596] width 30 height 69
click at [597, 578] on link at bounding box center [598, 581] width 33 height 33
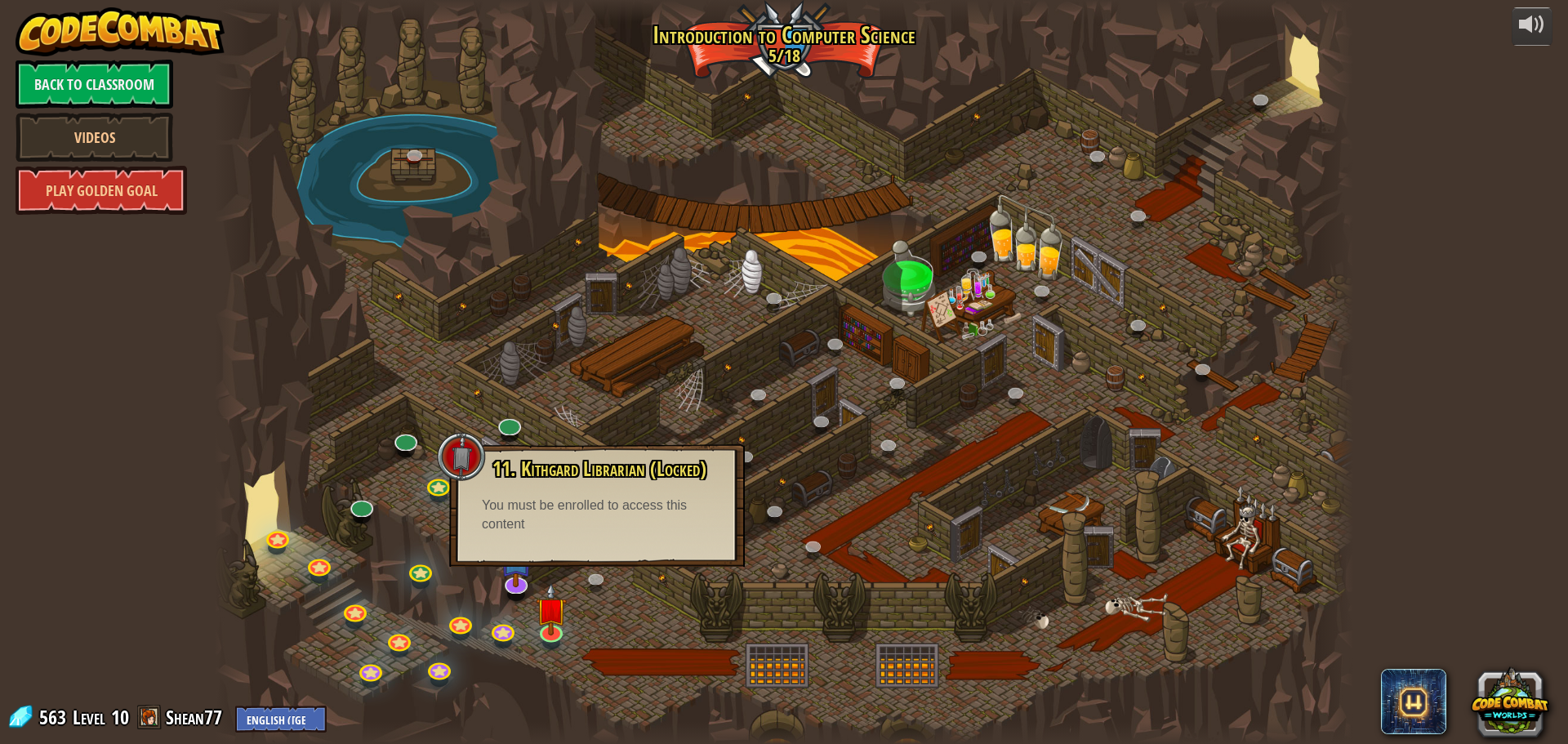
click at [680, 390] on div at bounding box center [784, 372] width 1139 height 744
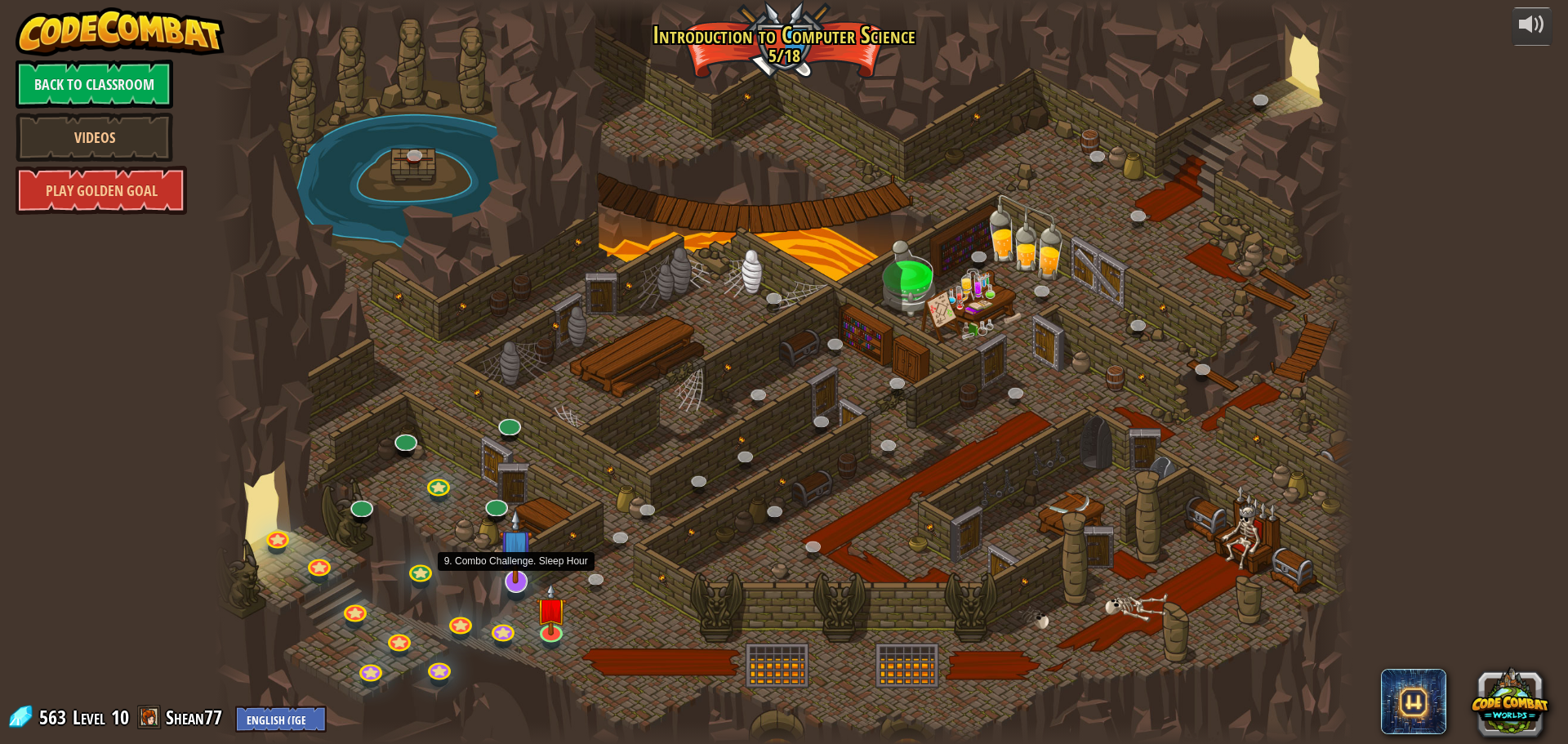
click at [524, 563] on img at bounding box center [515, 545] width 34 height 76
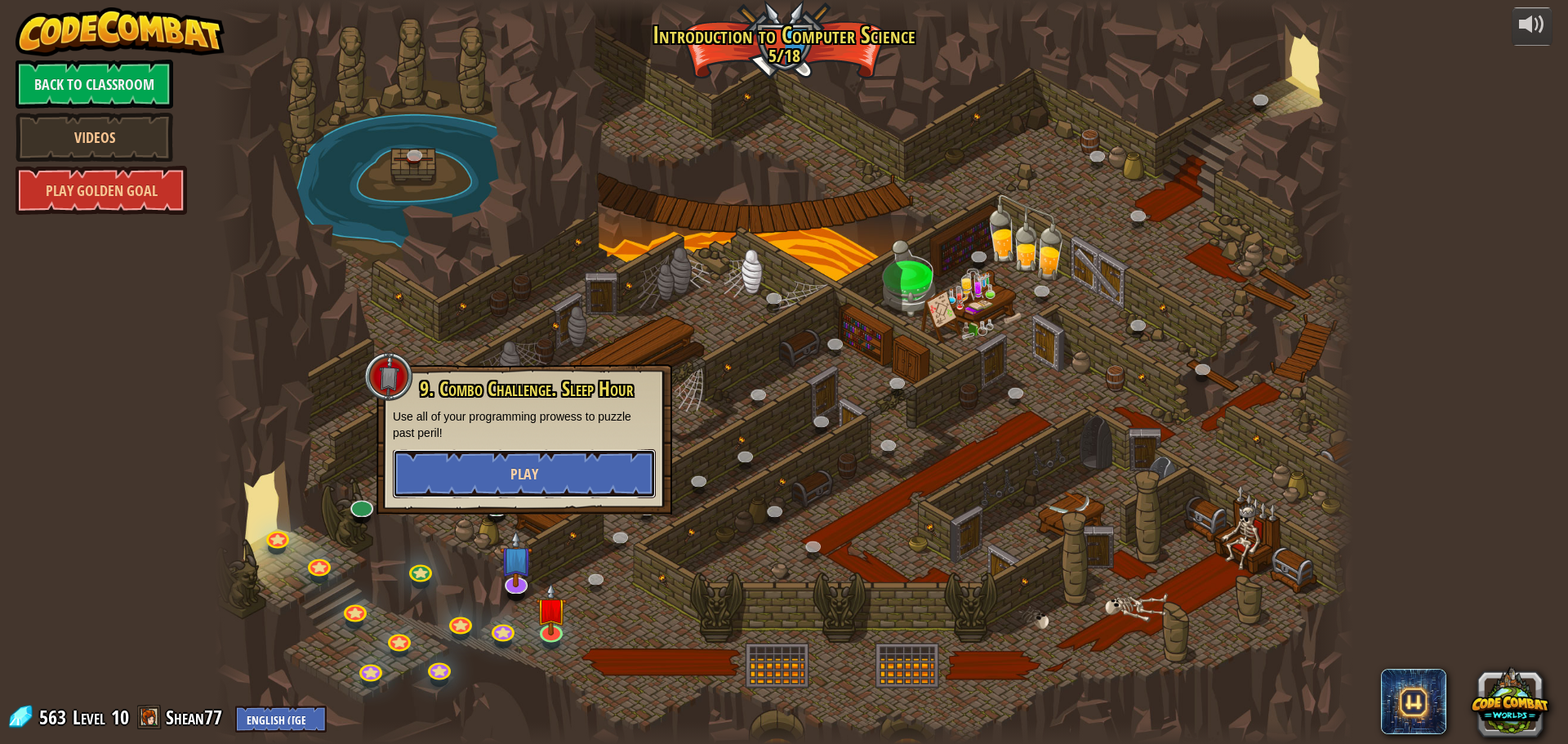
click at [568, 487] on button "Play" at bounding box center [524, 474] width 263 height 49
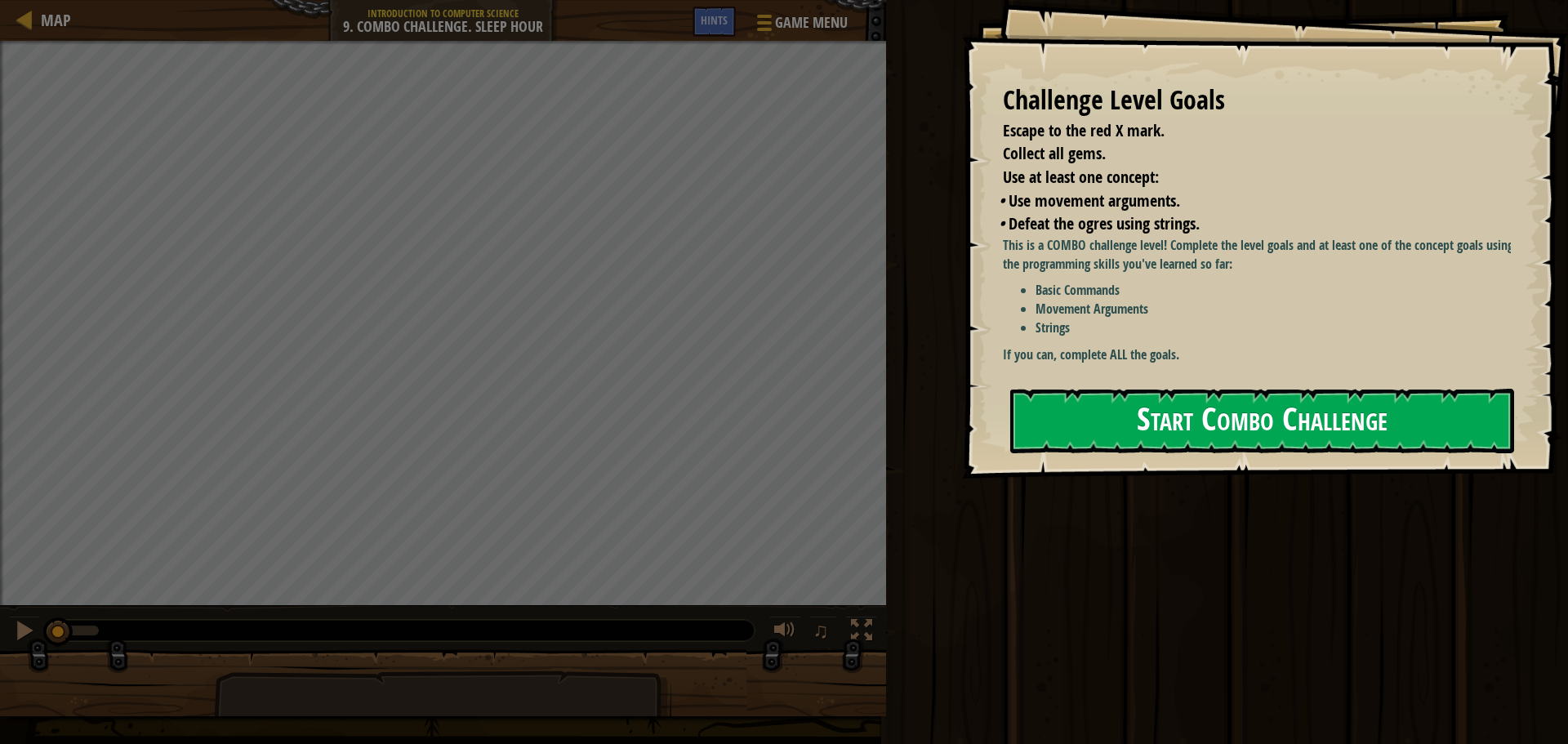
click at [1127, 389] on button "Start Combo Challenge" at bounding box center [1262, 421] width 504 height 65
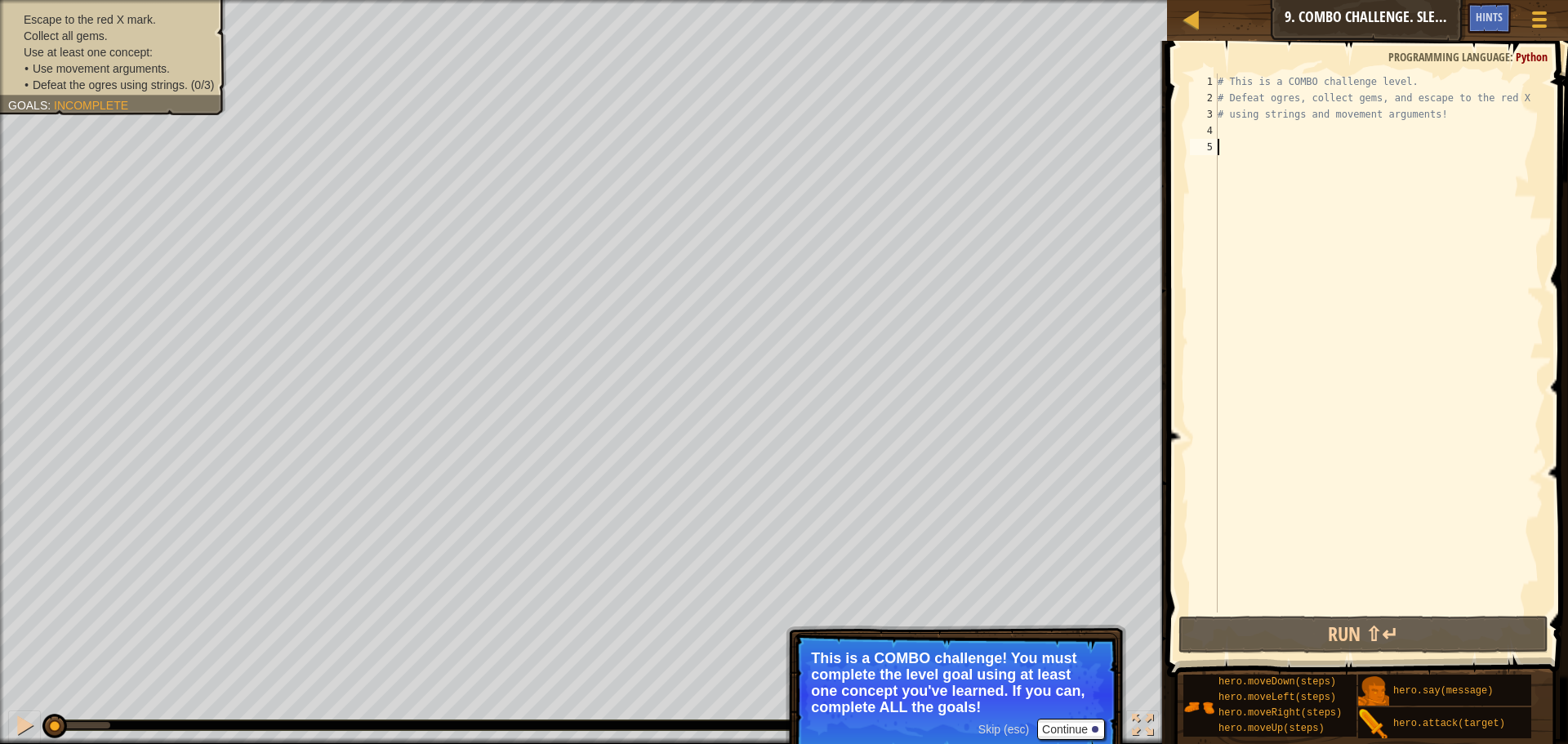
type textarea "g"
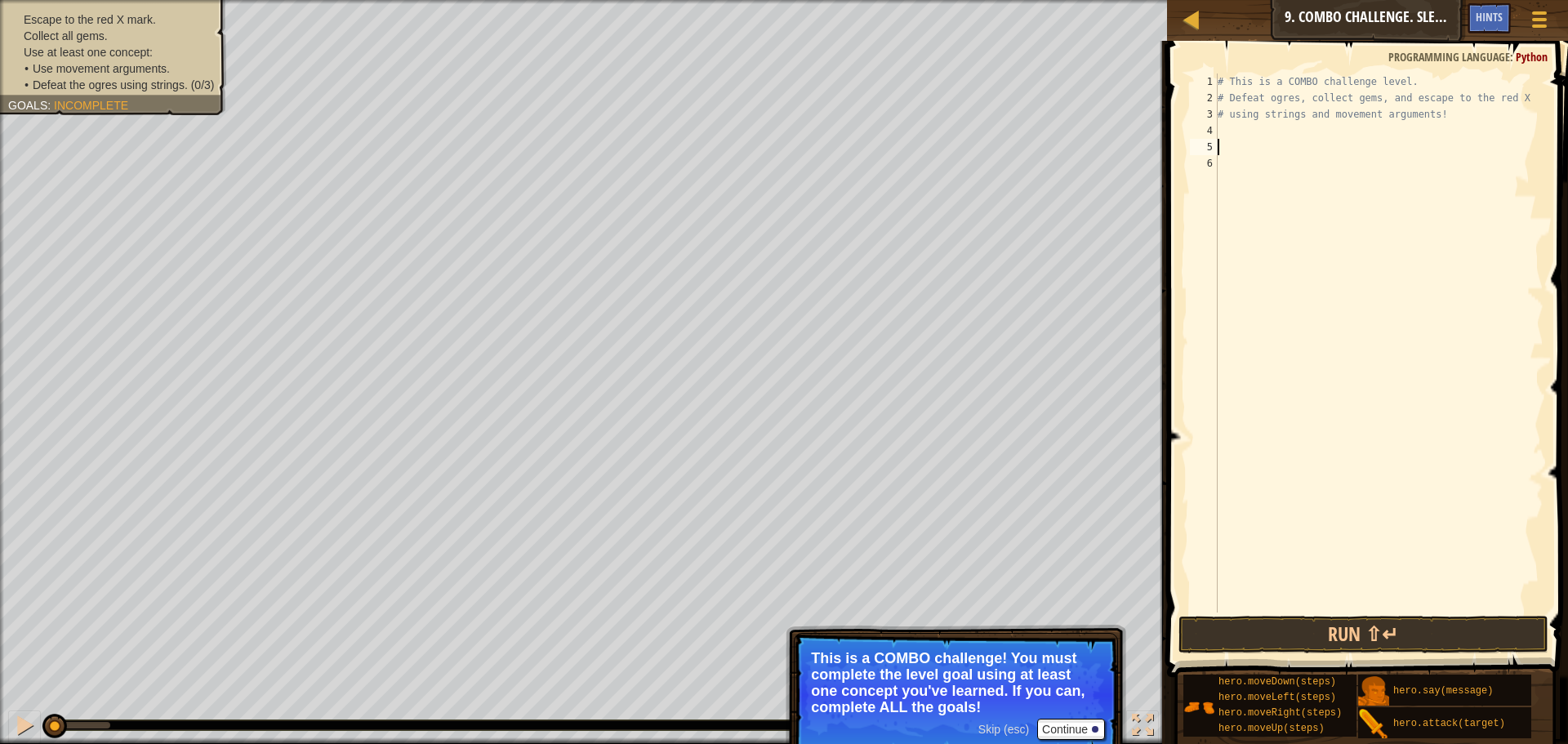
type textarea "h"
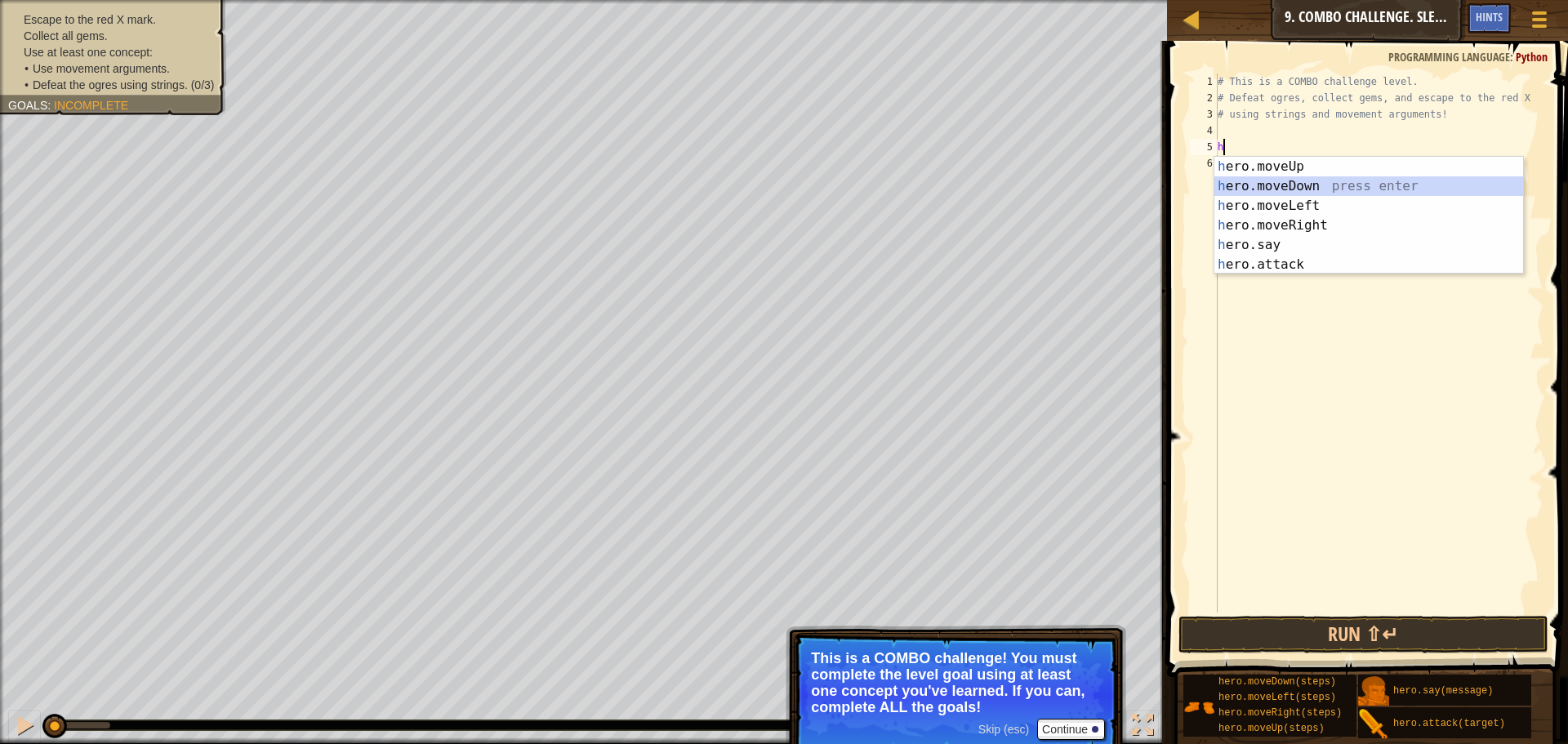
click at [1337, 182] on div "h ero.moveUp press enter h ero.moveDown press enter h ero.moveLeft press enter …" at bounding box center [1369, 236] width 309 height 157
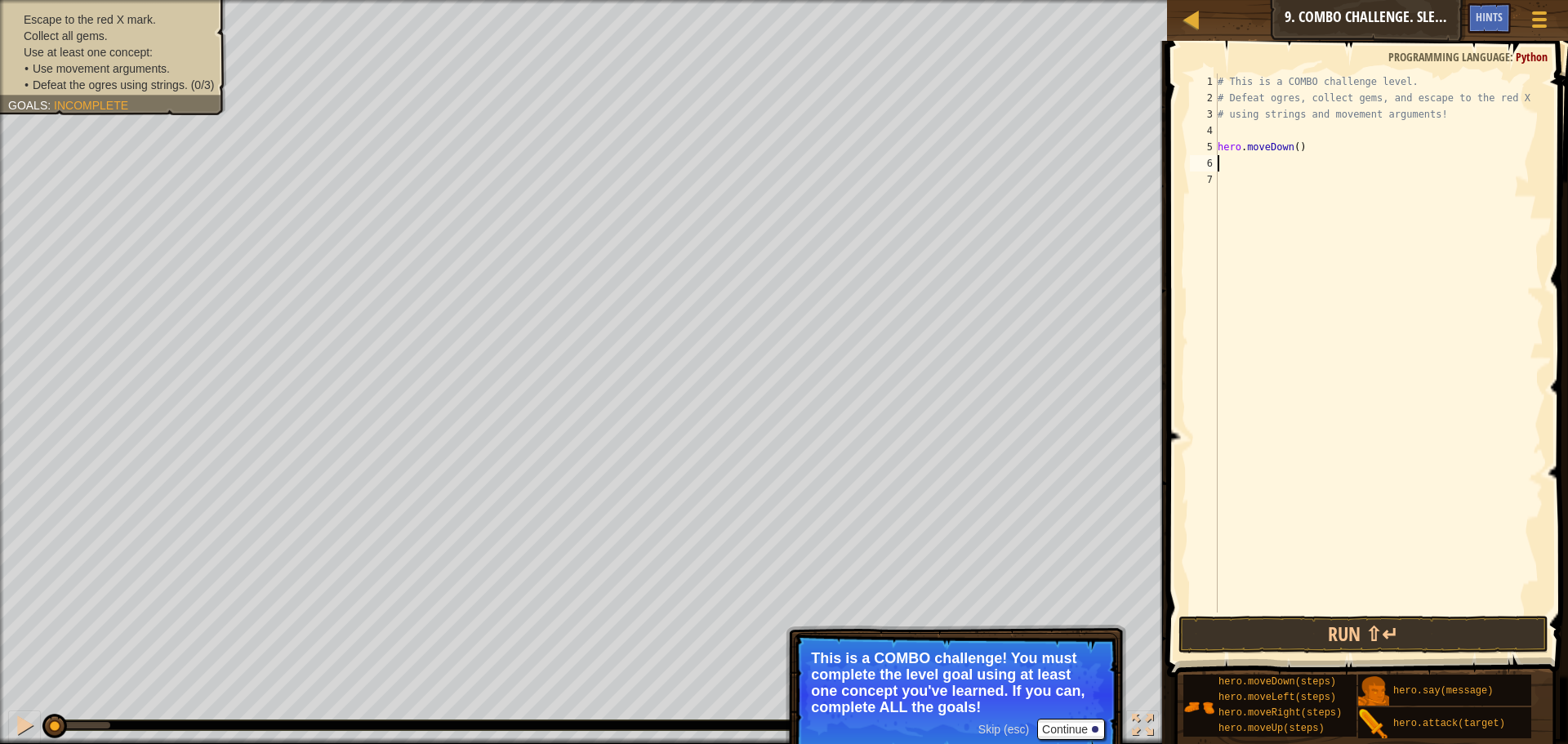
type textarea "h"
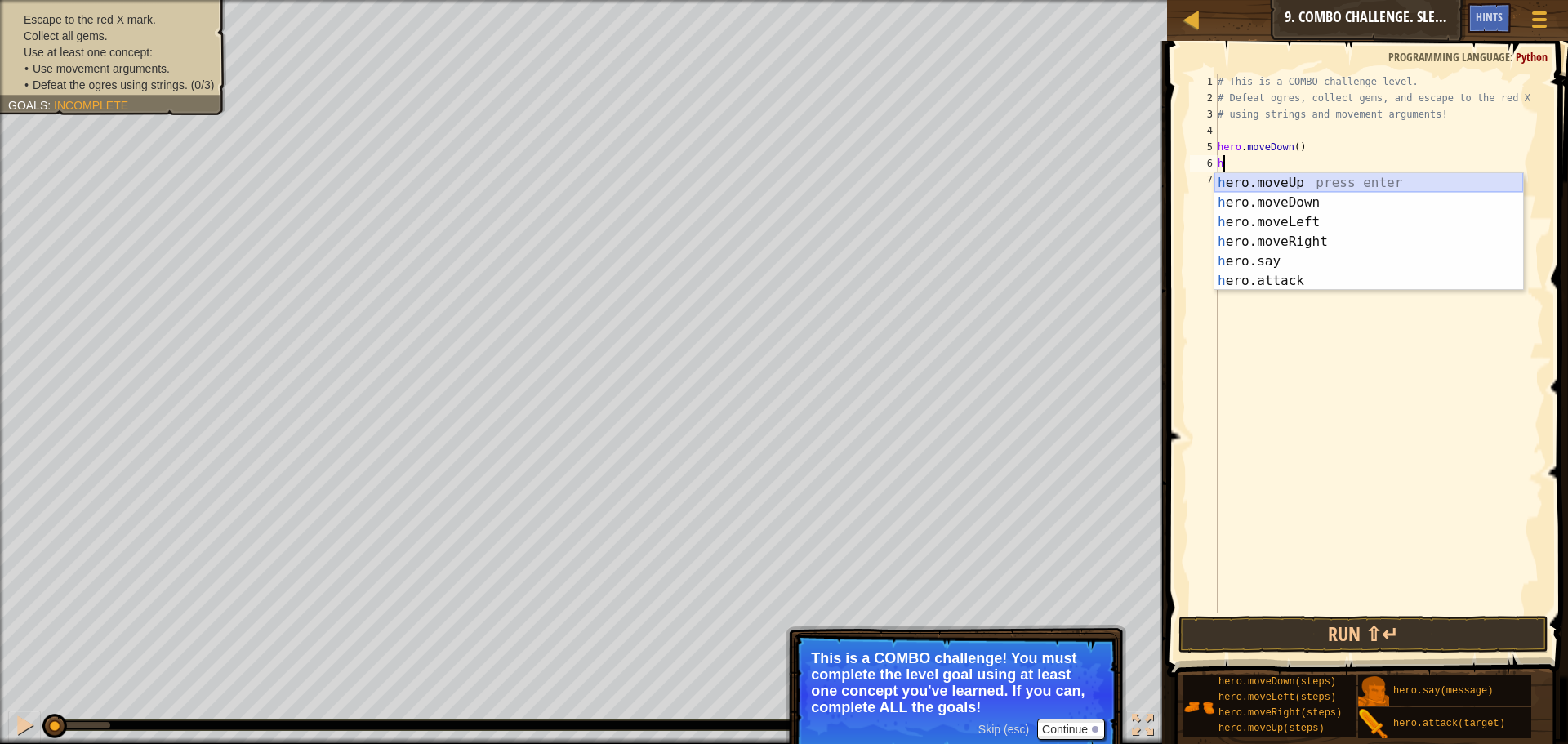
click at [1342, 179] on div "h ero.moveUp press enter h ero.moveDown press enter h ero.moveLeft press enter …" at bounding box center [1369, 252] width 309 height 157
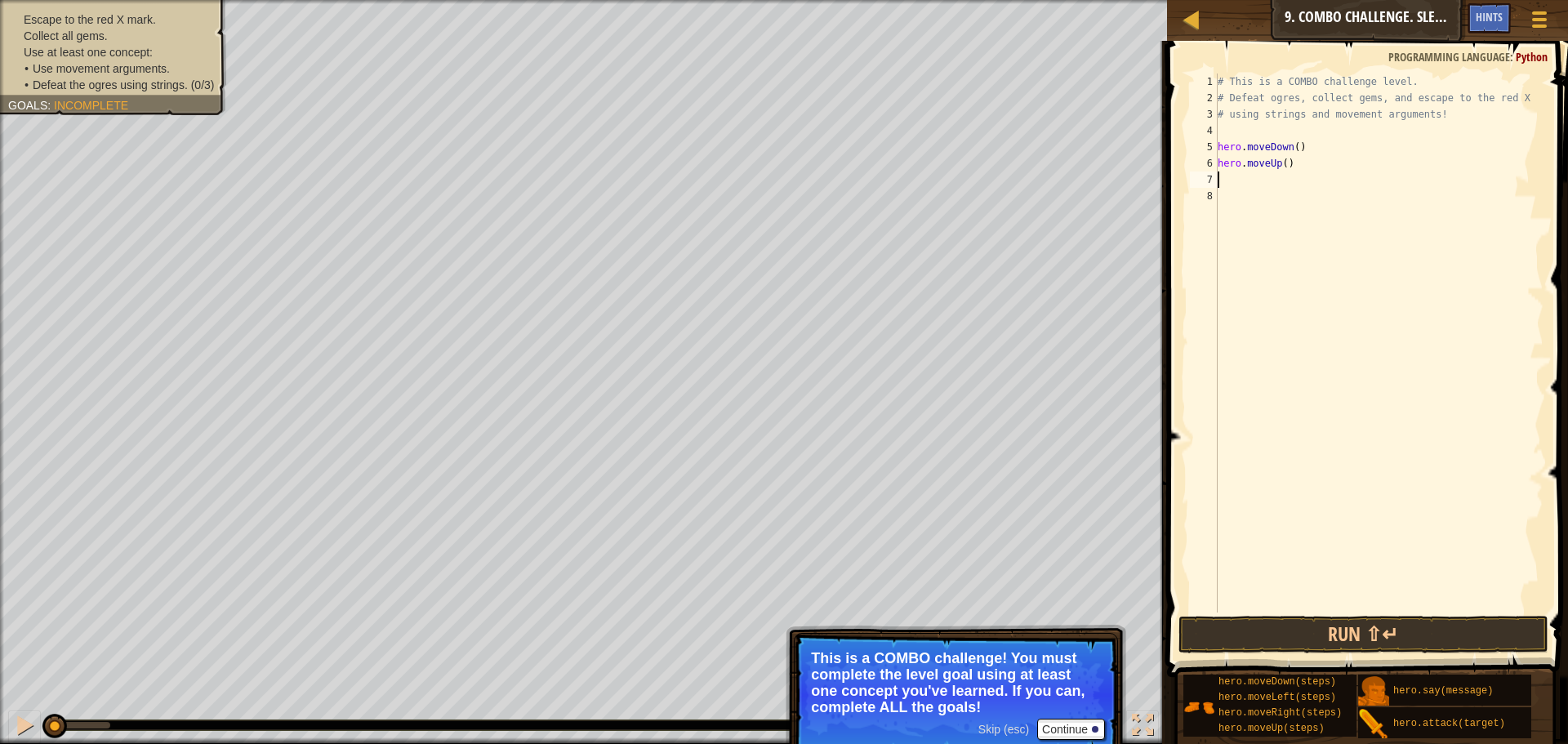
type textarea "h"
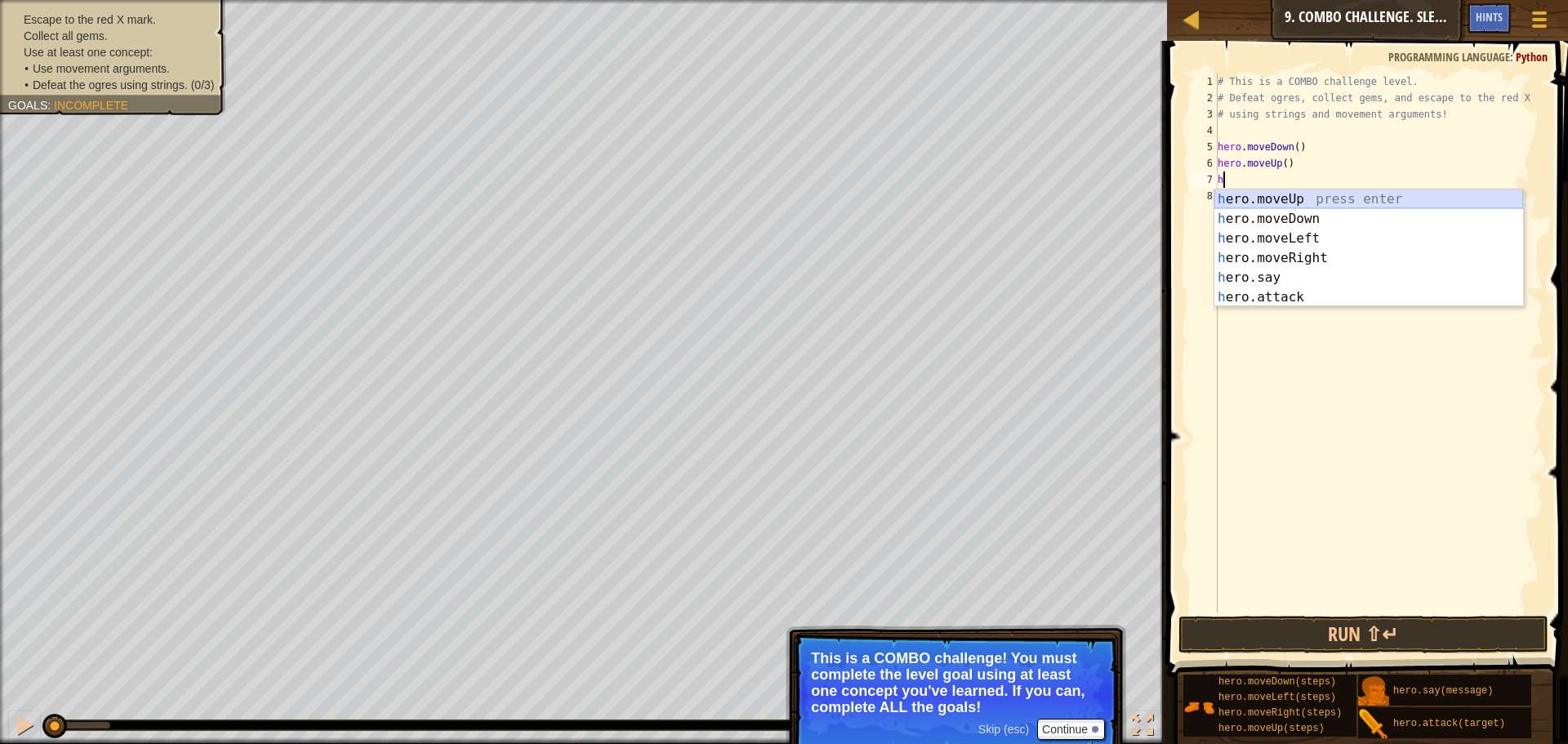
click at [1326, 199] on div "h ero.moveUp press enter h ero.moveDown press enter h ero.moveLeft press enter …" at bounding box center [1369, 267] width 309 height 157
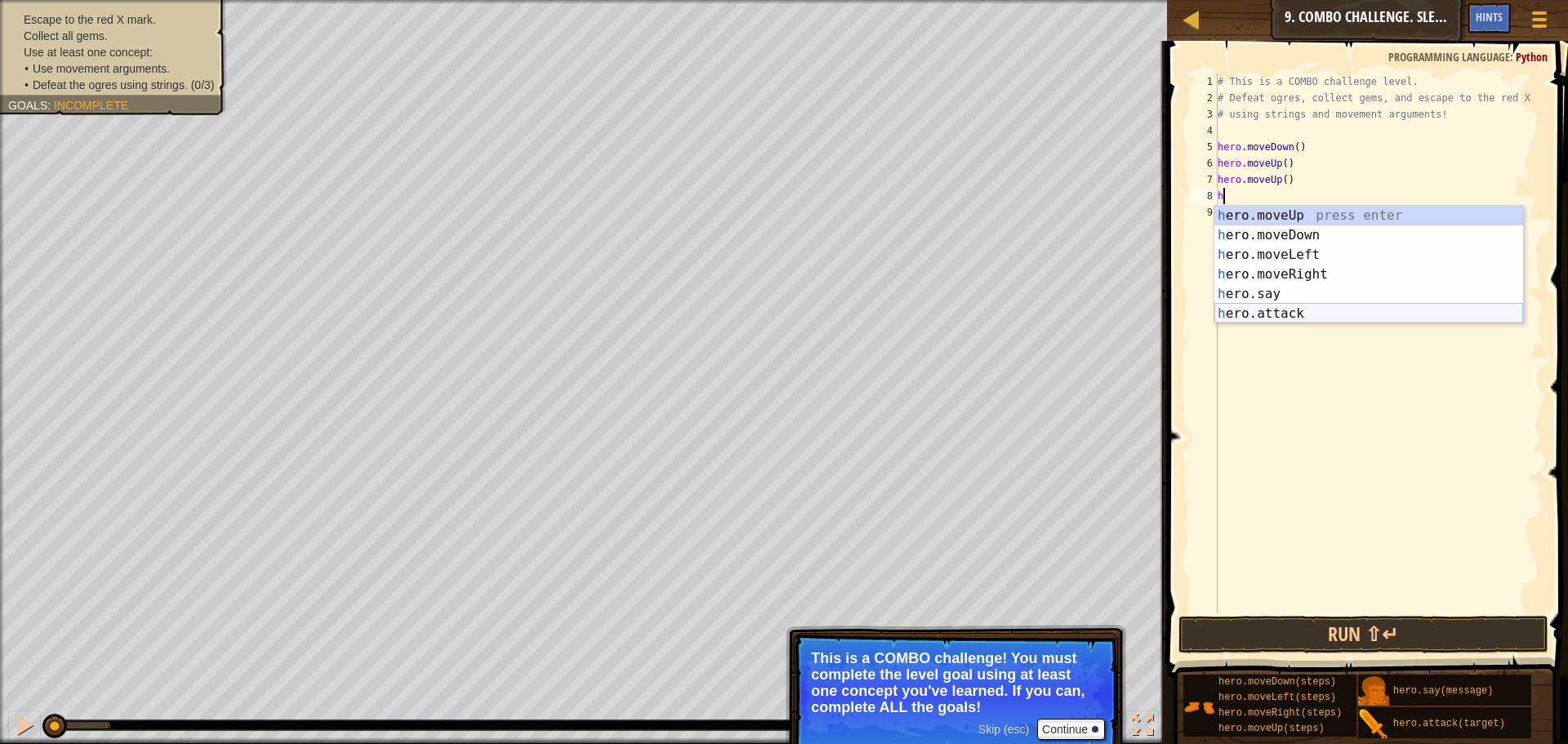
click at [1296, 306] on div "h ero.moveUp press enter h ero.moveDown press enter h ero.moveLeft press enter …" at bounding box center [1369, 284] width 309 height 157
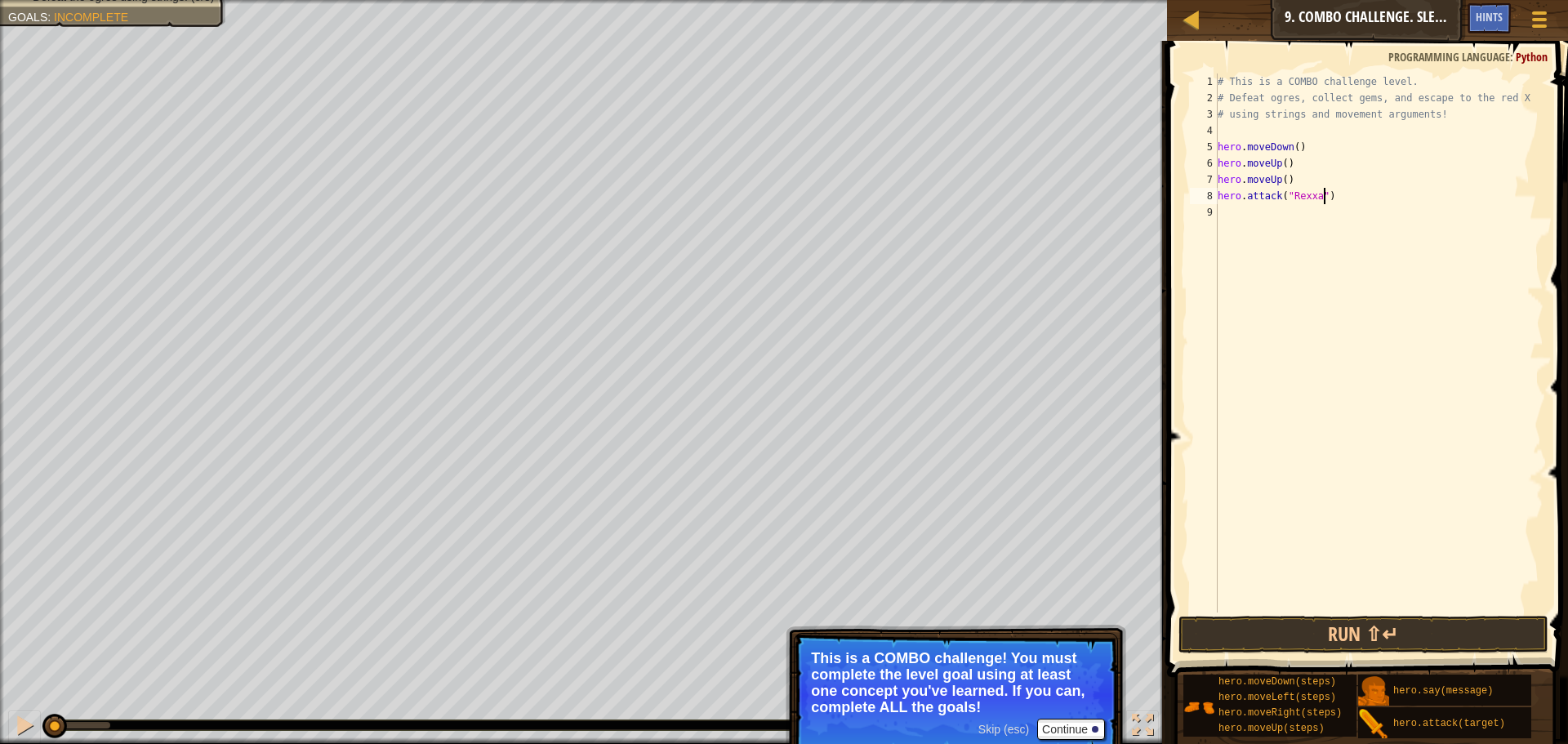
scroll to position [7, 10]
type textarea "hero.attack("Rexxar")"
click at [1355, 220] on div "# This is a COMBO challenge level. # Defeat ogres, collect gems, and escape to …" at bounding box center [1379, 359] width 329 height 571
drag, startPoint x: 1363, startPoint y: 197, endPoint x: 1215, endPoint y: 197, distance: 148.0
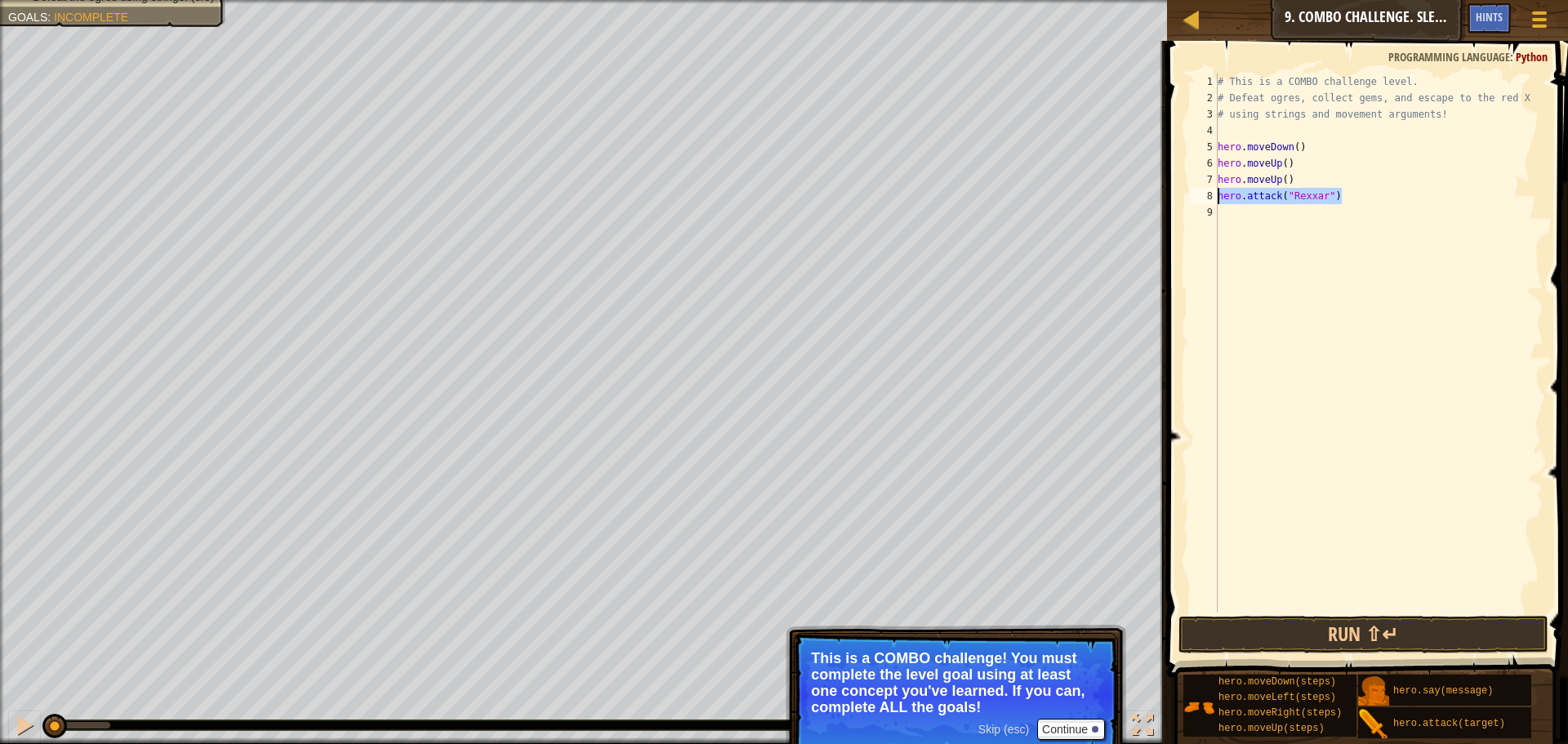
click at [1215, 197] on div "1 2 3 4 5 6 7 8 9 # This is a COMBO challenge level. # Defeat ogres, collect ge…" at bounding box center [1364, 342] width 357 height 539
type textarea "C"
drag, startPoint x: 1301, startPoint y: 180, endPoint x: 1298, endPoint y: 206, distance: 26.2
click at [1298, 206] on div "# This is a COMBO challenge level. # Defeat ogres, collect gems, and escape to …" at bounding box center [1379, 359] width 329 height 571
click at [1298, 206] on div "# This is a COMBO challenge level. # Defeat ogres, collect gems, and escape to …" at bounding box center [1379, 342] width 329 height 539
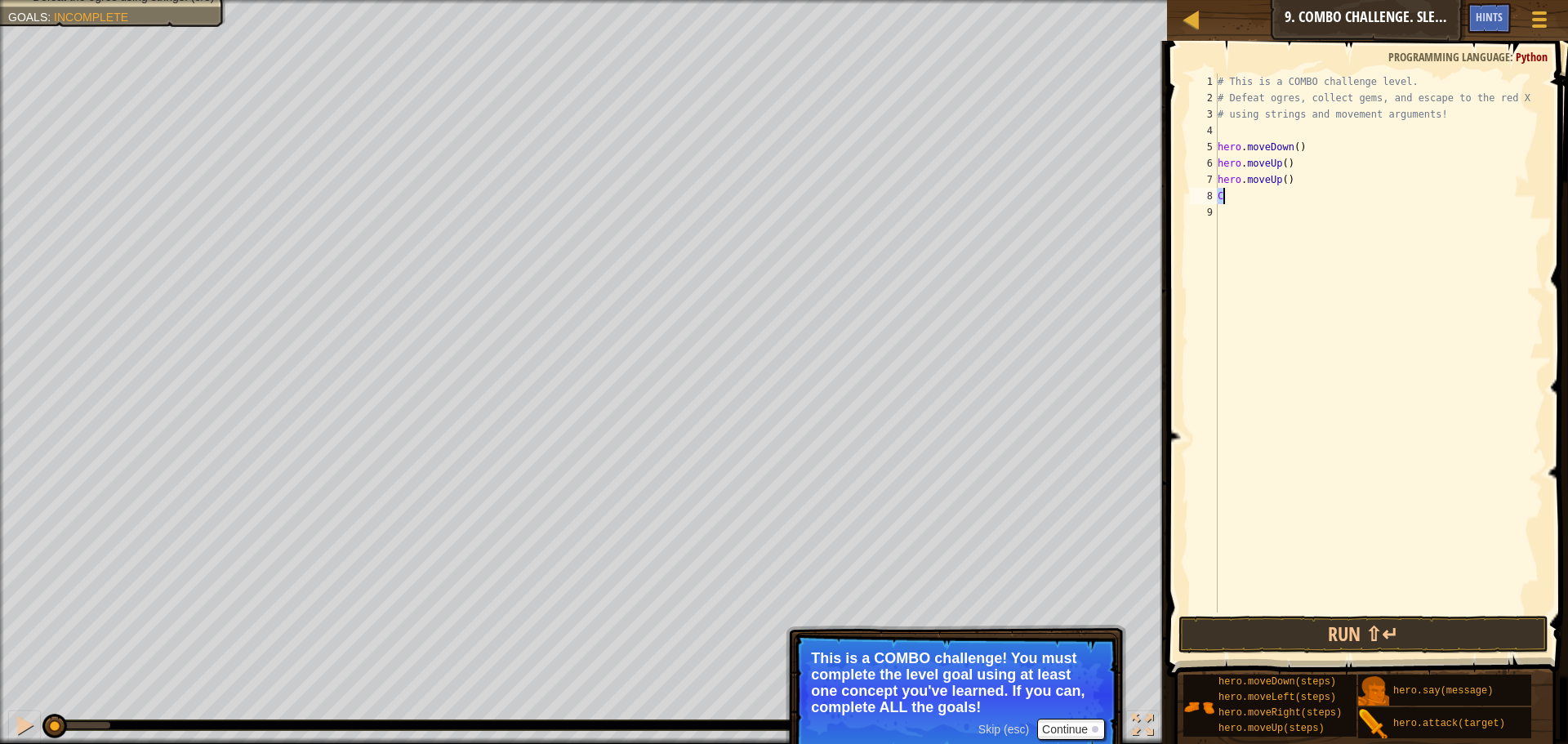
type textarea "hero.attack("Rexxar")"
click at [1223, 210] on div "# This is a COMBO challenge level. # Defeat ogres, collect gems, and escape to …" at bounding box center [1379, 359] width 329 height 571
paste textarea "hero.attack("Rexxar")"
type textarea "hero.attack("Rexxar")"
click at [1246, 220] on div "# This is a COMBO challenge level. # Defeat ogres, collect gems, and escape to …" at bounding box center [1382, 359] width 324 height 571
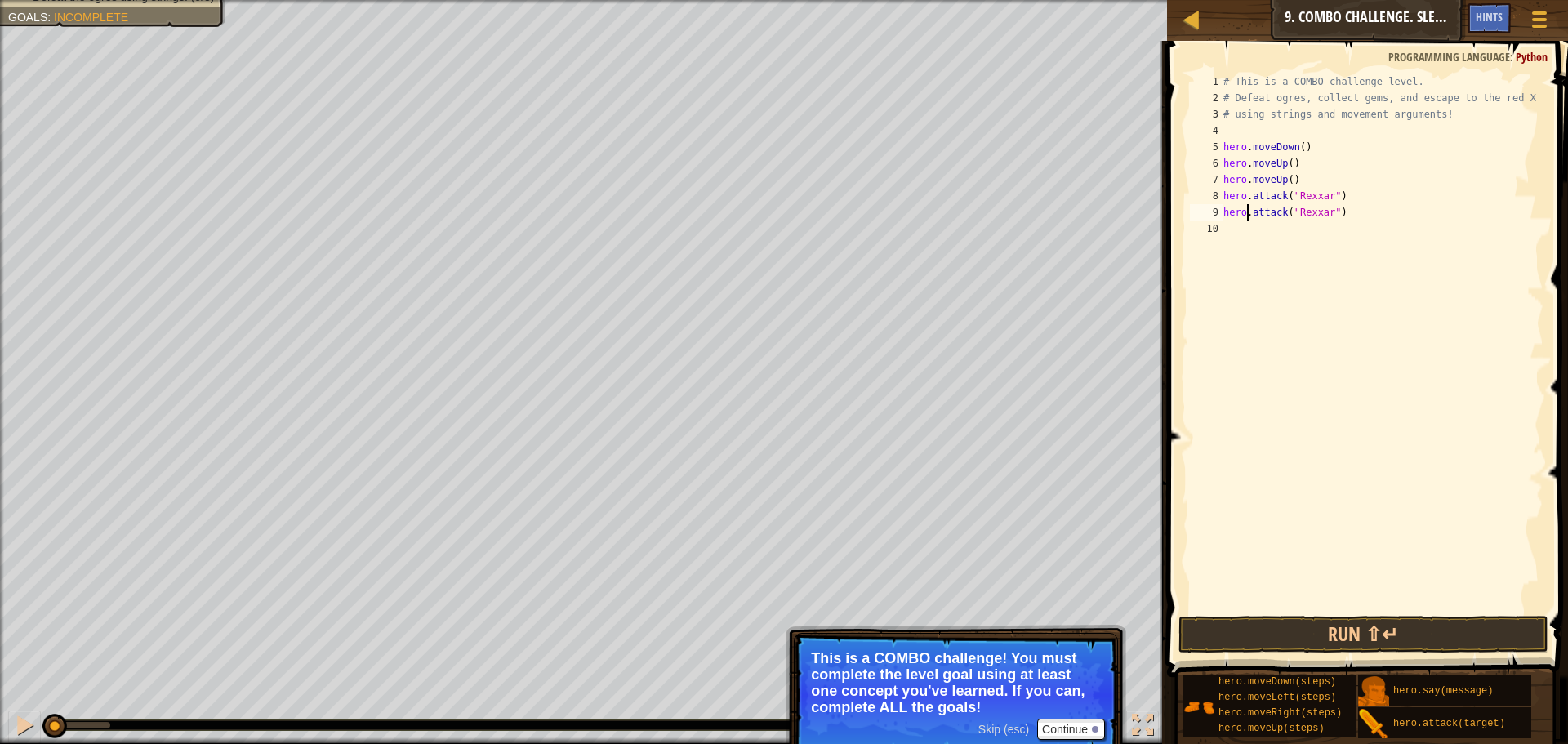
click at [1243, 224] on div "# This is a COMBO challenge level. # Defeat ogres, collect gems, and escape to …" at bounding box center [1382, 359] width 324 height 571
type textarea "h"
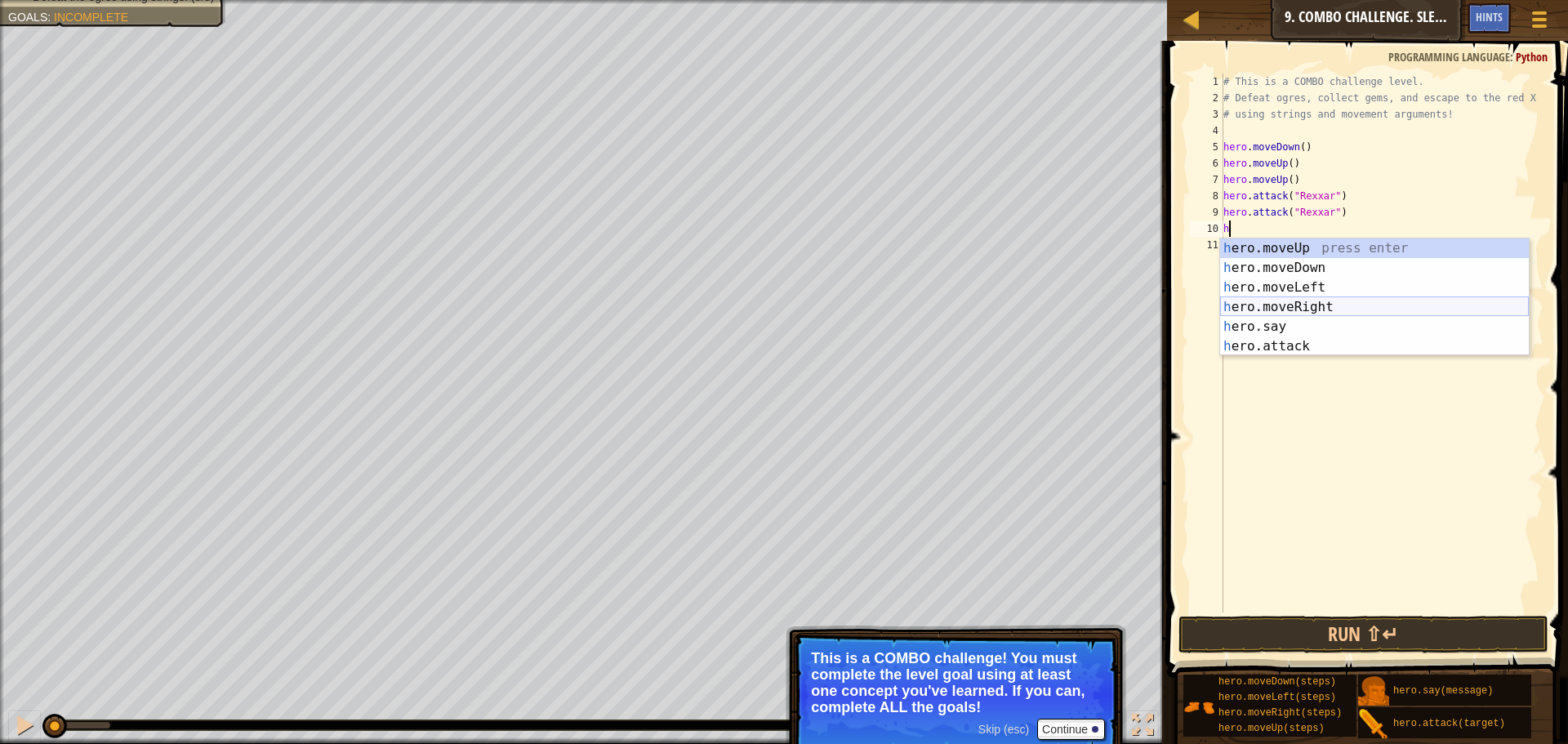
click at [1363, 303] on div "h ero.moveUp press enter h ero.moveDown press enter h ero.moveLeft press enter …" at bounding box center [1374, 317] width 309 height 157
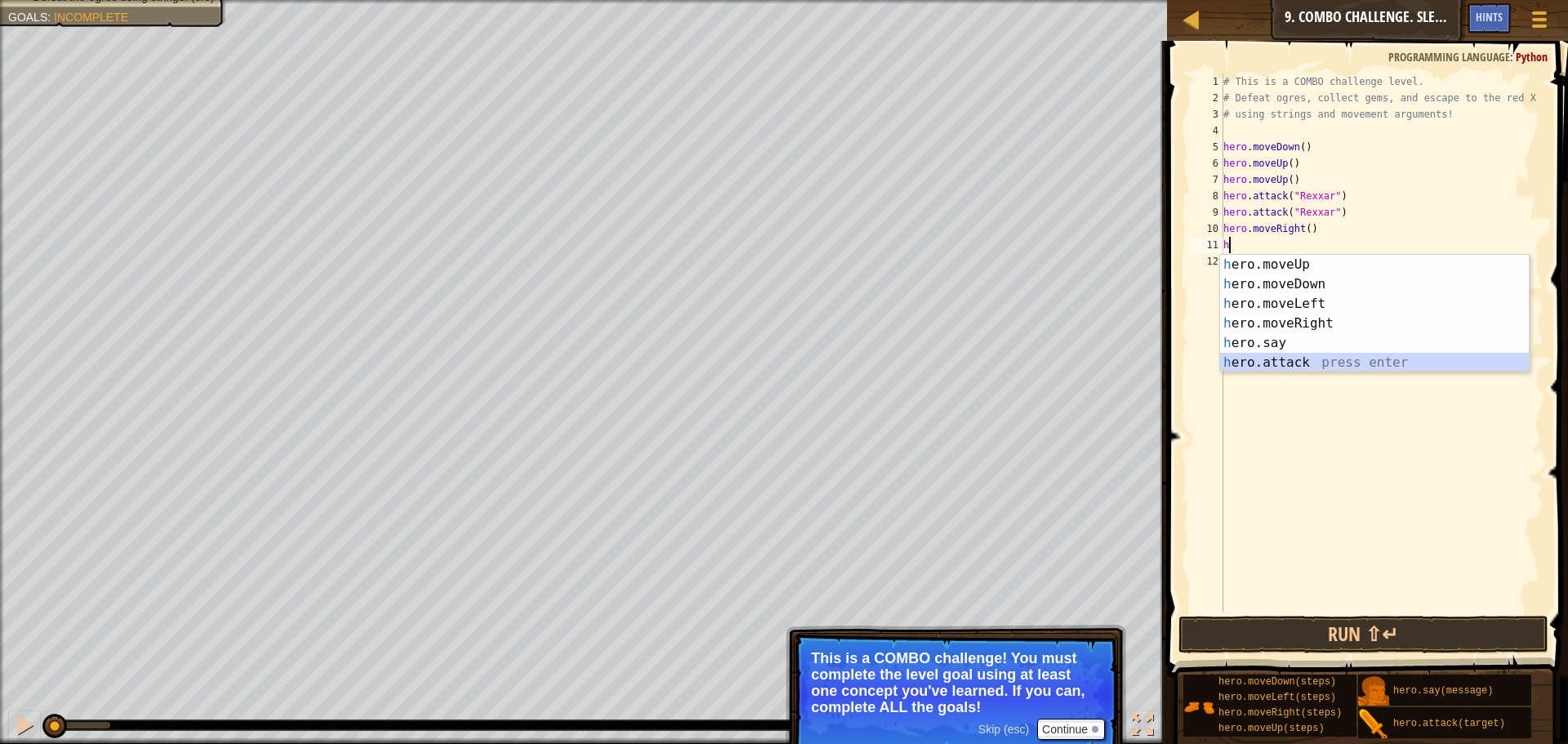
click at [1315, 370] on div "h ero.moveUp press enter h ero.moveDown press enter h ero.moveLeft press enter …" at bounding box center [1374, 333] width 309 height 157
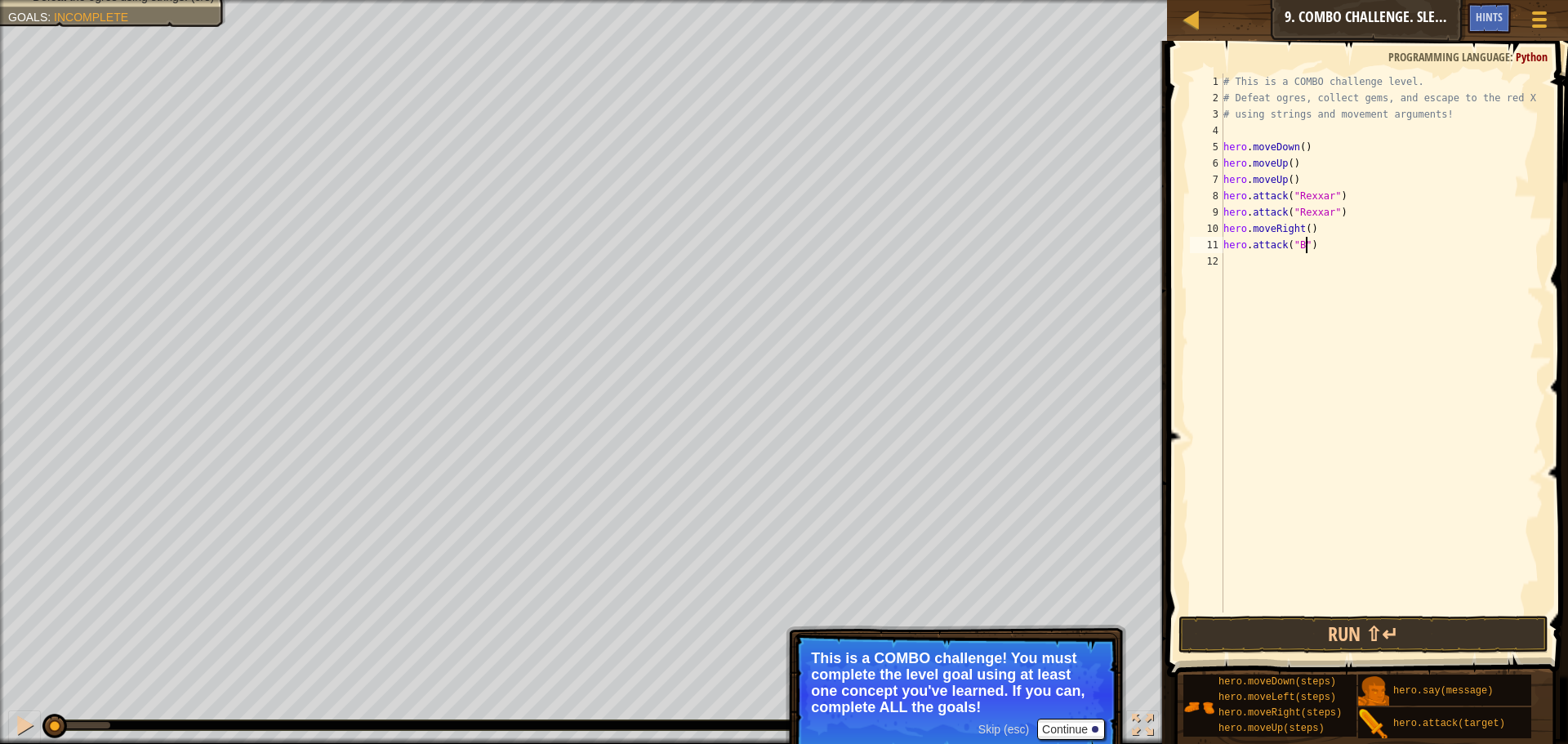
scroll to position [7, 7]
type textarea "hero.attack("Brack")"
drag, startPoint x: 1358, startPoint y: 244, endPoint x: 1182, endPoint y: 243, distance: 176.0
click at [1182, 243] on div "hero.attack("Brack") 1 2 3 4 5 6 7 8 9 10 11 12 # This is a COMBO challenge lev…" at bounding box center [1365, 391] width 405 height 684
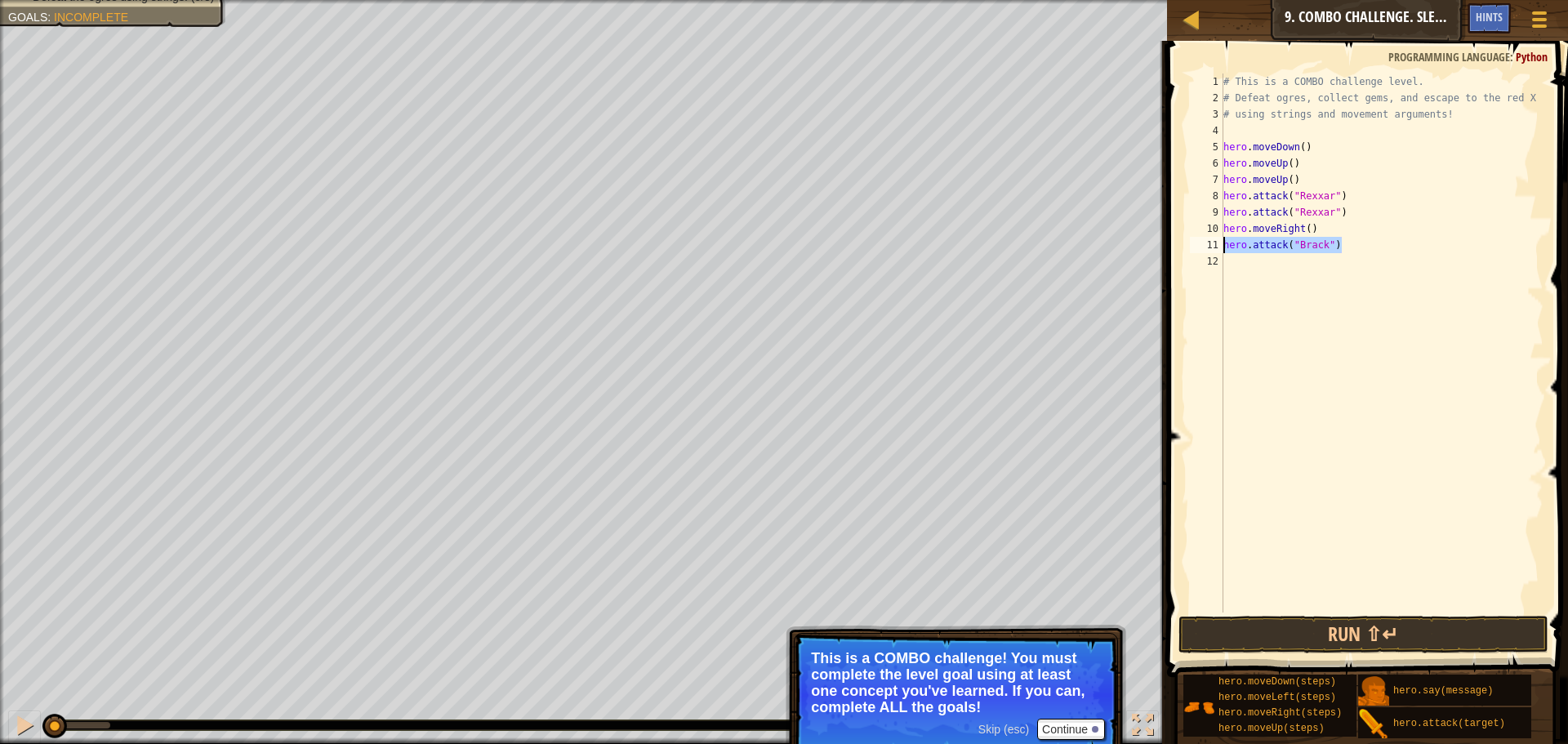
click at [1345, 267] on div "# This is a COMBO challenge level. # Defeat ogres, collect gems, and escape to …" at bounding box center [1382, 359] width 324 height 571
paste textarea "hero.attack("Brack")"
type textarea "hero.attack("Brack")"
click at [1226, 276] on div "# This is a COMBO challenge level. # Defeat ogres, collect gems, and escape to …" at bounding box center [1382, 359] width 324 height 571
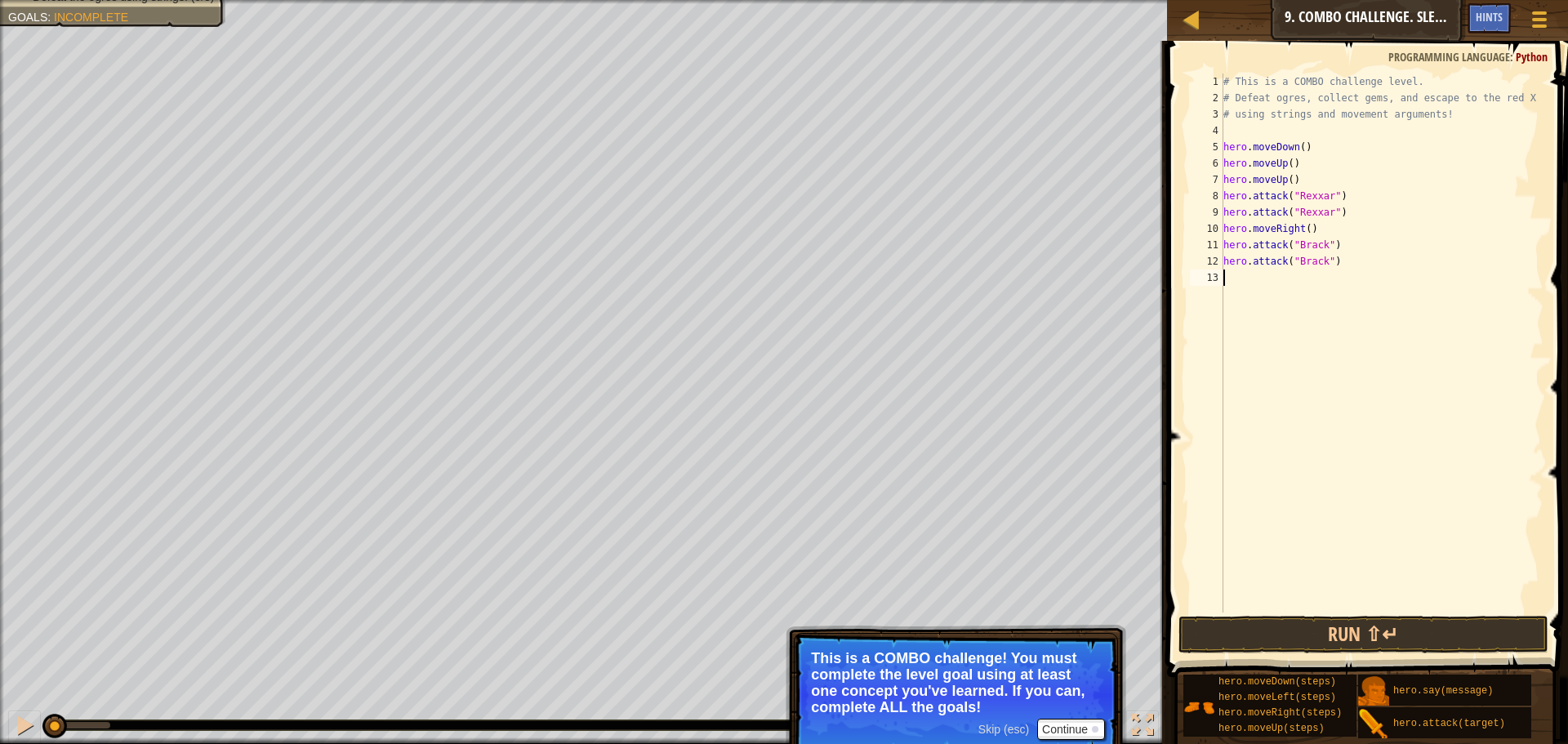
type textarea "h"
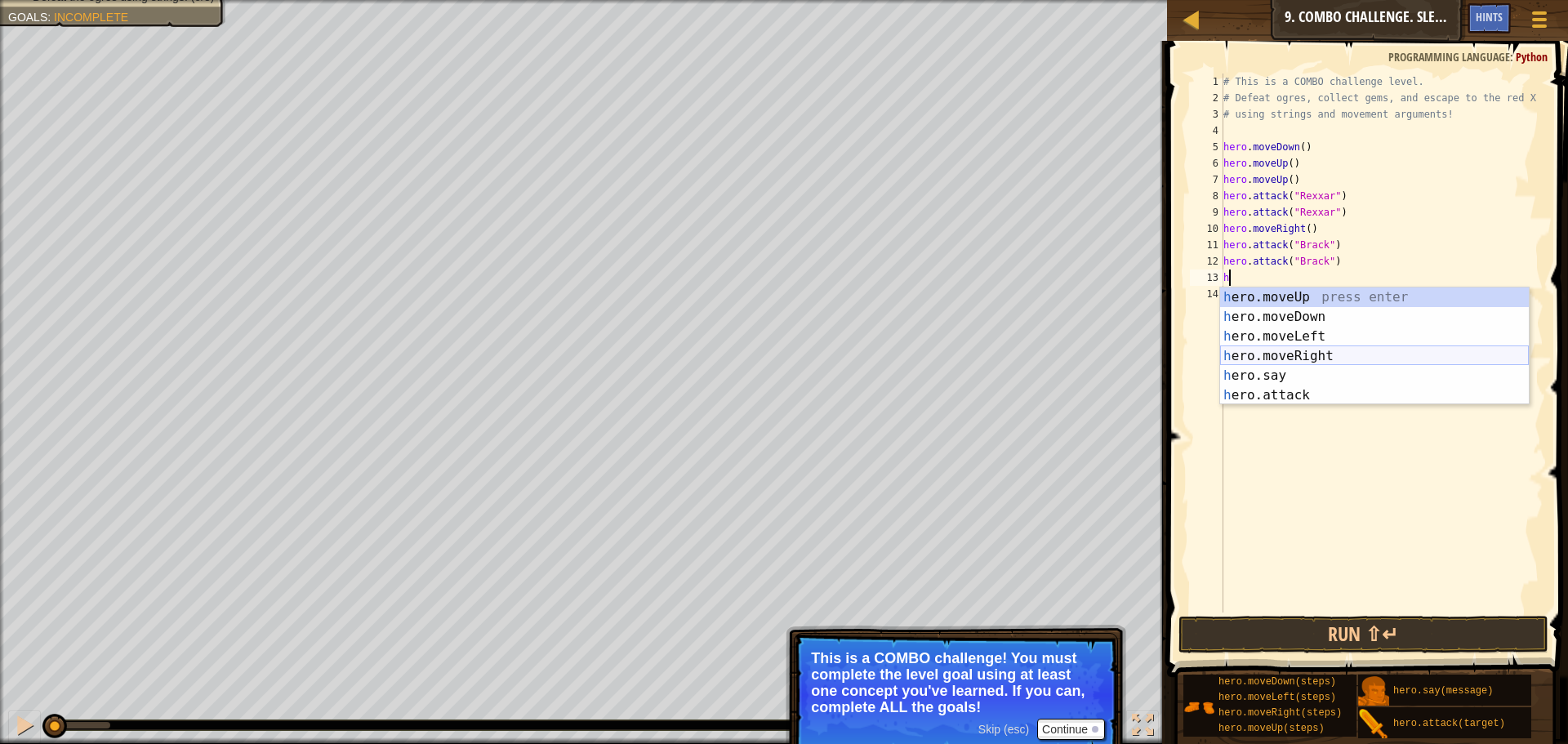
click at [1295, 358] on div "h ero.moveUp press enter h ero.moveDown press enter h ero.moveLeft press enter …" at bounding box center [1374, 366] width 309 height 157
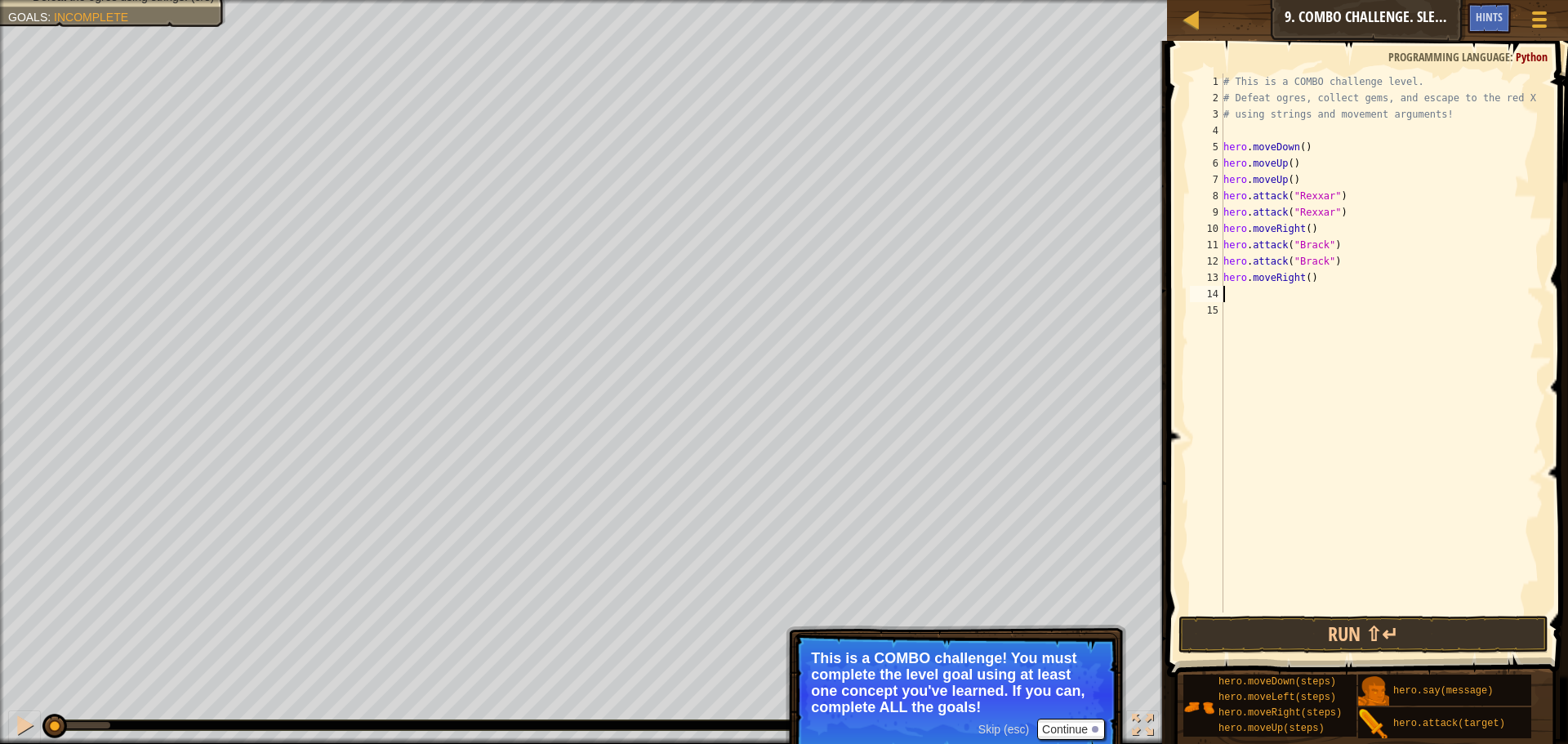
type textarea "h"
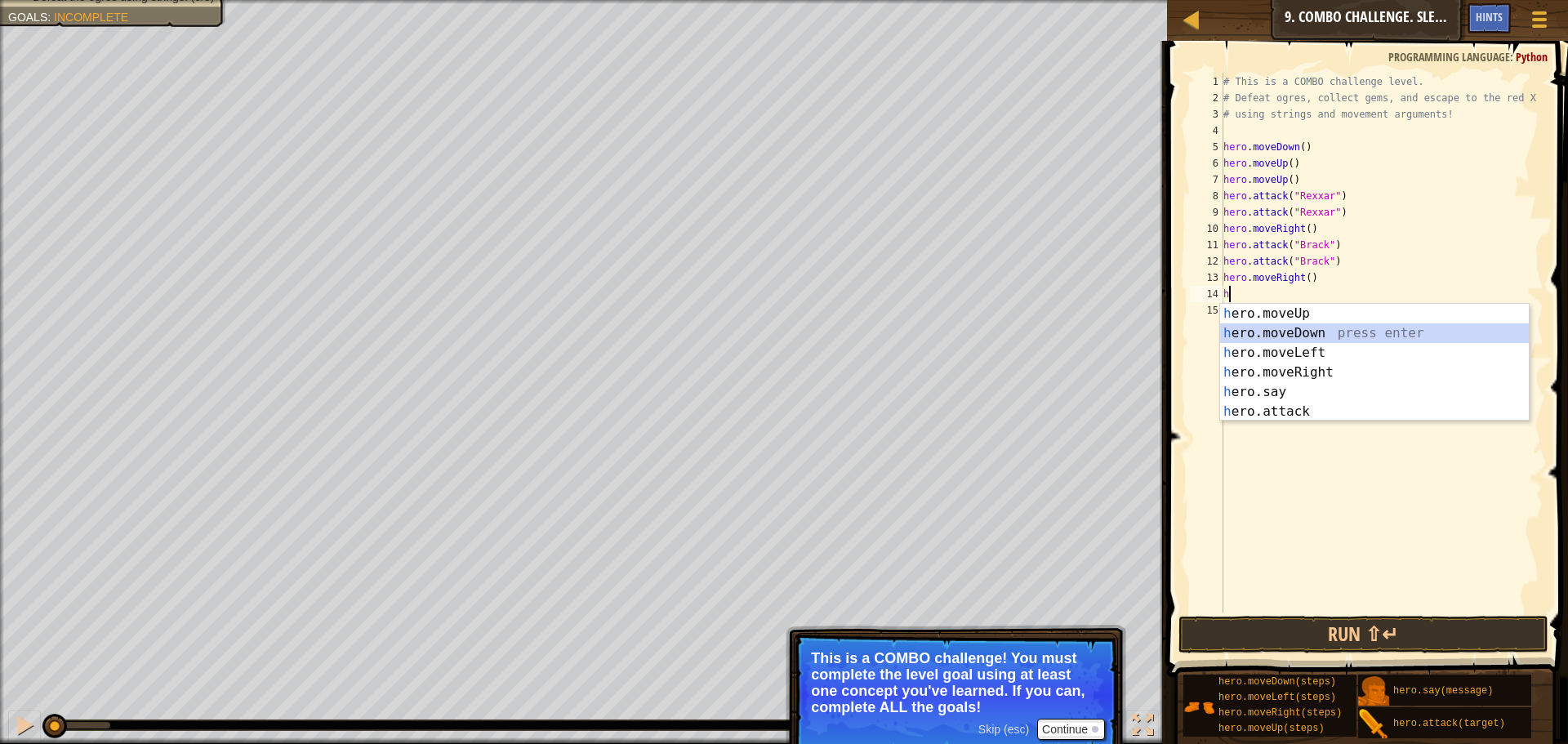
click at [1311, 336] on div "h ero.moveUp press enter h ero.moveDown press enter h ero.moveLeft press enter …" at bounding box center [1374, 382] width 309 height 157
click at [1306, 430] on div "h ero.moveUp press enter h ero.moveDown press enter h ero.moveLeft press enter …" at bounding box center [1374, 399] width 309 height 157
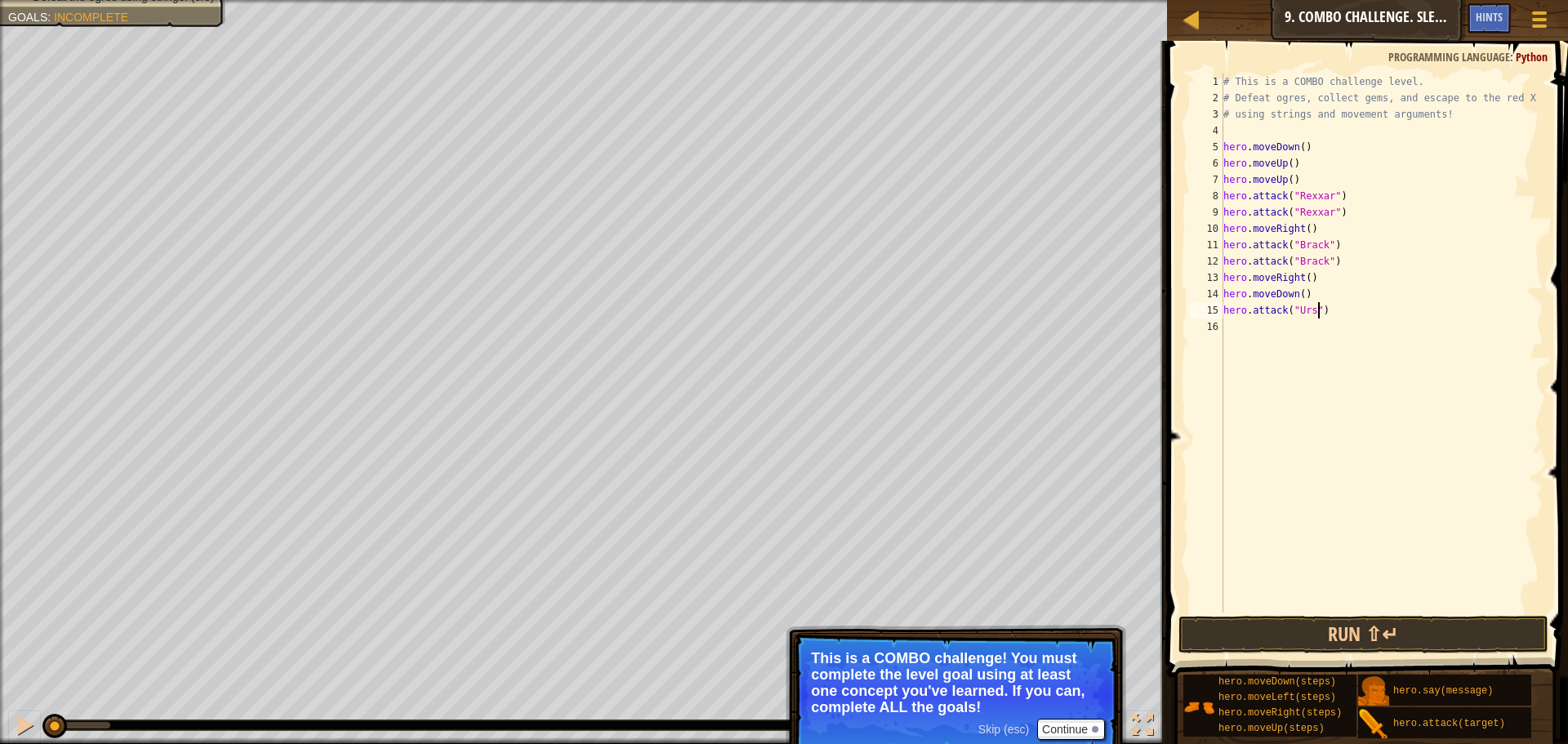
scroll to position [7, 8]
type textarea "hero.attack("Ursa")"
drag, startPoint x: 1359, startPoint y: 307, endPoint x: 1204, endPoint y: 303, distance: 155.1
click at [1204, 303] on div "hero.attack("Ursa") 1 2 3 4 5 6 7 8 9 10 11 12 13 14 15 16 # This is a COMBO ch…" at bounding box center [1364, 342] width 357 height 539
click at [1256, 335] on div "# This is a COMBO challenge level. # Defeat ogres, collect gems, and escape to …" at bounding box center [1382, 359] width 324 height 571
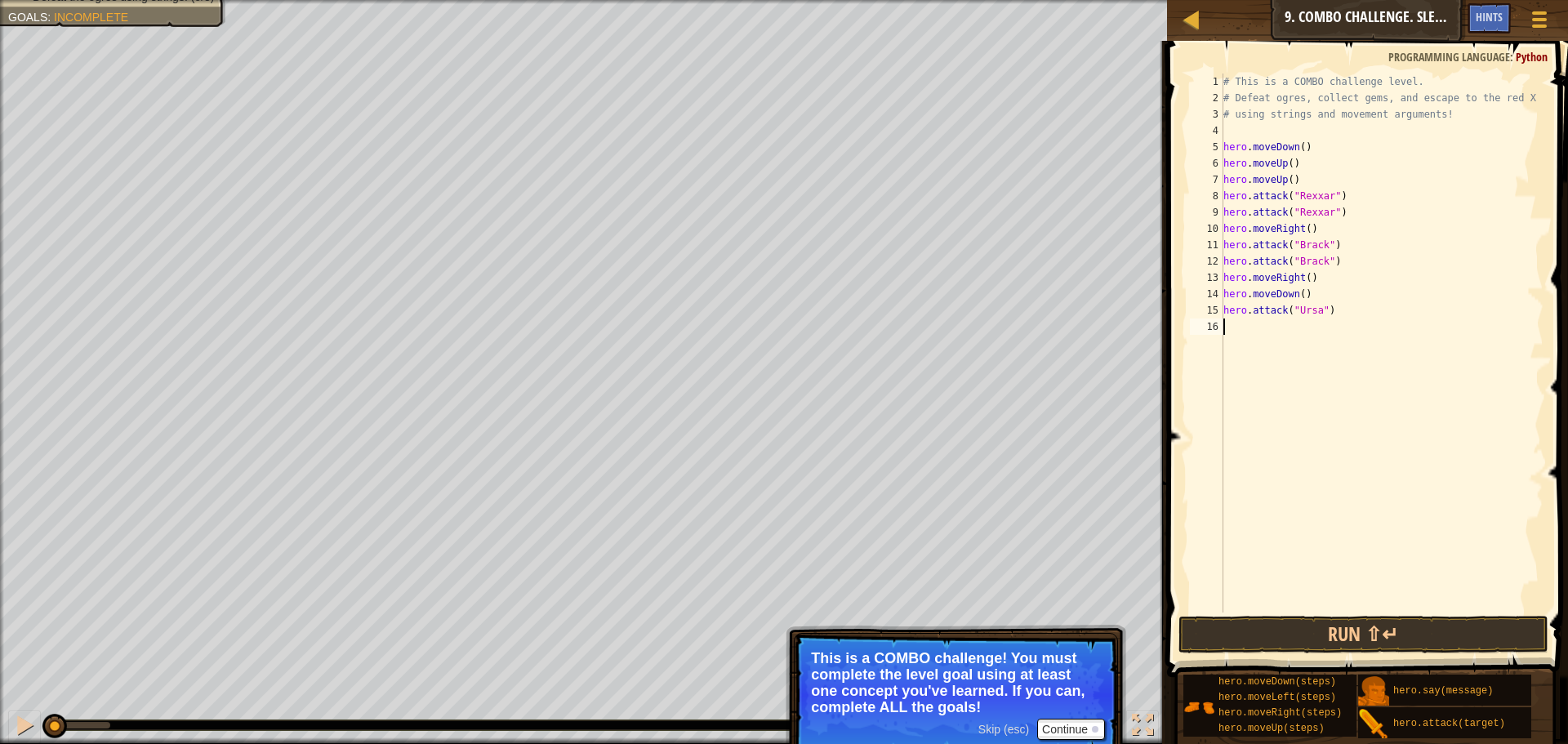
scroll to position [7, 0]
paste textarea "hero.attack("Ursa")"
type textarea "hero.attack("Ursa")"
click at [1243, 333] on div "# This is a COMBO challenge level. # Defeat ogres, collect gems, and escape to …" at bounding box center [1382, 359] width 324 height 571
click at [1240, 337] on div "# This is a COMBO challenge level. # Defeat ogres, collect gems, and escape to …" at bounding box center [1382, 359] width 324 height 571
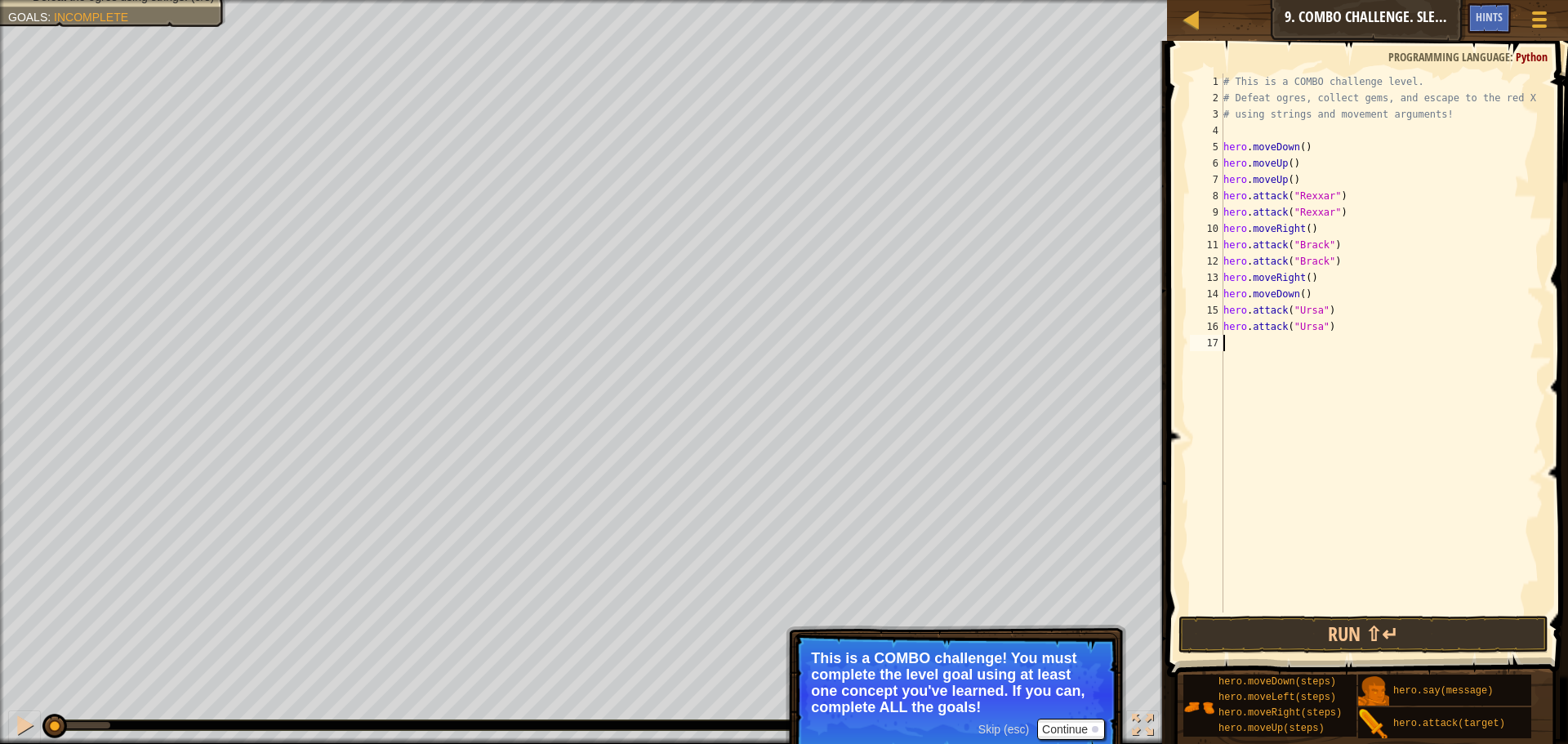
type textarea "h"
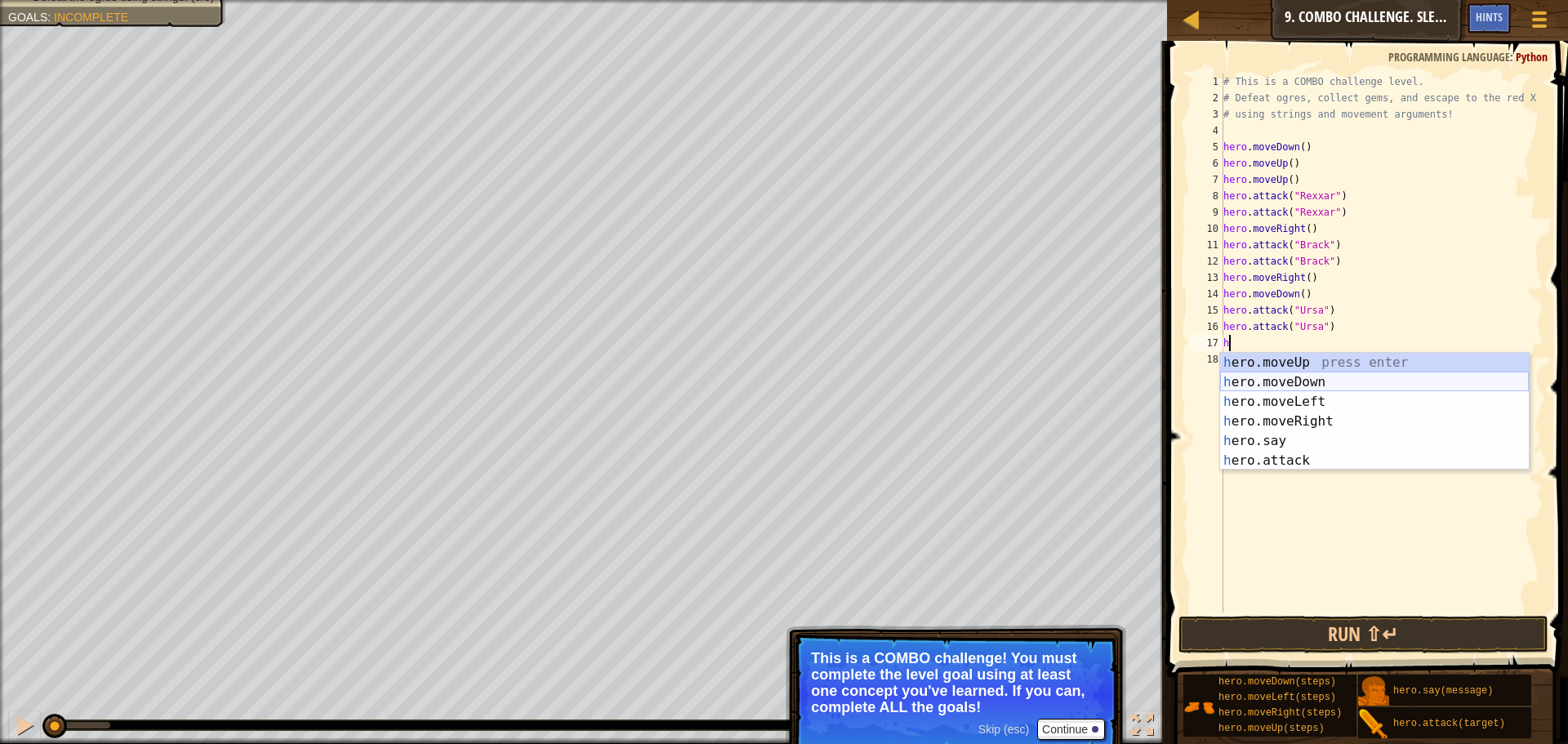
drag, startPoint x: 1323, startPoint y: 386, endPoint x: 1322, endPoint y: 399, distance: 13.0
click at [1323, 387] on div "h ero.moveUp press enter h ero.moveDown press enter h ero.moveLeft press enter …" at bounding box center [1374, 431] width 309 height 157
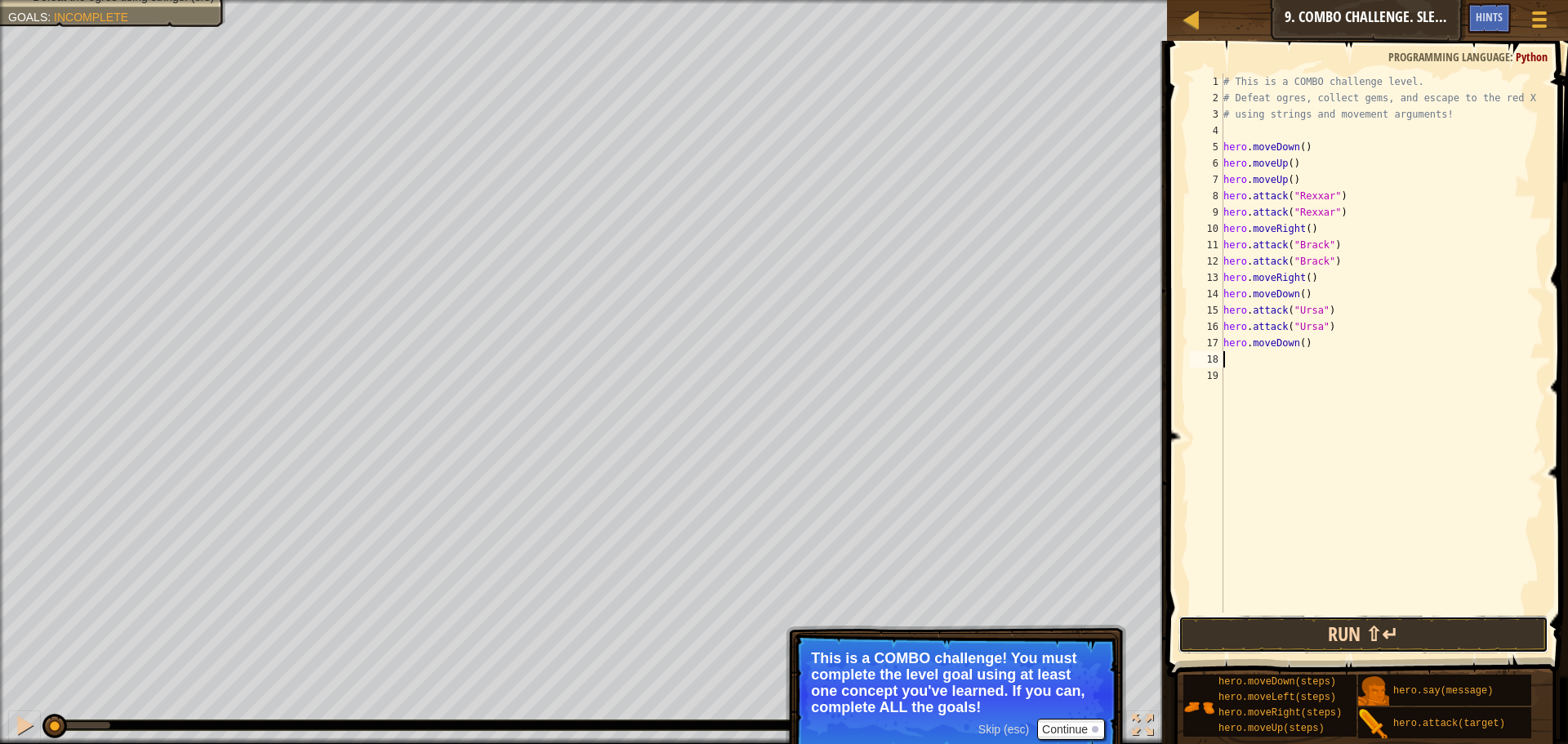
click at [1279, 631] on button "Run ⇧↵" at bounding box center [1363, 634] width 370 height 37
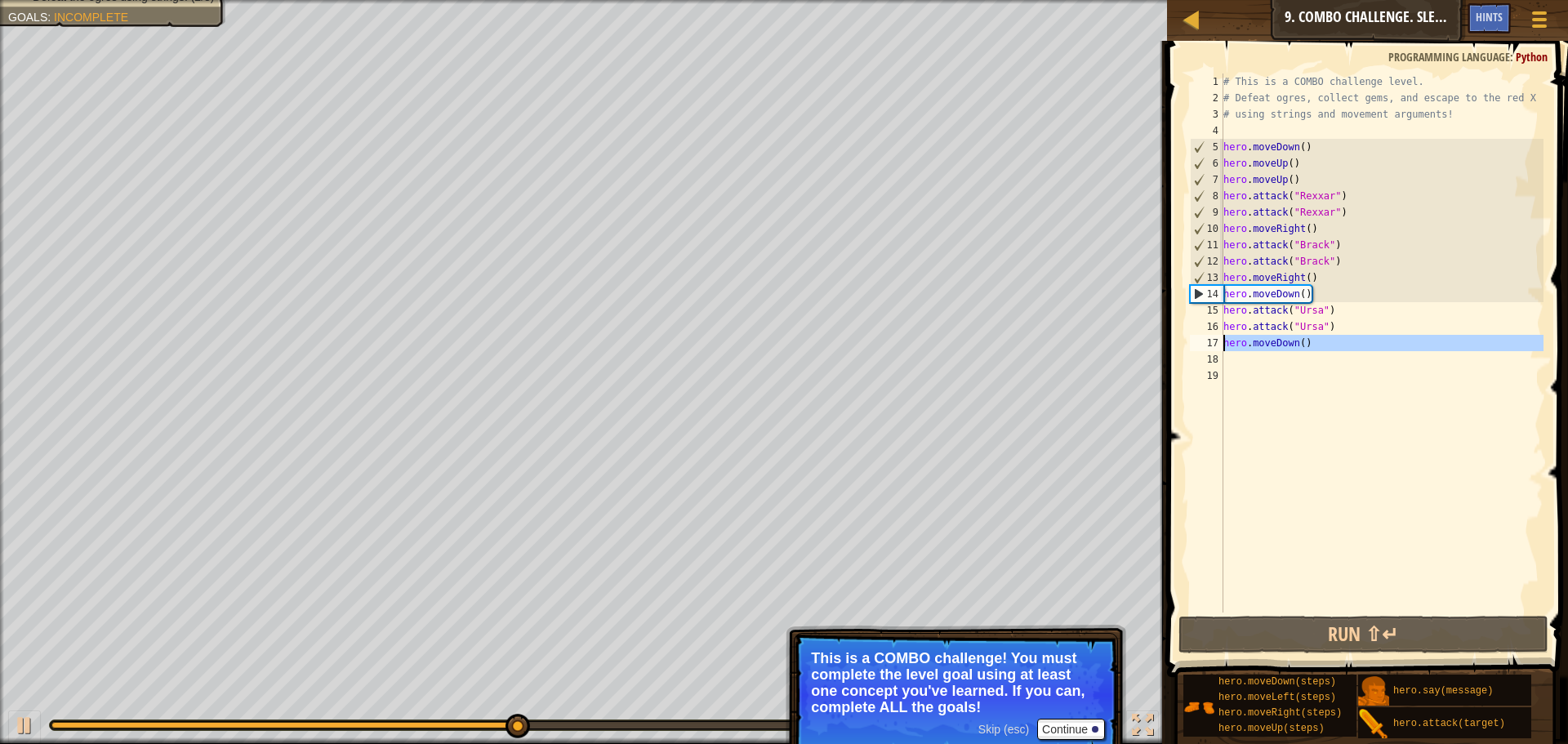
drag, startPoint x: 1357, startPoint y: 356, endPoint x: 1226, endPoint y: 339, distance: 132.1
click at [1226, 339] on div "# This is a COMBO challenge level. # Defeat ogres, collect gems, and escape to …" at bounding box center [1382, 359] width 324 height 571
type textarea "hero.moveDown()"
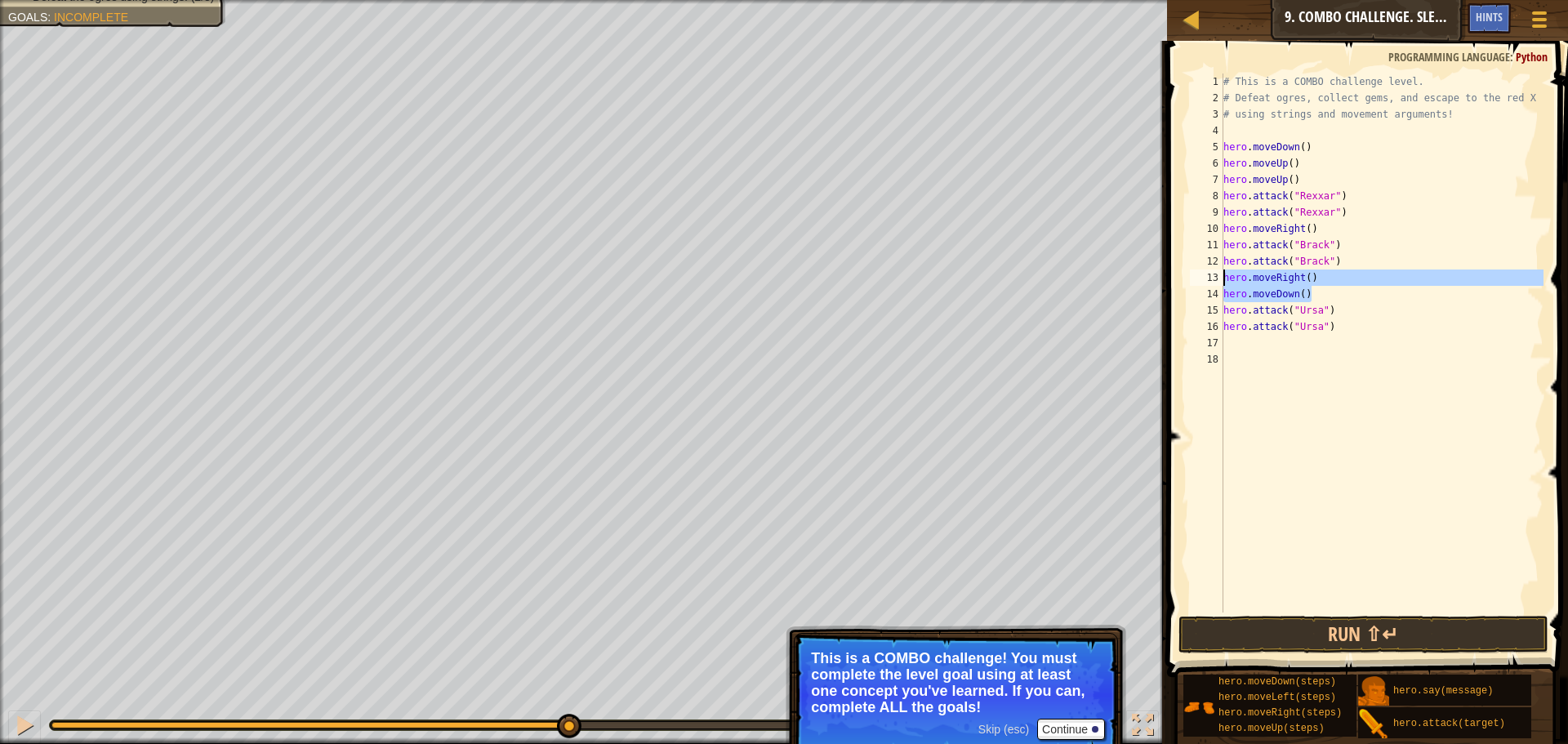
drag, startPoint x: 1336, startPoint y: 295, endPoint x: 1217, endPoint y: 278, distance: 120.2
click at [1217, 278] on div "1 2 3 4 5 6 7 8 9 10 11 12 13 14 15 16 17 18 # This is a COMBO challenge level.…" at bounding box center [1364, 342] width 357 height 539
type textarea "hero.moveRight() hero.moveDown()"
type textarea "h"
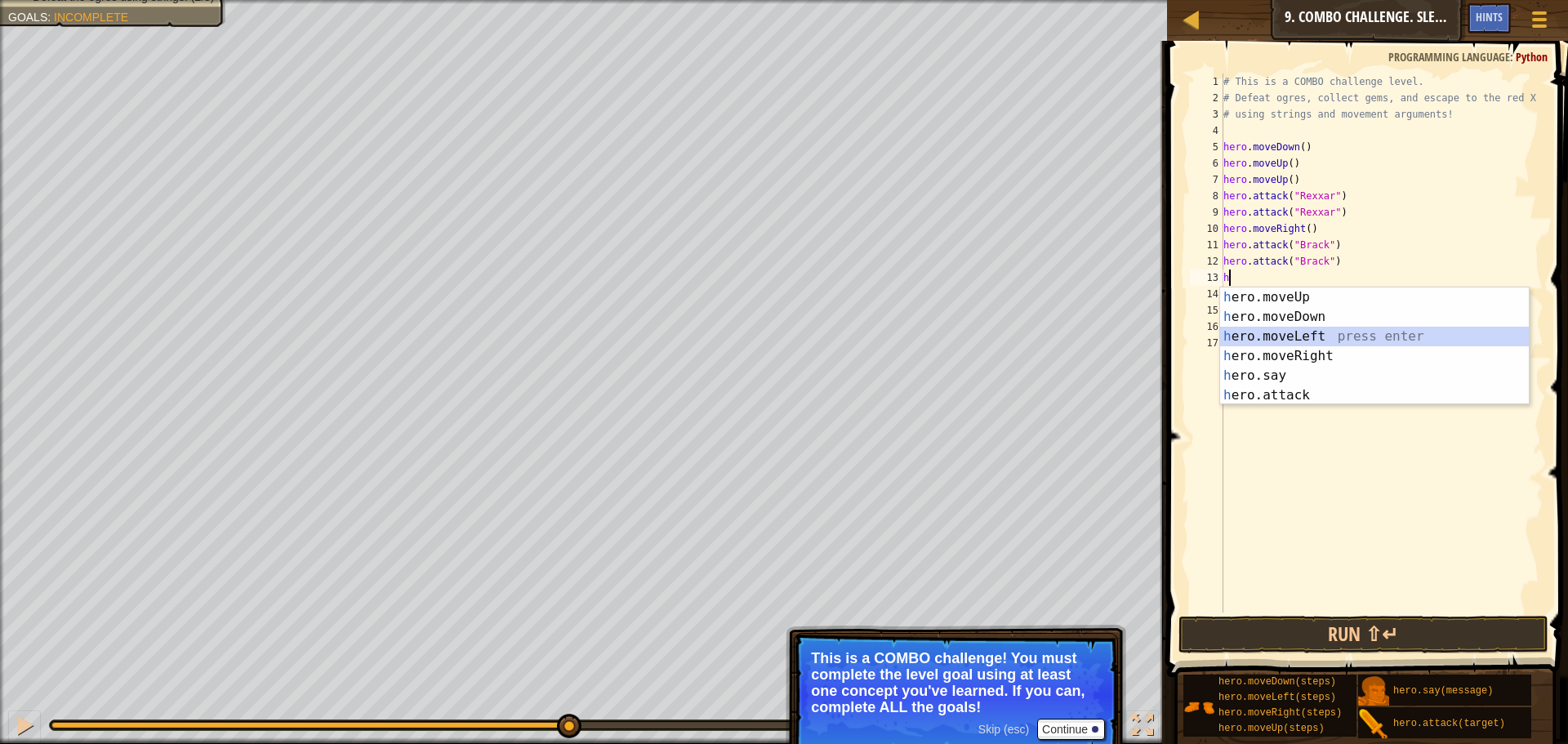
click at [1319, 334] on div "h ero.moveUp press enter h ero.moveDown press enter h ero.moveLeft press enter …" at bounding box center [1374, 366] width 309 height 157
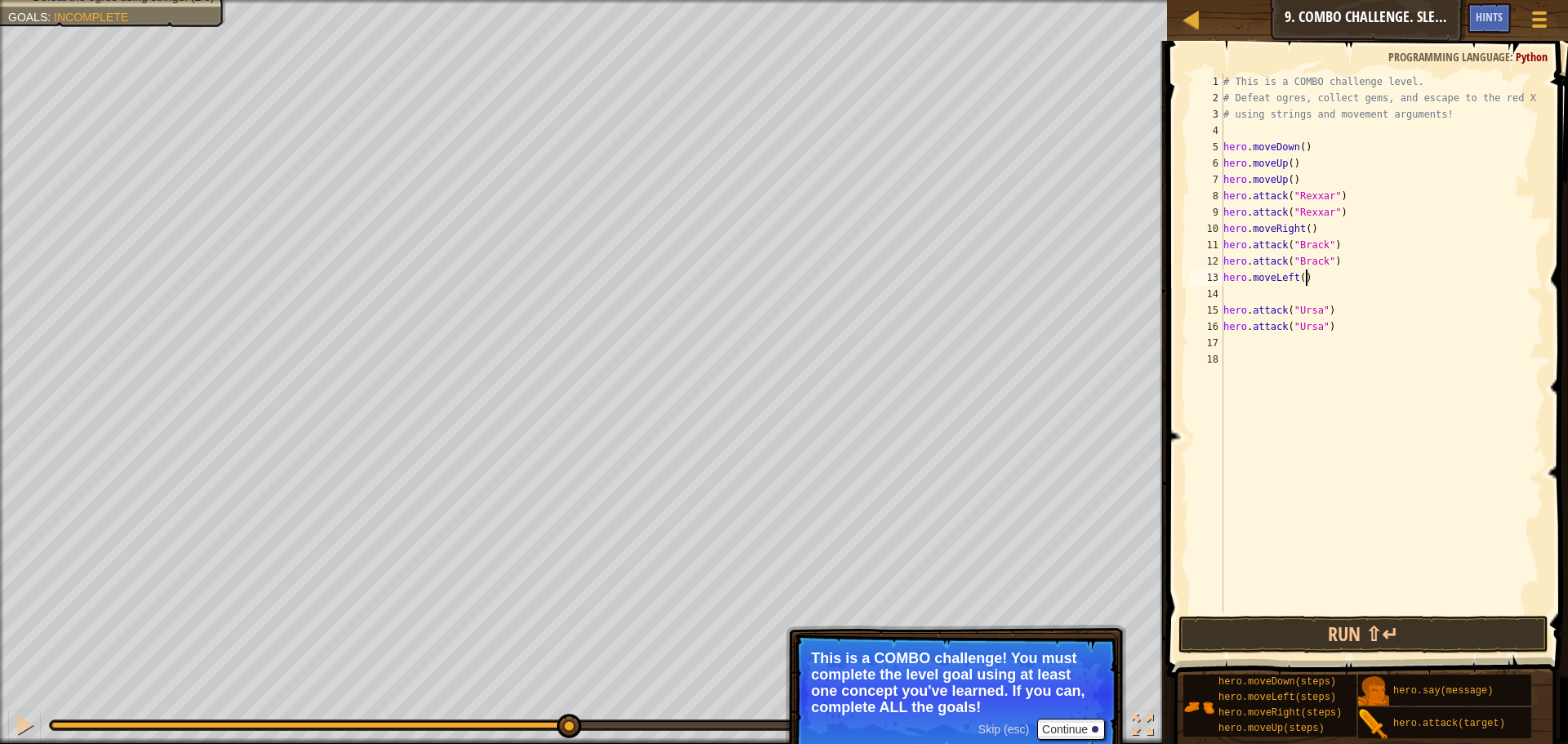
click at [1304, 276] on div "# This is a COMBO challenge level. # Defeat ogres, collect gems, and escape to …" at bounding box center [1382, 359] width 324 height 571
type textarea "hero.moveLeft()"
click at [1274, 299] on div "# This is a COMBO challenge level. # Defeat ogres, collect gems, and escape to …" at bounding box center [1382, 359] width 324 height 571
type textarea "h"
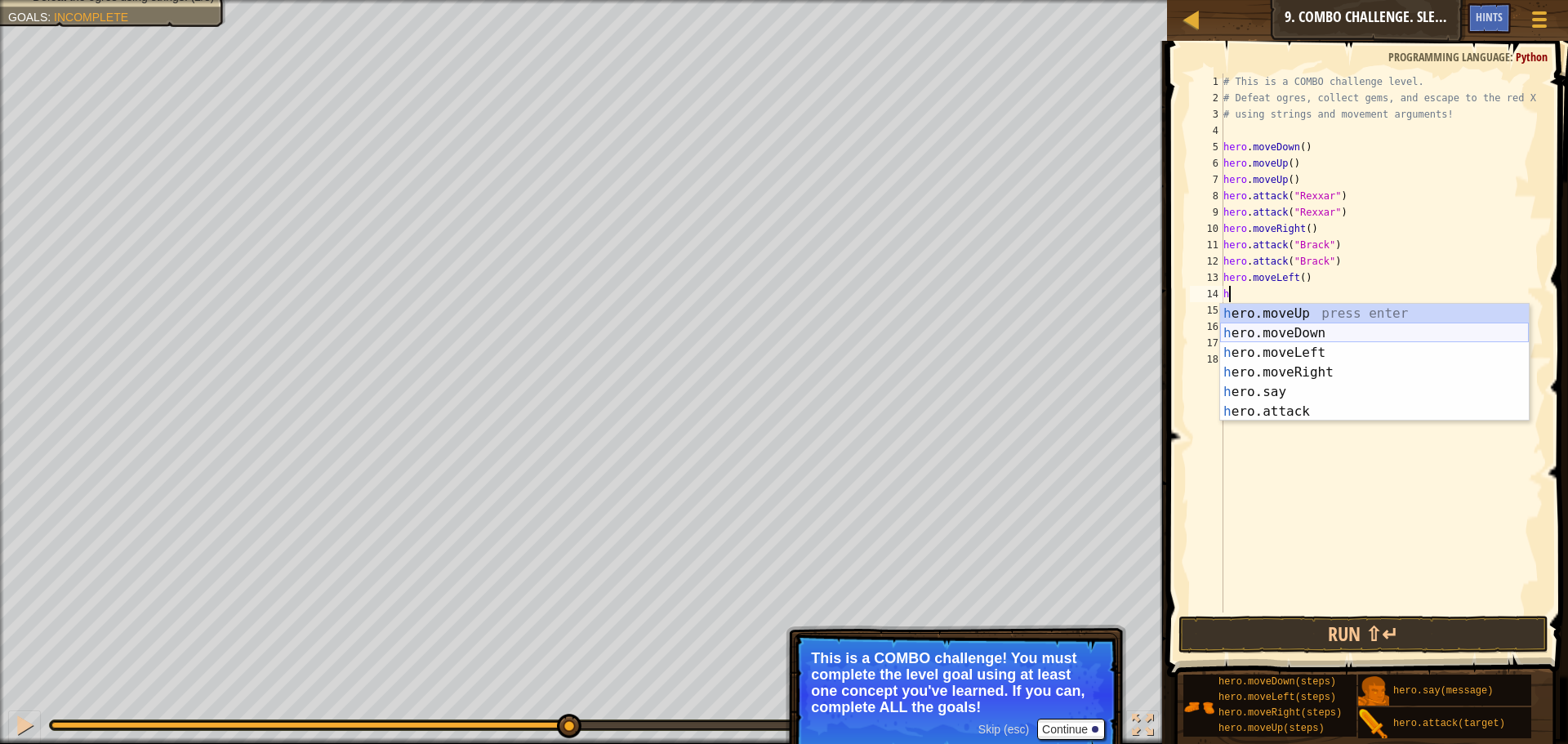
click at [1321, 334] on div "h ero.moveUp press enter h ero.moveDown press enter h ero.moveLeft press enter …" at bounding box center [1374, 382] width 309 height 157
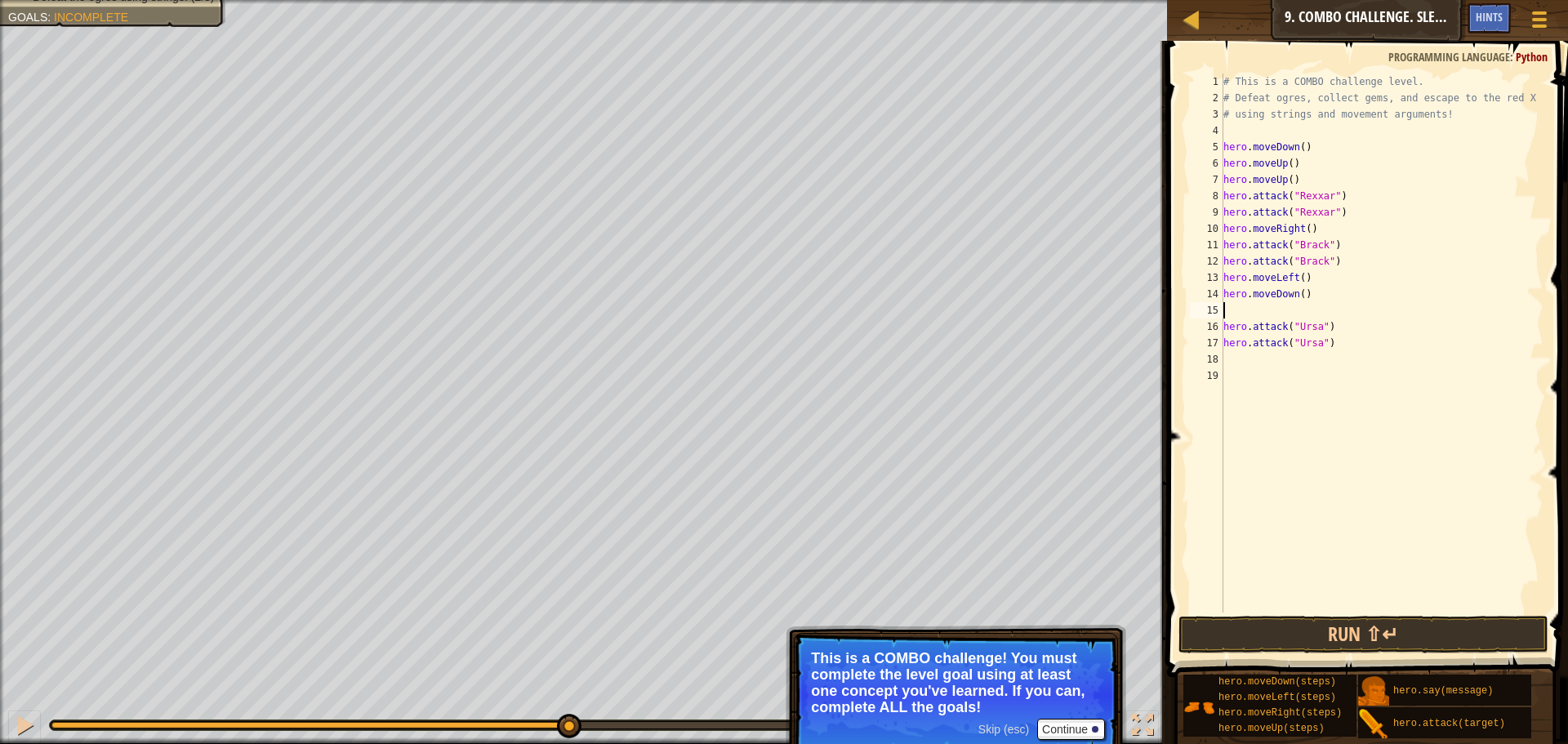
click at [1305, 294] on div "# This is a COMBO challenge level. # Defeat ogres, collect gems, and escape to …" at bounding box center [1382, 359] width 324 height 571
type textarea "hero.moveDown(2)"
click at [1306, 318] on div "# This is a COMBO challenge level. # Defeat ogres, collect gems, and escape to …" at bounding box center [1382, 359] width 324 height 571
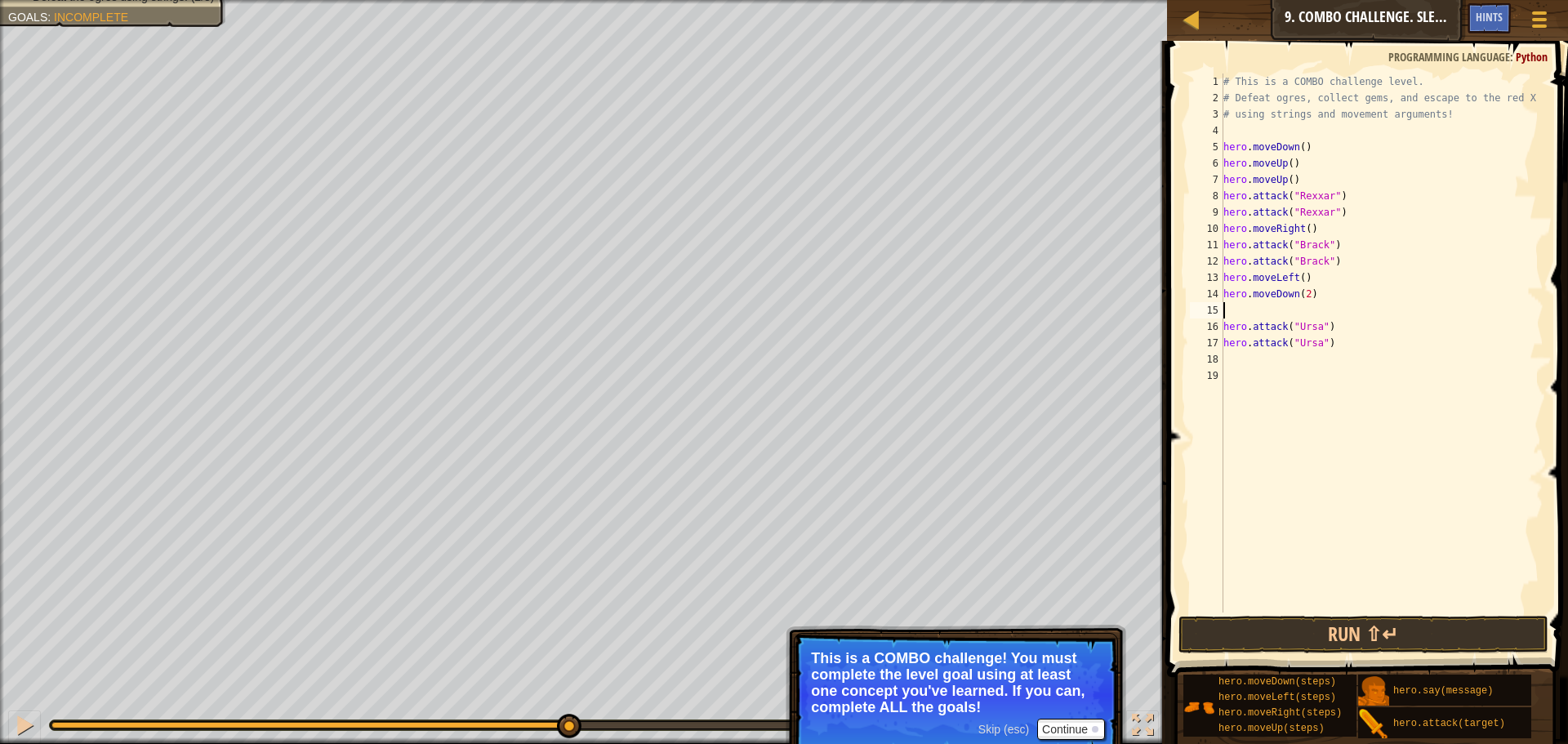
type textarea "h"
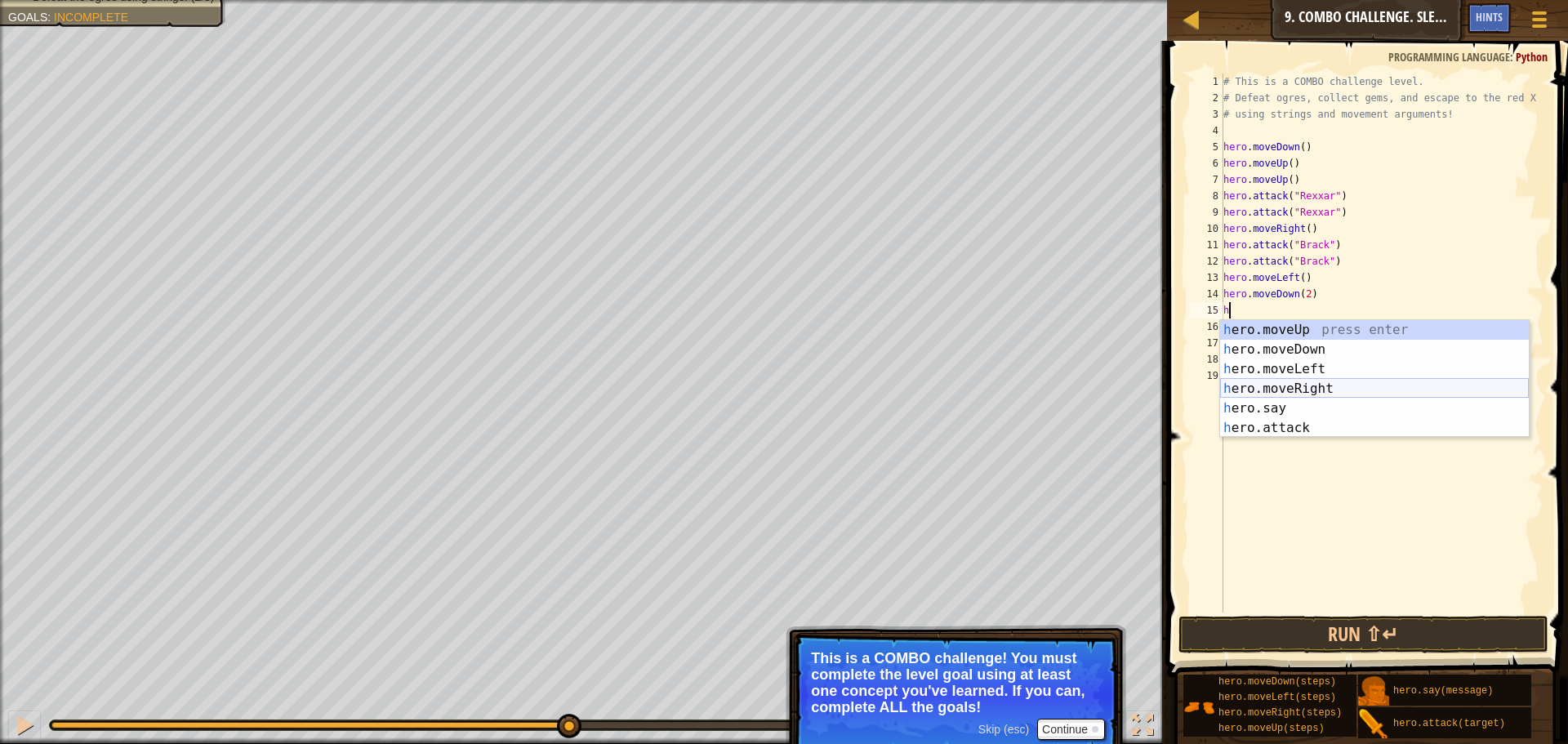
click at [1333, 391] on div "h ero.moveUp press enter h ero.moveDown press enter h ero.moveLeft press enter …" at bounding box center [1374, 399] width 309 height 157
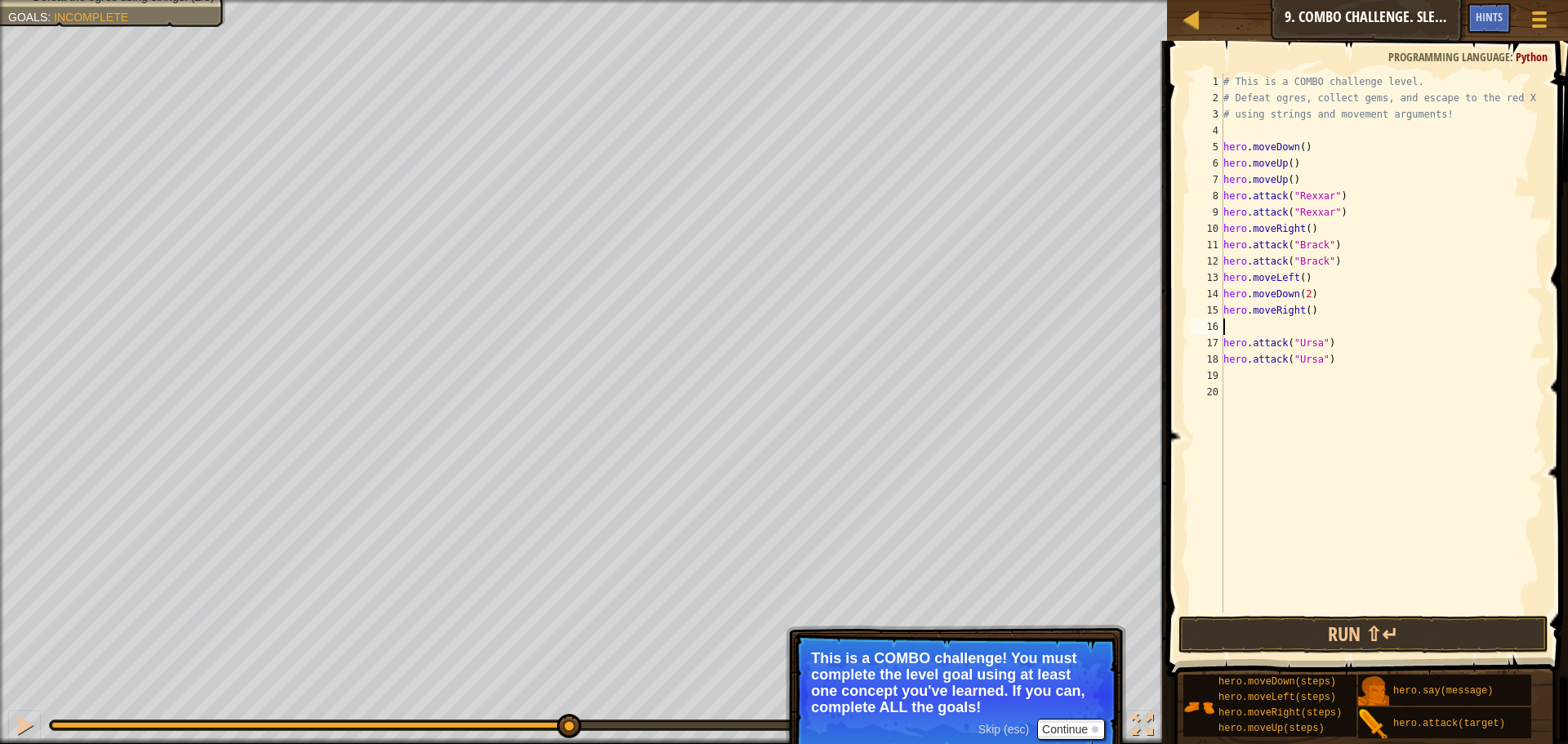
click at [1310, 309] on div "# This is a COMBO challenge level. # Defeat ogres, collect gems, and escape to …" at bounding box center [1382, 359] width 324 height 571
click at [1311, 336] on div "# This is a COMBO challenge level. # Defeat ogres, collect gems, and escape to …" at bounding box center [1382, 359] width 324 height 571
type textarea "hero.attack("Ursa")"
click at [1310, 322] on div "# This is a COMBO challenge level. # Defeat ogres, collect gems, and escape to …" at bounding box center [1382, 359] width 324 height 571
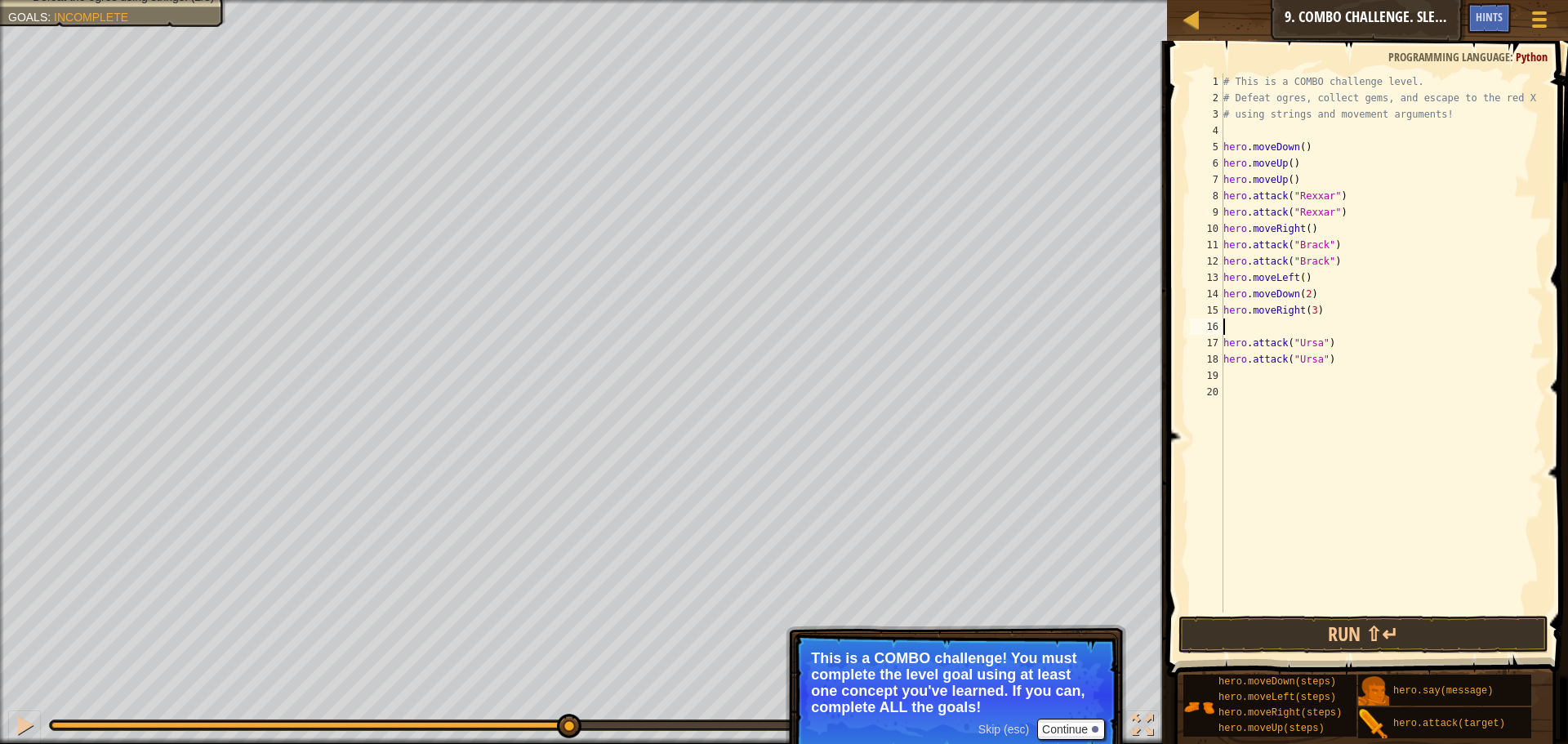
scroll to position [7, 0]
type textarea "h"
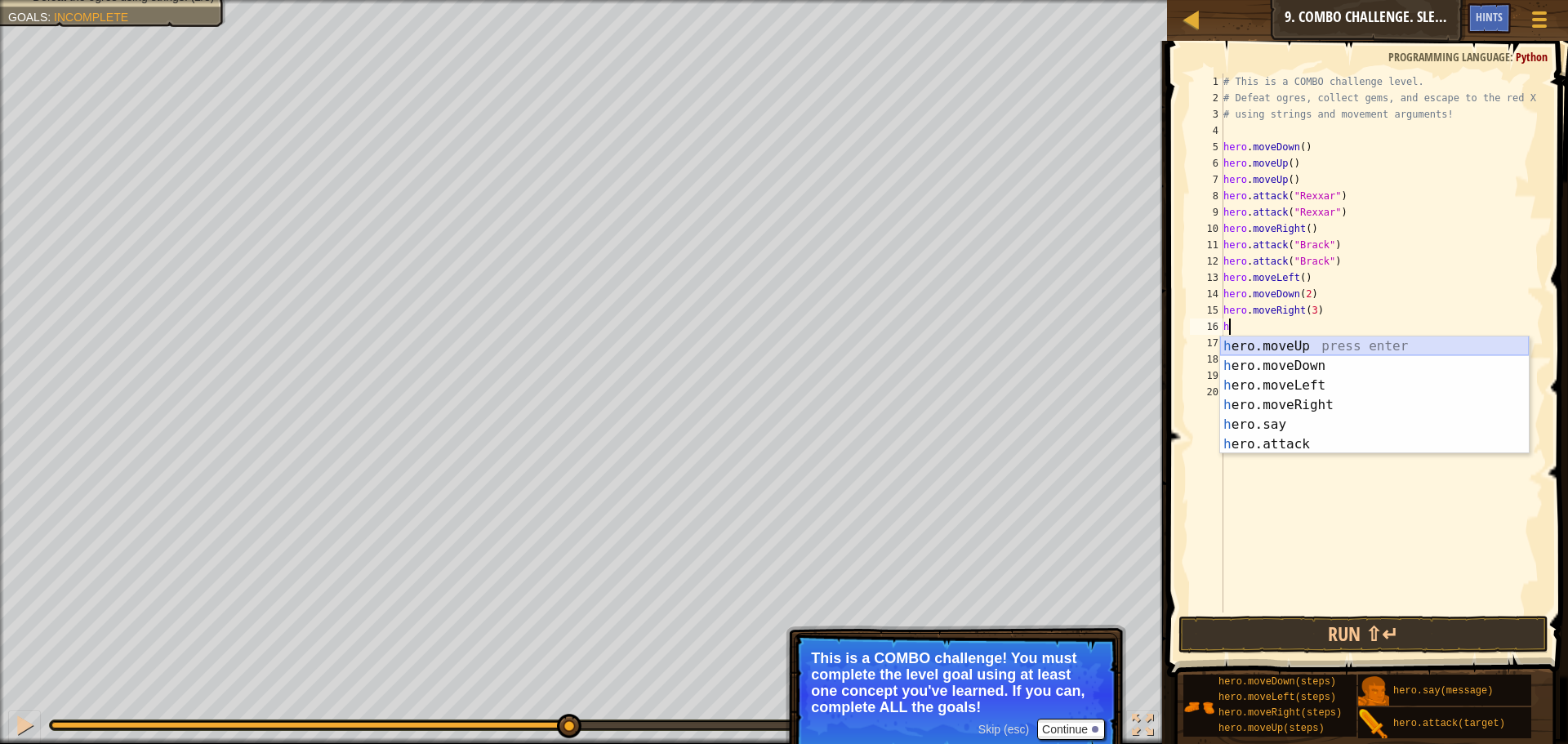
click at [1332, 347] on div "h ero.moveUp press enter h ero.moveDown press enter h ero.moveLeft press enter …" at bounding box center [1374, 414] width 309 height 157
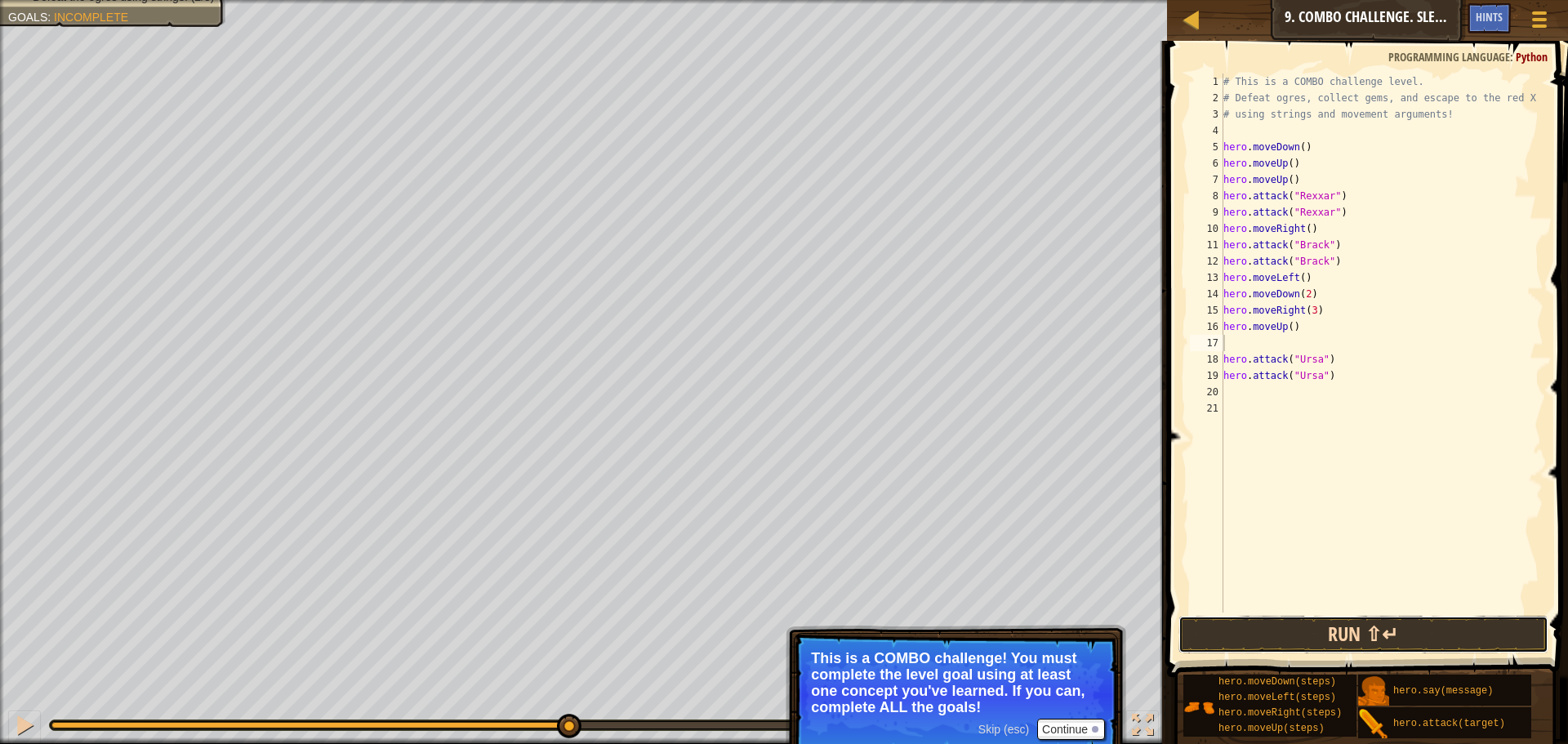
click at [1335, 634] on button "Run ⇧↵" at bounding box center [1363, 634] width 370 height 37
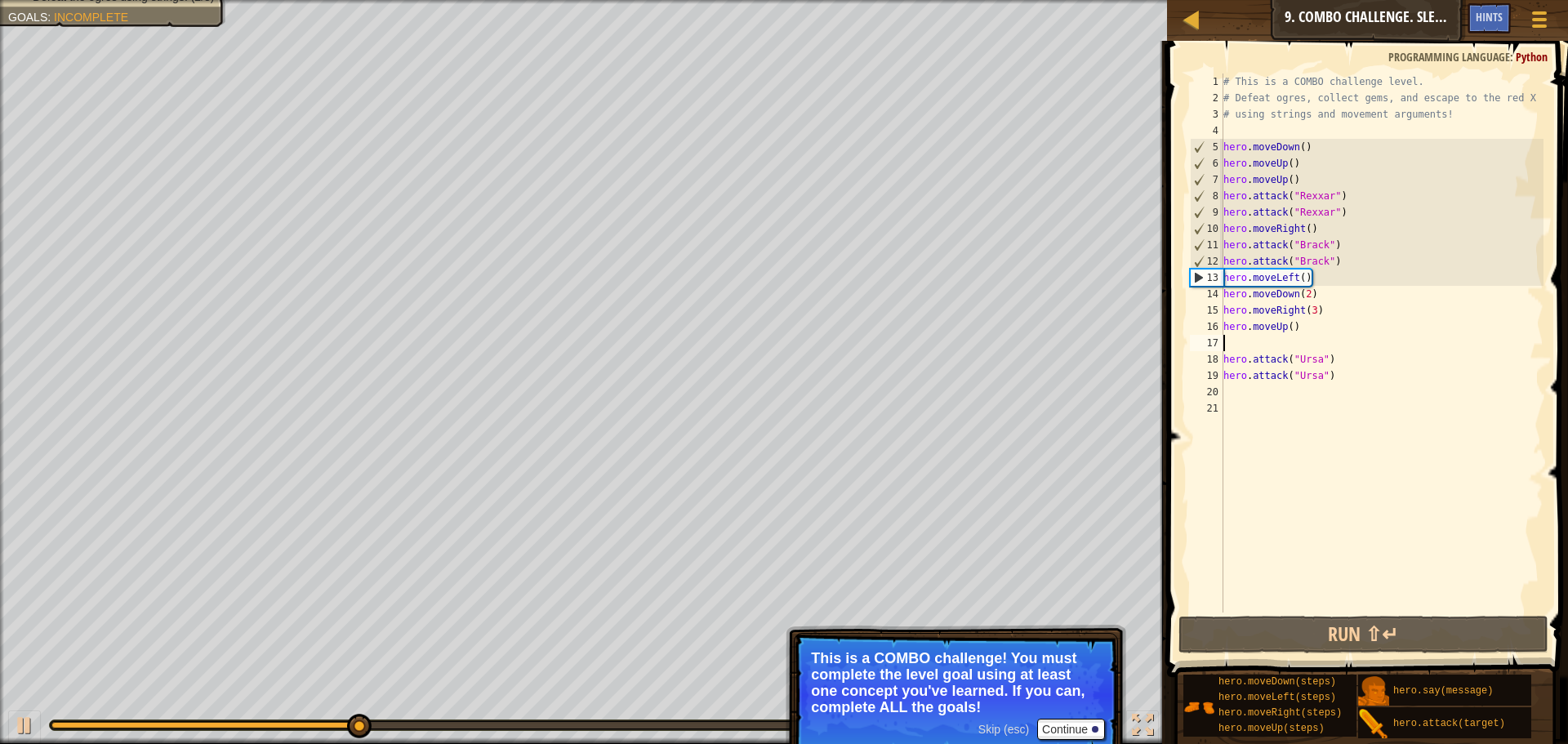
click at [1327, 340] on div "# This is a COMBO challenge level. # Defeat ogres, collect gems, and escape to …" at bounding box center [1382, 359] width 324 height 571
type textarea "hero.moveUp()"
